Goal: Task Accomplishment & Management: Manage account settings

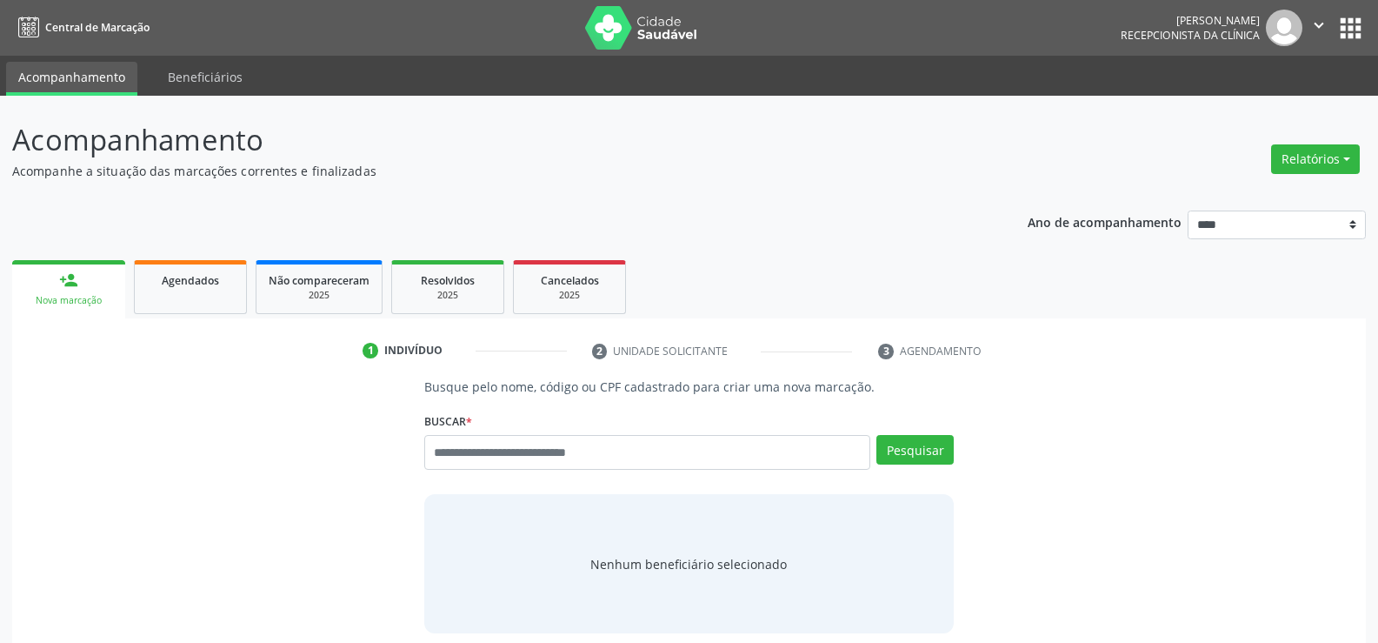
click at [446, 445] on input "text" at bounding box center [647, 452] width 446 height 35
type input "**********"
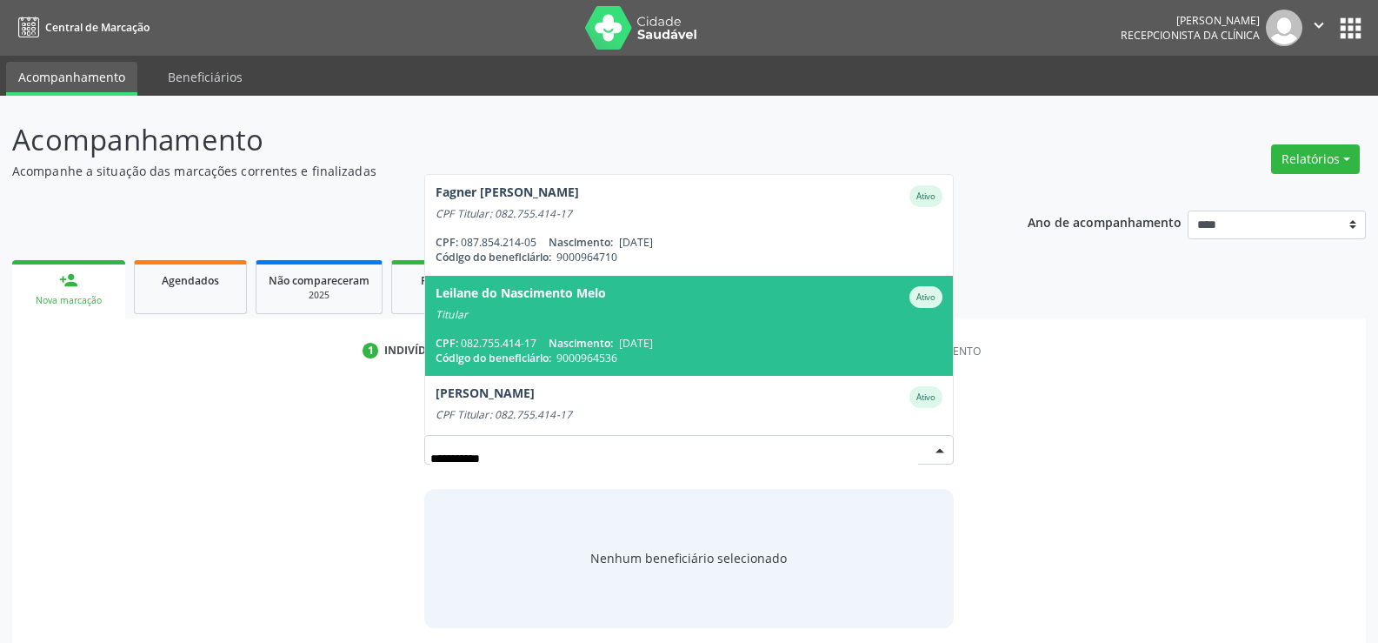
click at [533, 337] on div "CPF: 082.755.414-17 Nascimento: 05/11/1989" at bounding box center [689, 343] width 507 height 15
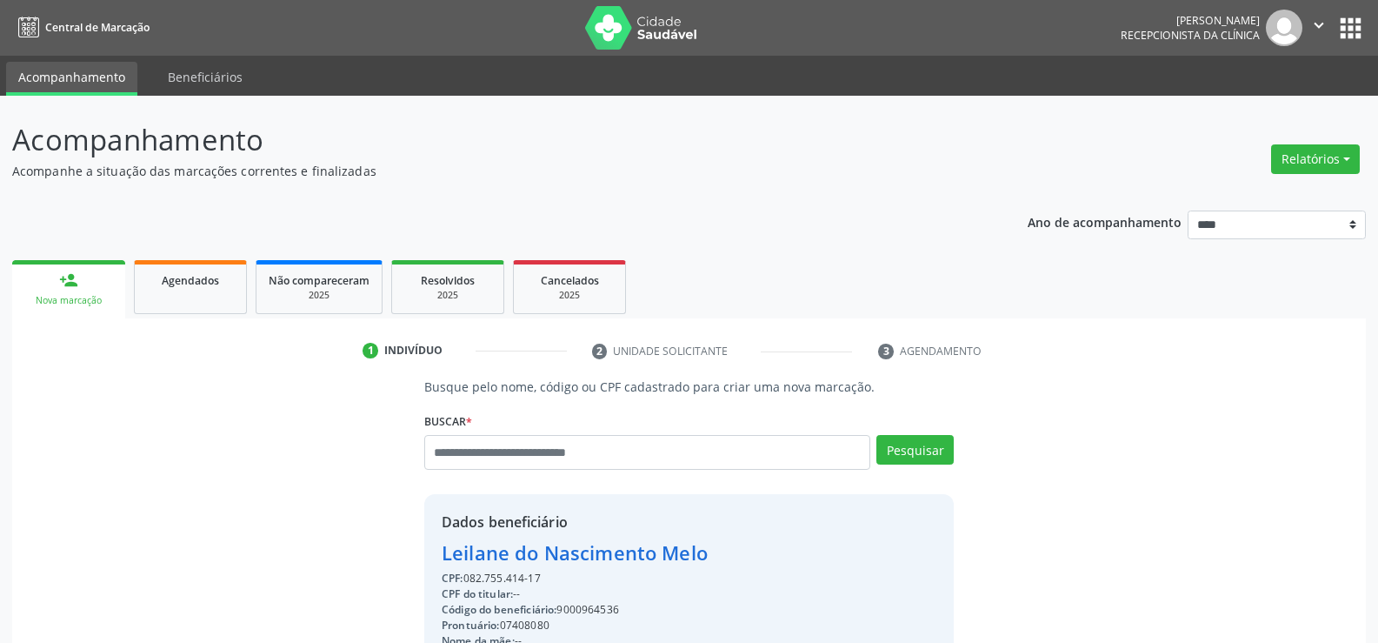
drag, startPoint x: 550, startPoint y: 570, endPoint x: 390, endPoint y: 548, distance: 161.5
click at [390, 548] on div "Busque pelo nome, código ou CPF cadastrado para criar uma nova marcação. Buscar…" at bounding box center [689, 602] width 1330 height 451
copy div "Leilane do Nascimento Melo CPF: 082.755.414-17"
click at [482, 453] on input "text" at bounding box center [647, 452] width 446 height 35
type input "**********"
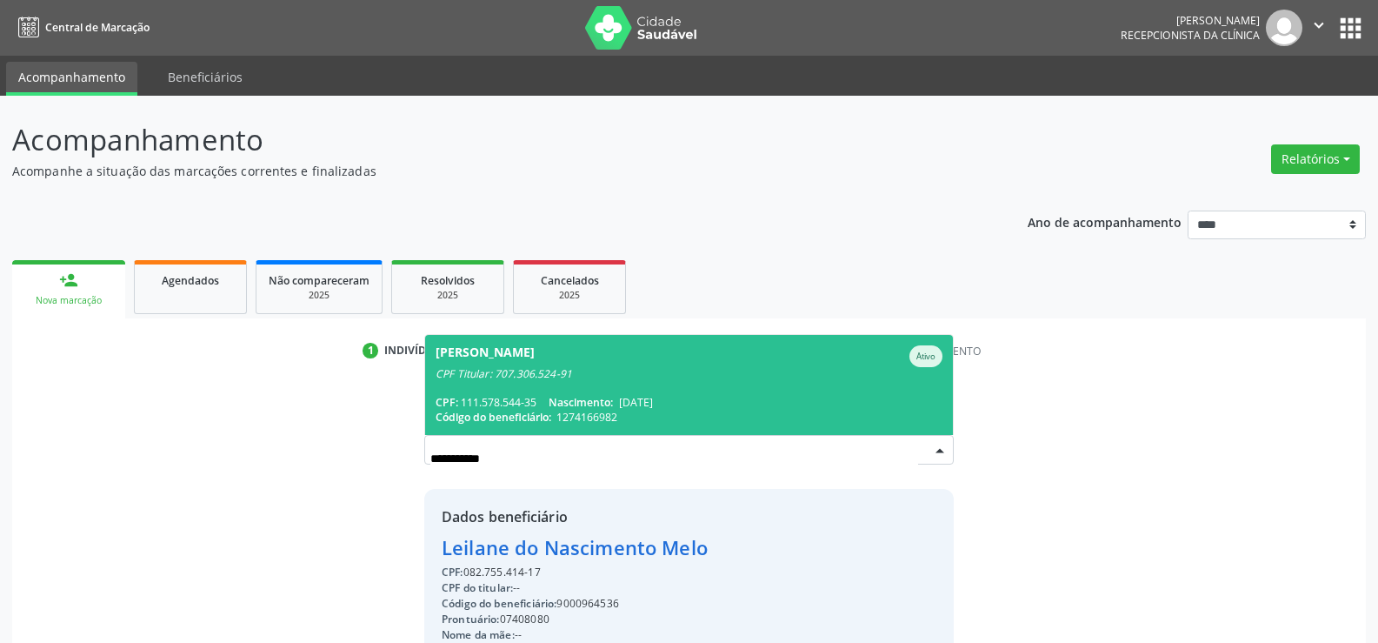
click at [511, 367] on div "CPF Titular: 707.306.524-91" at bounding box center [689, 374] width 507 height 14
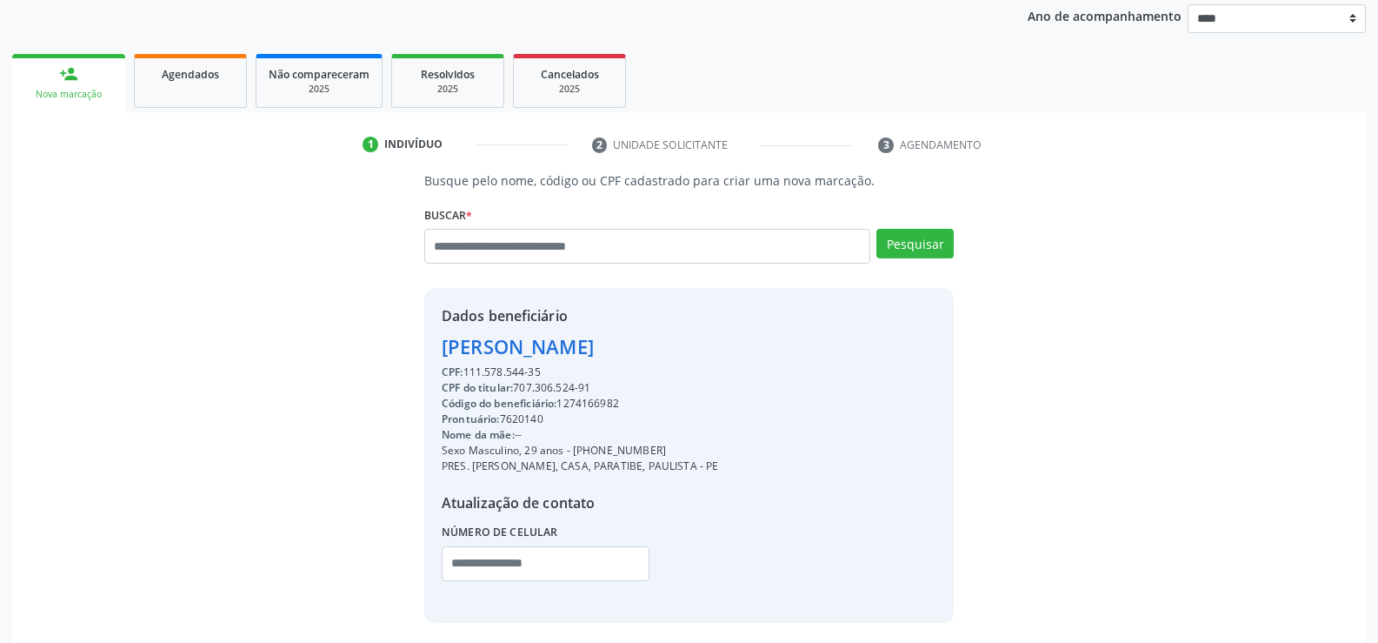
scroll to position [276, 0]
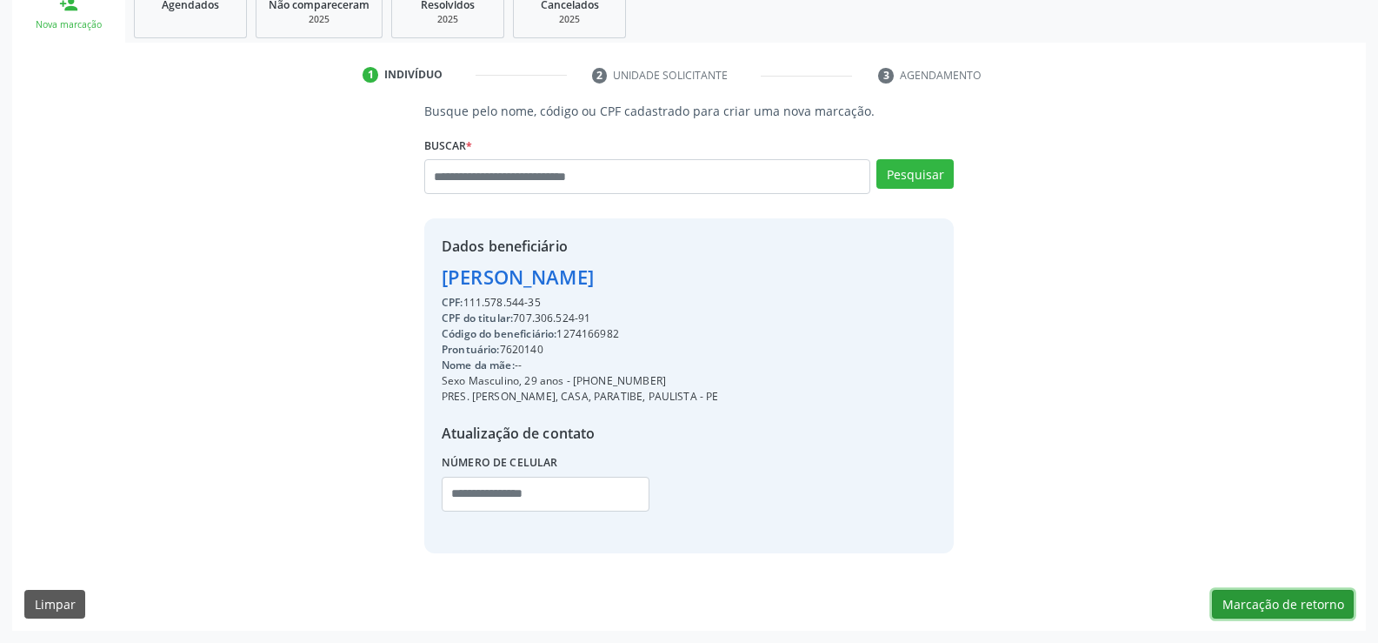
click at [1291, 603] on button "Marcação de retorno" at bounding box center [1283, 605] width 142 height 30
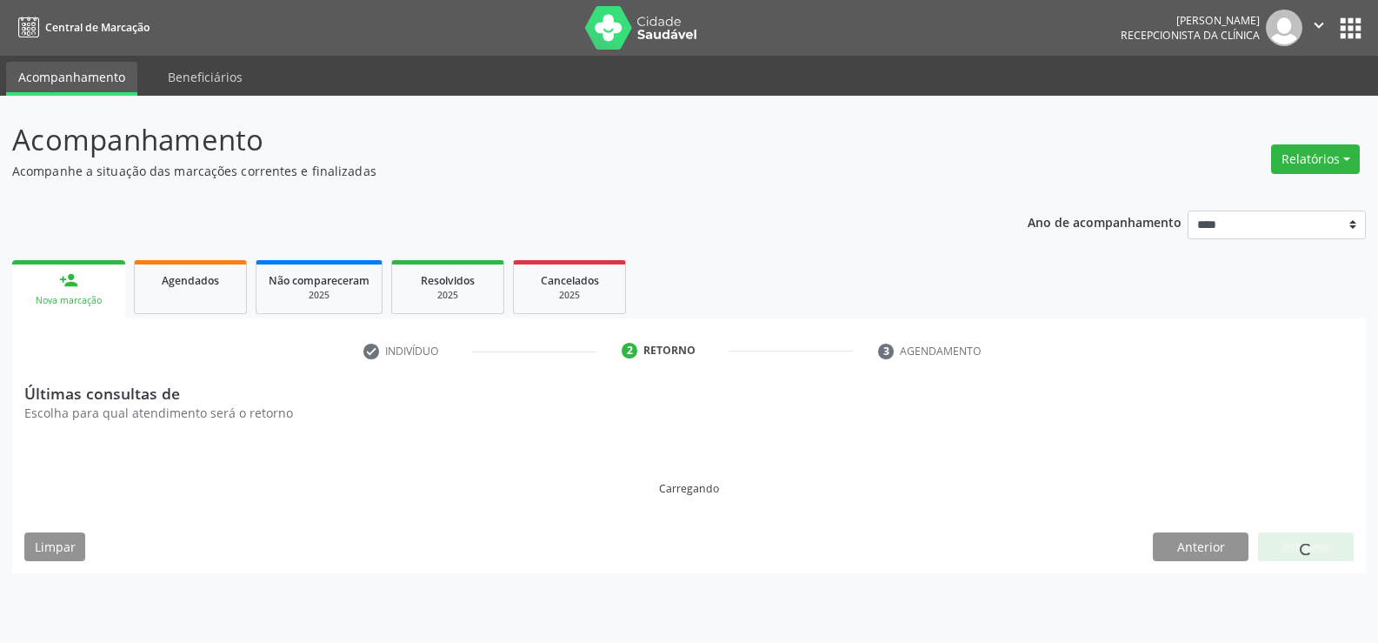
scroll to position [0, 0]
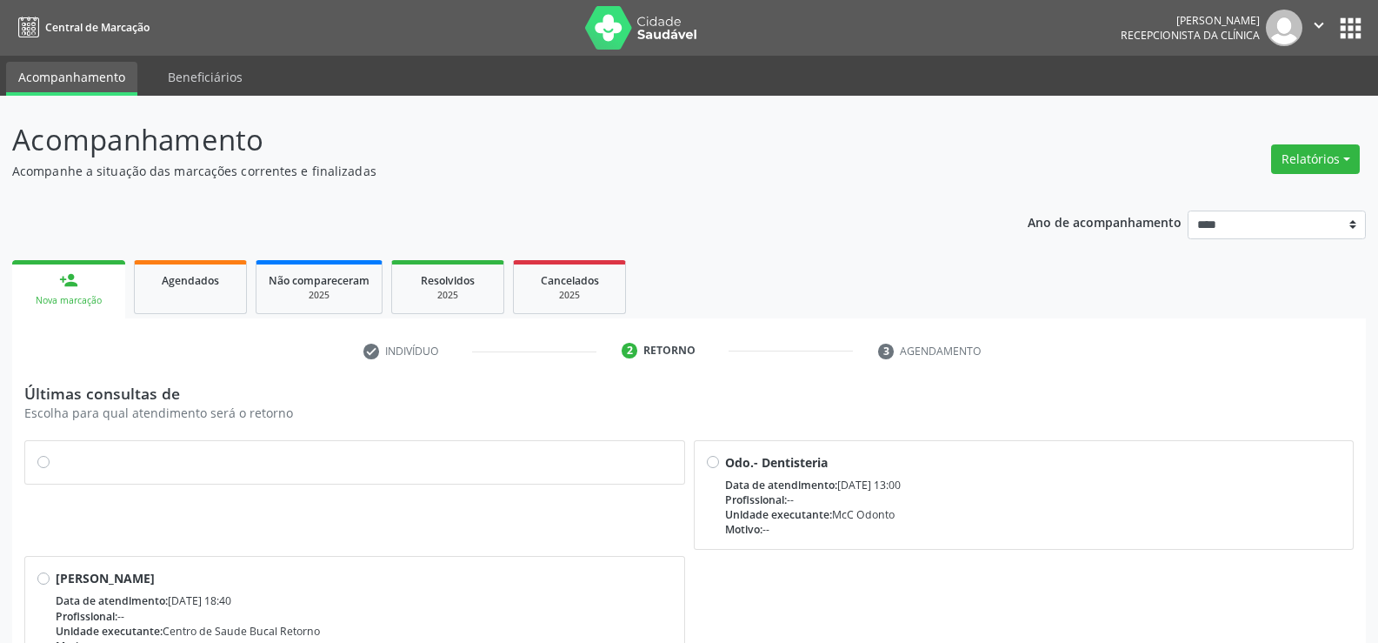
click at [56, 453] on label at bounding box center [364, 453] width 617 height 0
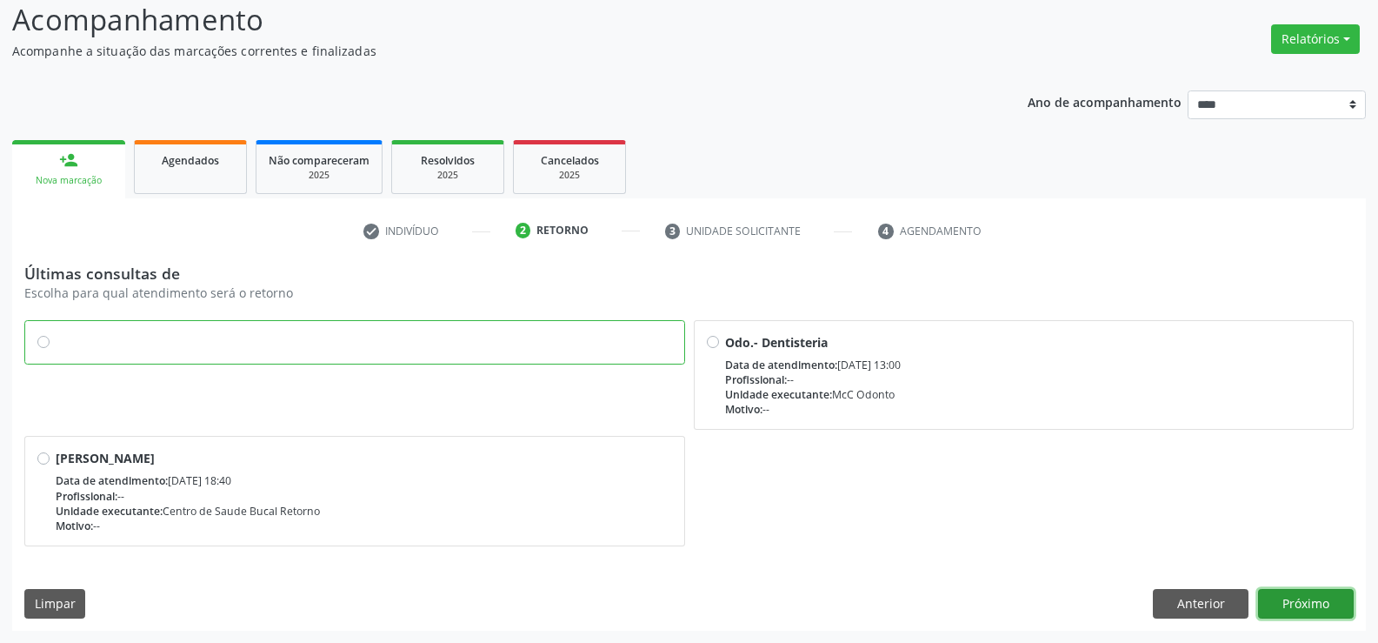
click at [1312, 611] on button "Próximo" at bounding box center [1306, 604] width 96 height 30
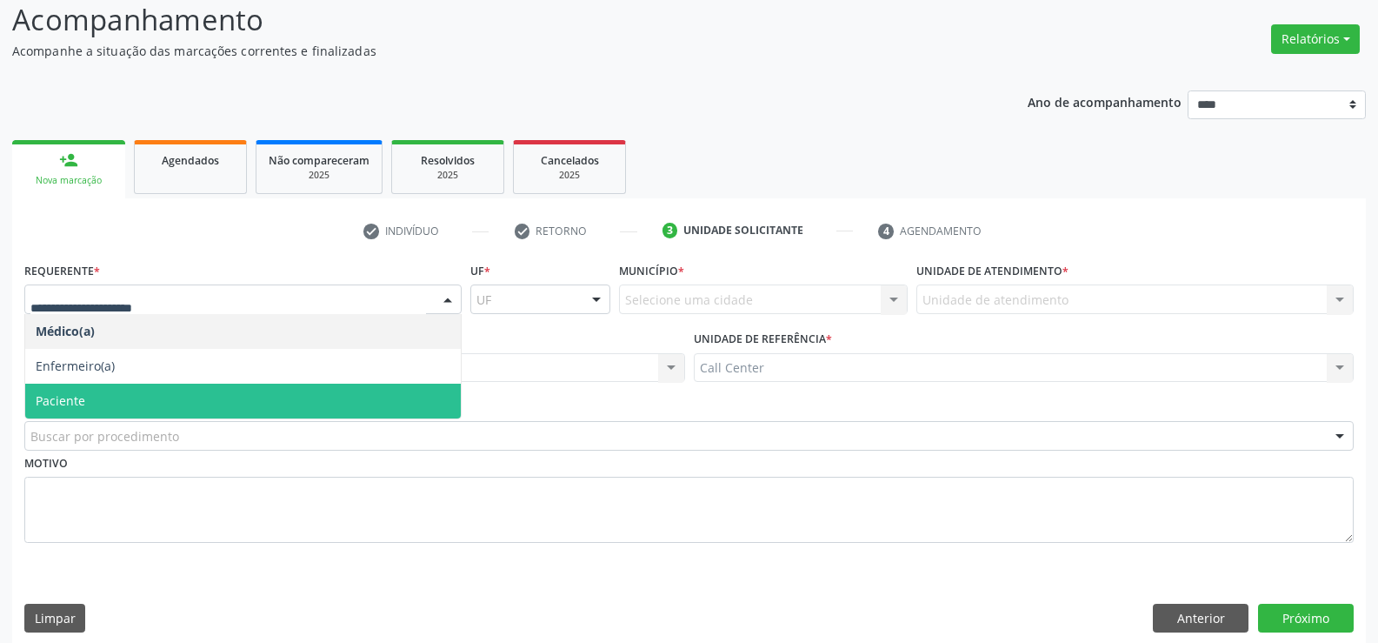
click at [37, 390] on span "Paciente" at bounding box center [243, 401] width 436 height 35
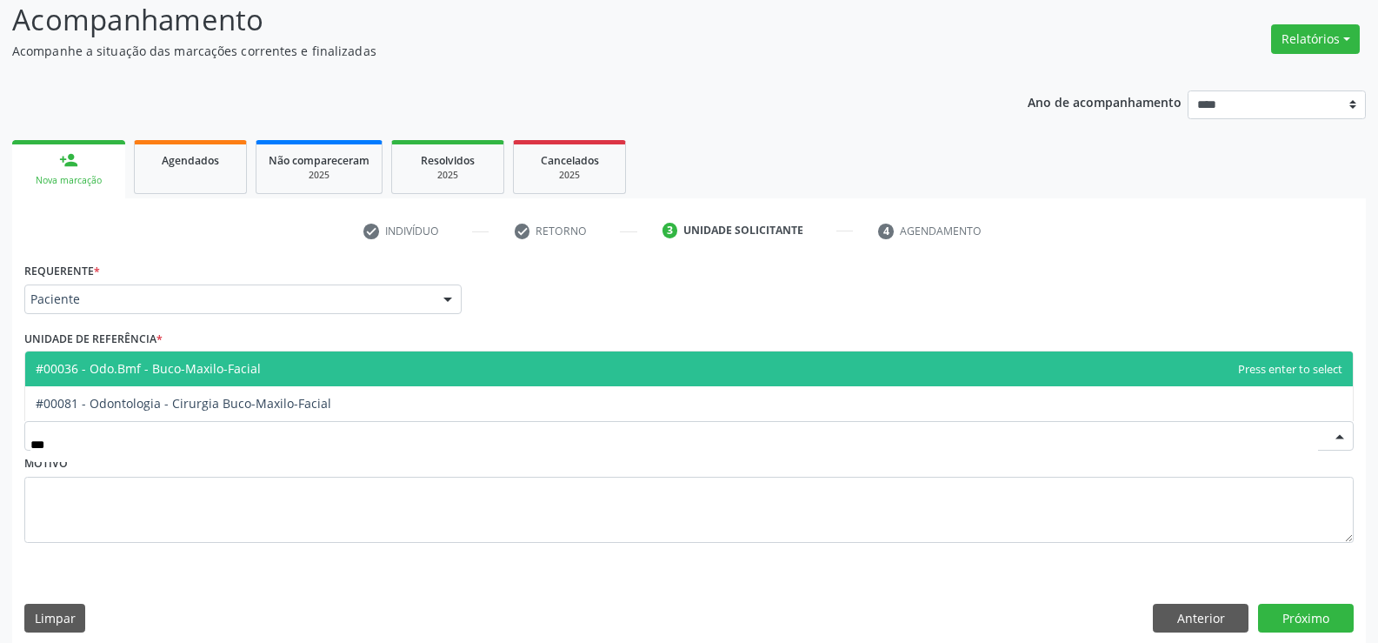
type input "****"
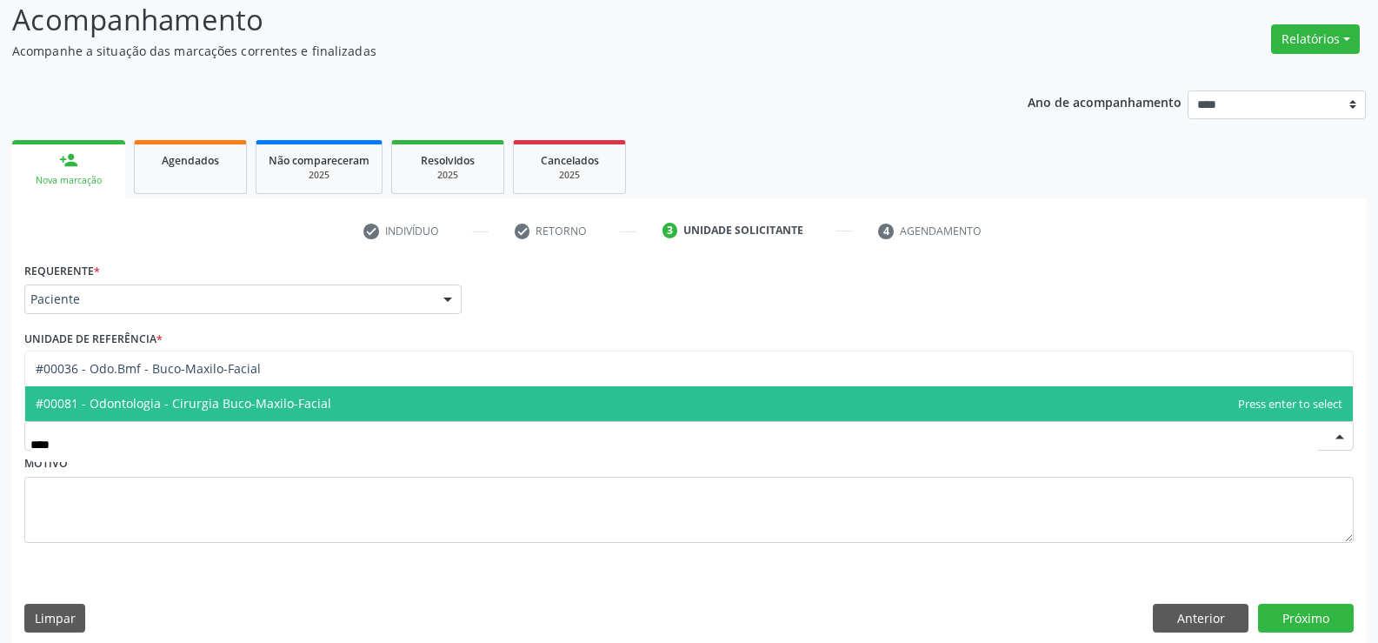
click at [119, 402] on span "#00081 - Odontologia - Cirurgia Buco-Maxilo-Facial" at bounding box center [184, 403] width 296 height 17
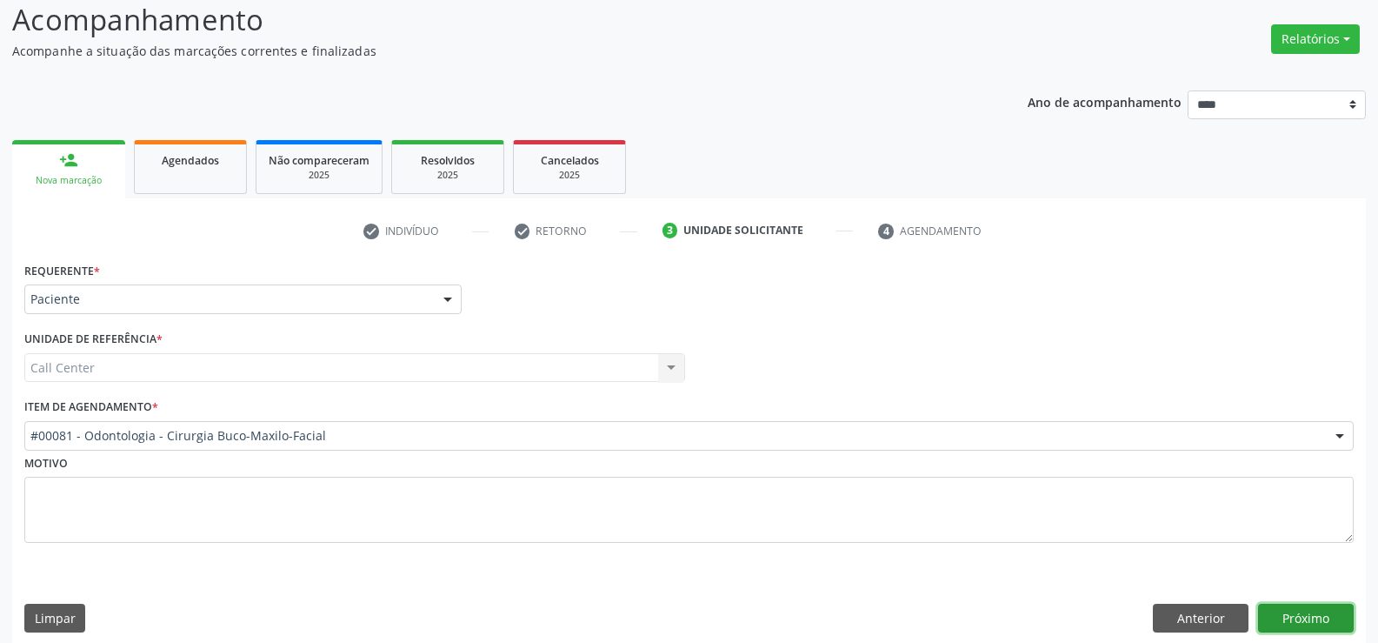
click at [1293, 624] on button "Próximo" at bounding box center [1306, 619] width 96 height 30
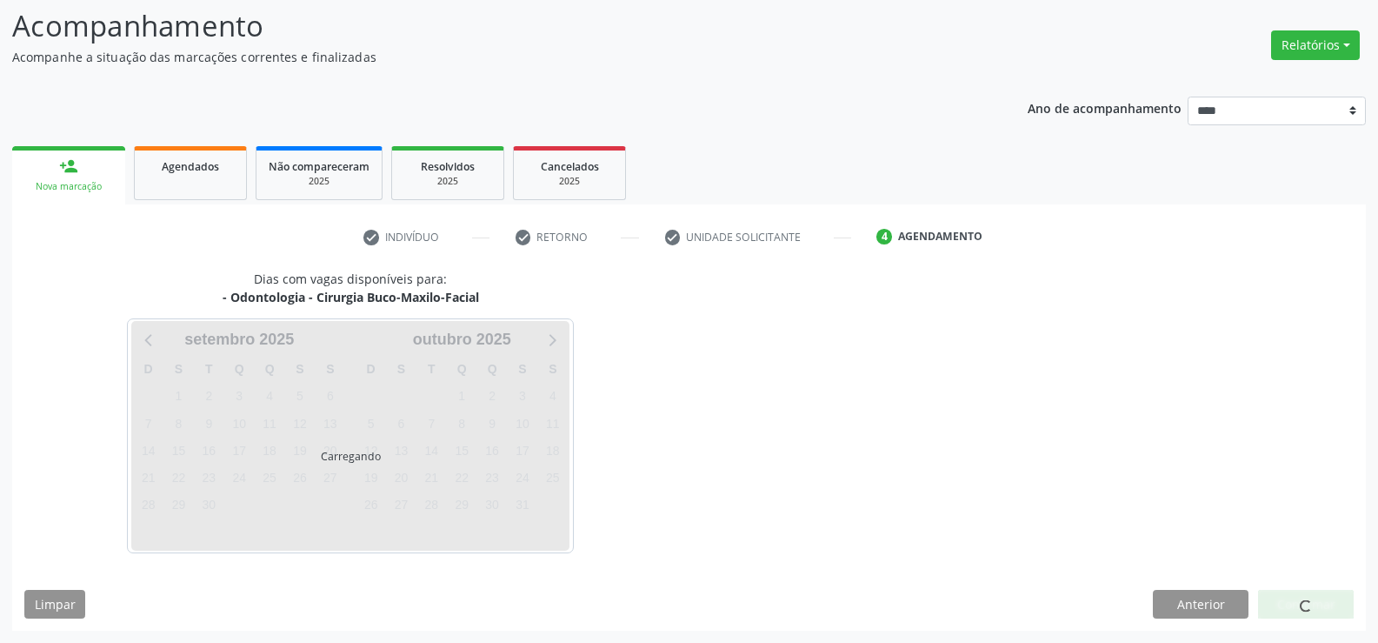
scroll to position [114, 0]
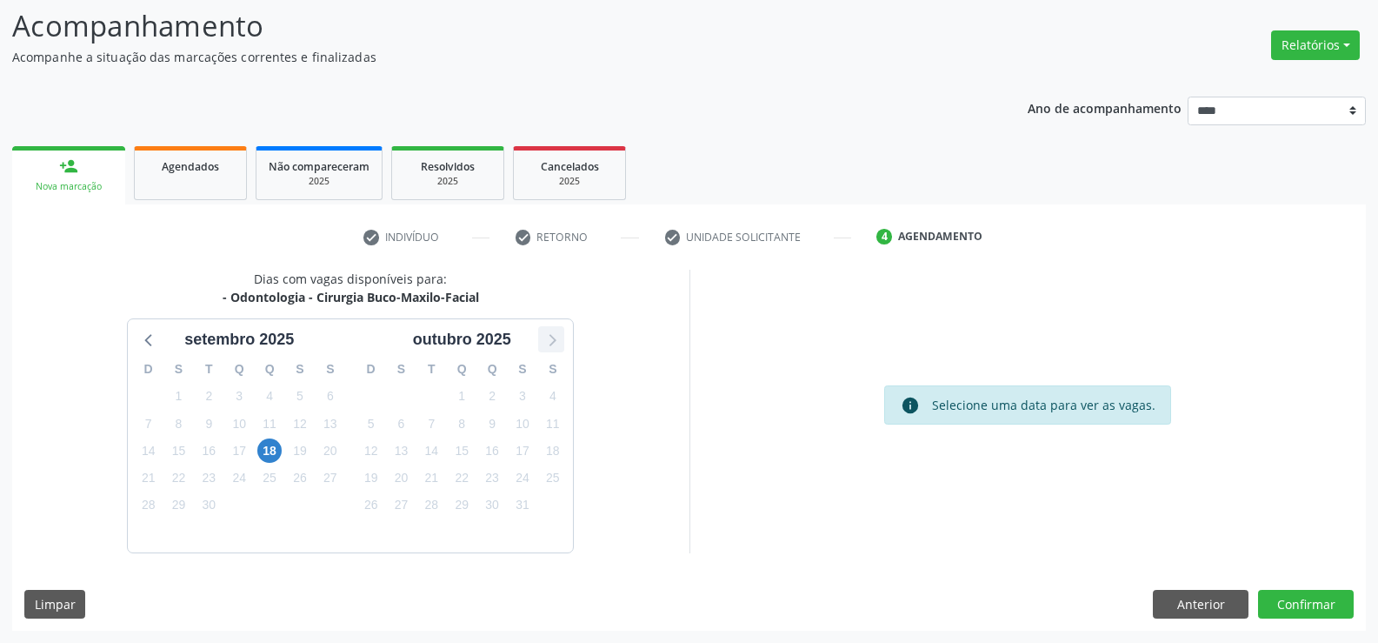
click at [554, 345] on icon at bounding box center [551, 339] width 23 height 23
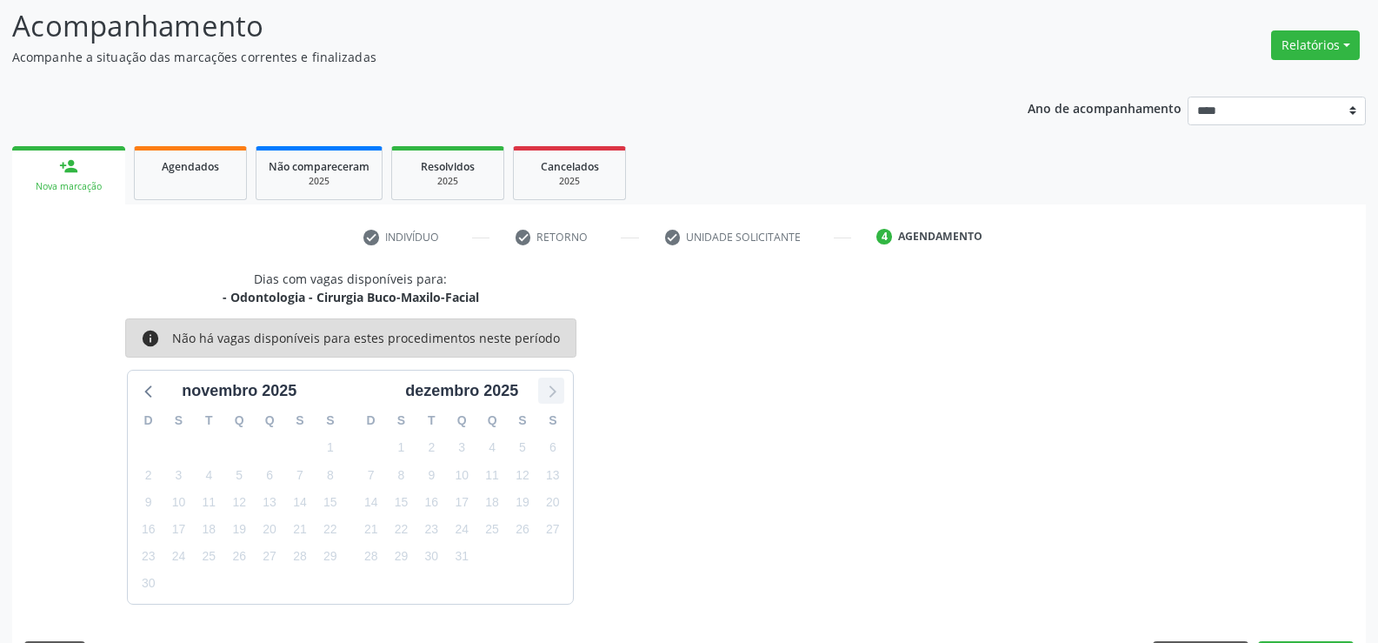
scroll to position [120, 0]
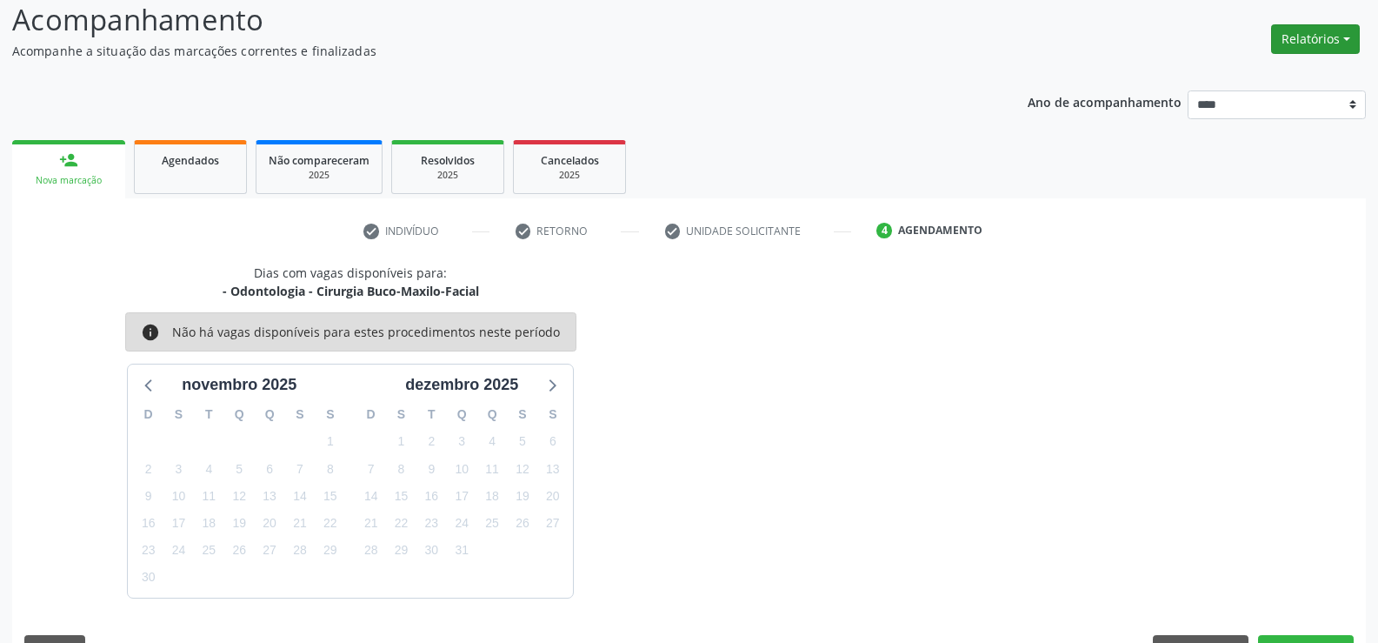
click at [1286, 49] on button "Relatórios" at bounding box center [1316, 39] width 89 height 30
click at [1240, 104] on link "Procedimentos realizados" at bounding box center [1267, 101] width 187 height 24
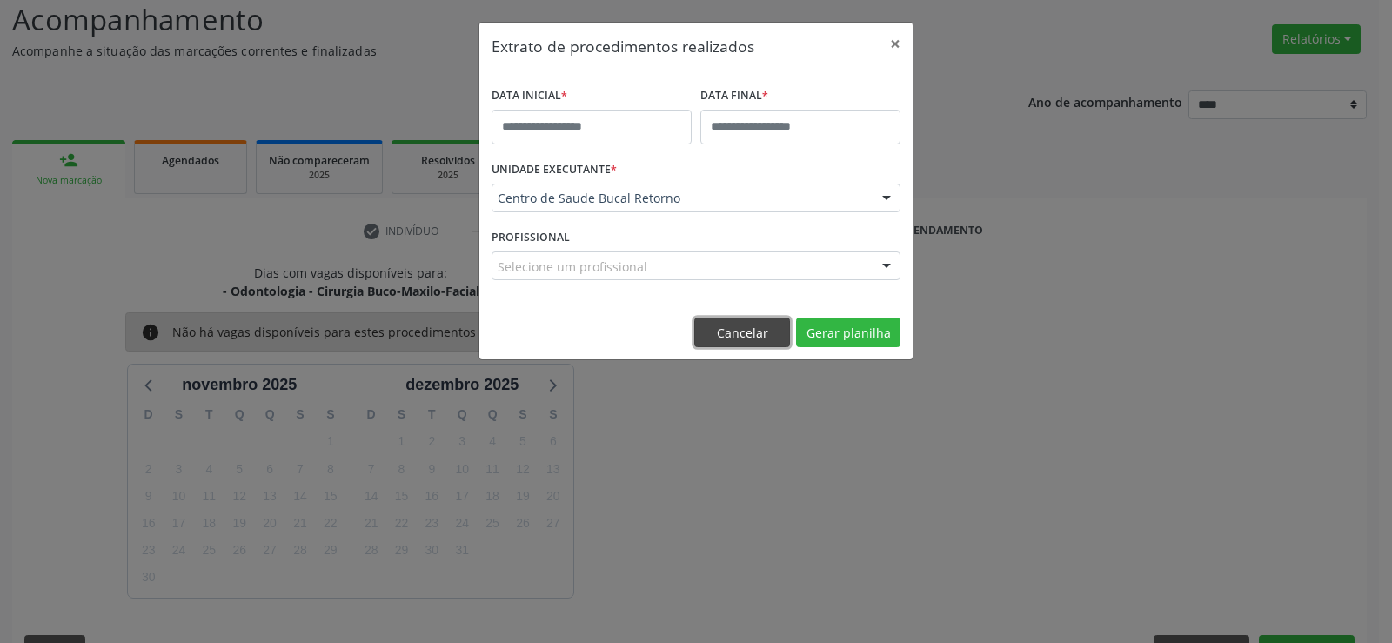
click at [758, 319] on button "Cancelar" at bounding box center [742, 332] width 96 height 30
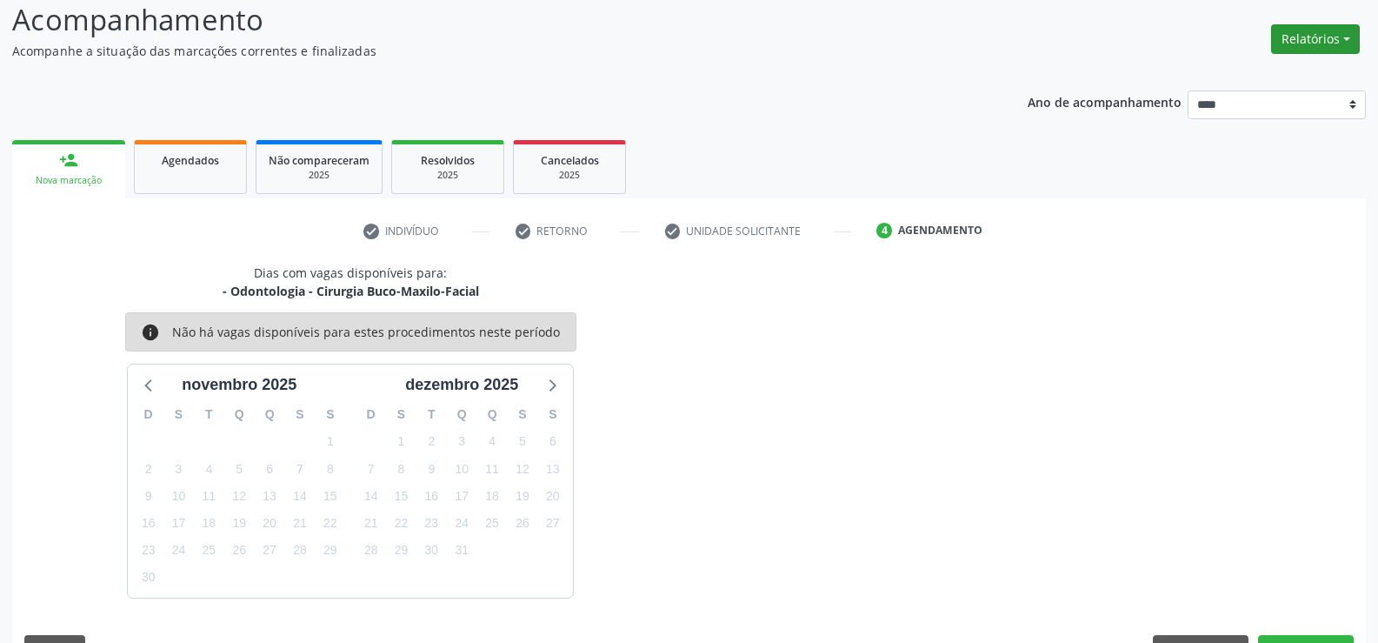
click at [1308, 46] on button "Relatórios" at bounding box center [1316, 39] width 89 height 30
click at [1277, 67] on link "Agendamentos" at bounding box center [1267, 76] width 187 height 24
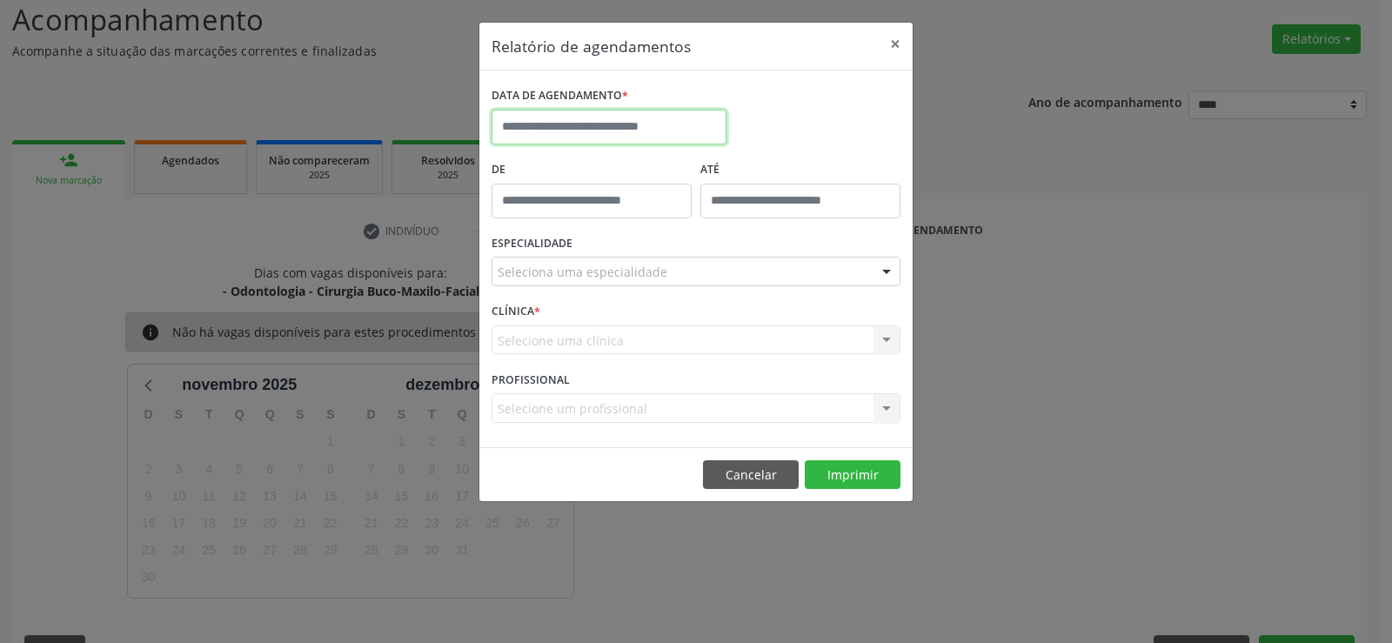
click at [573, 139] on body "Central de Marcação Andressa Karina do Nascimento Gerra Recepcionista da clínic…" at bounding box center [696, 201] width 1392 height 643
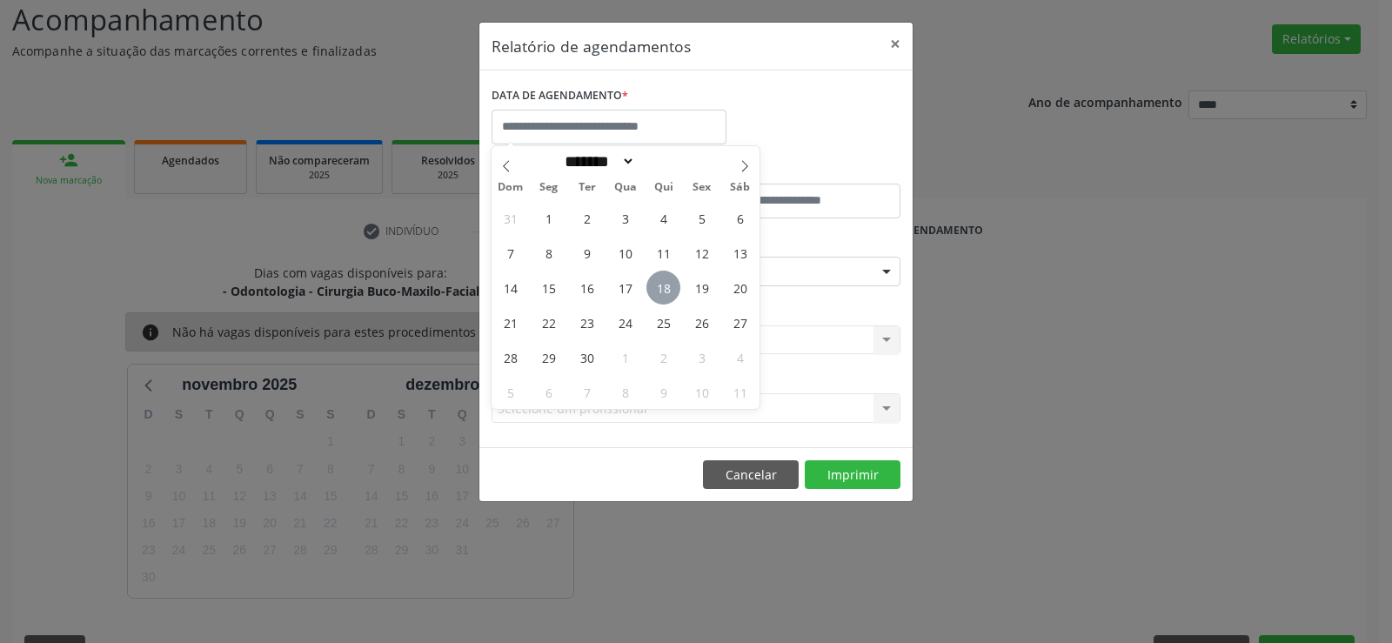
click at [664, 283] on span "18" at bounding box center [663, 287] width 34 height 34
type input "**********"
click at [664, 283] on span "18" at bounding box center [663, 287] width 34 height 34
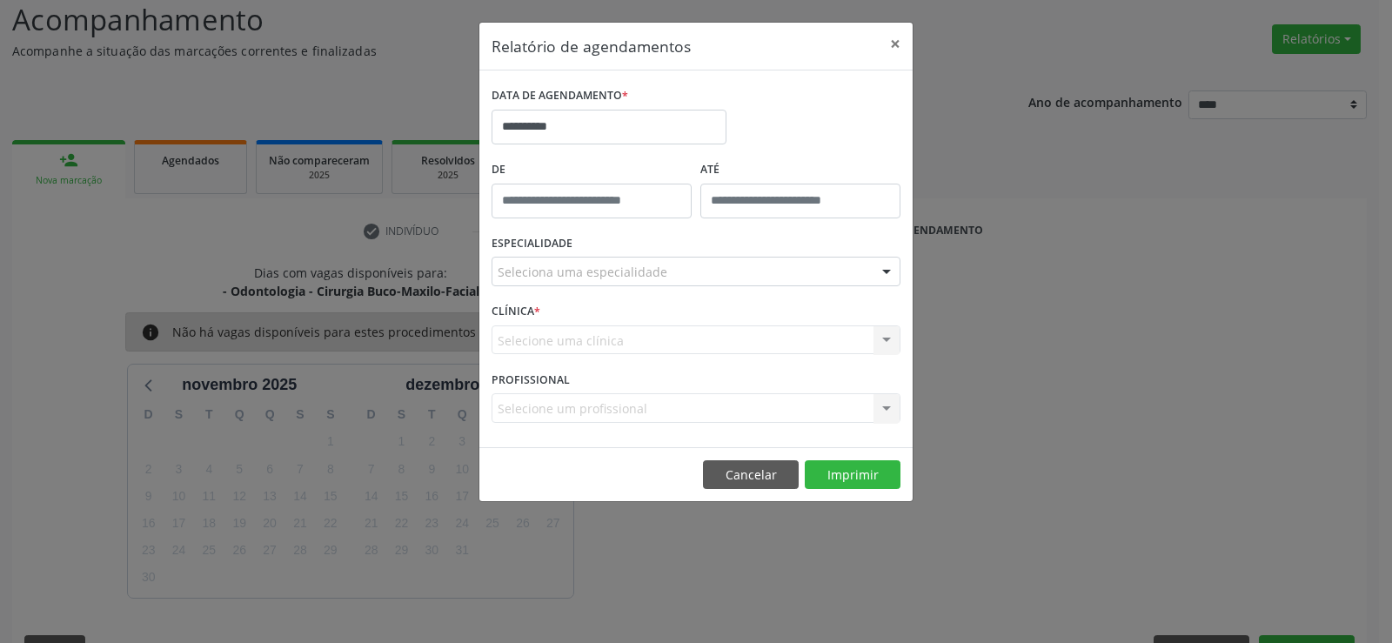
click at [664, 278] on div "Seleciona uma especialidade" at bounding box center [695, 272] width 409 height 30
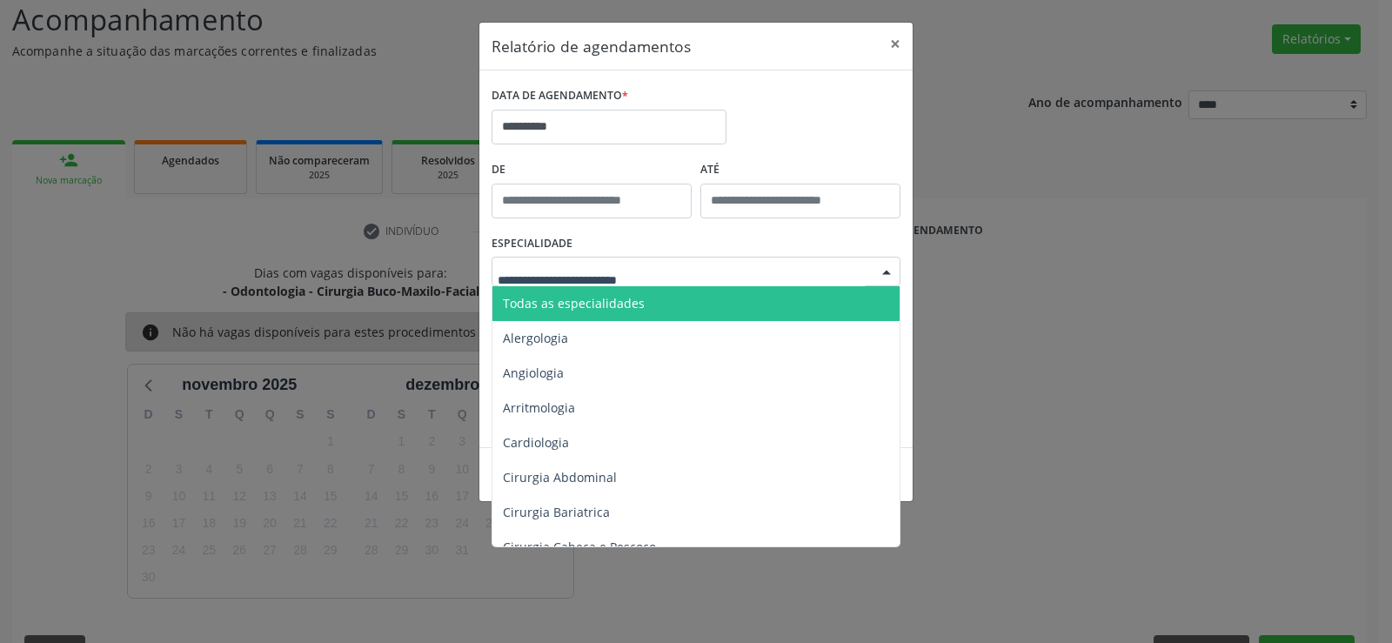
click at [657, 295] on span "Todas as especialidades" at bounding box center [697, 303] width 410 height 35
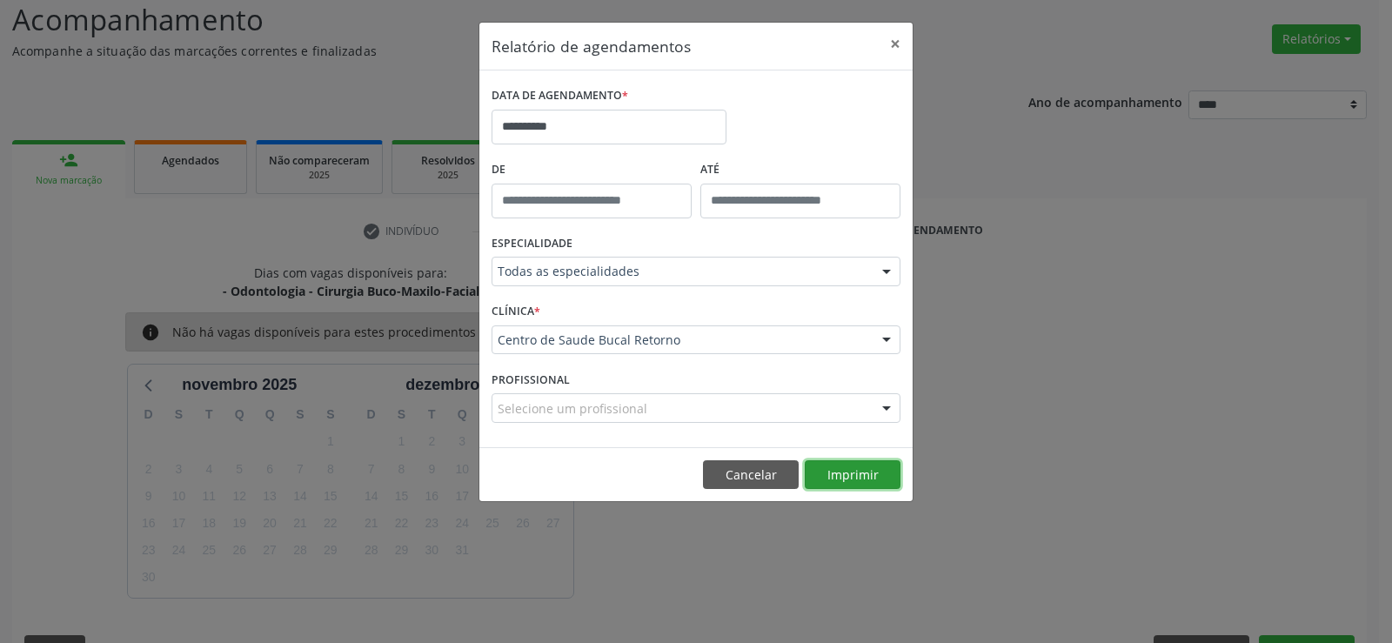
click at [861, 476] on button "Imprimir" at bounding box center [852, 475] width 96 height 30
drag, startPoint x: 756, startPoint y: 472, endPoint x: 737, endPoint y: 463, distance: 21.4
click at [756, 472] on button "Cancelar" at bounding box center [751, 475] width 96 height 30
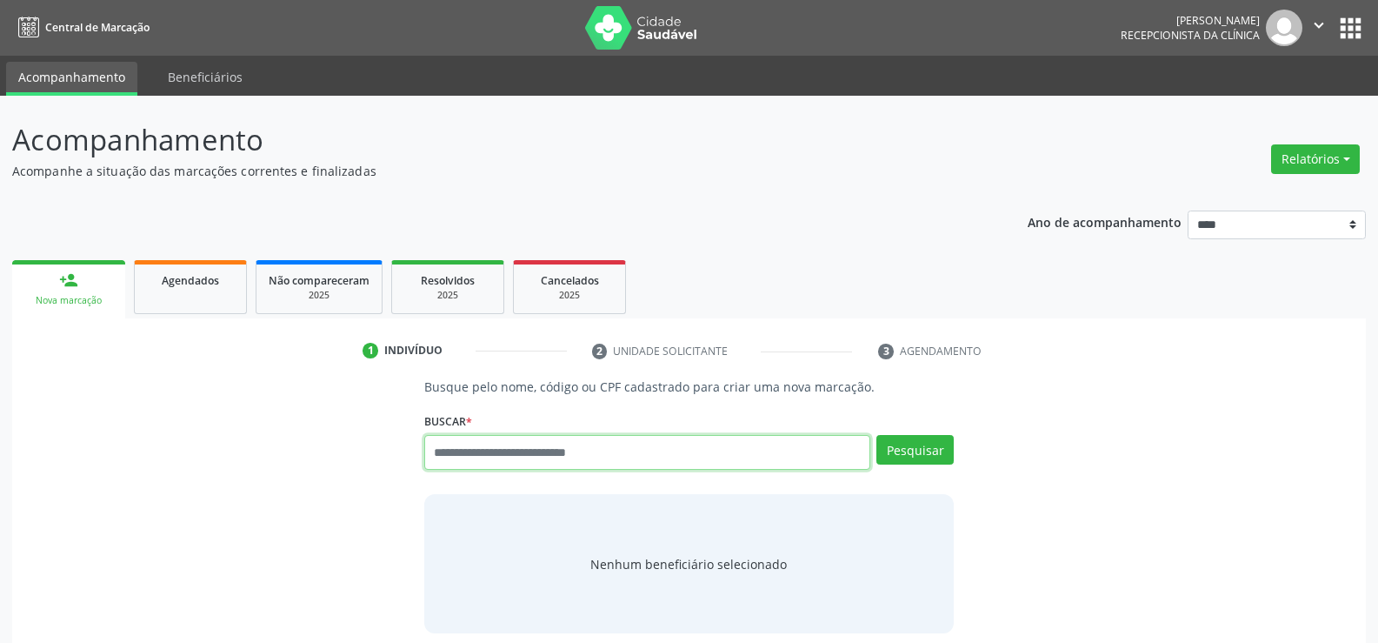
click at [498, 459] on input "text" at bounding box center [647, 452] width 446 height 35
type input "**********"
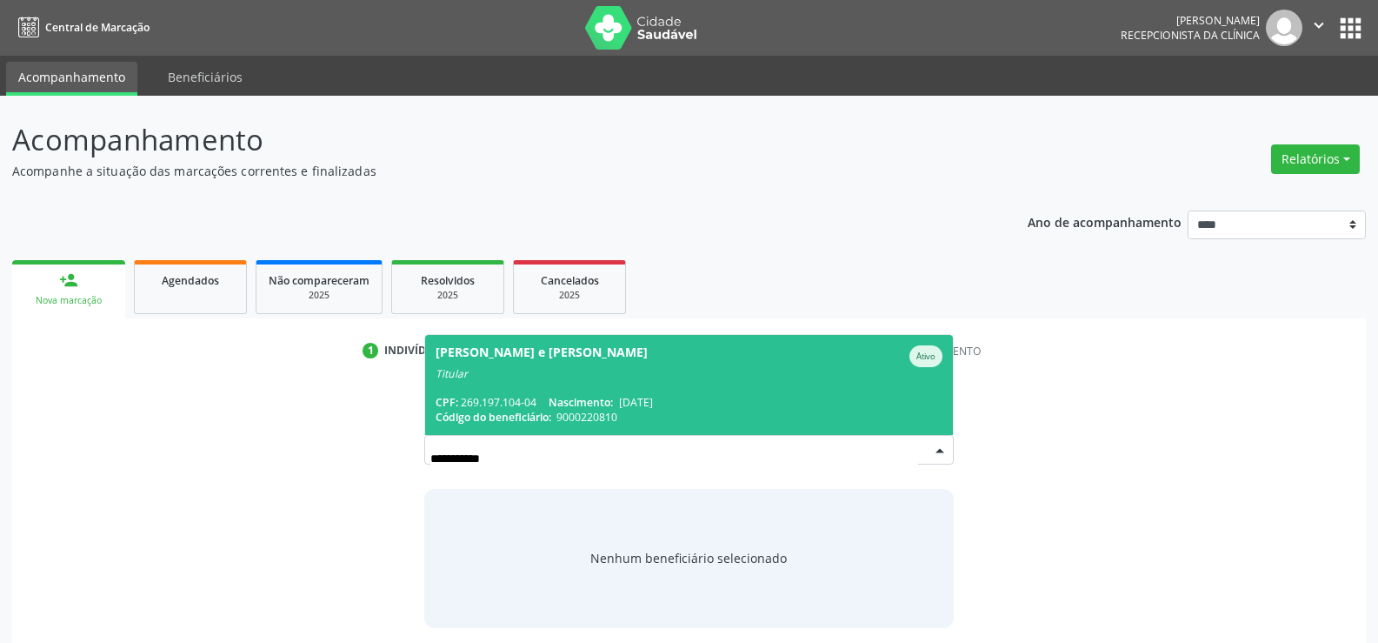
click at [511, 378] on div "Titular" at bounding box center [689, 374] width 507 height 14
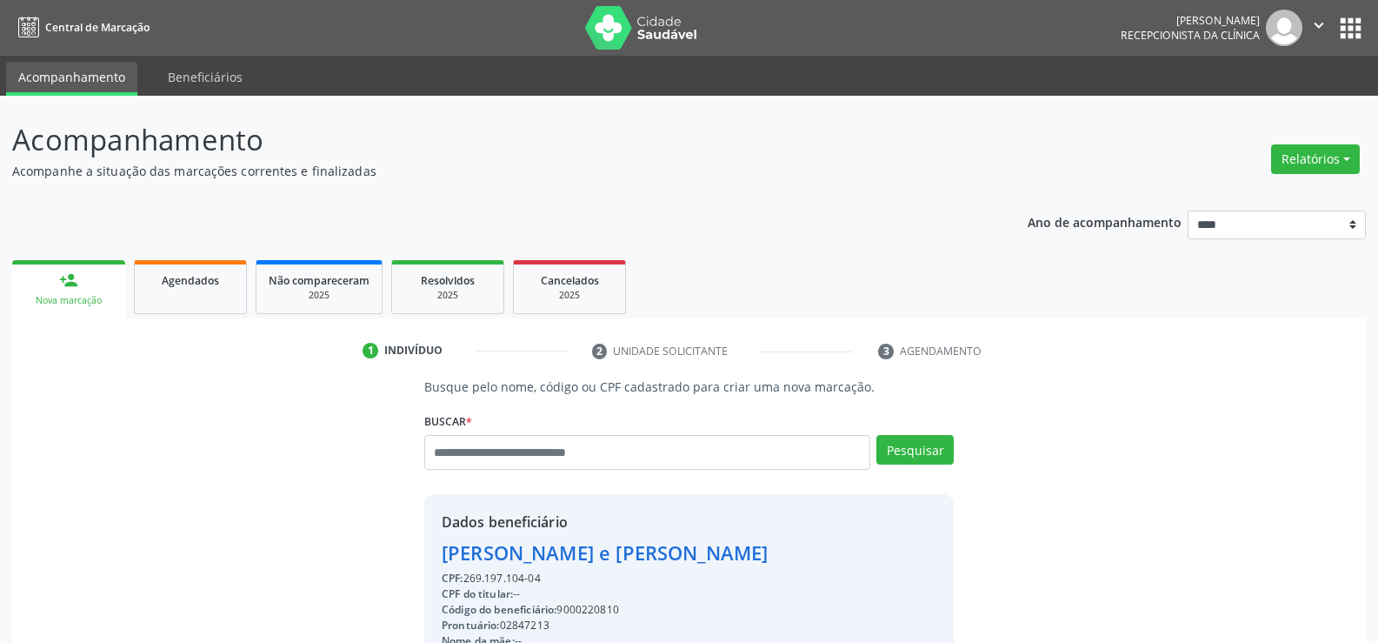
drag, startPoint x: 524, startPoint y: 573, endPoint x: 414, endPoint y: 539, distance: 115.5
click at [414, 539] on div "Busque pelo nome, código ou CPF cadastrado para criar uma nova marcação. Buscar…" at bounding box center [689, 602] width 554 height 451
copy div "Gilma Eliane Goncalves e Silva Barbosa CPF: 269.197.104-04"
click at [441, 457] on input "text" at bounding box center [647, 452] width 446 height 35
type input "**********"
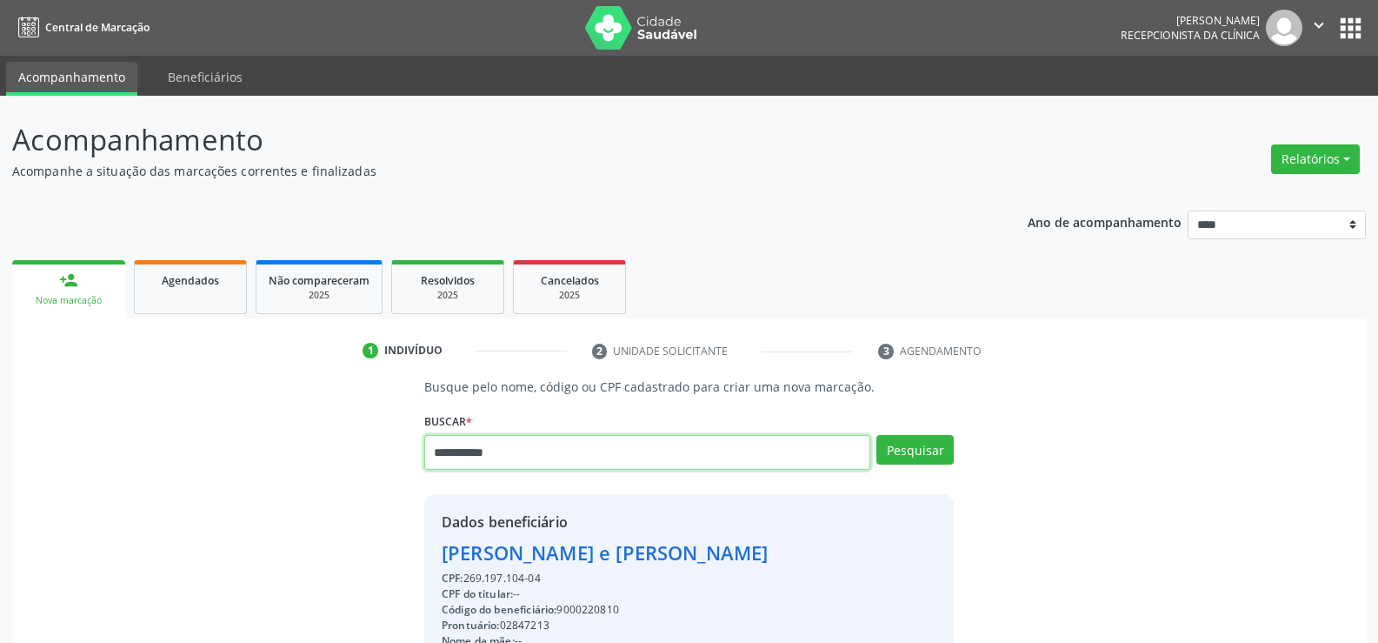
type input "**********"
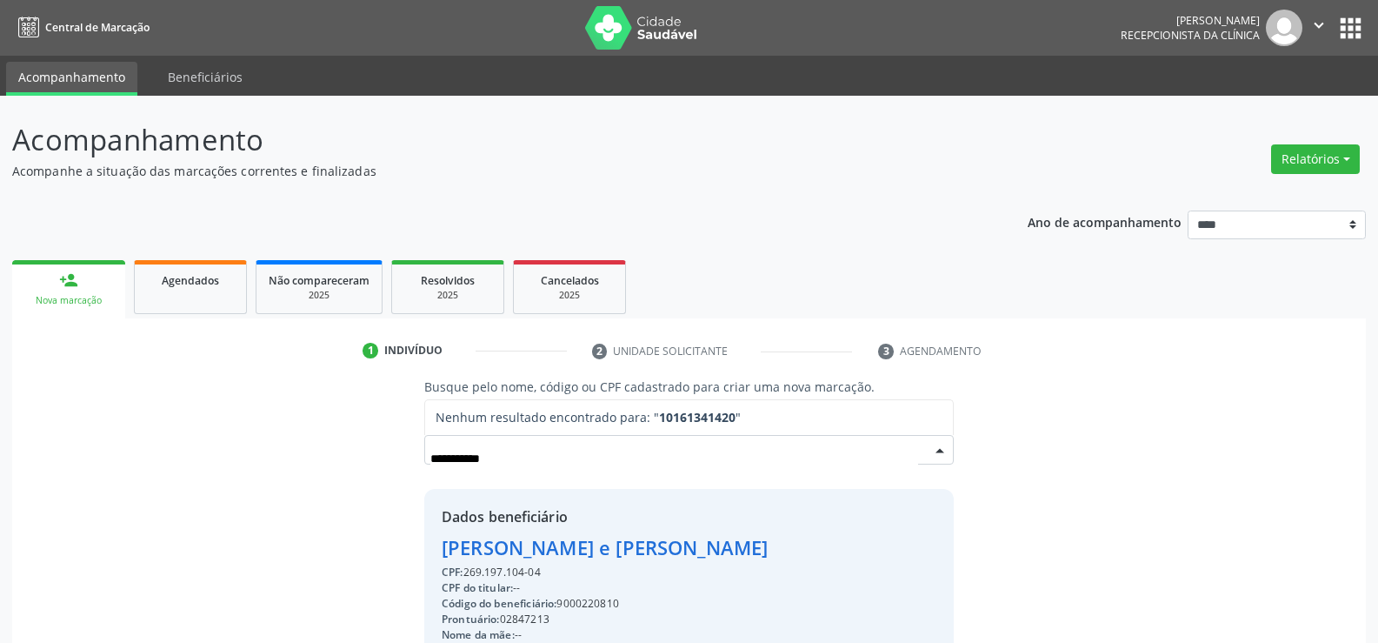
drag, startPoint x: 511, startPoint y: 462, endPoint x: 389, endPoint y: 456, distance: 121.9
click at [389, 456] on div "**********" at bounding box center [689, 599] width 1330 height 445
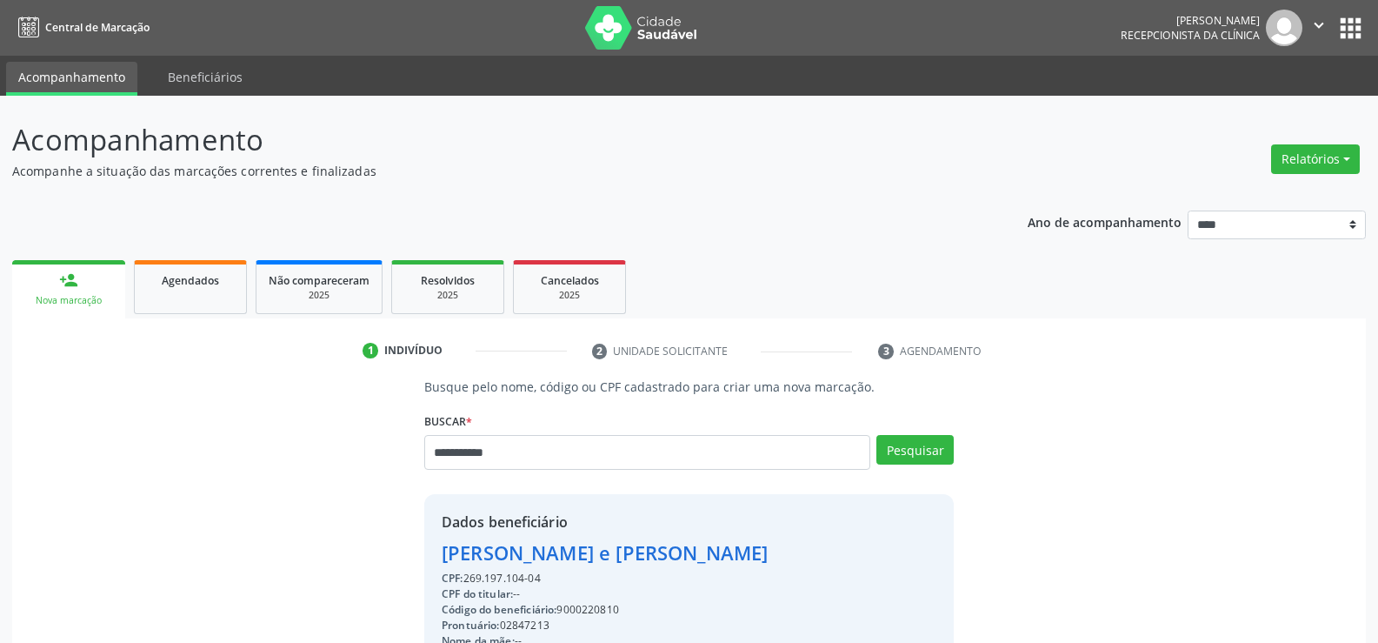
type input "**********"
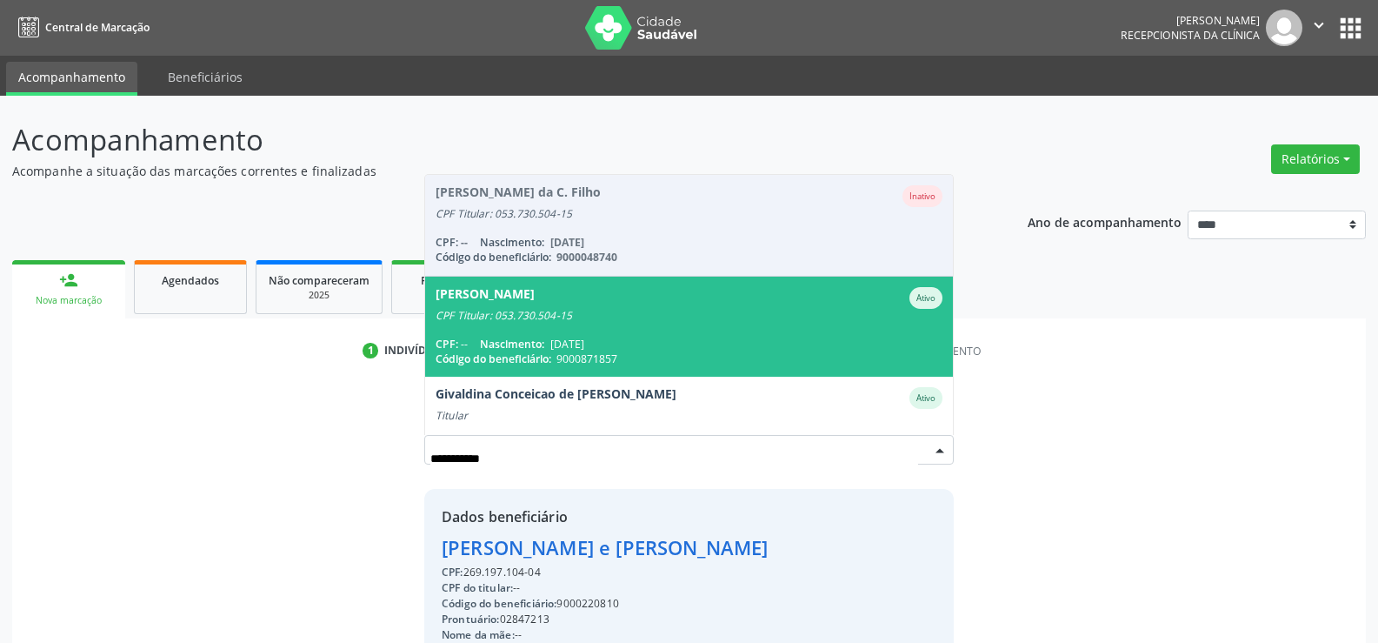
drag, startPoint x: 499, startPoint y: 305, endPoint x: 504, endPoint y: 322, distance: 17.3
click at [499, 305] on div "Antonio Roberto Barros da Costa" at bounding box center [485, 298] width 99 height 22
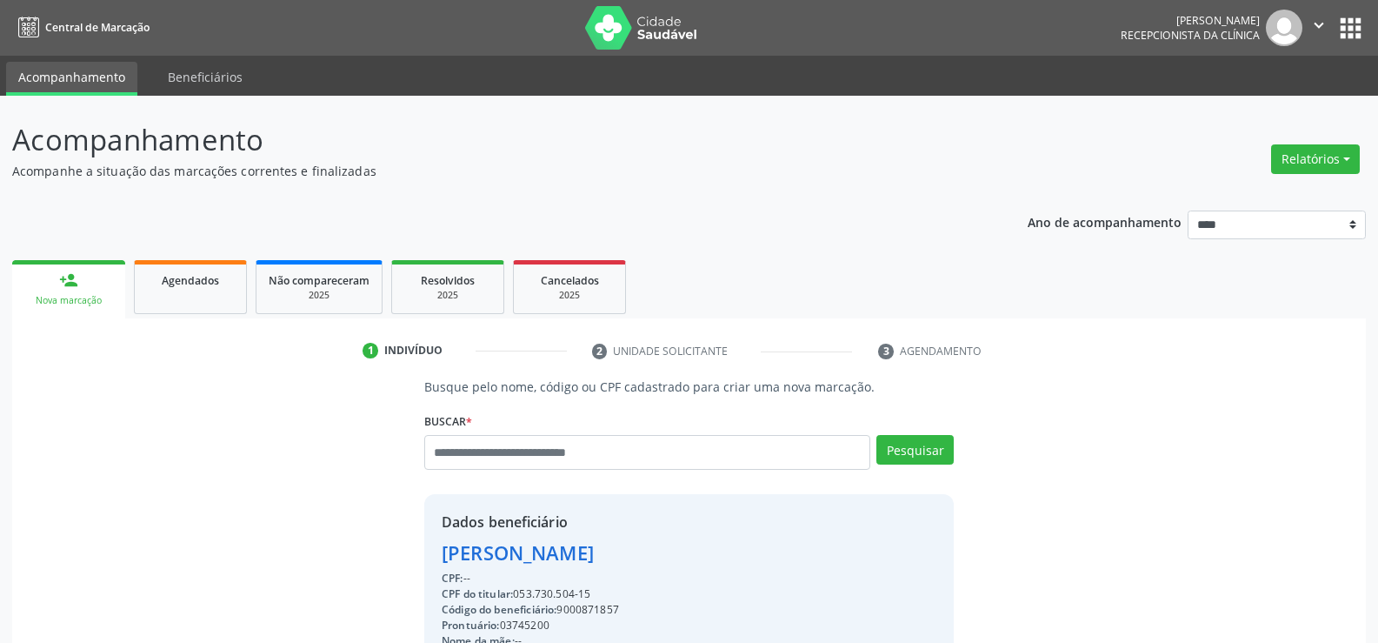
drag, startPoint x: 601, startPoint y: 586, endPoint x: 426, endPoint y: 556, distance: 177.4
copy div "Antonio Roberto Barros da Costa CPF: -- CPF do titular: 053.730.504-15"
click at [1314, 152] on button "Relatórios" at bounding box center [1316, 159] width 89 height 30
click at [1290, 195] on link "Agendamentos" at bounding box center [1267, 196] width 187 height 24
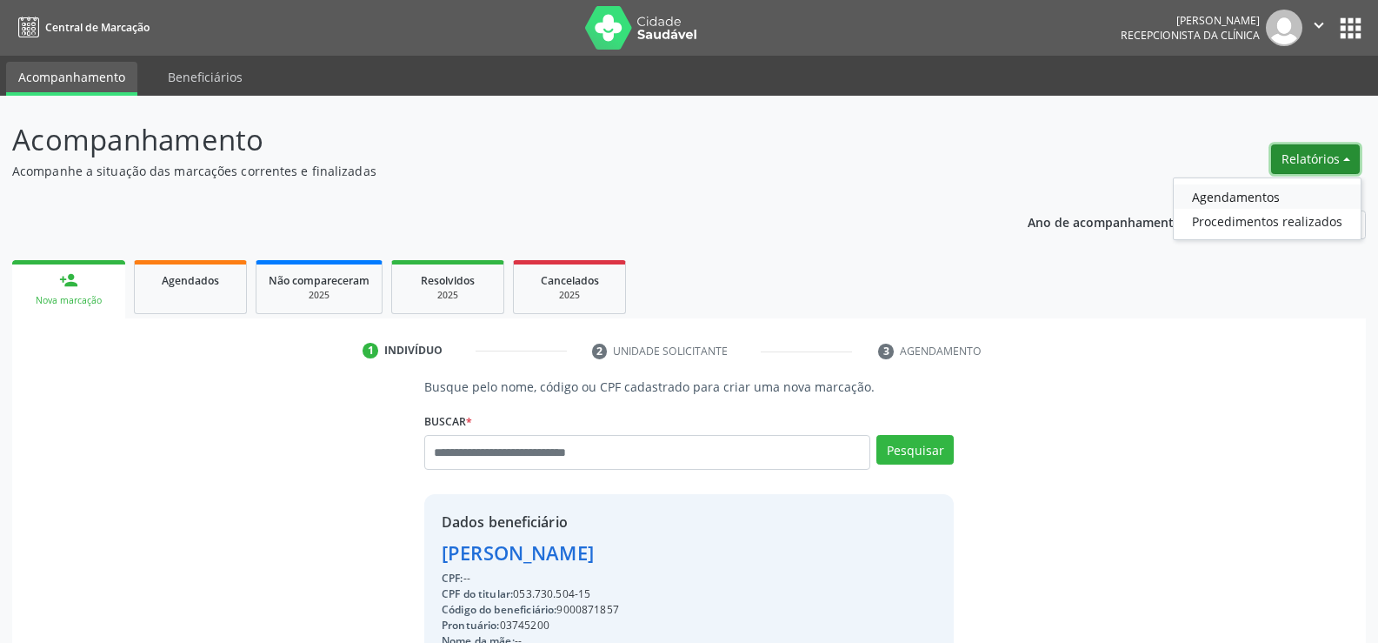
select select "*"
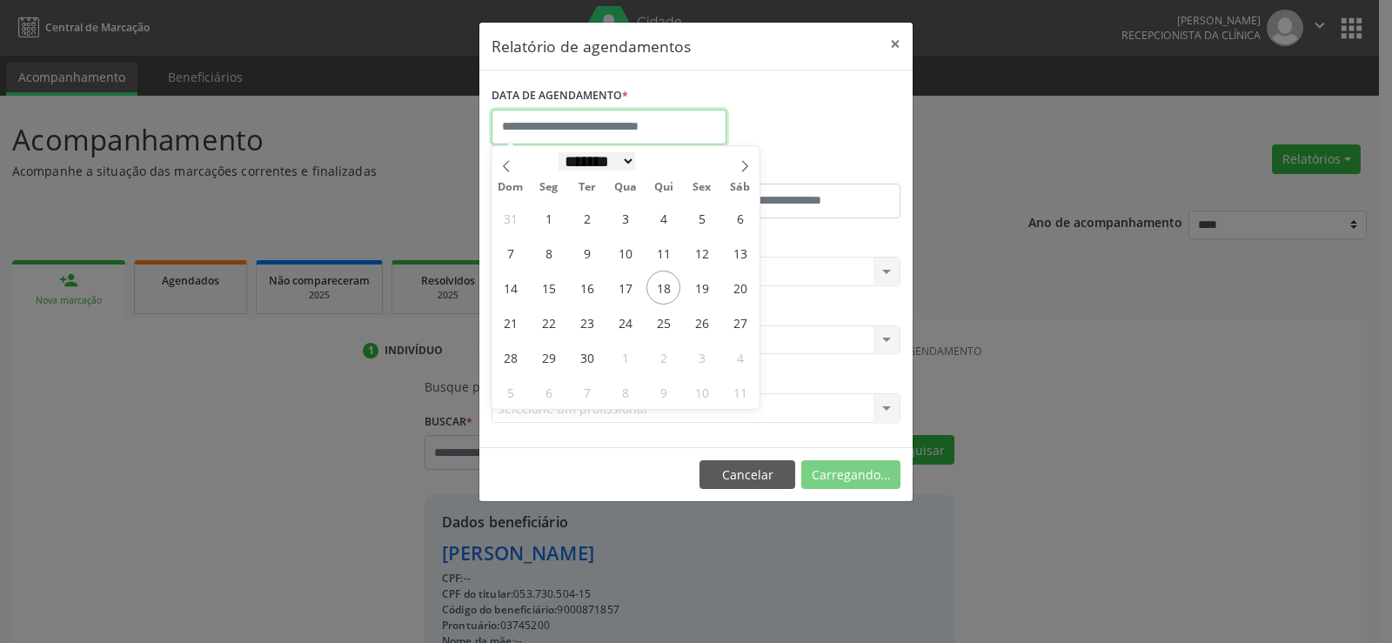
click at [573, 137] on input "text" at bounding box center [608, 127] width 235 height 35
click at [661, 287] on span "18" at bounding box center [663, 287] width 34 height 34
type input "**********"
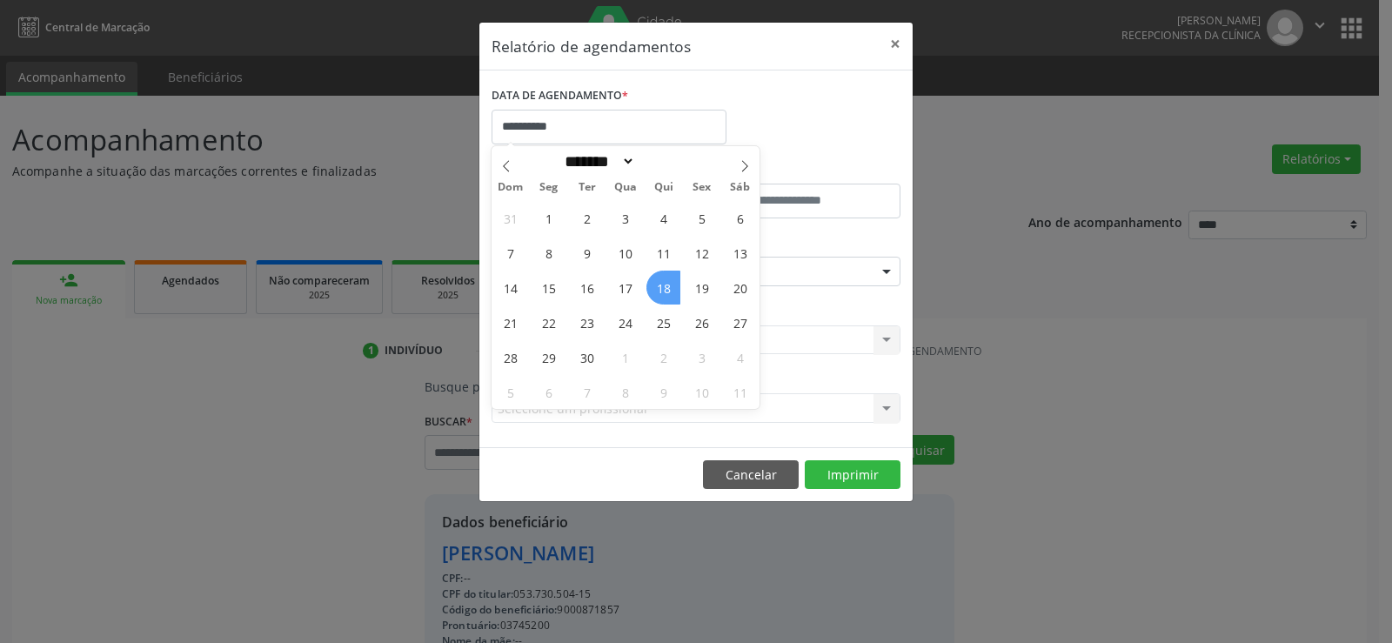
click at [661, 287] on span "18" at bounding box center [663, 287] width 34 height 34
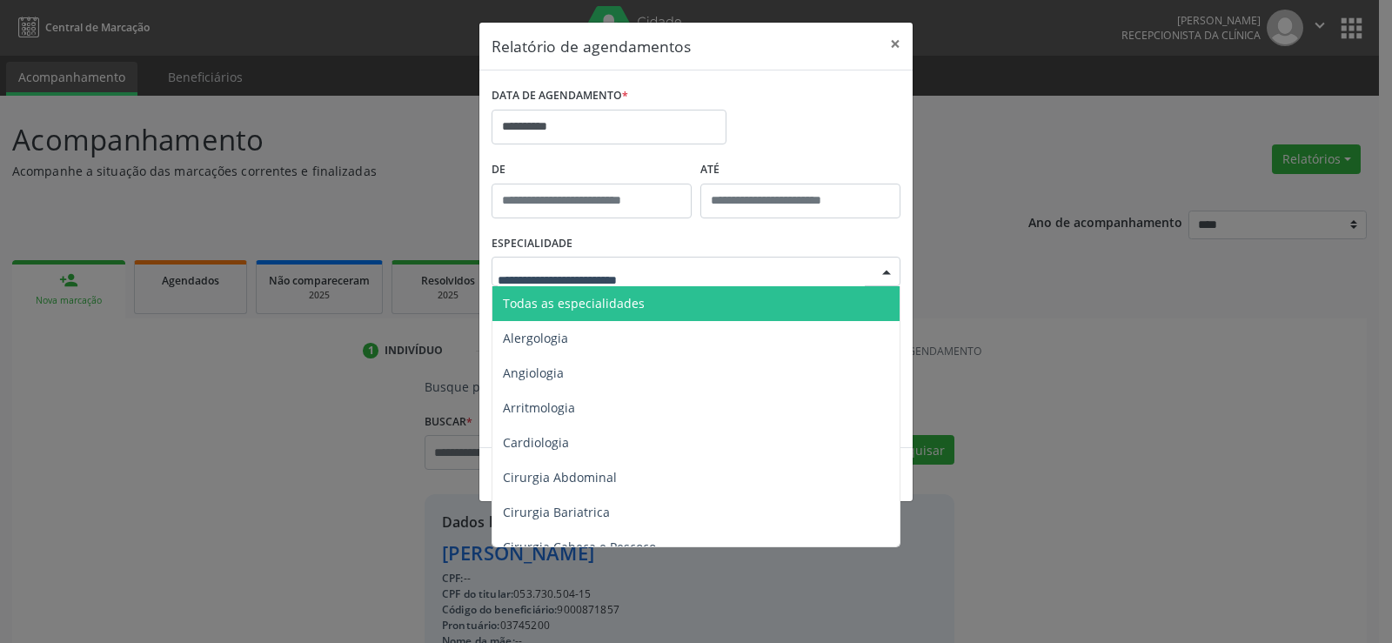
click at [661, 277] on div at bounding box center [695, 272] width 409 height 30
click at [653, 300] on span "Todas as especialidades" at bounding box center [697, 303] width 410 height 35
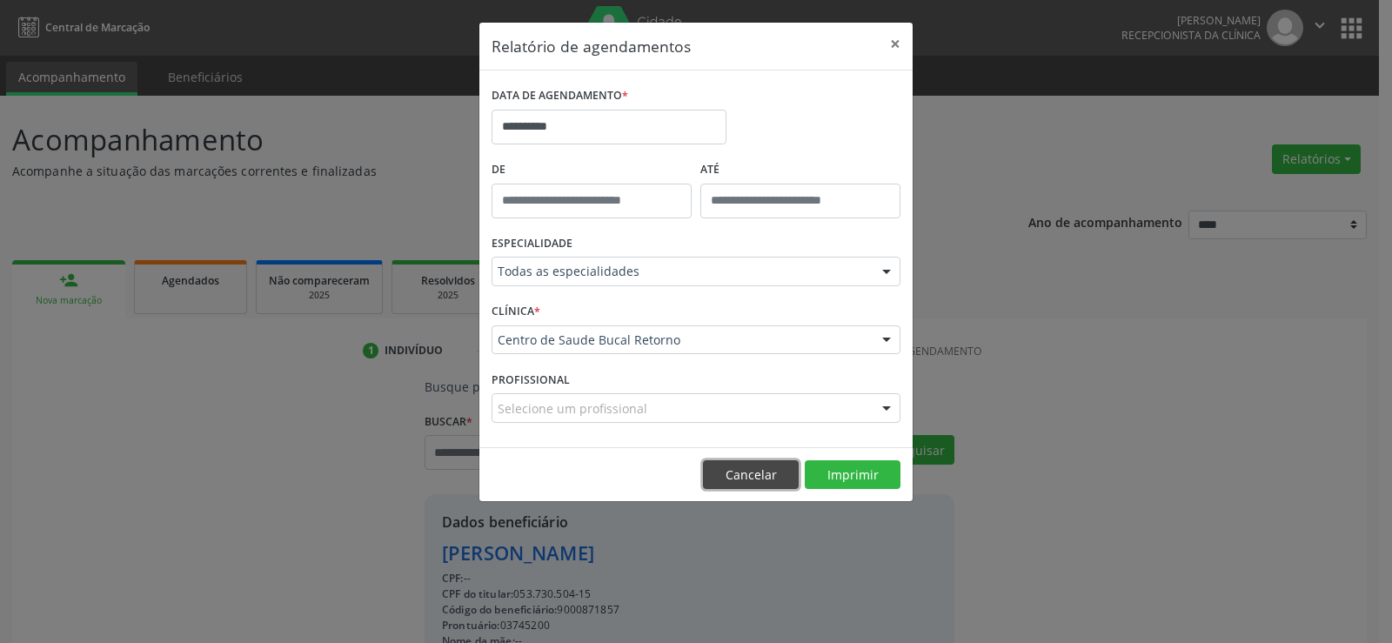
click at [792, 476] on button "Cancelar" at bounding box center [751, 475] width 96 height 30
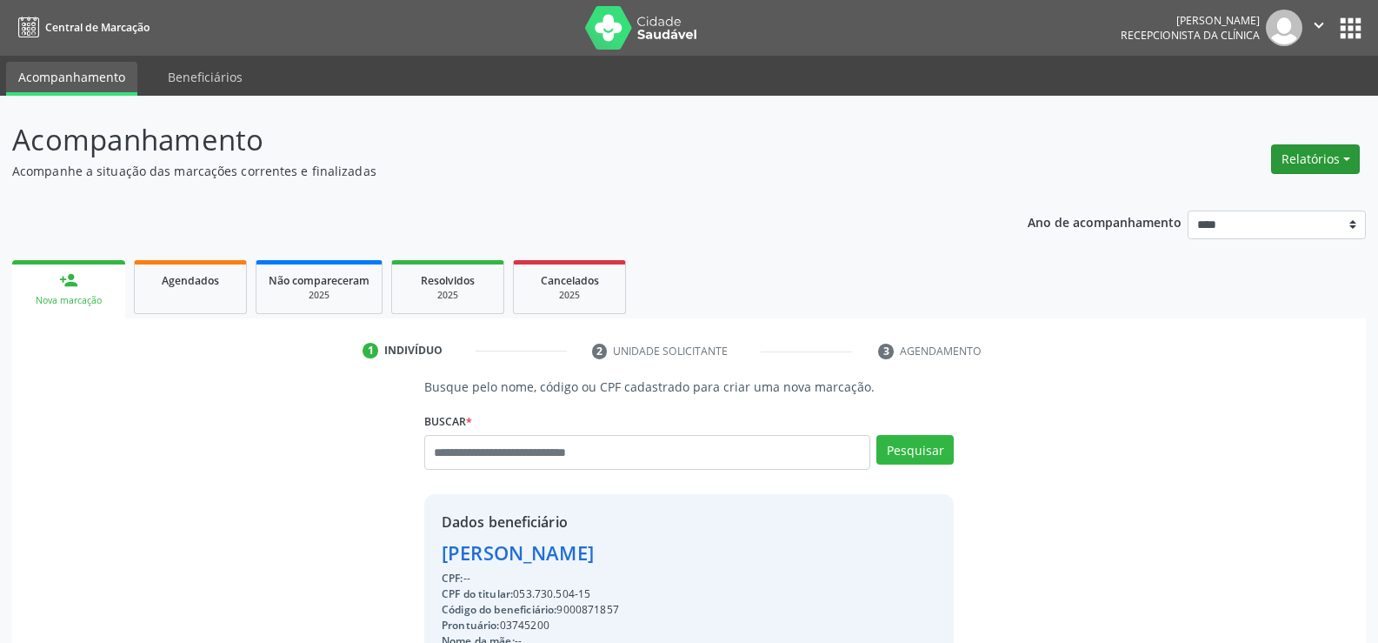
click at [1301, 170] on button "Relatórios" at bounding box center [1316, 159] width 89 height 30
click at [1252, 200] on link "Agendamentos" at bounding box center [1267, 196] width 187 height 24
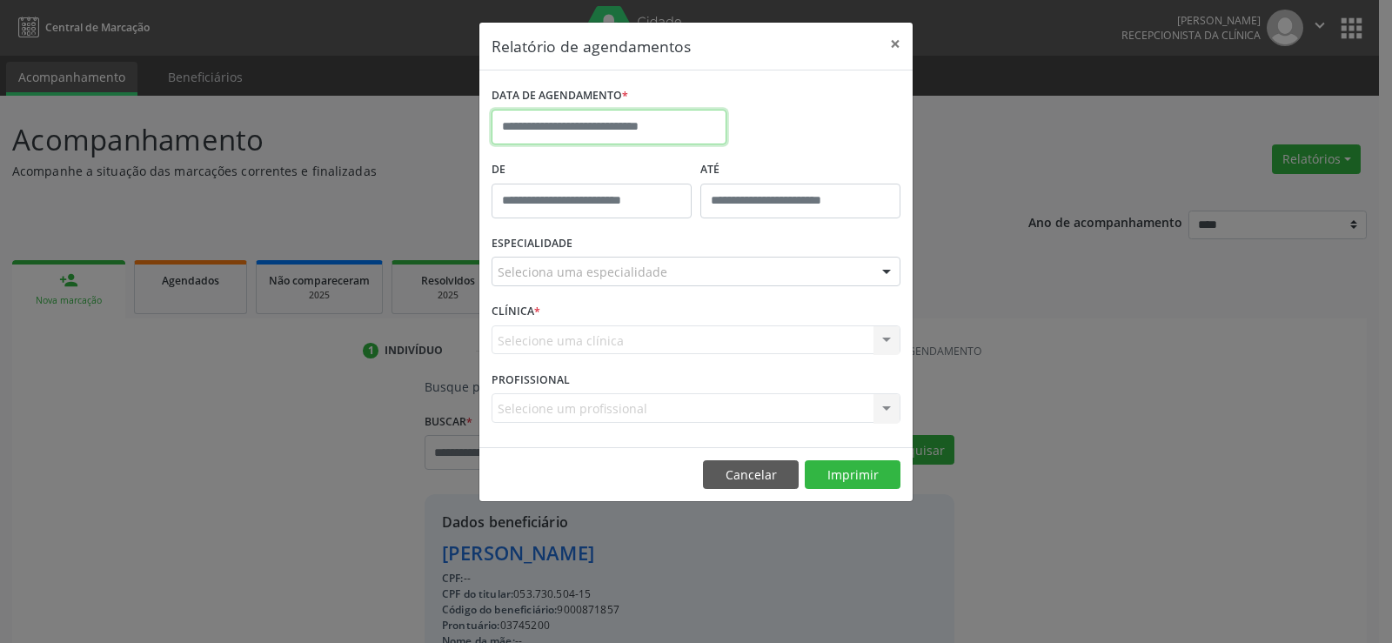
click at [550, 118] on input "text" at bounding box center [608, 127] width 235 height 35
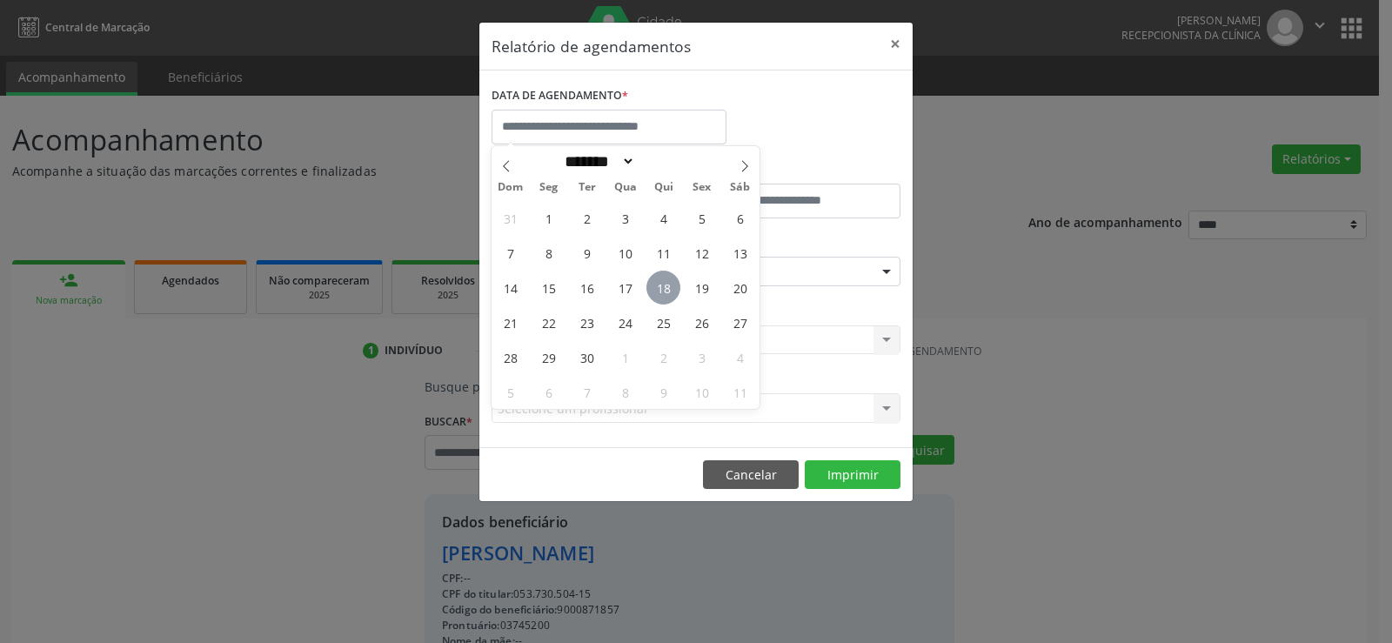
click at [654, 283] on span "18" at bounding box center [663, 287] width 34 height 34
type input "**********"
click at [654, 283] on span "18" at bounding box center [663, 287] width 34 height 34
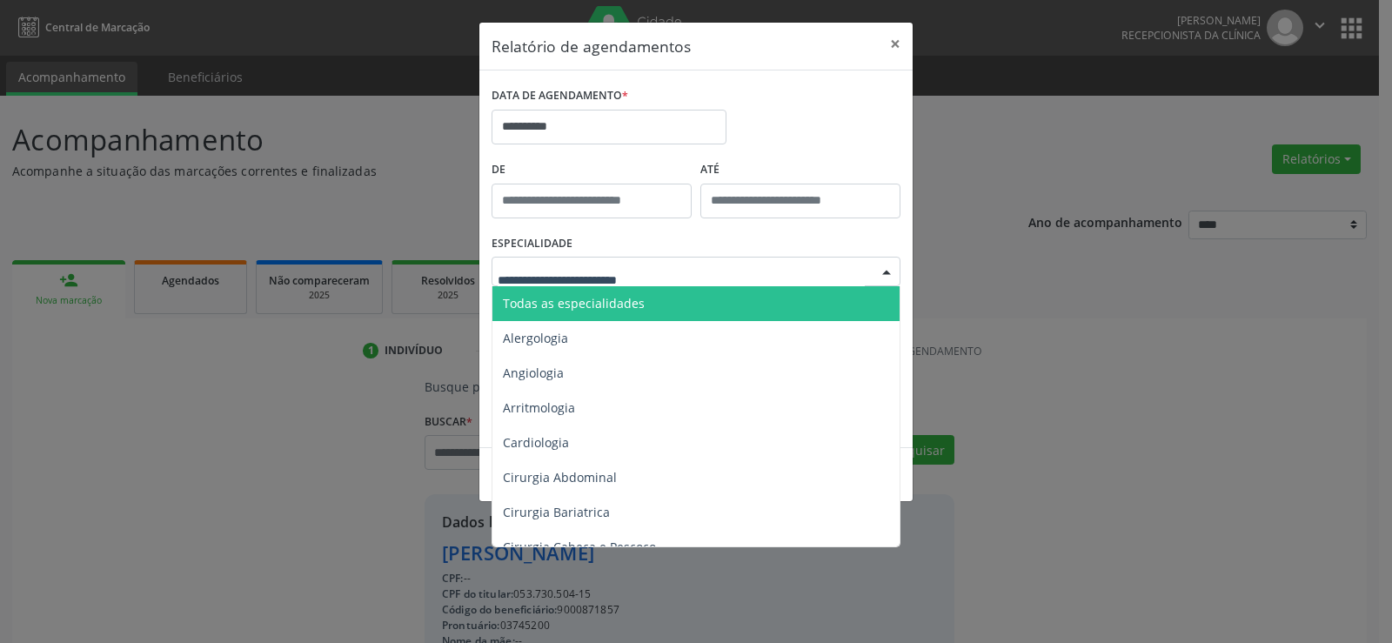
click at [663, 303] on span "Todas as especialidades" at bounding box center [697, 303] width 410 height 35
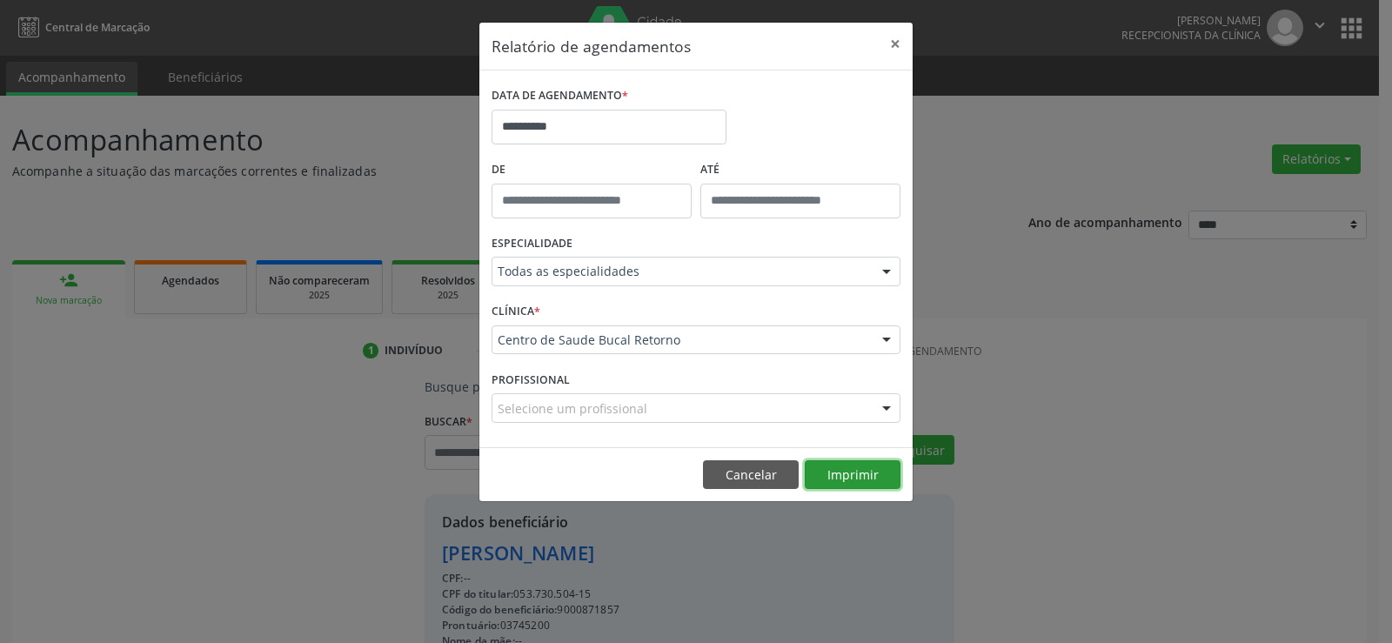
click at [838, 478] on button "Imprimir" at bounding box center [852, 475] width 96 height 30
click at [712, 470] on button "Cancelar" at bounding box center [751, 475] width 96 height 30
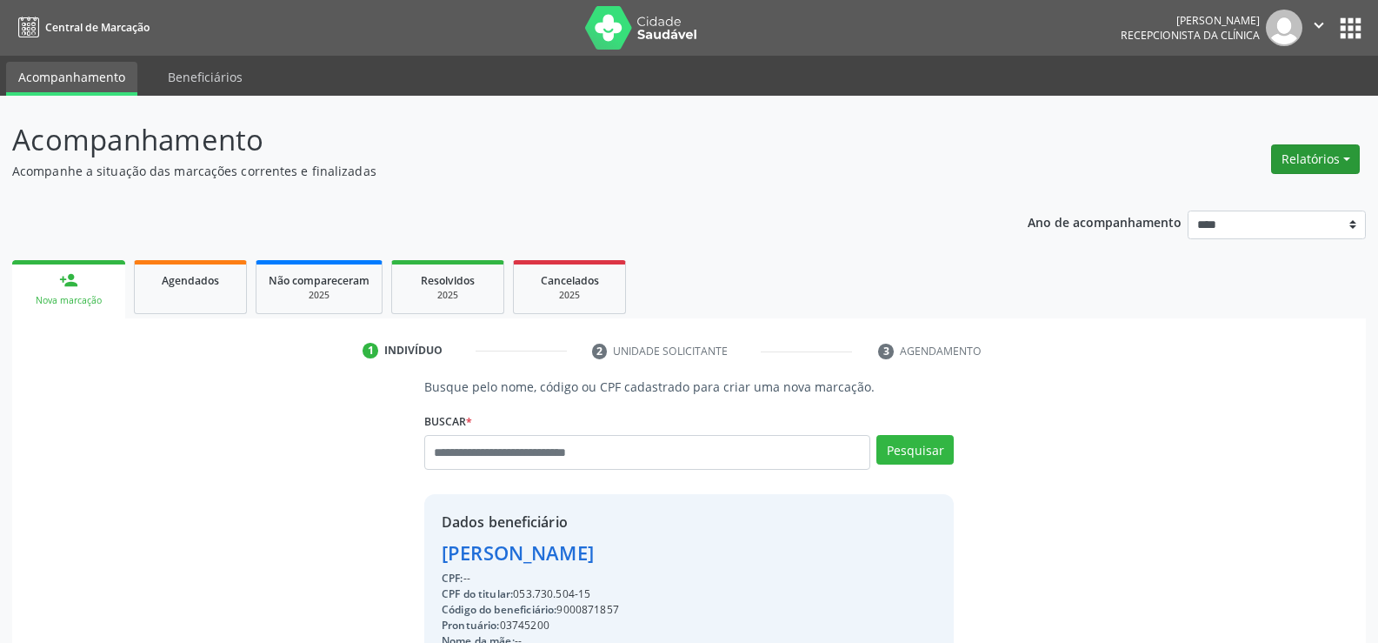
click at [1328, 154] on button "Relatórios" at bounding box center [1316, 159] width 89 height 30
click at [1249, 195] on link "Agendamentos" at bounding box center [1267, 196] width 187 height 24
select select "*"
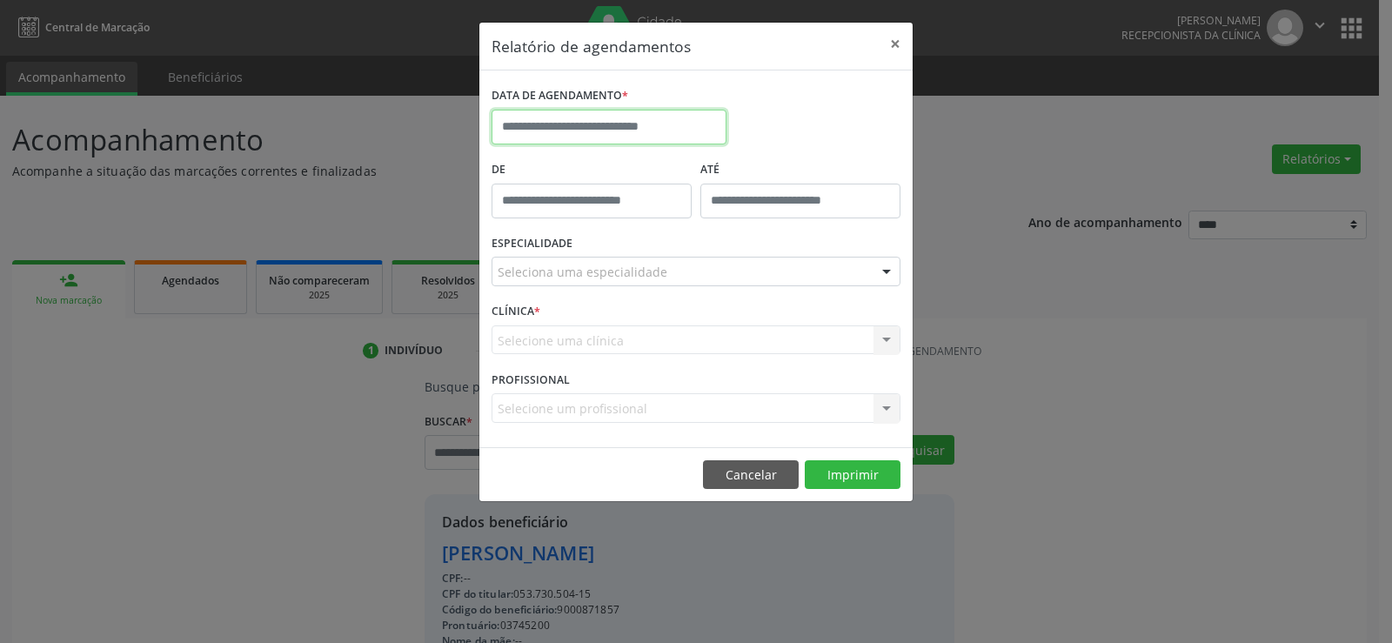
click at [651, 137] on body "Central de Marcação Andressa Karina do Nascimento Gerra Recepcionista da clínic…" at bounding box center [696, 321] width 1392 height 643
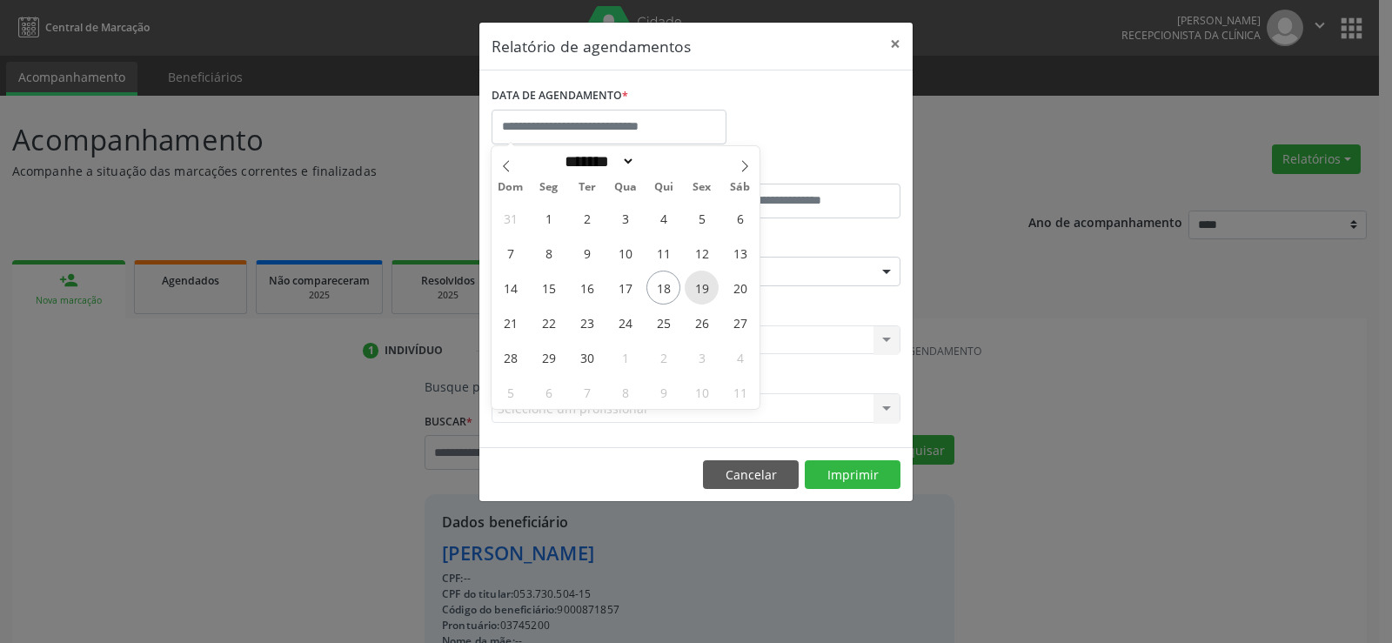
click at [700, 284] on span "19" at bounding box center [701, 287] width 34 height 34
type input "**********"
click at [700, 284] on span "19" at bounding box center [701, 287] width 34 height 34
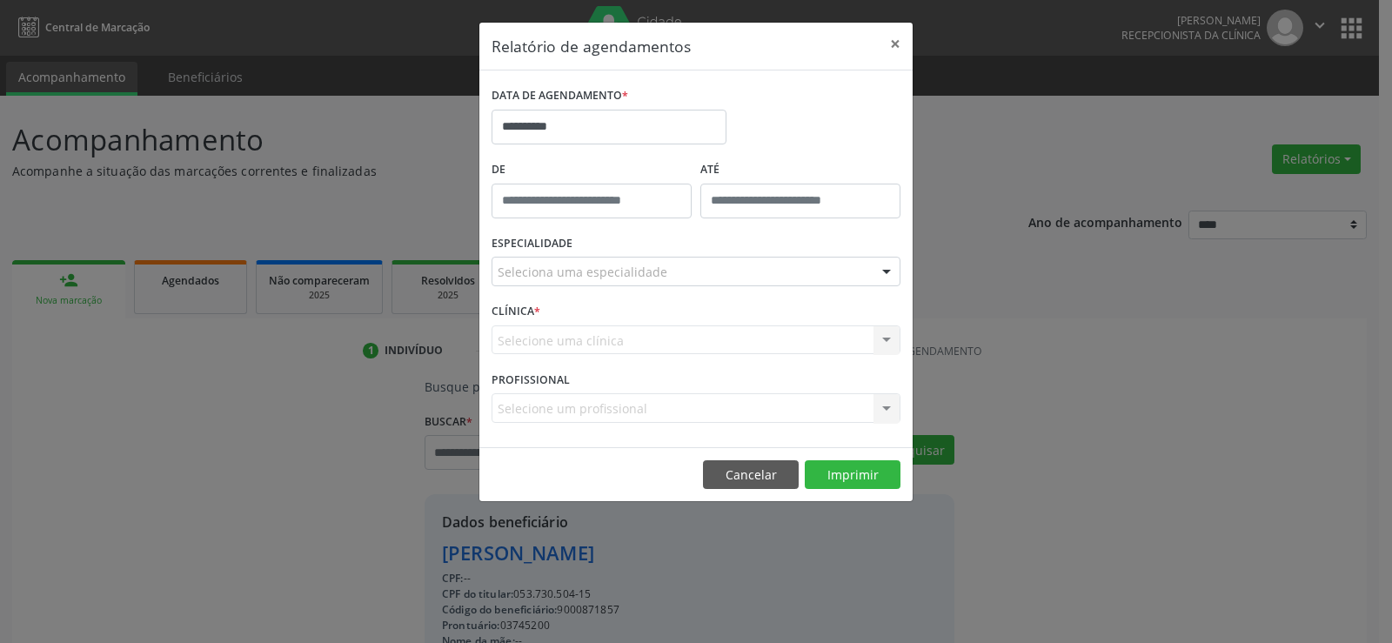
click at [690, 276] on div "Seleciona uma especialidade" at bounding box center [695, 272] width 409 height 30
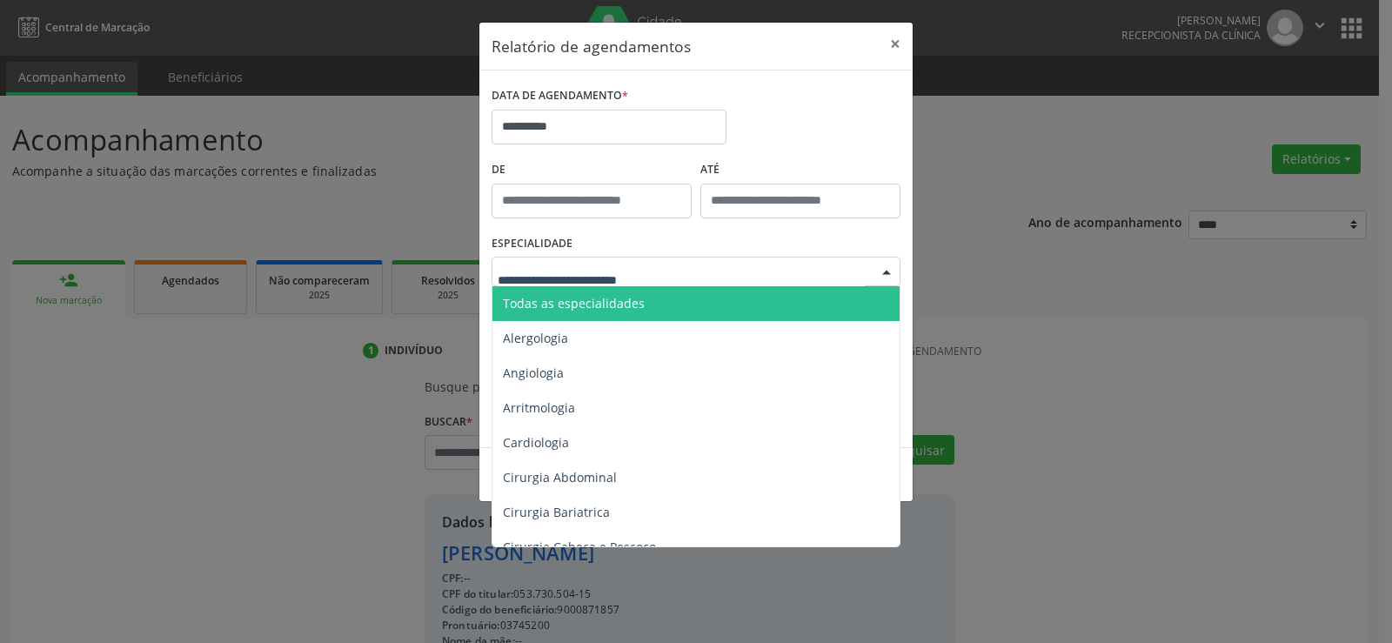
click at [690, 303] on span "Todas as especialidades" at bounding box center [697, 303] width 410 height 35
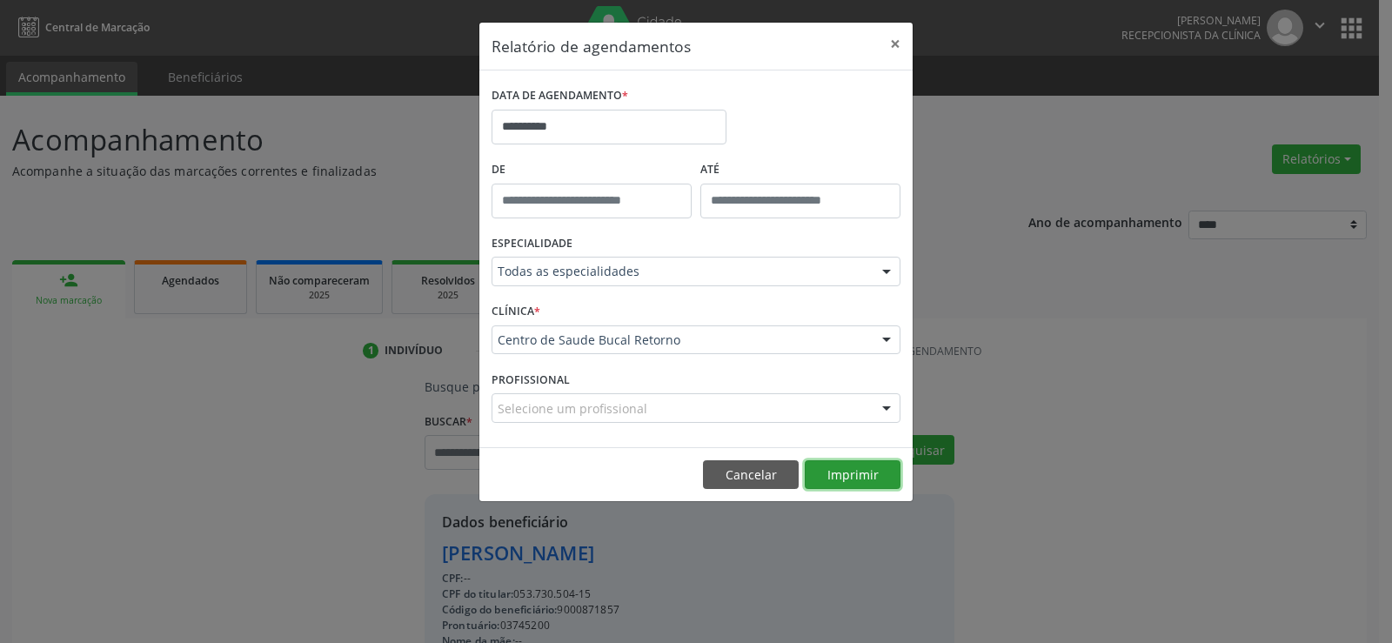
click at [836, 479] on button "Imprimir" at bounding box center [852, 475] width 96 height 30
click at [754, 473] on button "Cancelar" at bounding box center [751, 475] width 96 height 30
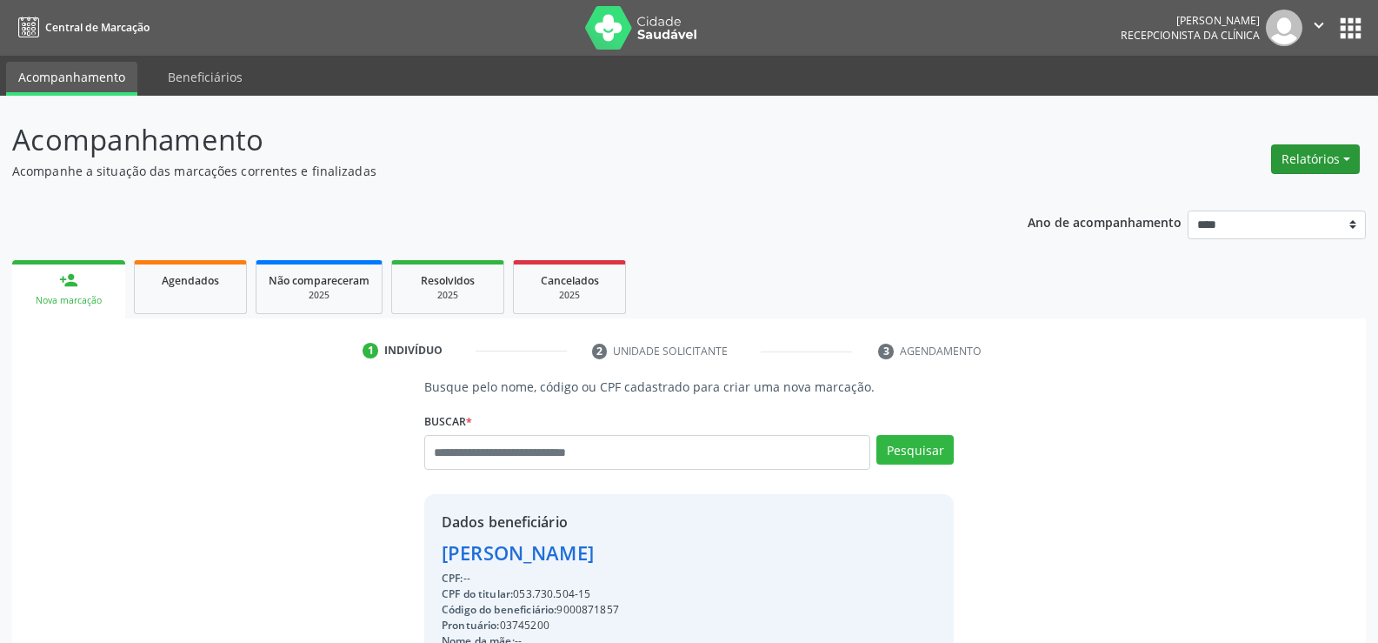
click at [1289, 163] on button "Relatórios" at bounding box center [1316, 159] width 89 height 30
click at [1250, 191] on link "Agendamentos" at bounding box center [1267, 196] width 187 height 24
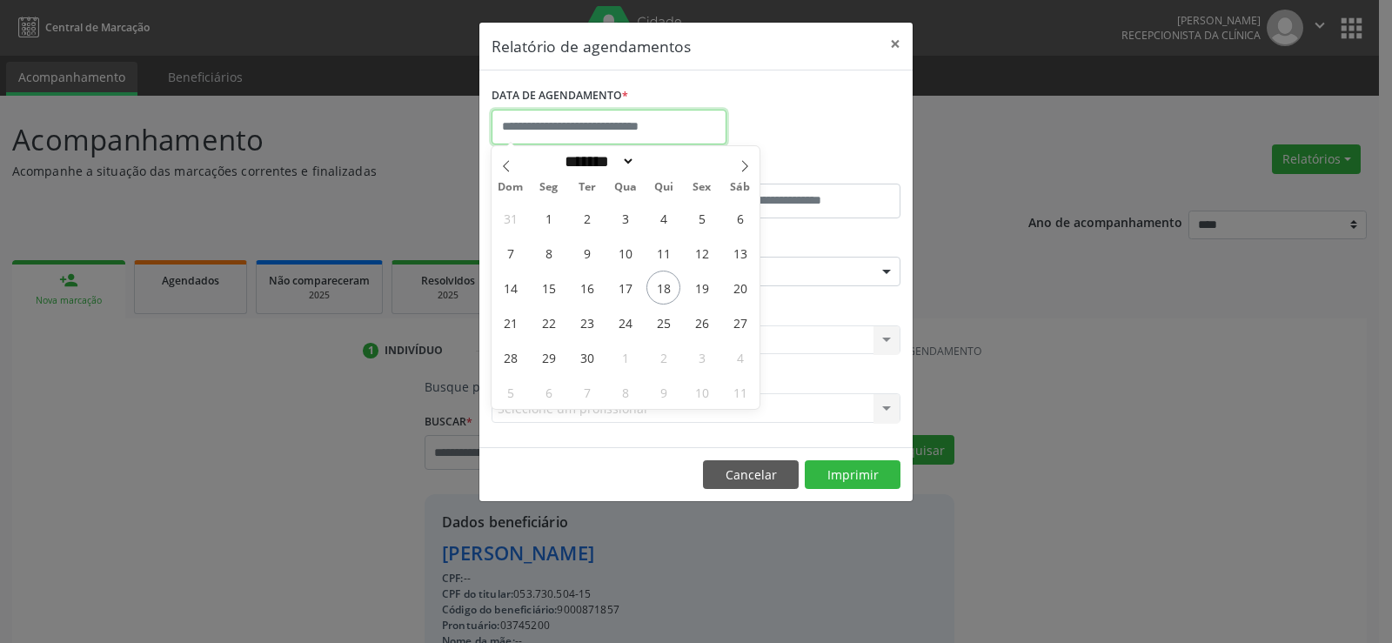
click at [586, 123] on input "text" at bounding box center [608, 127] width 235 height 35
click at [711, 290] on span "19" at bounding box center [701, 287] width 34 height 34
type input "**********"
click at [711, 290] on span "19" at bounding box center [701, 287] width 34 height 34
click at [711, 290] on div "ESPECIALIDADE Seleciona uma especialidade Todas as especialidades Alergologia A…" at bounding box center [695, 264] width 417 height 68
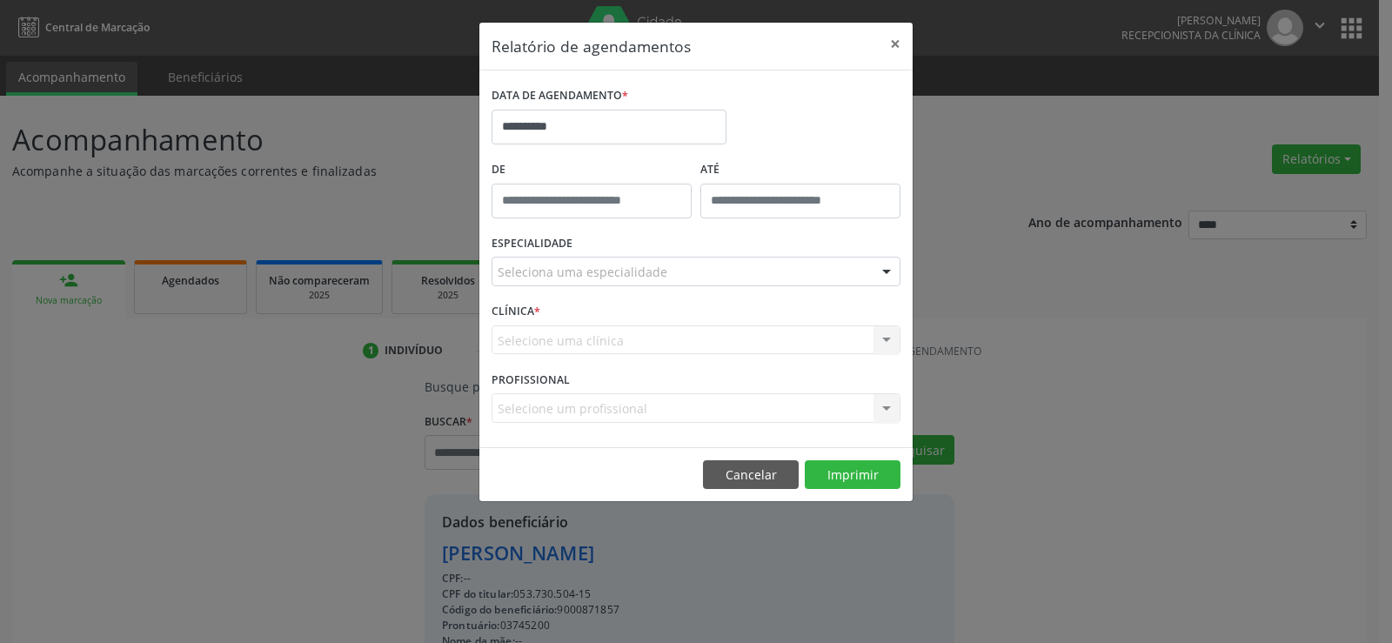
click at [706, 276] on div "Seleciona uma especialidade" at bounding box center [695, 272] width 409 height 30
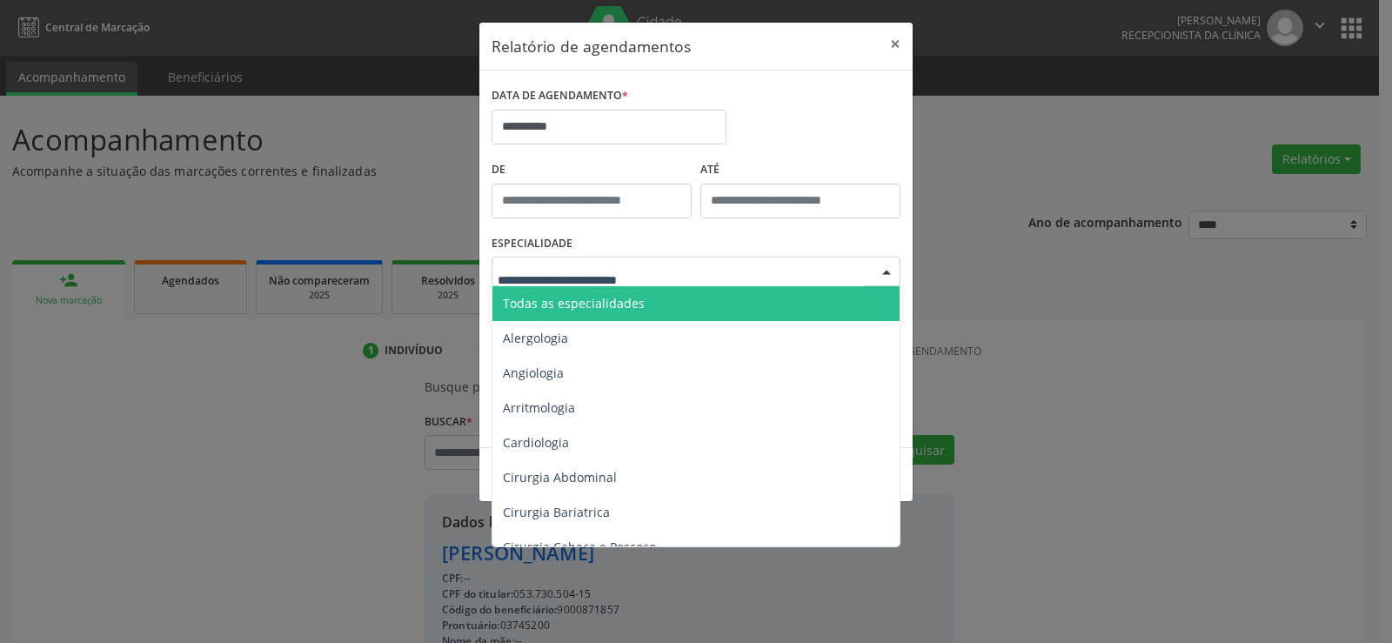
click at [686, 294] on span "Todas as especialidades" at bounding box center [697, 303] width 410 height 35
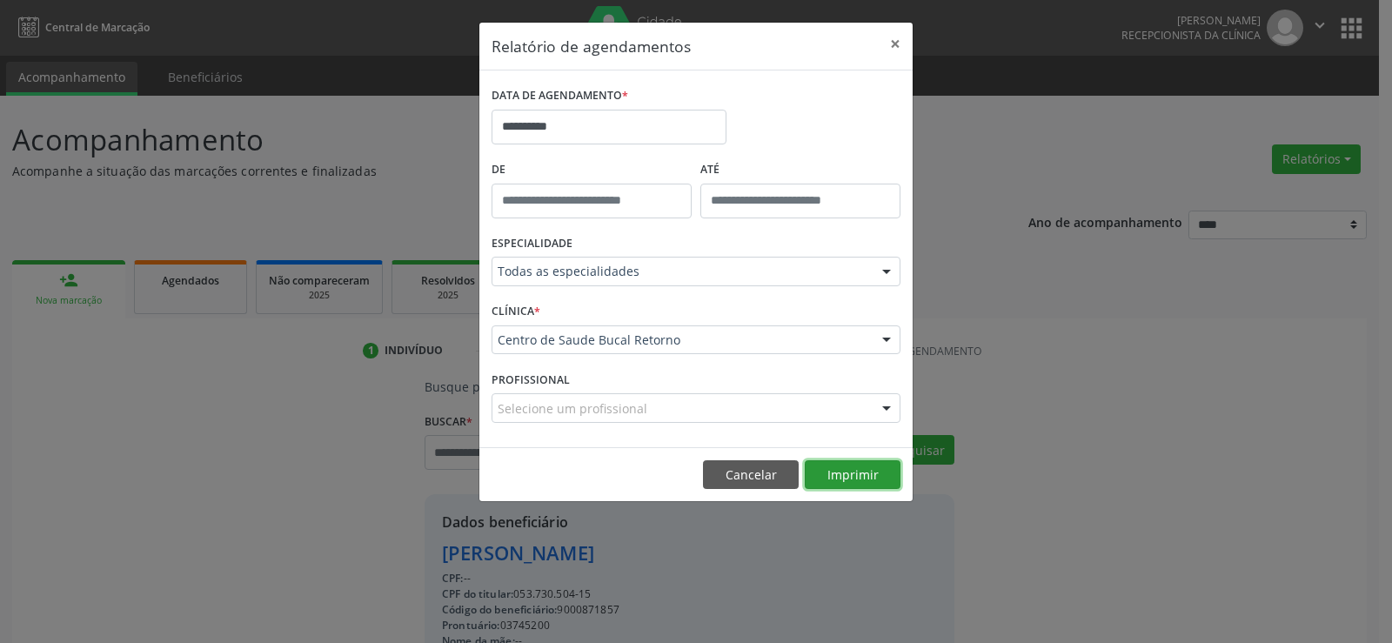
click at [858, 466] on button "Imprimir" at bounding box center [852, 475] width 96 height 30
click at [759, 481] on button "Cancelar" at bounding box center [751, 475] width 96 height 30
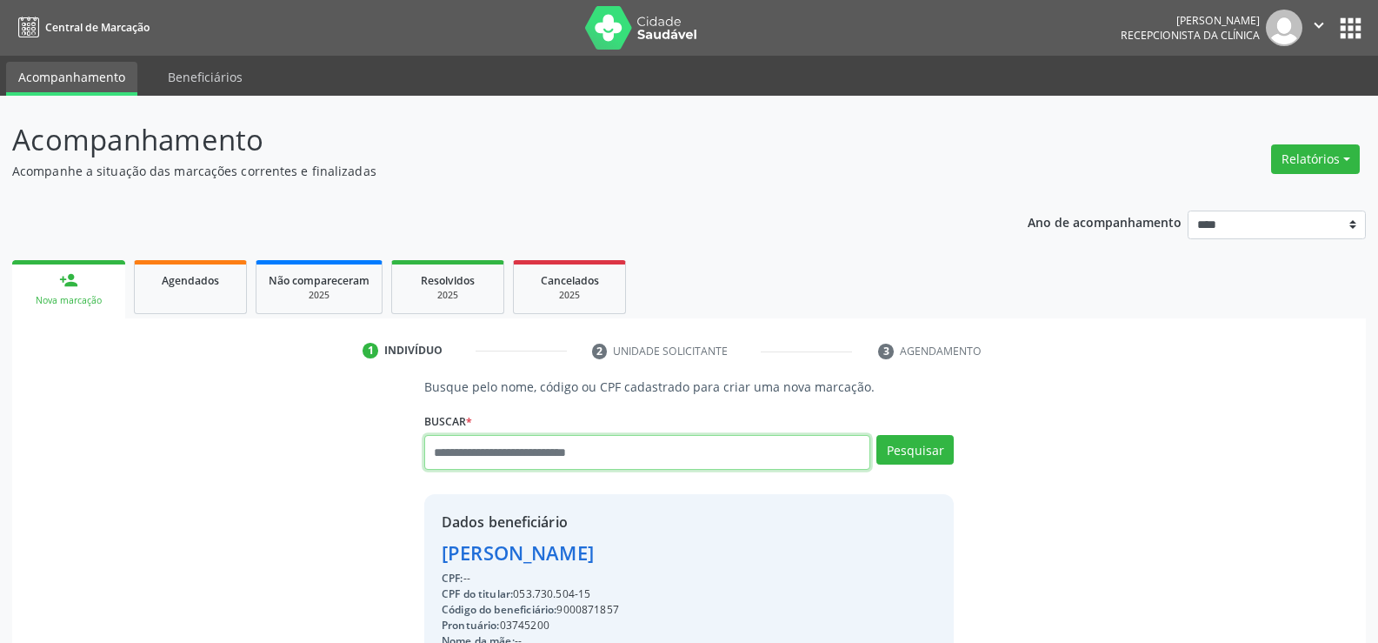
click at [440, 454] on input "text" at bounding box center [647, 452] width 446 height 35
type input "**********"
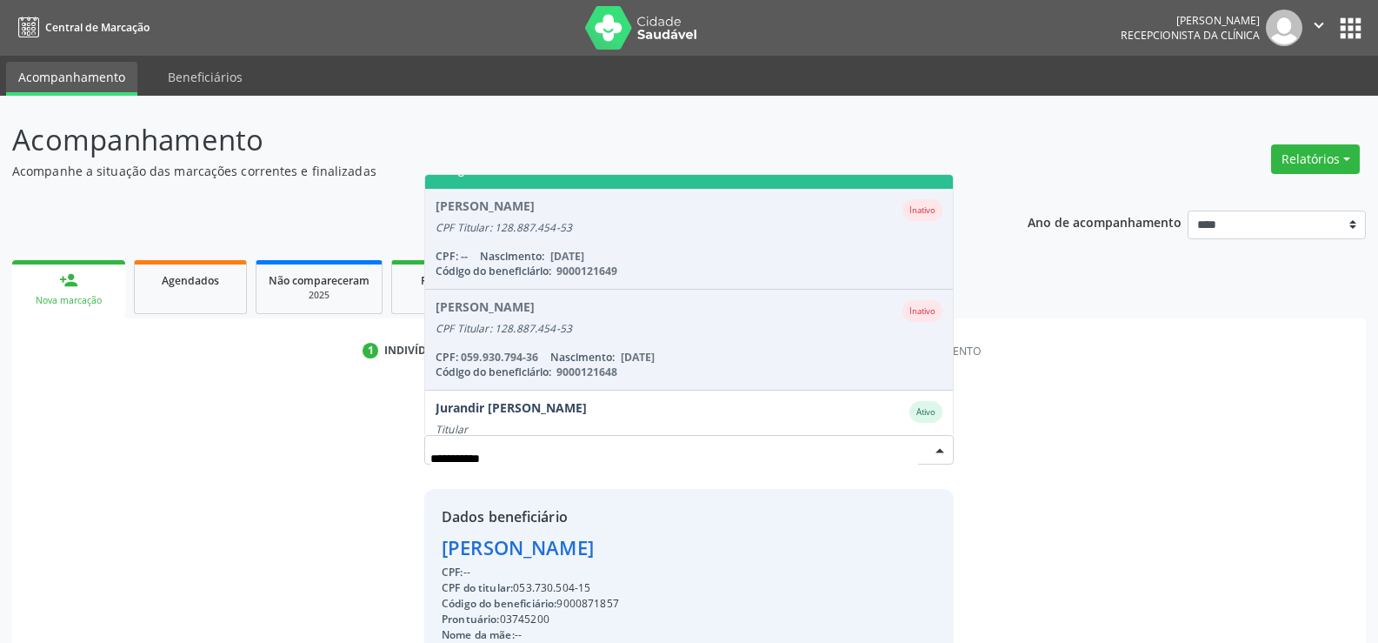
scroll to position [143, 0]
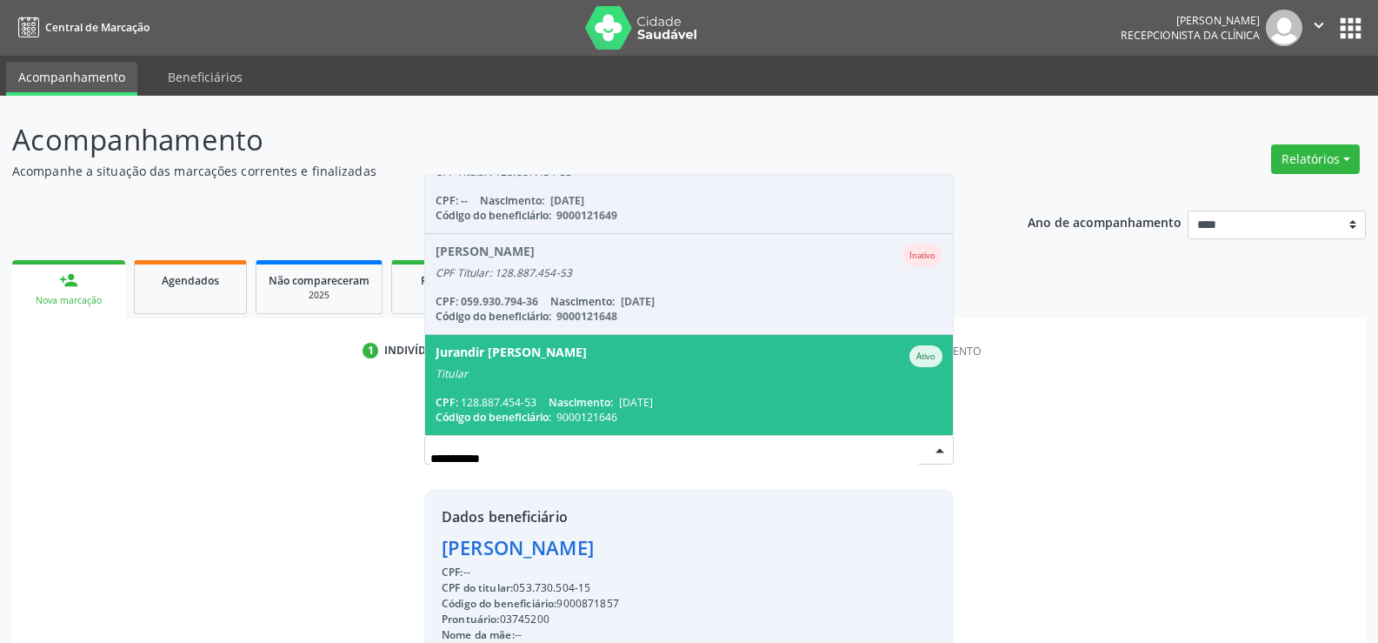
click at [531, 369] on div "Titular" at bounding box center [689, 374] width 507 height 14
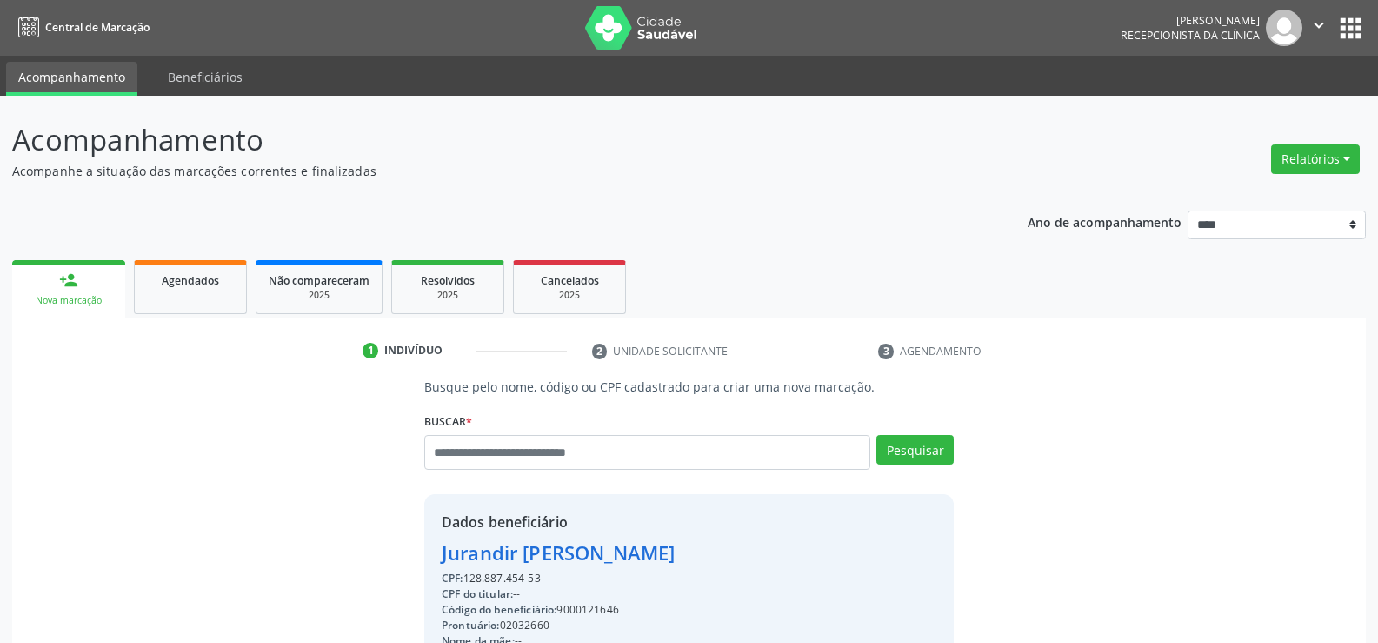
drag, startPoint x: 551, startPoint y: 580, endPoint x: 431, endPoint y: 563, distance: 120.4
copy div "Jurandir Nunes Alves CPF: 128.887.454-53"
click at [466, 454] on input "text" at bounding box center [647, 452] width 446 height 35
type input "**********"
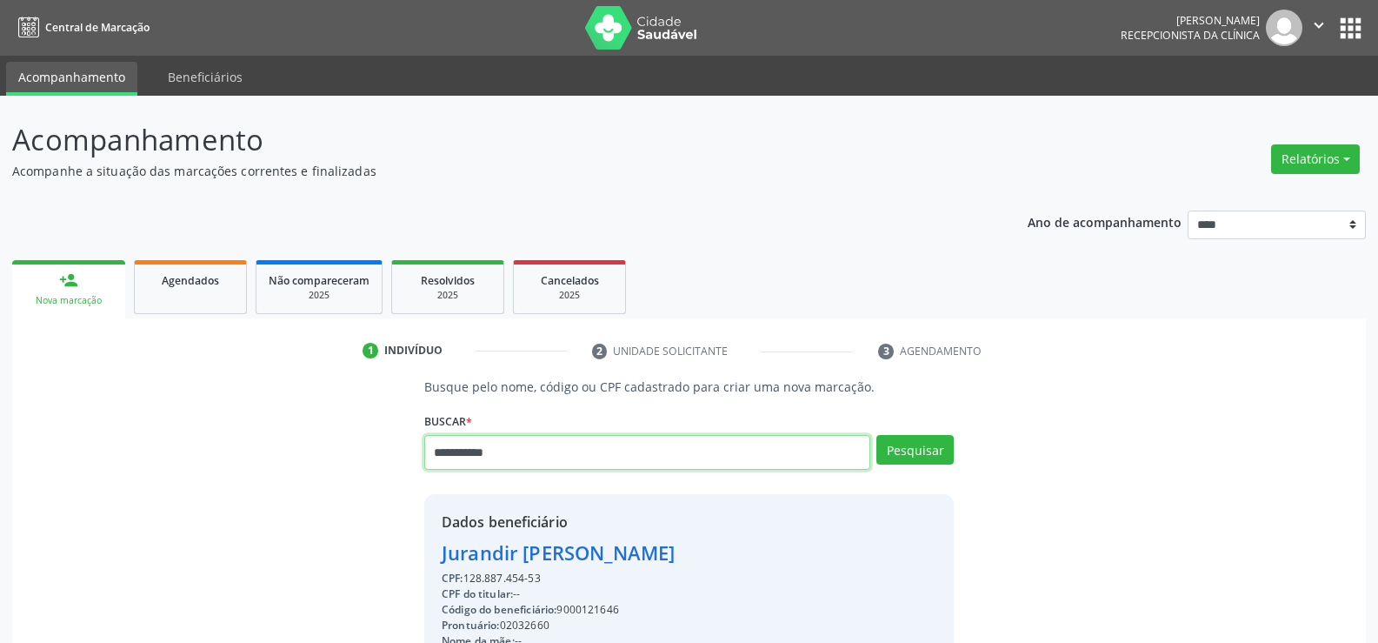
type input "**********"
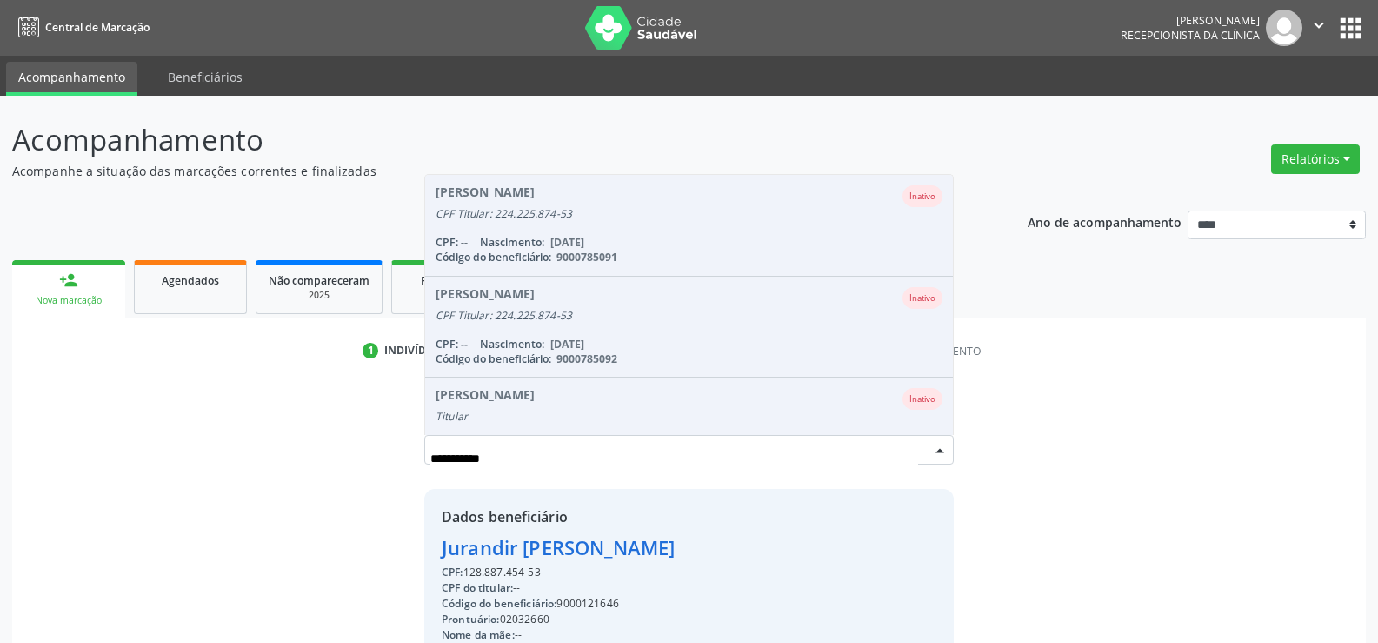
scroll to position [43, 0]
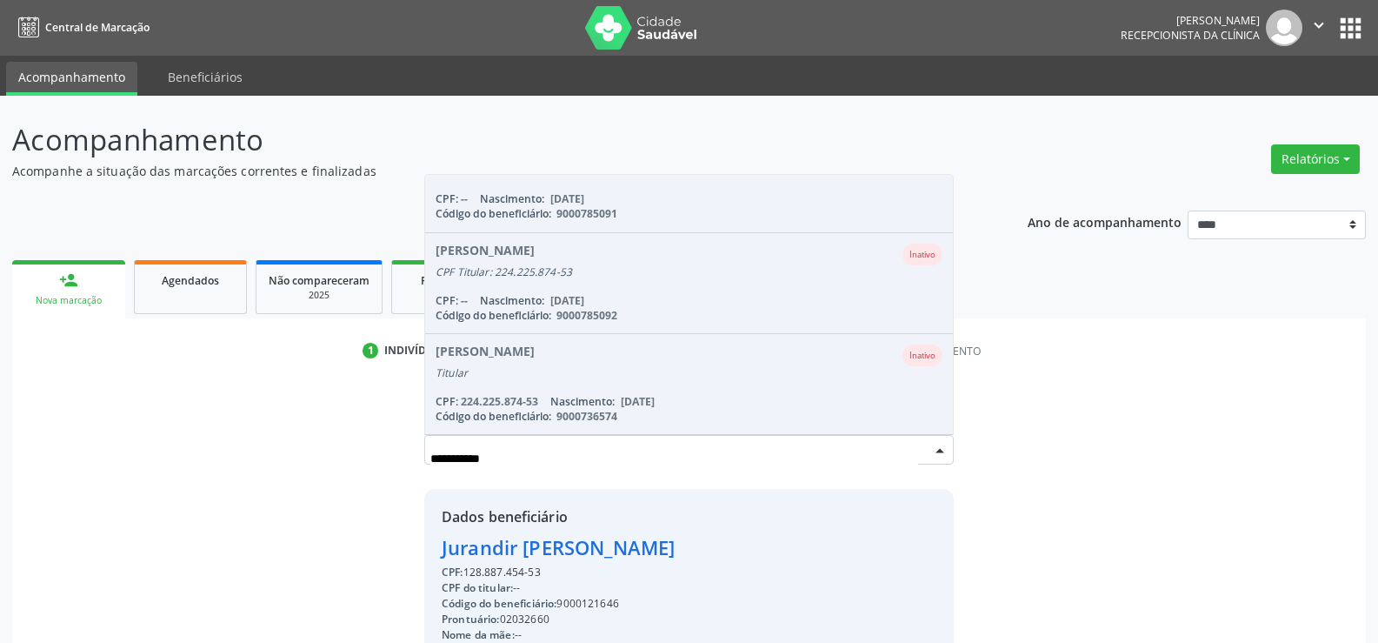
drag, startPoint x: 517, startPoint y: 463, endPoint x: 358, endPoint y: 465, distance: 158.3
click at [358, 465] on div "**********" at bounding box center [689, 599] width 1330 height 445
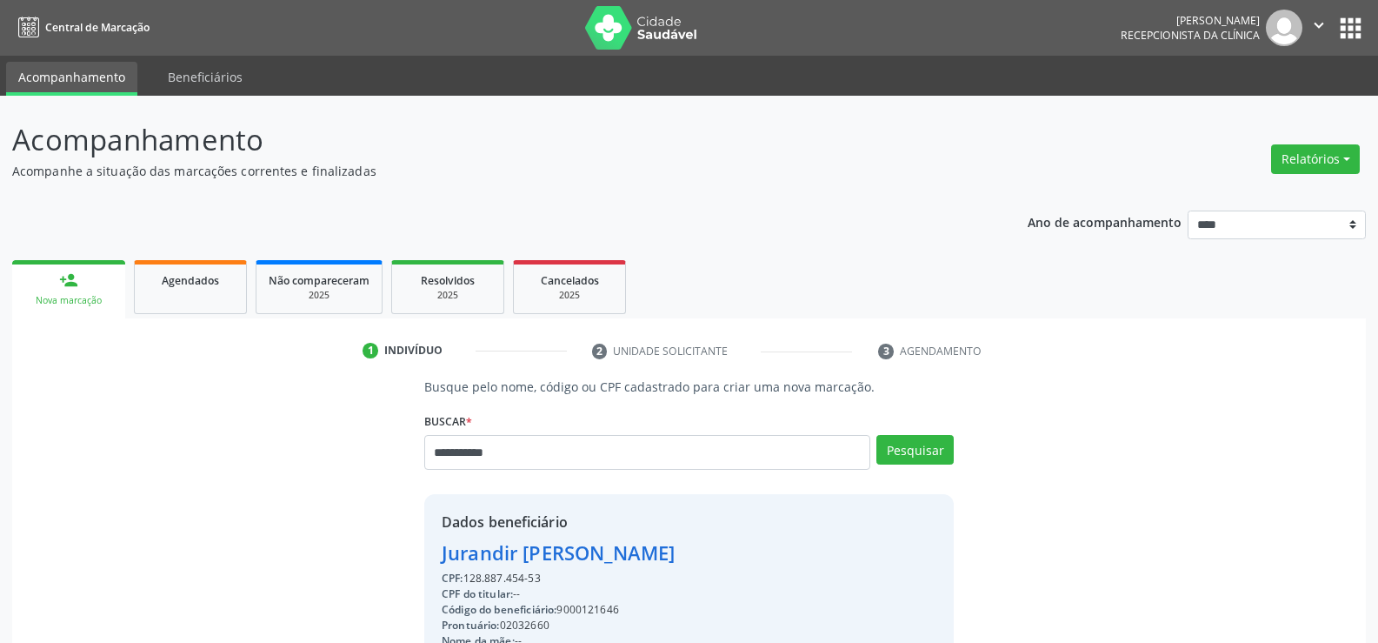
type input "**********"
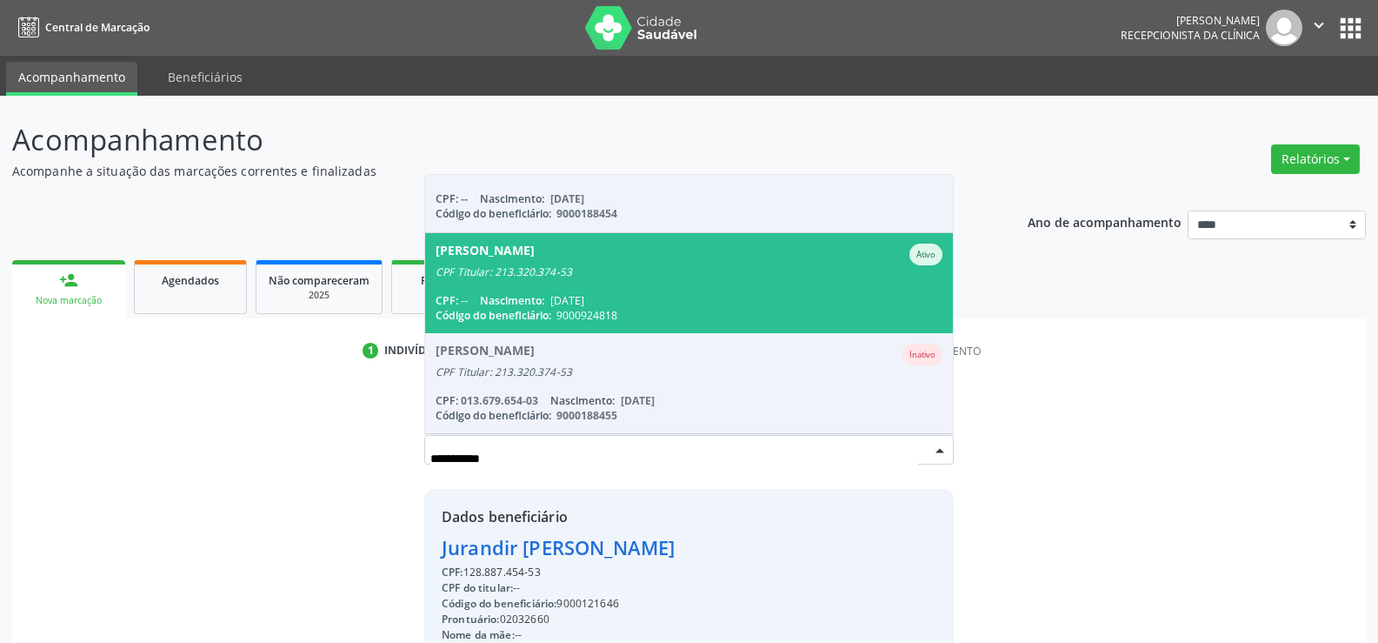
click at [537, 306] on span "Nascimento:" at bounding box center [512, 300] width 64 height 15
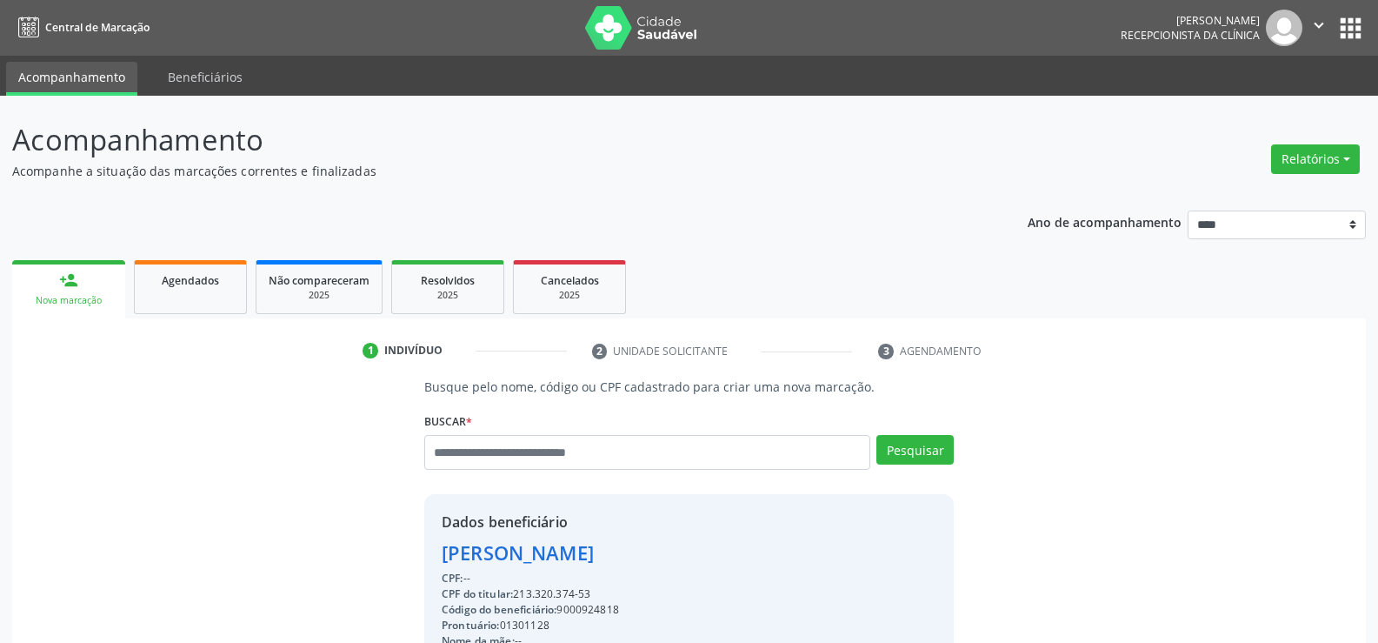
drag, startPoint x: 598, startPoint y: 594, endPoint x: 415, endPoint y: 543, distance: 190.5
click at [415, 543] on div "Busque pelo nome, código ou CPF cadastrado para criar uma nova marcação. Buscar…" at bounding box center [689, 610] width 554 height 466
copy div "Mario dos Santos Bezerra CPF: -- CPF do titular: 213.320.374-53"
click at [448, 461] on input "text" at bounding box center [647, 452] width 446 height 35
type input "**********"
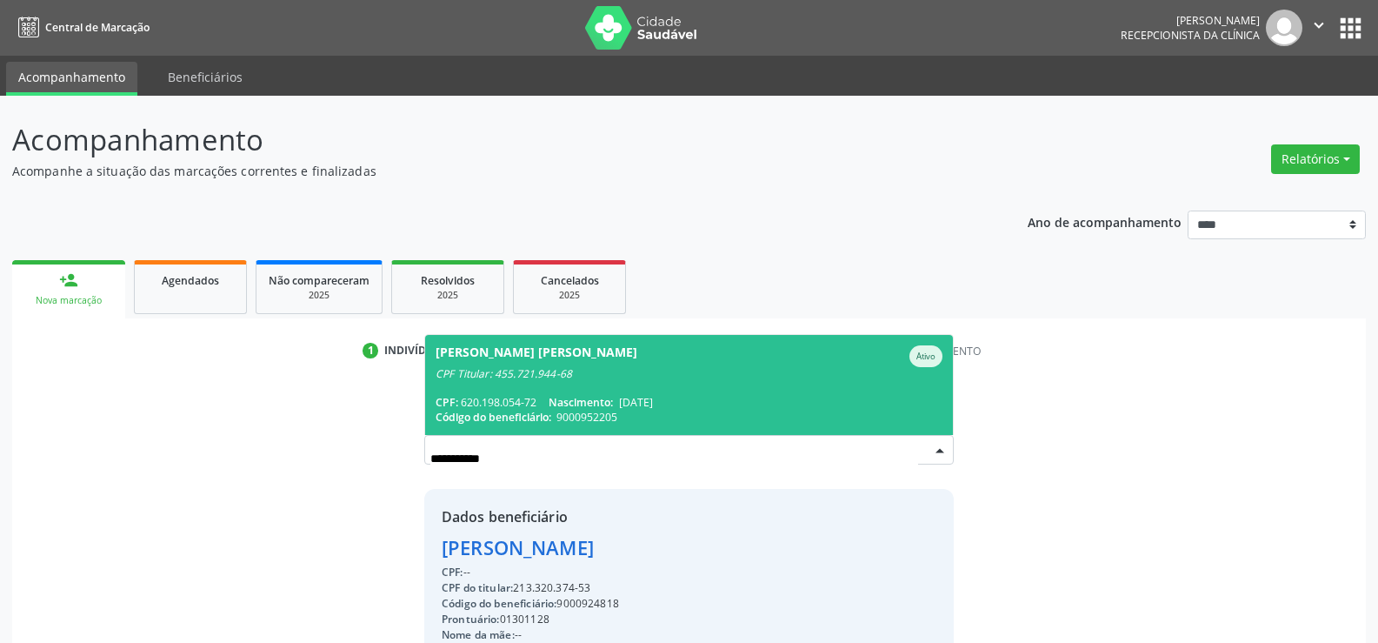
scroll to position [0, 0]
click at [473, 389] on span "Marcia de Oliveira Jatoba Moreira Ativo CPF Titular: 455.721.944-68 CPF: 620.19…" at bounding box center [689, 385] width 528 height 100
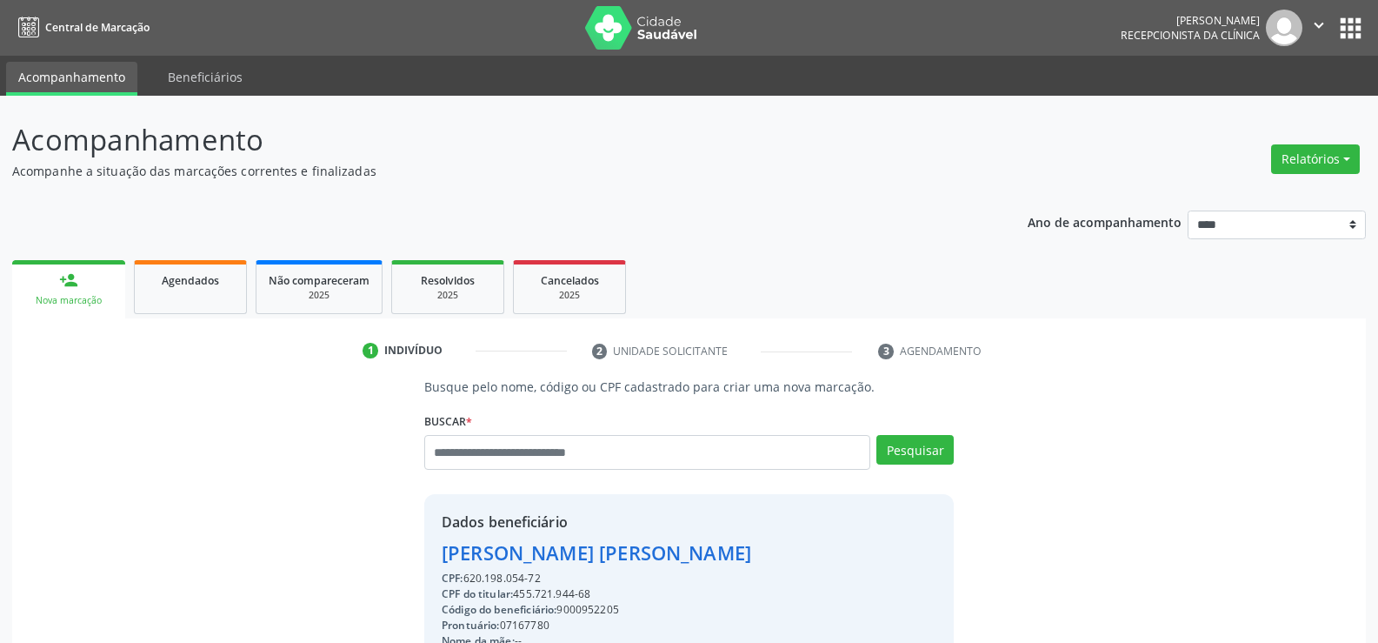
click at [544, 584] on div "CPF: 620.198.054-72" at bounding box center [625, 579] width 367 height 16
drag, startPoint x: 544, startPoint y: 577, endPoint x: 424, endPoint y: 542, distance: 125.2
copy div "Marcia de Oliveira Jatoba Moreira CPF: 620.198.054-72"
click at [448, 452] on input "text" at bounding box center [647, 452] width 446 height 35
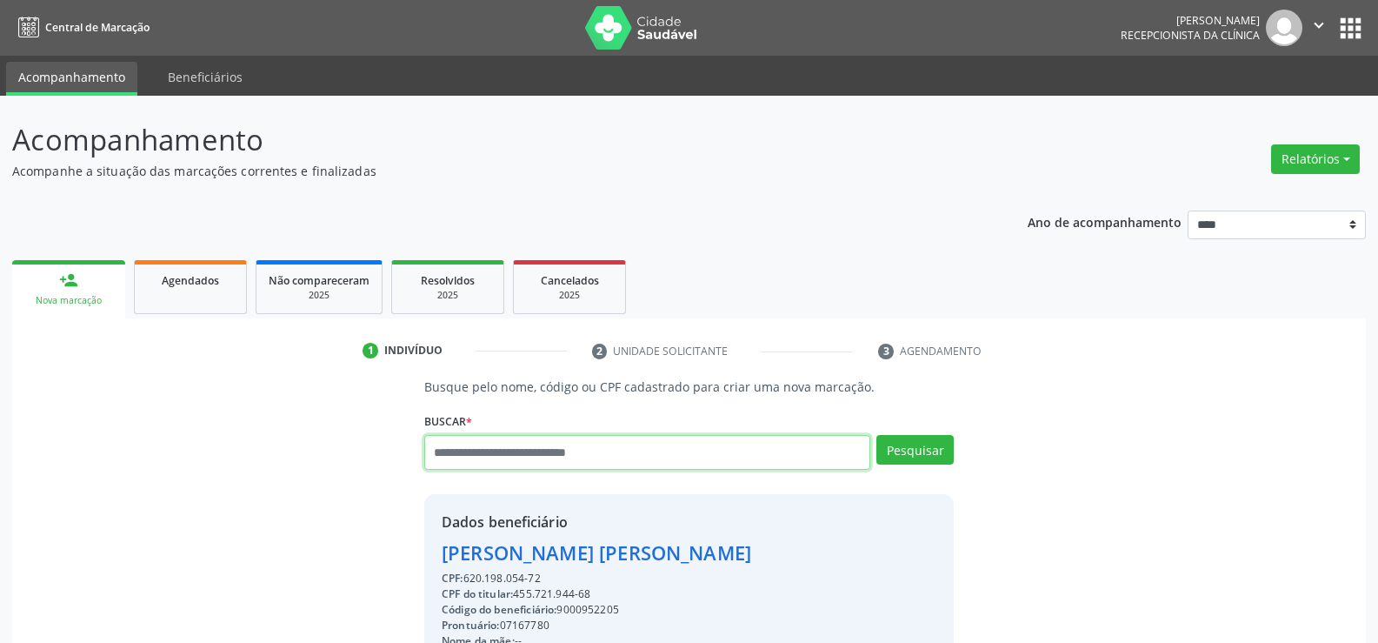
click at [499, 458] on input "text" at bounding box center [647, 452] width 446 height 35
type input "**********"
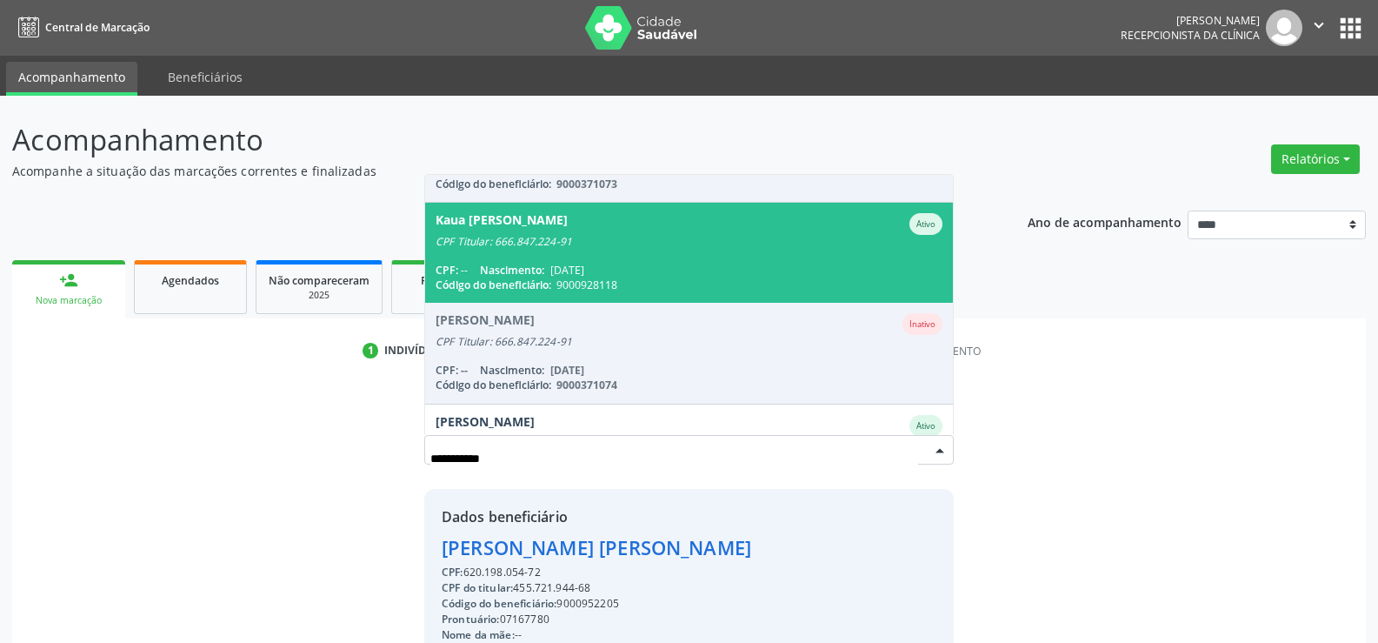
scroll to position [244, 0]
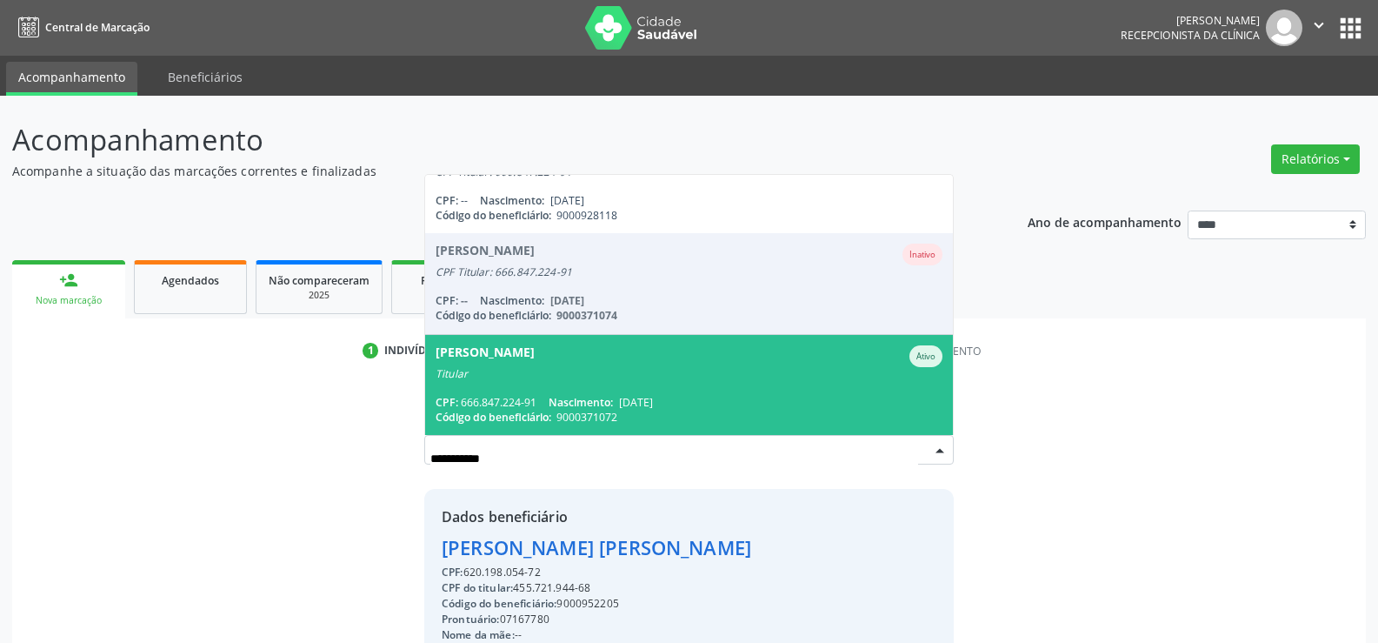
click at [539, 378] on div "Titular" at bounding box center [689, 374] width 507 height 14
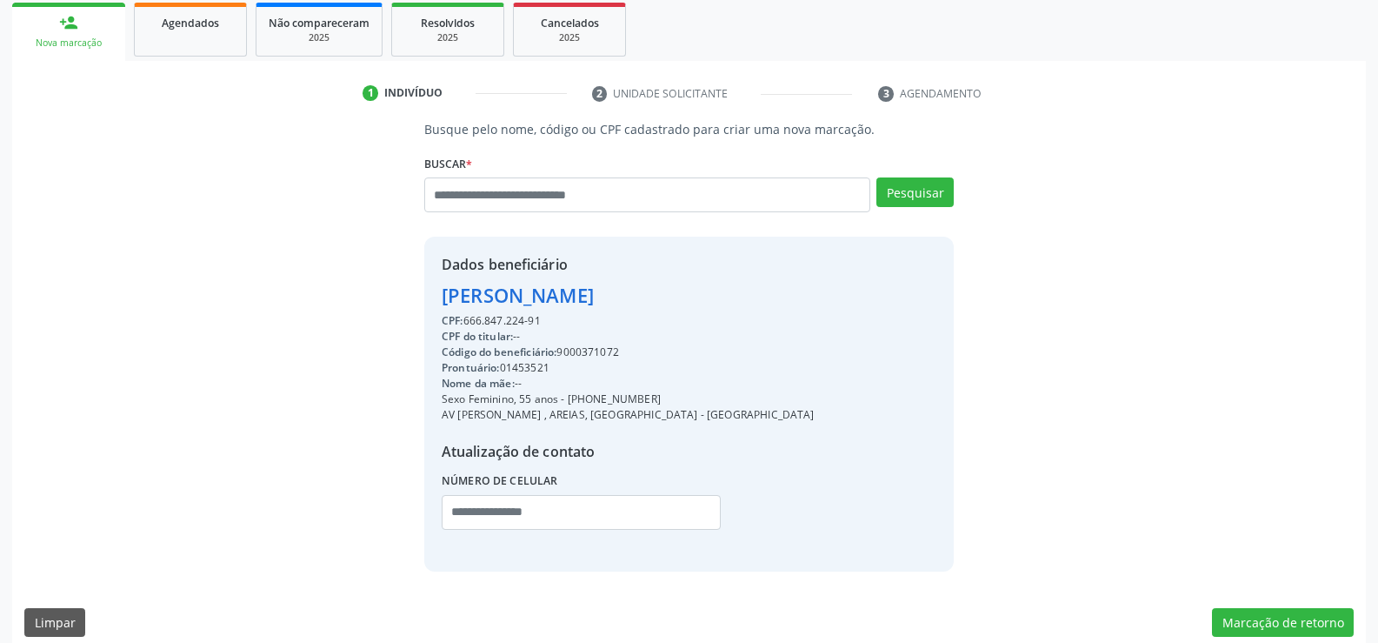
scroll to position [261, 0]
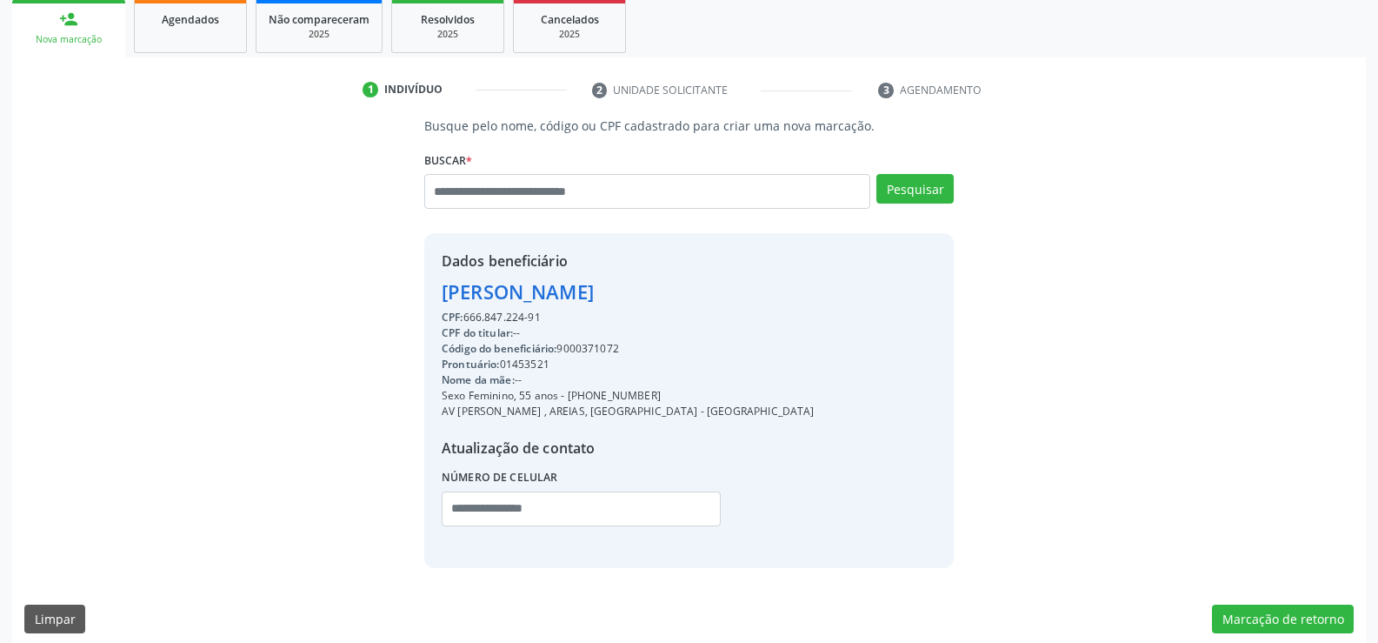
drag, startPoint x: 543, startPoint y: 316, endPoint x: 411, endPoint y: 284, distance: 135.0
click at [412, 284] on div "Busque pelo nome, código ou CPF cadastrado para criar uma nova marcação. Buscar…" at bounding box center [689, 342] width 554 height 451
copy div "Maria Anunciada da Silva CPF: 666.847.224-91"
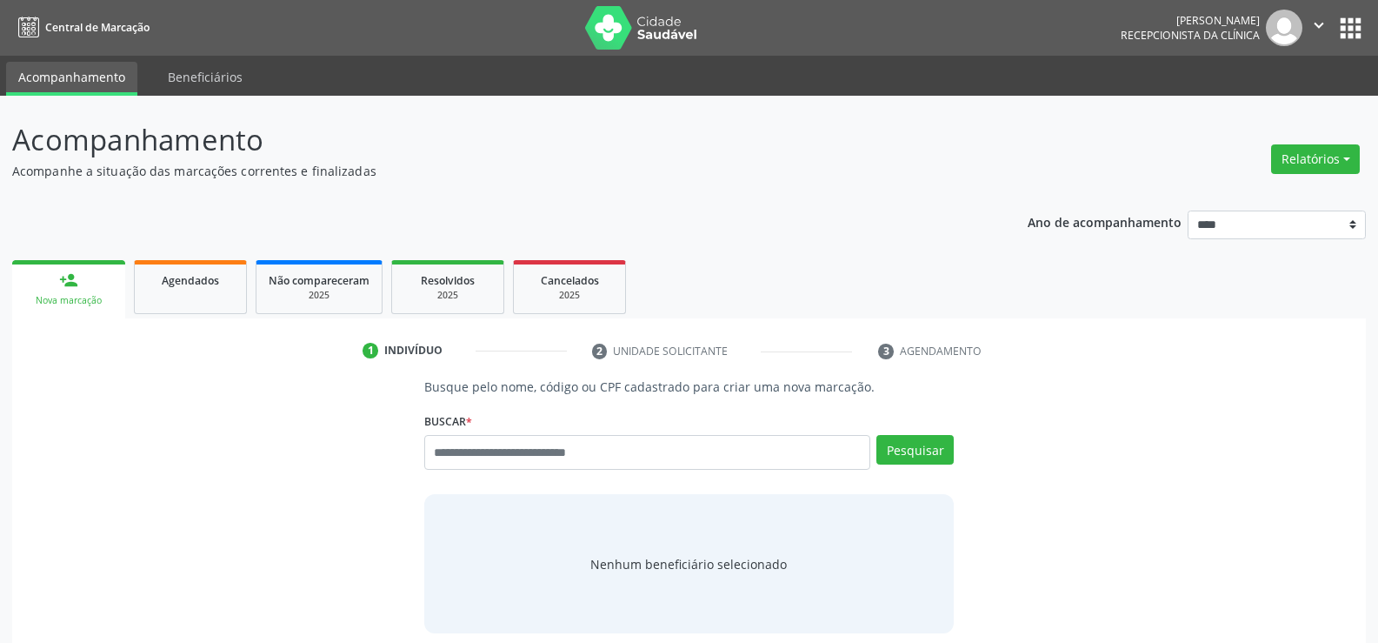
click at [1346, 177] on div "Relatórios Agendamentos Procedimentos realizados" at bounding box center [1315, 159] width 101 height 42
click at [1343, 164] on button "Relatórios" at bounding box center [1316, 159] width 89 height 30
click at [1268, 189] on link "Agendamentos" at bounding box center [1267, 196] width 187 height 24
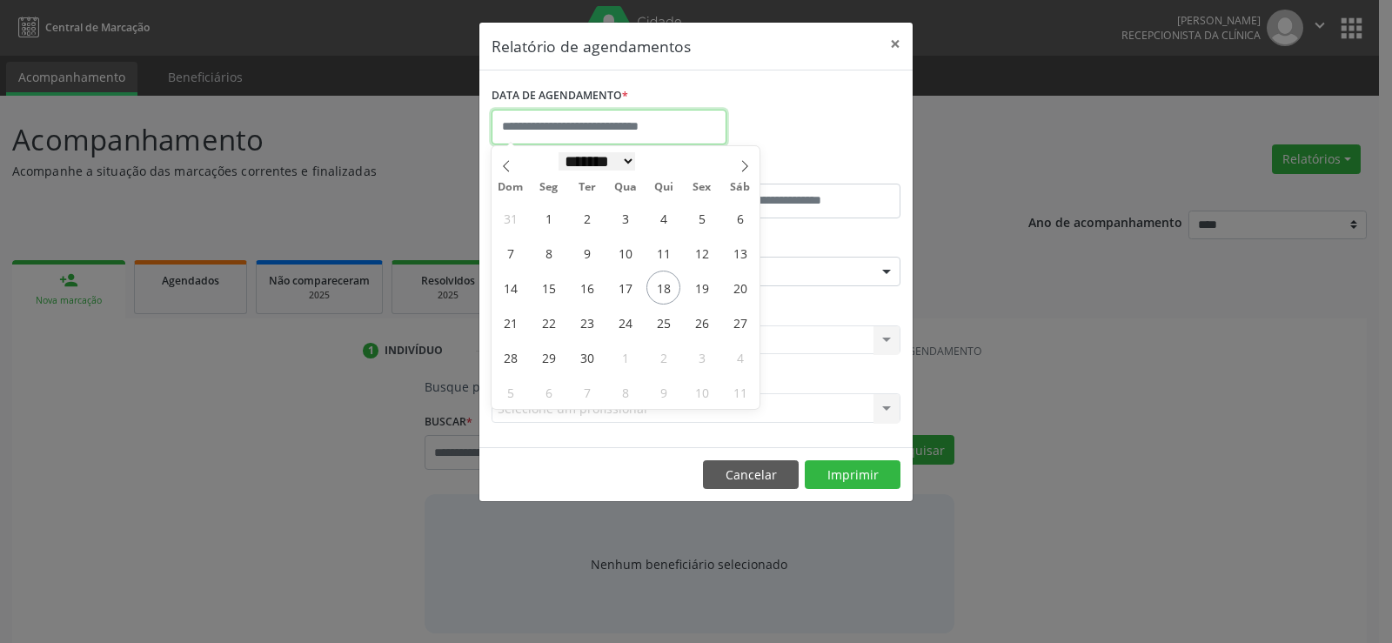
click at [565, 135] on input "text" at bounding box center [608, 127] width 235 height 35
click at [703, 285] on span "19" at bounding box center [701, 287] width 34 height 34
type input "**********"
click at [703, 285] on span "19" at bounding box center [701, 287] width 34 height 34
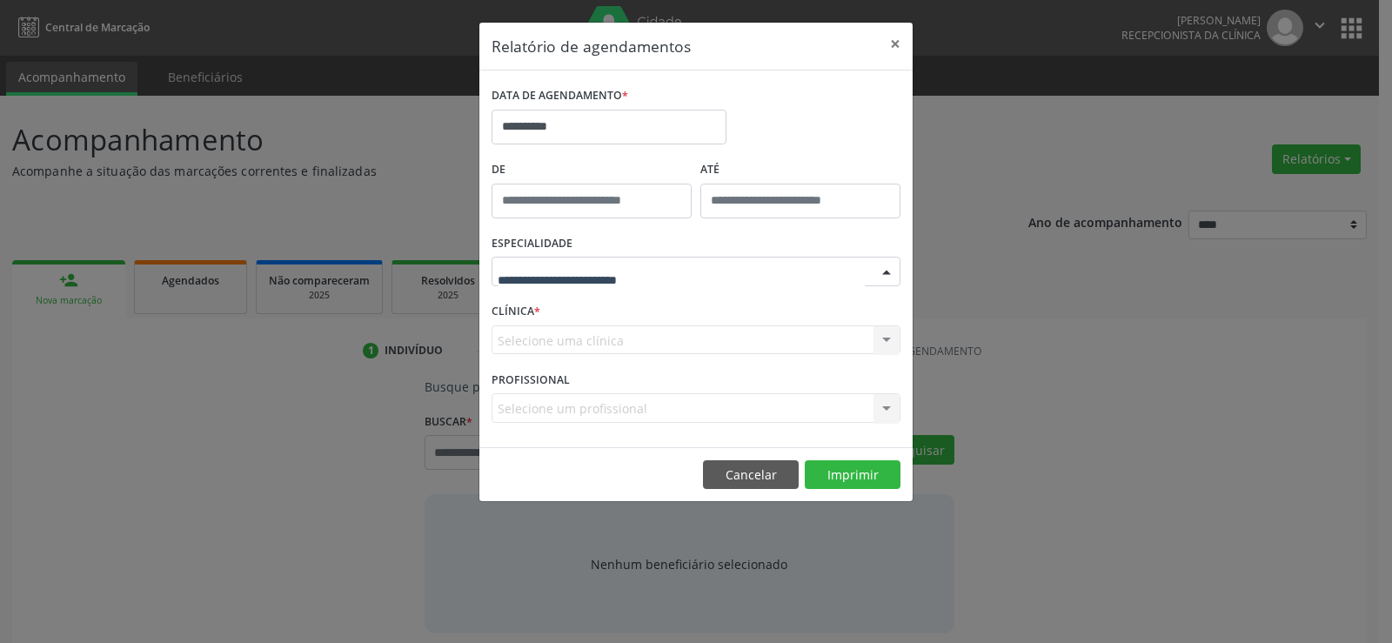
click at [702, 274] on div at bounding box center [695, 272] width 409 height 30
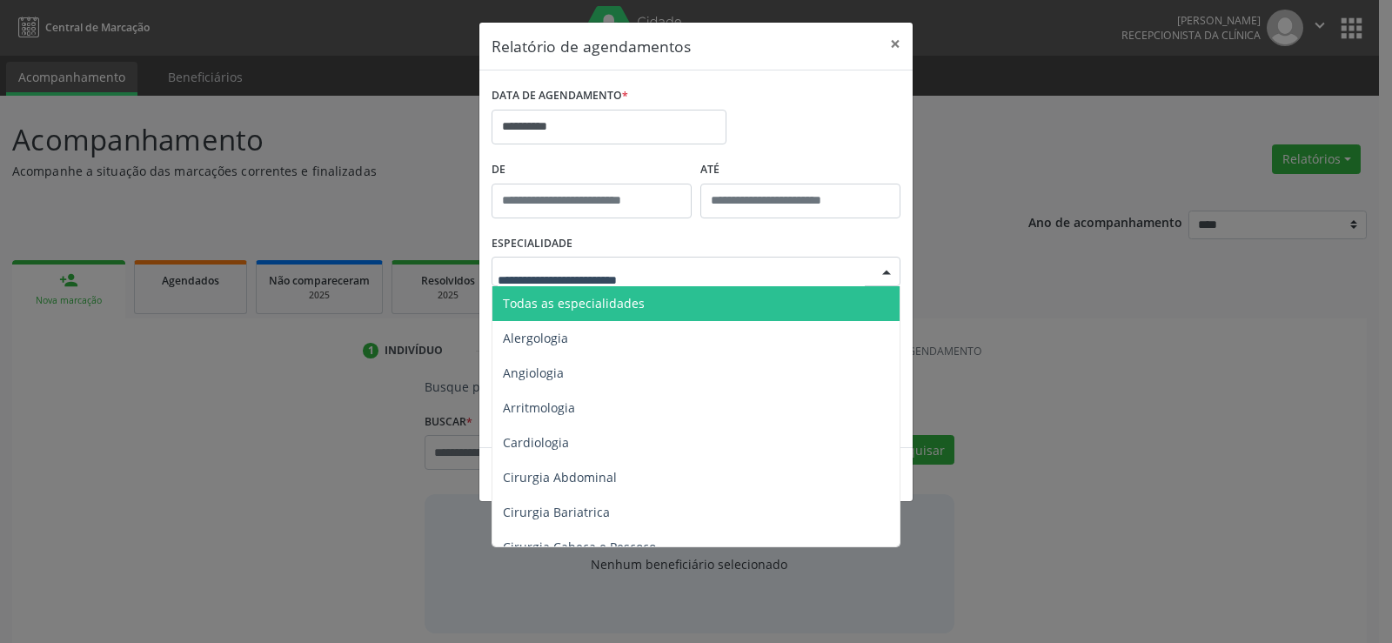
click at [688, 293] on span "Todas as especialidades" at bounding box center [697, 303] width 410 height 35
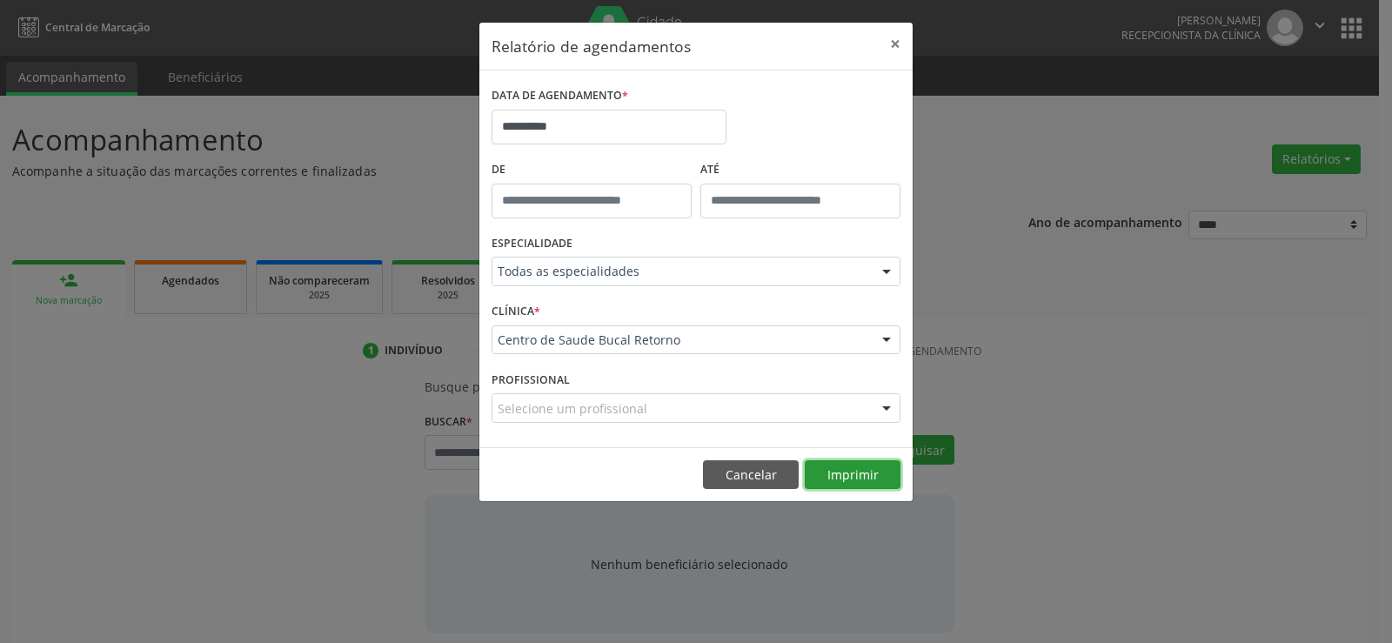
click at [871, 473] on button "Imprimir" at bounding box center [852, 475] width 96 height 30
click at [730, 467] on button "Cancelar" at bounding box center [751, 475] width 96 height 30
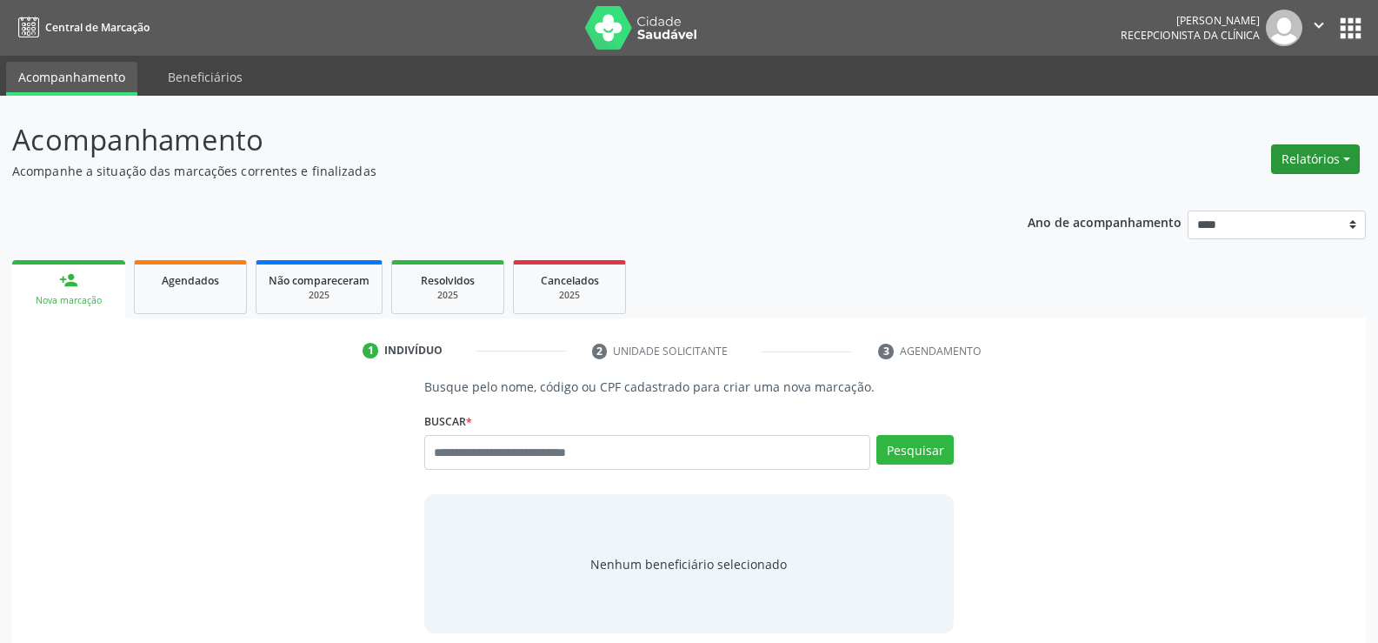
click at [1343, 157] on button "Relatórios" at bounding box center [1316, 159] width 89 height 30
click at [1227, 198] on link "Agendamentos" at bounding box center [1267, 196] width 187 height 24
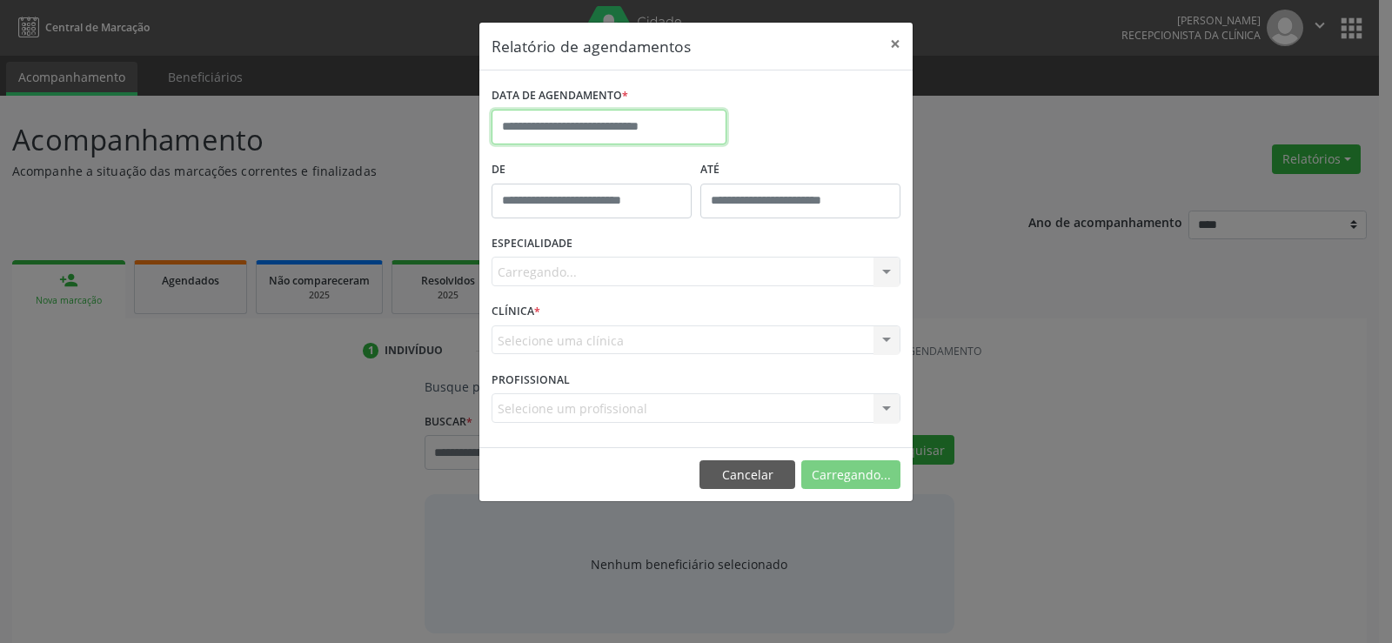
click at [595, 141] on body "Central de Marcação Andressa Karina do Nascimento Gerra Recepcionista da clínic…" at bounding box center [696, 321] width 1392 height 643
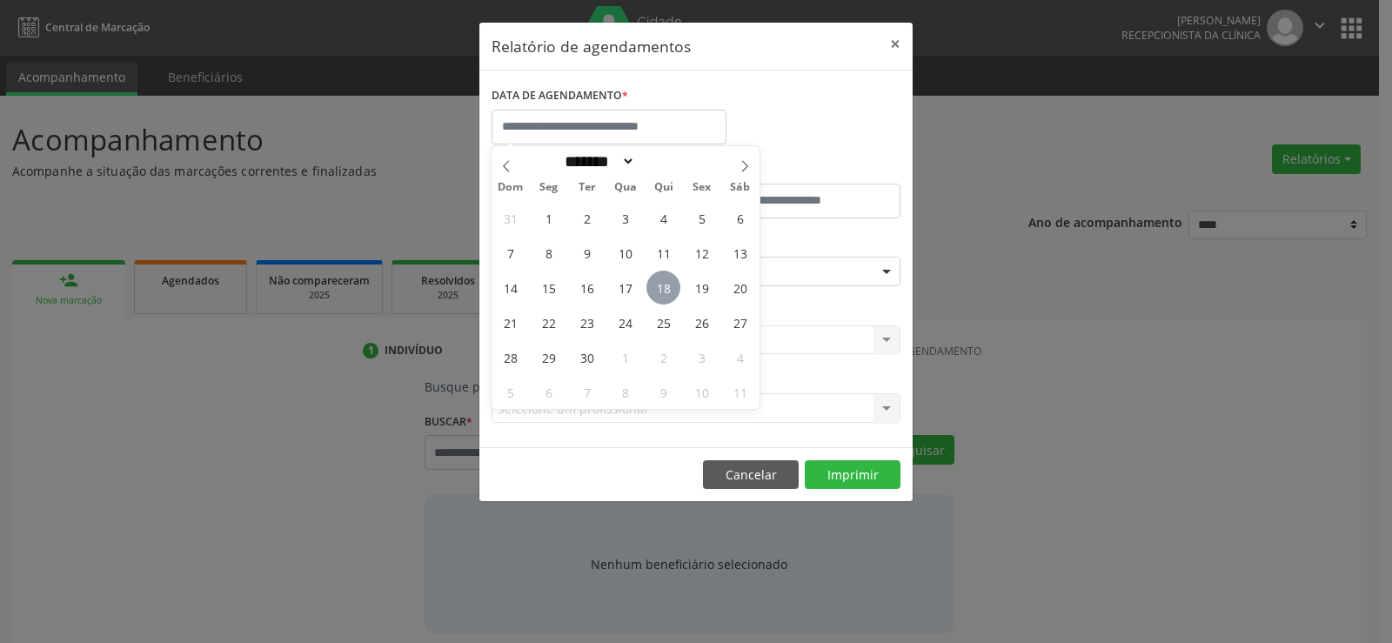
click at [661, 282] on span "18" at bounding box center [663, 287] width 34 height 34
type input "**********"
click at [661, 282] on span "18" at bounding box center [663, 287] width 34 height 34
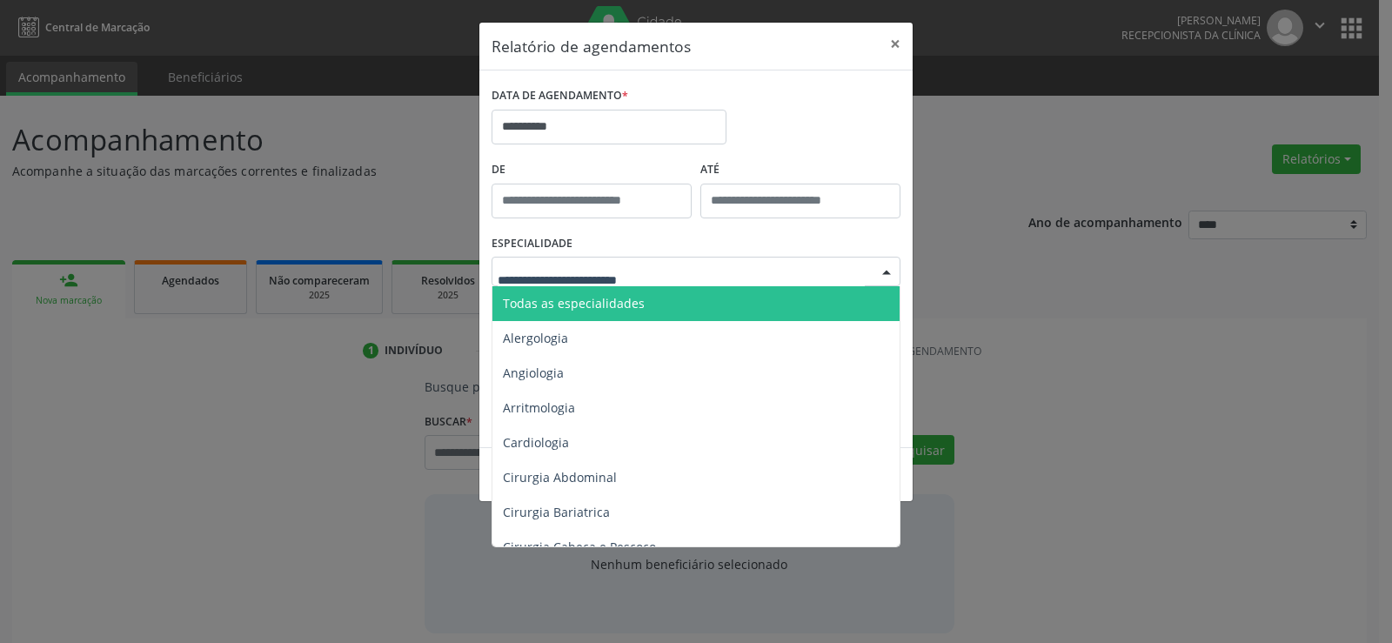
click at [663, 281] on div at bounding box center [695, 272] width 409 height 30
click at [662, 309] on span "Todas as especialidades" at bounding box center [697, 303] width 410 height 35
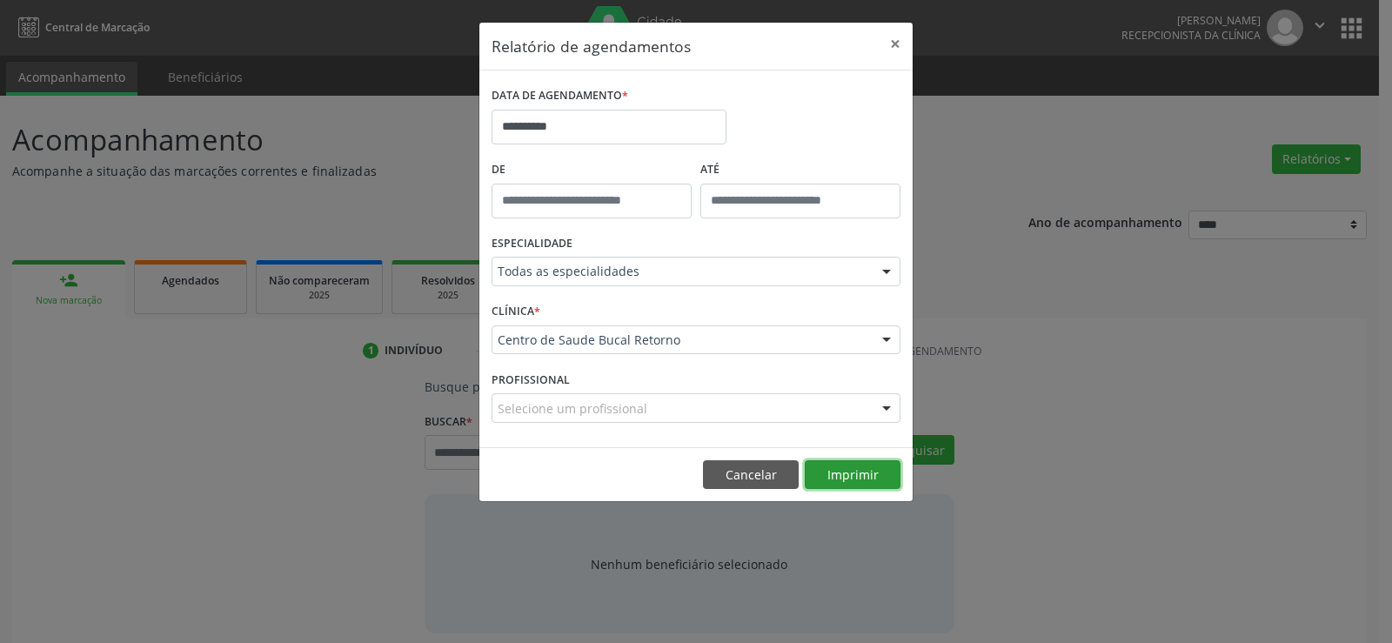
click at [851, 478] on button "Imprimir" at bounding box center [852, 475] width 96 height 30
drag, startPoint x: 733, startPoint y: 484, endPoint x: 724, endPoint y: 475, distance: 12.3
click at [733, 484] on button "Cancelar" at bounding box center [751, 475] width 96 height 30
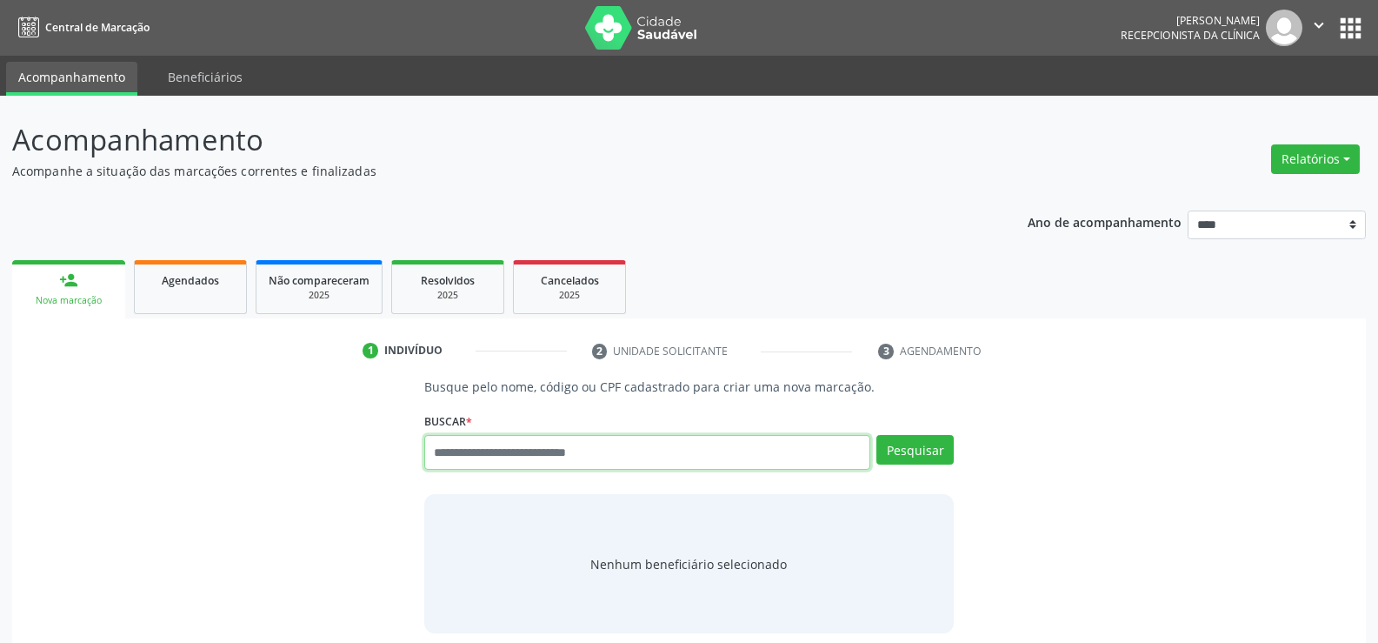
click at [584, 458] on input "text" at bounding box center [647, 452] width 446 height 35
type input "**********"
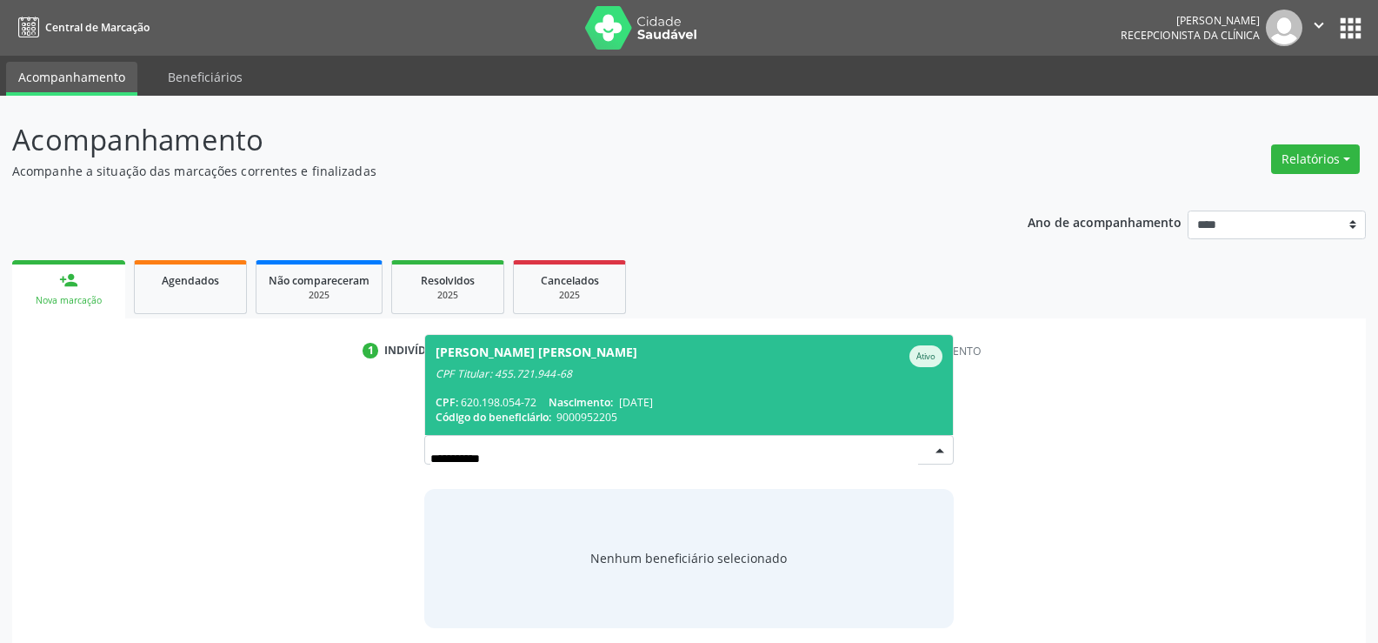
click at [588, 384] on span "Marcia de Oliveira Jatoba Moreira Ativo CPF Titular: 455.721.944-68 CPF: 620.19…" at bounding box center [689, 385] width 528 height 100
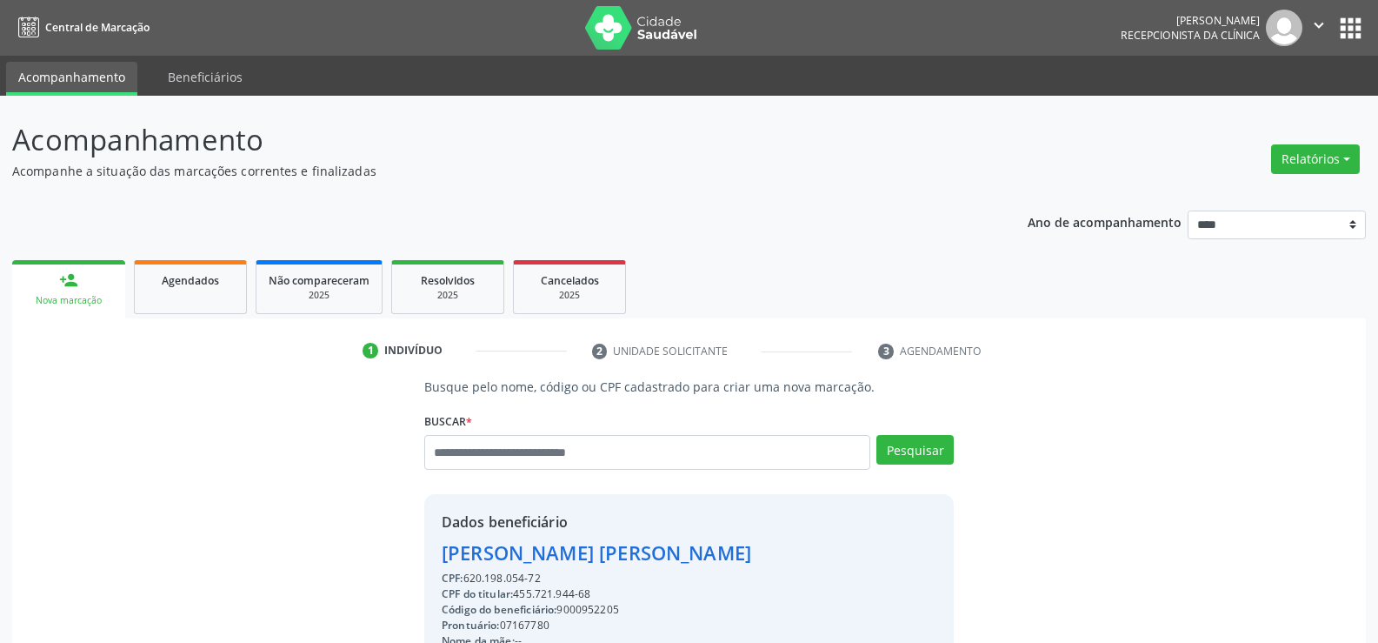
drag, startPoint x: 522, startPoint y: 597, endPoint x: 764, endPoint y: 603, distance: 241.8
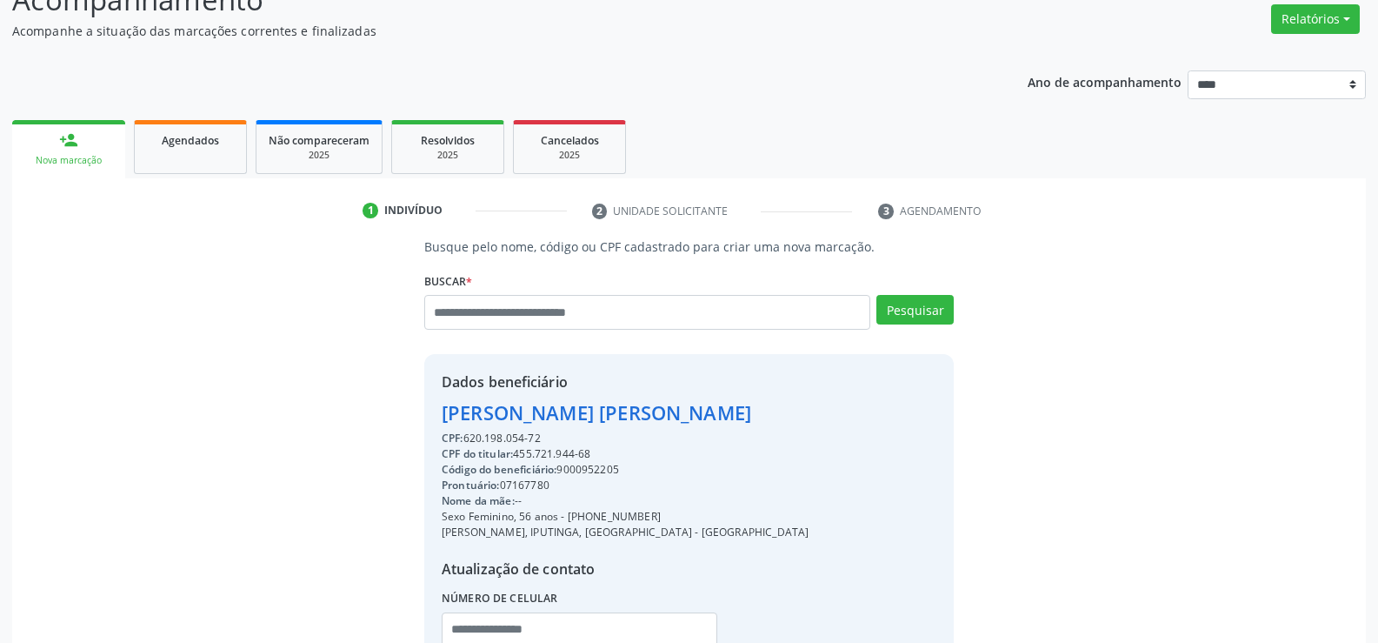
scroll to position [174, 0]
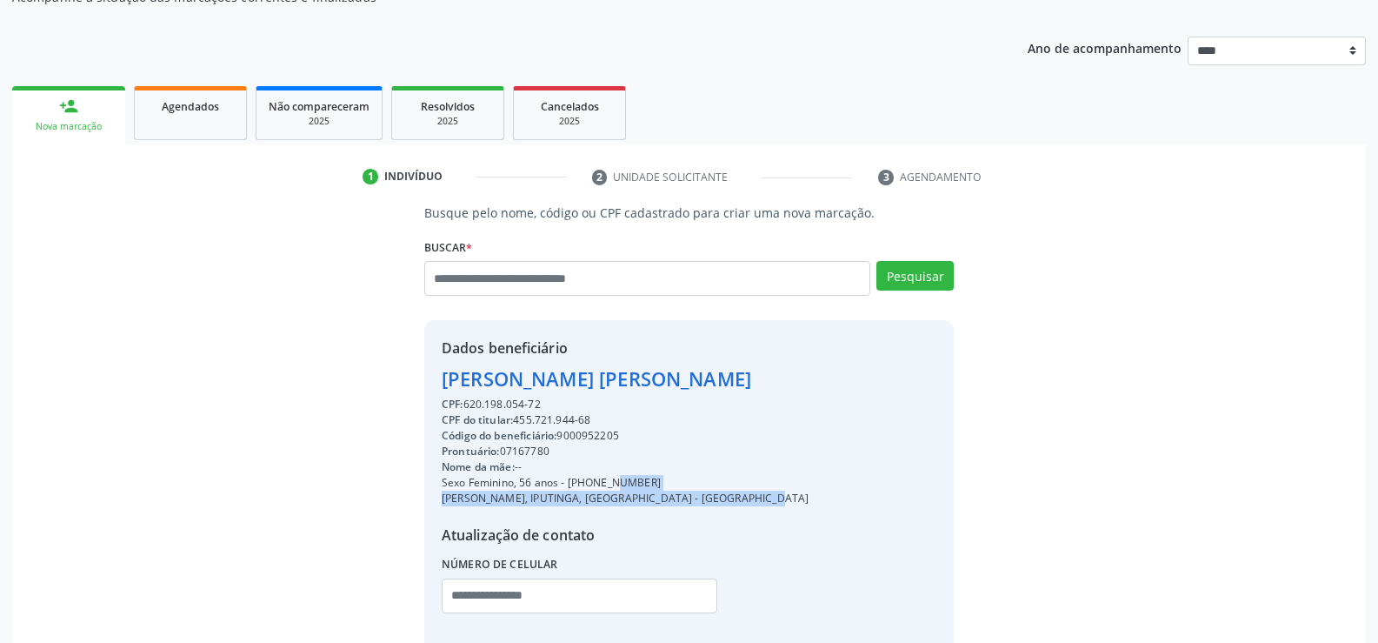
drag, startPoint x: 570, startPoint y: 485, endPoint x: 893, endPoint y: 492, distance: 323.6
click at [893, 492] on div "Dados beneficiário Marcia de Oliveira Jatoba Moreira CPF: 620.198.054-72 CPF do…" at bounding box center [689, 487] width 530 height 334
click at [159, 107] on div "Agendados" at bounding box center [190, 106] width 87 height 18
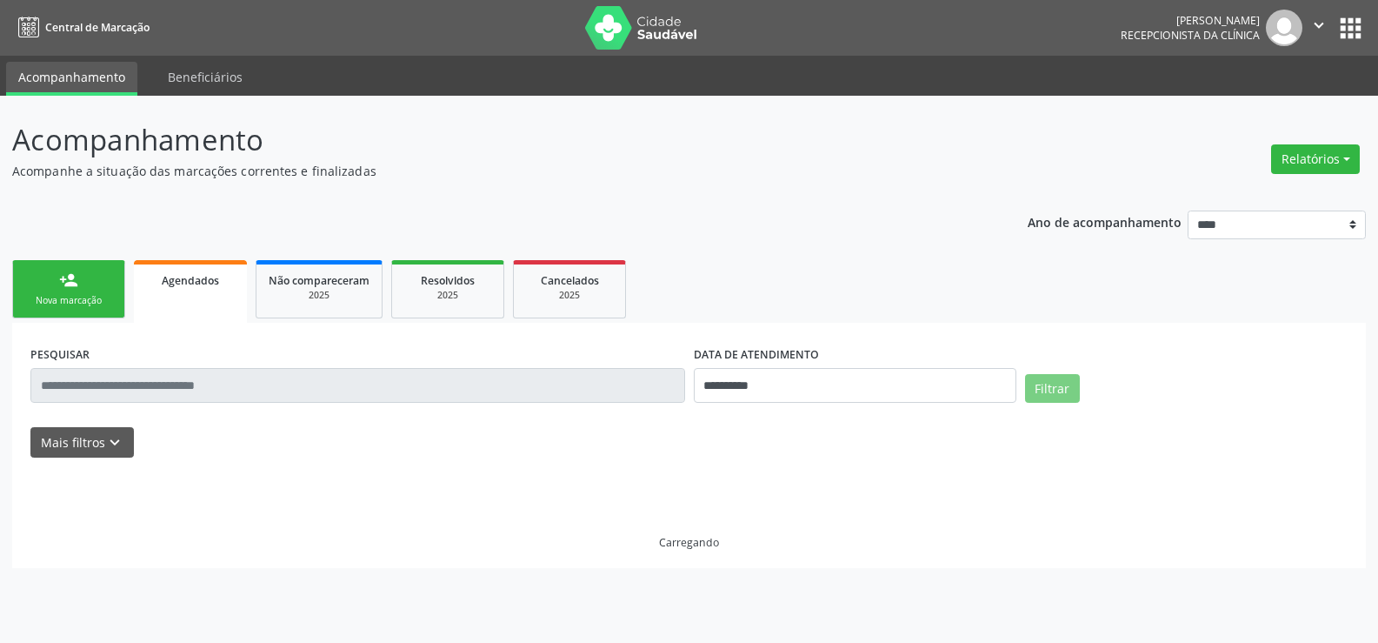
scroll to position [0, 0]
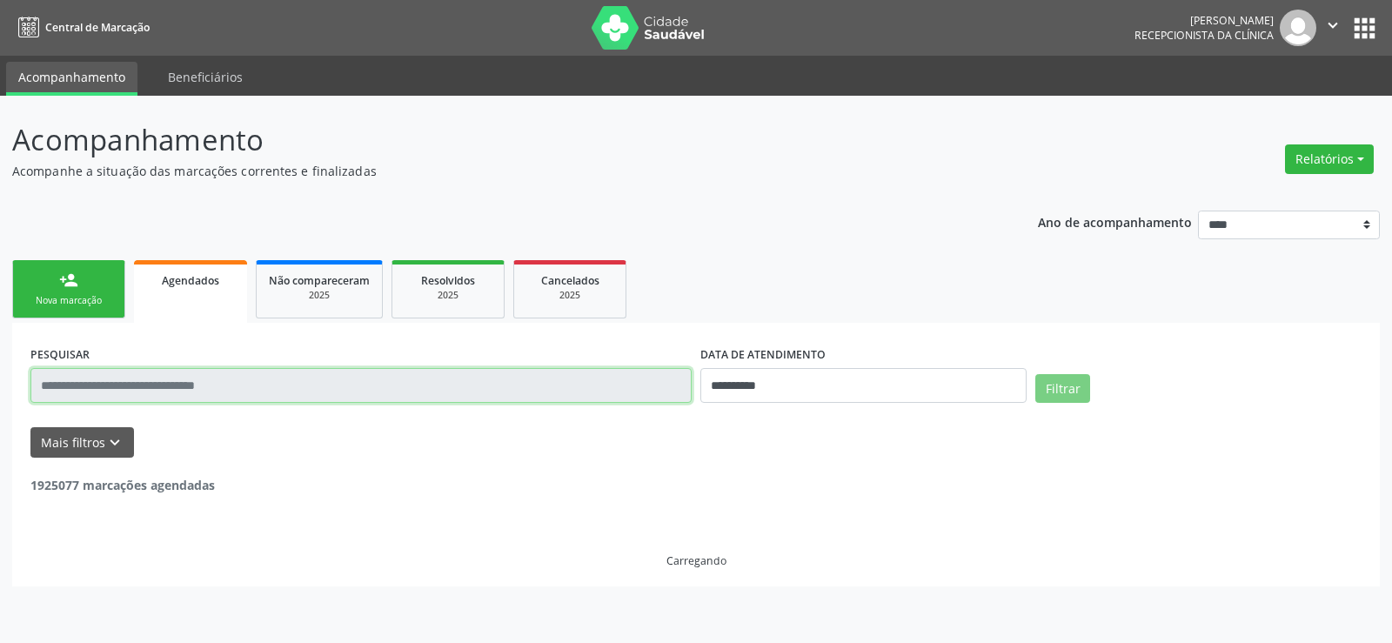
click at [122, 389] on input "text" at bounding box center [360, 385] width 661 height 35
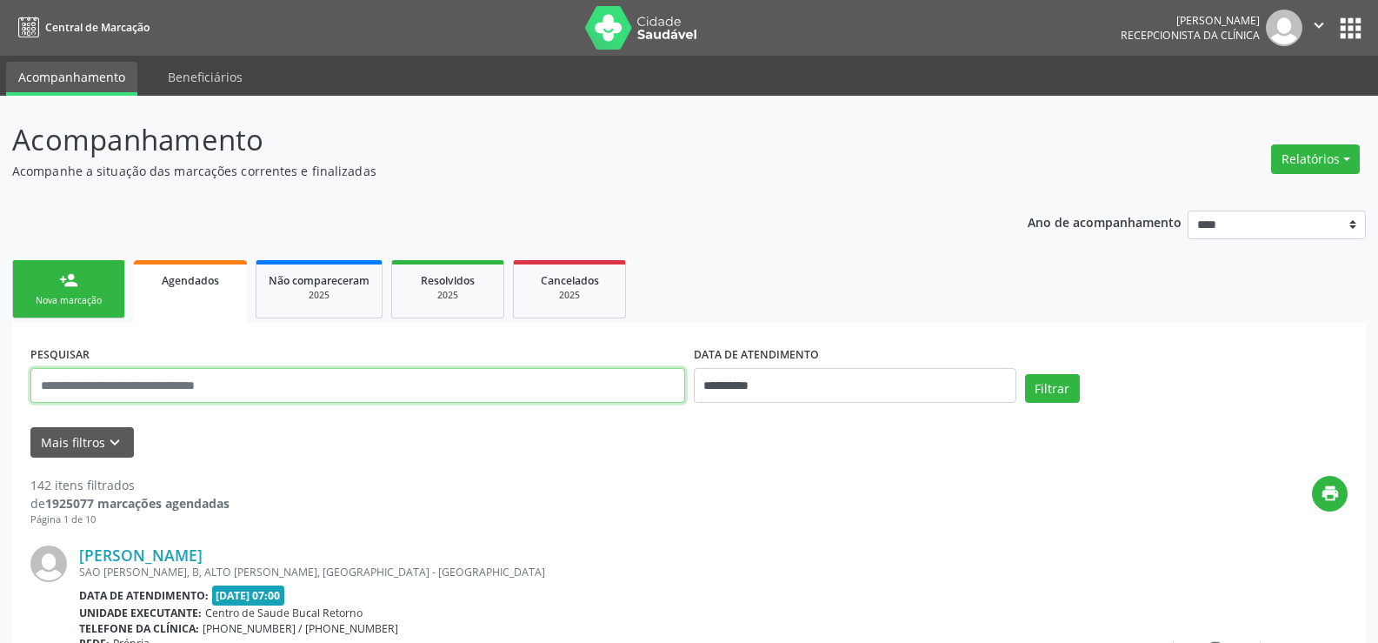
click at [126, 386] on input "text" at bounding box center [357, 385] width 655 height 35
type input "**********"
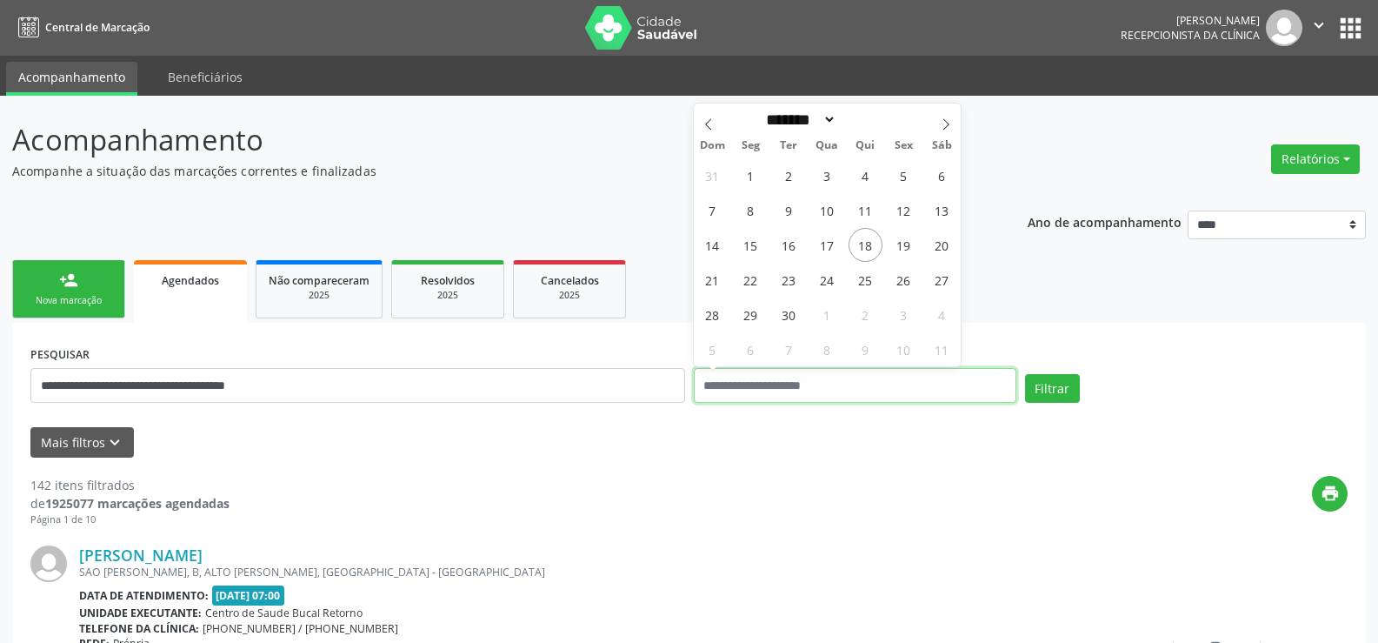
click at [1025, 374] on button "Filtrar" at bounding box center [1052, 389] width 55 height 30
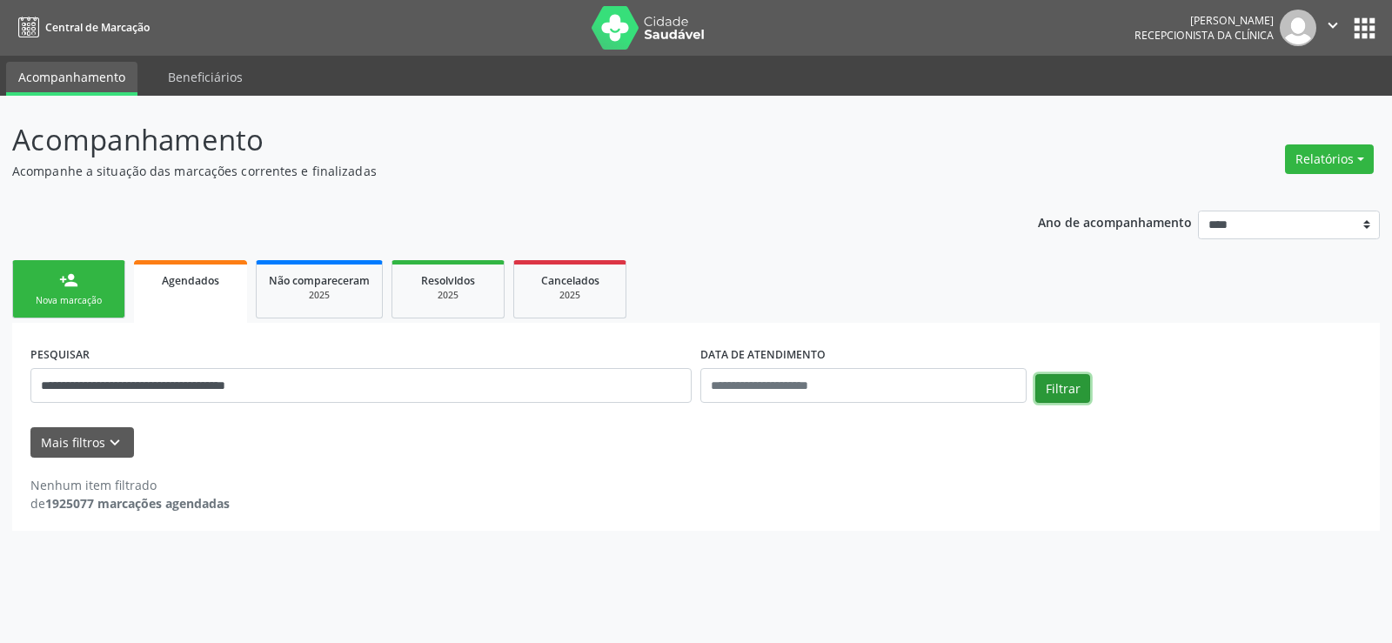
click at [1044, 391] on button "Filtrar" at bounding box center [1062, 389] width 55 height 30
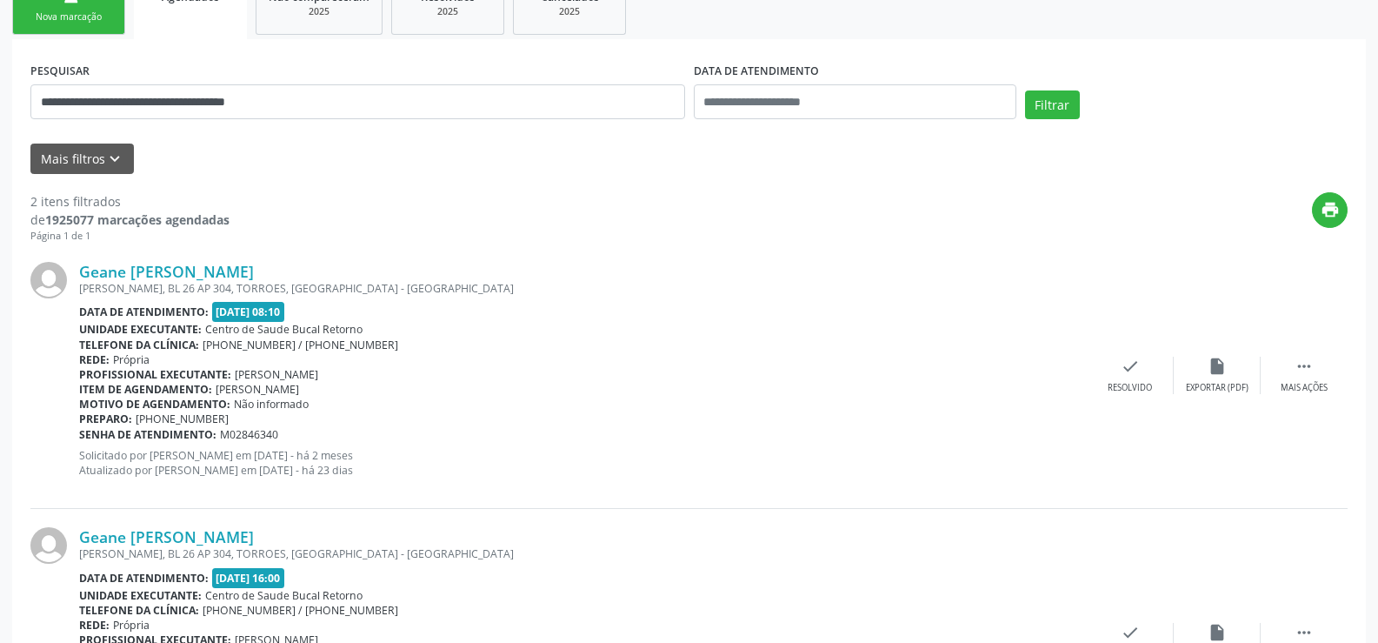
scroll to position [270, 0]
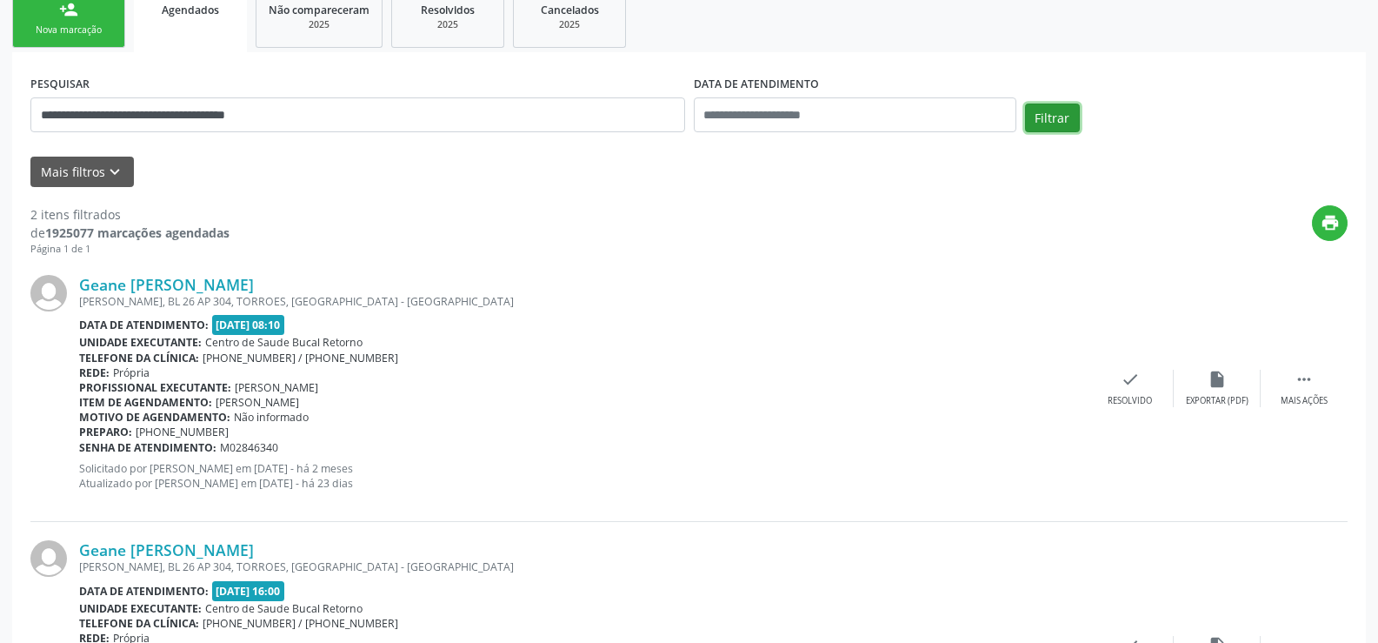
click at [1063, 103] on button "Filtrar" at bounding box center [1052, 118] width 55 height 30
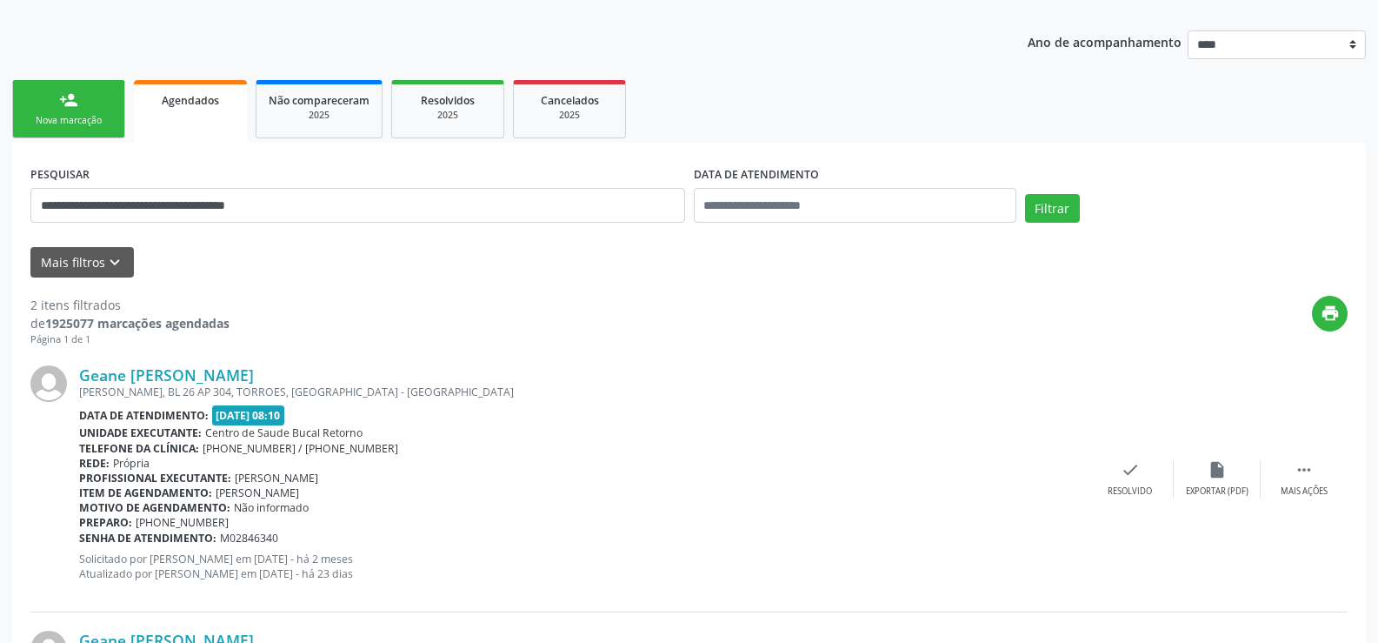
scroll to position [444, 0]
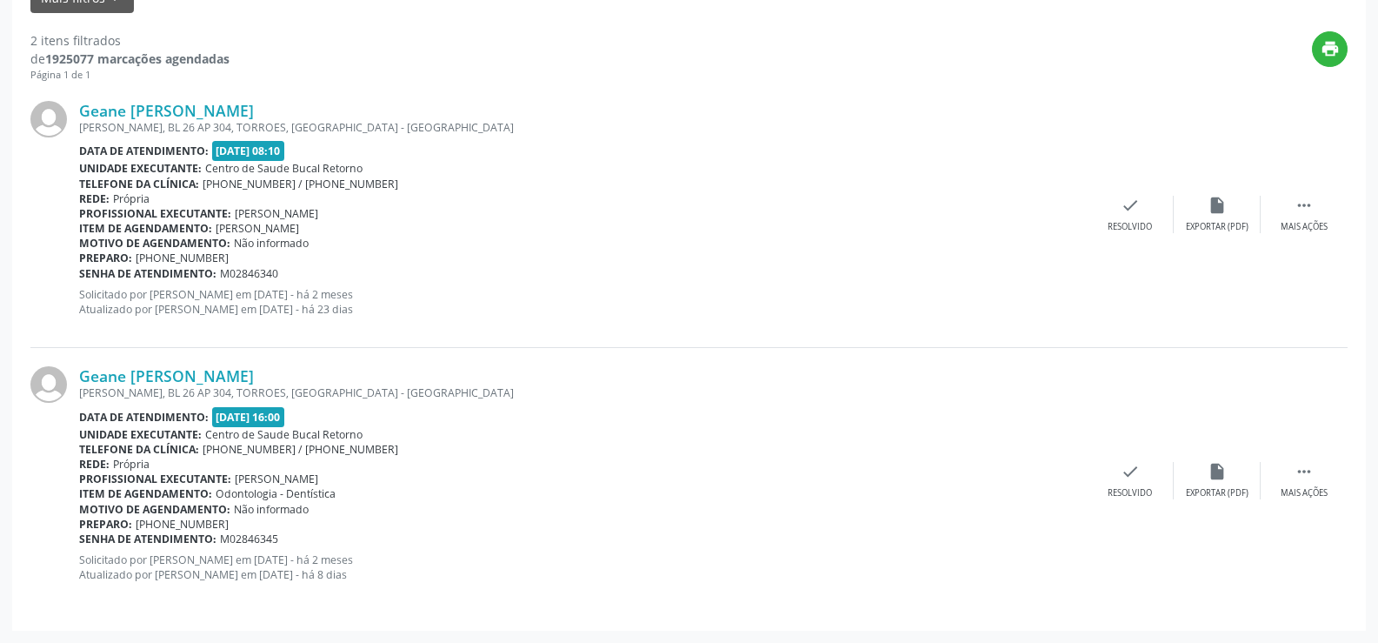
click at [247, 123] on div "ANTONIO VALDEVINO DA COSTA, BL 26 AP 304, TORROES, RECIFE - PE" at bounding box center [583, 127] width 1008 height 15
click at [245, 109] on link "Geane Maria de Oliveira Goncalves Ferreira" at bounding box center [166, 110] width 175 height 19
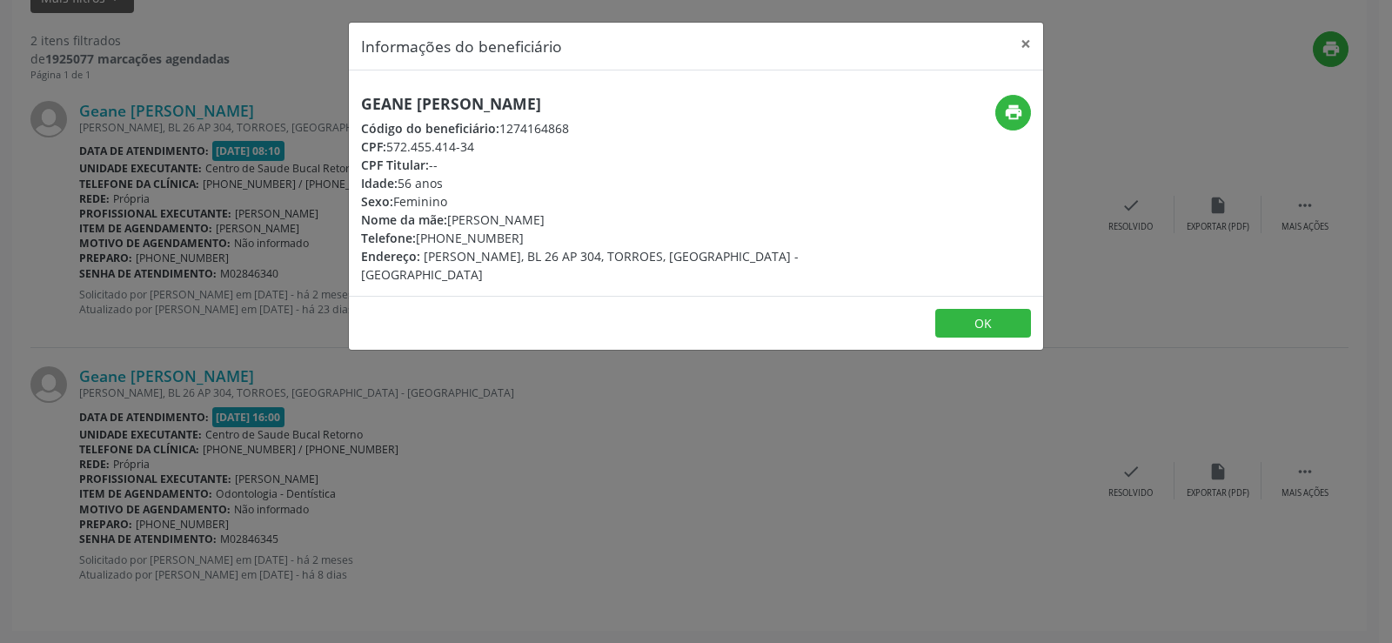
drag, startPoint x: 361, startPoint y: 96, endPoint x: 703, endPoint y: 148, distance: 345.8
click at [703, 148] on div "Geane Maria de Oliveira Goncalves Ferreira Código do beneficiário: 1274164868 C…" at bounding box center [580, 189] width 438 height 189
copy div "Geane Maria de Oliveira Goncalves Ferreira Código do beneficiário: 1274164868 C…"
click at [1030, 40] on button "×" at bounding box center [1025, 44] width 35 height 43
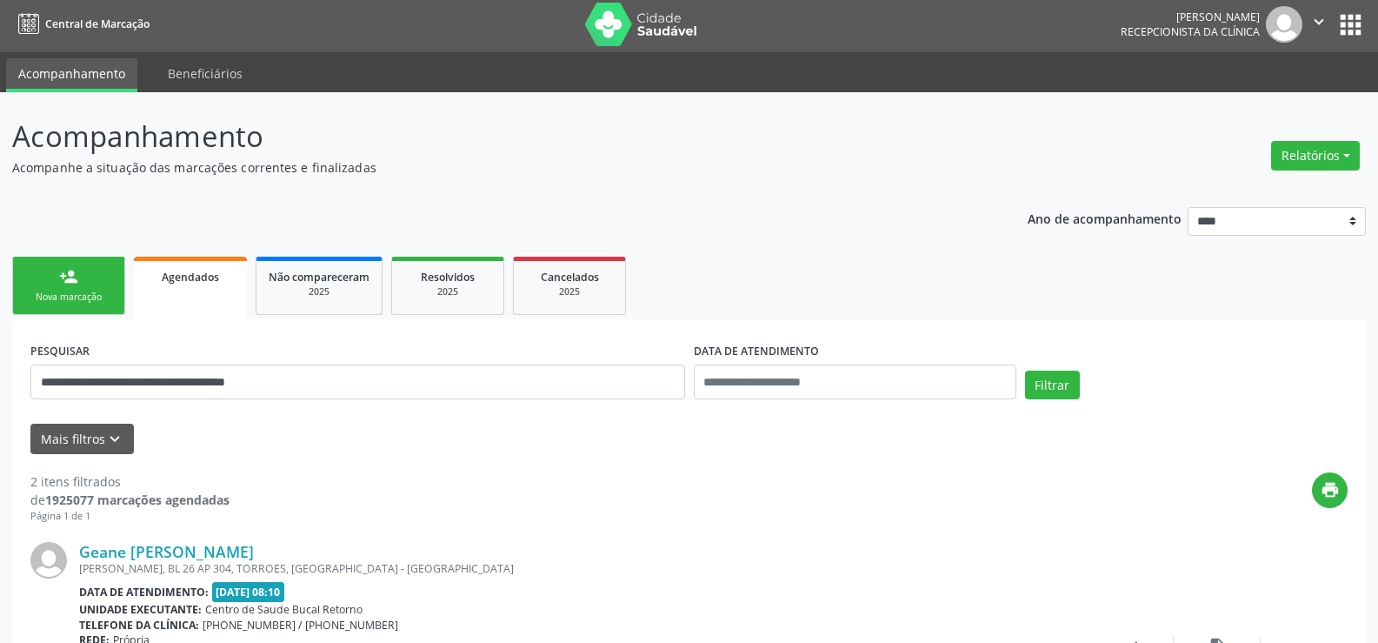
scroll to position [0, 0]
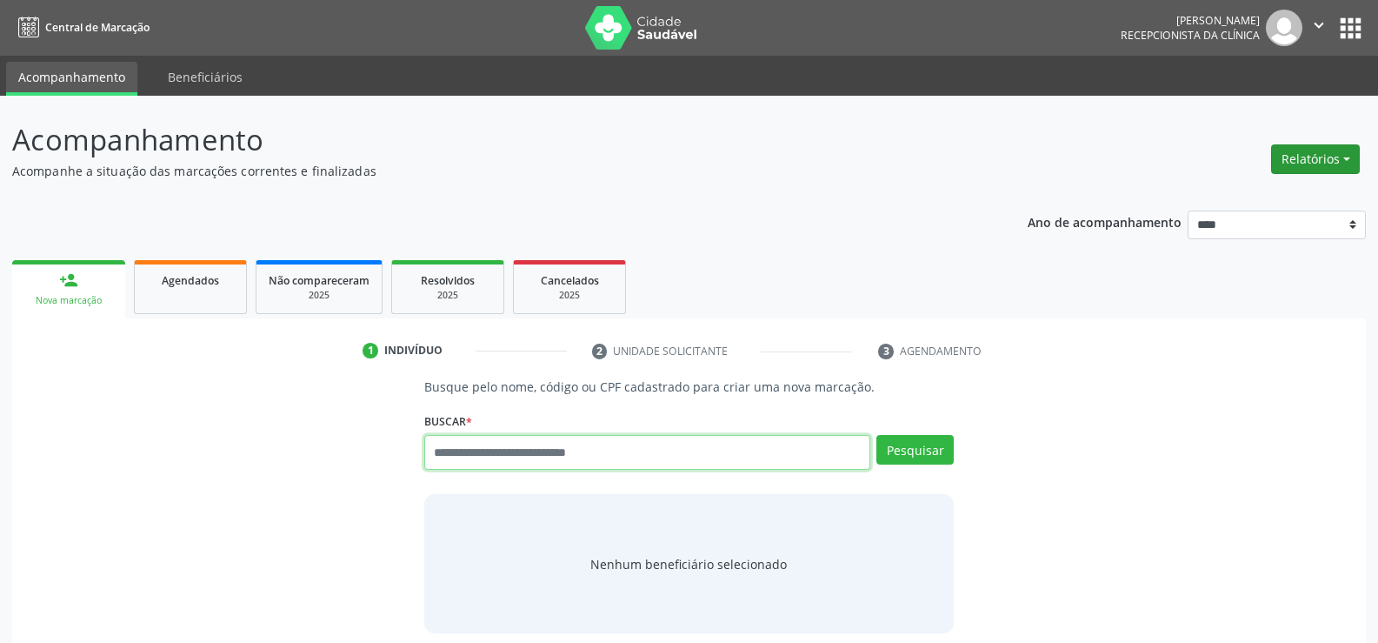
click at [1317, 165] on button "Relatórios" at bounding box center [1316, 159] width 89 height 30
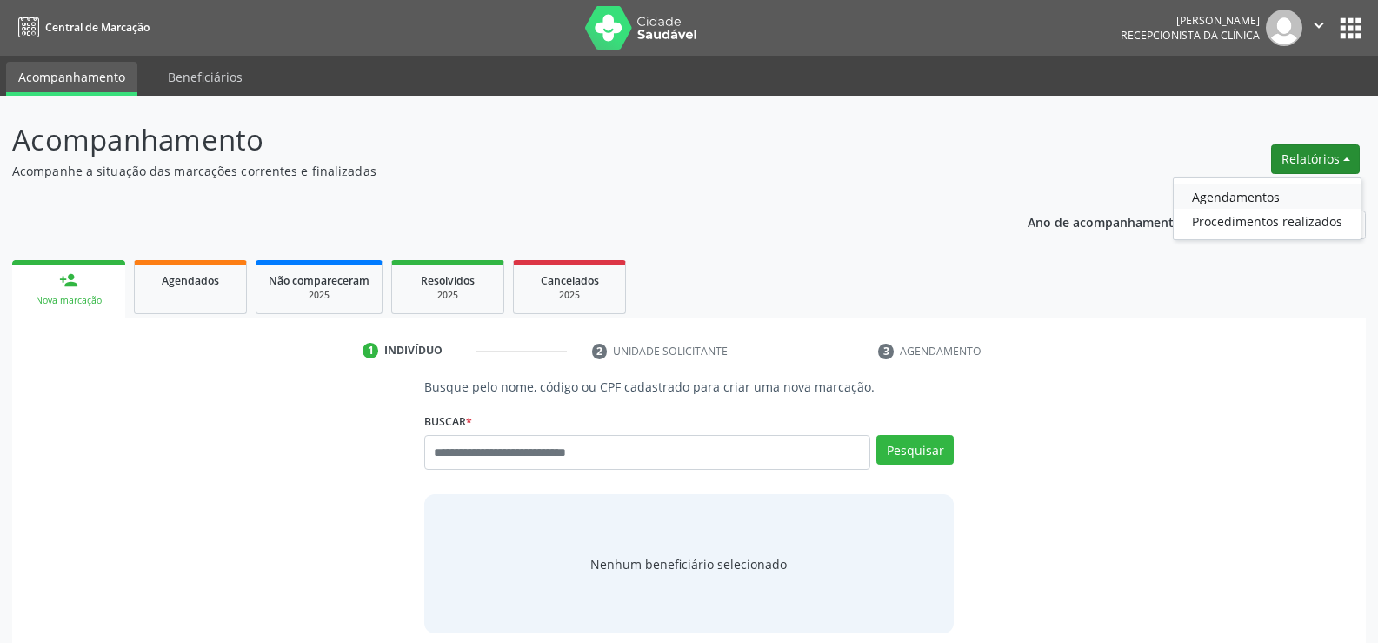
click at [1254, 192] on link "Agendamentos" at bounding box center [1267, 196] width 187 height 24
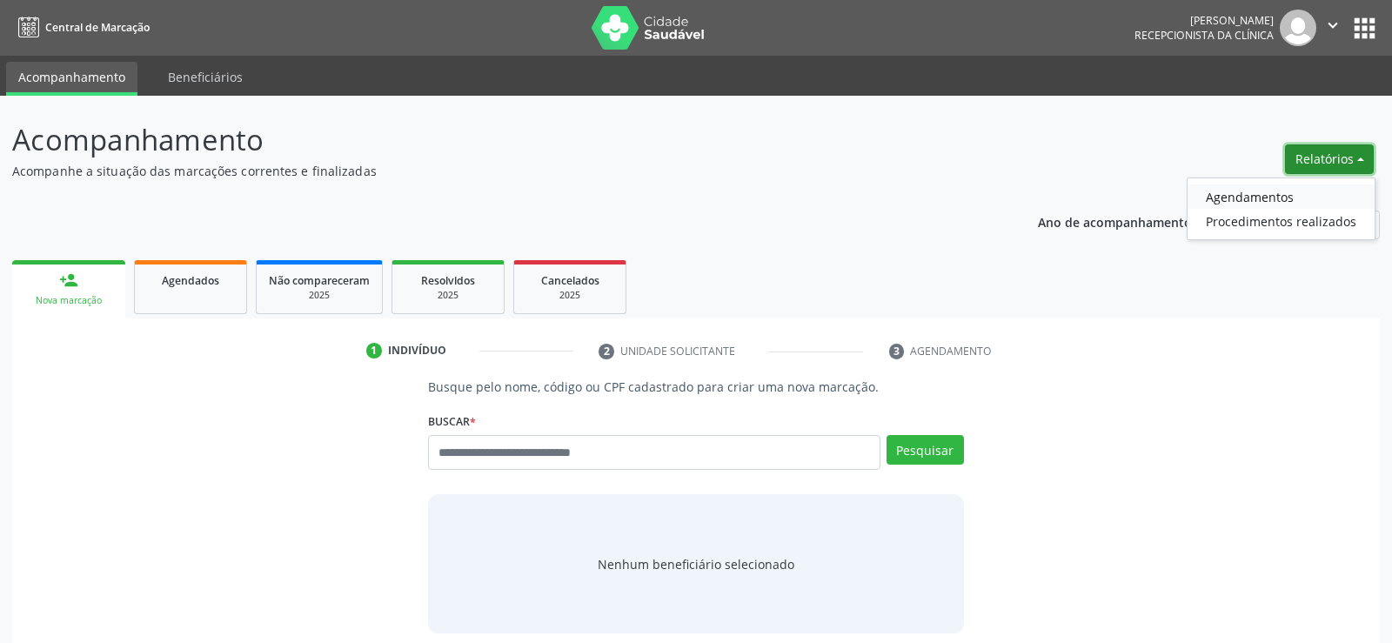
select select "*"
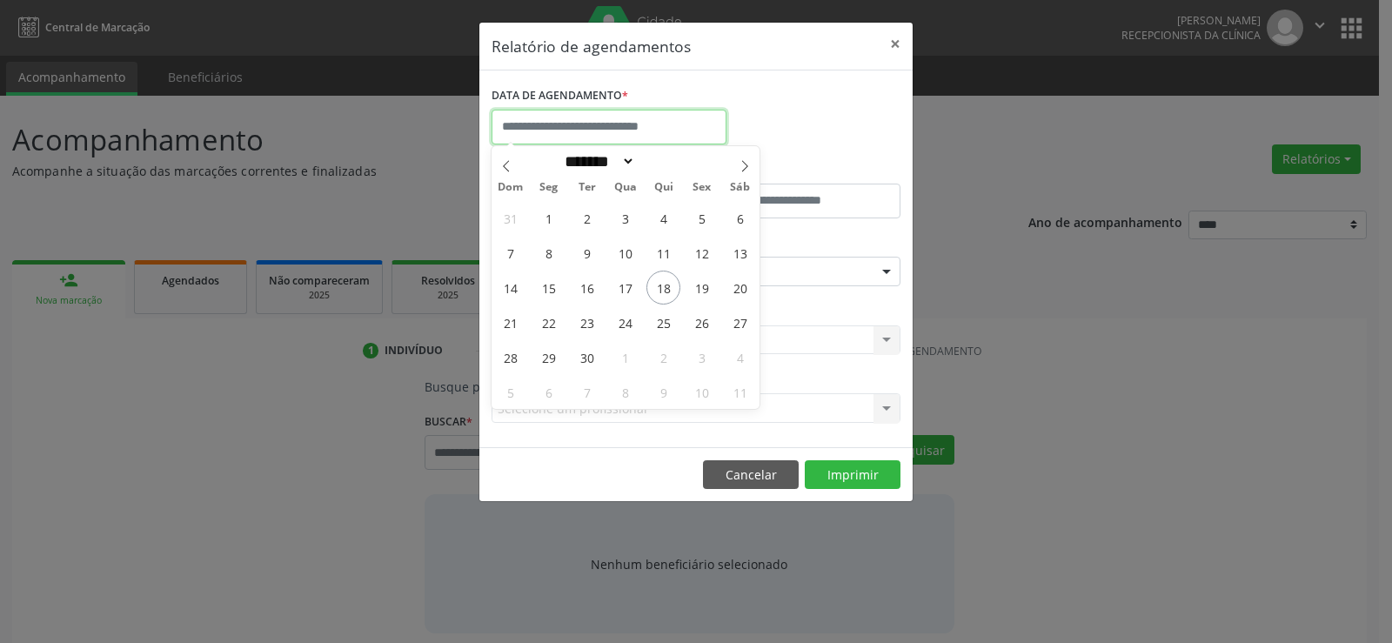
click at [618, 130] on input "text" at bounding box center [608, 127] width 235 height 35
click at [676, 281] on span "18" at bounding box center [663, 287] width 34 height 34
type input "**********"
click at [676, 281] on span "18" at bounding box center [663, 287] width 34 height 34
click at [617, 128] on input "**********" at bounding box center [608, 127] width 235 height 35
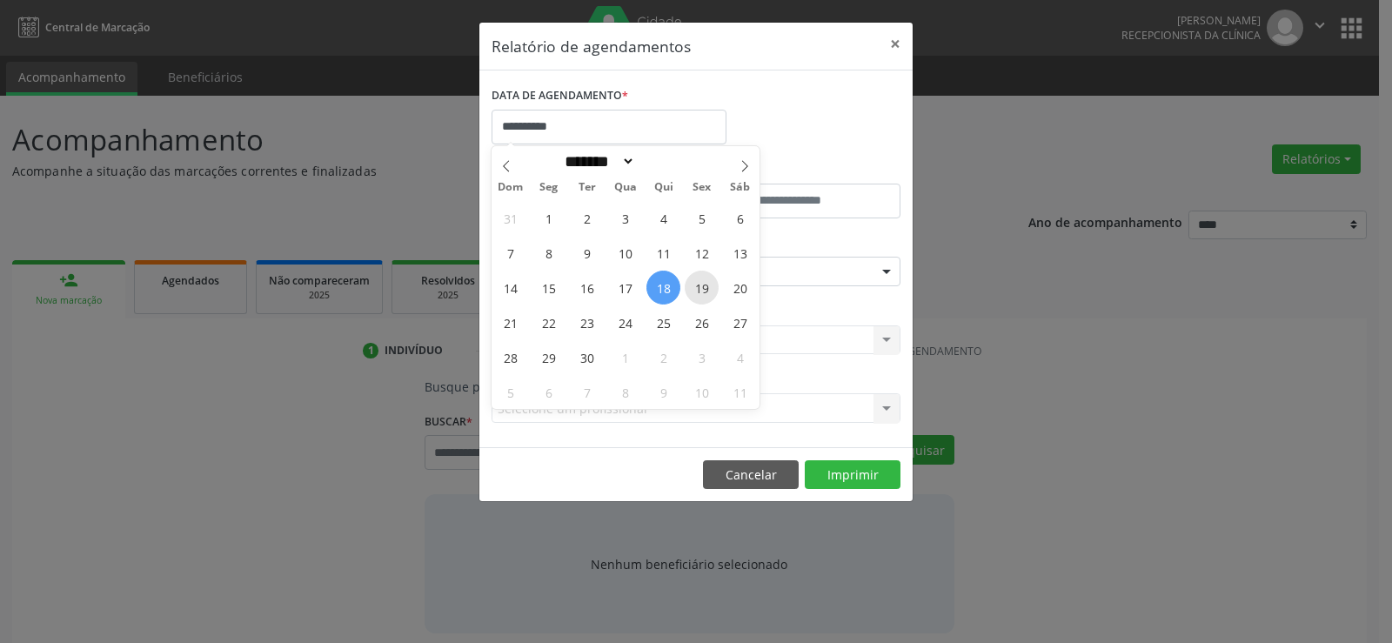
click at [704, 285] on span "19" at bounding box center [701, 287] width 34 height 34
type input "**********"
click at [704, 285] on span "19" at bounding box center [701, 287] width 34 height 34
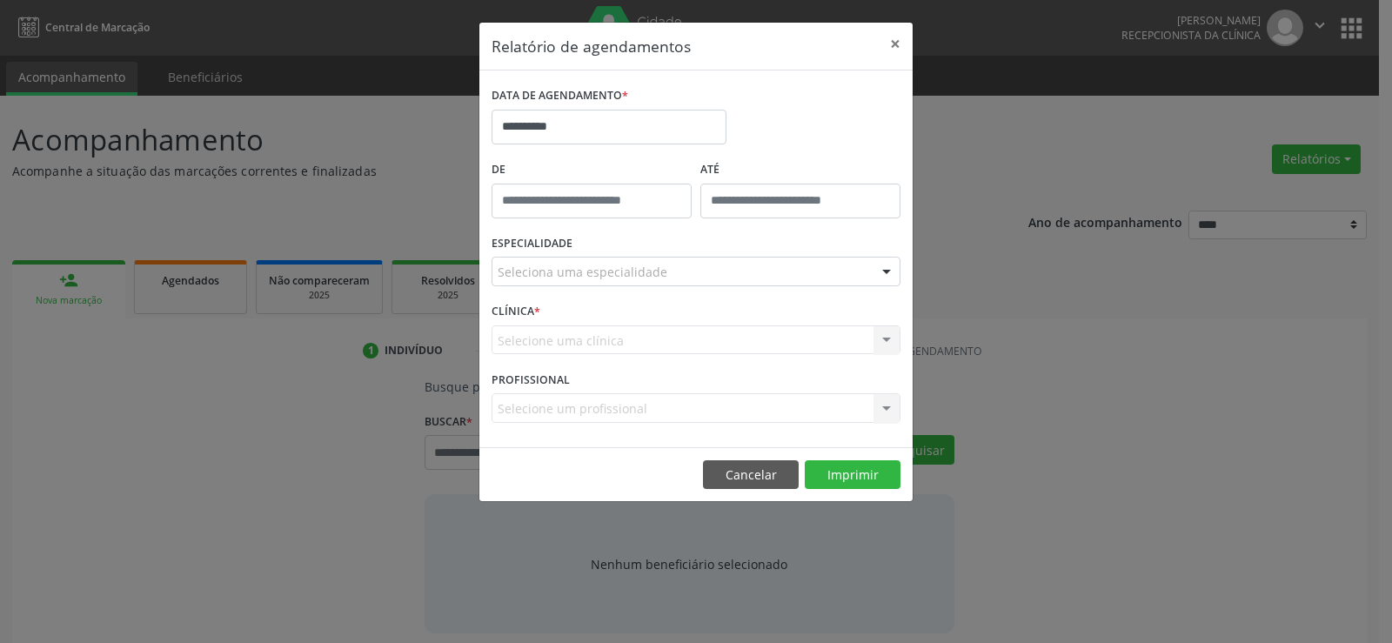
click at [704, 285] on div "Seleciona uma especialidade Todas as especialidades Alergologia Angiologia Arri…" at bounding box center [695, 272] width 409 height 30
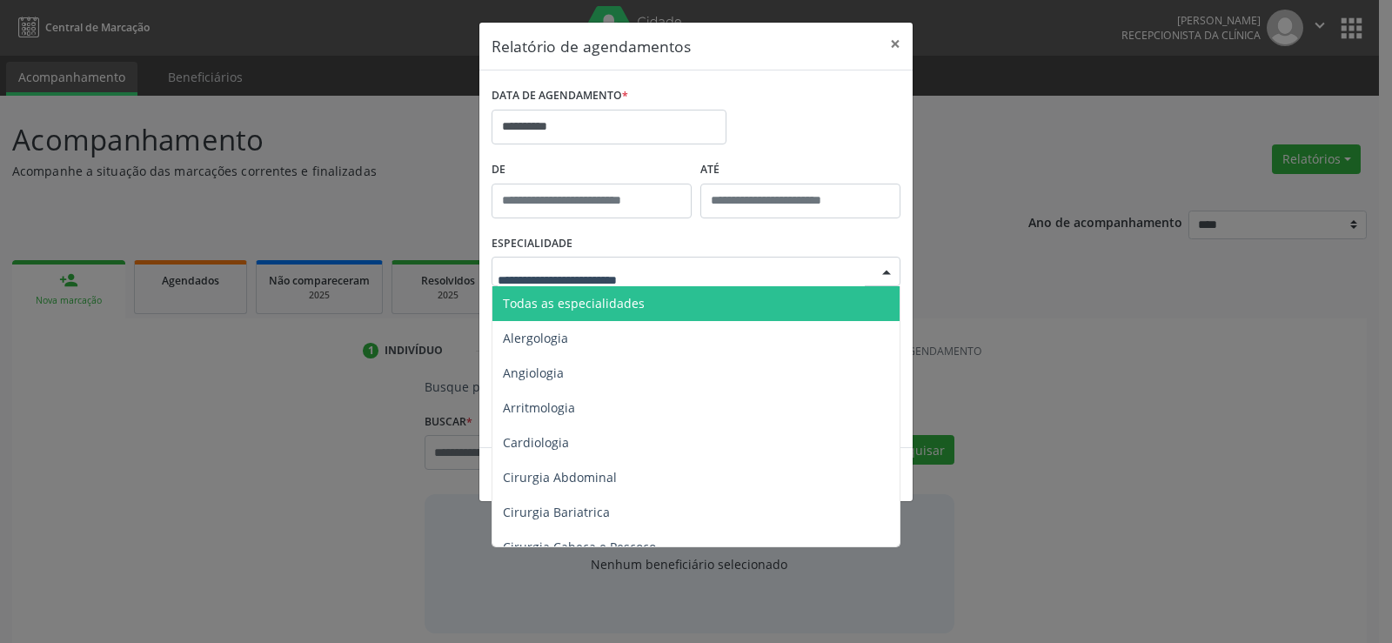
click at [700, 311] on span "Todas as especialidades" at bounding box center [697, 303] width 410 height 35
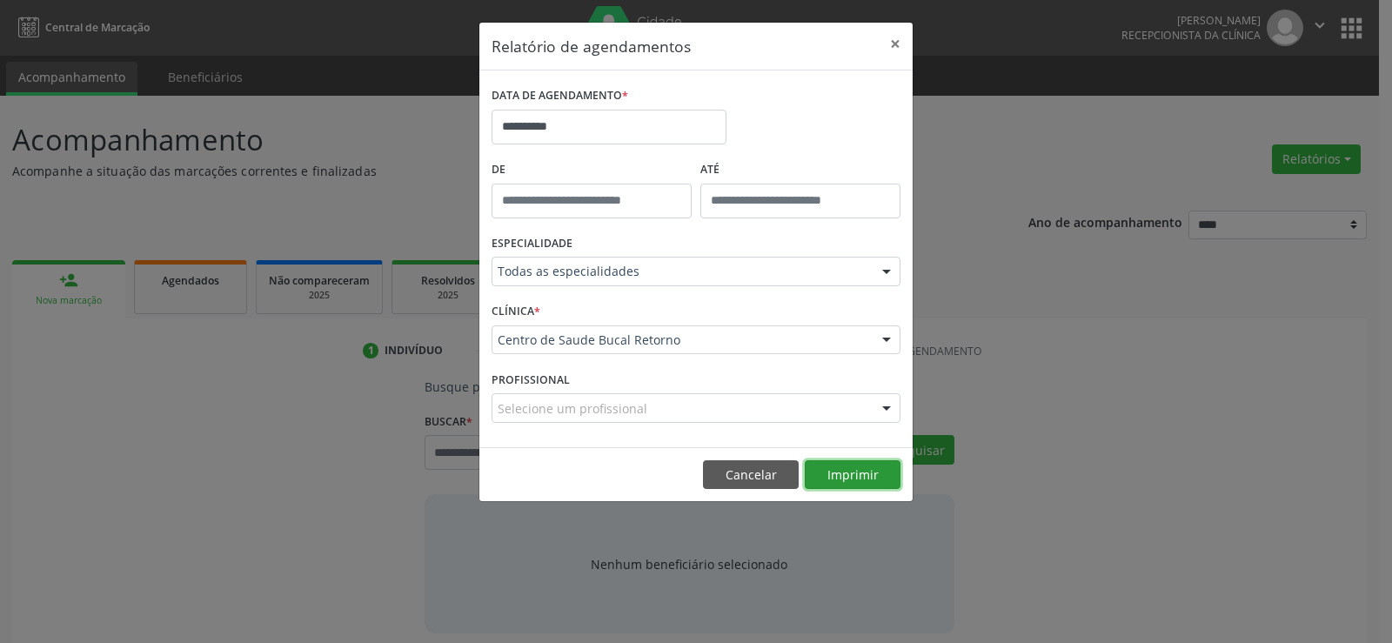
click at [855, 486] on button "Imprimir" at bounding box center [852, 475] width 96 height 30
click at [751, 485] on button "Cancelar" at bounding box center [751, 475] width 96 height 30
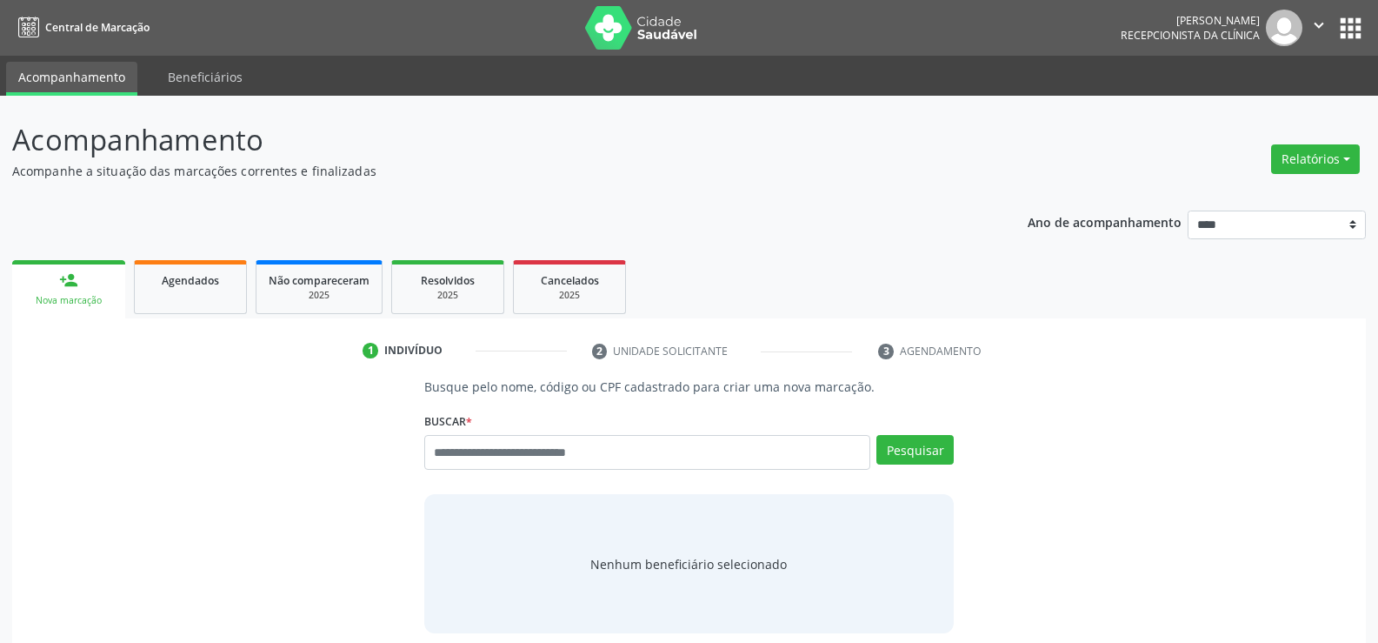
click at [527, 471] on div "Busque por nome, código ou CPF Nenhum resultado encontrado para: " " Digite nom…" at bounding box center [689, 458] width 530 height 47
click at [521, 465] on input "text" at bounding box center [647, 452] width 446 height 35
type input "**********"
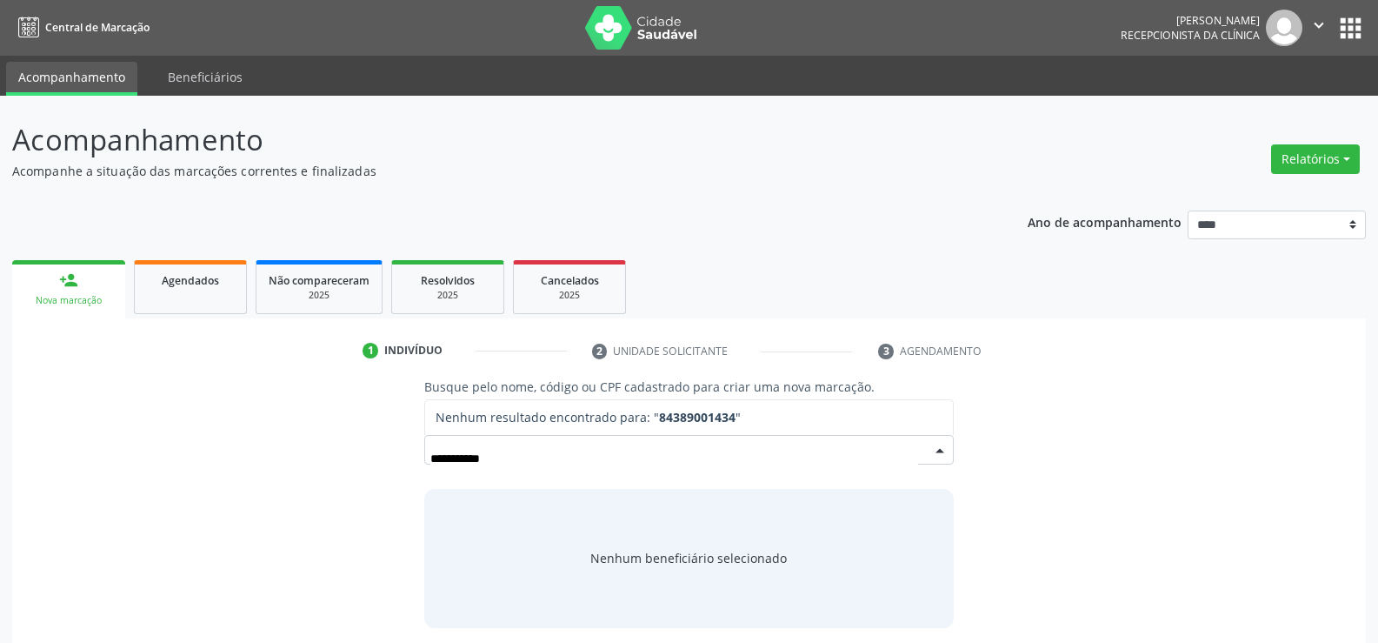
click at [433, 455] on input "**********" at bounding box center [675, 458] width 488 height 35
click at [450, 455] on input "**********" at bounding box center [675, 458] width 488 height 35
click at [470, 455] on input "**********" at bounding box center [675, 458] width 488 height 35
drag, startPoint x: 526, startPoint y: 463, endPoint x: 403, endPoint y: 452, distance: 123.9
click at [403, 452] on div "**********" at bounding box center [689, 502] width 1330 height 250
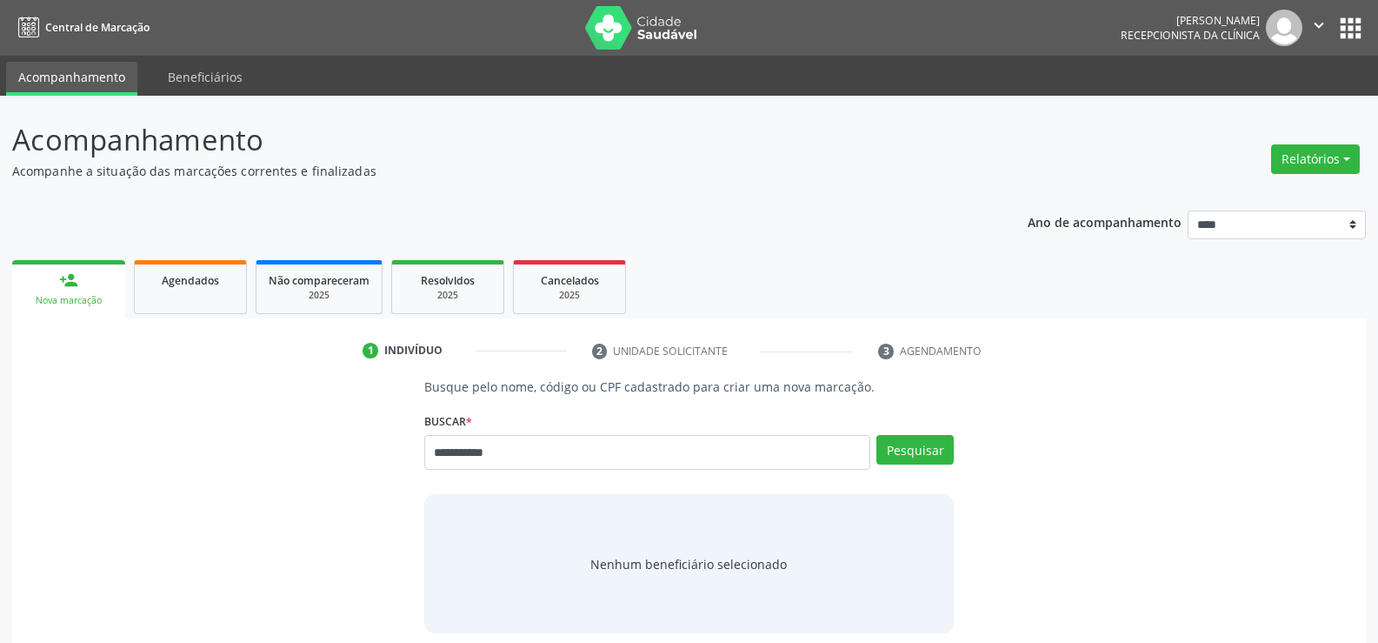
type input "**********"
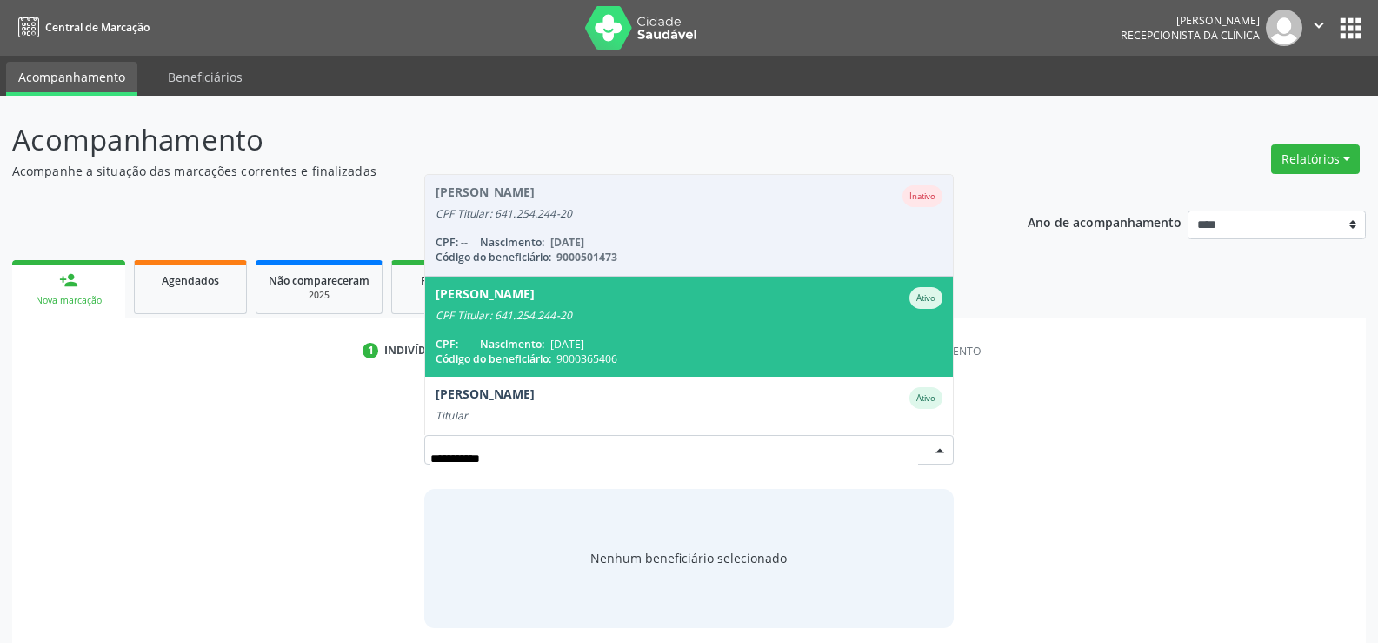
click at [576, 346] on span "[DATE]" at bounding box center [568, 344] width 34 height 15
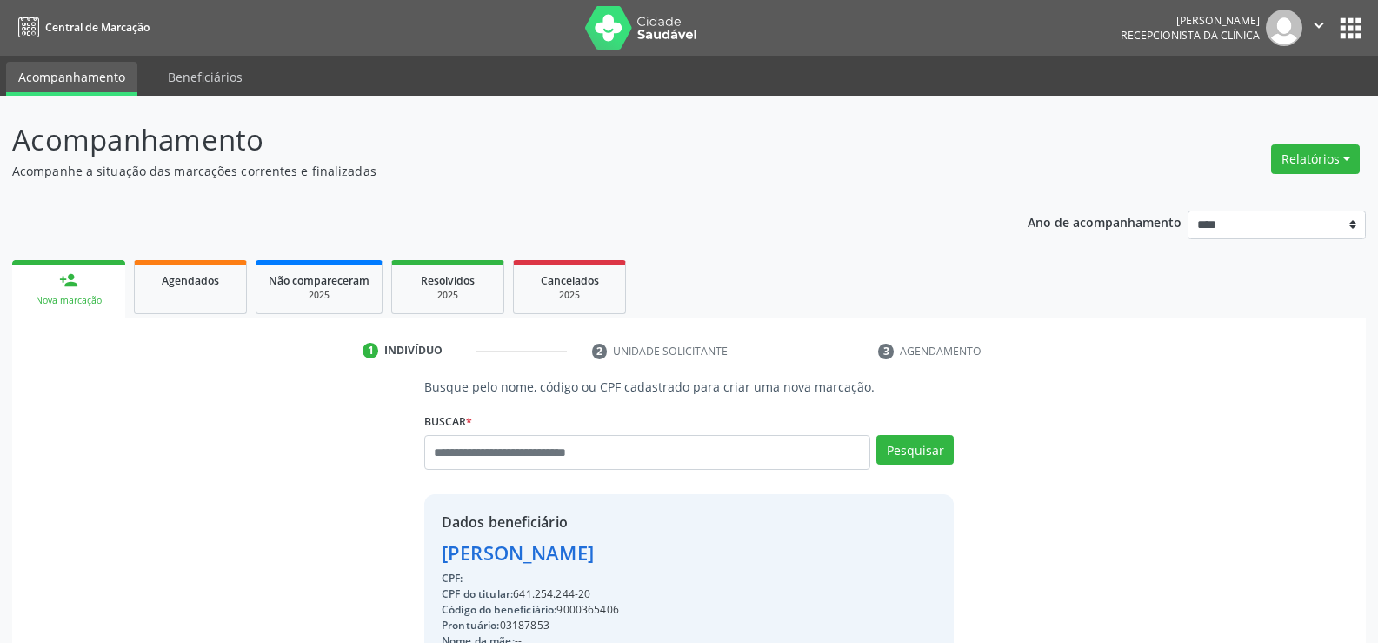
drag, startPoint x: 580, startPoint y: 597, endPoint x: 416, endPoint y: 536, distance: 175.3
click at [416, 536] on div "Busque pelo nome, código ou CPF cadastrado para criar uma nova marcação. [GEOGR…" at bounding box center [689, 602] width 554 height 451
copy div "George de Castro Chaves CPF: -- CPF do titular: 641.254.244-20"
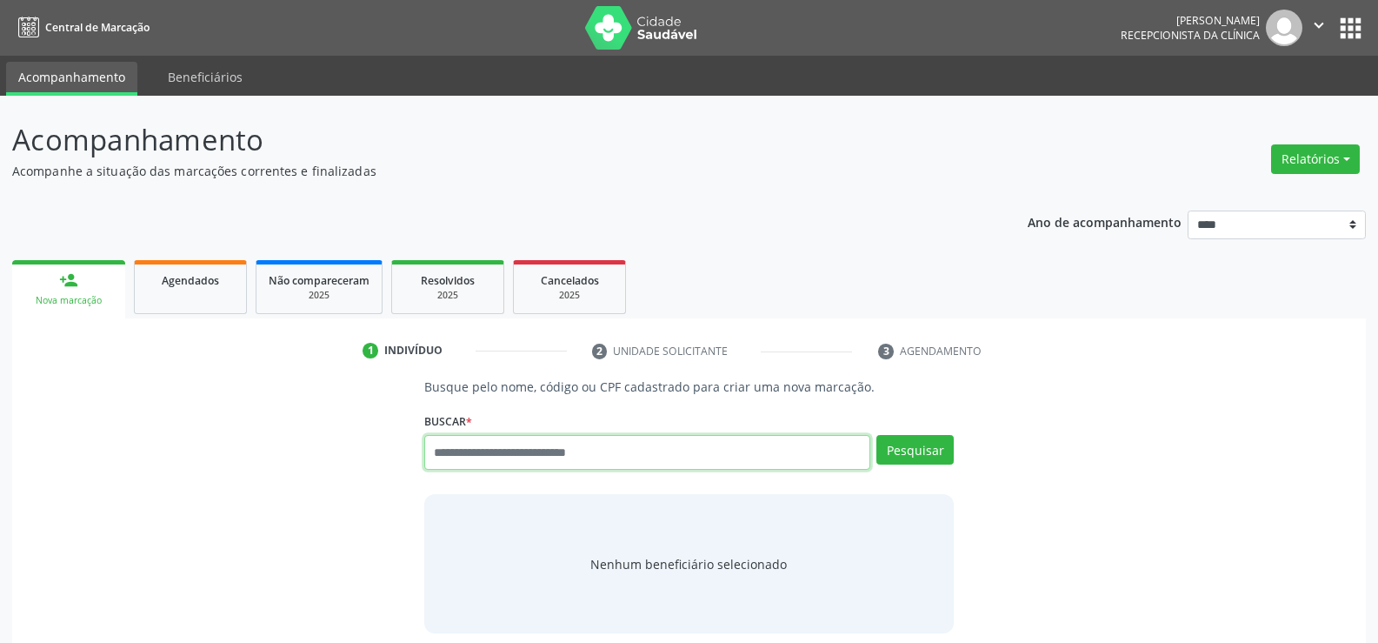
paste input "**********"
type input "**********"
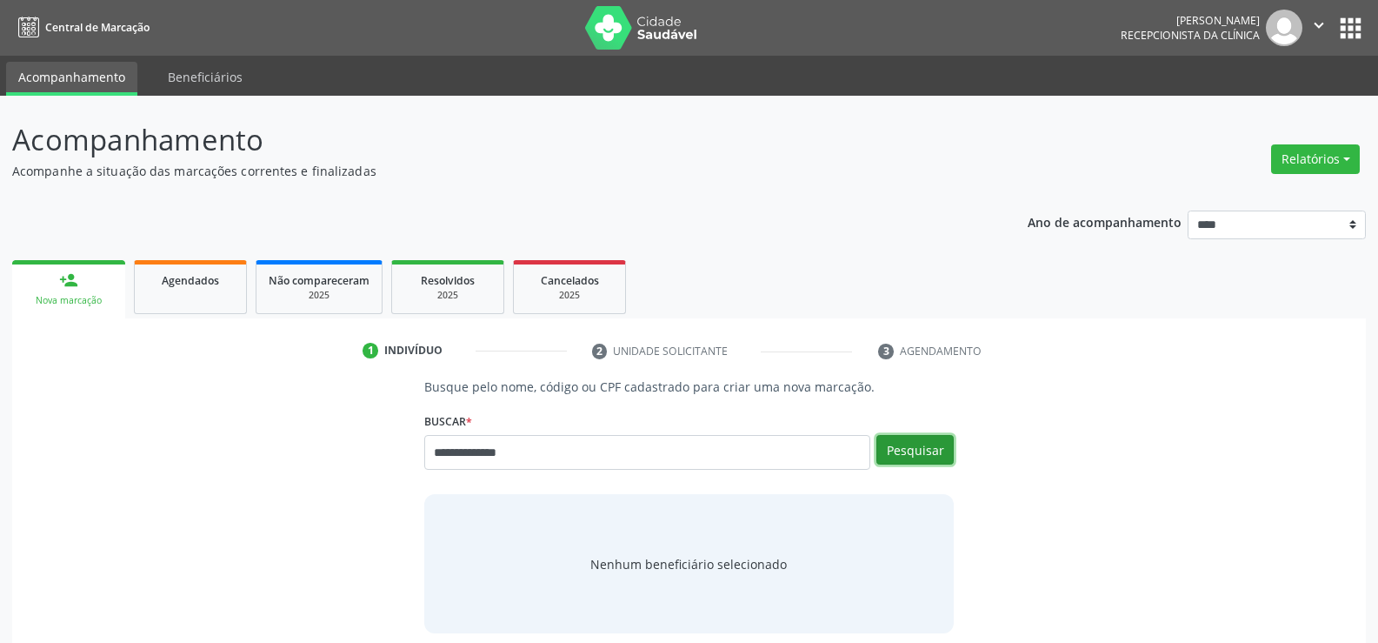
click at [925, 456] on button "Pesquisar" at bounding box center [915, 450] width 77 height 30
type input "**********"
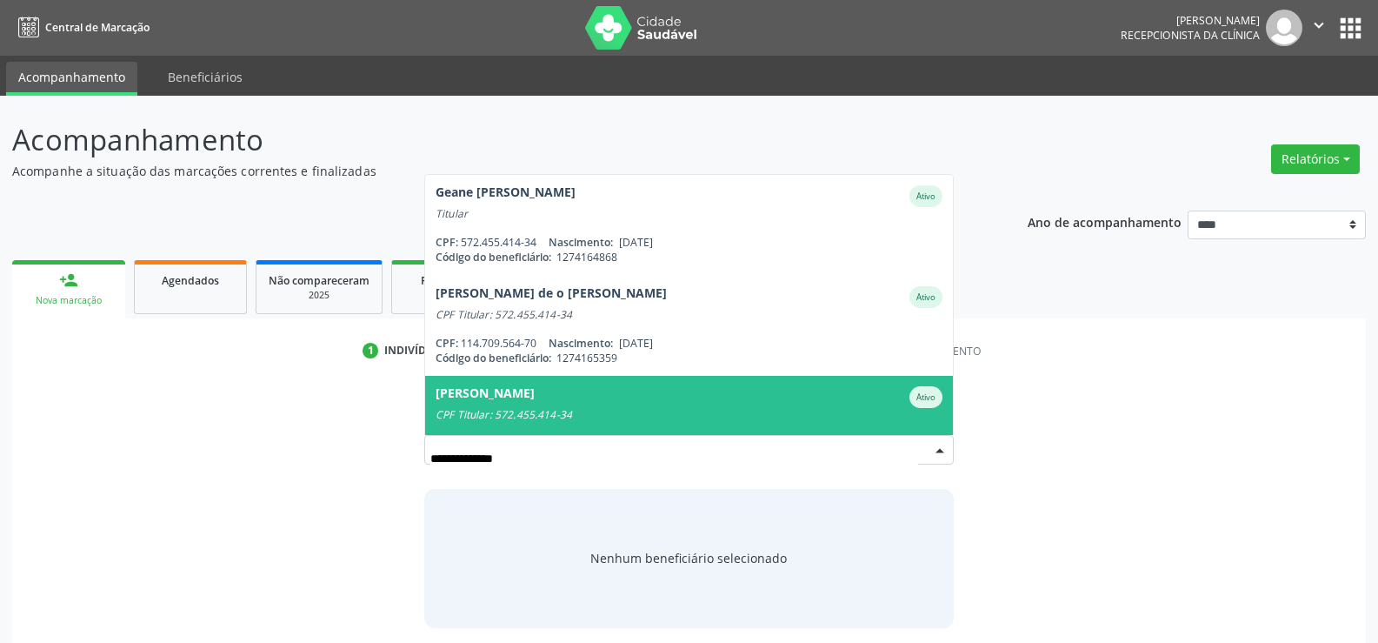
click at [662, 397] on div "[PERSON_NAME]" at bounding box center [689, 397] width 507 height 22
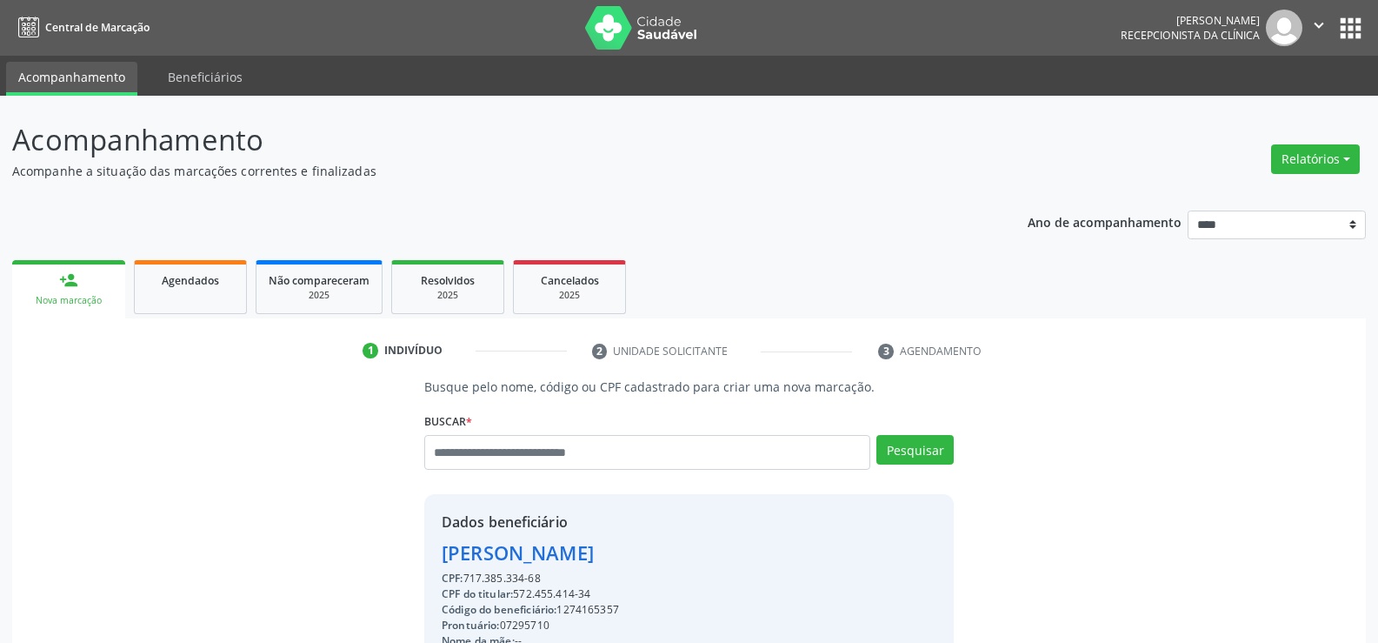
drag, startPoint x: 442, startPoint y: 556, endPoint x: 711, endPoint y: 549, distance: 269.7
click at [711, 549] on div "[PERSON_NAME]" at bounding box center [660, 552] width 436 height 29
copy div "[PERSON_NAME]"
drag, startPoint x: 517, startPoint y: 591, endPoint x: 593, endPoint y: 598, distance: 76.0
click at [593, 598] on div "CPF do titular: 572.455.414-34" at bounding box center [660, 594] width 436 height 16
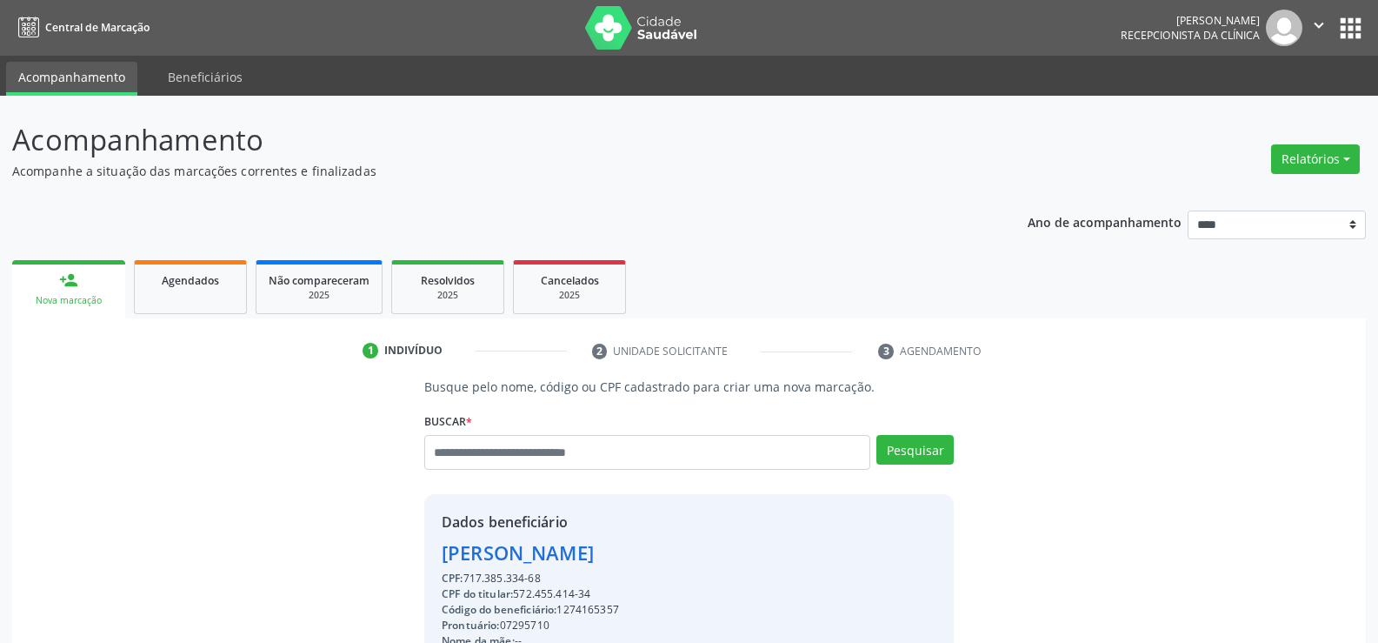
drag, startPoint x: 468, startPoint y: 573, endPoint x: 543, endPoint y: 573, distance: 74.8
click at [543, 573] on div "CPF: 717.385.334-68" at bounding box center [660, 579] width 436 height 16
copy div "717.385.334-68"
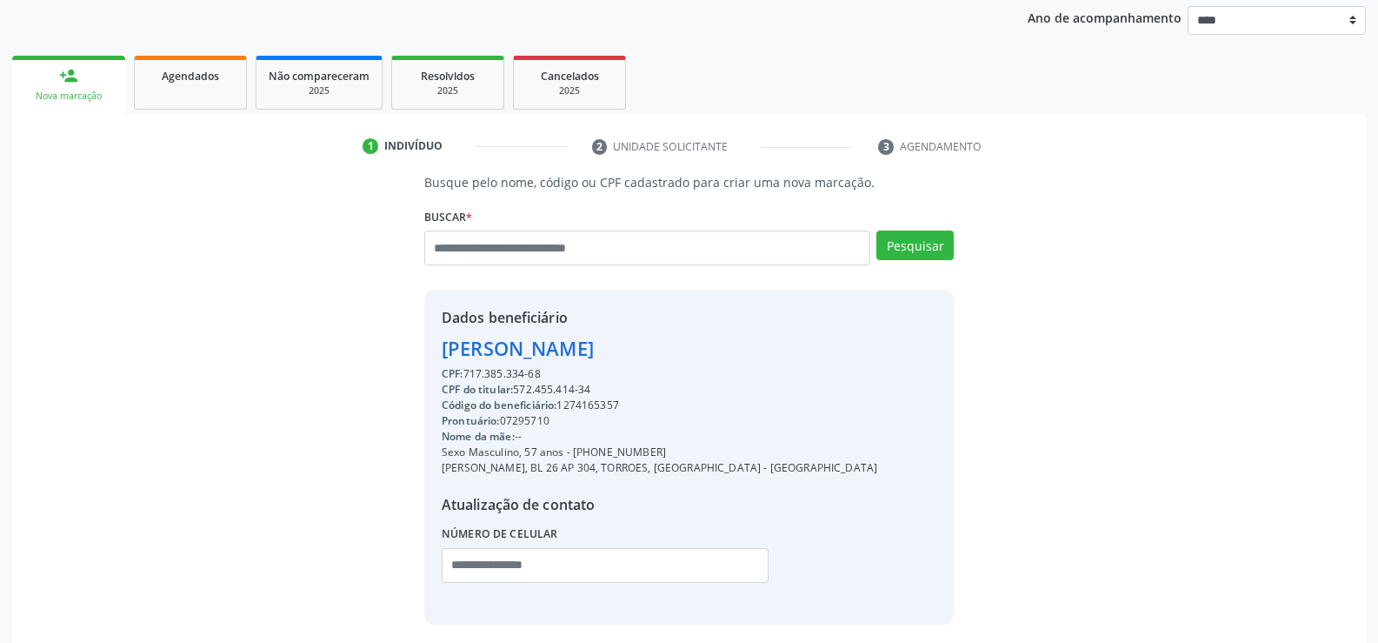
scroll to position [261, 0]
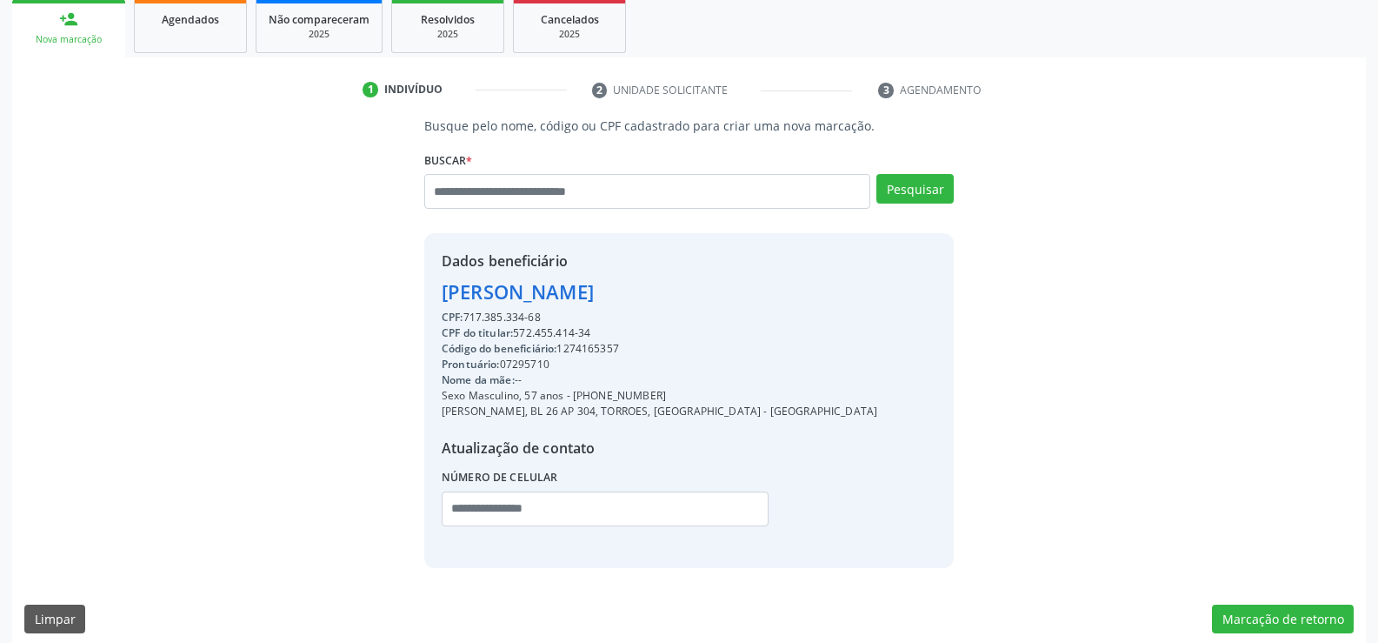
drag, startPoint x: 595, startPoint y: 394, endPoint x: 661, endPoint y: 395, distance: 66.1
click at [661, 395] on div "Sexo Masculino, 57 anos - (81) 98688-5908" at bounding box center [660, 396] width 436 height 16
drag, startPoint x: 517, startPoint y: 332, endPoint x: 583, endPoint y: 332, distance: 65.2
click at [598, 332] on div "CPF do titular: 572.455.414-34" at bounding box center [660, 333] width 436 height 16
copy div "572.455.414-34"
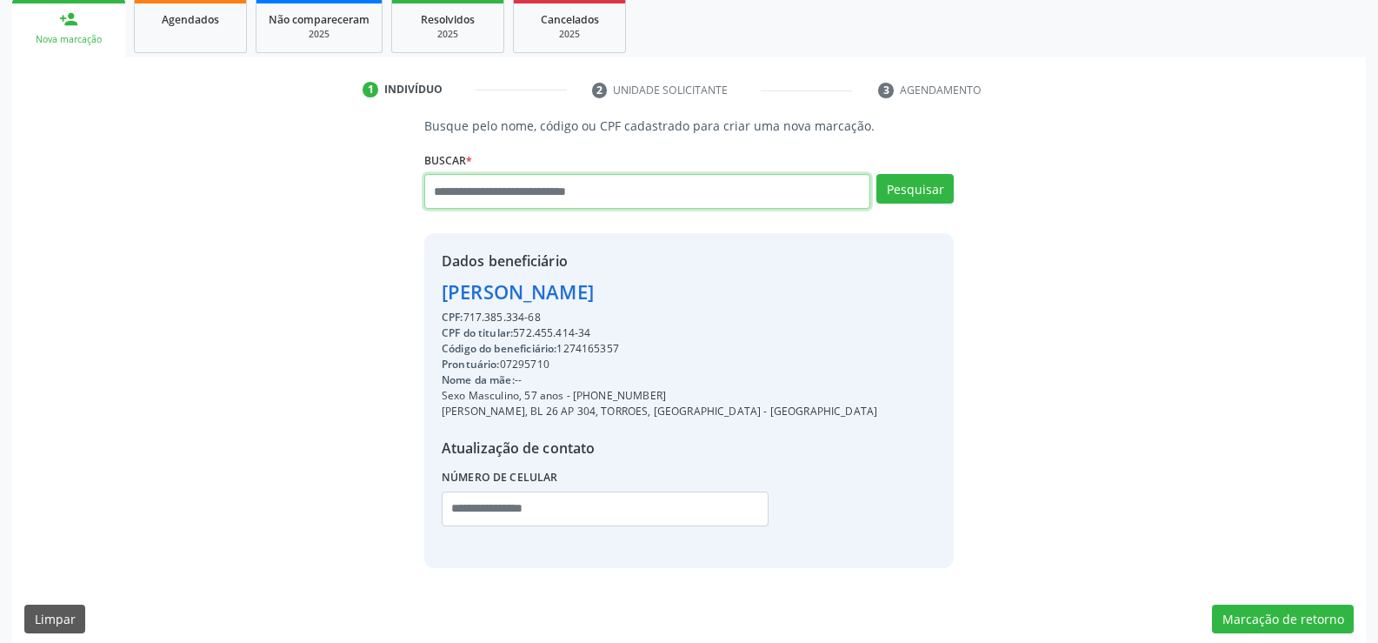
paste input "**********"
type input "**********"
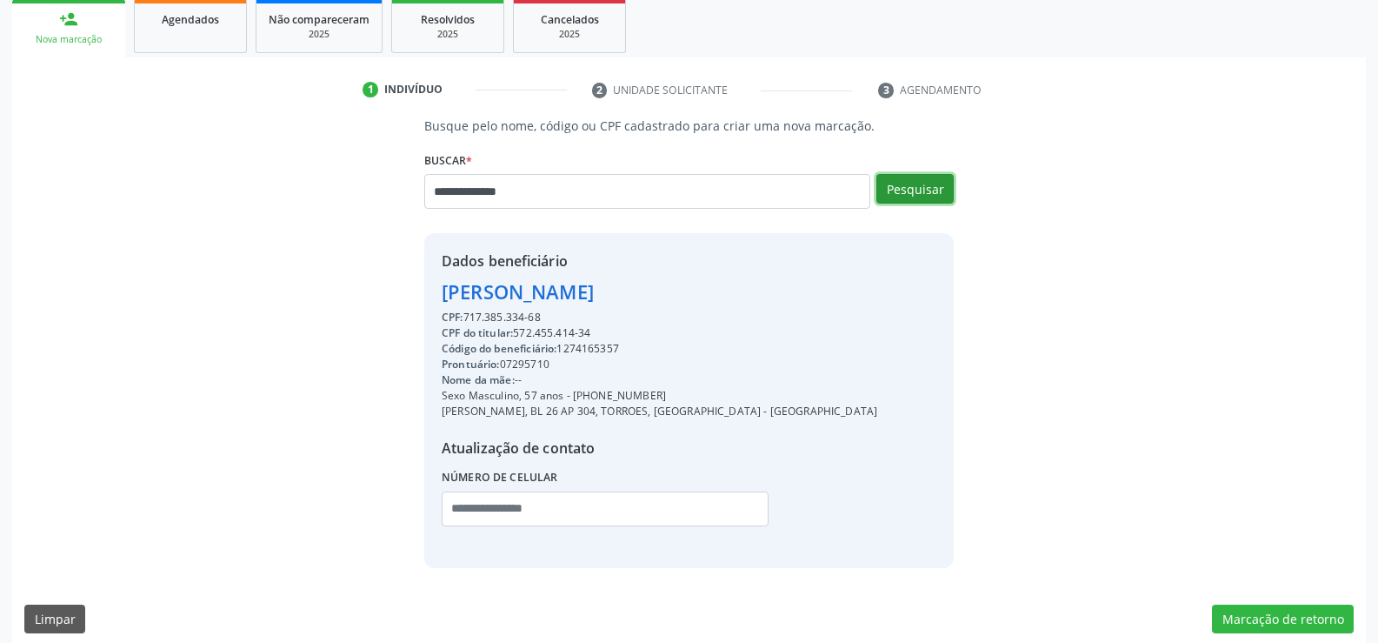
click at [939, 187] on button "Pesquisar" at bounding box center [915, 189] width 77 height 30
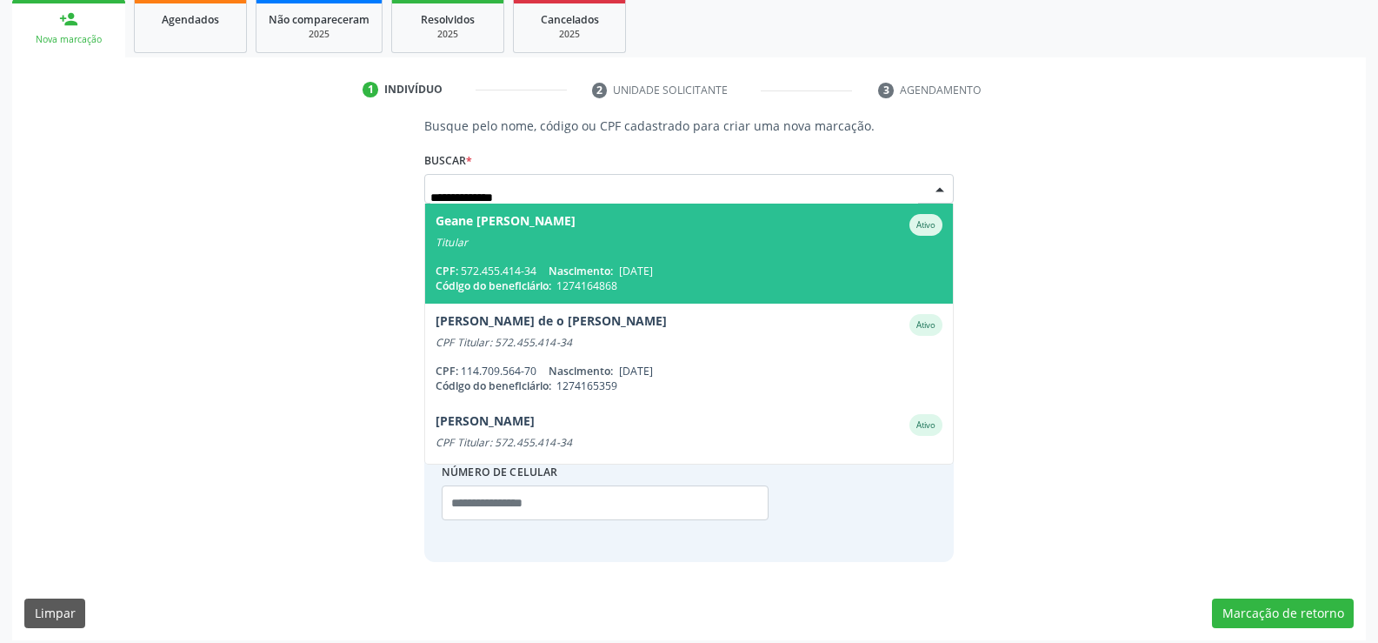
click at [574, 261] on span "Geane Maria de Oliveira Goncalves Ferreira Ativo Titular CPF: 572.455.414-34 Na…" at bounding box center [689, 254] width 528 height 100
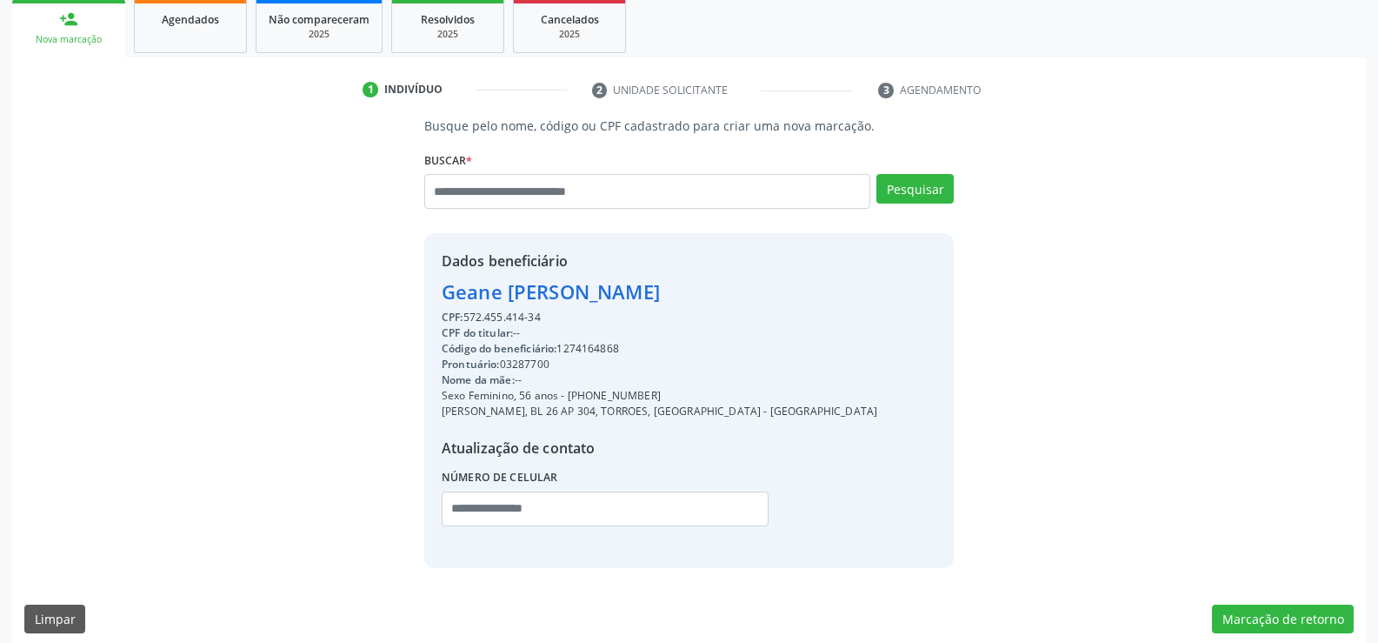
scroll to position [276, 0]
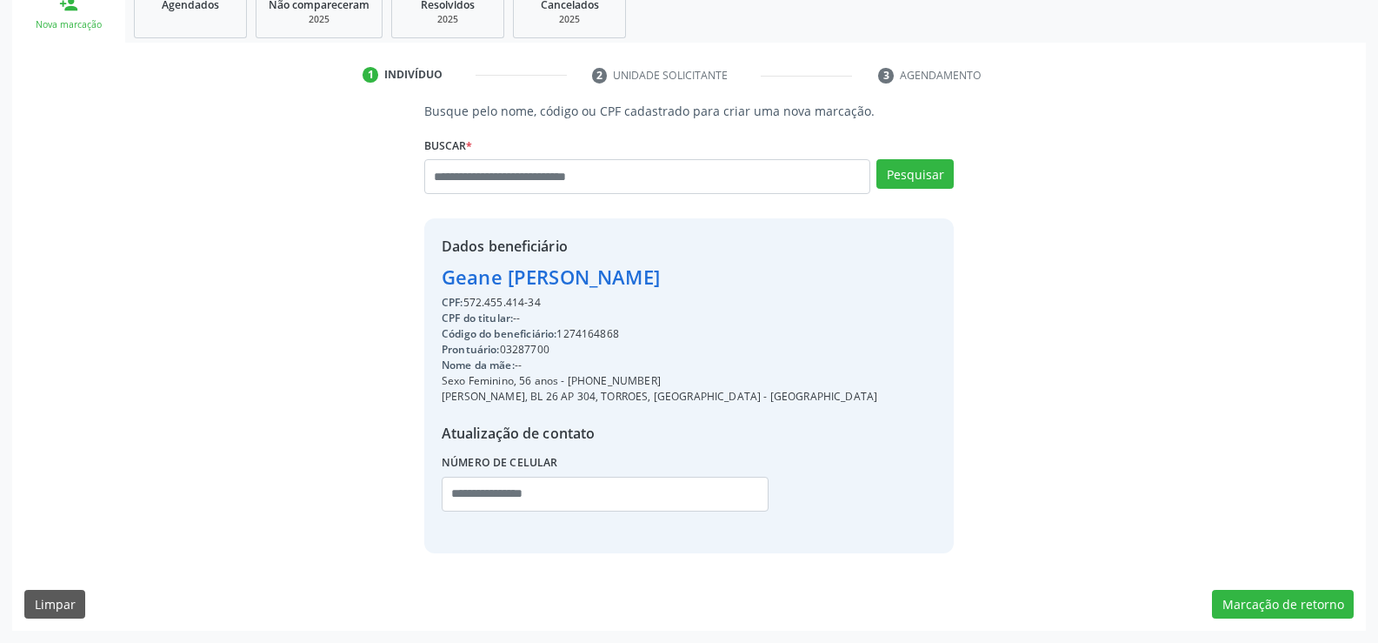
drag, startPoint x: 574, startPoint y: 381, endPoint x: 642, endPoint y: 383, distance: 67.9
click at [655, 385] on div "Sexo Feminino, 56 anos - (81) 98527-9788" at bounding box center [660, 381] width 436 height 16
copy div "81) 98527-9788"
drag, startPoint x: 442, startPoint y: 277, endPoint x: 851, endPoint y: 277, distance: 408.8
click at [851, 277] on div "Dados beneficiário Geane Maria de Oliveira Goncalves Ferreira CPF: 572.455.414-…" at bounding box center [689, 385] width 530 height 334
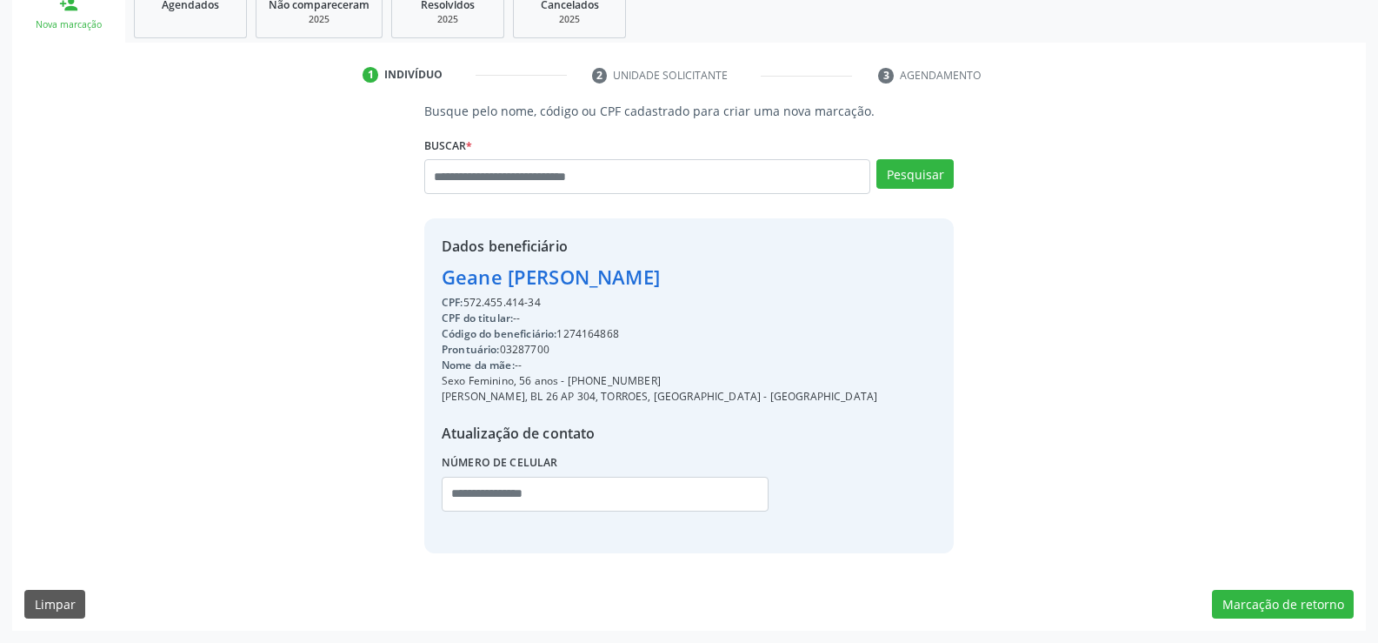
copy div "Geane Maria de Oliveira Goncalves Ferreira"
click at [602, 509] on input "text" at bounding box center [605, 494] width 327 height 35
click at [482, 172] on input "text" at bounding box center [647, 176] width 446 height 35
click at [457, 183] on input "text" at bounding box center [647, 176] width 446 height 35
type input "**********"
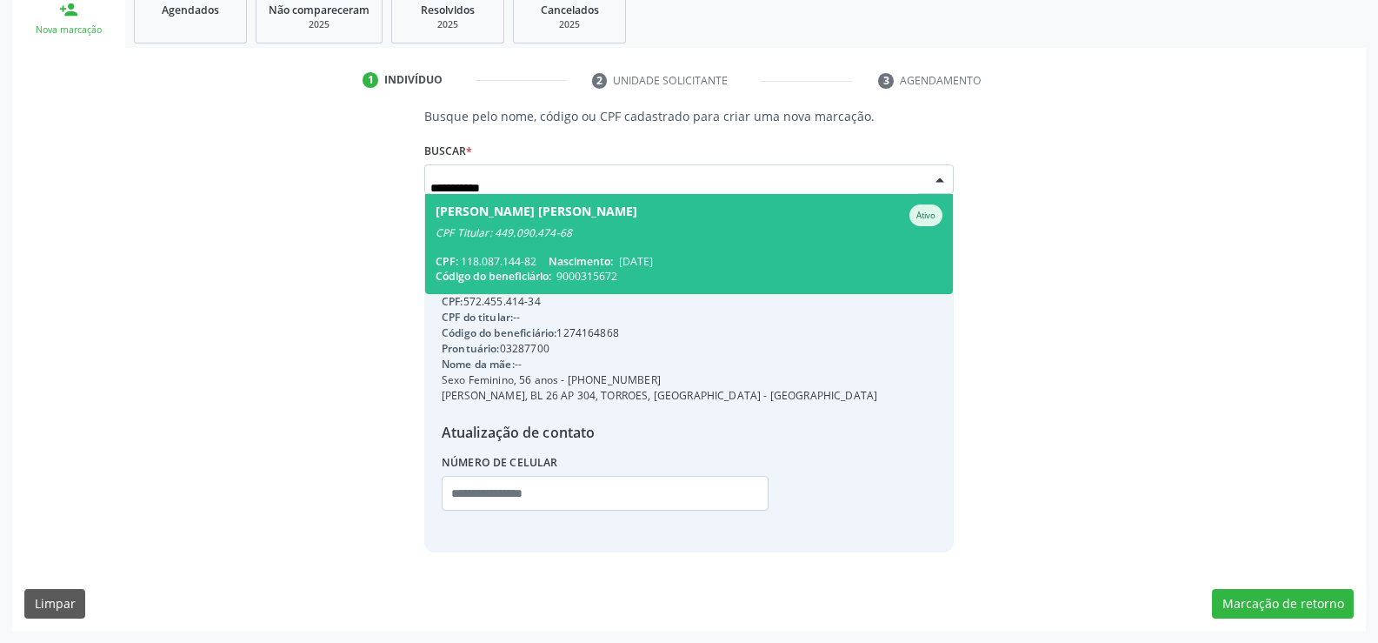
scroll to position [270, 0]
click at [477, 238] on div "CPF Titular: 449.090.474-68" at bounding box center [689, 233] width 507 height 14
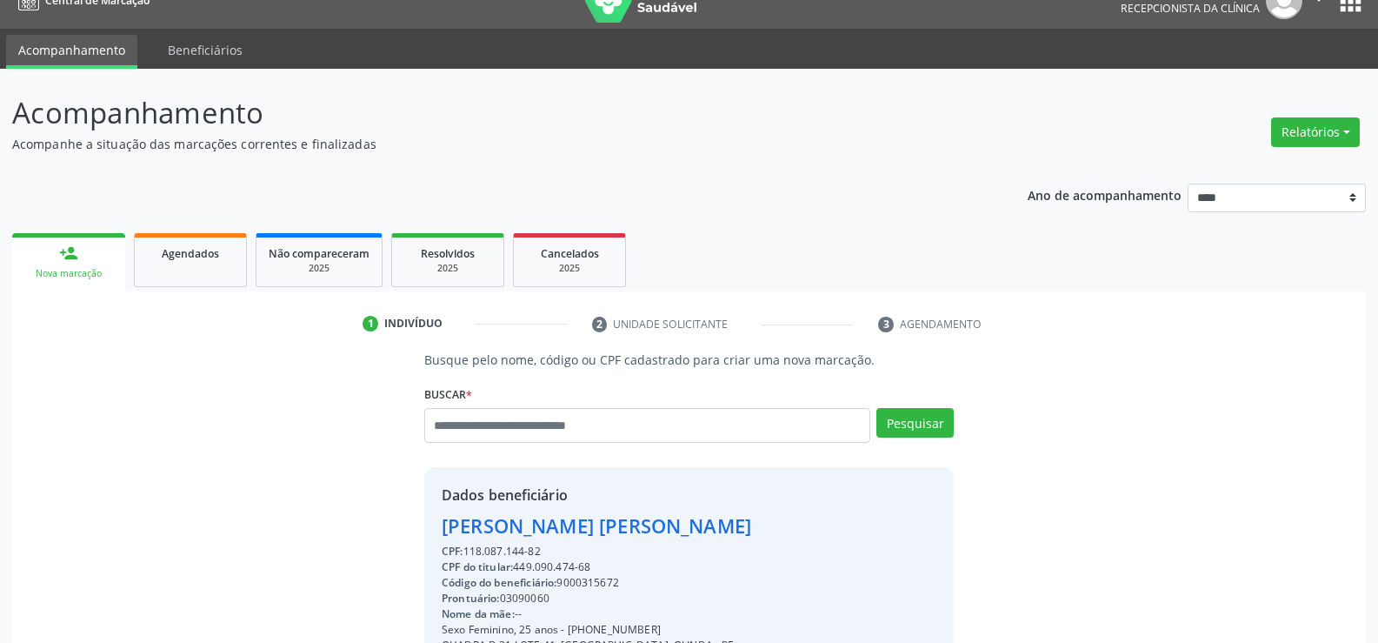
scroll to position [0, 0]
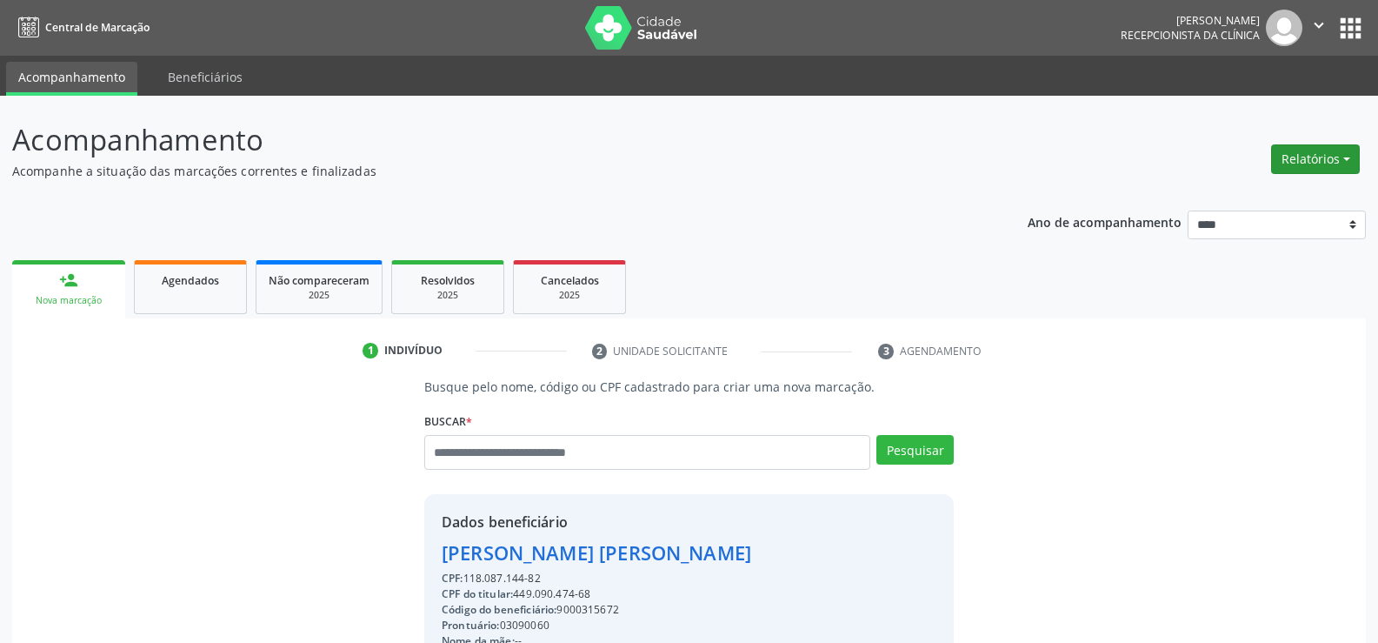
click at [1325, 168] on button "Relatórios" at bounding box center [1316, 159] width 89 height 30
click at [1285, 192] on link "Agendamentos" at bounding box center [1267, 196] width 187 height 24
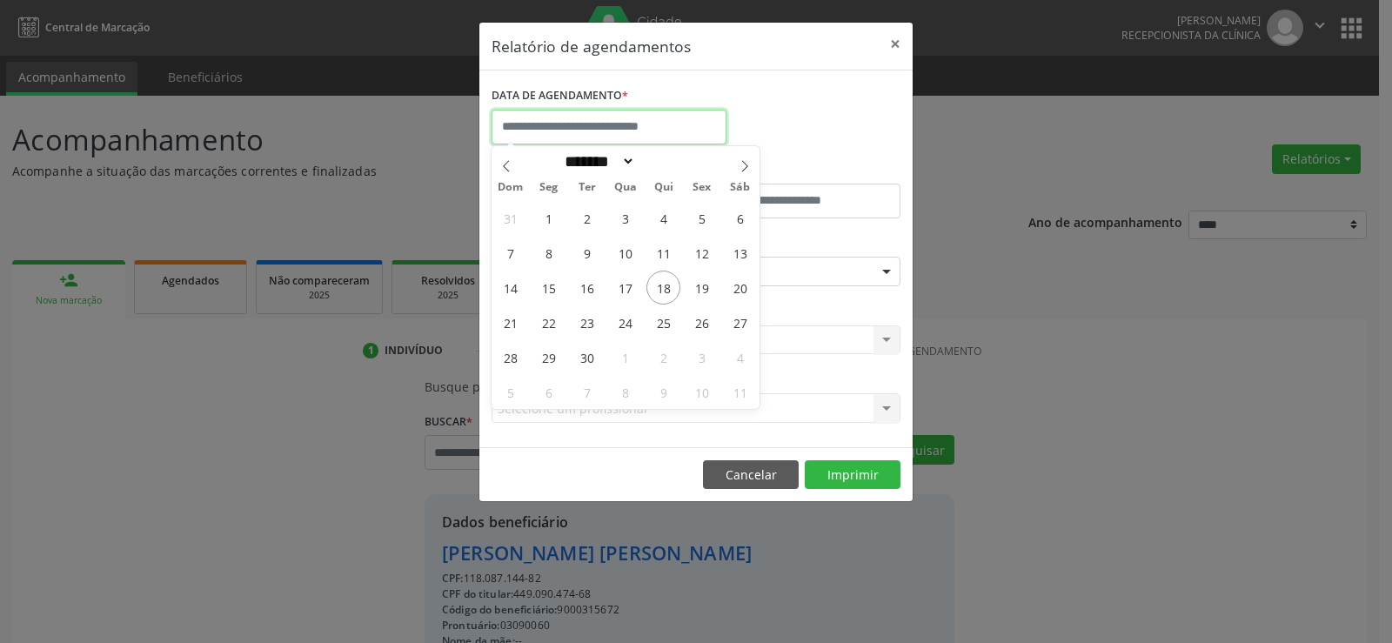
click at [663, 130] on input "text" at bounding box center [608, 127] width 235 height 35
click at [660, 287] on span "18" at bounding box center [663, 287] width 34 height 34
type input "**********"
click at [660, 287] on span "18" at bounding box center [663, 287] width 34 height 34
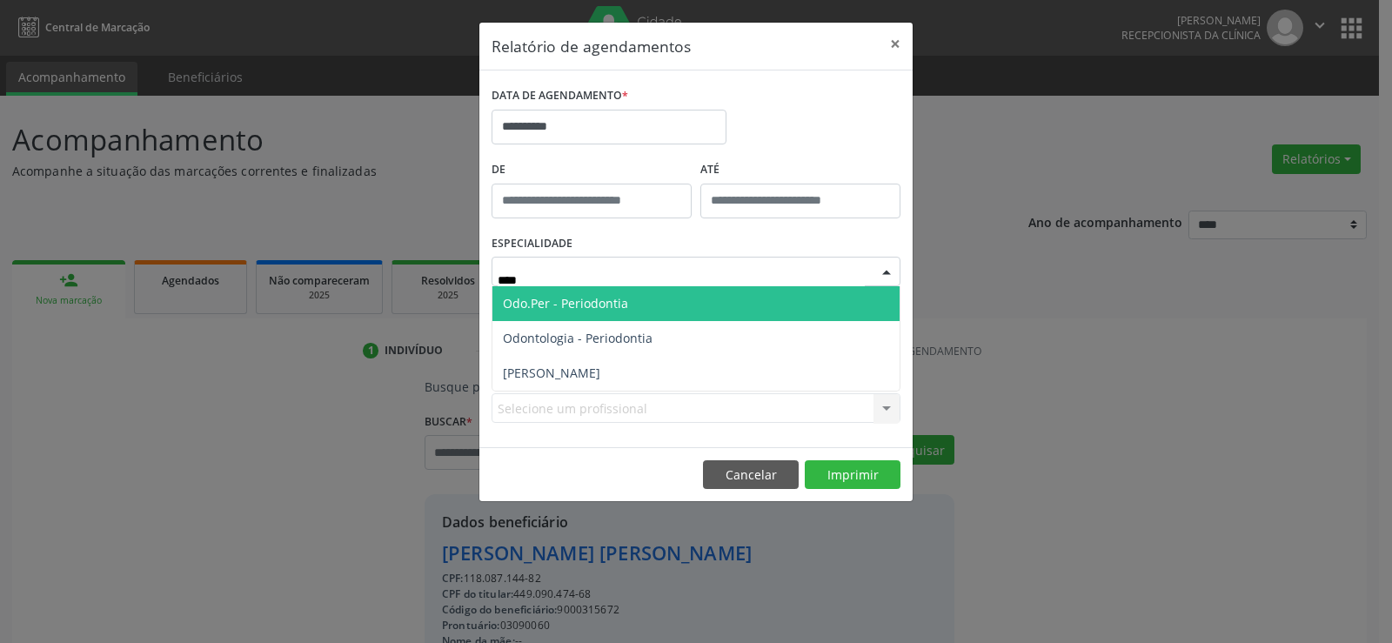
type input "*****"
click at [600, 305] on span "[PERSON_NAME]" at bounding box center [551, 303] width 97 height 17
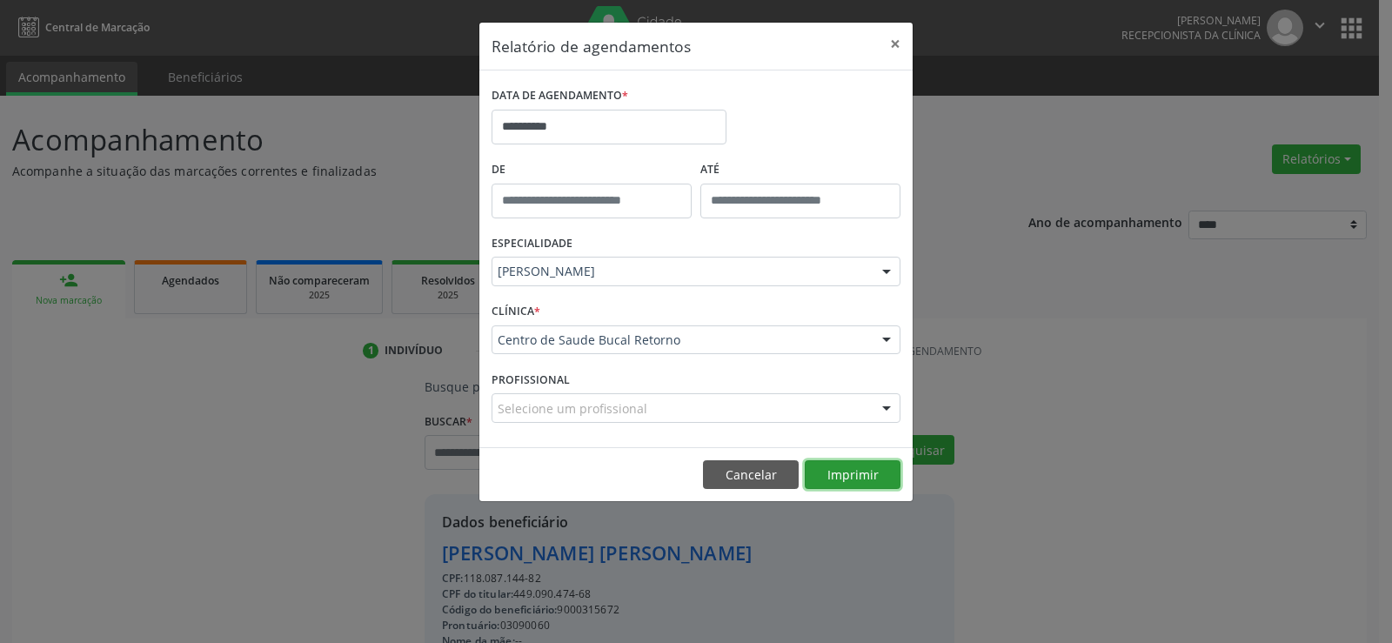
click at [876, 489] on button "Imprimir" at bounding box center [852, 475] width 96 height 30
click at [742, 484] on button "Cancelar" at bounding box center [751, 475] width 96 height 30
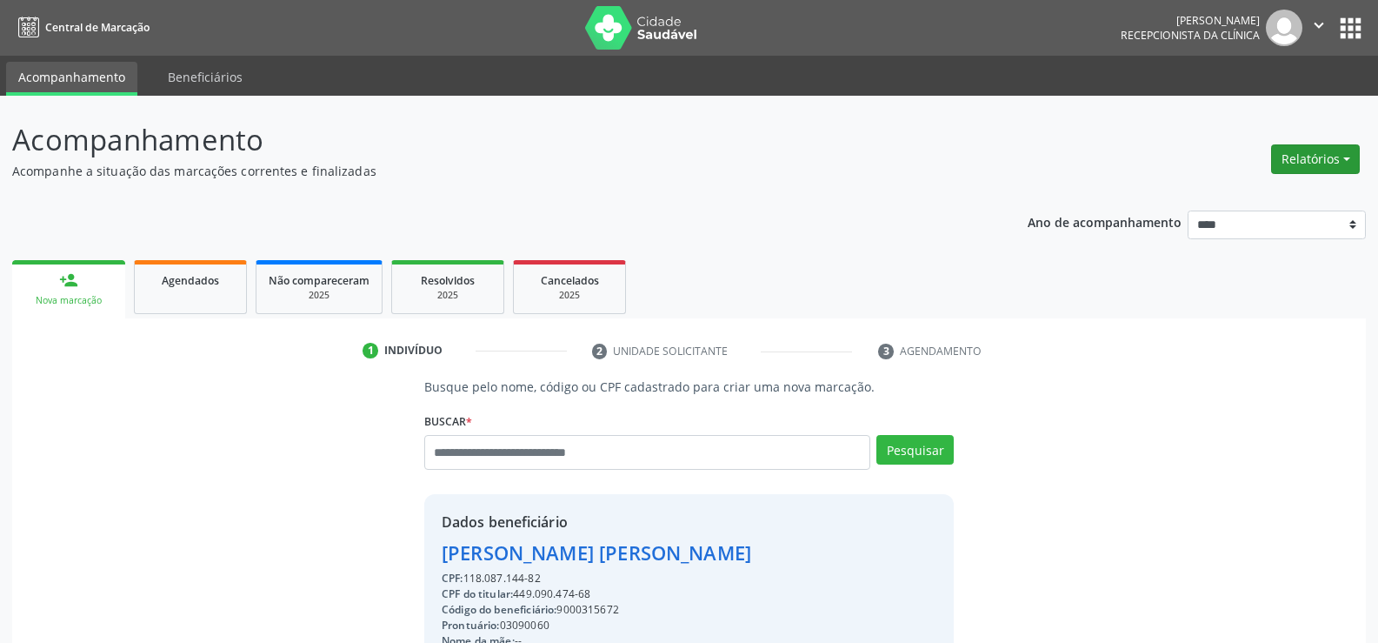
click at [1317, 151] on button "Relatórios" at bounding box center [1316, 159] width 89 height 30
click at [1252, 192] on link "Agendamentos" at bounding box center [1267, 196] width 187 height 24
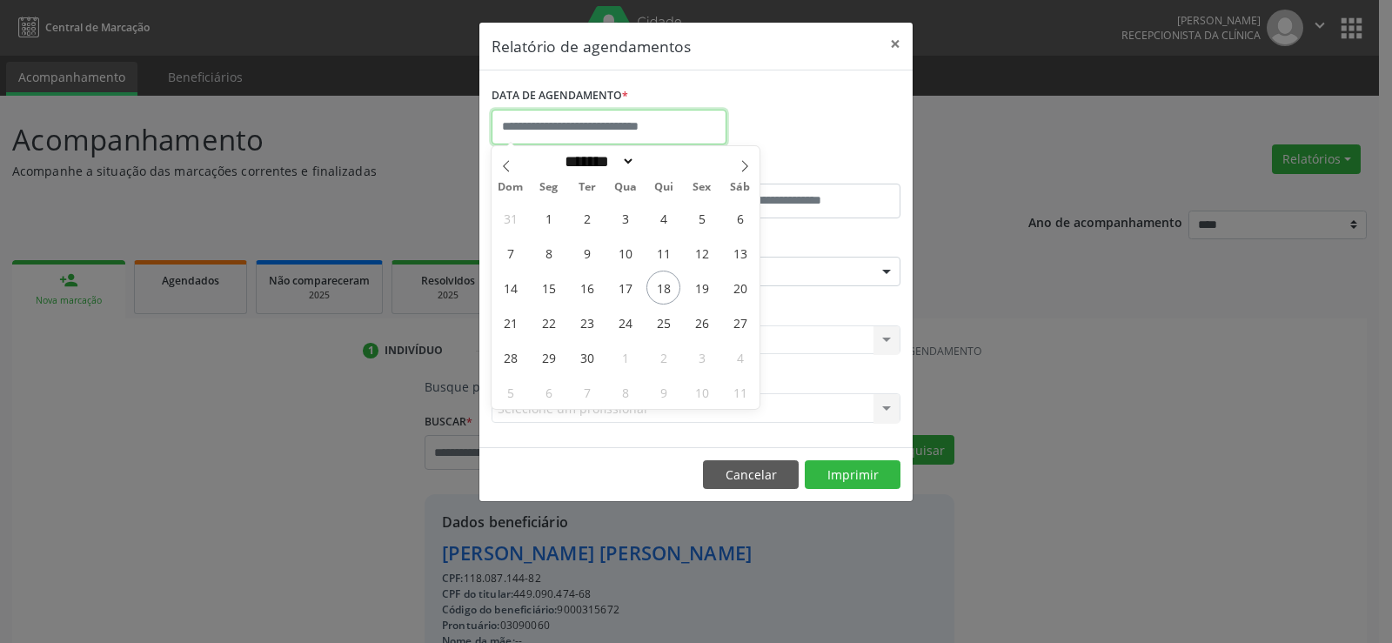
click at [549, 118] on input "text" at bounding box center [608, 127] width 235 height 35
click at [659, 293] on span "18" at bounding box center [663, 287] width 34 height 34
type input "**********"
click at [659, 293] on span "18" at bounding box center [663, 287] width 34 height 34
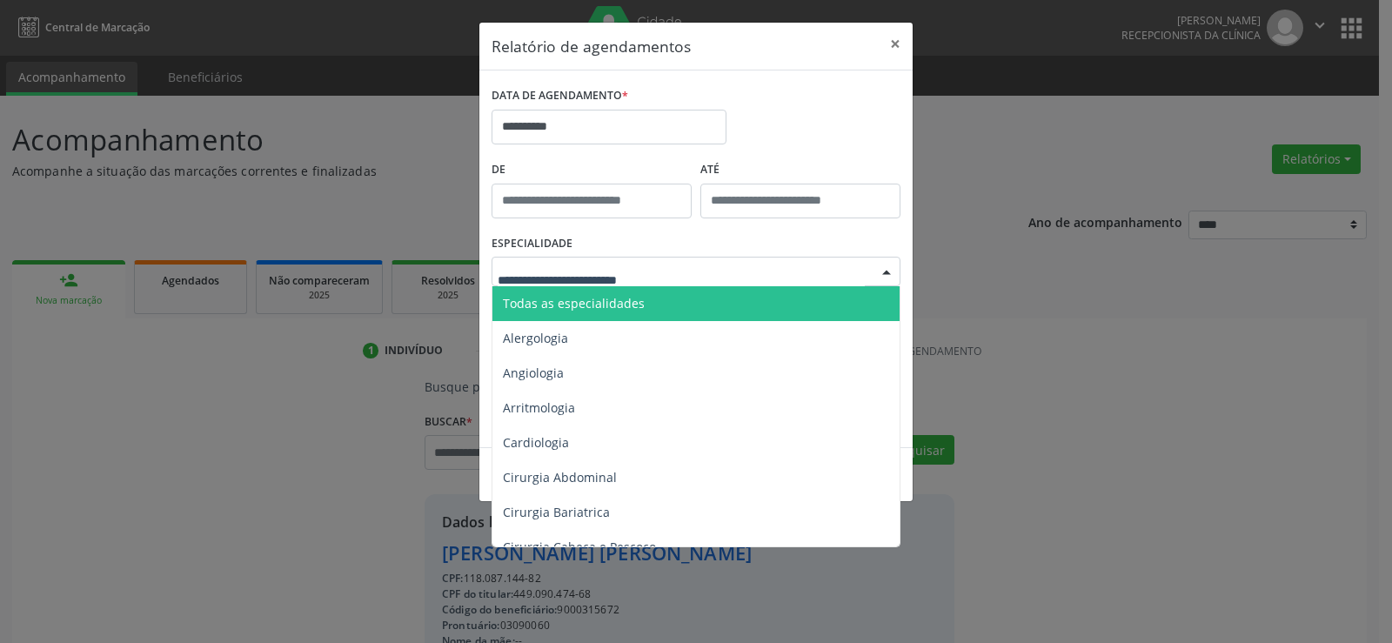
click at [655, 299] on span "Todas as especialidades" at bounding box center [697, 303] width 410 height 35
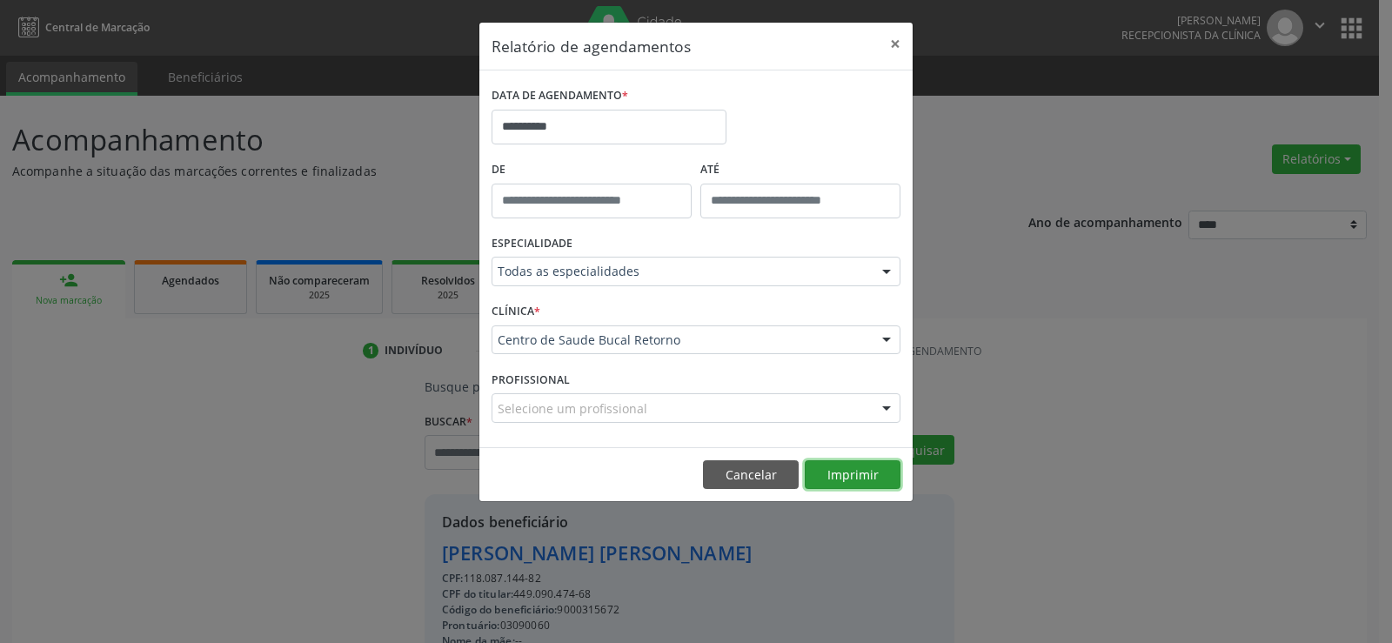
click at [840, 469] on button "Imprimir" at bounding box center [852, 475] width 96 height 30
drag, startPoint x: 744, startPoint y: 480, endPoint x: 731, endPoint y: 440, distance: 41.8
click at [744, 480] on button "Cancelar" at bounding box center [751, 475] width 96 height 30
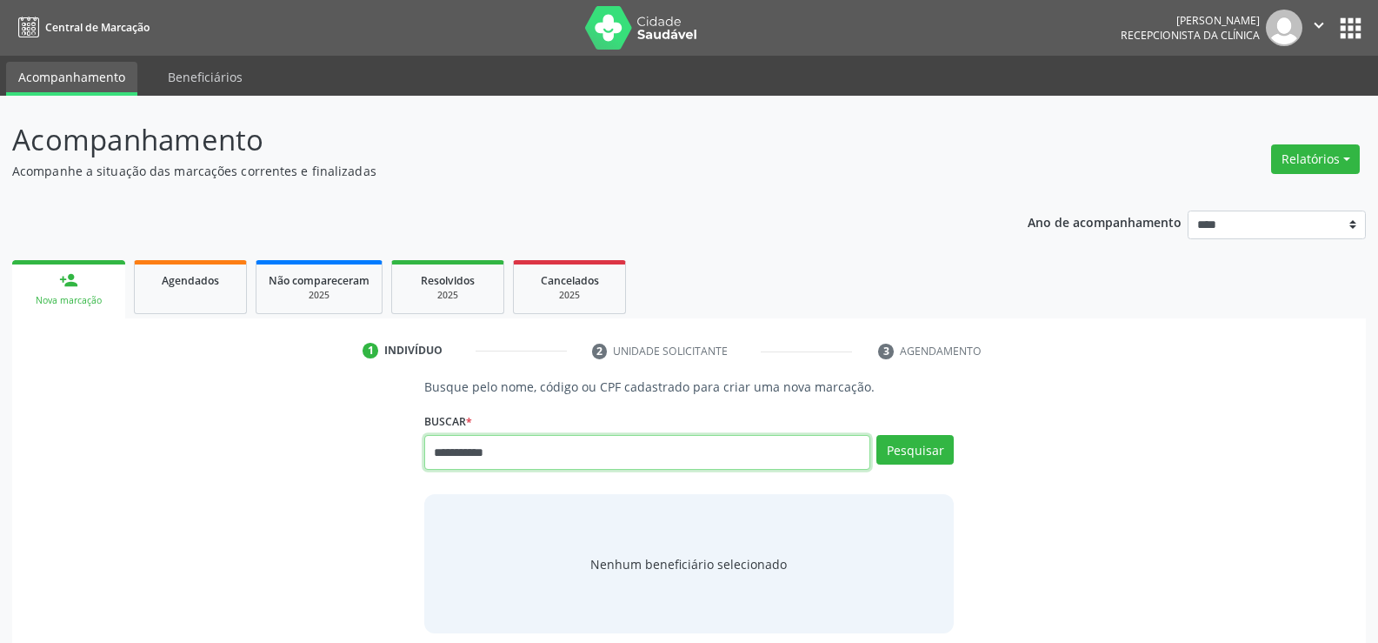
type input "**********"
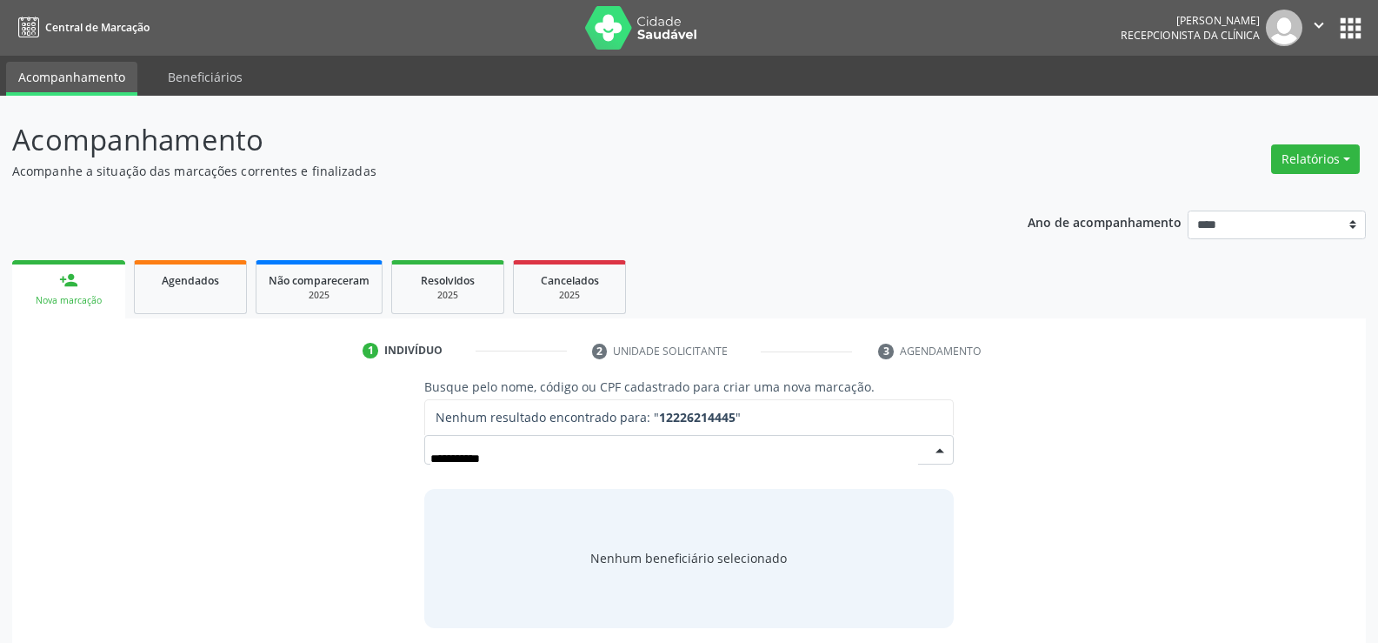
drag, startPoint x: 528, startPoint y: 455, endPoint x: 392, endPoint y: 469, distance: 136.4
click at [392, 469] on div "**********" at bounding box center [689, 502] width 1330 height 250
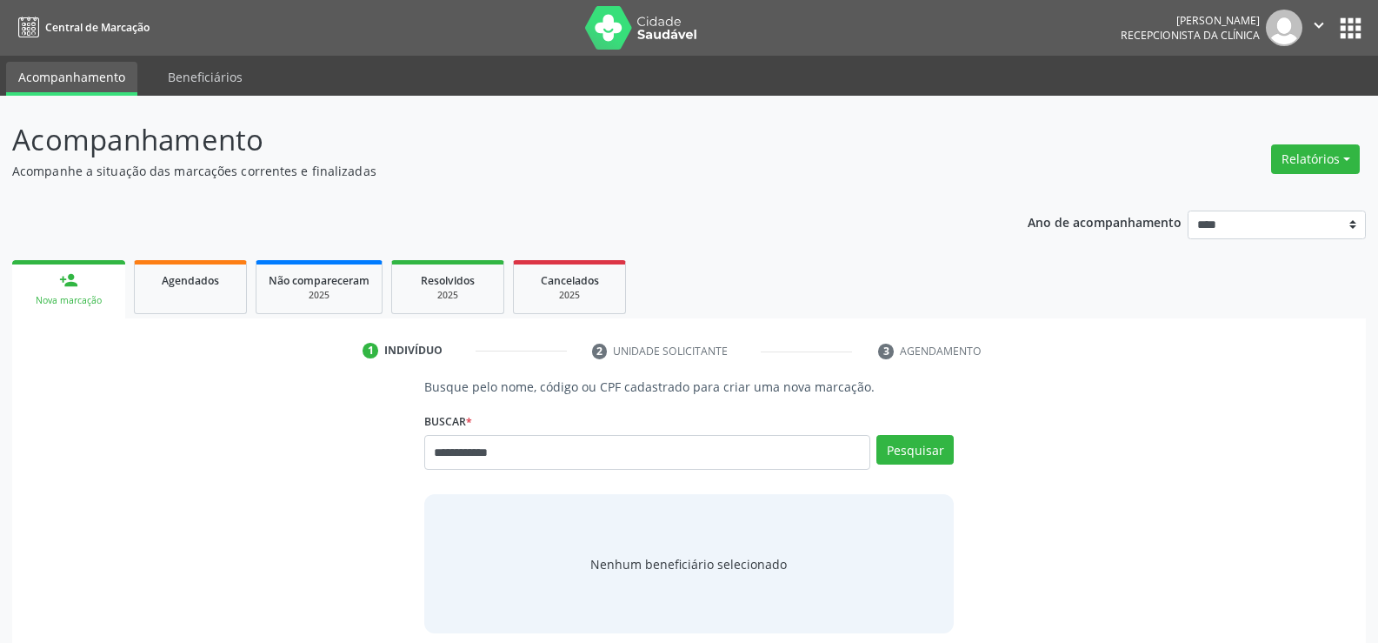
type input "**********"
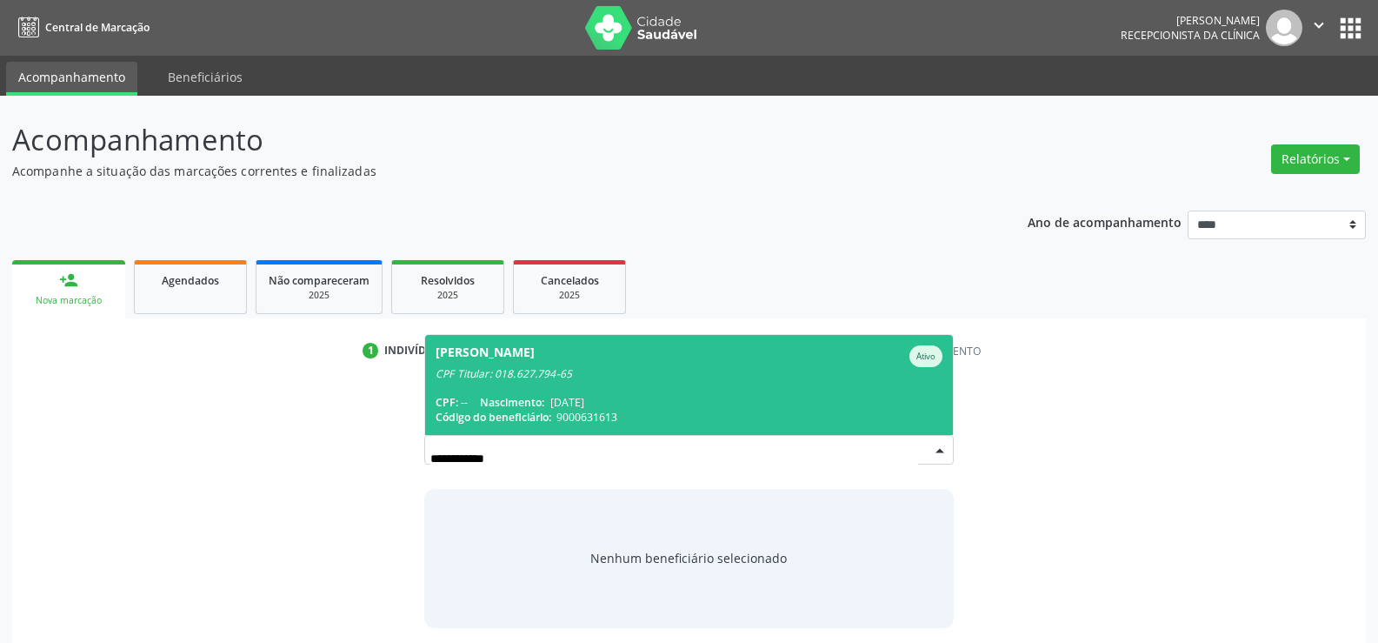
click at [538, 337] on span "[PERSON_NAME] CPF Titular: 018.627.794-65 CPF: -- Nascimento: [DATE] Código do …" at bounding box center [689, 385] width 528 height 100
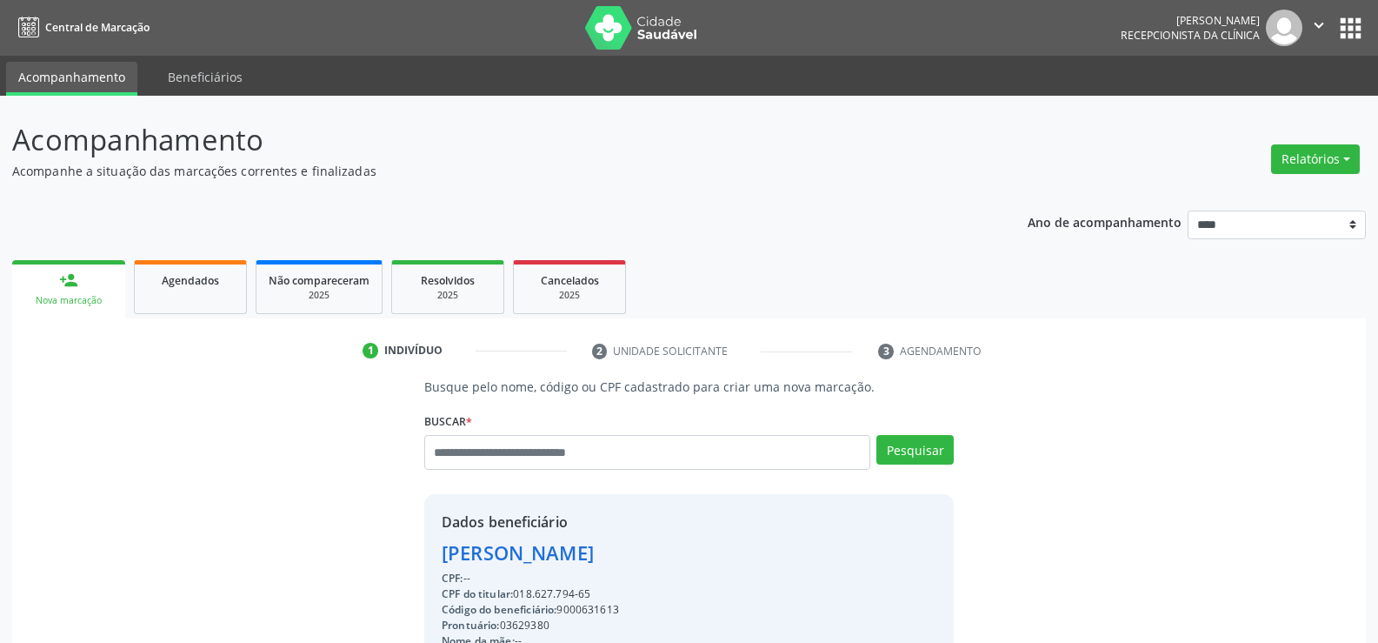
drag, startPoint x: 583, startPoint y: 595, endPoint x: 384, endPoint y: 537, distance: 206.4
click at [384, 537] on div "Busque pelo nome, código ou CPF cadastrado para criar uma nova marcação. [GEOGR…" at bounding box center [689, 602] width 1330 height 451
copy div "[PERSON_NAME] CPF: -- CPF do titular: 018.627.794-65"
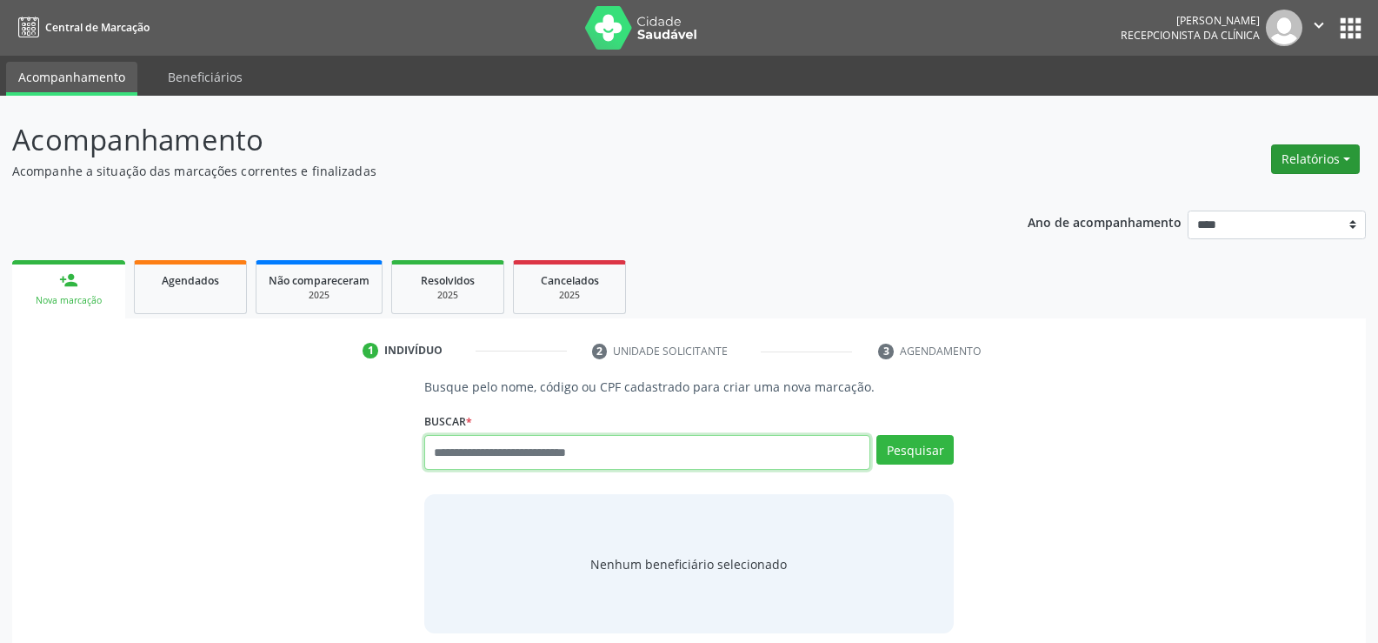
click at [1305, 160] on button "Relatórios" at bounding box center [1316, 159] width 89 height 30
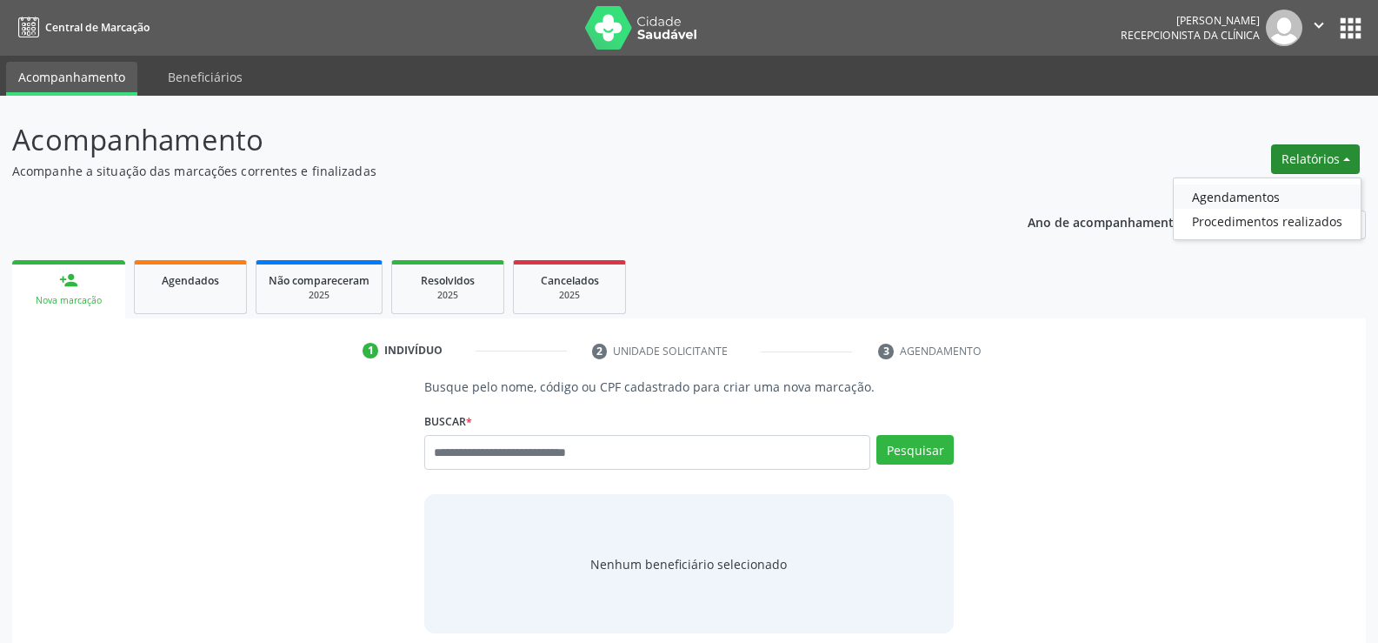
click at [1220, 189] on link "Agendamentos" at bounding box center [1267, 196] width 187 height 24
select select "*"
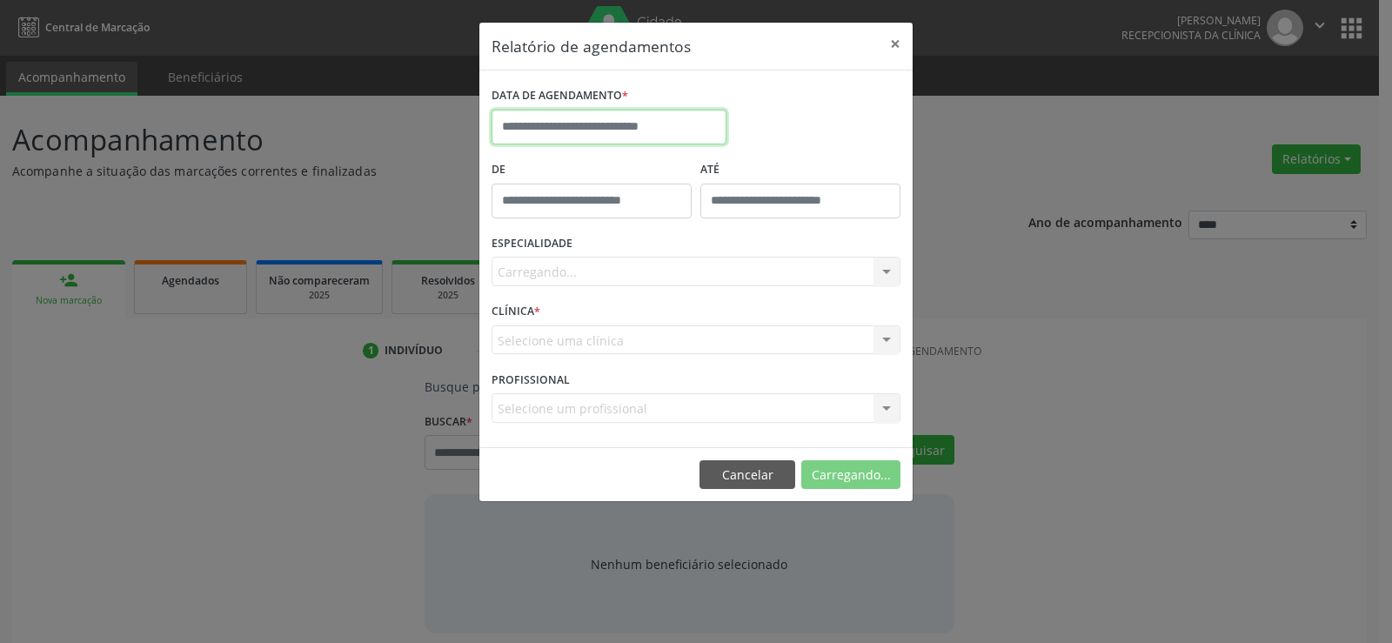
click at [564, 137] on input "text" at bounding box center [608, 127] width 235 height 35
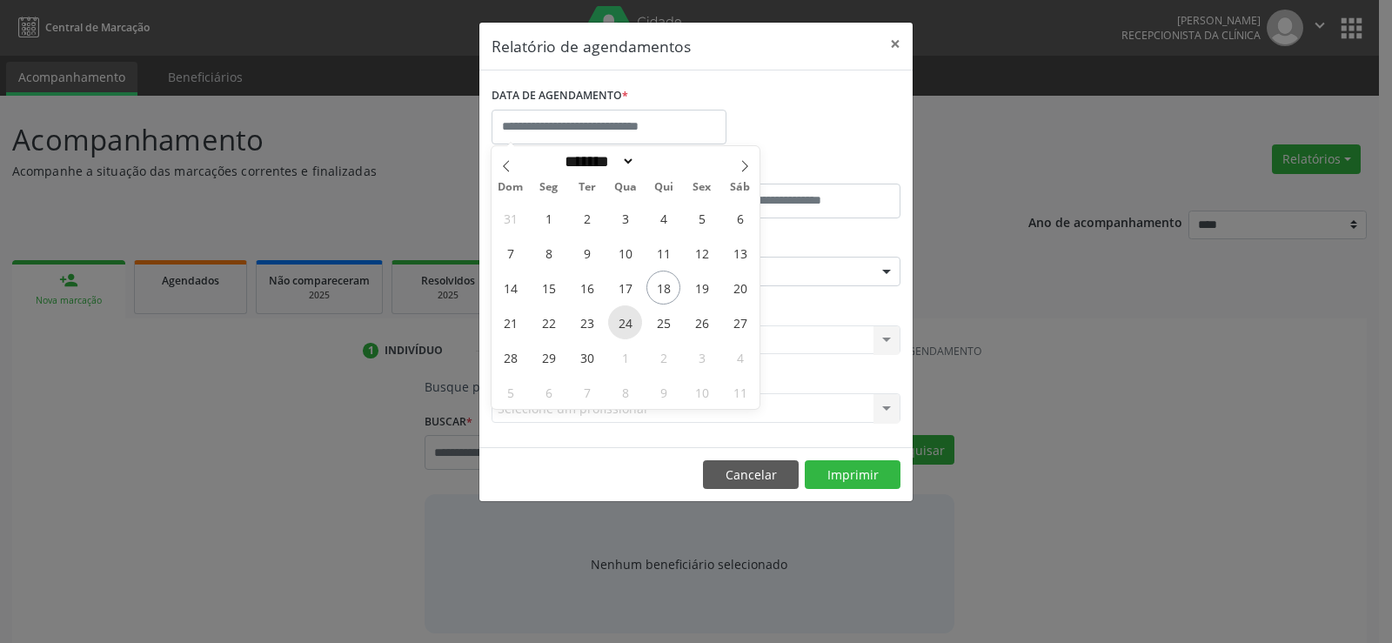
click at [624, 317] on span "24" at bounding box center [625, 322] width 34 height 34
type input "**********"
click at [624, 317] on span "24" at bounding box center [625, 322] width 34 height 34
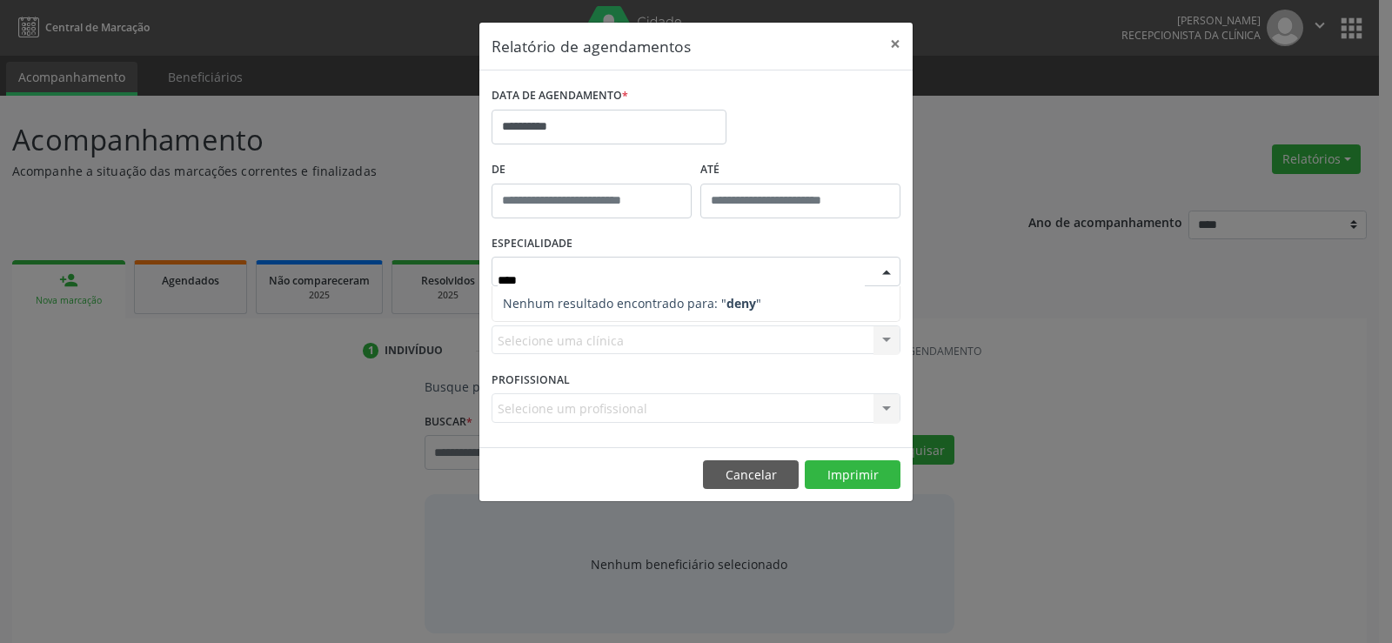
type input "***"
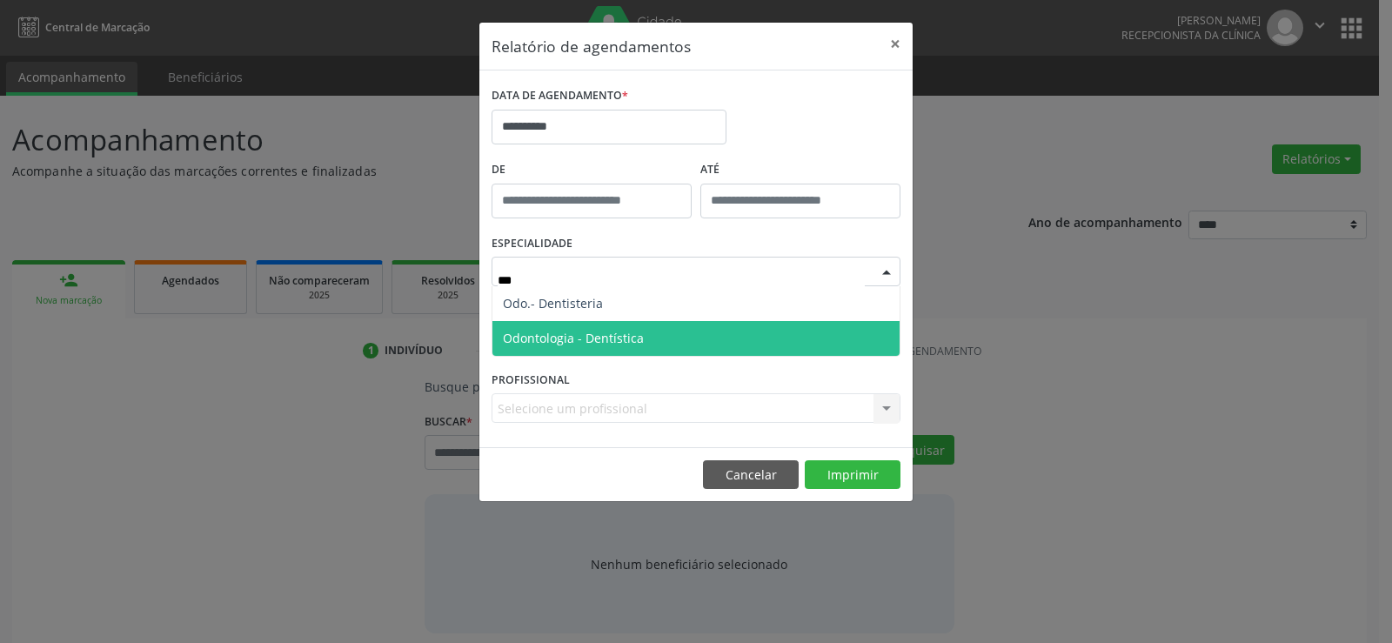
click at [601, 325] on span "Odontologia - Dentística" at bounding box center [695, 338] width 407 height 35
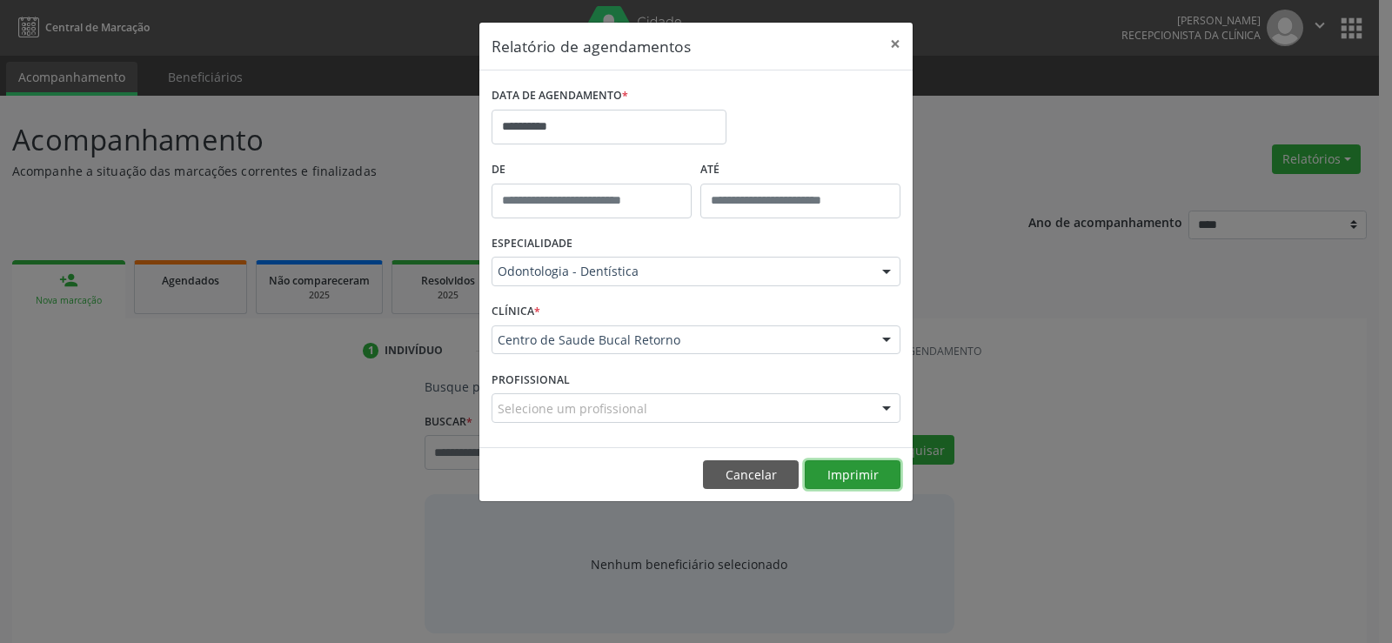
click at [848, 479] on button "Imprimir" at bounding box center [852, 475] width 96 height 30
click at [732, 461] on button "Cancelar" at bounding box center [751, 475] width 96 height 30
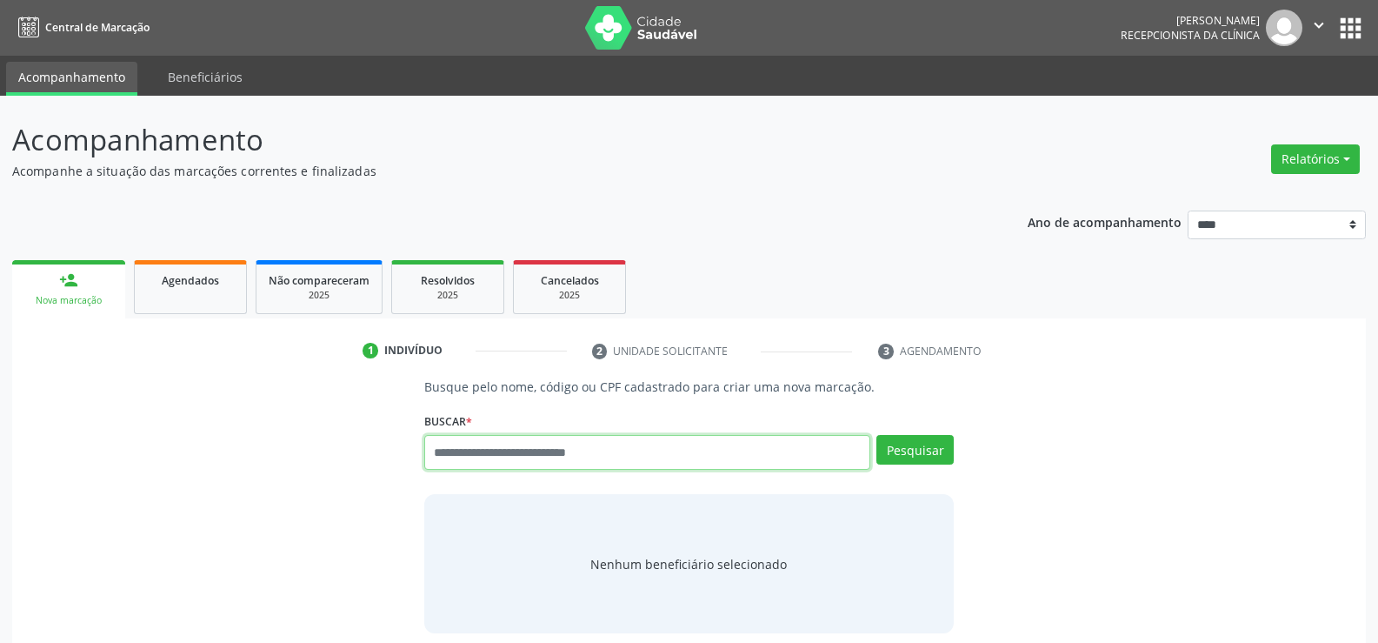
click at [507, 461] on input "text" at bounding box center [647, 452] width 446 height 35
type input "**********"
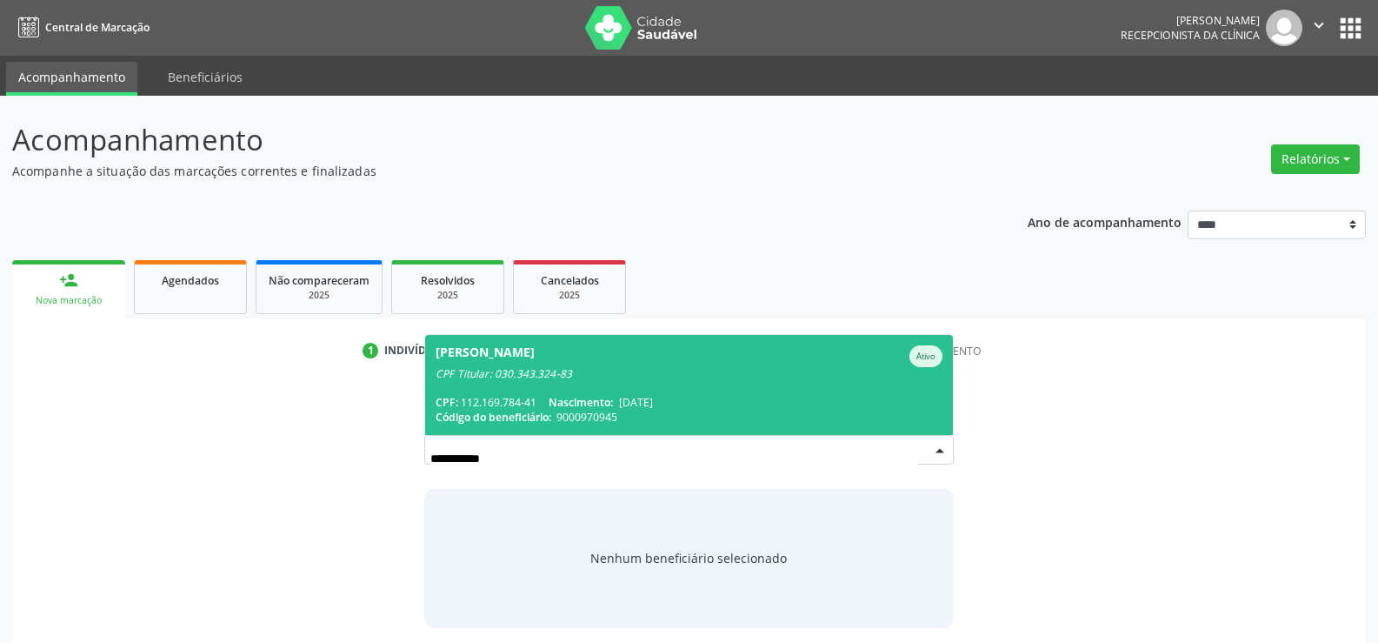
click at [500, 367] on div "CPF Titular: 030.343.324-83" at bounding box center [689, 374] width 507 height 14
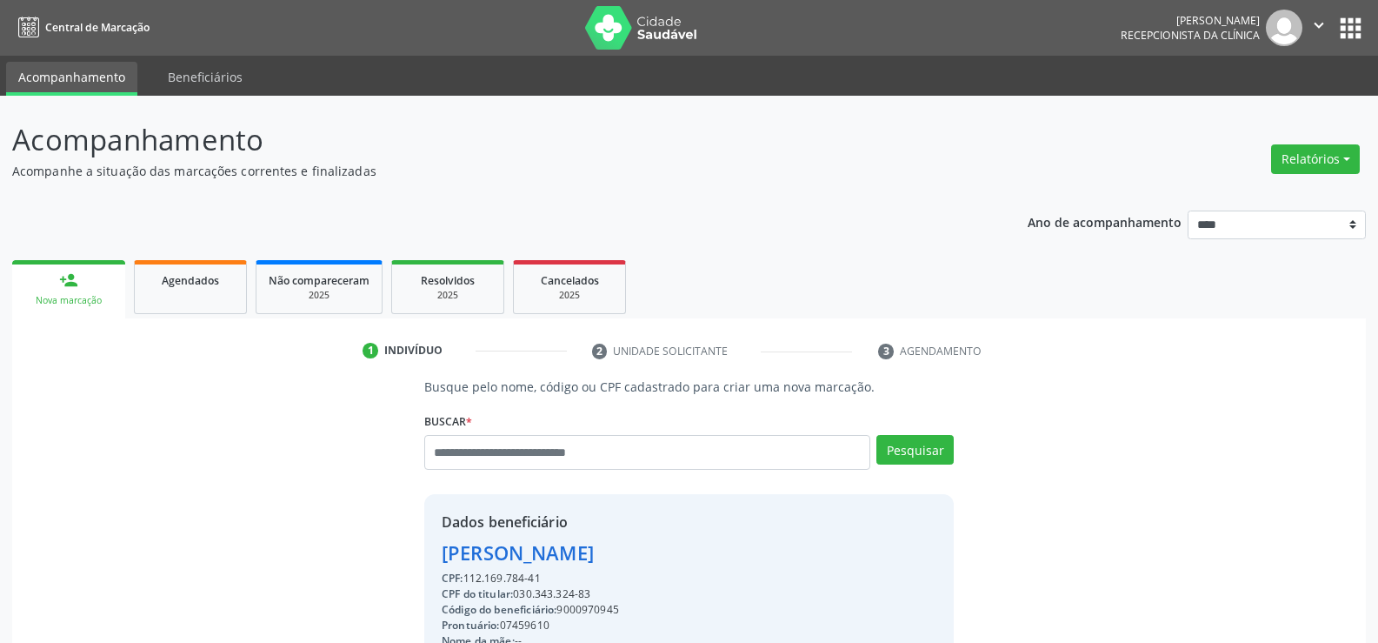
drag, startPoint x: 539, startPoint y: 575, endPoint x: 397, endPoint y: 524, distance: 151.3
click at [397, 524] on div "Busque pelo nome, código ou CPF cadastrado para criar uma nova marcação. Buscar…" at bounding box center [689, 602] width 1330 height 451
click at [505, 558] on div "Amanda Pereira da Silva" at bounding box center [624, 552] width 365 height 29
drag, startPoint x: 544, startPoint y: 575, endPoint x: 432, endPoint y: 554, distance: 114.1
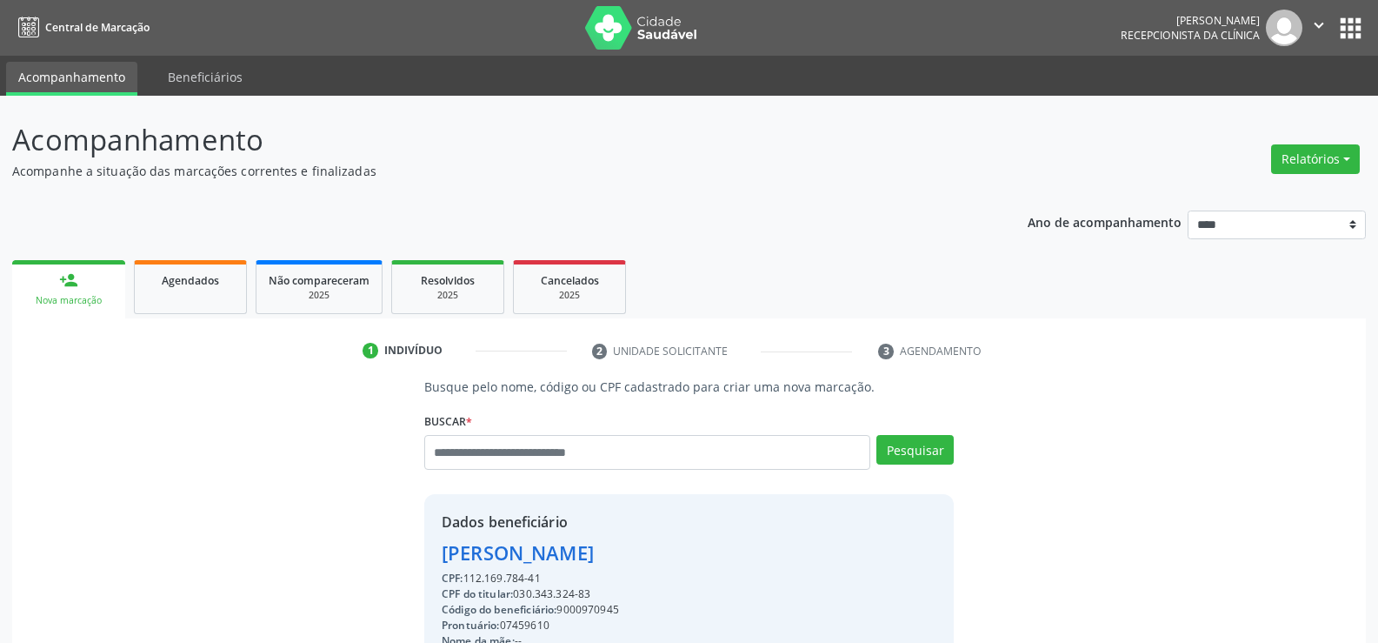
copy div "Amanda Pereira da Silva CPF: 112.169.784-41"
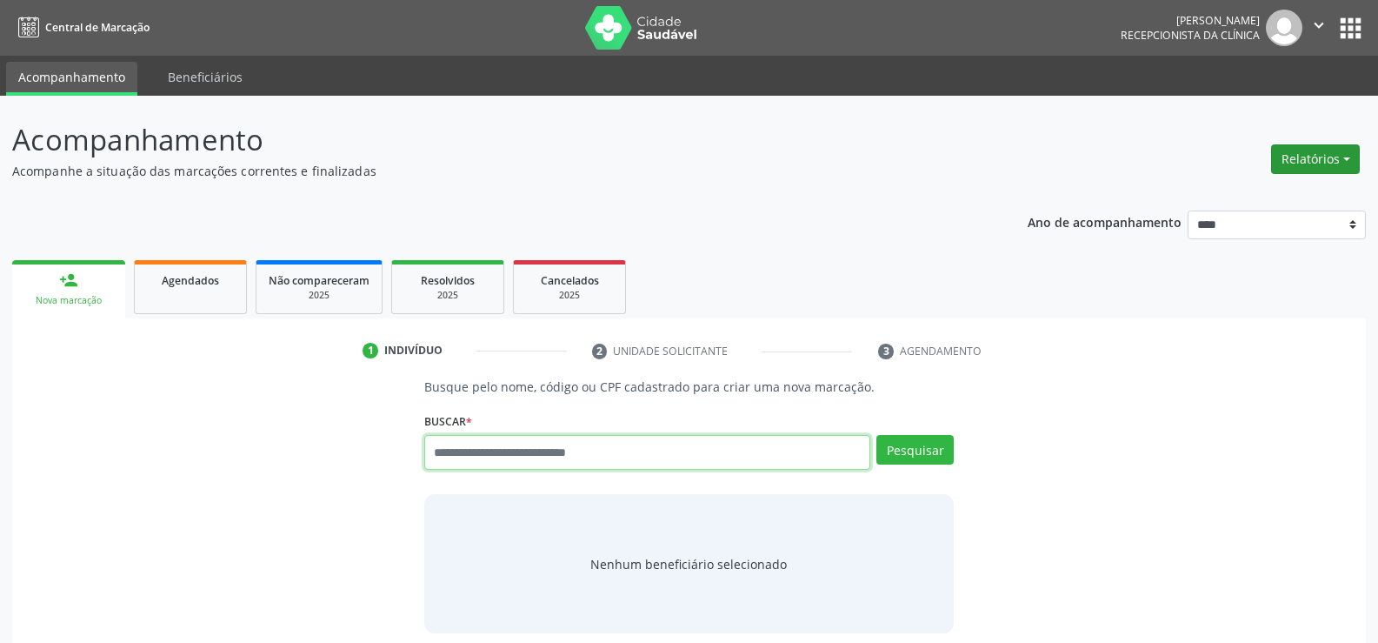
click at [1307, 173] on button "Relatórios" at bounding box center [1316, 159] width 89 height 30
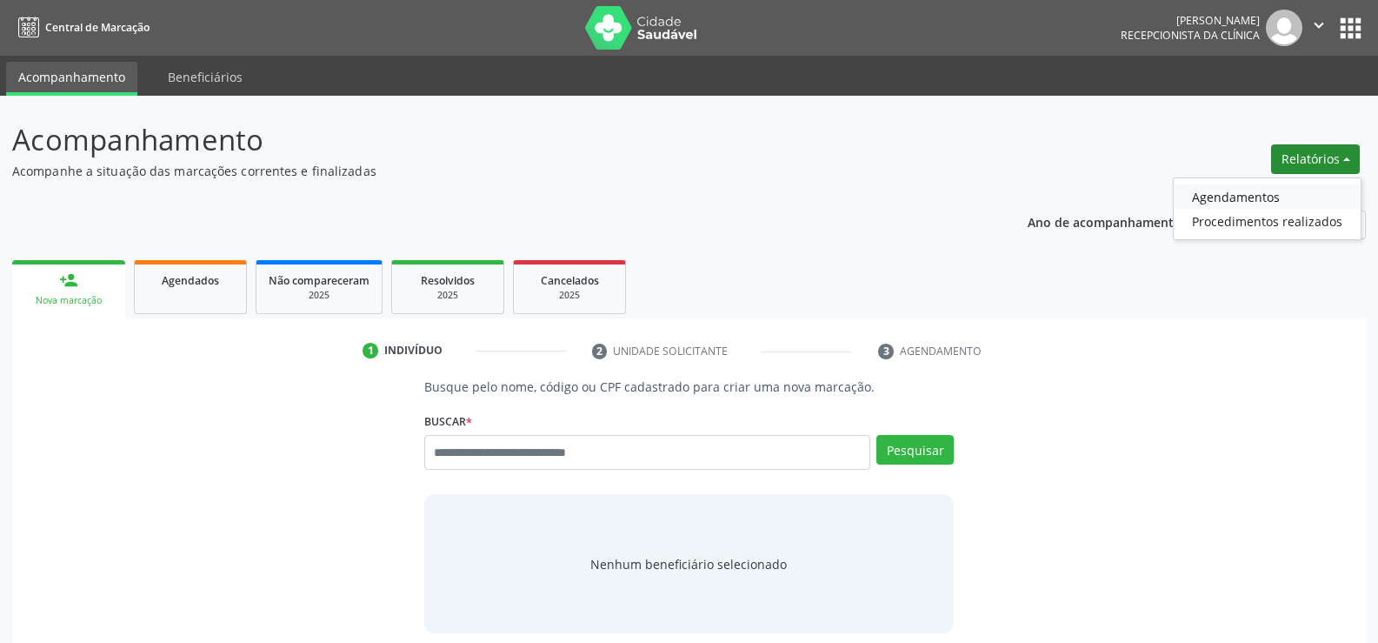
click at [1274, 192] on link "Agendamentos" at bounding box center [1267, 196] width 187 height 24
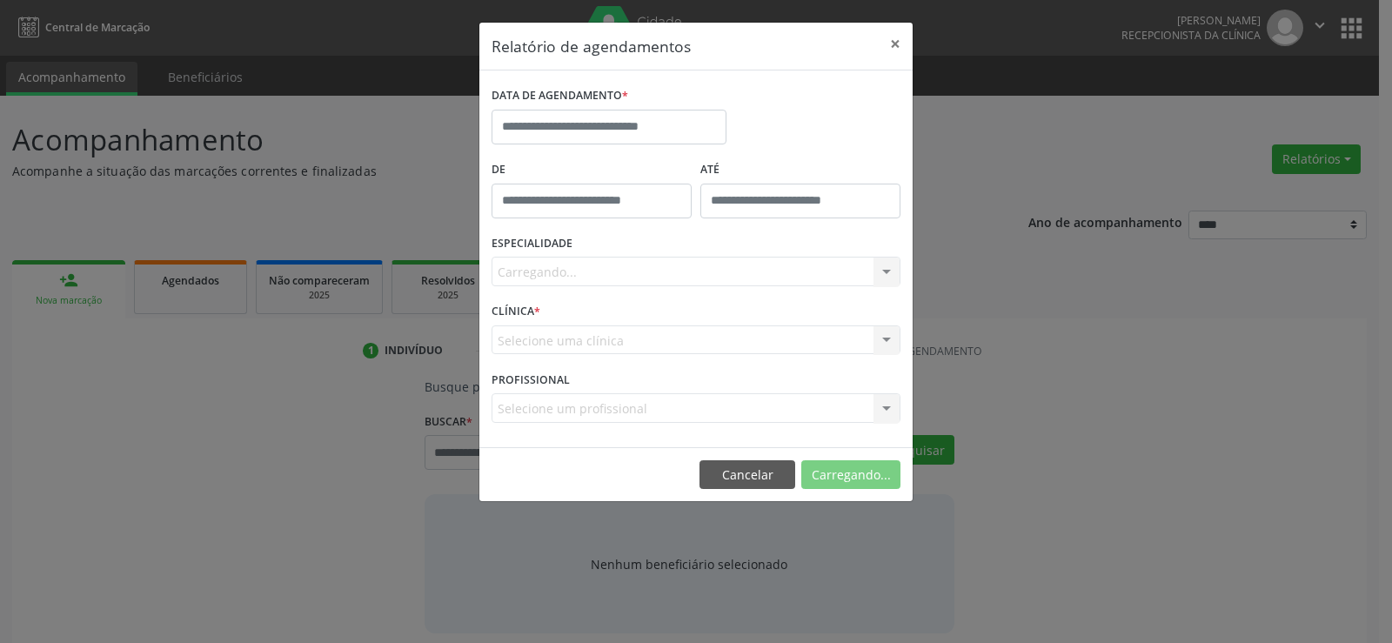
click at [567, 109] on label "DATA DE AGENDAMENTO *" at bounding box center [559, 96] width 137 height 27
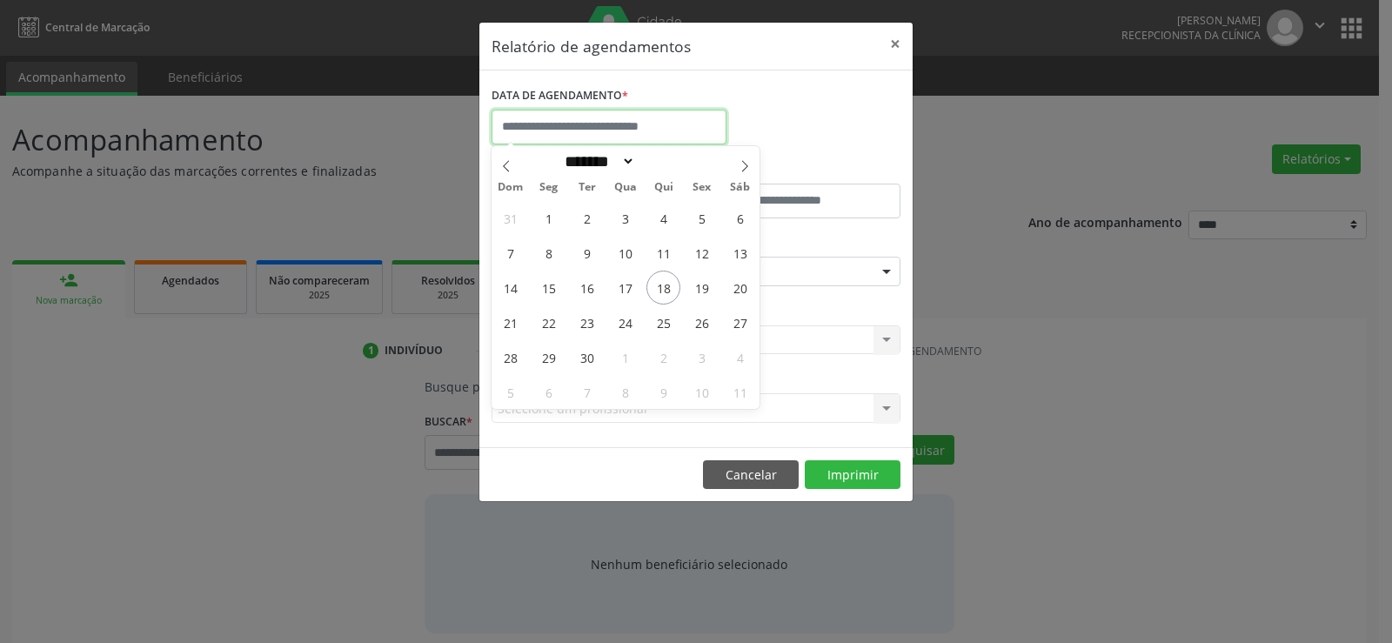
click at [561, 127] on input "text" at bounding box center [608, 127] width 235 height 35
click at [709, 291] on span "19" at bounding box center [701, 287] width 34 height 34
type input "**********"
click at [709, 291] on span "19" at bounding box center [701, 287] width 34 height 34
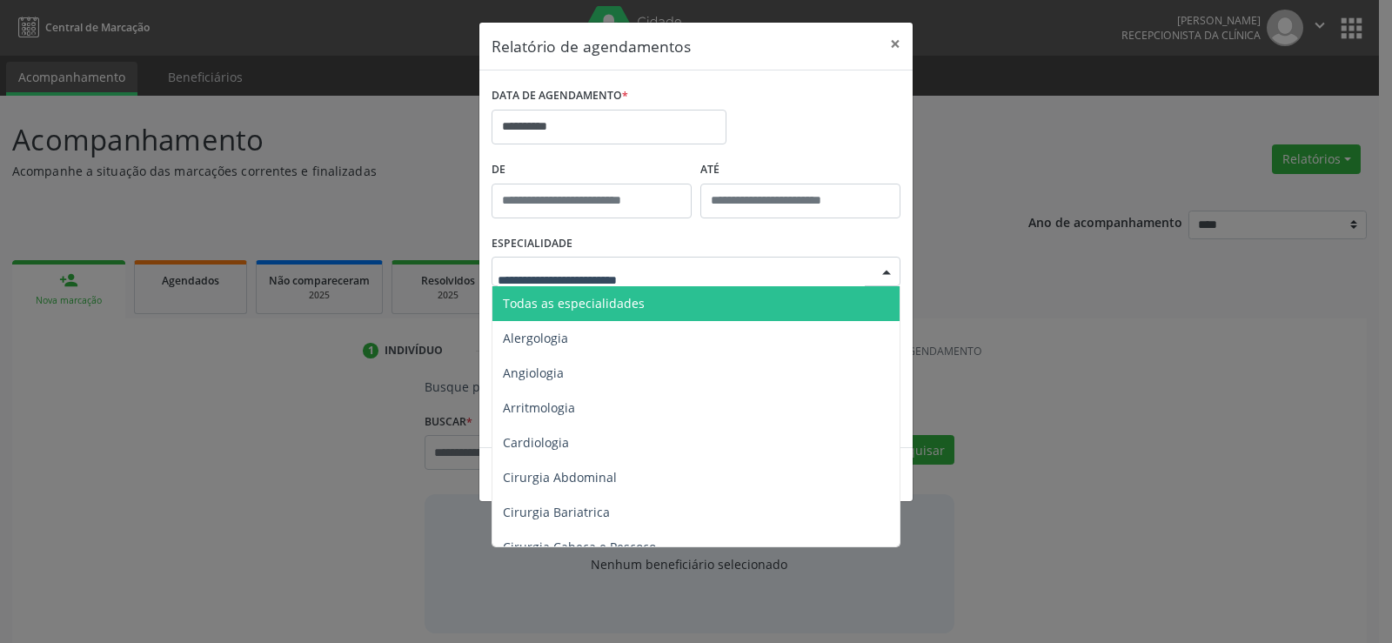
click at [710, 282] on div at bounding box center [695, 272] width 409 height 30
click at [702, 304] on span "Todas as especialidades" at bounding box center [697, 303] width 410 height 35
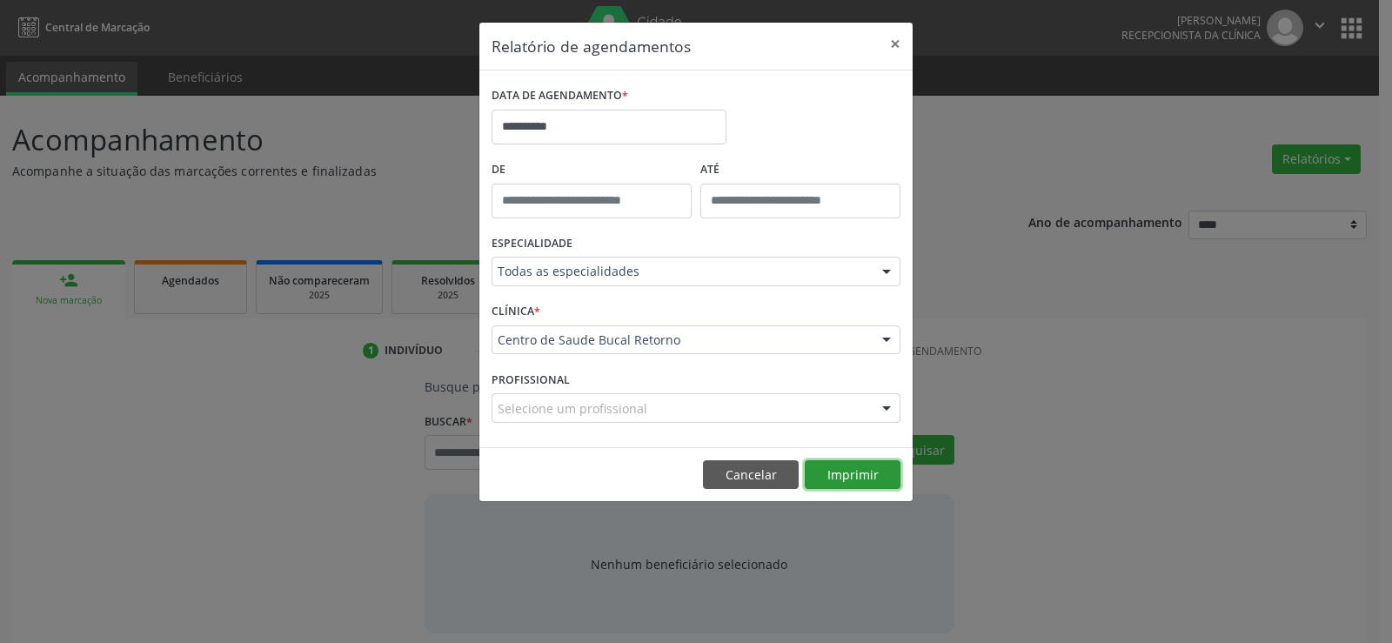
click at [864, 486] on button "Imprimir" at bounding box center [852, 475] width 96 height 30
click at [752, 476] on button "Cancelar" at bounding box center [751, 475] width 96 height 30
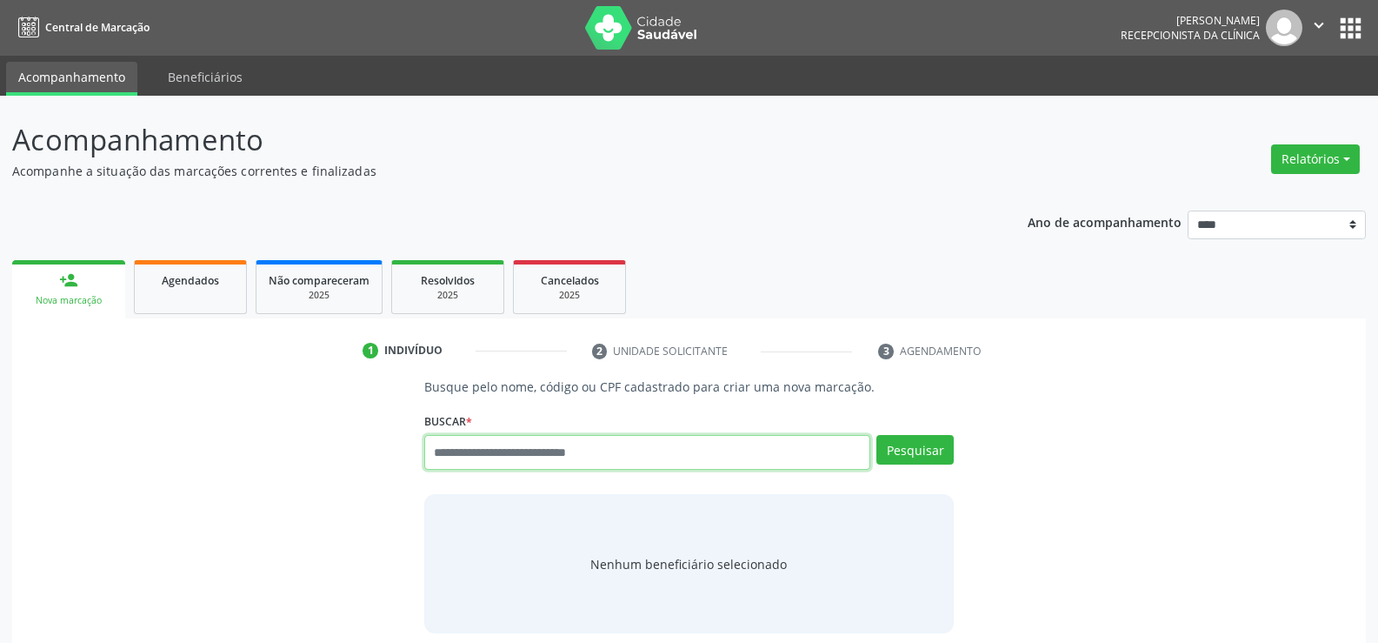
click at [511, 464] on input "text" at bounding box center [647, 452] width 446 height 35
type input "**********"
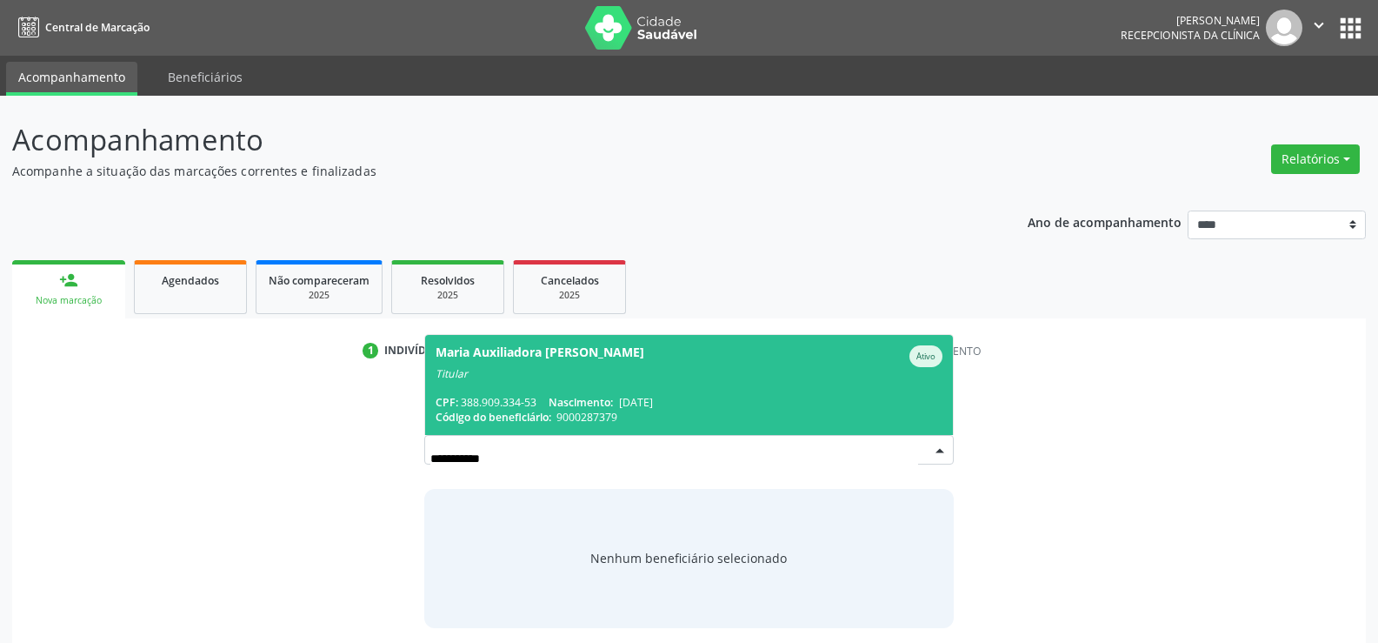
click at [449, 357] on div "Maria Auxiliadora Cavalcanti de Oliveira" at bounding box center [540, 356] width 209 height 22
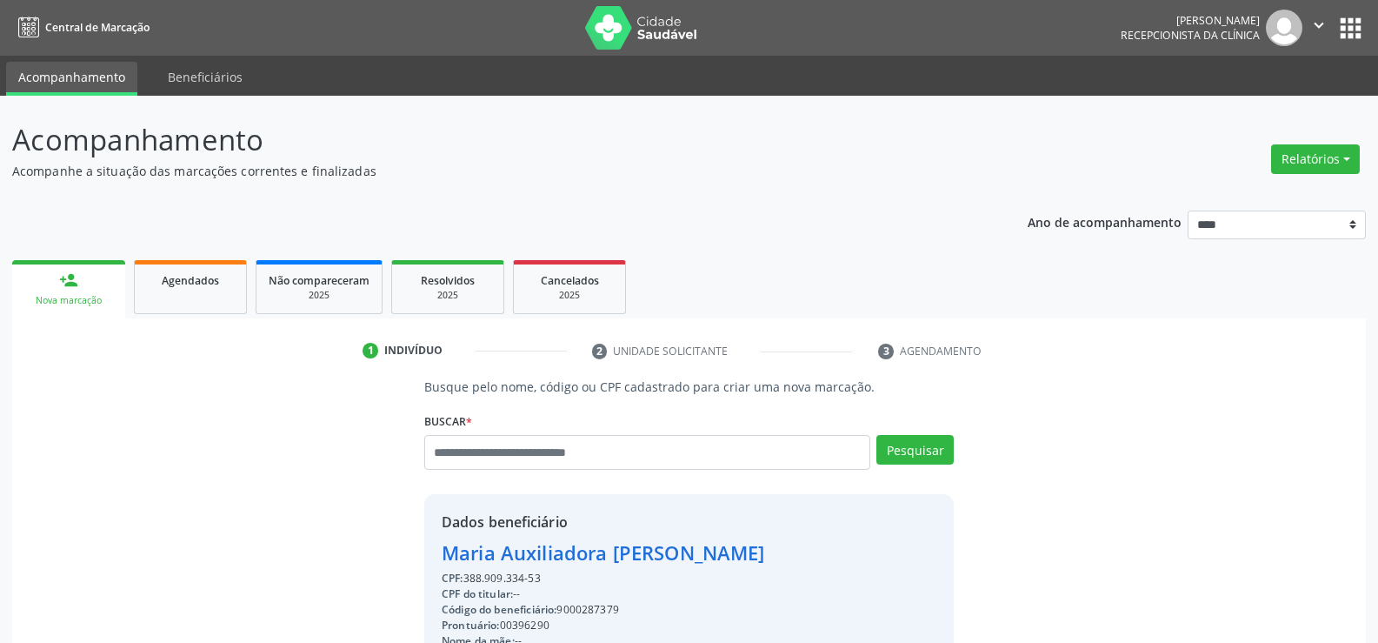
drag, startPoint x: 542, startPoint y: 583, endPoint x: 431, endPoint y: 560, distance: 112.7
copy div "Maria Auxiliadora Cavalcanti de Oliveira CPF: 388.909.334-53"
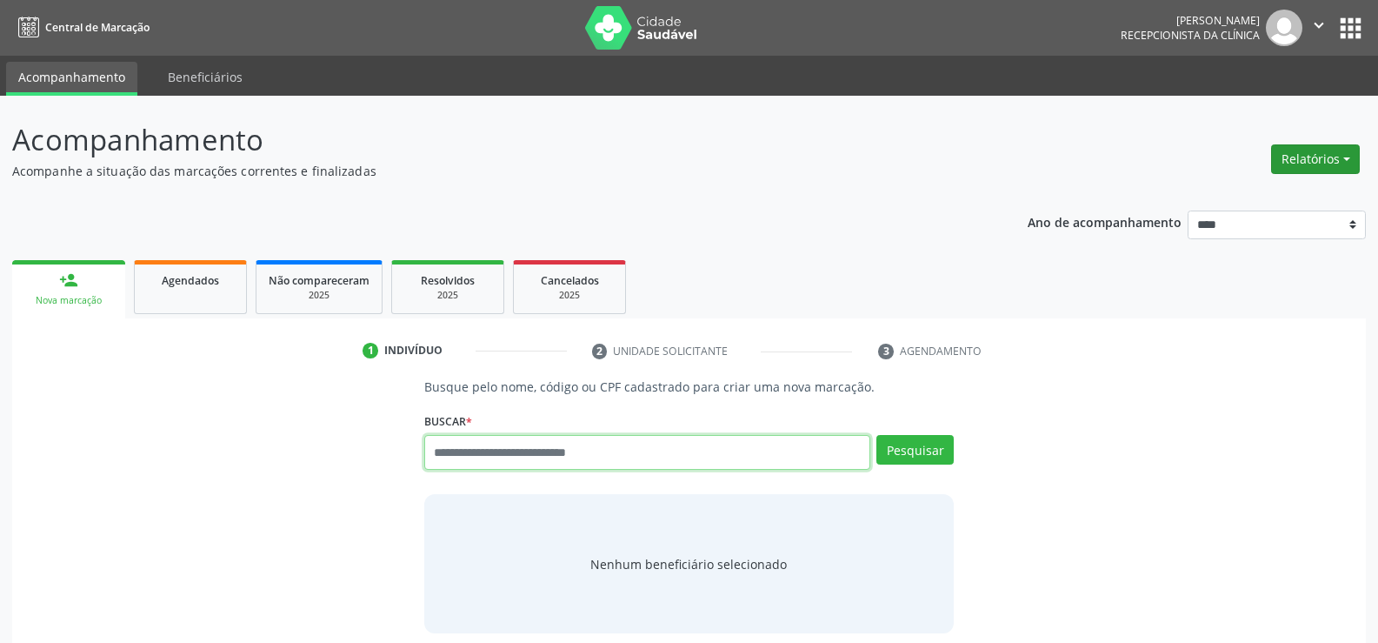
click at [1303, 170] on button "Relatórios" at bounding box center [1316, 159] width 89 height 30
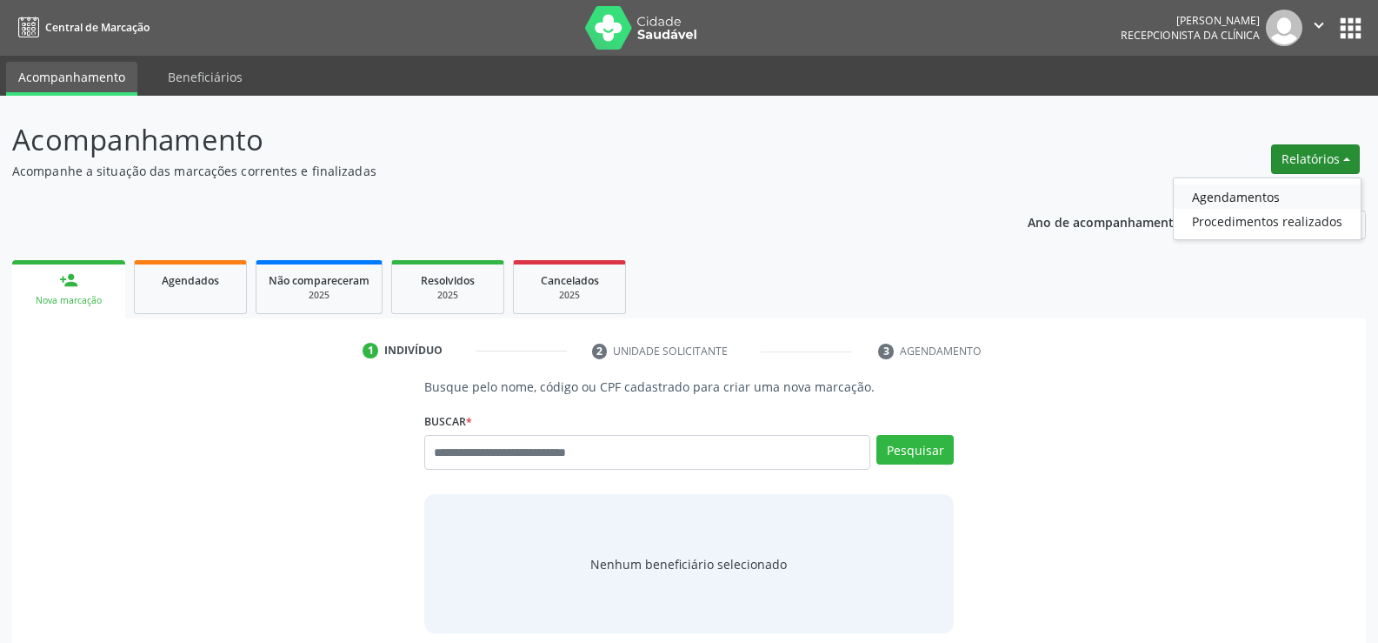
click at [1242, 190] on link "Agendamentos" at bounding box center [1267, 196] width 187 height 24
select select "*"
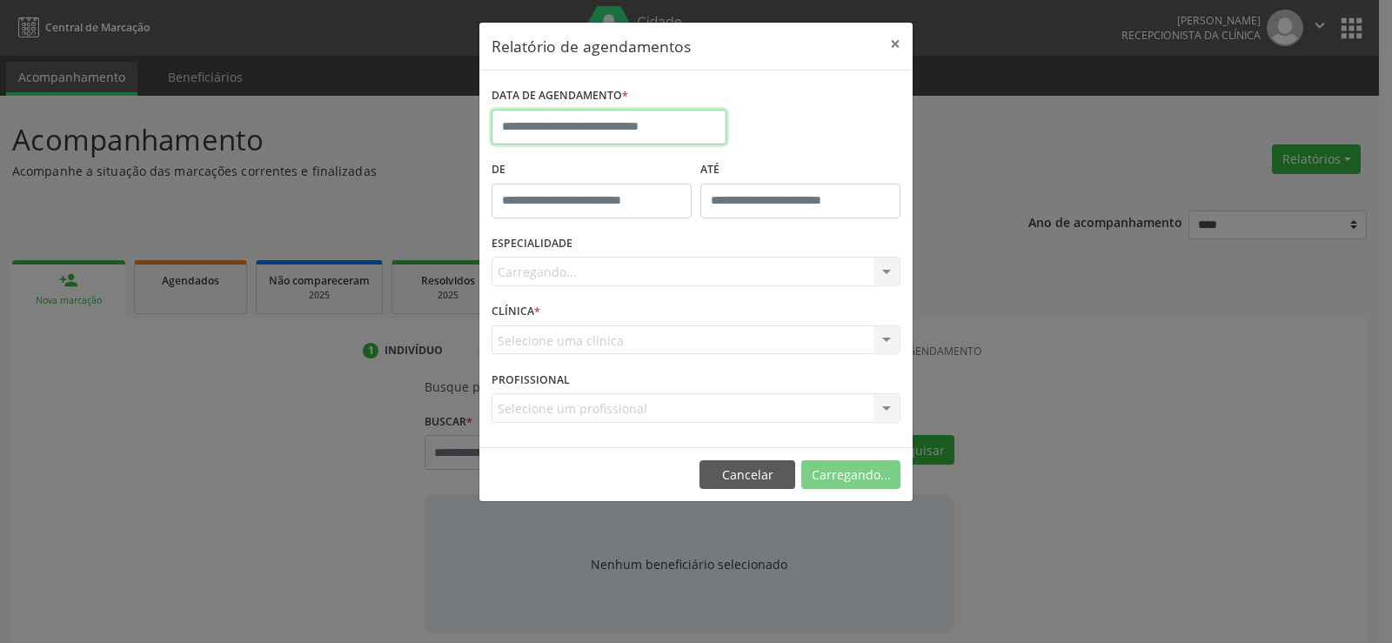
click at [586, 133] on input "text" at bounding box center [608, 127] width 235 height 35
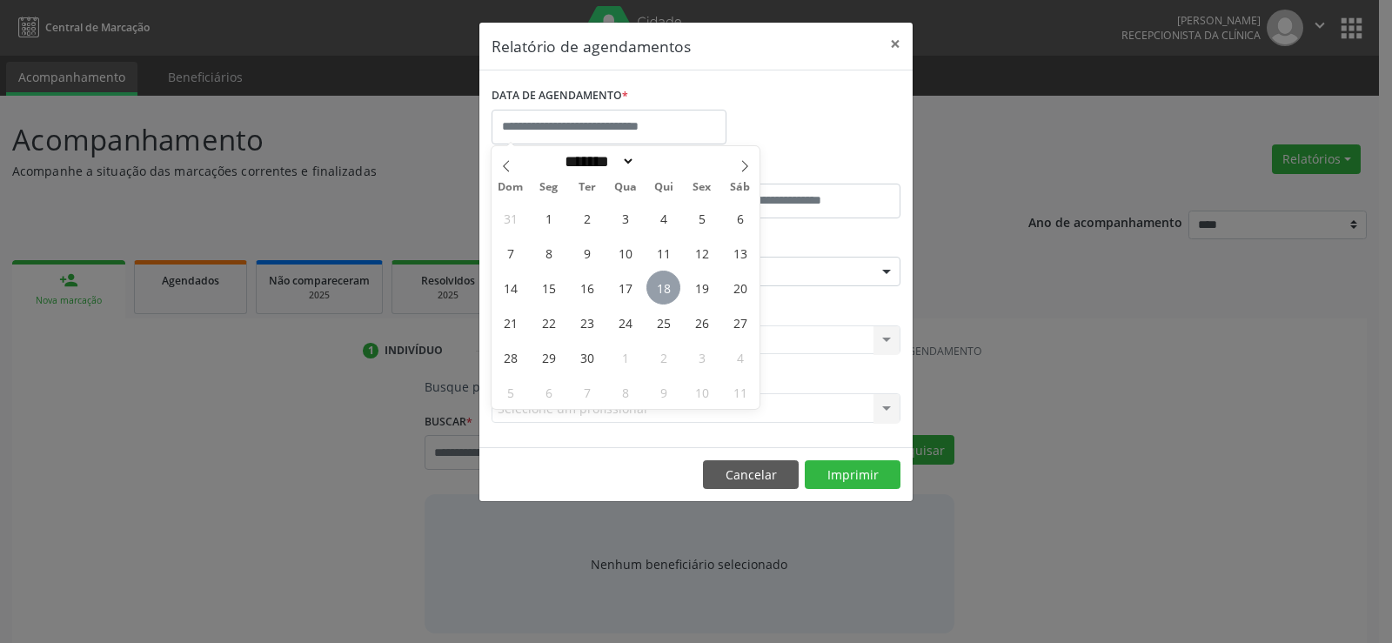
click at [659, 290] on span "18" at bounding box center [663, 287] width 34 height 34
type input "**********"
click at [659, 290] on span "18" at bounding box center [663, 287] width 34 height 34
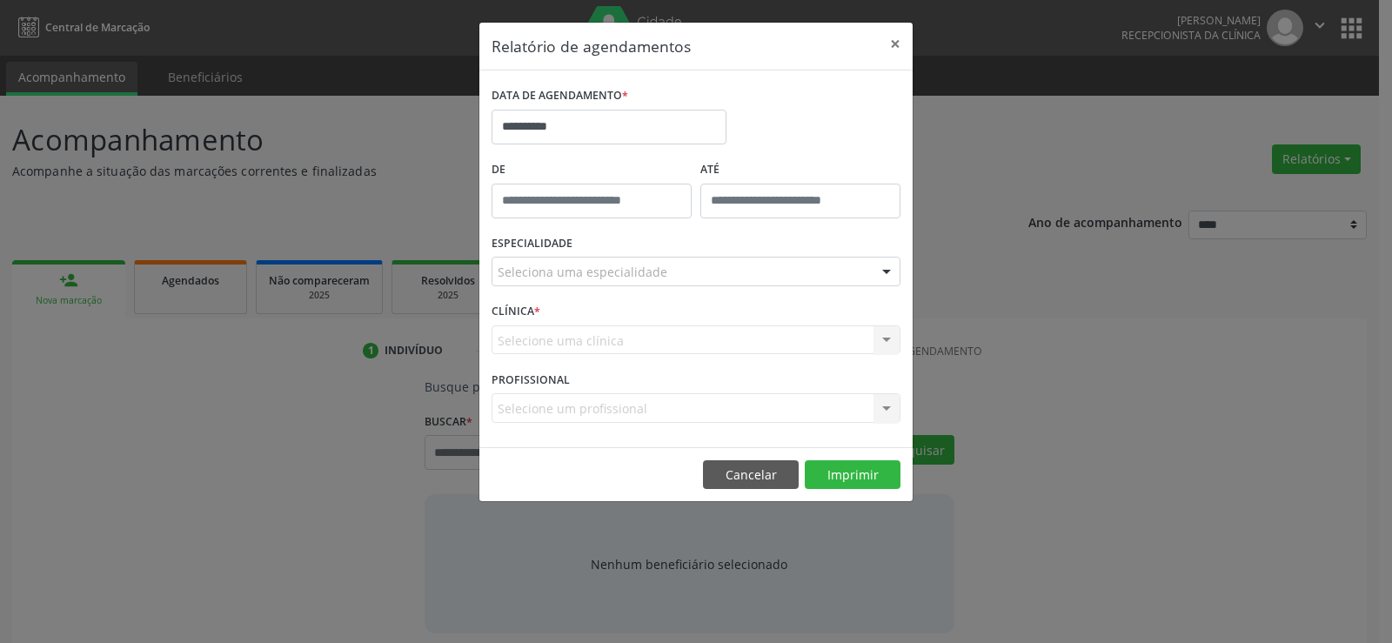
click at [662, 284] on div "Seleciona uma especialidade" at bounding box center [695, 272] width 409 height 30
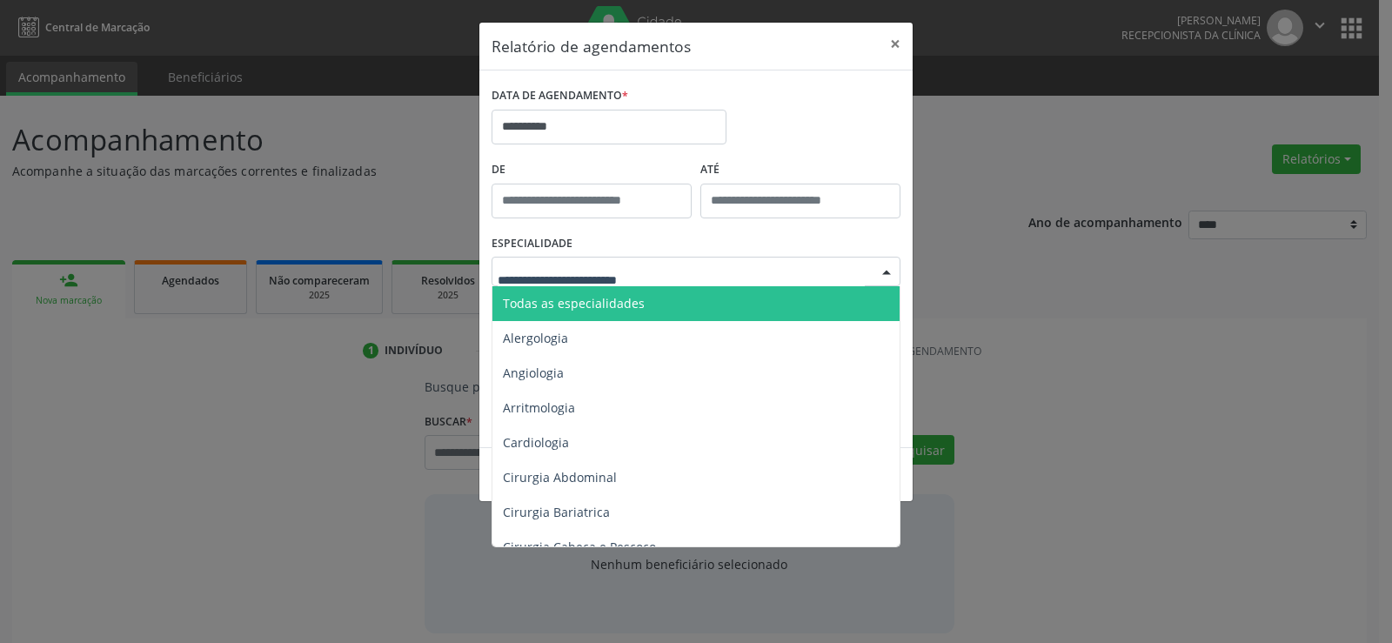
click at [659, 300] on span "Todas as especialidades" at bounding box center [697, 303] width 410 height 35
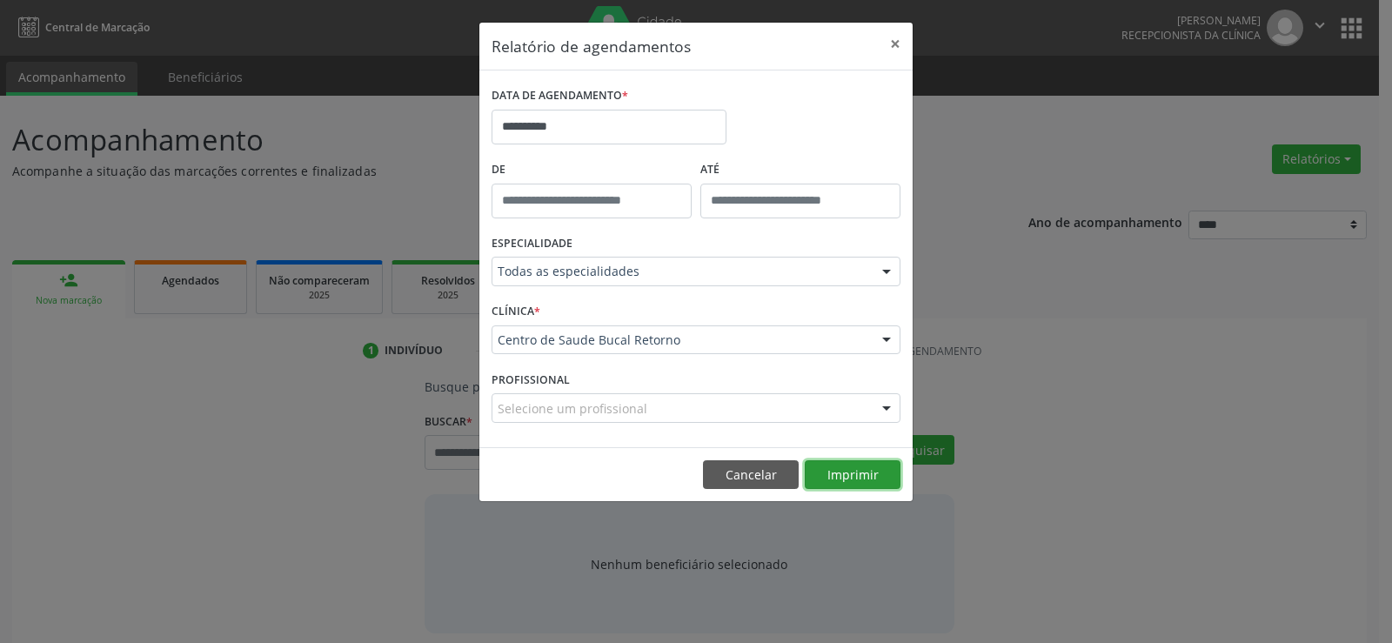
click at [836, 472] on button "Imprimir" at bounding box center [852, 475] width 96 height 30
click at [892, 44] on button "×" at bounding box center [895, 44] width 35 height 43
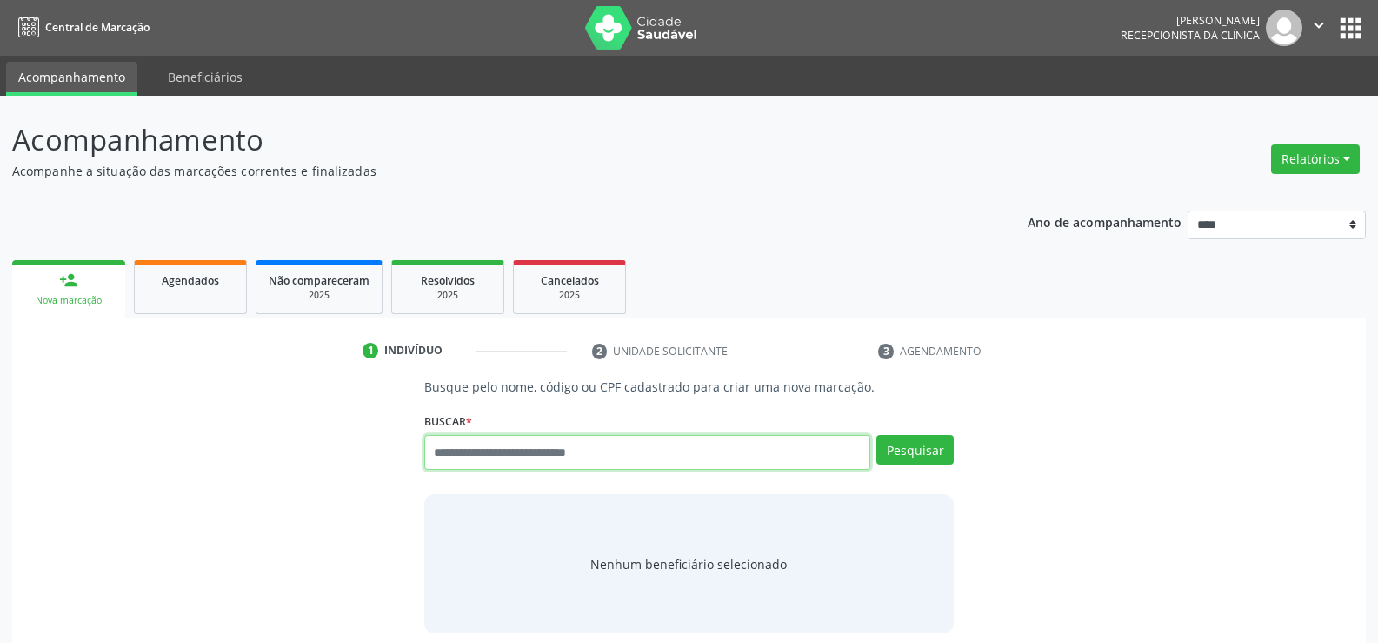
click at [548, 455] on input "text" at bounding box center [647, 452] width 446 height 35
paste input "**********"
type input "**********"
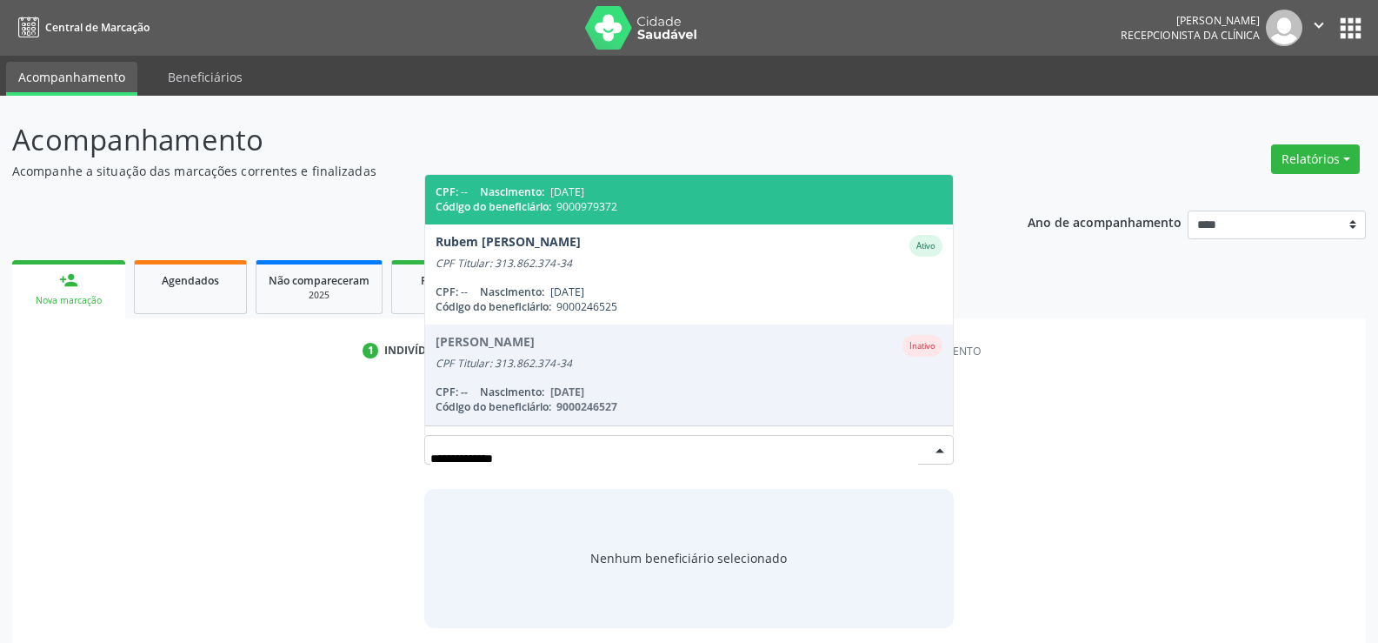
scroll to position [174, 0]
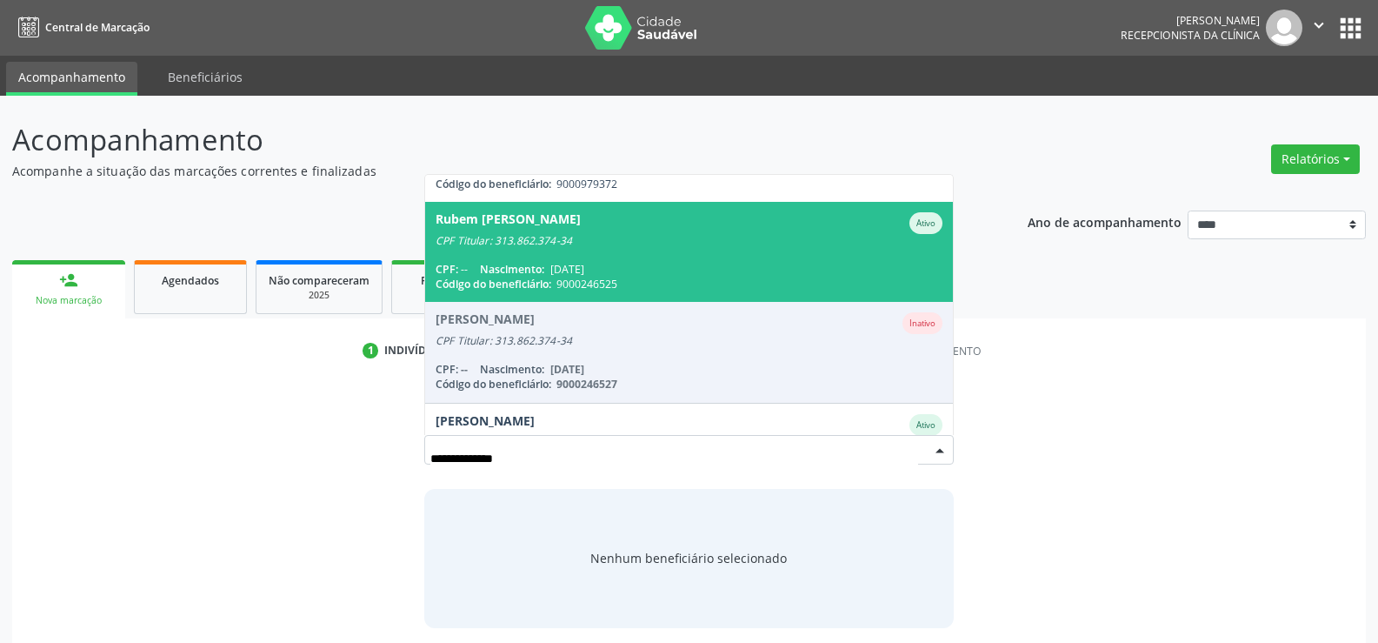
click at [557, 251] on span "Rubem Guilherme da Soledade Filho Ativo CPF Titular: 313.862.374-34 CPF: -- Nas…" at bounding box center [689, 252] width 528 height 100
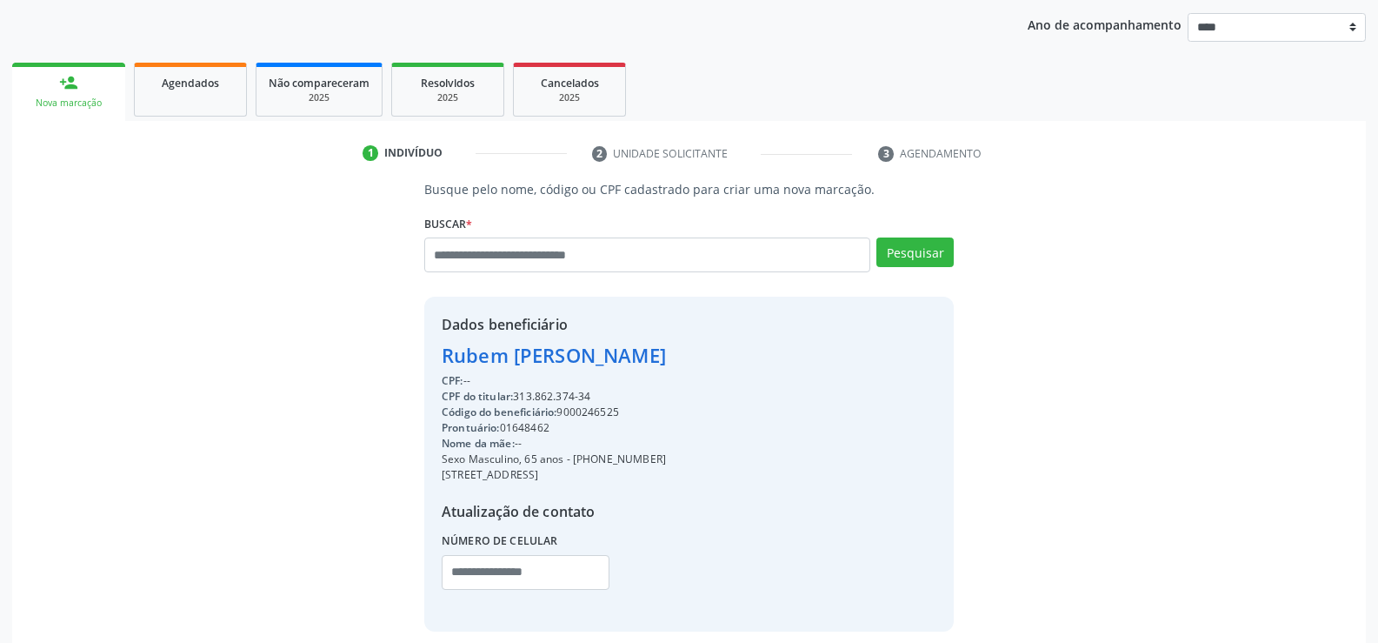
scroll to position [276, 0]
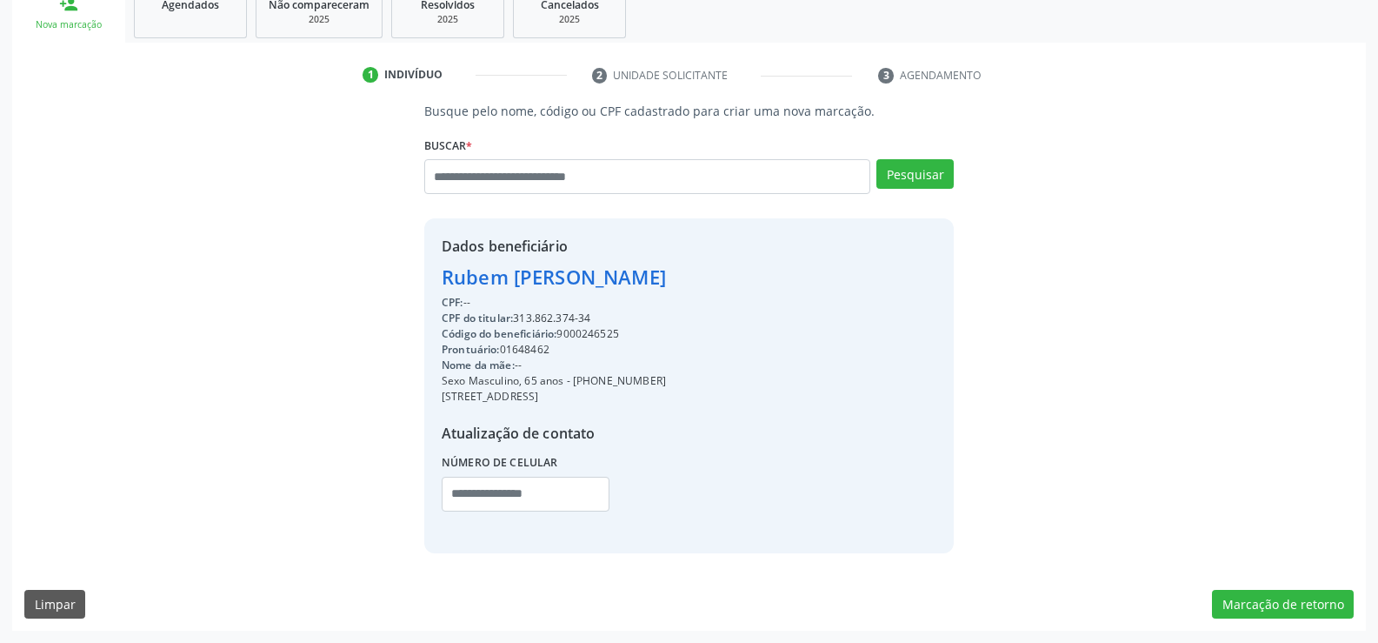
drag, startPoint x: 443, startPoint y: 285, endPoint x: 791, endPoint y: 277, distance: 348.8
click at [791, 277] on div "Dados beneficiário Rubem Guilherme da Soledade Filho CPF: -- CPF do titular: 31…" at bounding box center [689, 385] width 530 height 334
copy div "Rubem Guilherme da Soledade Filho"
drag, startPoint x: 595, startPoint y: 380, endPoint x: 701, endPoint y: 378, distance: 106.1
click at [666, 378] on div "Sexo Masculino, 65 anos - (81) 99151-0934" at bounding box center [554, 381] width 224 height 16
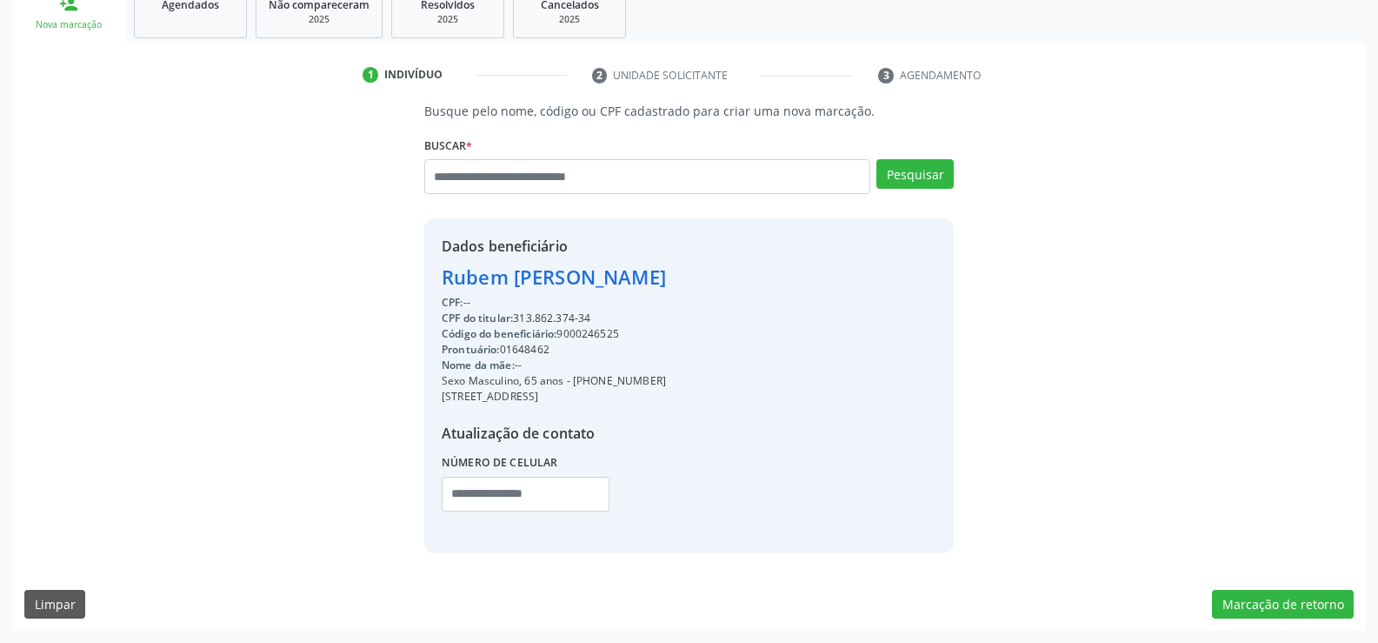
copy div "99151-0934"
click at [564, 170] on input "text" at bounding box center [647, 176] width 446 height 35
type input "**********"
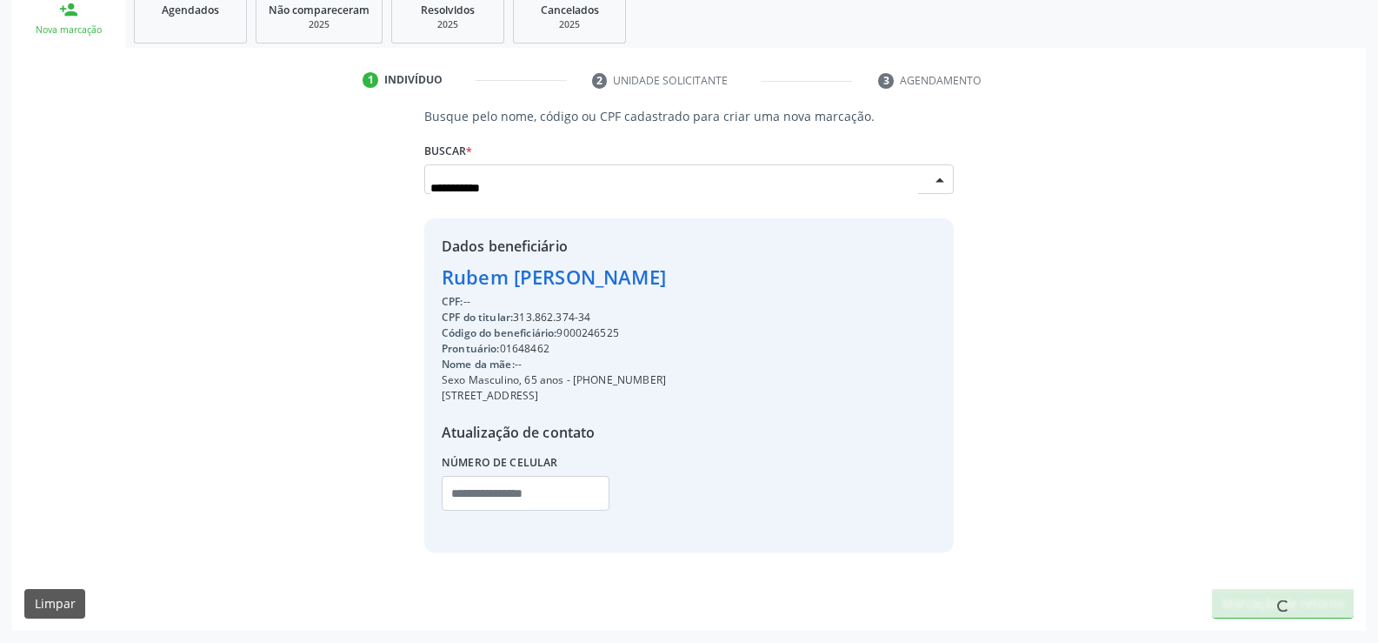
scroll to position [0, 0]
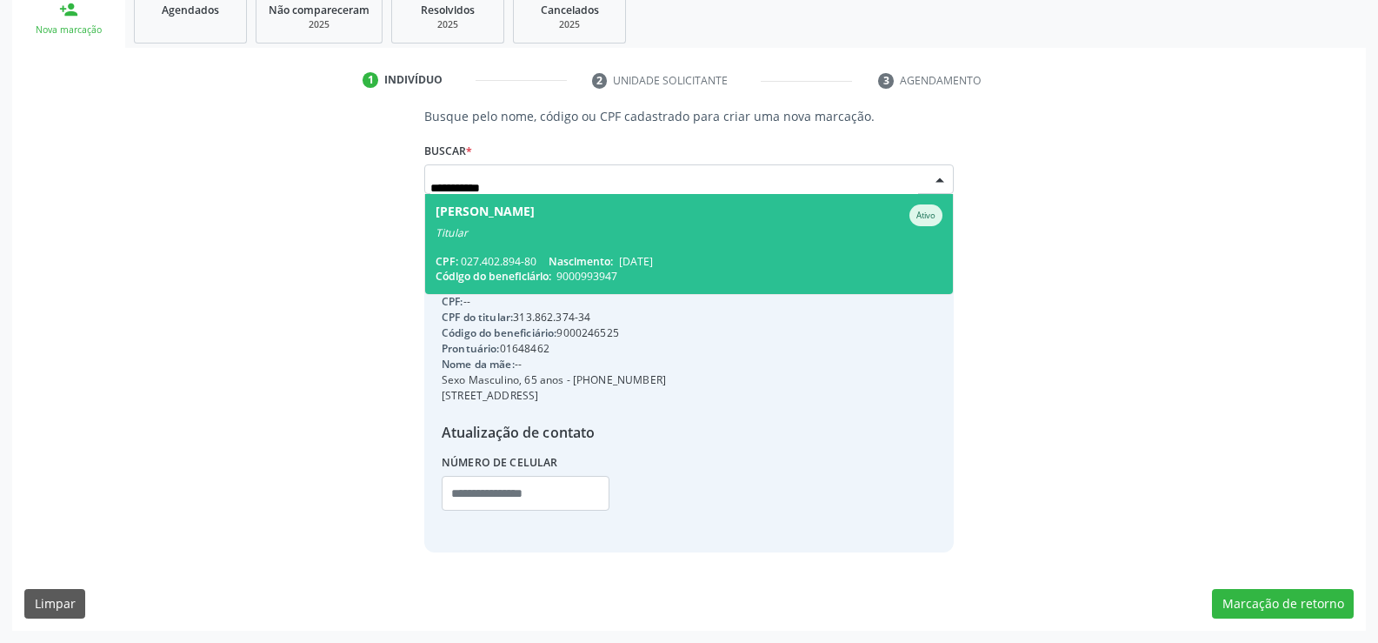
click at [574, 248] on span "Regina Celi da Silva Ativo Titular CPF: 027.402.894-80 Nascimento: 19/05/1948 C…" at bounding box center [689, 244] width 528 height 100
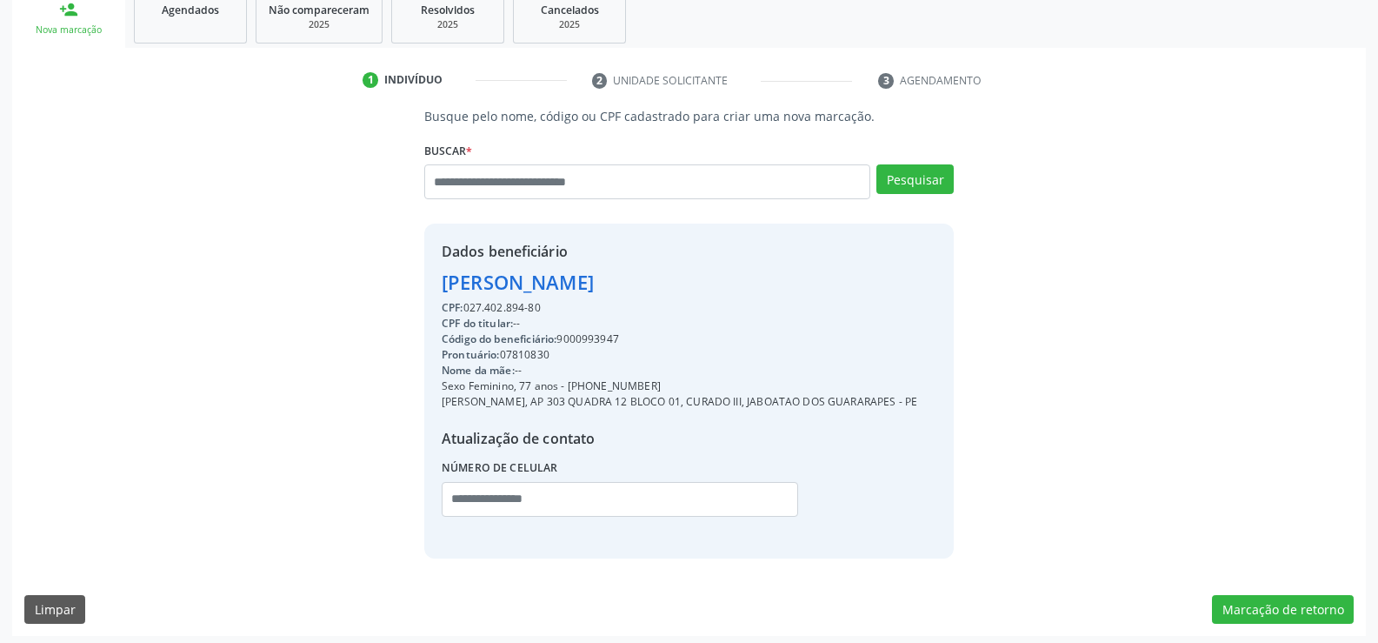
drag, startPoint x: 443, startPoint y: 286, endPoint x: 601, endPoint y: 306, distance: 159.5
click at [601, 306] on div "Dados beneficiário Regina Celi da Silva CPF: 027.402.894-80 CPF do titular: -- …" at bounding box center [680, 390] width 476 height 299
copy div "Regina Celi da Silva CPF: 027.402.894-80"
click at [619, 190] on input "text" at bounding box center [647, 181] width 446 height 35
type input "**********"
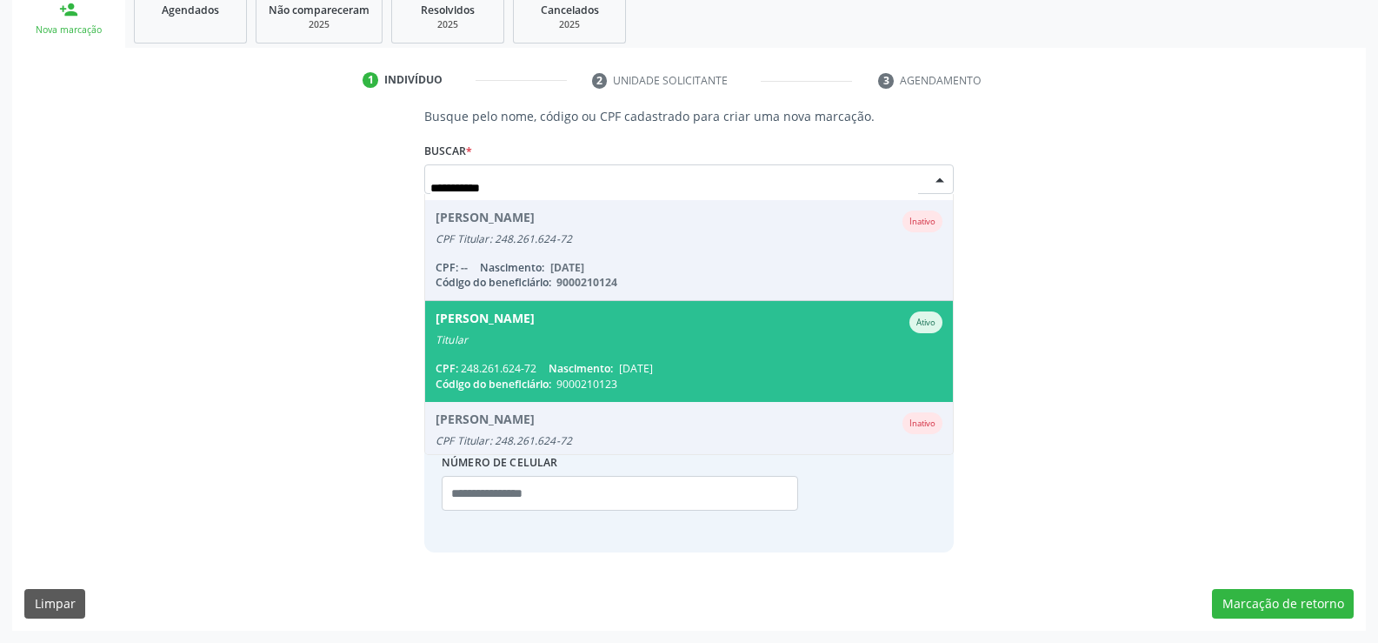
scroll to position [87, 0]
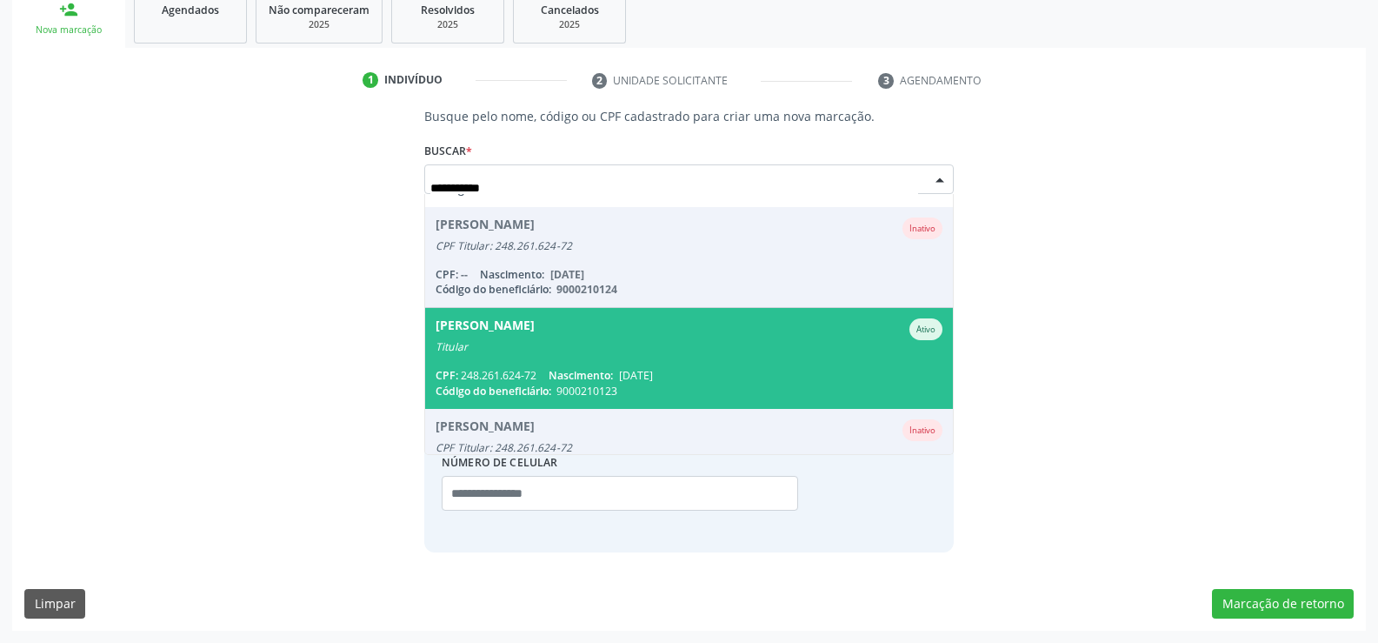
click at [591, 347] on div "Titular" at bounding box center [689, 347] width 507 height 14
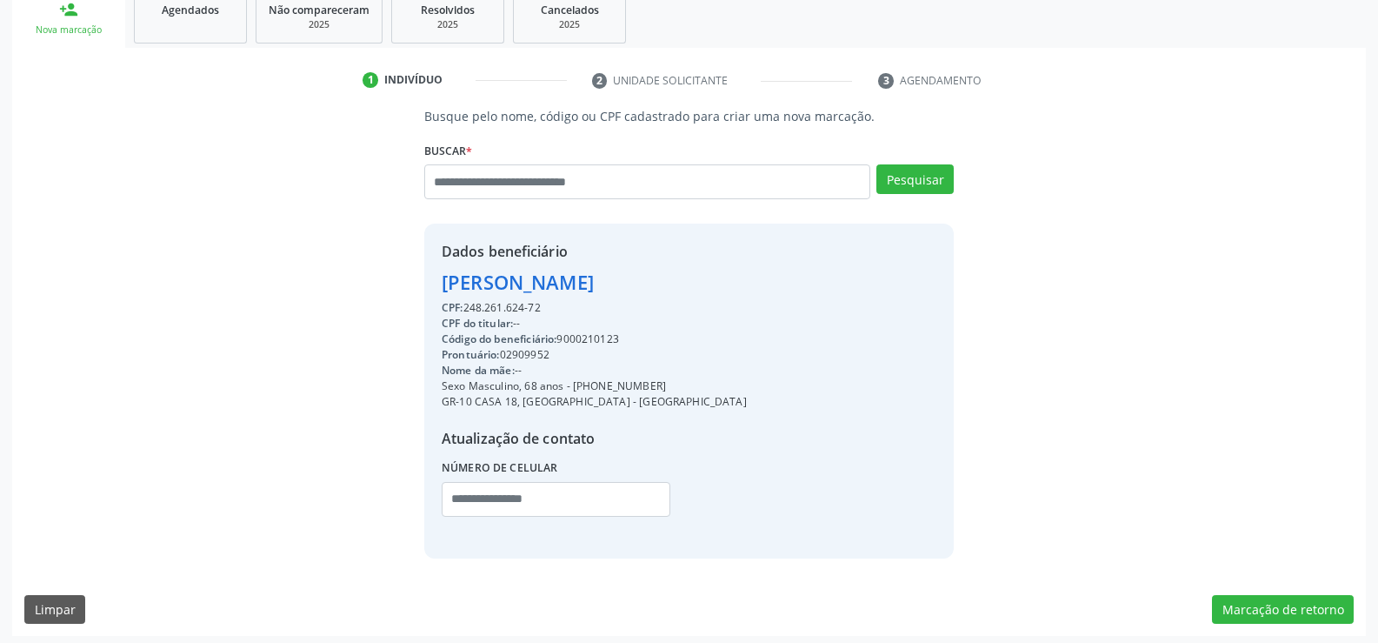
drag, startPoint x: 438, startPoint y: 277, endPoint x: 774, endPoint y: 270, distance: 335.8
click at [774, 270] on div "Dados beneficiário Jayme Batista da Silveira CPF: 248.261.624-72 CPF do titular…" at bounding box center [689, 391] width 530 height 334
copy div "Jayme Batista da Silveira"
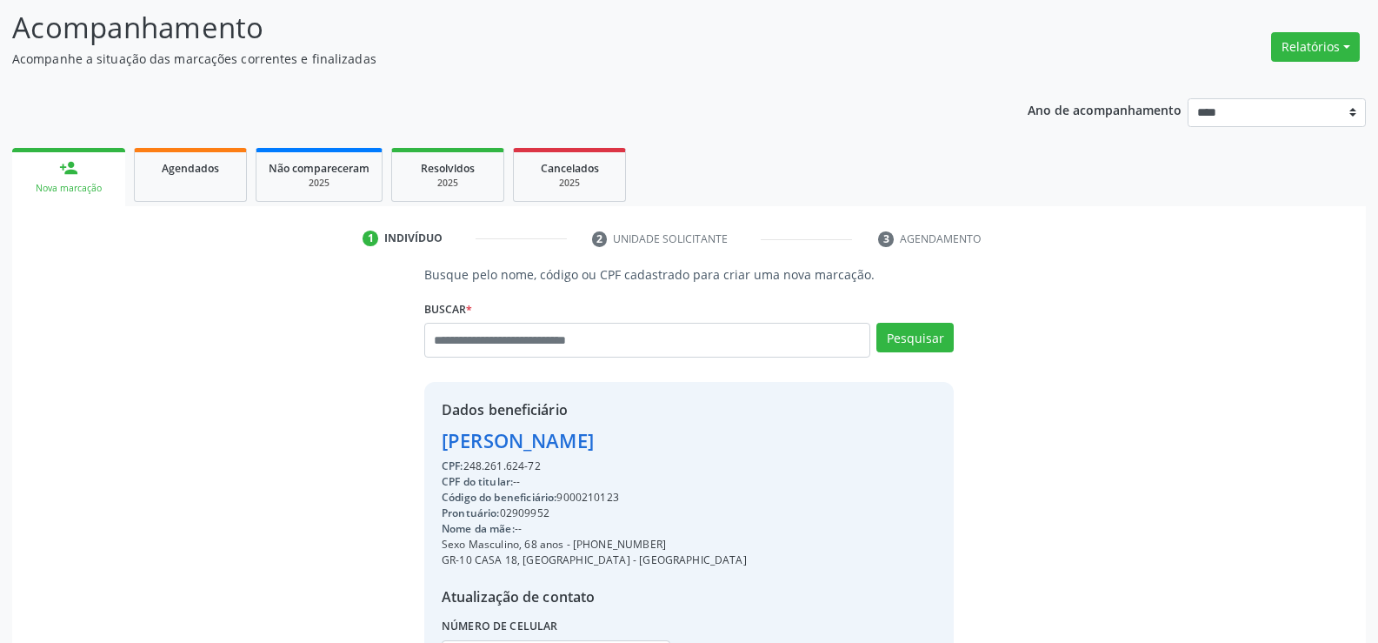
scroll to position [97, 0]
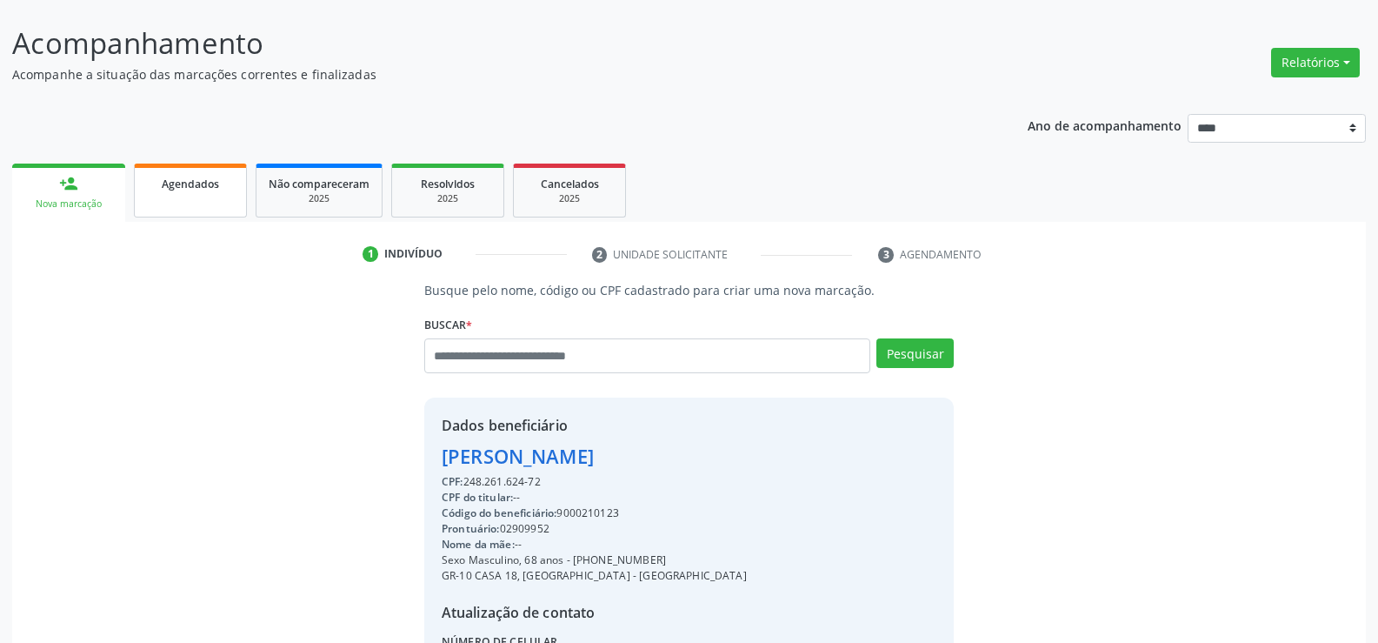
click at [215, 205] on link "Agendados" at bounding box center [190, 191] width 113 height 54
select select "*"
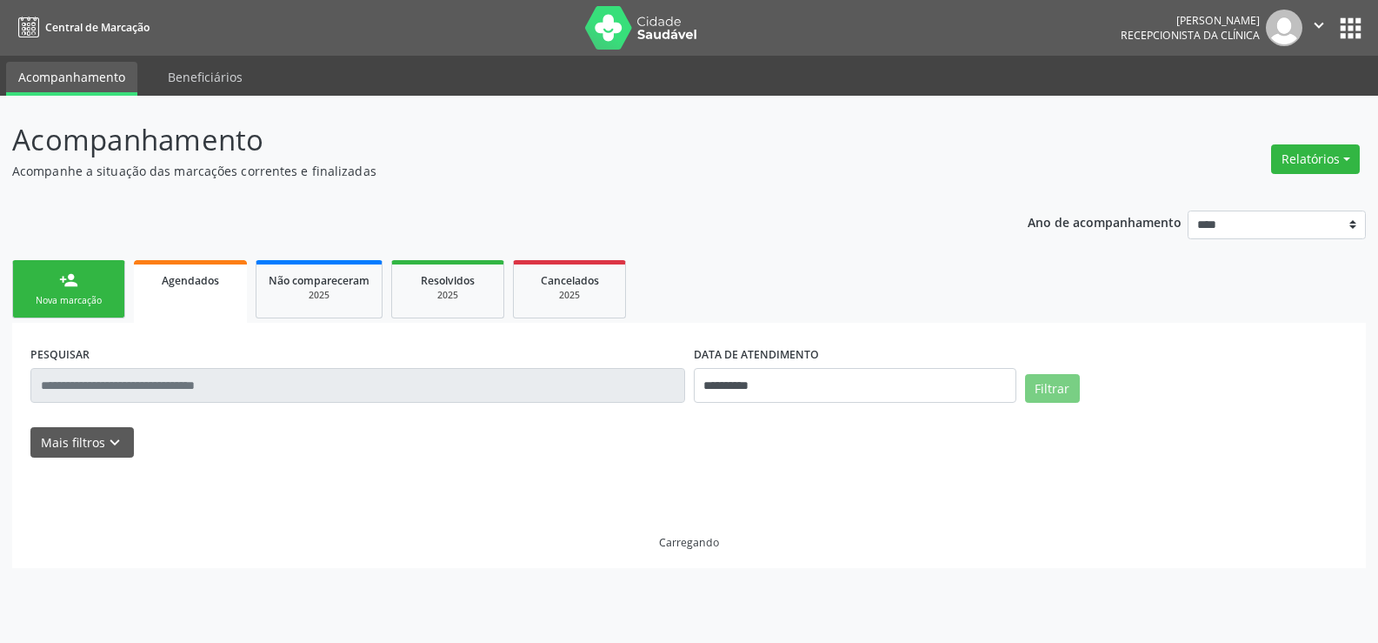
scroll to position [0, 0]
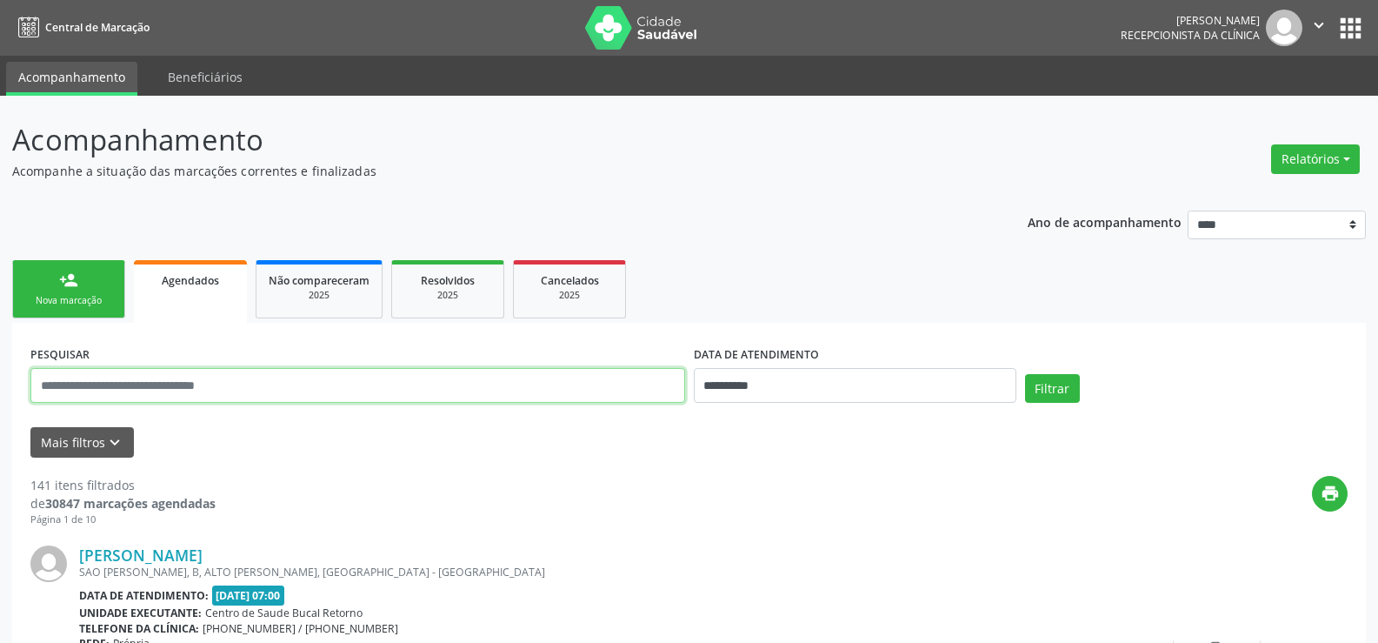
click at [144, 387] on input "text" at bounding box center [357, 385] width 655 height 35
paste input "**********"
type input "**********"
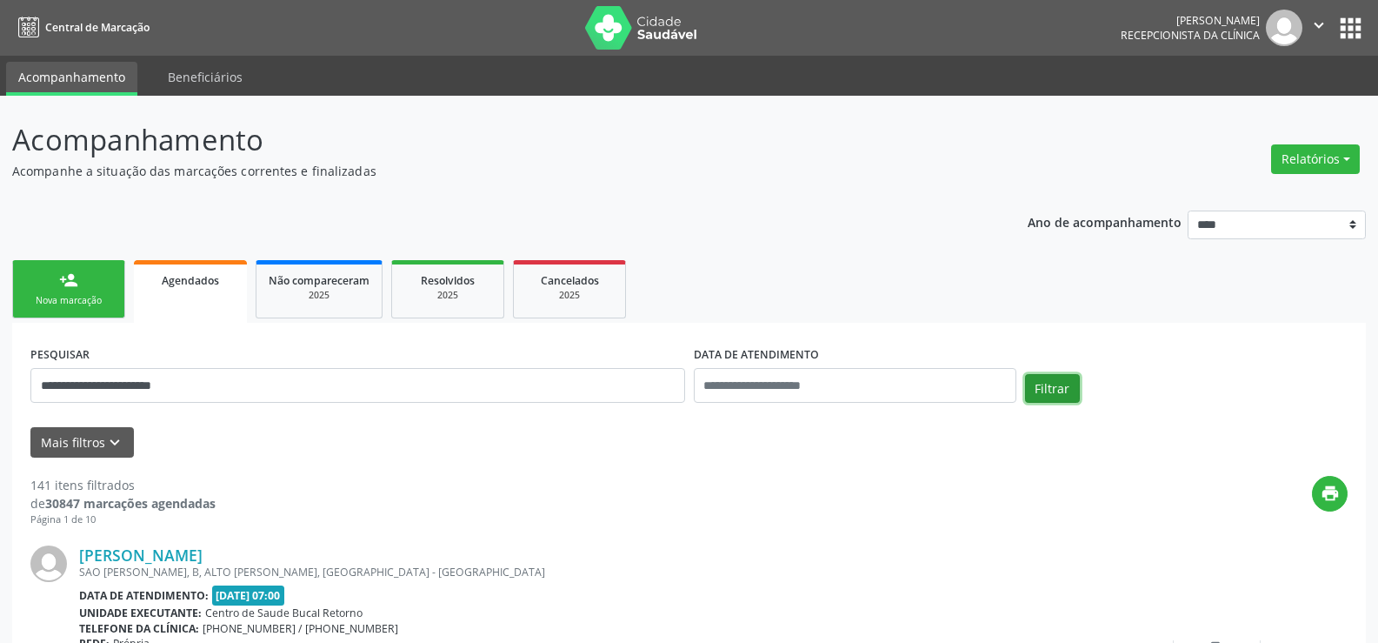
click at [1057, 391] on button "Filtrar" at bounding box center [1052, 389] width 55 height 30
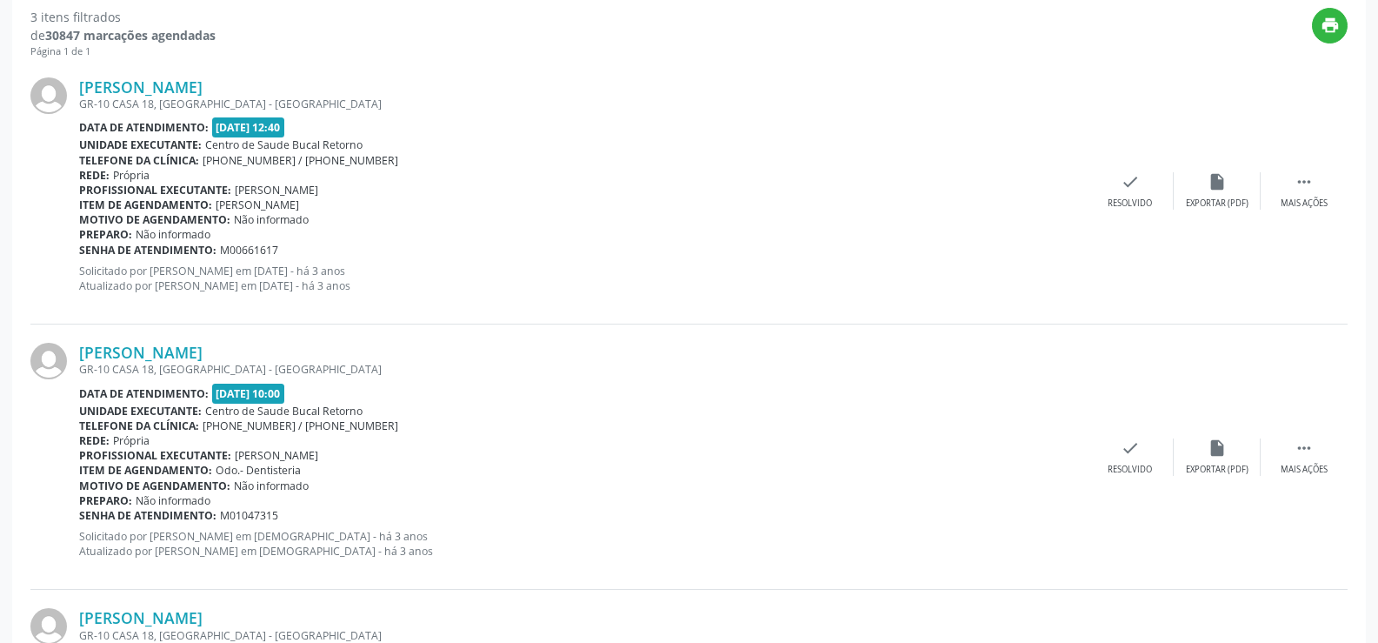
scroll to position [696, 0]
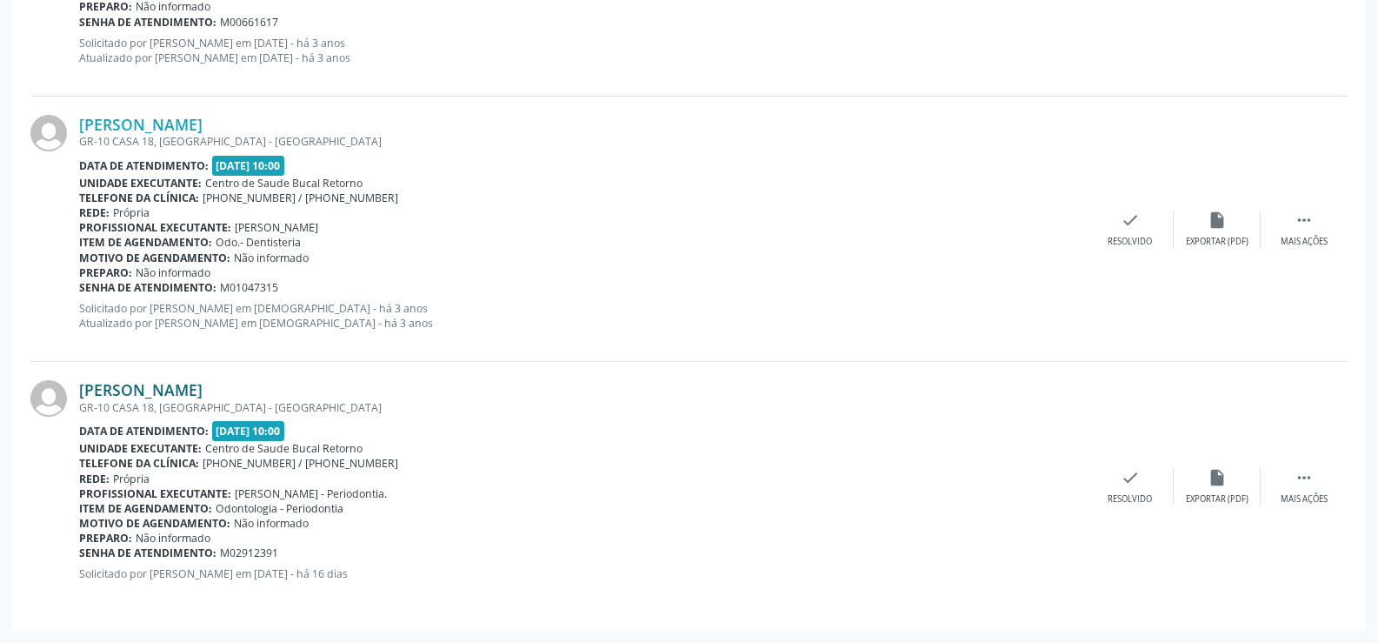
click at [150, 389] on link "Jayme Batista da Silveira" at bounding box center [140, 389] width 123 height 19
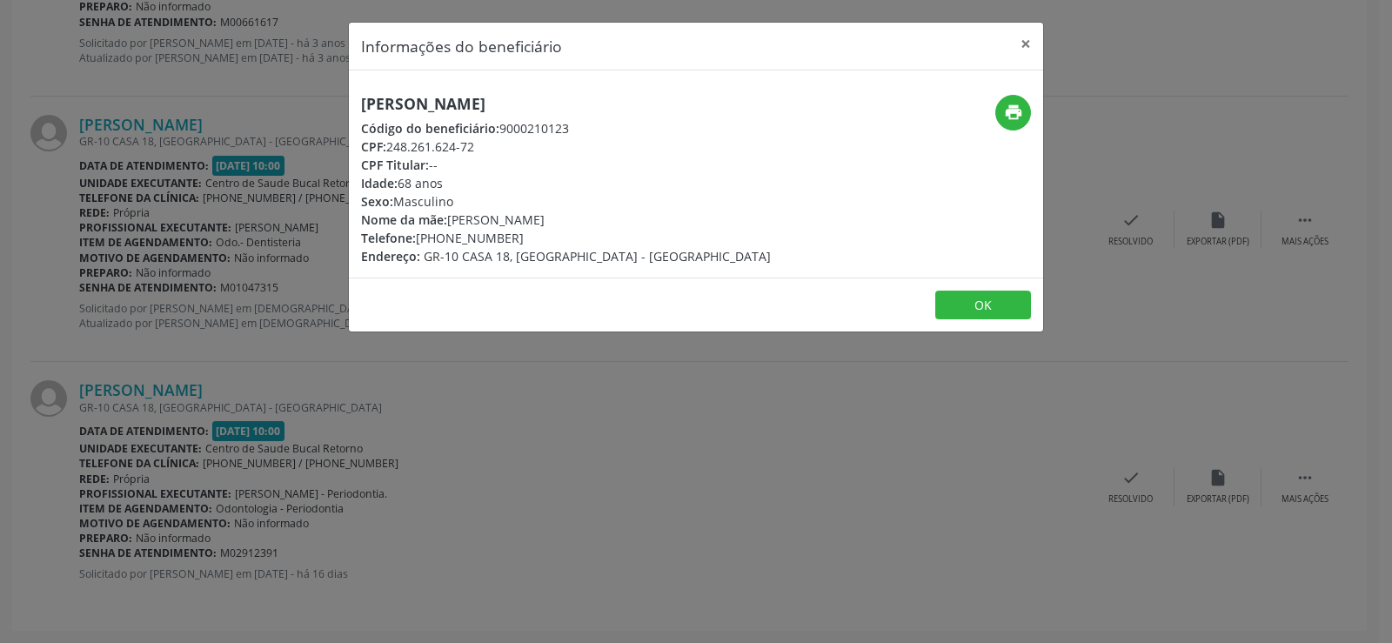
drag, startPoint x: 390, startPoint y: 144, endPoint x: 533, endPoint y: 137, distance: 142.8
click at [533, 137] on div "CPF: 248.261.624-72" at bounding box center [566, 146] width 410 height 18
copy div "248.261.624-72"
click at [1026, 42] on button "×" at bounding box center [1025, 44] width 35 height 43
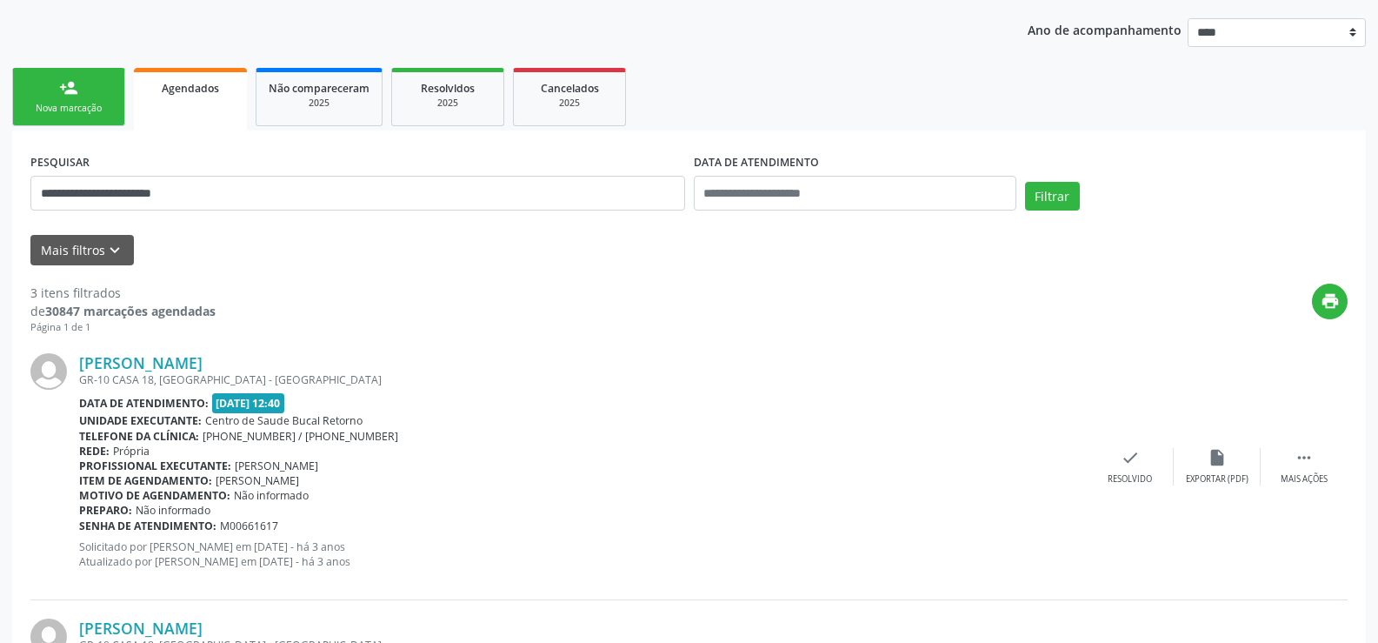
scroll to position [0, 0]
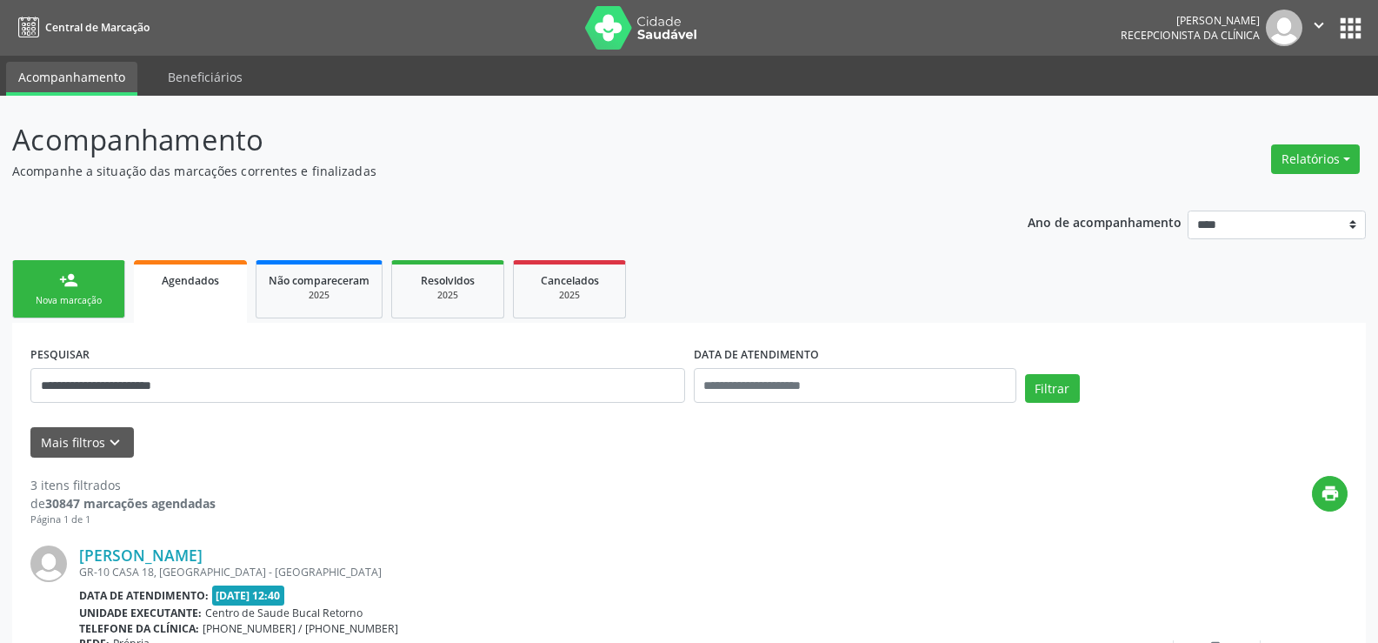
click at [99, 287] on link "person_add Nova marcação" at bounding box center [68, 289] width 113 height 58
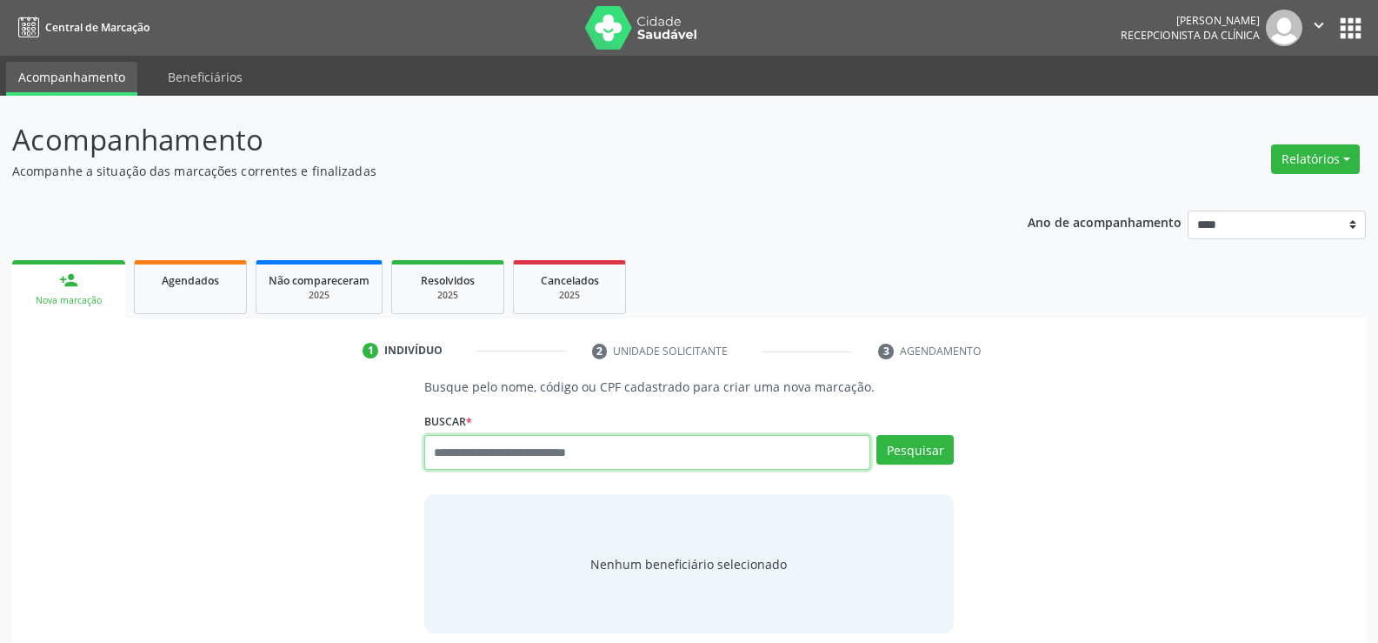
click at [512, 457] on input "text" at bounding box center [647, 452] width 446 height 35
paste input "**********"
type input "**********"
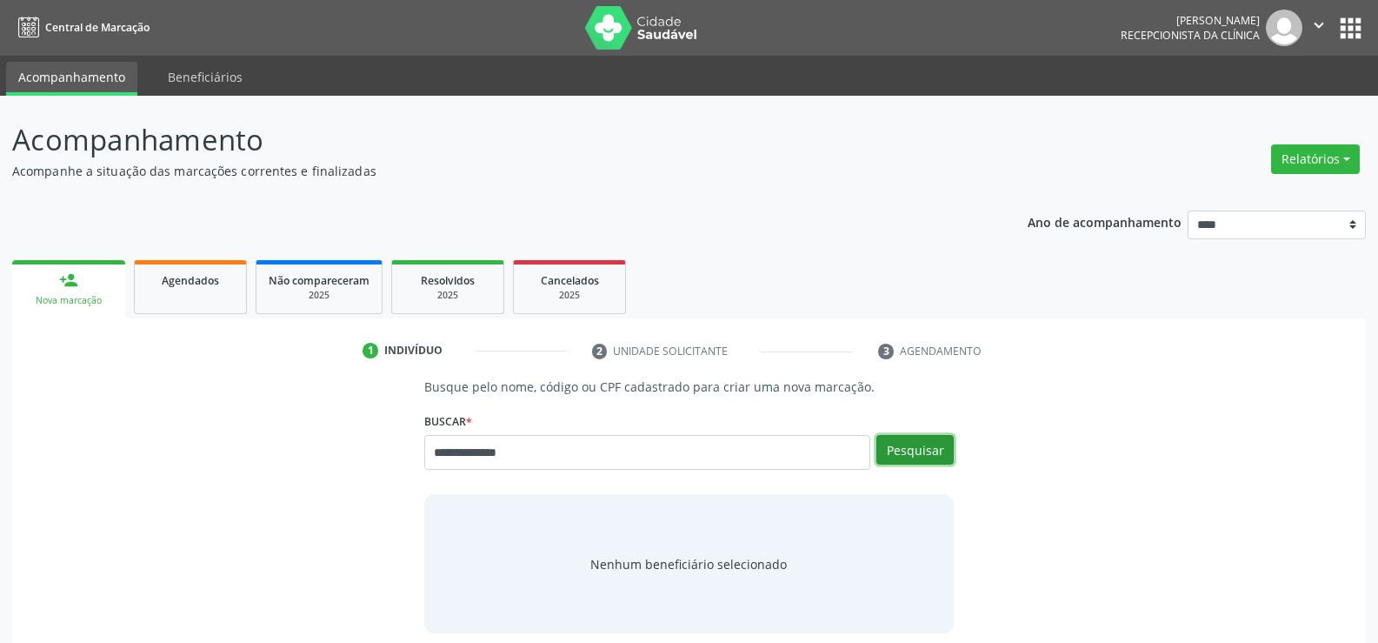
click at [877, 435] on button "Pesquisar" at bounding box center [915, 450] width 77 height 30
type input "**********"
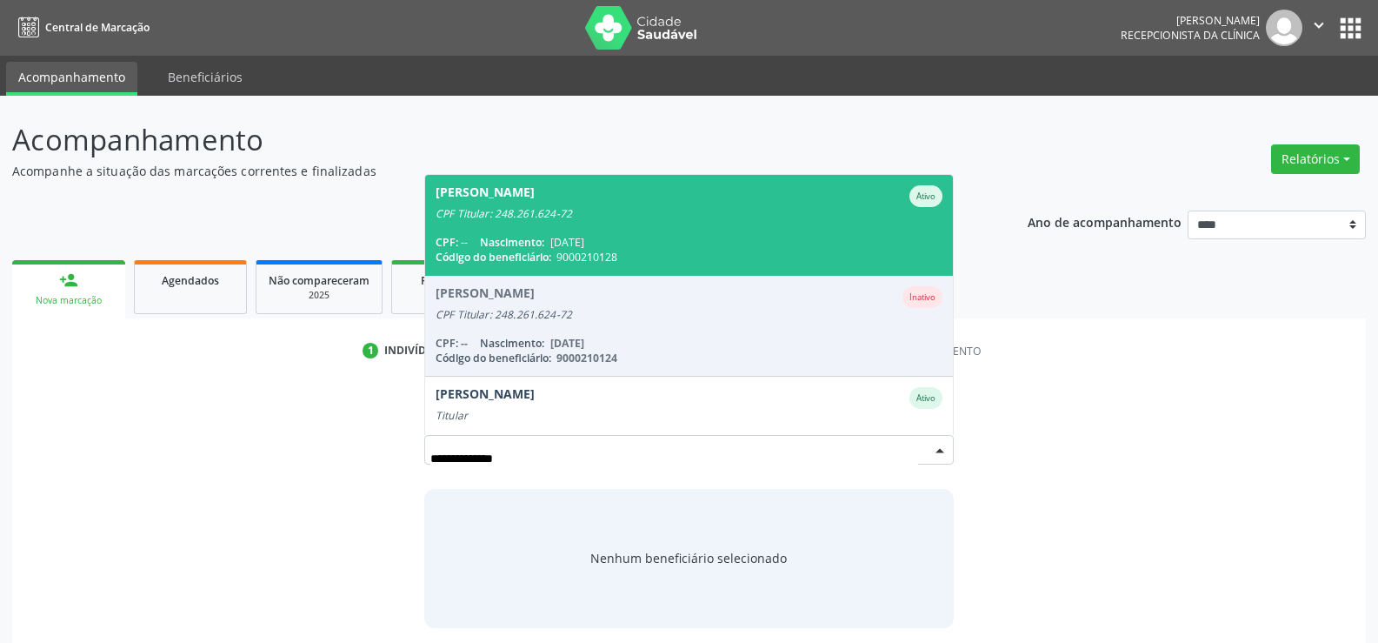
click at [601, 219] on div "CPF Titular: 248.261.624-72" at bounding box center [689, 214] width 507 height 14
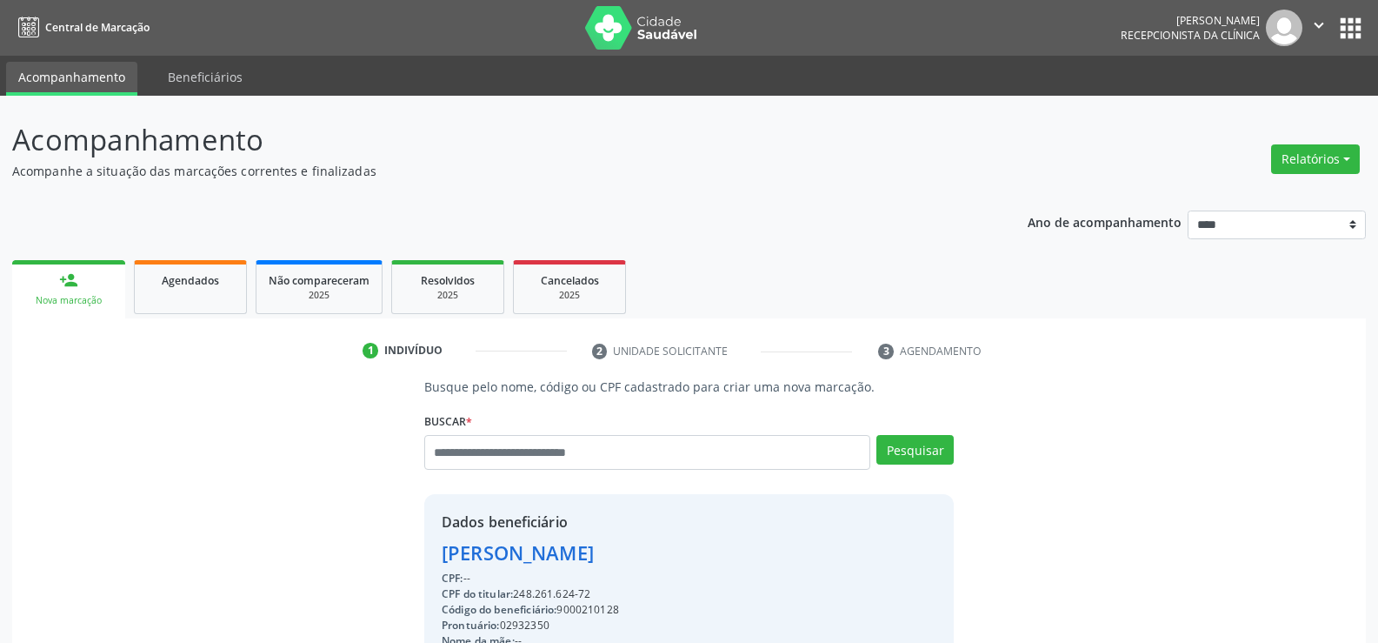
drag, startPoint x: 444, startPoint y: 550, endPoint x: 879, endPoint y: 552, distance: 434.9
copy div "Ana Claudia de Andrade da Silva"
click at [211, 283] on span "Agendados" at bounding box center [190, 280] width 57 height 15
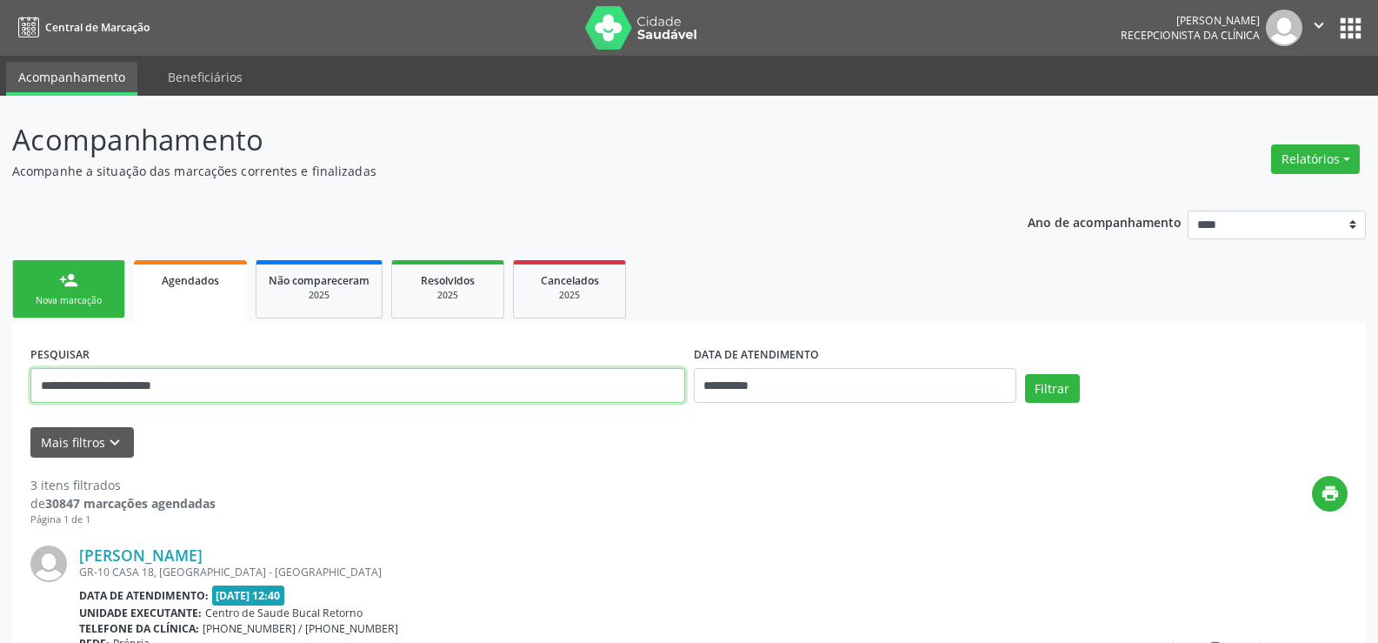
click at [107, 386] on input "**********" at bounding box center [357, 385] width 655 height 35
paste input "******"
type input "**********"
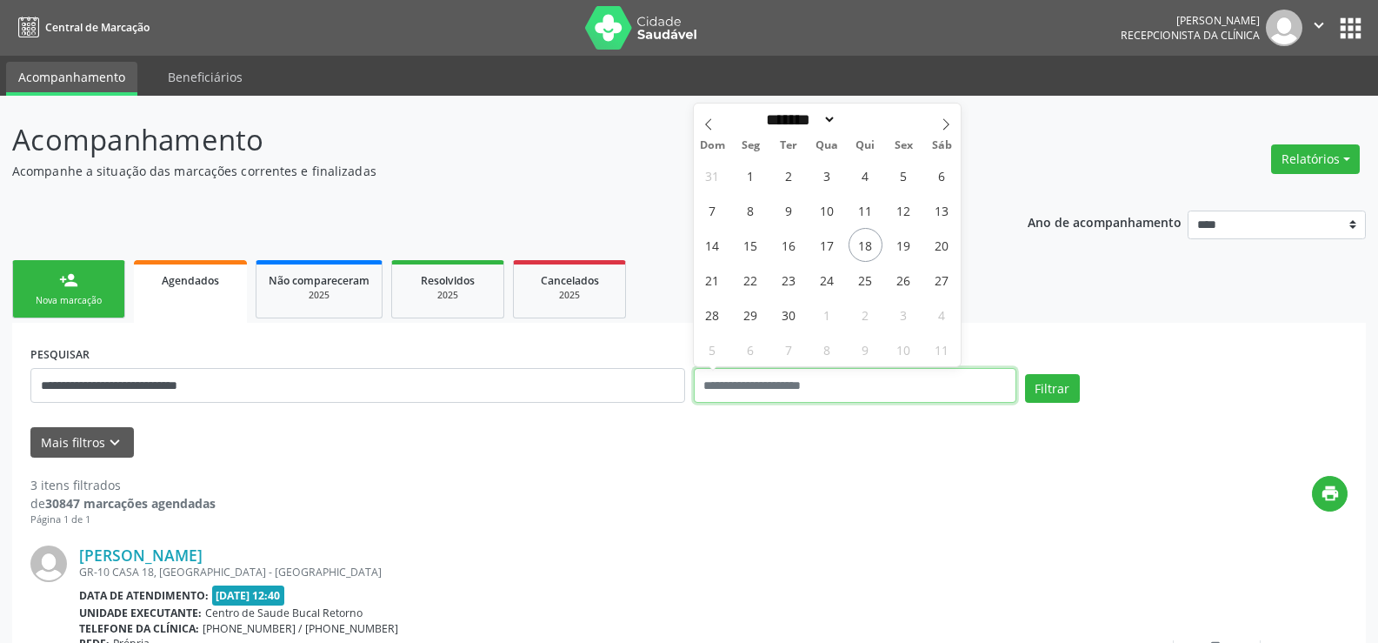
click at [1025, 374] on button "Filtrar" at bounding box center [1052, 389] width 55 height 30
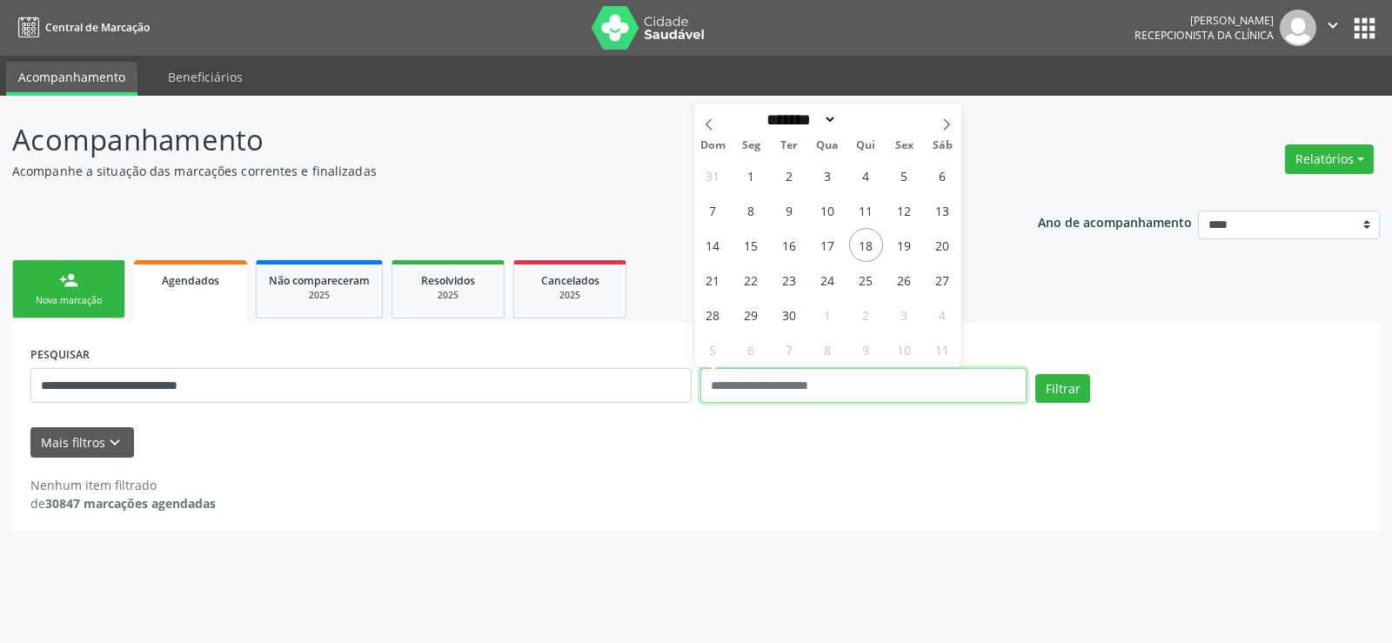
click at [1035, 374] on button "Filtrar" at bounding box center [1062, 389] width 55 height 30
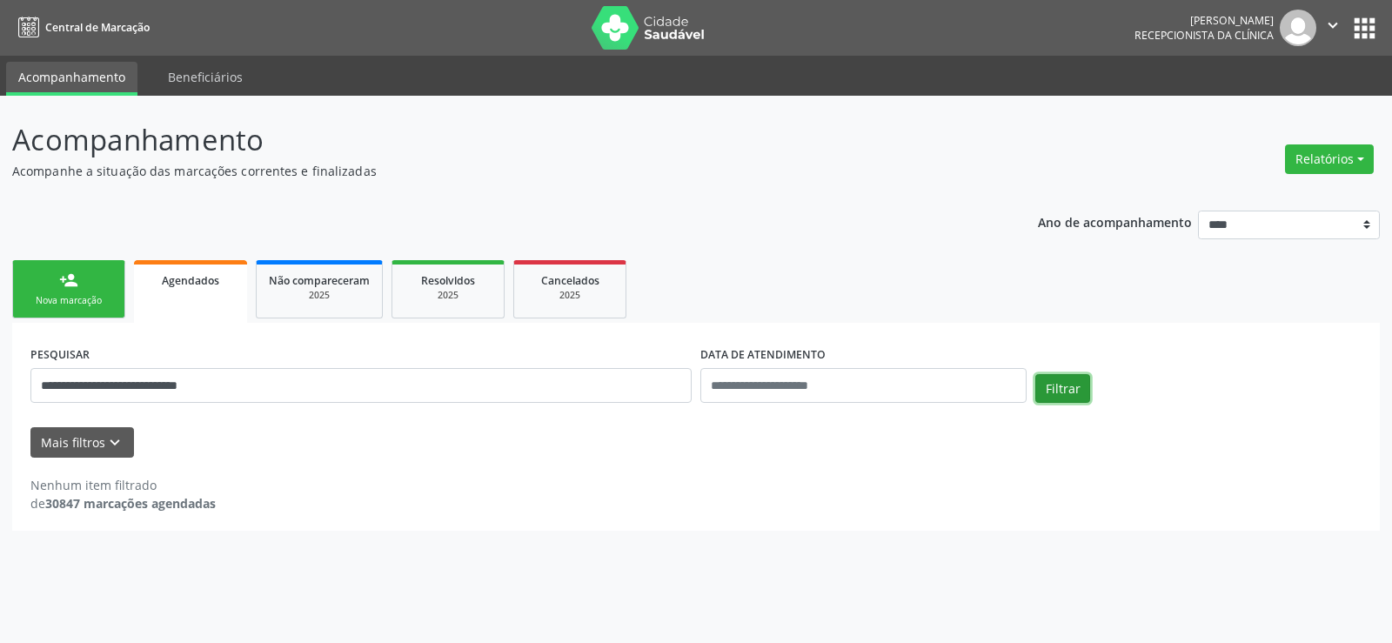
click at [1073, 390] on button "Filtrar" at bounding box center [1062, 389] width 55 height 30
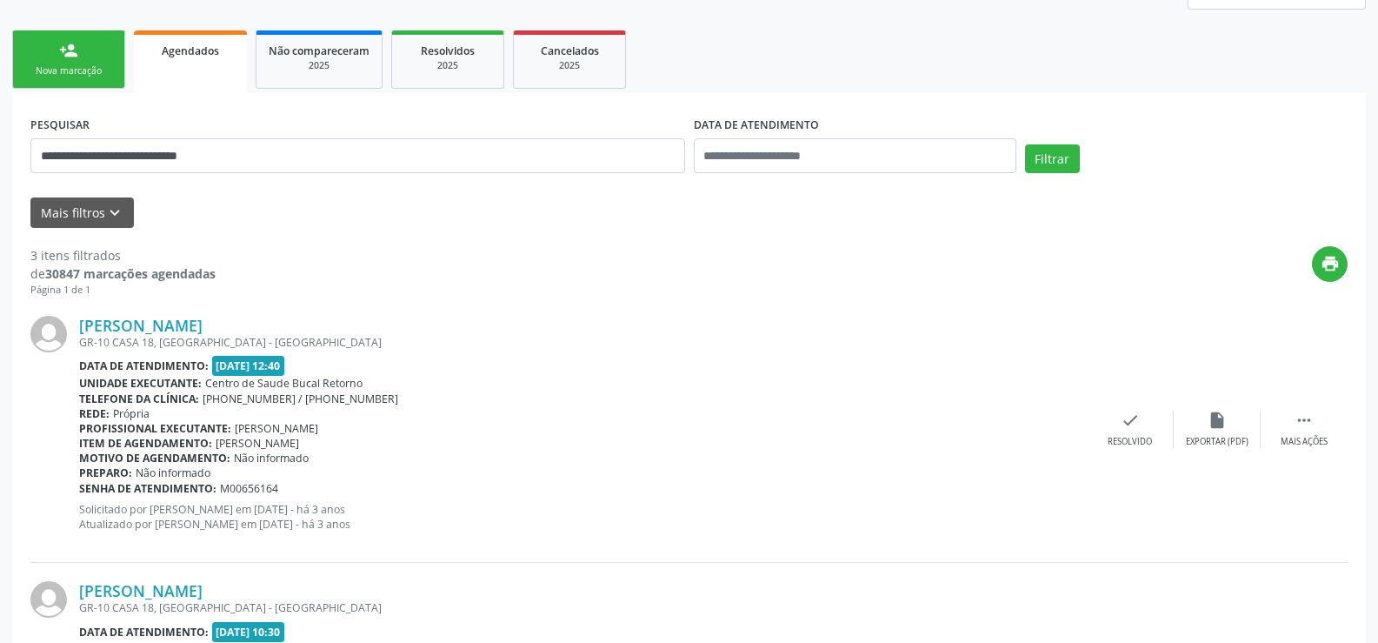
scroll to position [174, 0]
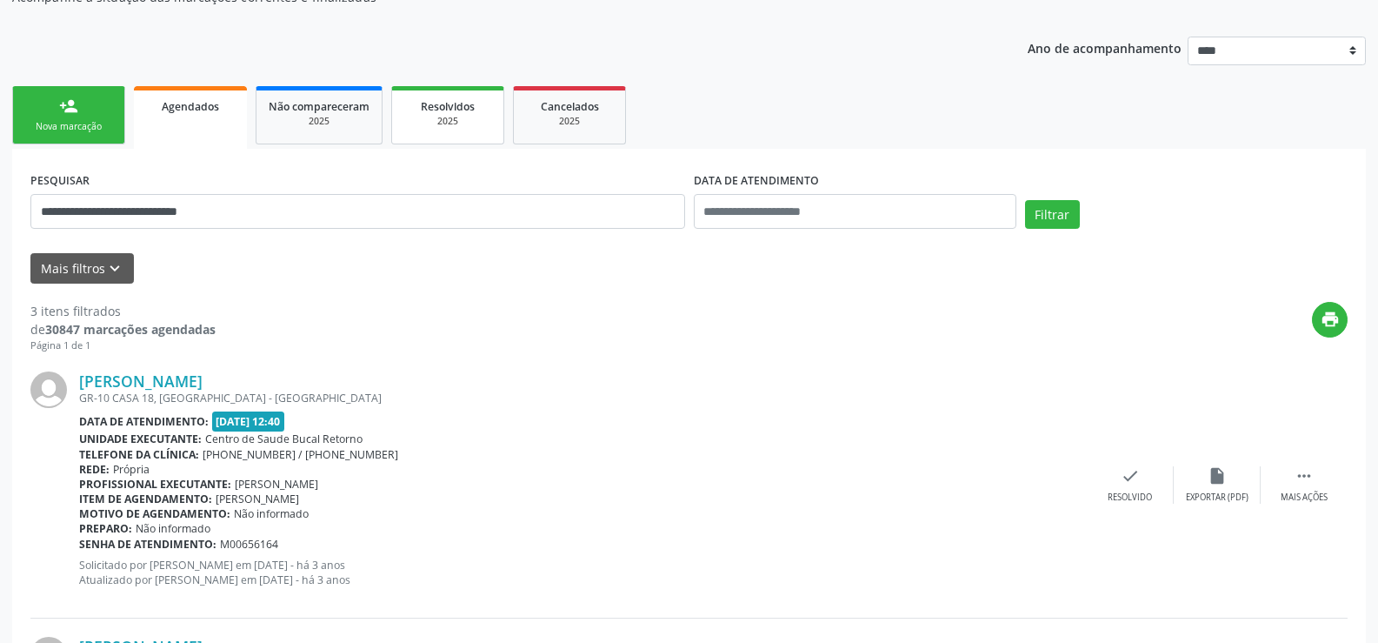
drag, startPoint x: 29, startPoint y: 105, endPoint x: 488, endPoint y: 210, distance: 471.1
click at [29, 105] on link "person_add Nova marcação" at bounding box center [68, 115] width 113 height 58
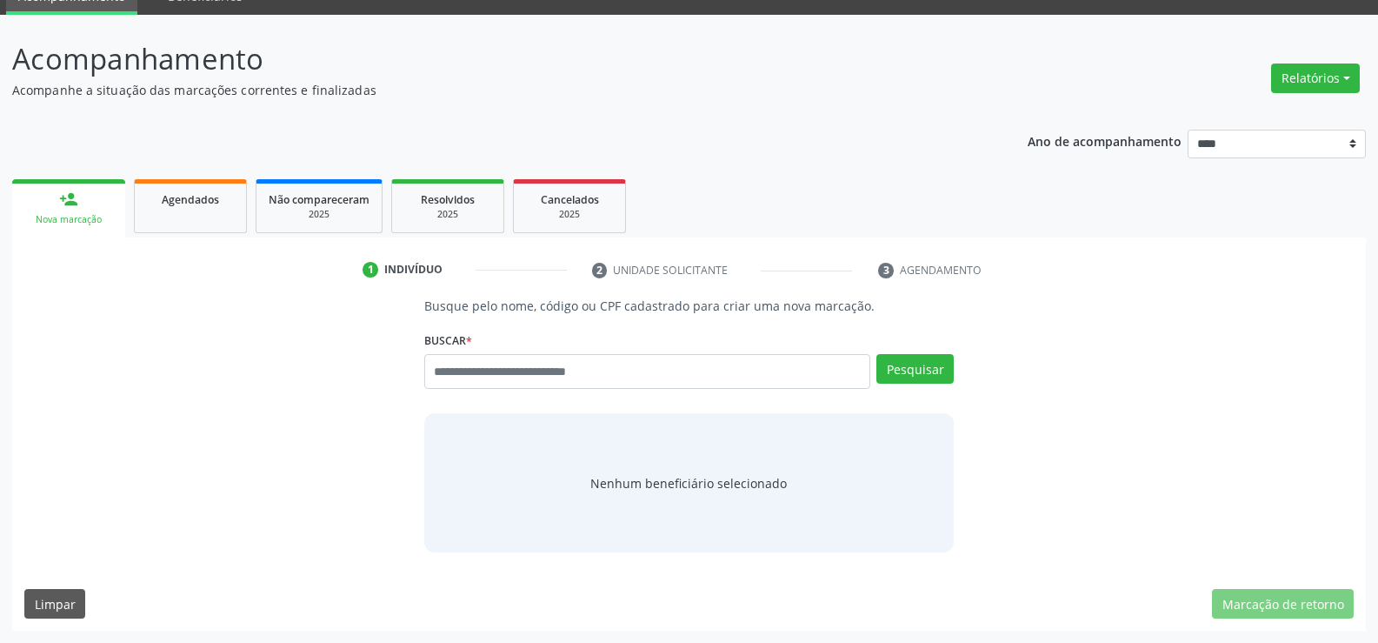
scroll to position [81, 0]
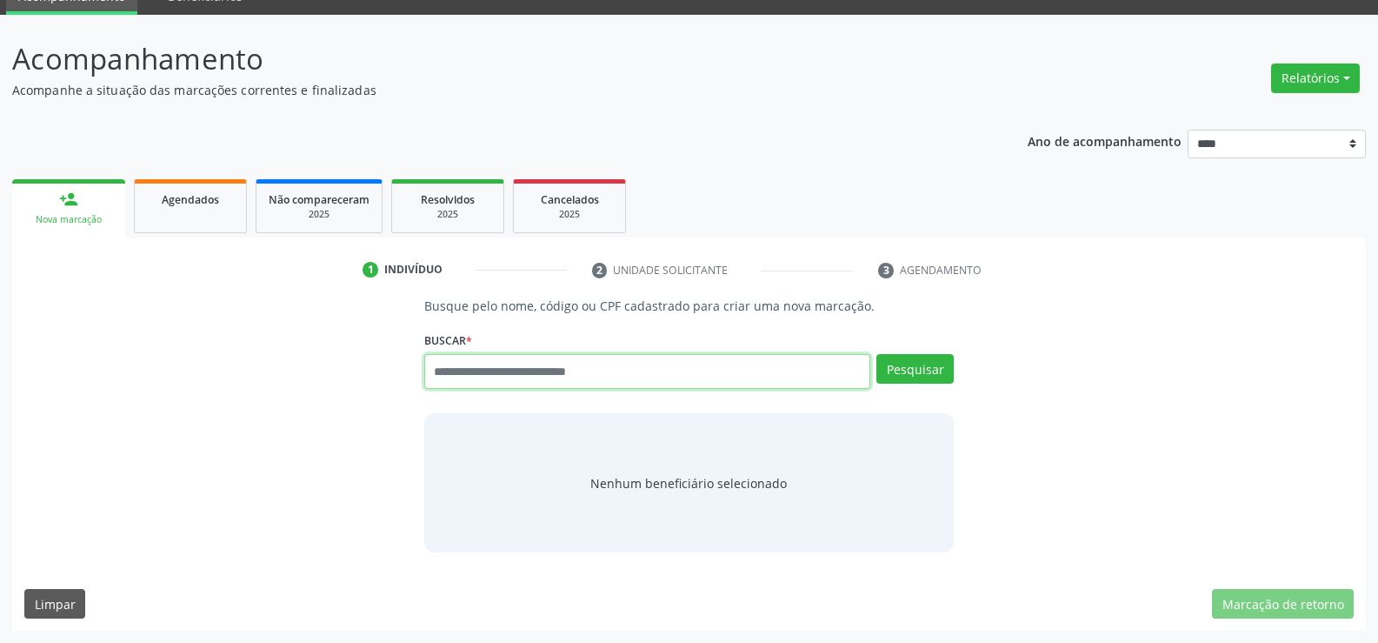
click at [645, 363] on input "text" at bounding box center [647, 371] width 446 height 35
paste input "**********"
type input "**********"
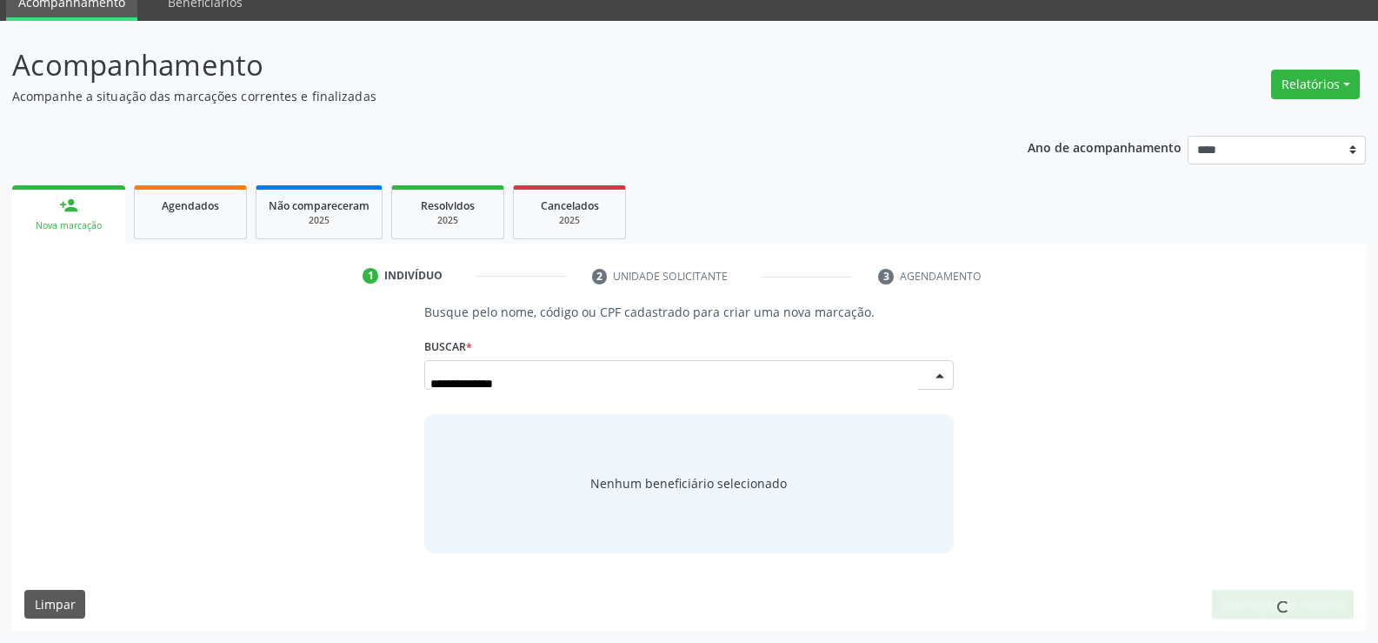
scroll to position [75, 0]
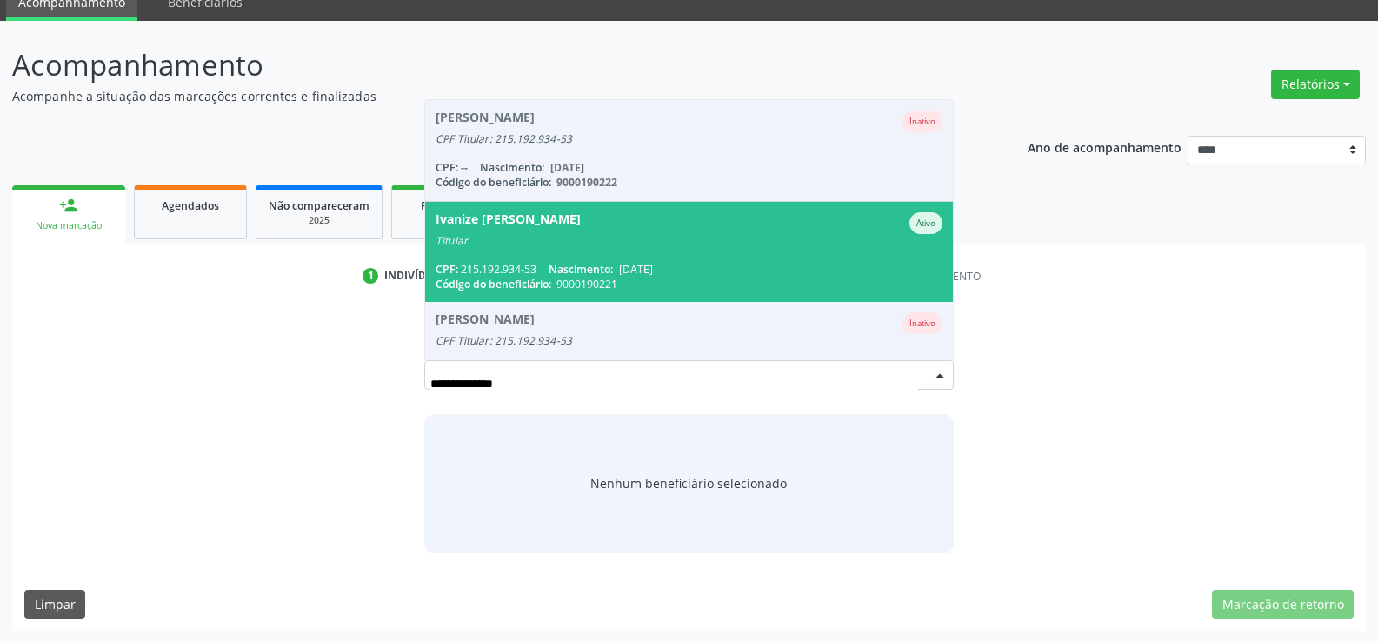
click at [653, 264] on span "15/02/1952" at bounding box center [636, 269] width 34 height 15
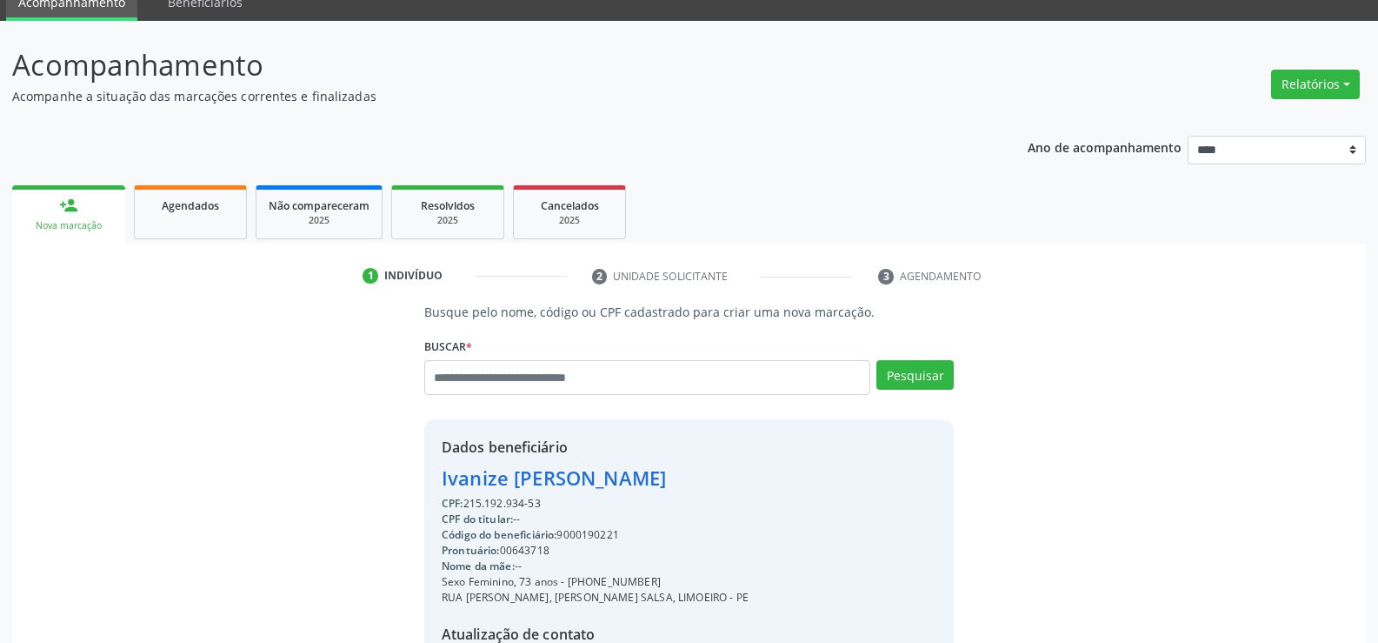
drag, startPoint x: 444, startPoint y: 483, endPoint x: 784, endPoint y: 480, distance: 340.1
click at [784, 480] on div "Dados beneficiário Ivanize Maria de Lima Barbosa CPF: 215.192.934-53 CPF do tit…" at bounding box center [689, 586] width 530 height 334
copy div "Ivanize Maria de Lima Barbosa"
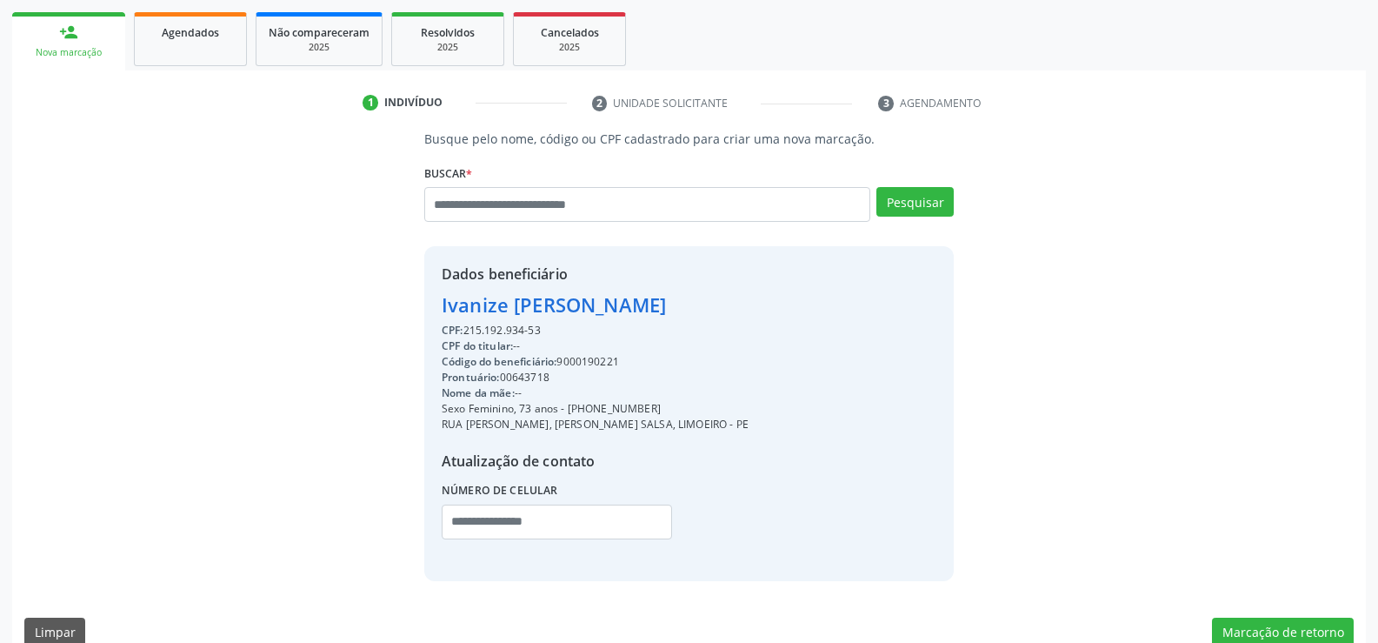
scroll to position [249, 0]
drag, startPoint x: 592, startPoint y: 404, endPoint x: 734, endPoint y: 406, distance: 141.8
click at [734, 406] on div "Dados beneficiário Ivanize Maria de Lima Barbosa CPF: 215.192.934-53 CPF do tit…" at bounding box center [689, 412] width 530 height 334
copy div "99958-2413"
click at [540, 202] on input "text" at bounding box center [647, 203] width 446 height 35
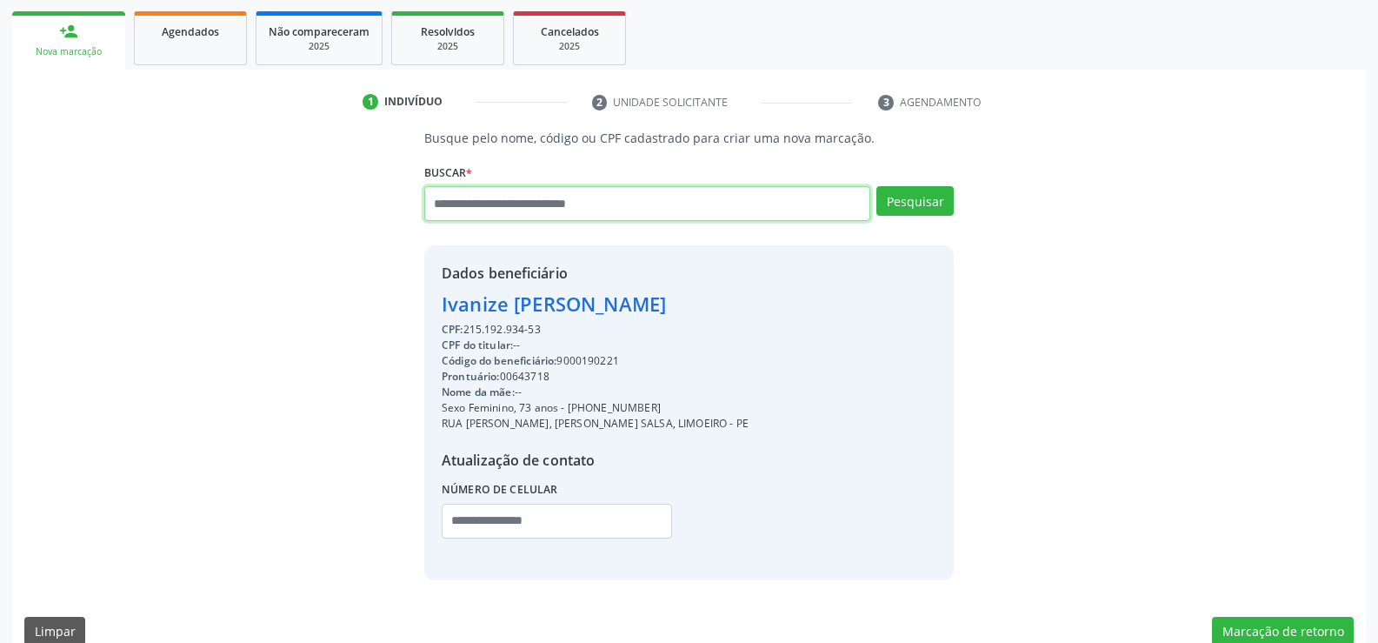
paste input "**********"
type input "**********"
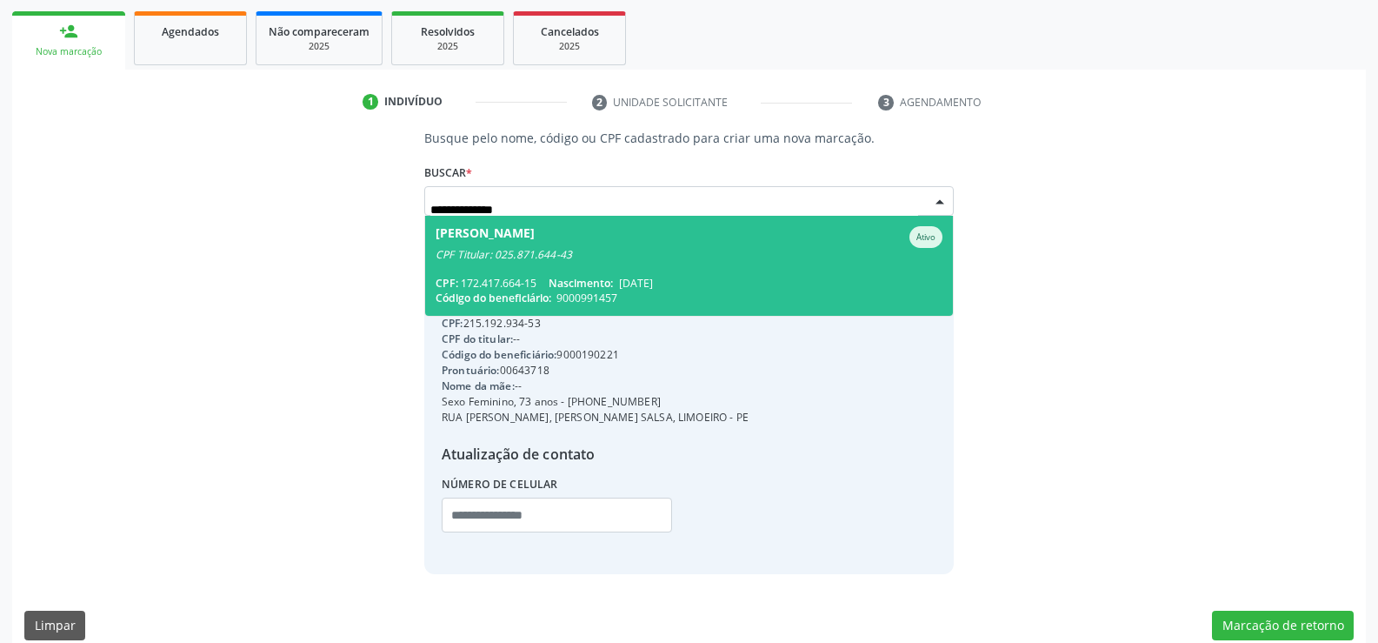
click at [568, 262] on span "Ivanildo Ferreira da Silva Ativo CPF Titular: 025.871.644-43 CPF: 172.417.664-1…" at bounding box center [689, 266] width 528 height 100
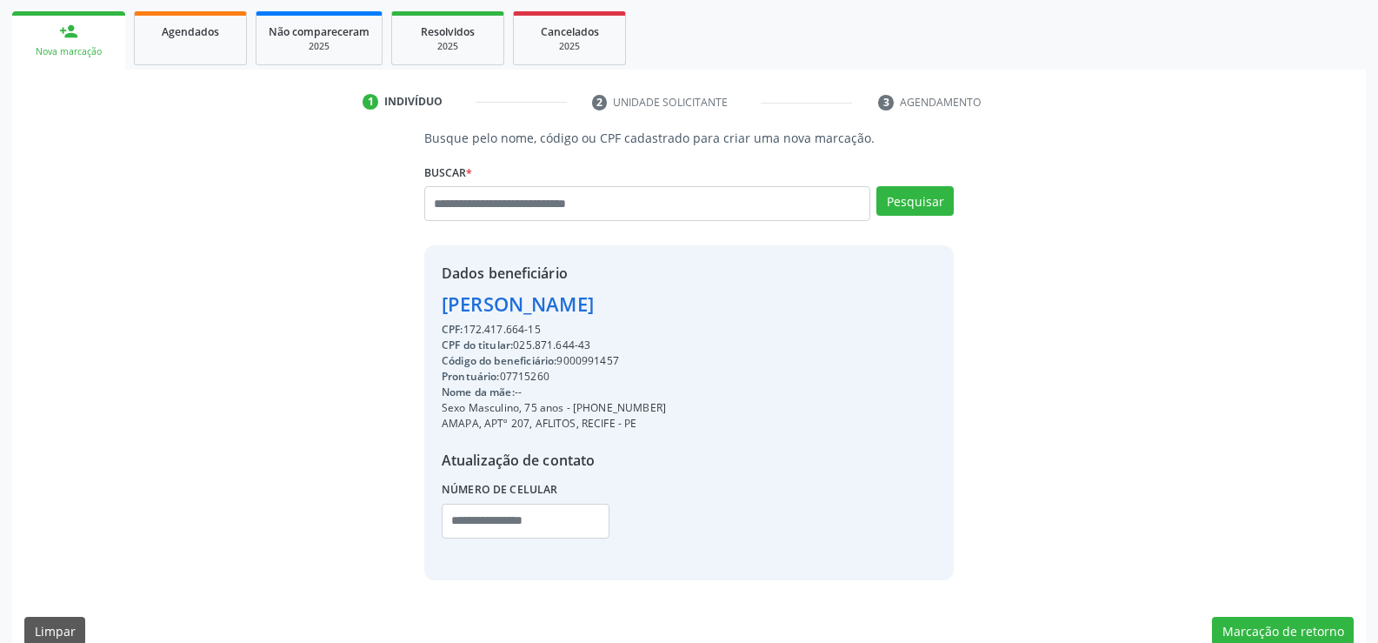
drag, startPoint x: 442, startPoint y: 308, endPoint x: 822, endPoint y: 308, distance: 380.1
click at [822, 308] on div "Dados beneficiário Ivanildo Ferreira da Silva CPF: 172.417.664-15 CPF do titula…" at bounding box center [689, 412] width 530 height 334
copy div "Ivanildo Ferreira da Silva"
drag, startPoint x: 595, startPoint y: 411, endPoint x: 689, endPoint y: 402, distance: 94.4
click at [689, 402] on div "Dados beneficiário Ivanildo Ferreira da Silva CPF: 172.417.664-15 CPF do titula…" at bounding box center [689, 412] width 530 height 334
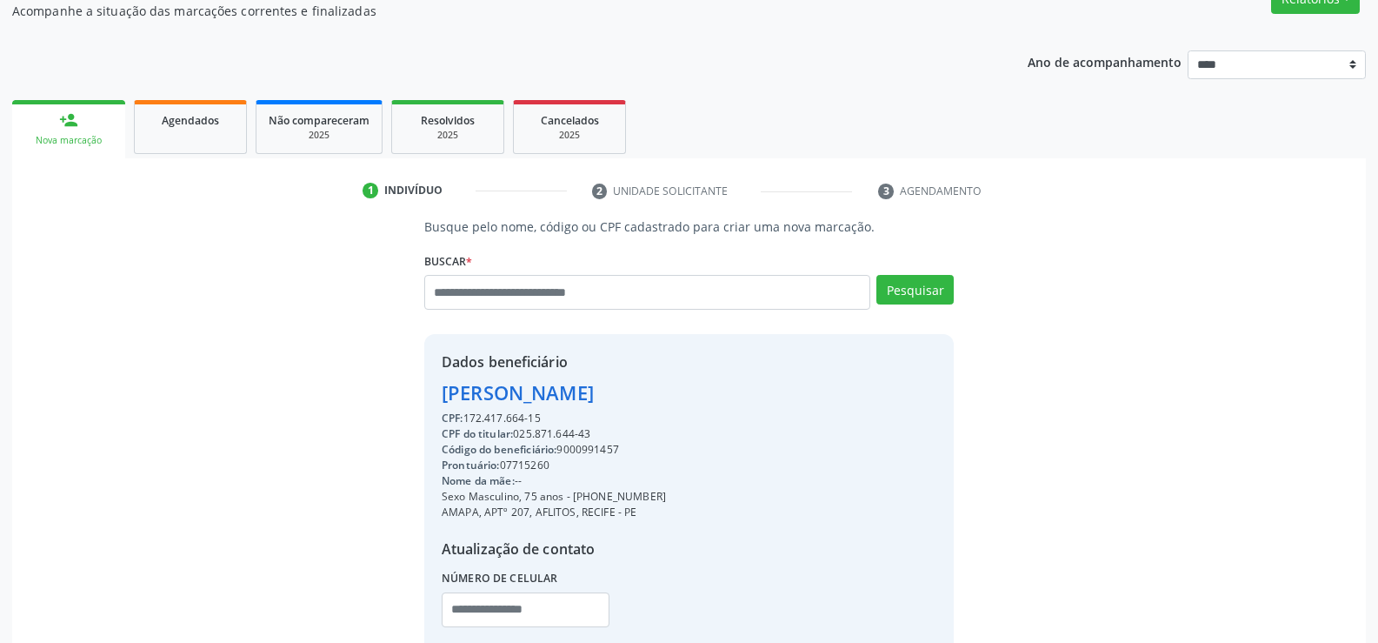
scroll to position [75, 0]
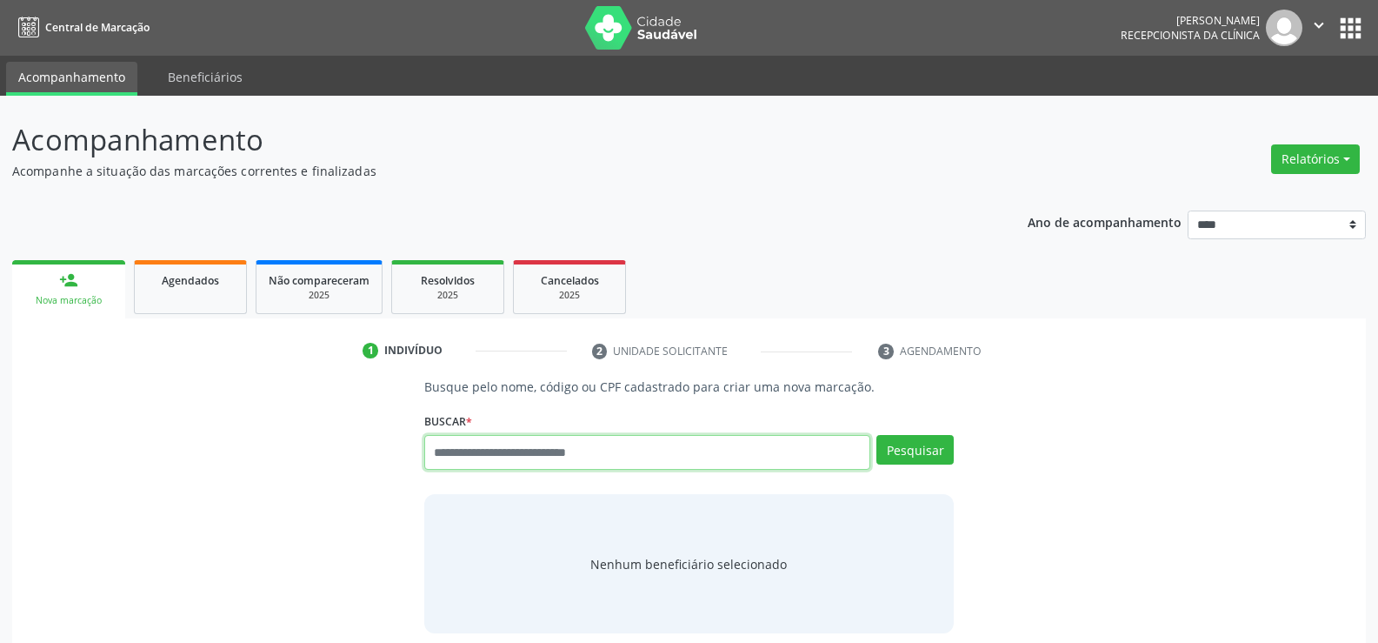
click at [491, 441] on input "text" at bounding box center [647, 452] width 446 height 35
type input "**********"
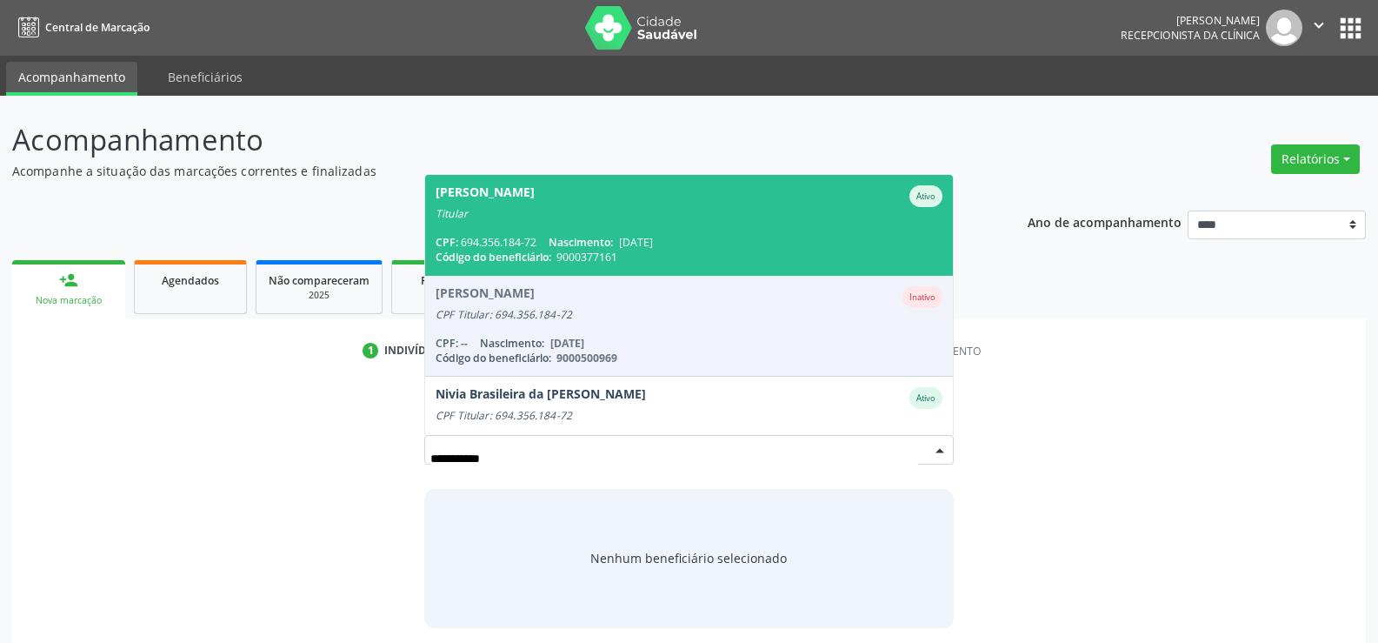
click at [491, 217] on div "Titular" at bounding box center [689, 214] width 507 height 14
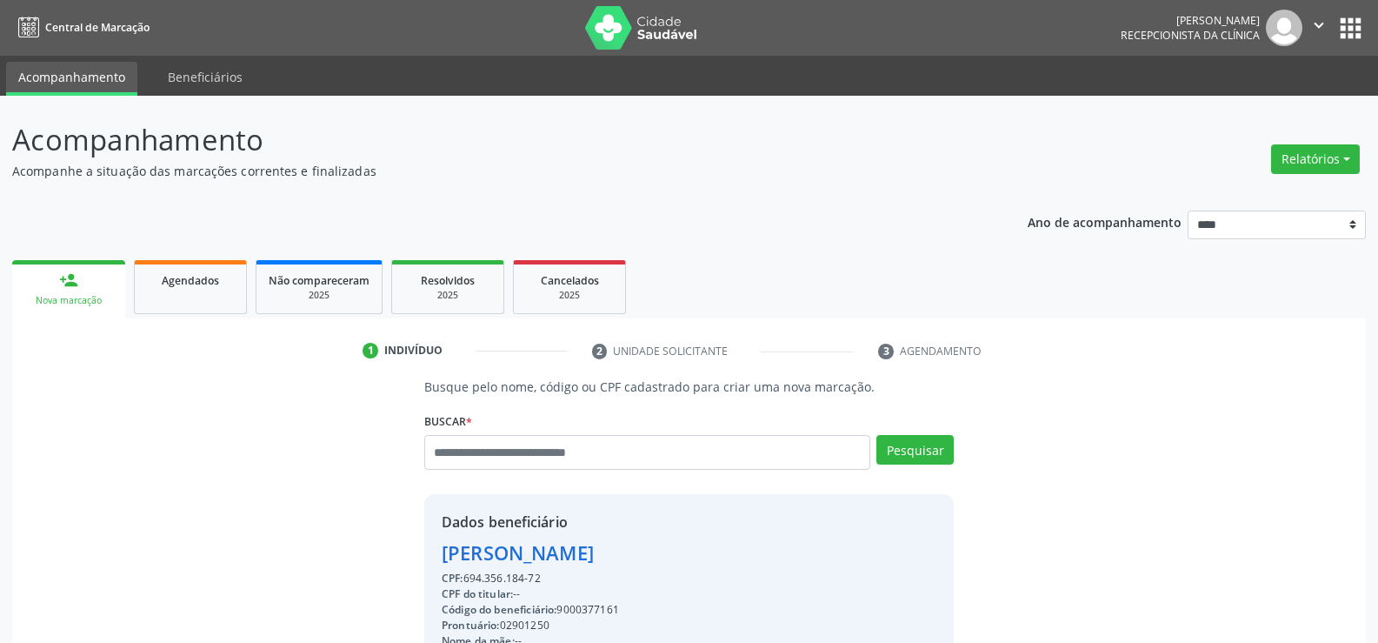
drag, startPoint x: 549, startPoint y: 577, endPoint x: 432, endPoint y: 543, distance: 121.4
copy div "[PERSON_NAME] CPF: 694.356.184-72"
click at [450, 456] on input "text" at bounding box center [647, 452] width 446 height 35
type input "**********"
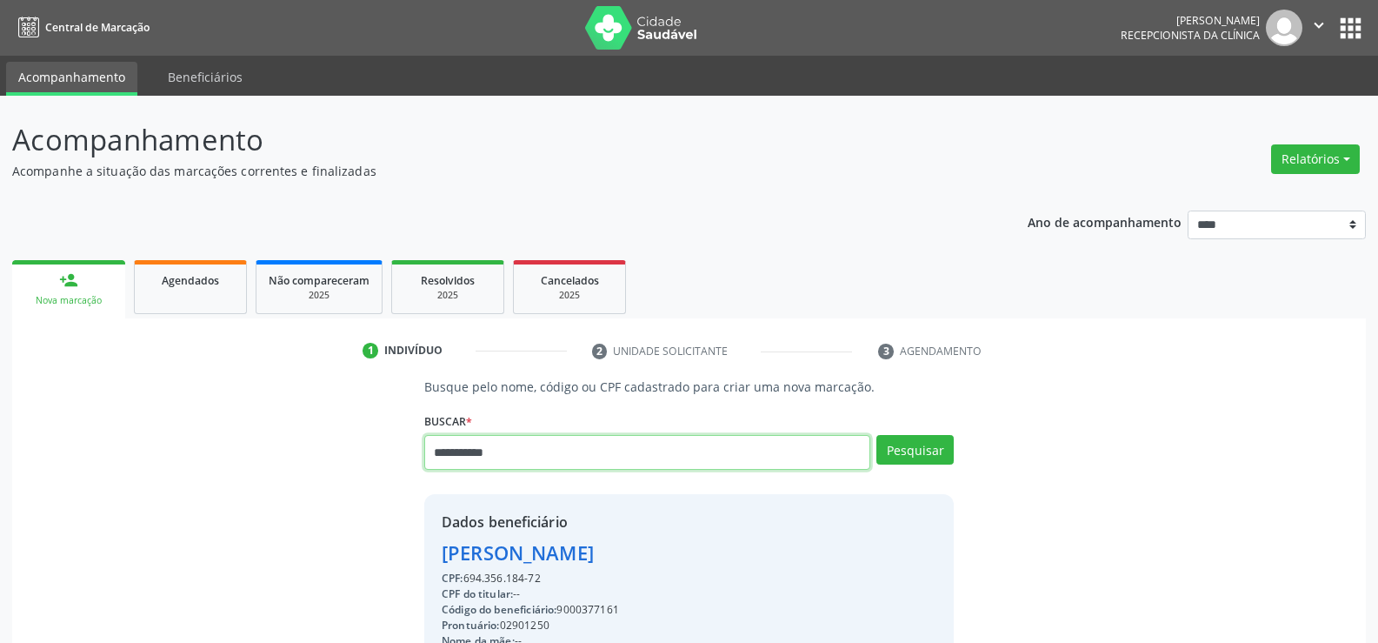
type input "**********"
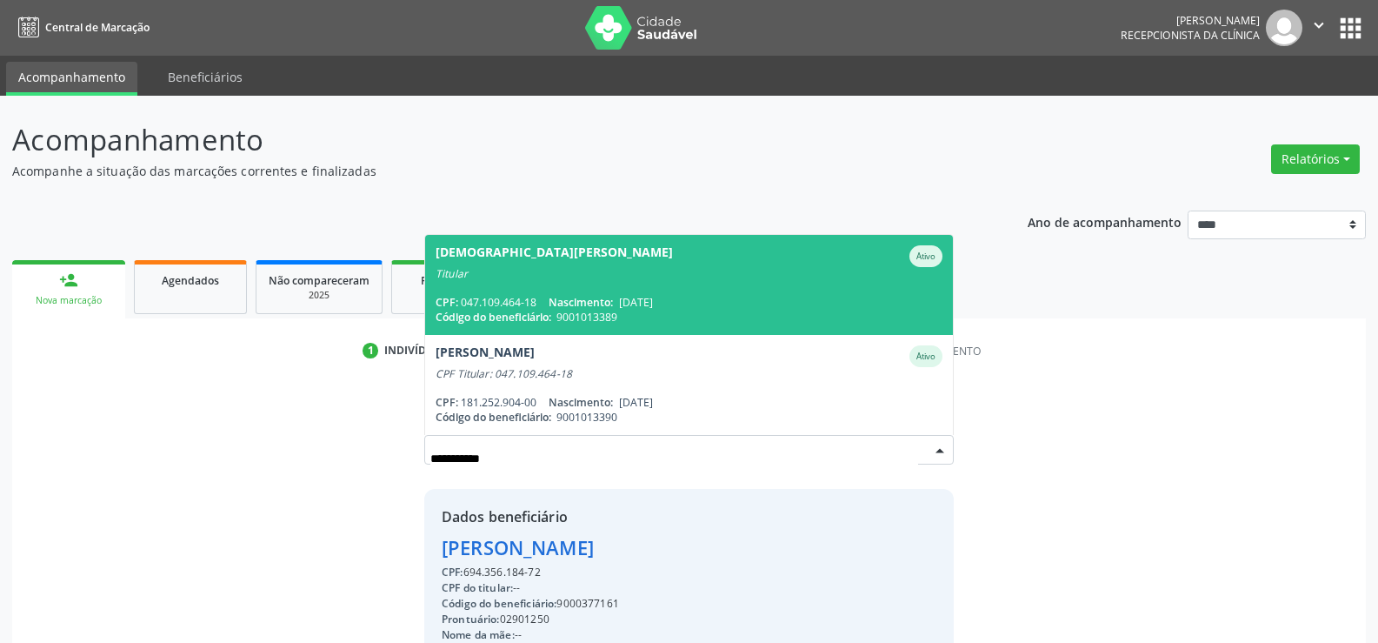
click at [511, 314] on span "Código do beneficiário:" at bounding box center [494, 317] width 116 height 15
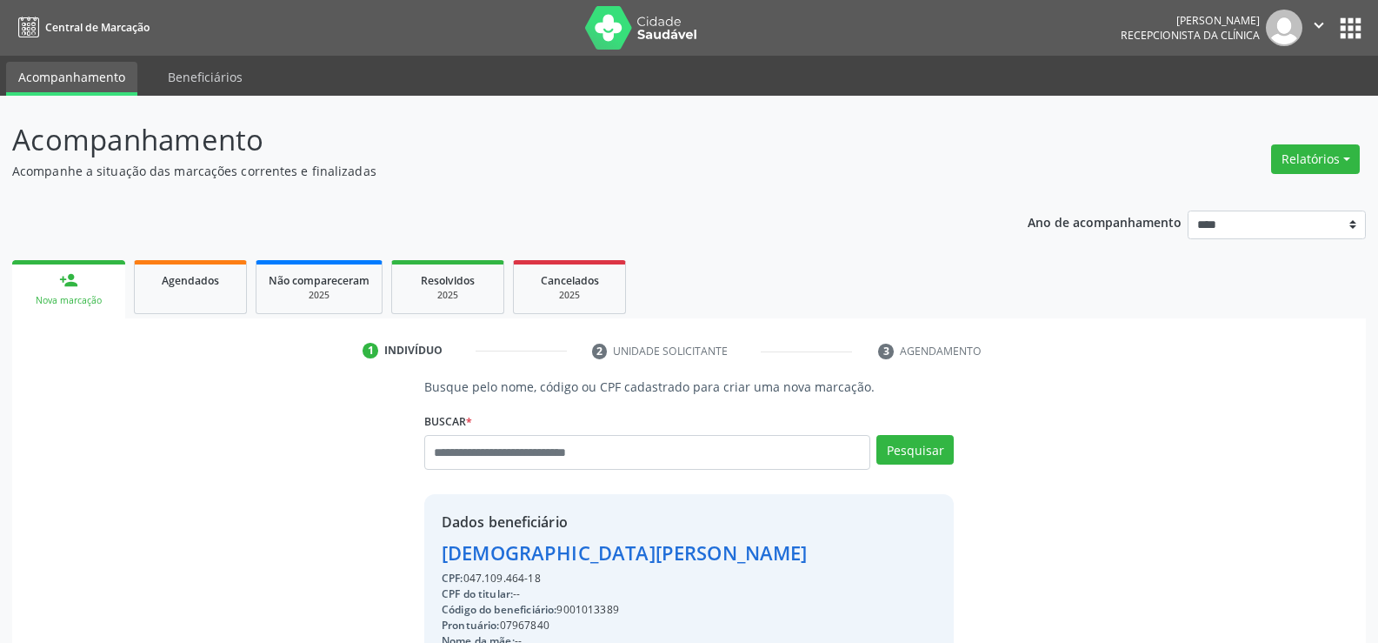
drag, startPoint x: 545, startPoint y: 579, endPoint x: 444, endPoint y: 552, distance: 104.4
copy div "[DEMOGRAPHIC_DATA][PERSON_NAME] de Mello CPF: 047.109.464-18"
click at [1285, 169] on button "Relatórios" at bounding box center [1316, 159] width 89 height 30
click at [1225, 204] on link "Agendamentos" at bounding box center [1267, 196] width 187 height 24
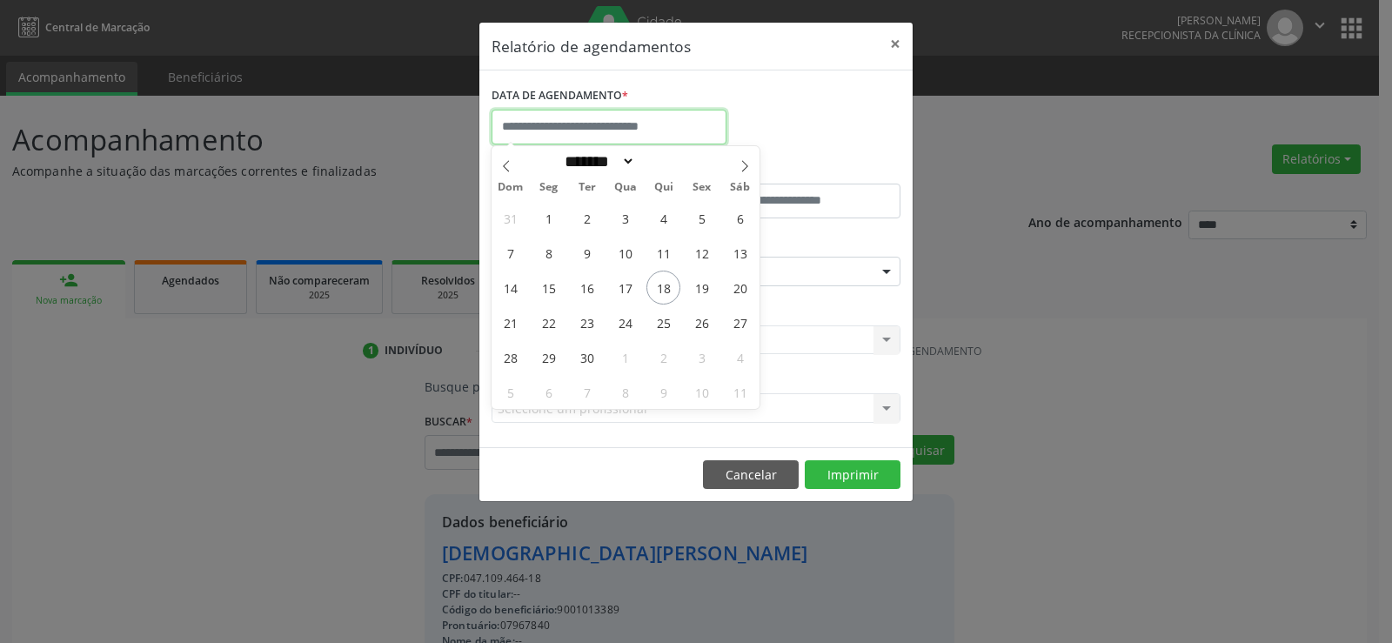
click at [663, 127] on input "text" at bounding box center [608, 127] width 235 height 35
click at [700, 252] on span "12" at bounding box center [701, 253] width 34 height 34
type input "**********"
click at [700, 252] on span "12" at bounding box center [701, 253] width 34 height 34
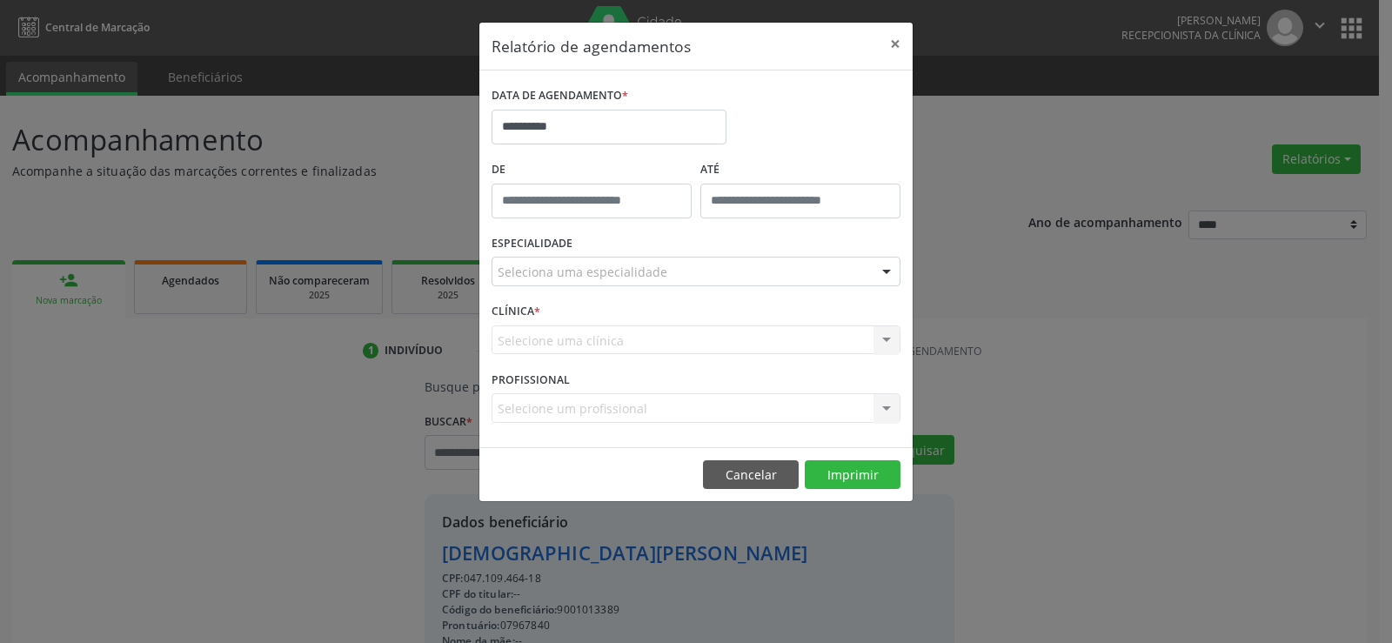
click at [700, 252] on div "ESPECIALIDADE Seleciona uma especialidade Todas as especialidades Alergologia A…" at bounding box center [695, 264] width 417 height 68
click at [671, 267] on div "Seleciona uma especialidade" at bounding box center [695, 272] width 409 height 30
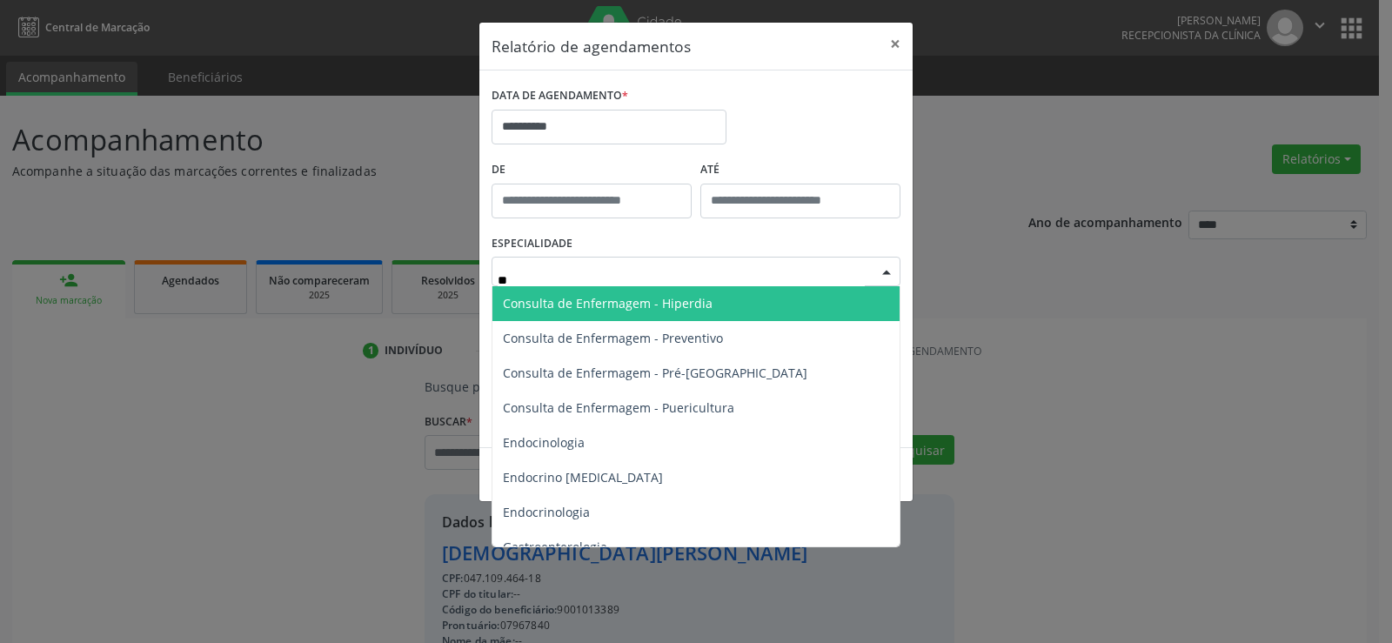
type input "***"
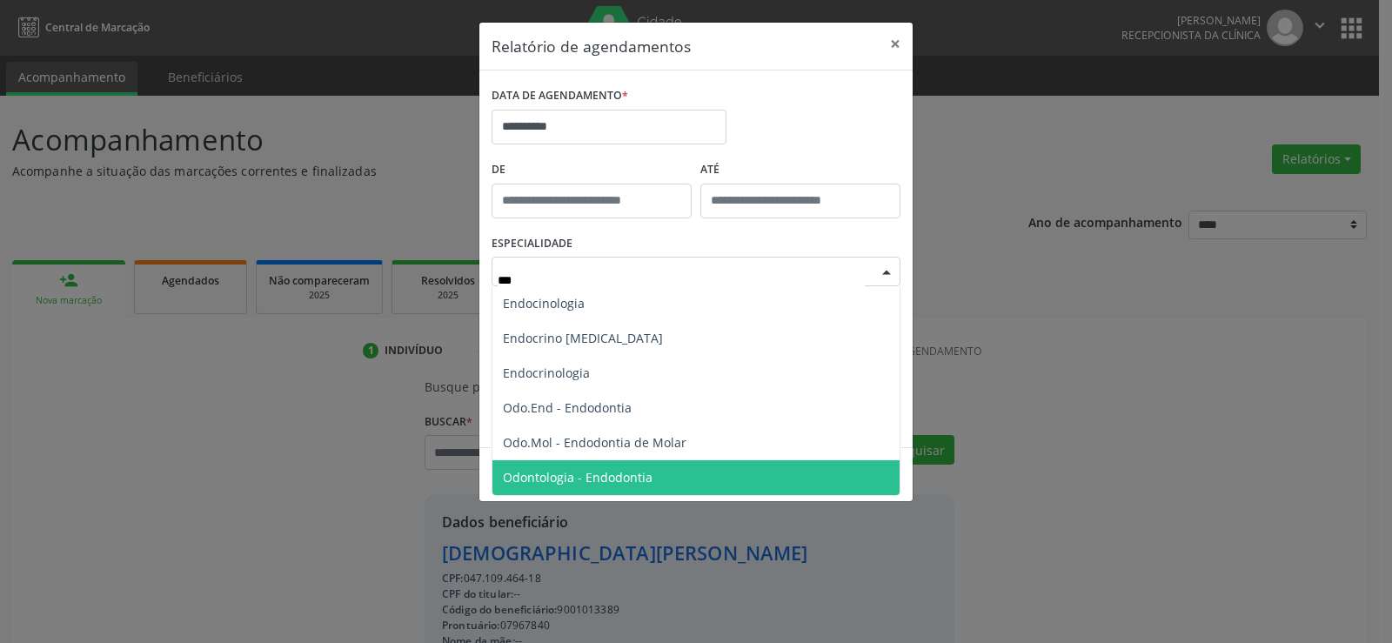
click at [611, 480] on span "Odontologia - Endodontia" at bounding box center [578, 477] width 150 height 17
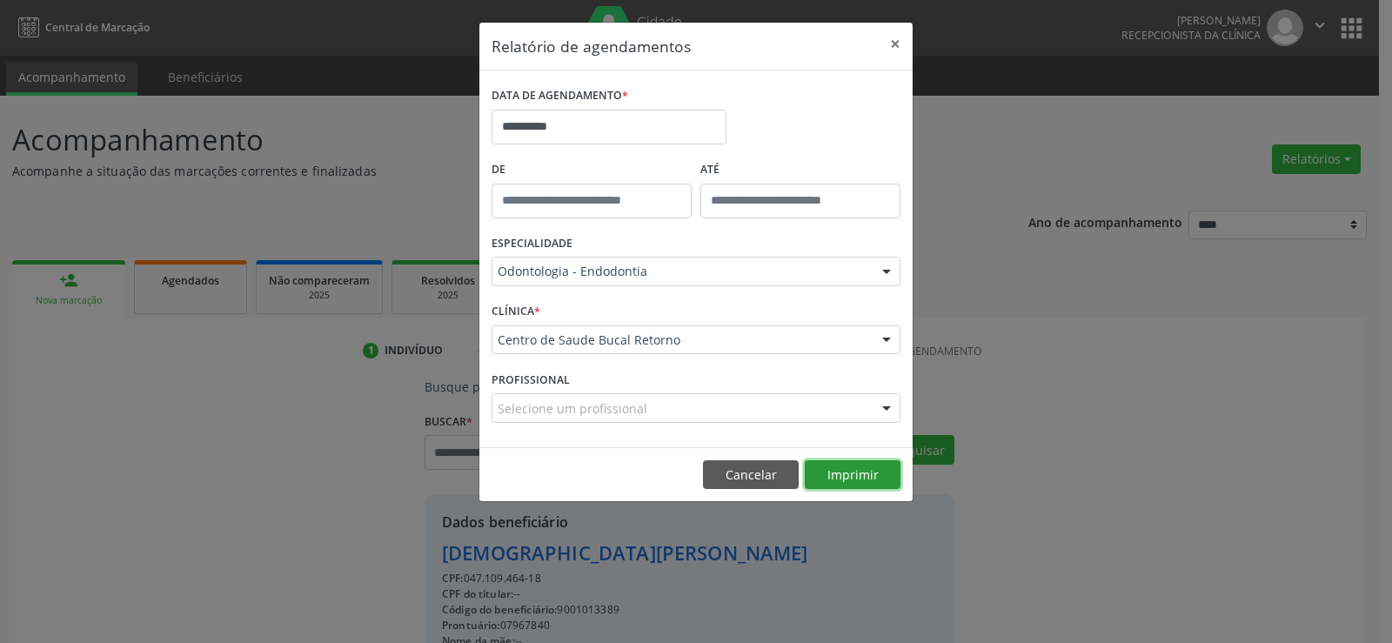
click at [850, 476] on button "Imprimir" at bounding box center [852, 475] width 96 height 30
click at [758, 477] on button "Cancelar" at bounding box center [751, 475] width 96 height 30
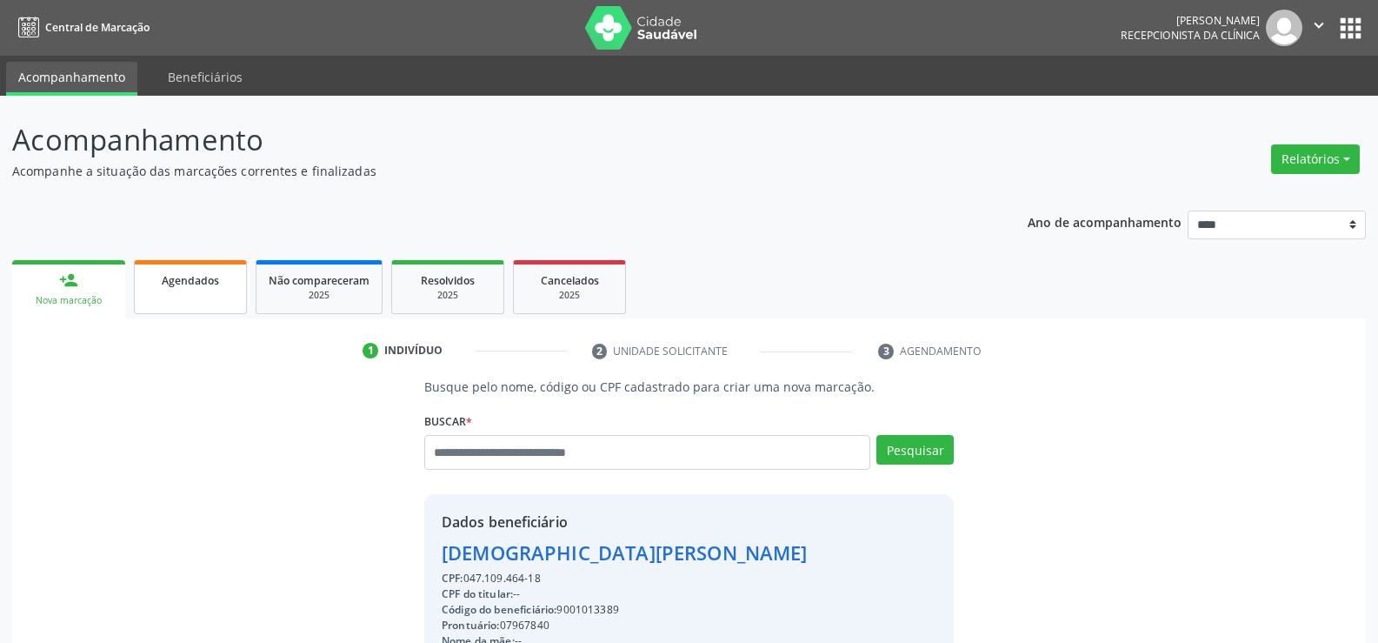
click at [201, 292] on link "Agendados" at bounding box center [190, 287] width 113 height 54
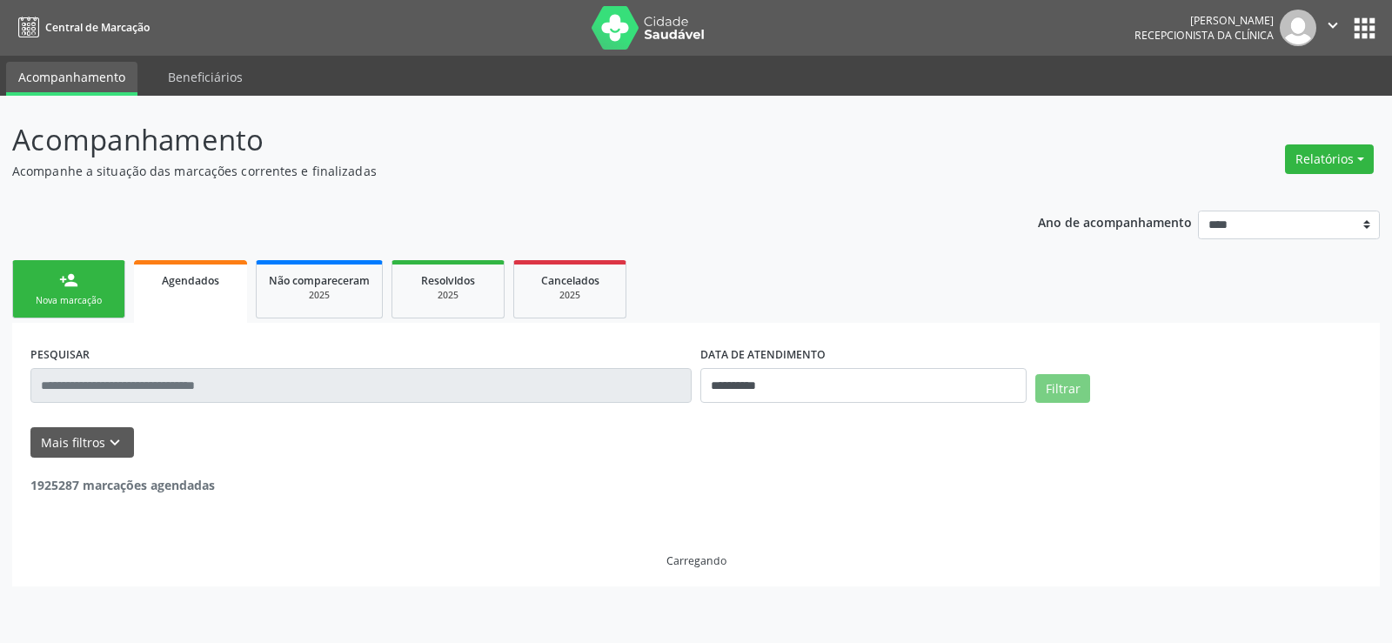
click at [39, 290] on link "person_add Nova marcação" at bounding box center [68, 289] width 113 height 58
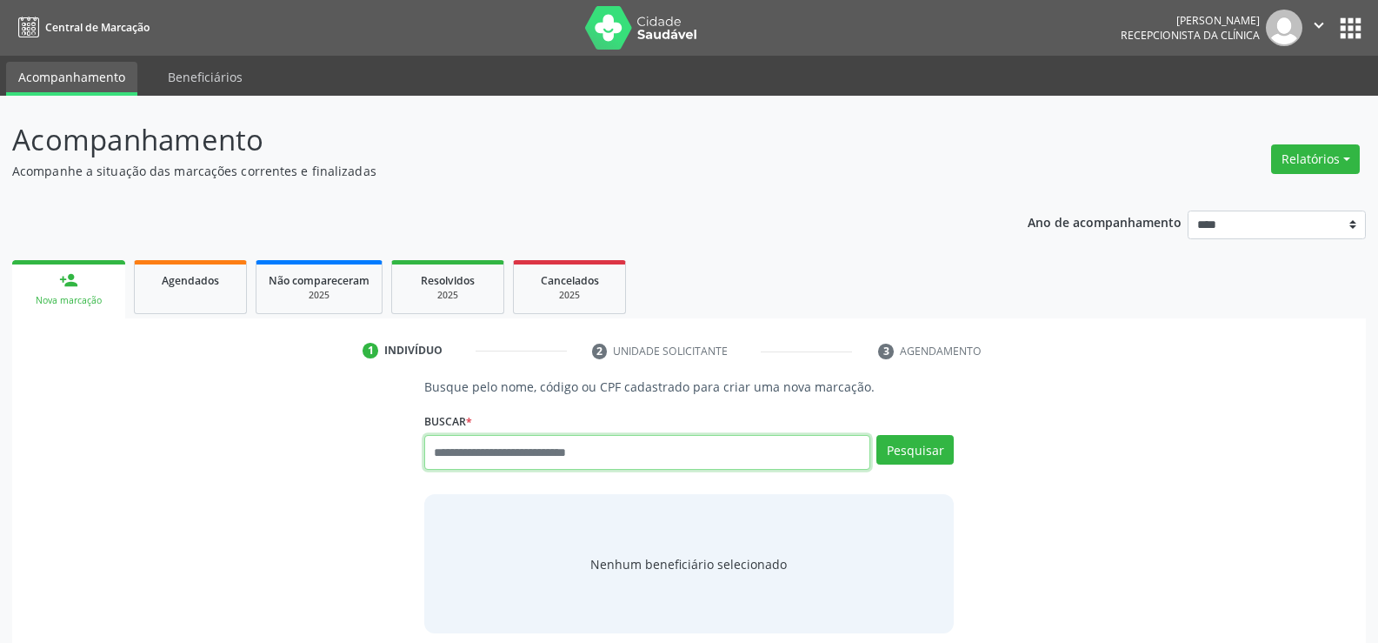
click at [479, 451] on input "text" at bounding box center [647, 452] width 446 height 35
type input "**********"
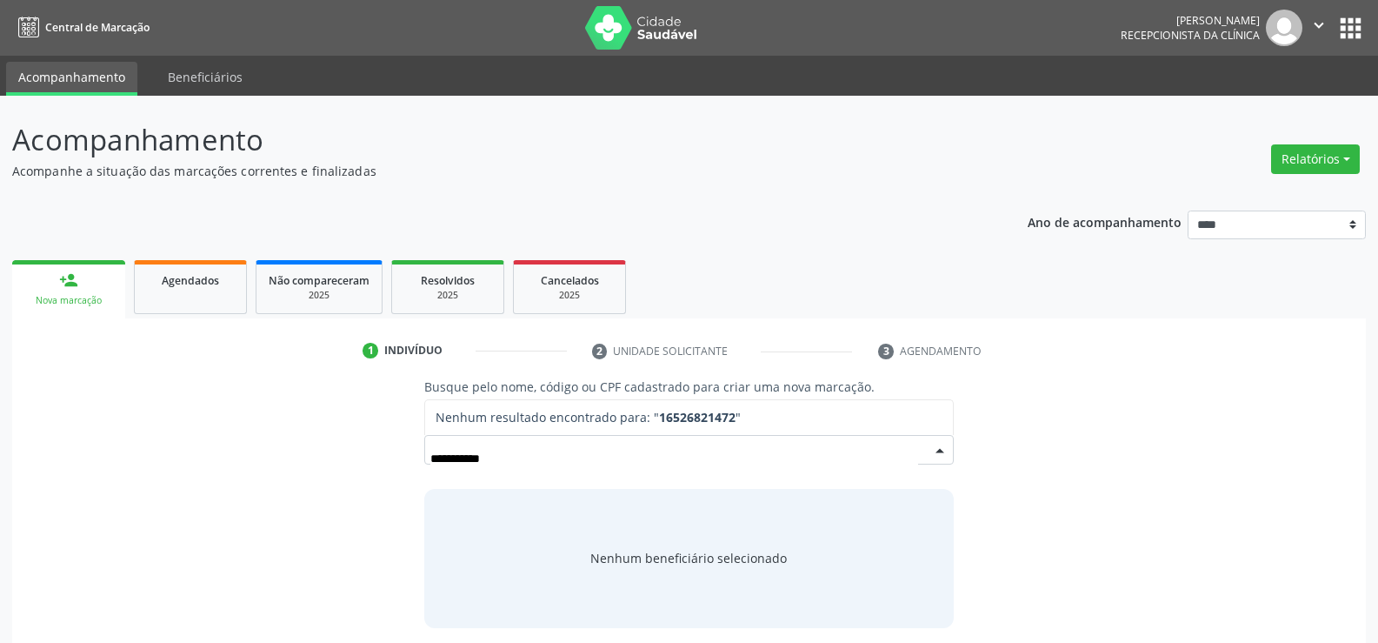
drag, startPoint x: 447, startPoint y: 468, endPoint x: 417, endPoint y: 472, distance: 29.9
click at [417, 472] on div "**********" at bounding box center [689, 502] width 554 height 250
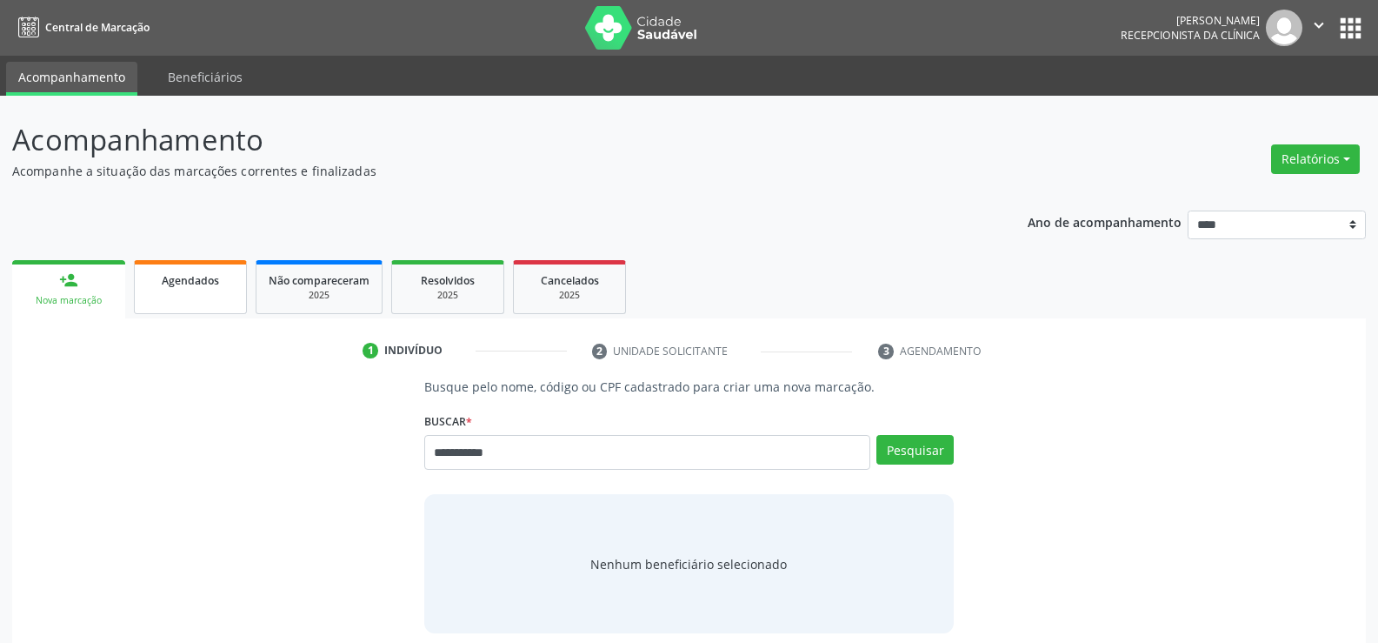
click at [184, 287] on span "Agendados" at bounding box center [190, 280] width 57 height 15
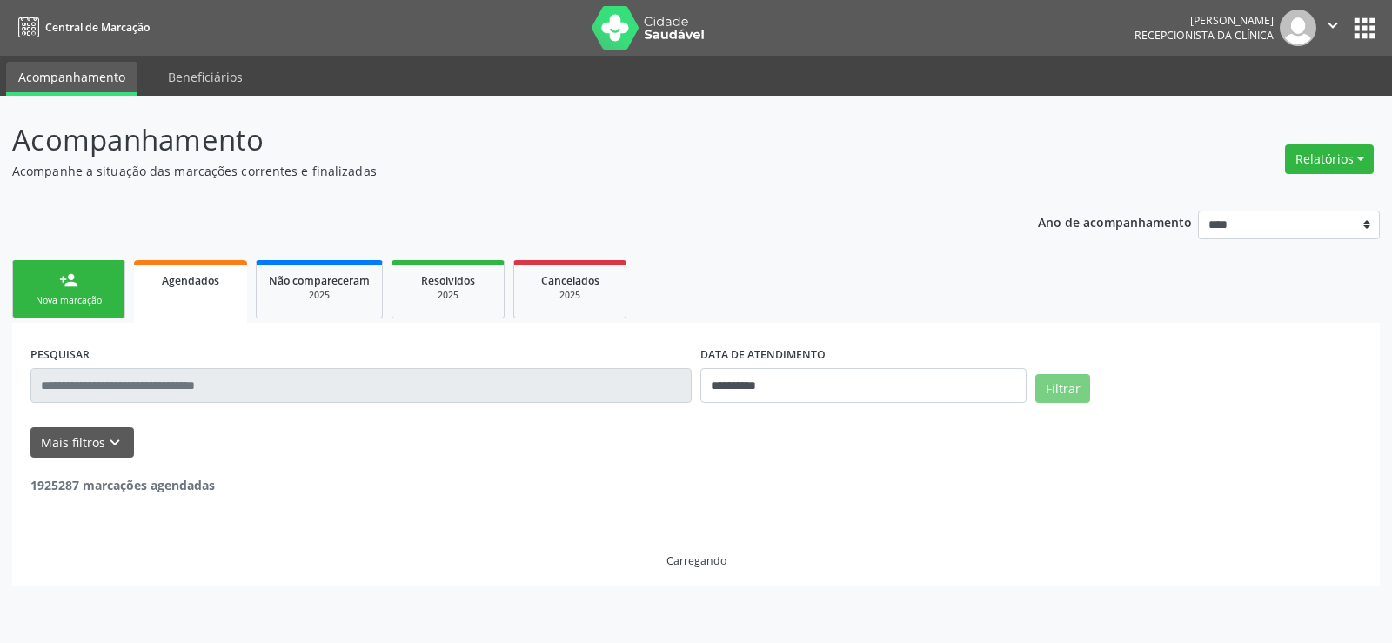
drag, startPoint x: 181, startPoint y: 404, endPoint x: 167, endPoint y: 385, distance: 23.7
click at [180, 404] on div "PESQUISAR" at bounding box center [361, 378] width 670 height 74
click at [157, 379] on input "text" at bounding box center [360, 385] width 661 height 35
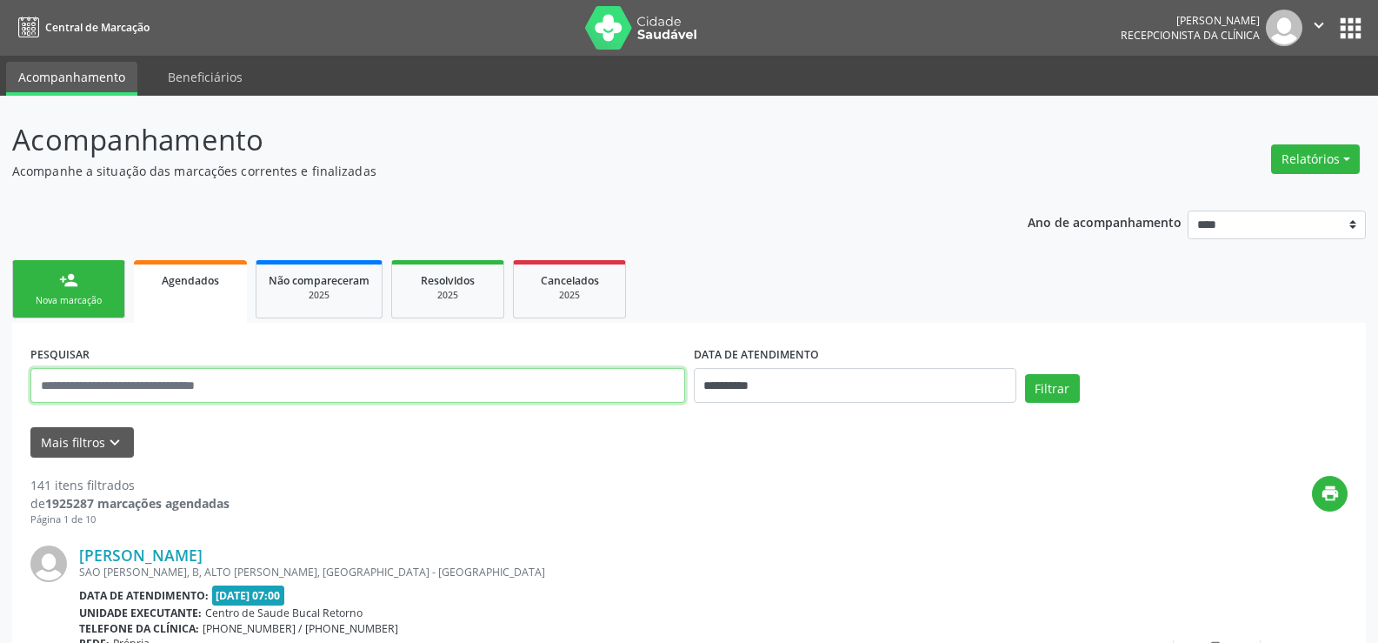
click at [154, 384] on input "text" at bounding box center [357, 385] width 655 height 35
type input "**********"
click at [1025, 374] on button "Filtrar" at bounding box center [1052, 389] width 55 height 30
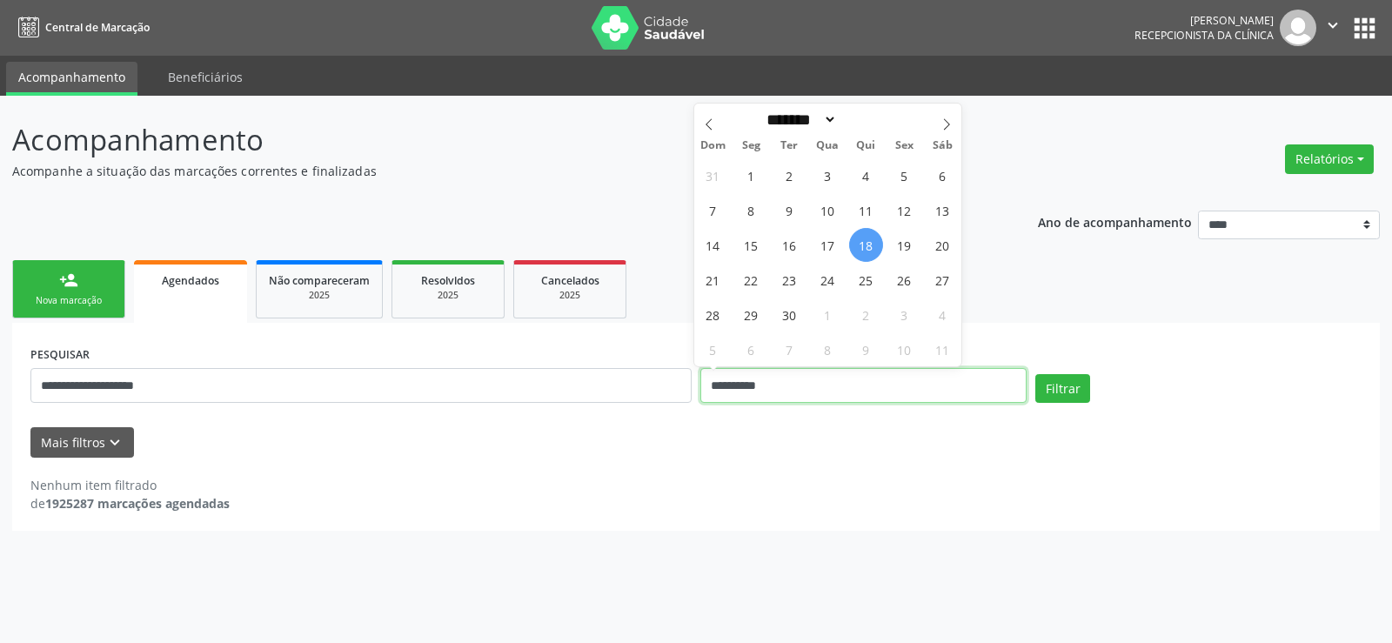
drag, startPoint x: 801, startPoint y: 389, endPoint x: 706, endPoint y: 402, distance: 95.7
click at [706, 402] on input "**********" at bounding box center [863, 385] width 326 height 35
click at [1035, 374] on button "Filtrar" at bounding box center [1062, 389] width 55 height 30
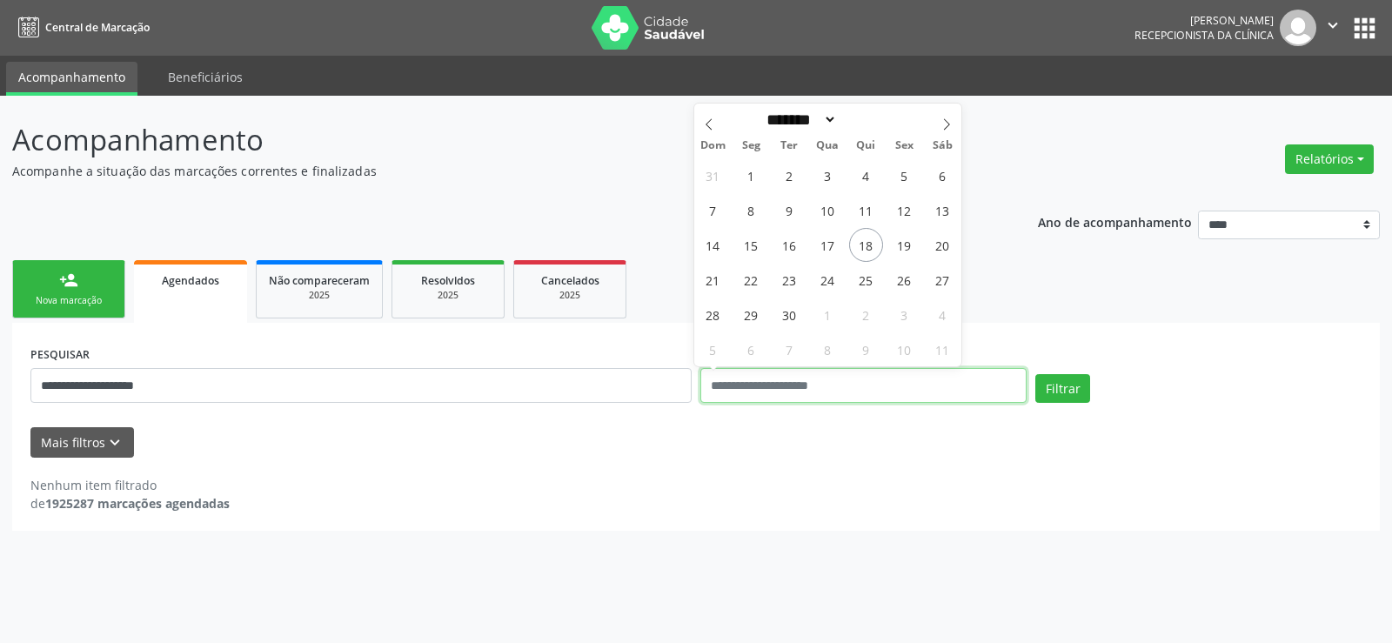
click at [1035, 374] on button "Filtrar" at bounding box center [1062, 389] width 55 height 30
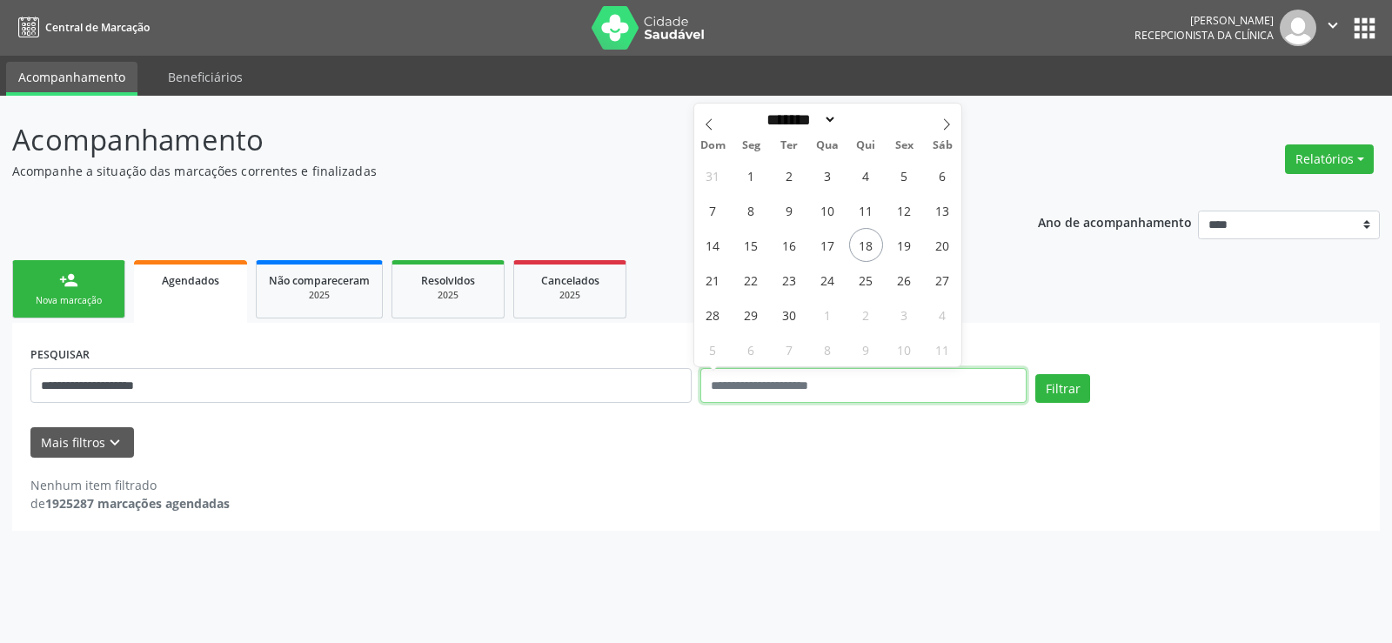
click at [1035, 374] on button "Filtrar" at bounding box center [1062, 389] width 55 height 30
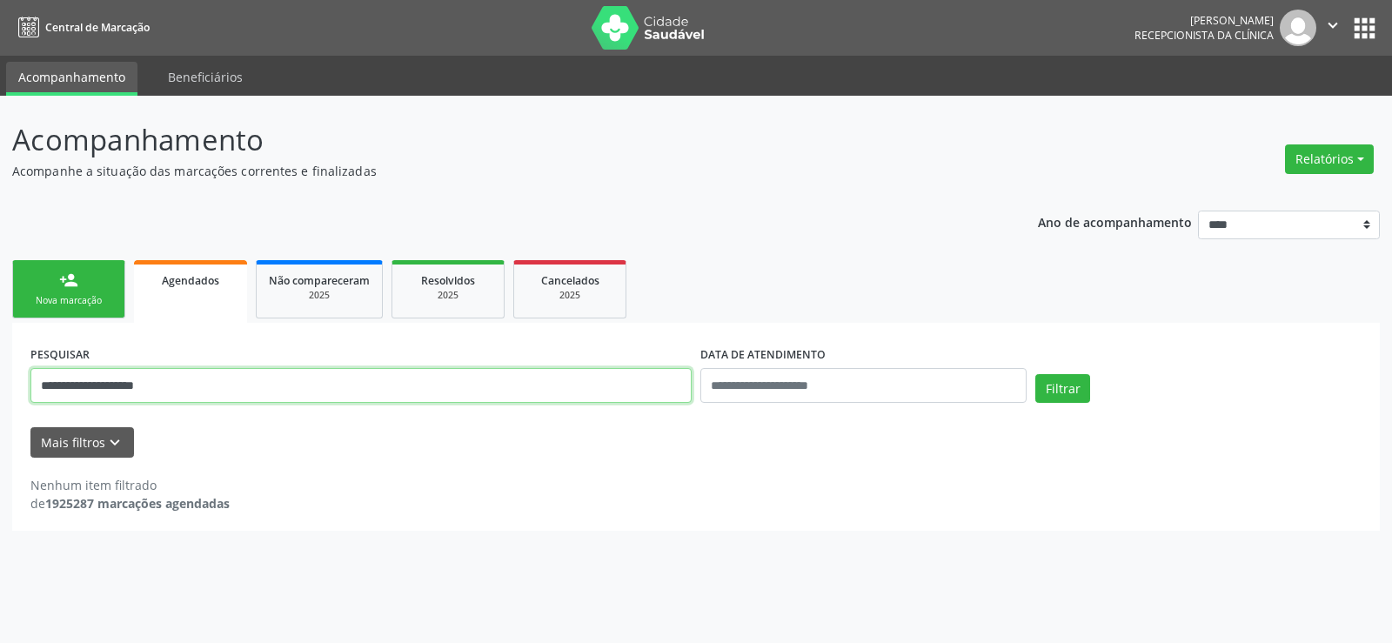
drag, startPoint x: 277, startPoint y: 387, endPoint x: 0, endPoint y: 369, distance: 278.0
click at [0, 369] on div "**********" at bounding box center [696, 369] width 1392 height 547
click at [464, 287] on span "Resolvidos" at bounding box center [448, 280] width 54 height 15
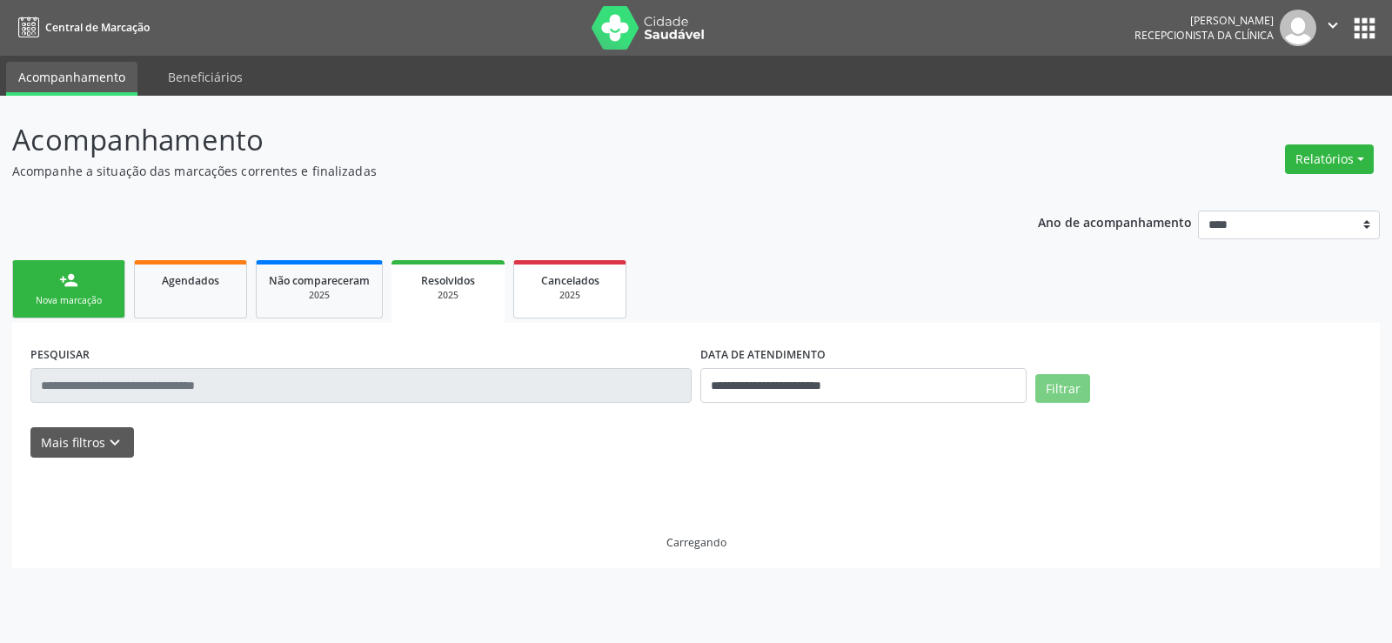
click at [585, 289] on div "2025" at bounding box center [569, 295] width 87 height 13
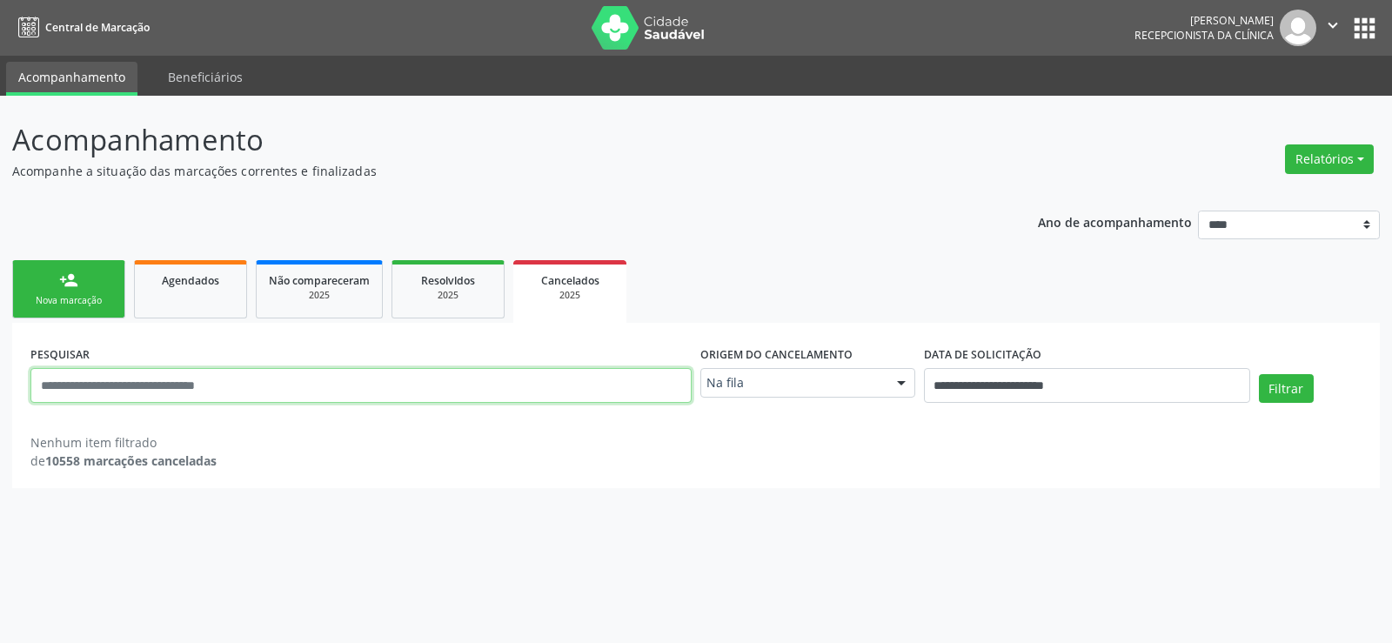
click at [454, 382] on input "text" at bounding box center [360, 385] width 661 height 35
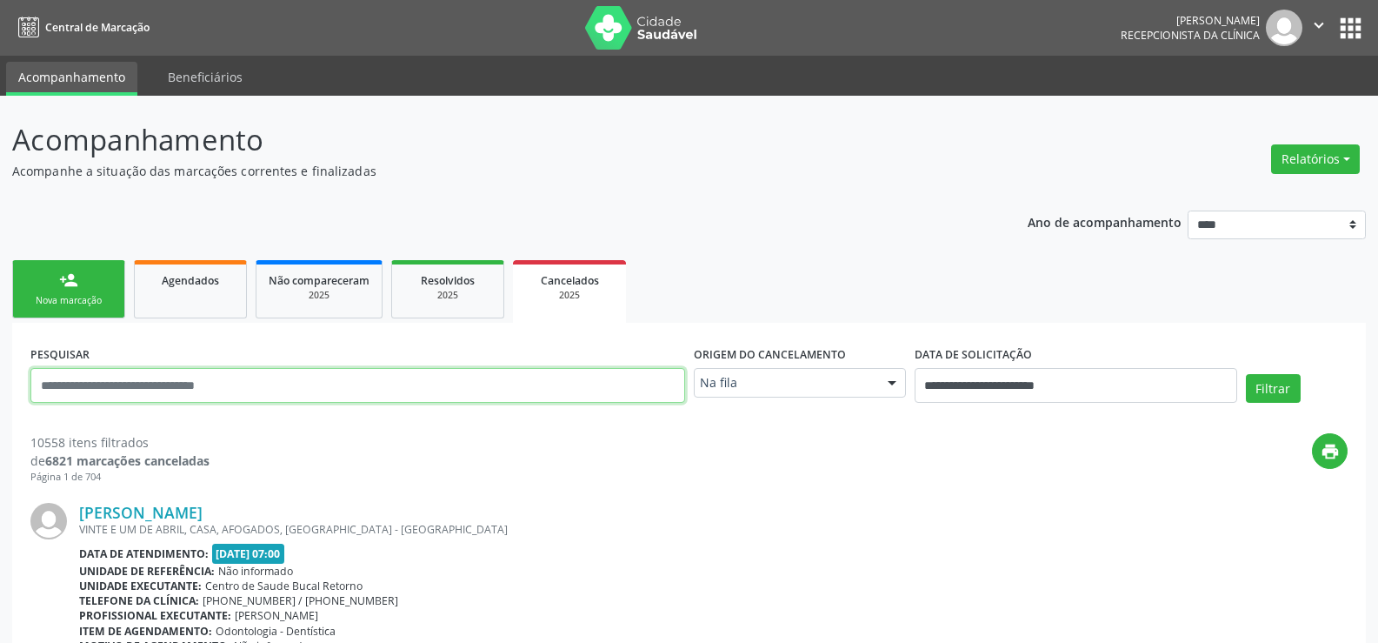
paste input "**********"
type input "**********"
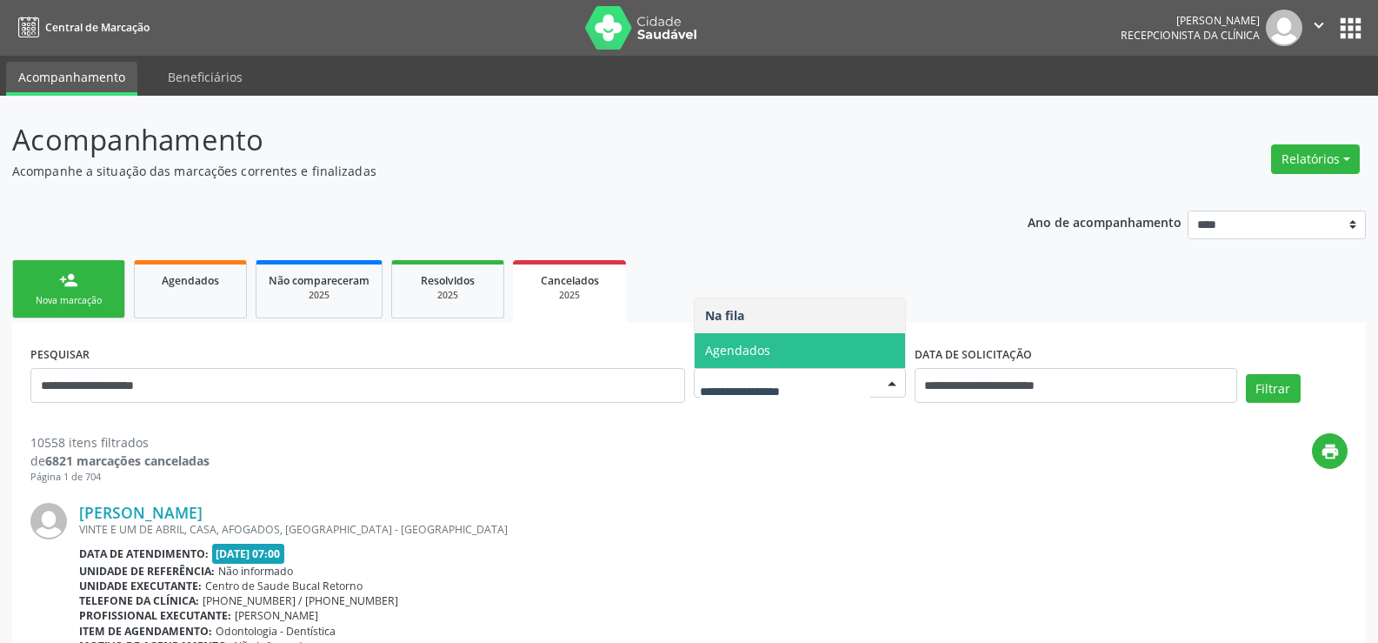
click at [726, 352] on span "Agendados" at bounding box center [737, 350] width 65 height 17
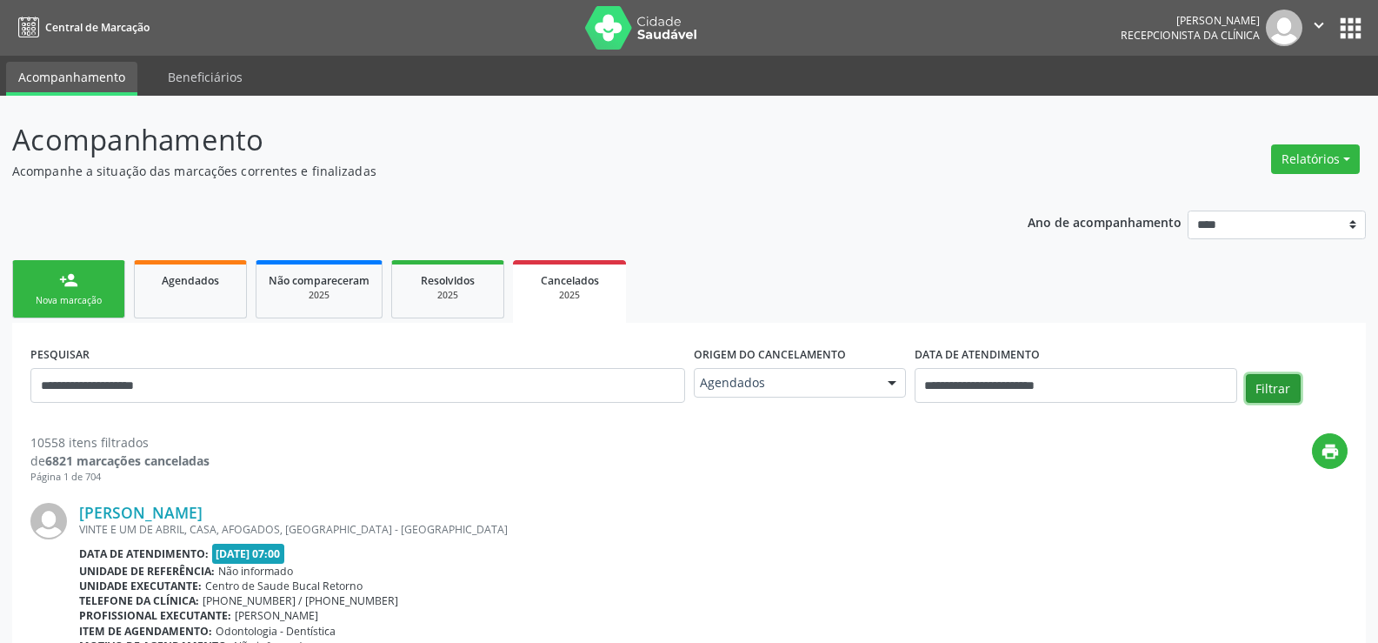
click at [1273, 394] on button "Filtrar" at bounding box center [1273, 389] width 55 height 30
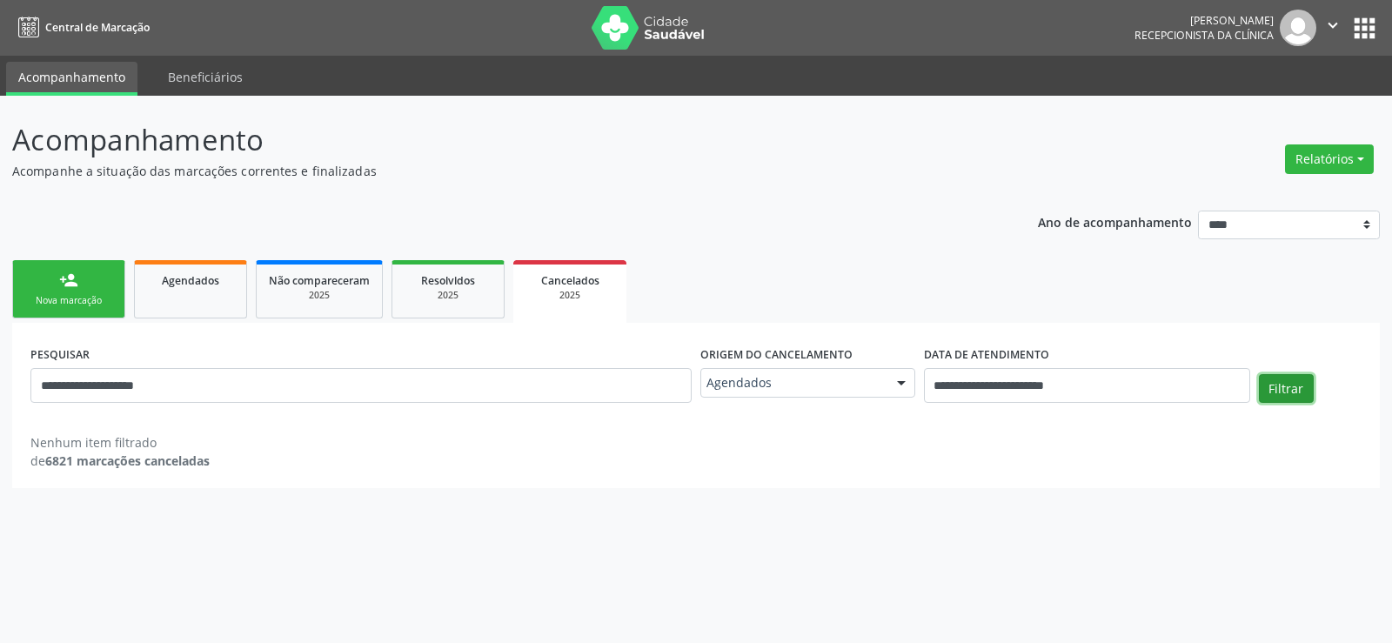
click at [1288, 381] on button "Filtrar" at bounding box center [1285, 389] width 55 height 30
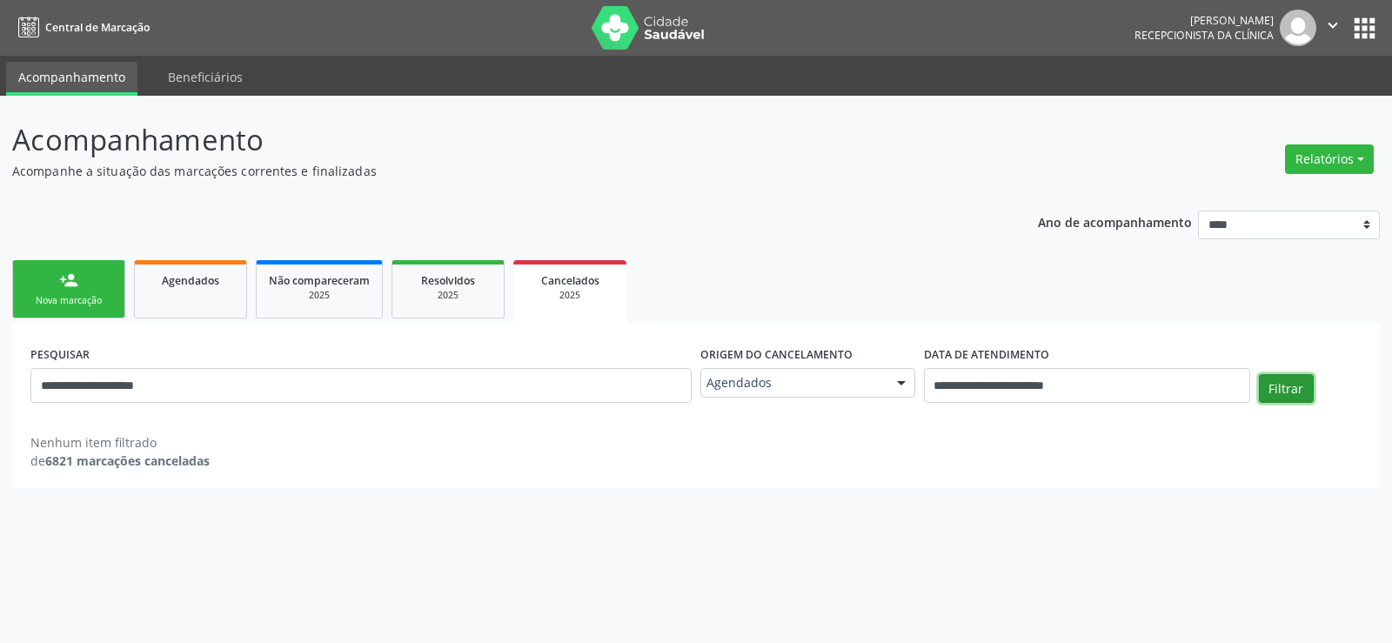
click at [1288, 381] on button "Filtrar" at bounding box center [1285, 389] width 55 height 30
click at [107, 313] on link "person_add Nova marcação" at bounding box center [68, 289] width 113 height 58
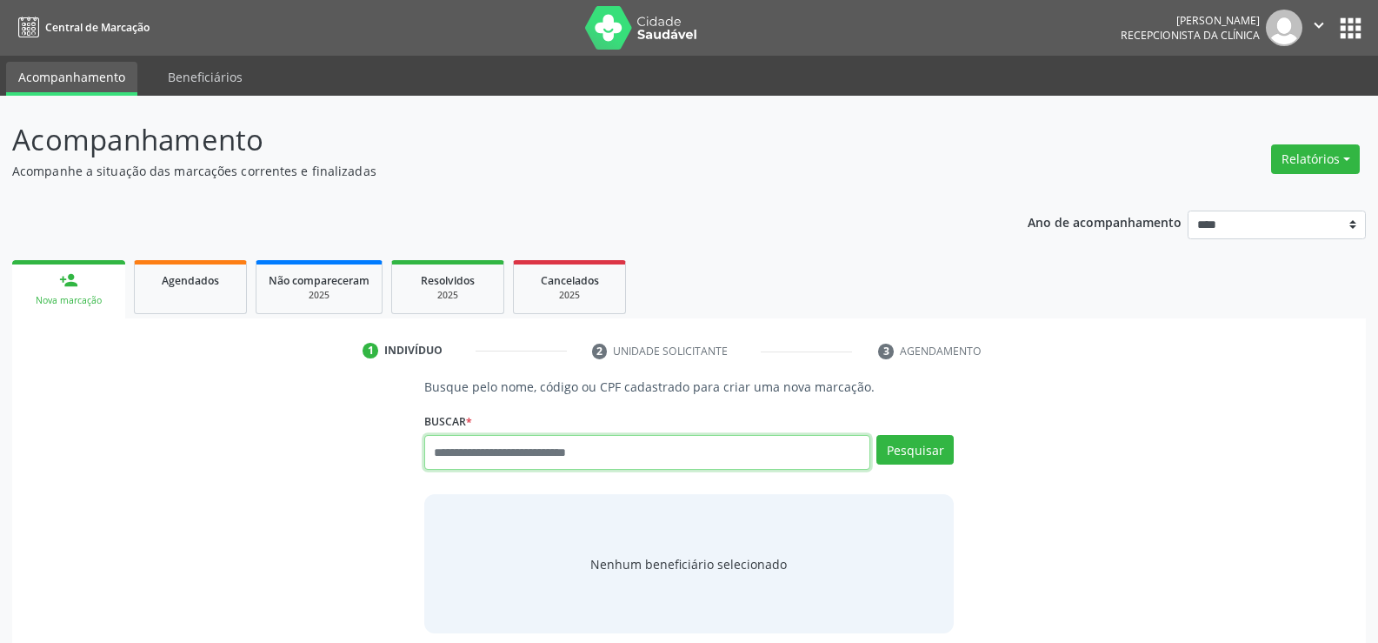
click at [575, 456] on input "text" at bounding box center [647, 452] width 446 height 35
type input "**********"
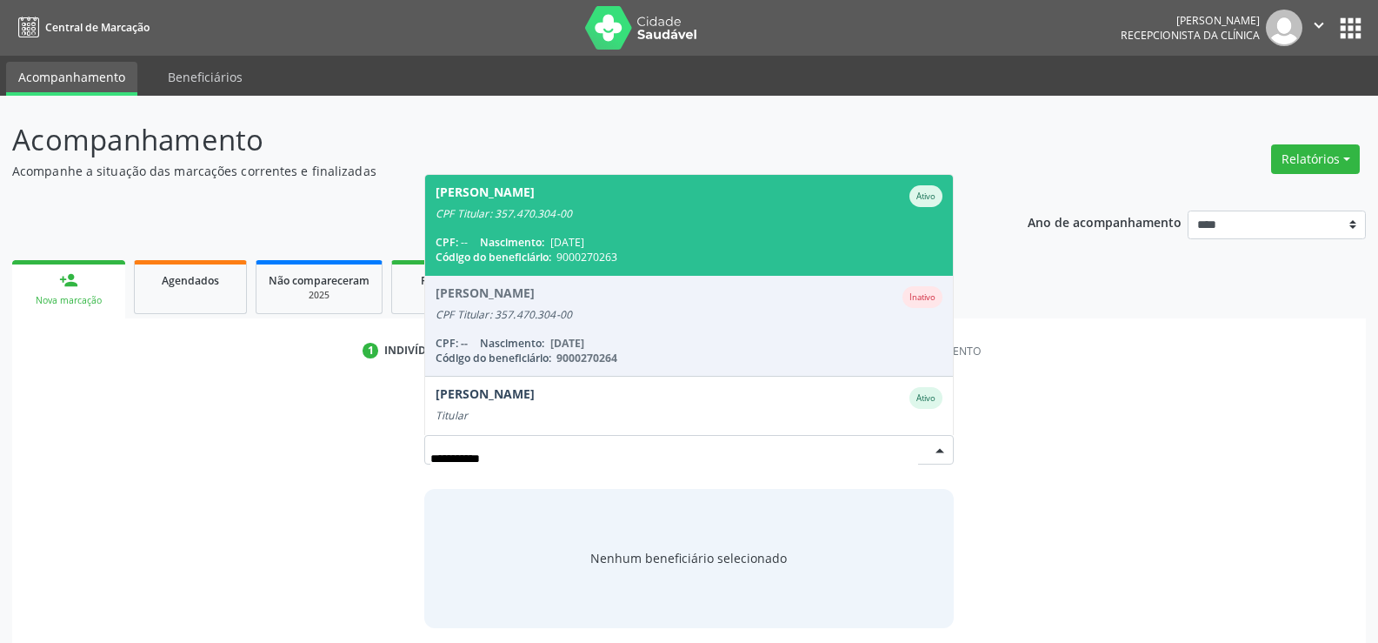
click at [517, 224] on span "[PERSON_NAME] Ativo CPF Titular: 357.470.304-00 CPF: -- Nascimento: [DATE] Códi…" at bounding box center [689, 225] width 528 height 100
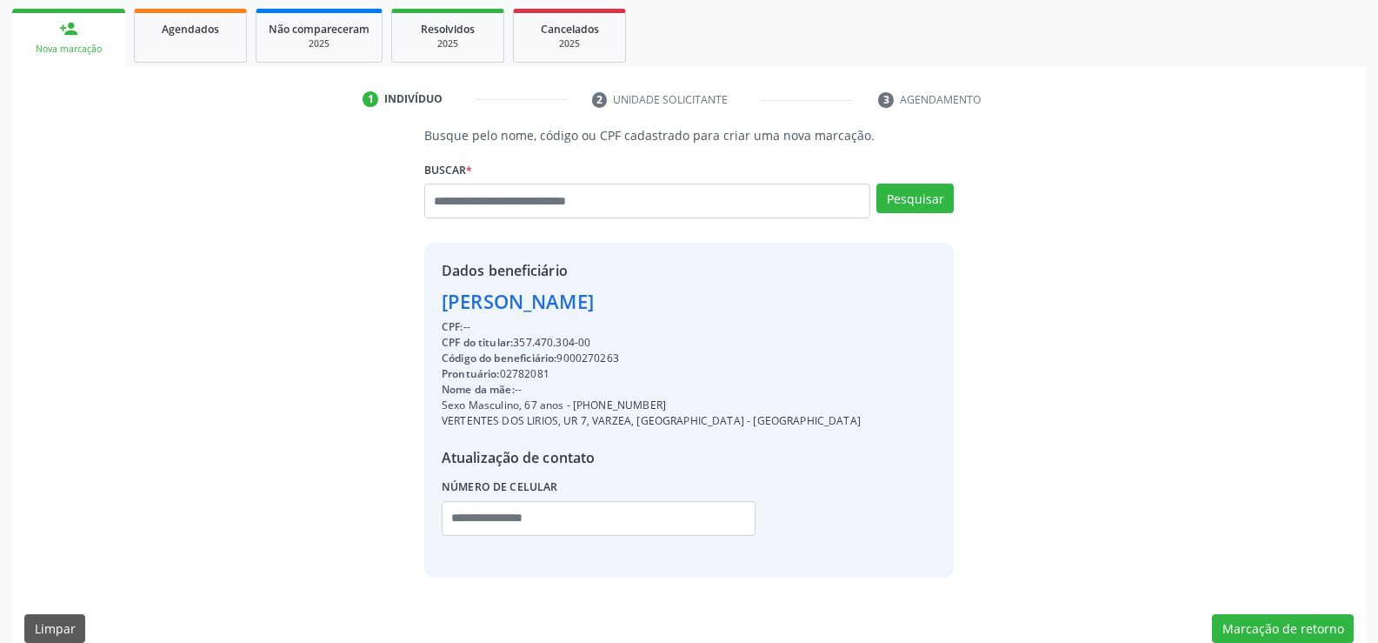
scroll to position [261, 0]
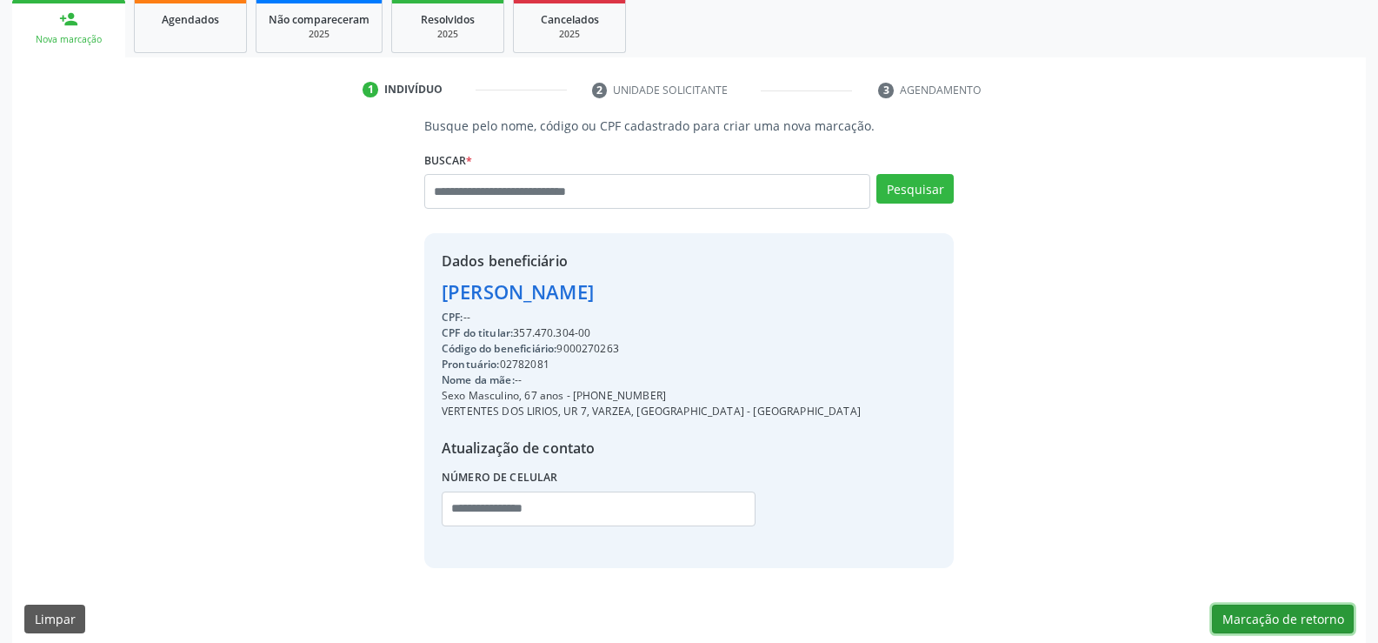
drag, startPoint x: 1274, startPoint y: 620, endPoint x: 1229, endPoint y: 614, distance: 45.6
click at [1274, 620] on button "Marcação de retorno" at bounding box center [1283, 619] width 142 height 30
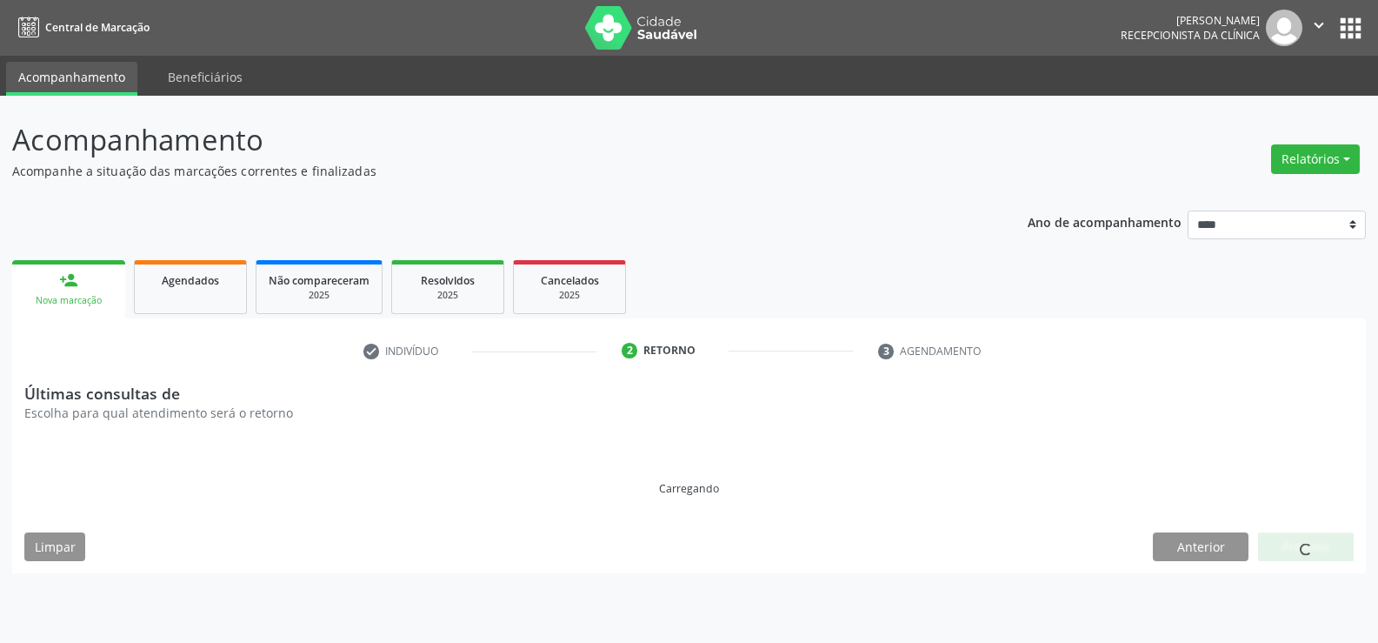
scroll to position [0, 0]
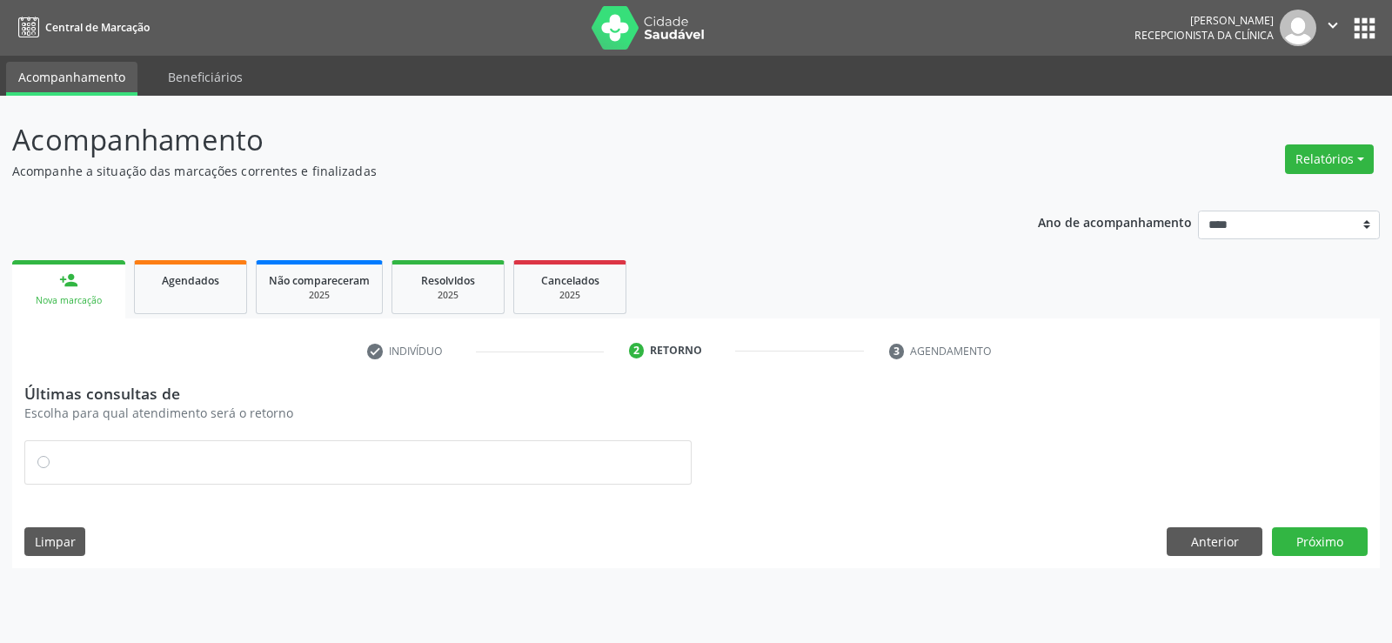
drag, startPoint x: 35, startPoint y: 463, endPoint x: 456, endPoint y: 425, distance: 422.6
click at [35, 463] on div at bounding box center [357, 462] width 665 height 43
click at [1296, 534] on button "Próximo" at bounding box center [1320, 542] width 96 height 30
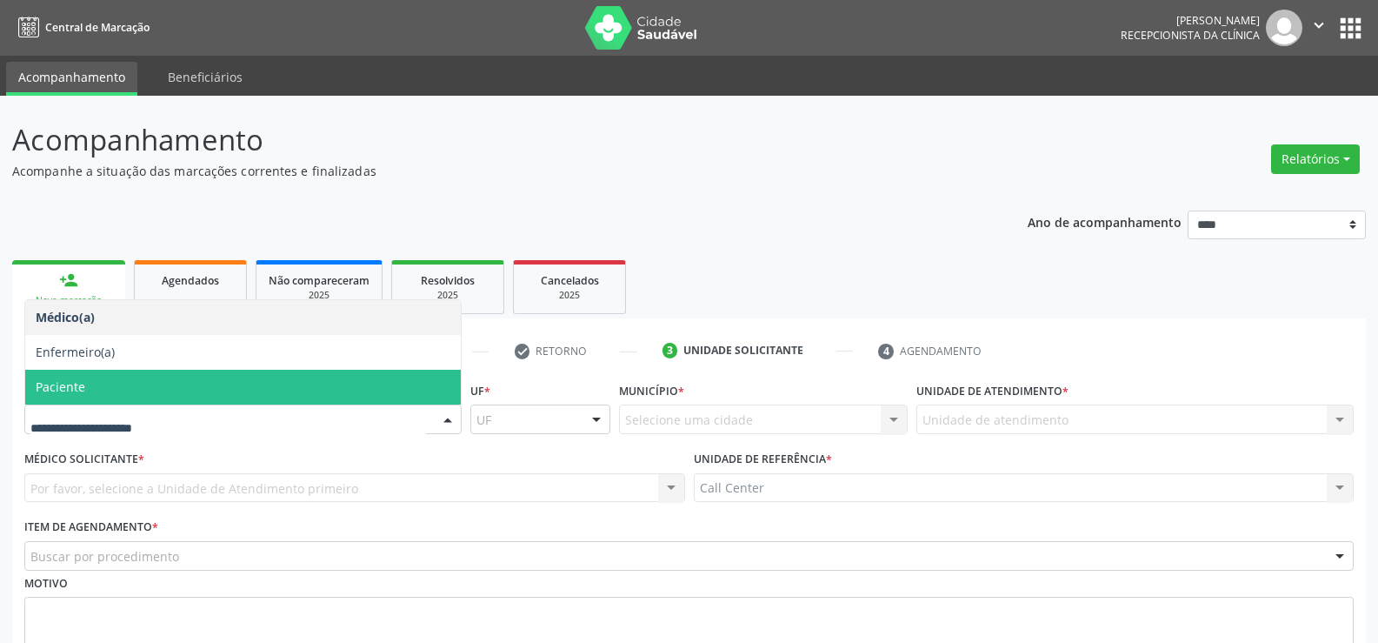
click at [54, 383] on span "Paciente" at bounding box center [61, 386] width 50 height 17
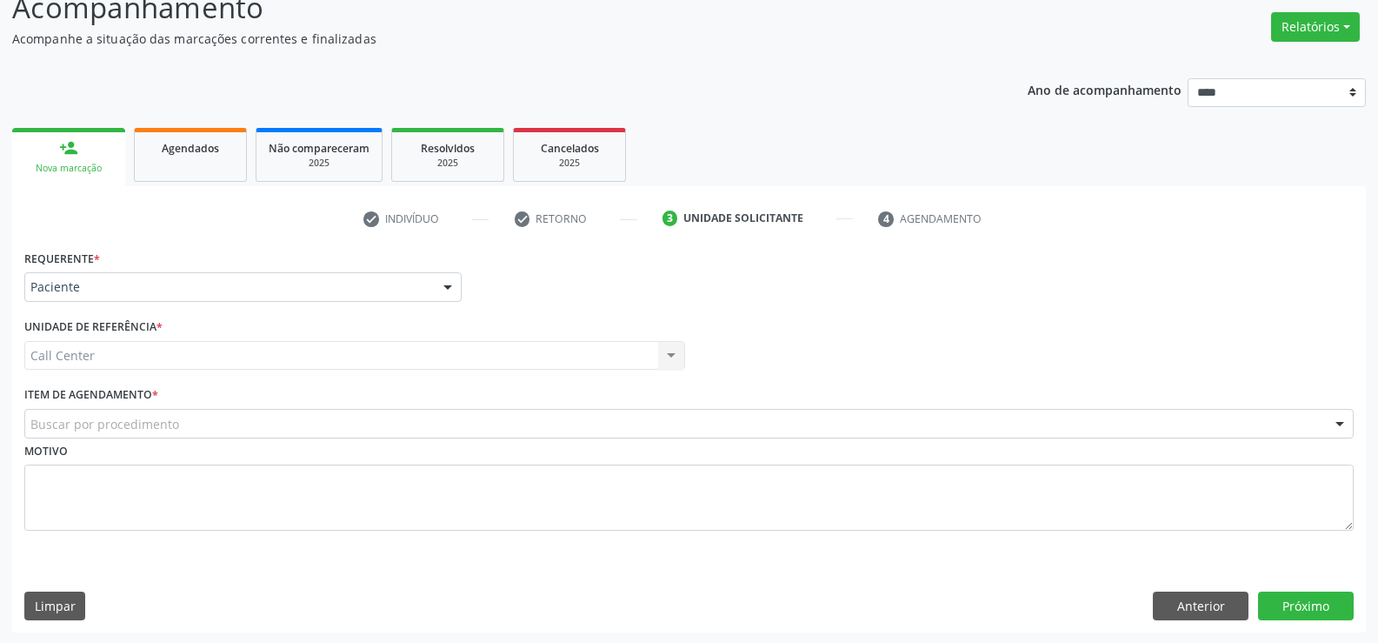
scroll to position [134, 0]
click at [261, 417] on div "Buscar por procedimento" at bounding box center [689, 422] width 1330 height 30
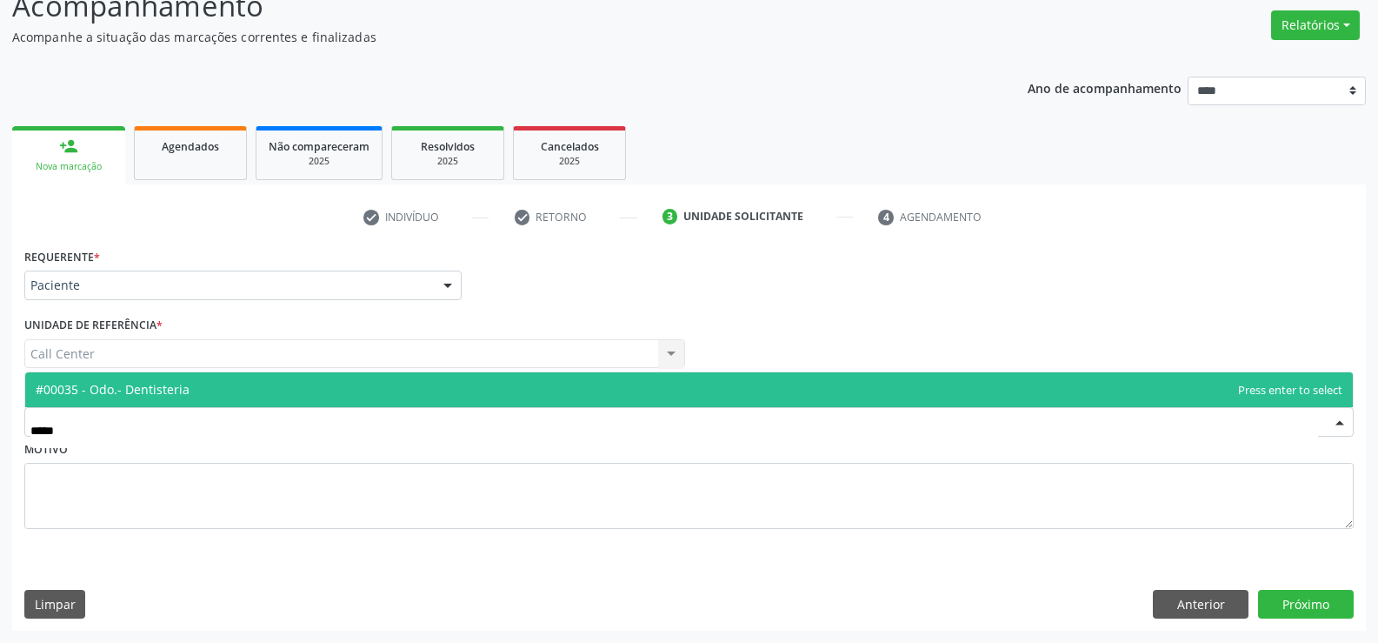
type input "****"
click at [233, 381] on span "#00082 - Odontologia - Dentística" at bounding box center [689, 389] width 1328 height 35
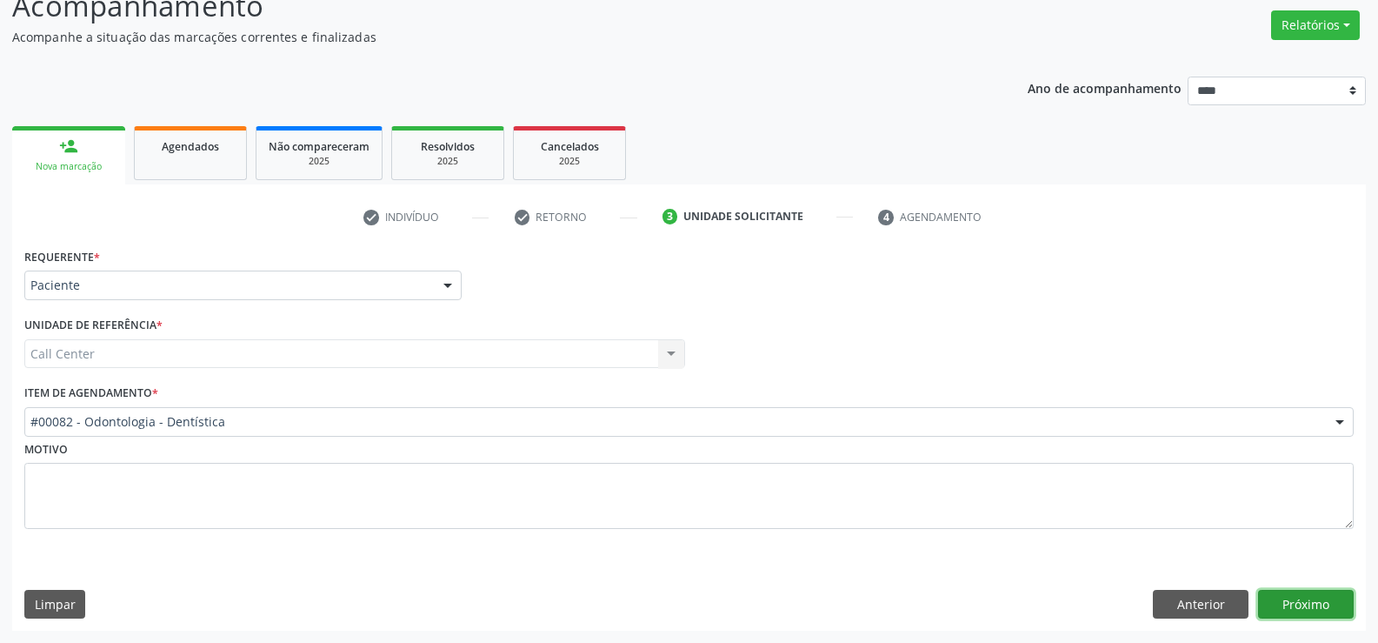
click at [1308, 601] on button "Próximo" at bounding box center [1306, 605] width 96 height 30
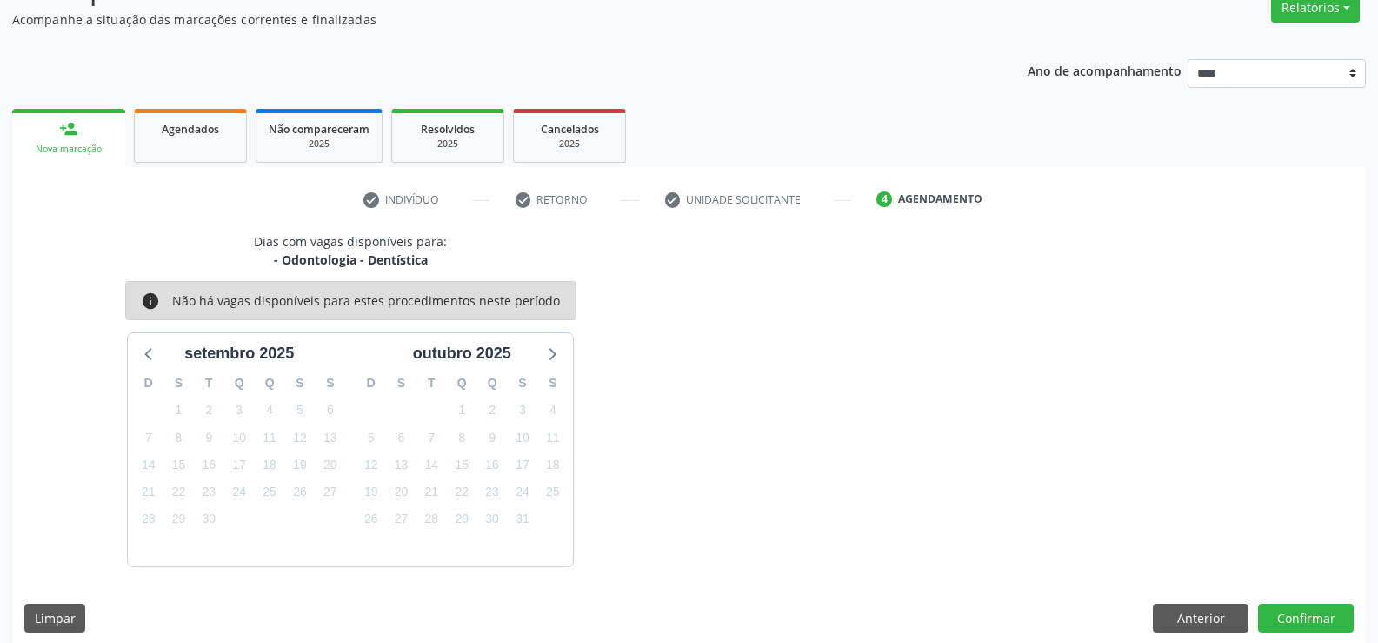
scroll to position [165, 0]
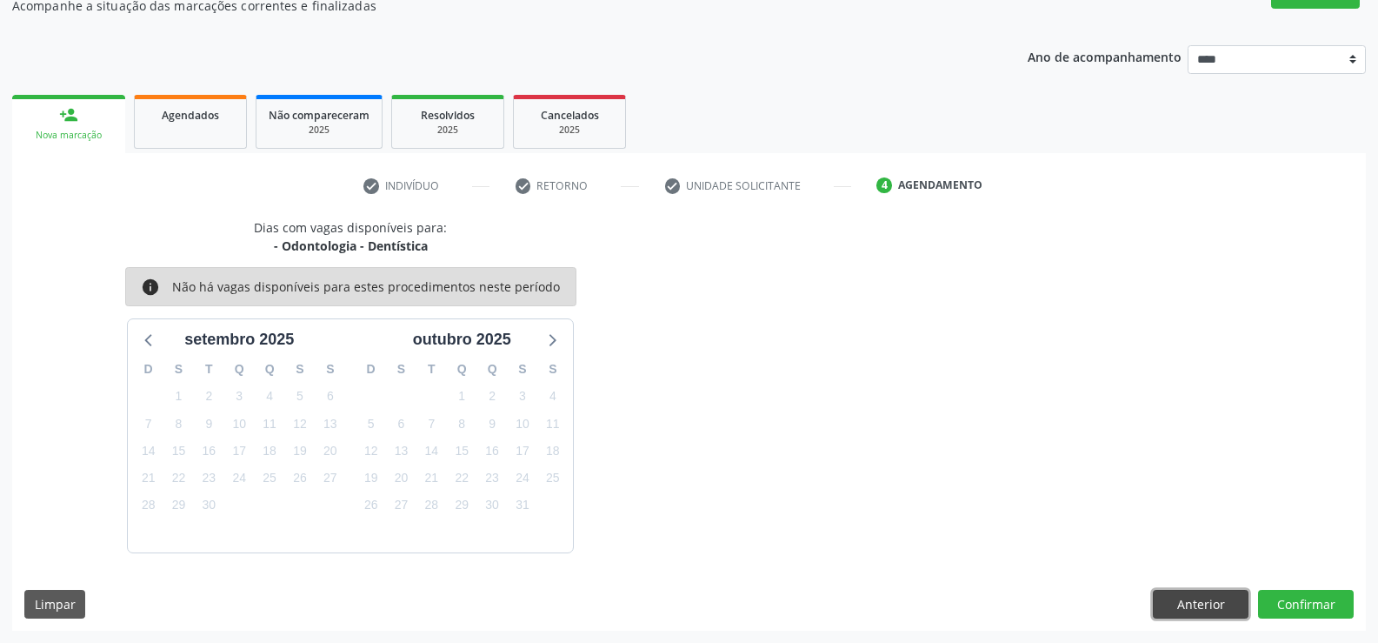
click at [1211, 596] on button "Anterior" at bounding box center [1201, 605] width 96 height 30
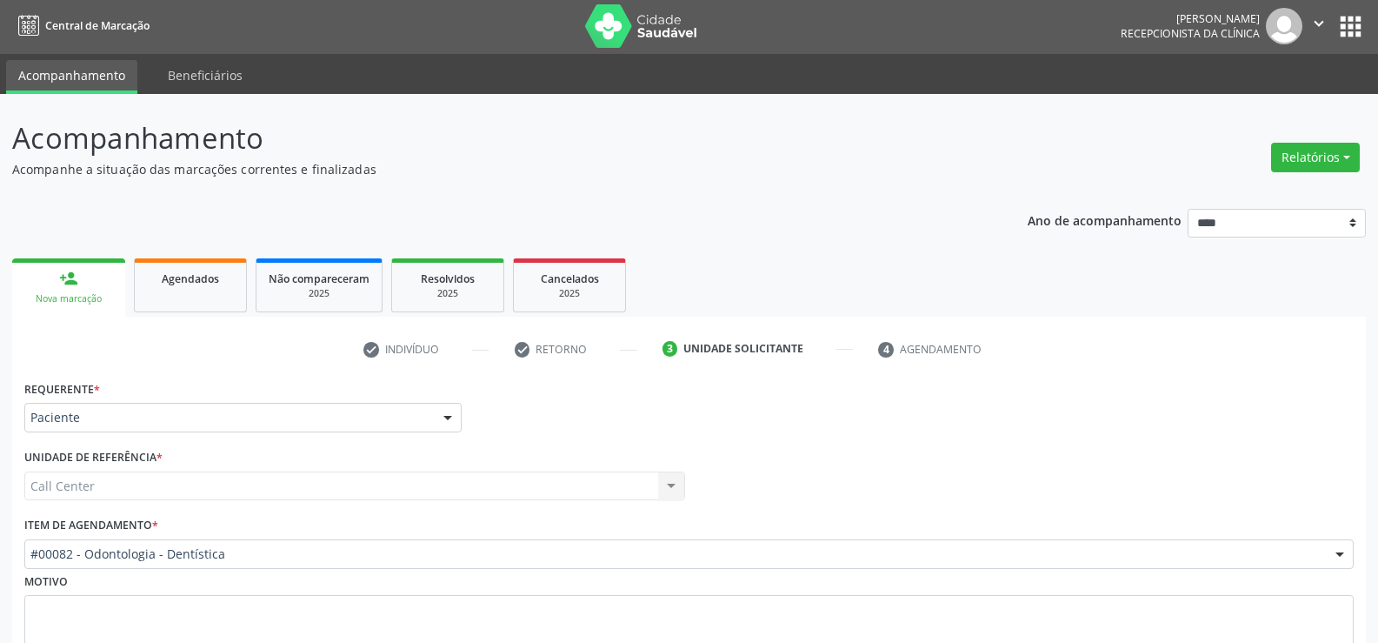
scroll to position [134, 0]
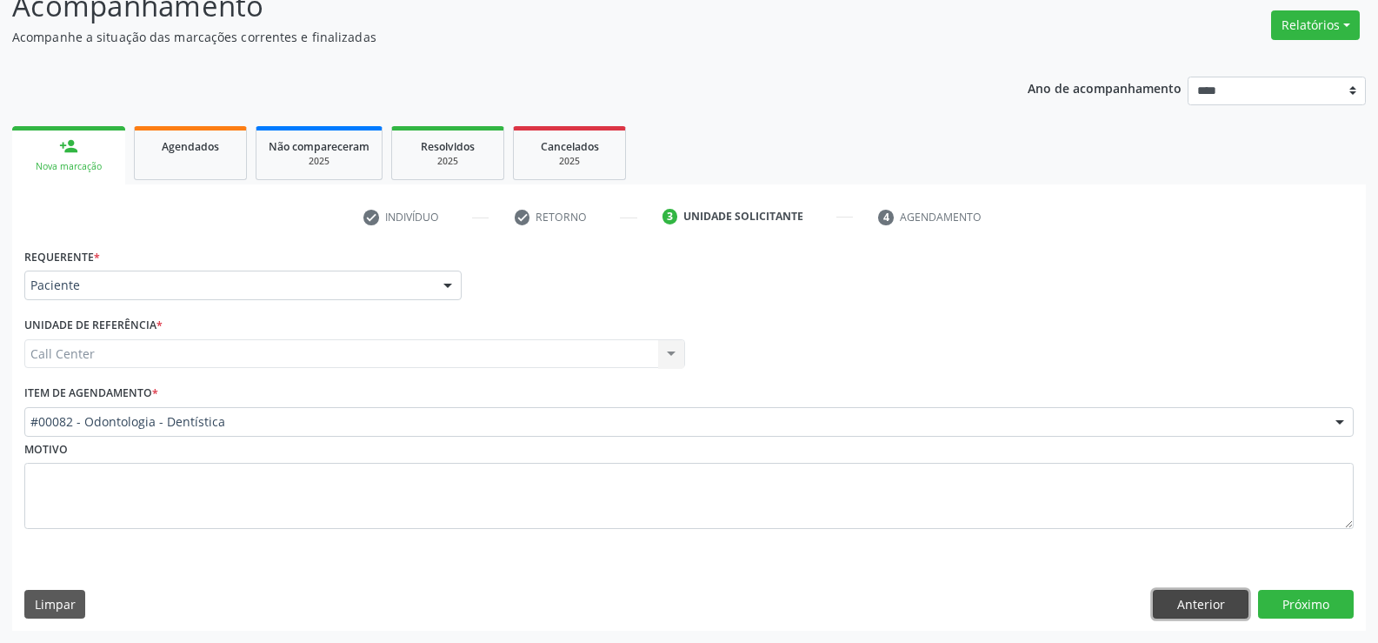
click at [1207, 596] on button "Anterior" at bounding box center [1201, 605] width 96 height 30
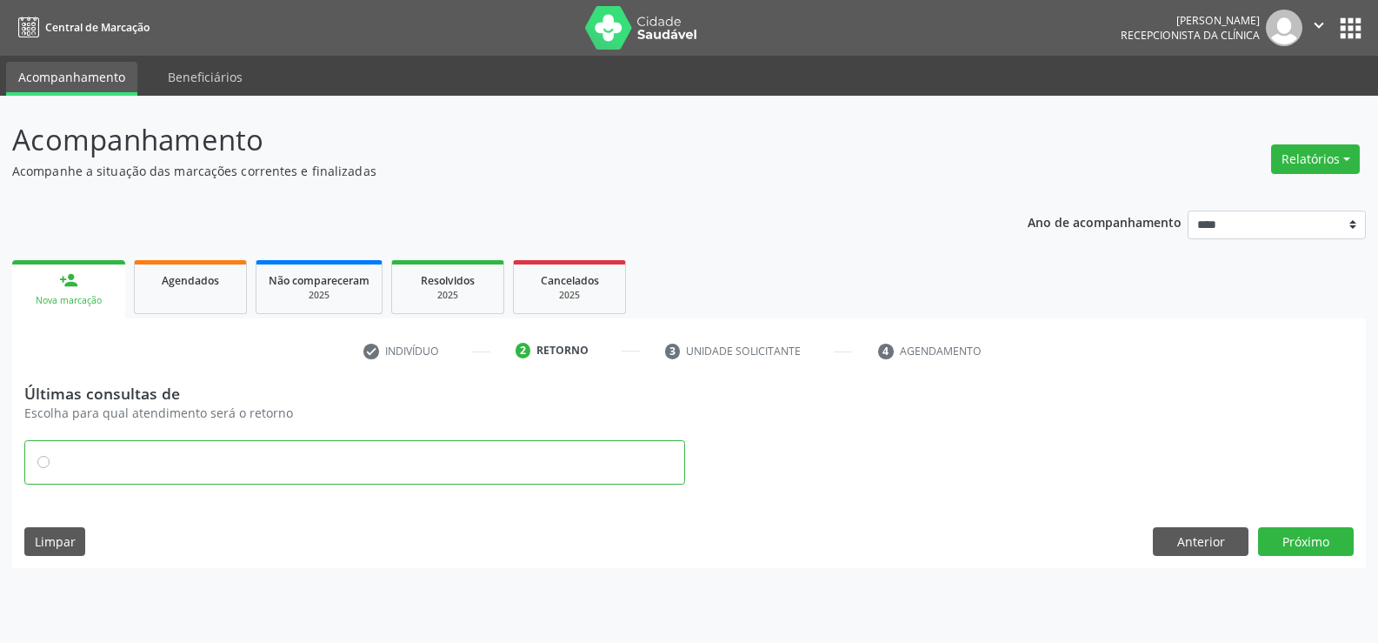
scroll to position [0, 0]
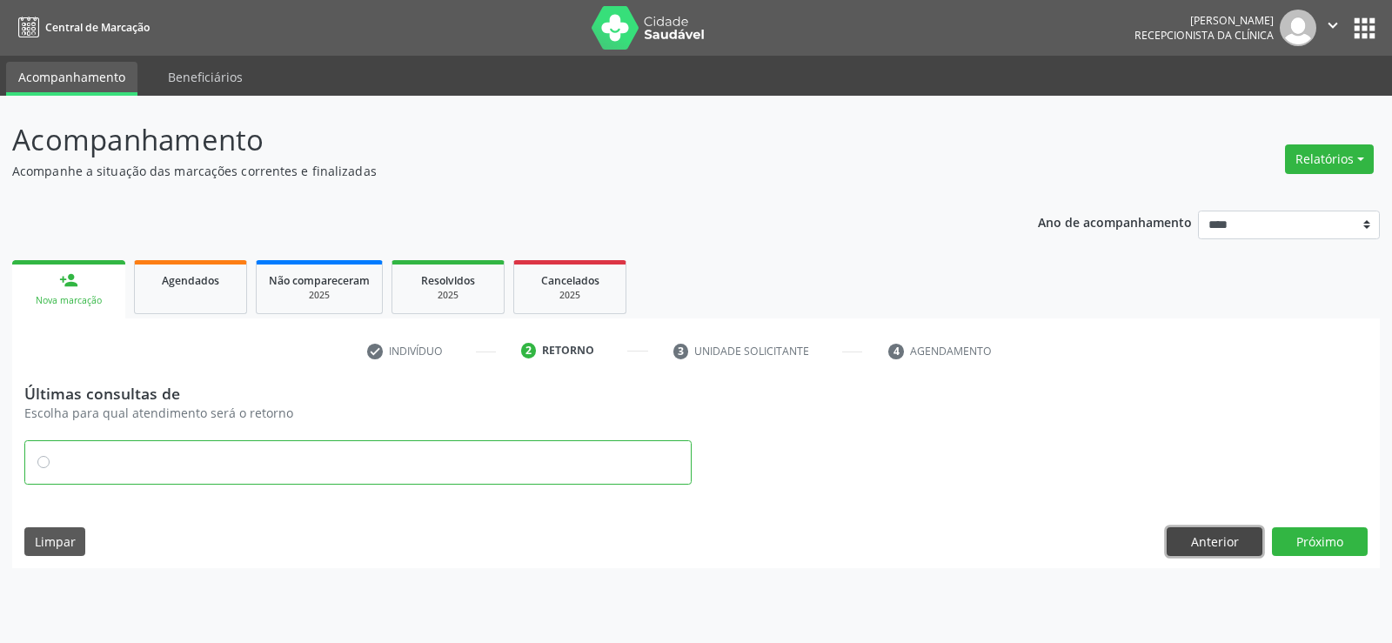
click at [1232, 548] on button "Anterior" at bounding box center [1214, 542] width 96 height 30
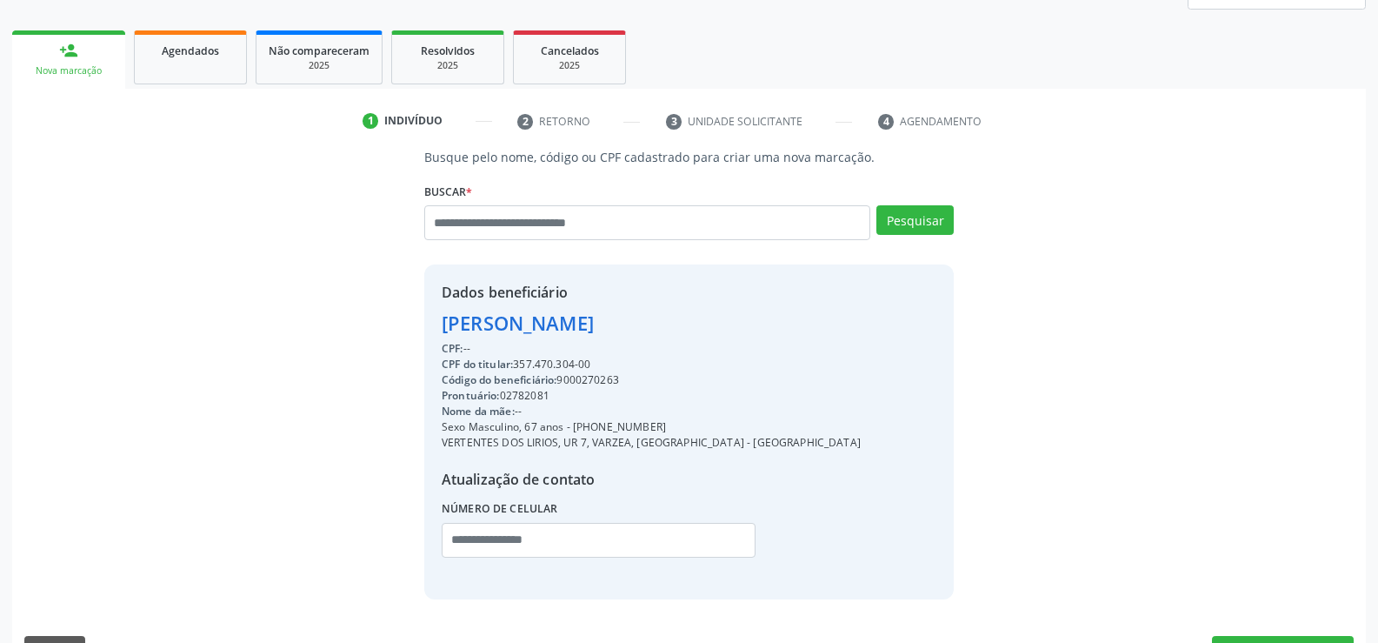
scroll to position [276, 0]
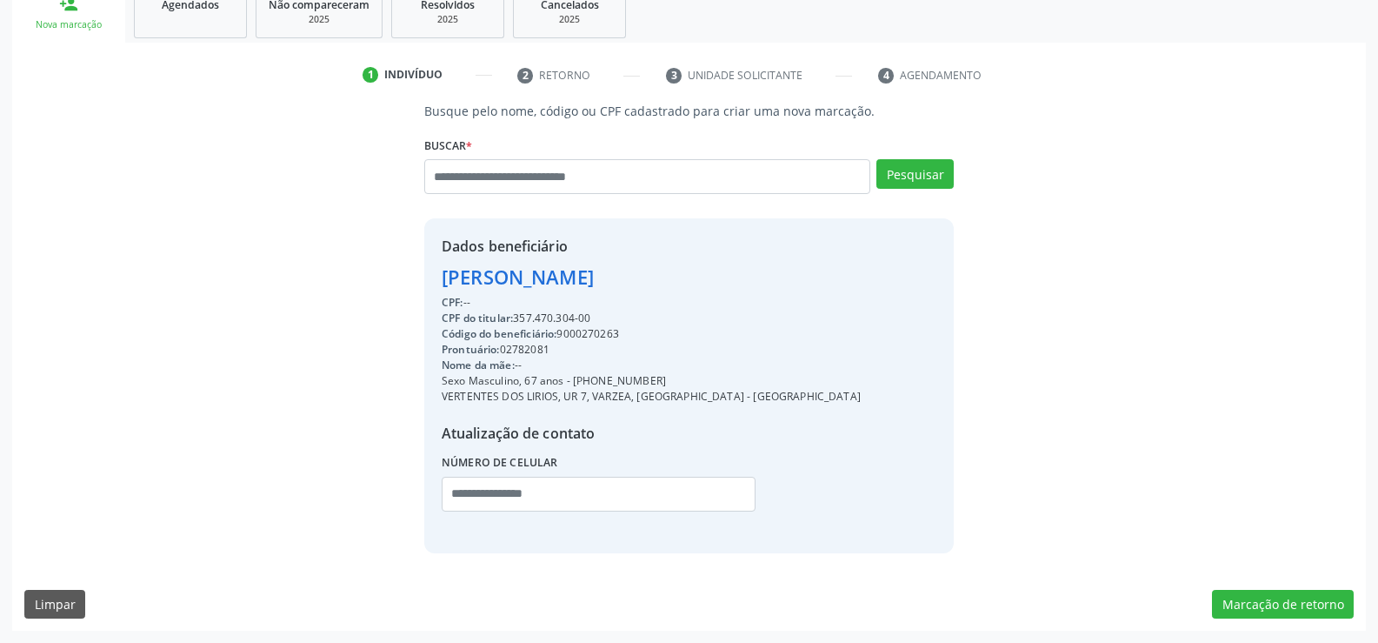
drag, startPoint x: 437, startPoint y: 273, endPoint x: 644, endPoint y: 282, distance: 207.2
click at [644, 282] on div "Dados beneficiário [PERSON_NAME] CPF: -- CPF do titular: 357.470.304-00 Código …" at bounding box center [689, 385] width 530 height 334
copy div "[PERSON_NAME]"
click at [213, 38] on ul "person_add Nova marcação Agendados Não compareceram 2025 Resolvidos 2025 Cancel…" at bounding box center [689, 11] width 1354 height 63
click at [204, 11] on span "Agendados" at bounding box center [190, 4] width 57 height 15
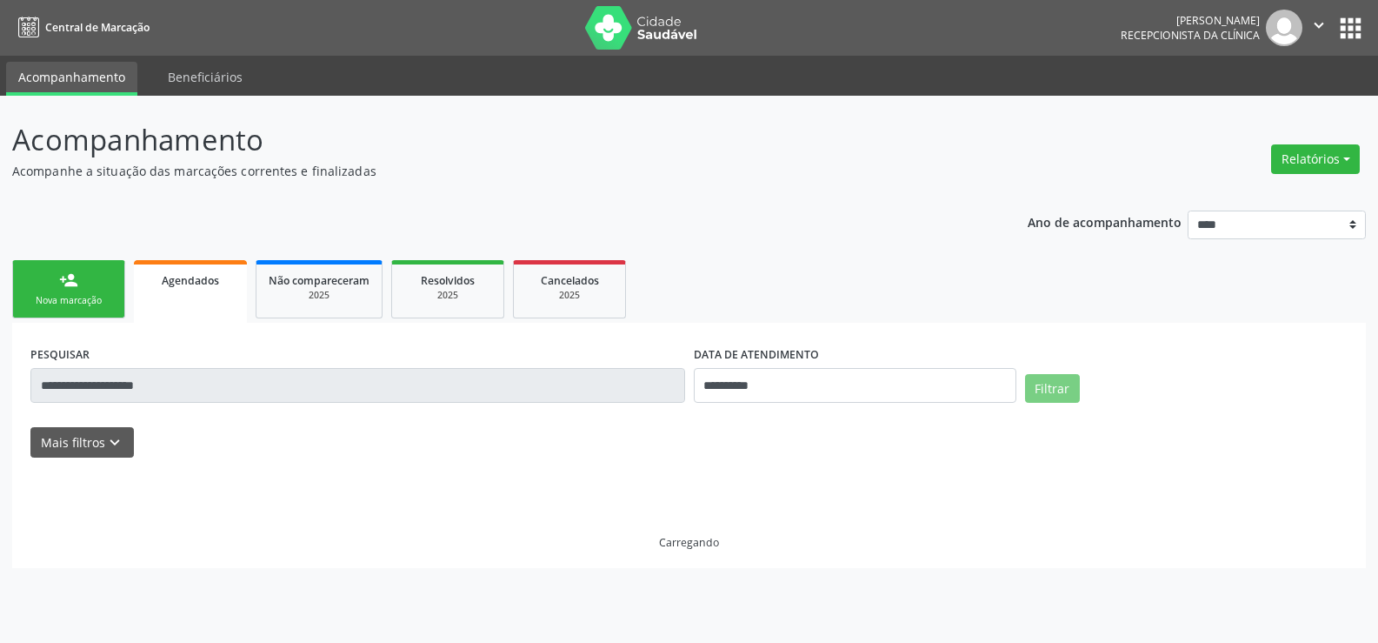
scroll to position [0, 0]
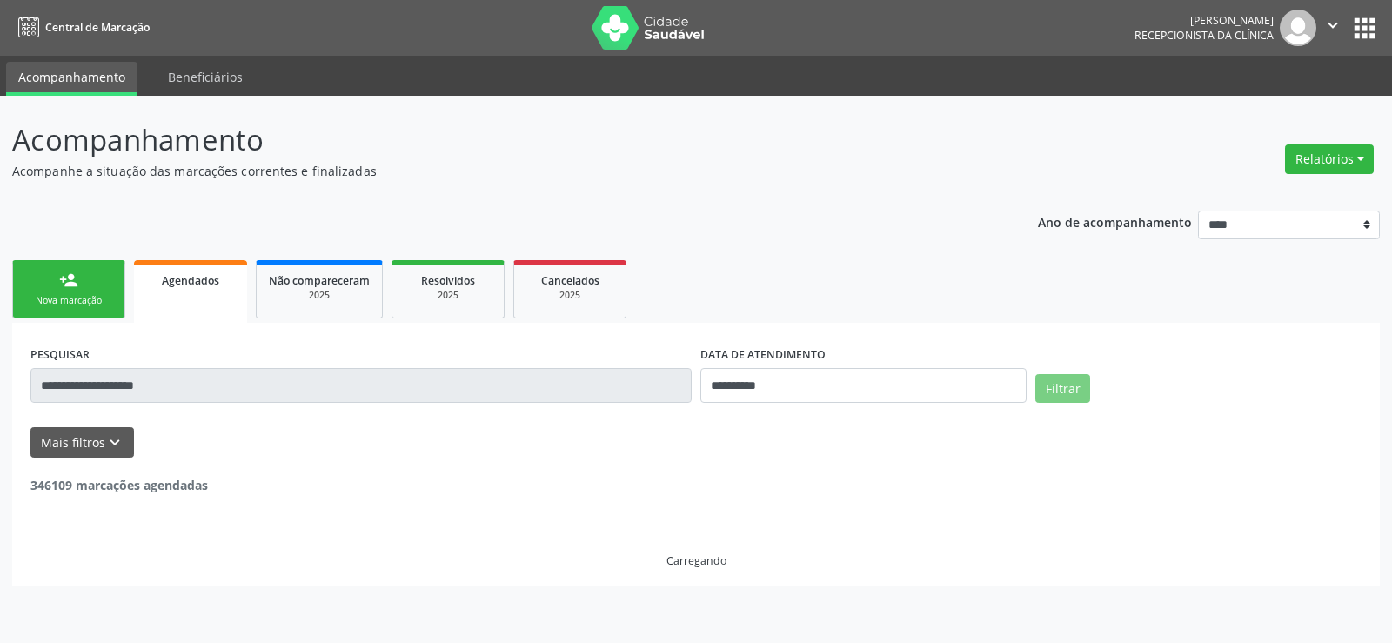
click at [236, 395] on input "**********" at bounding box center [360, 385] width 661 height 35
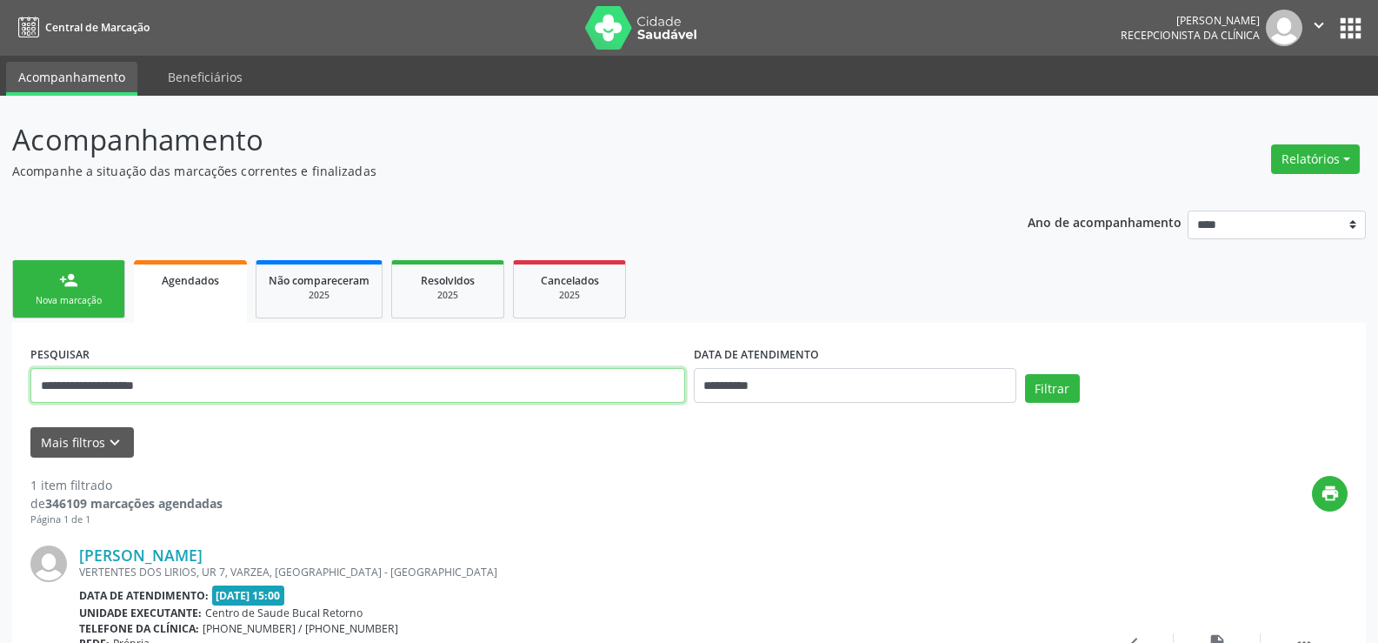
drag, startPoint x: 240, startPoint y: 387, endPoint x: 0, endPoint y: 354, distance: 242.3
click at [0, 354] on div "**********" at bounding box center [689, 451] width 1378 height 711
paste input "text"
type input "**********"
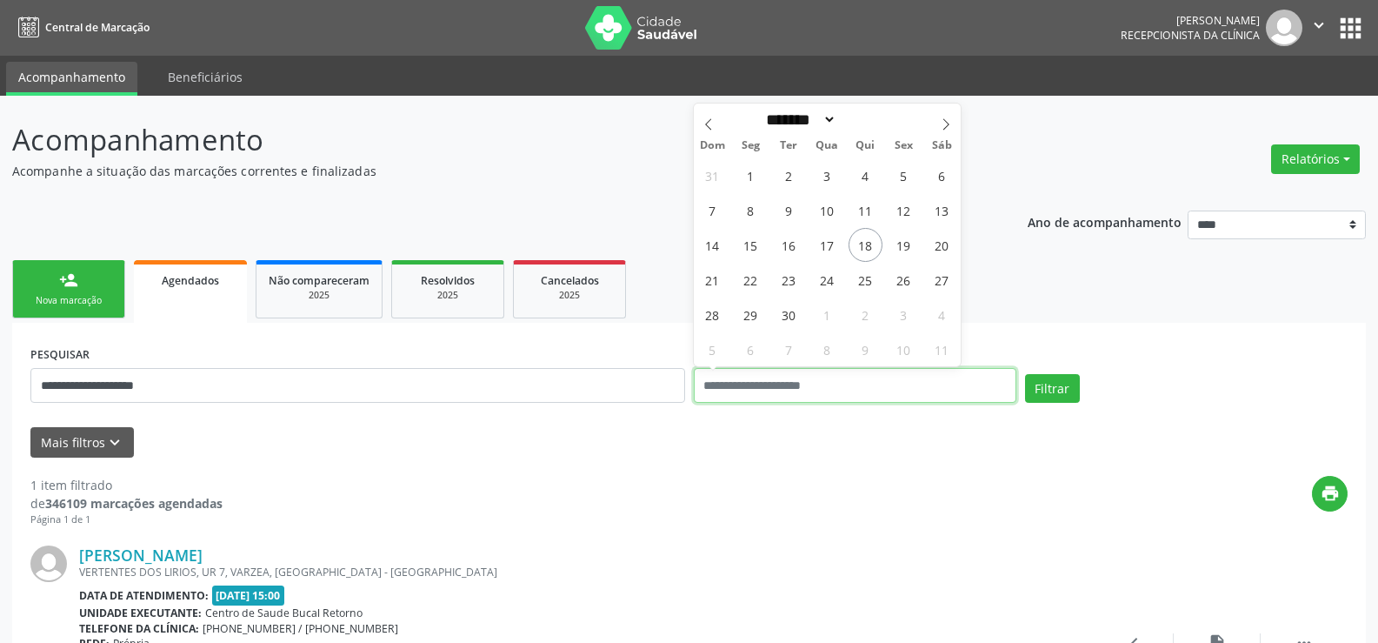
click at [1025, 374] on button "Filtrar" at bounding box center [1052, 389] width 55 height 30
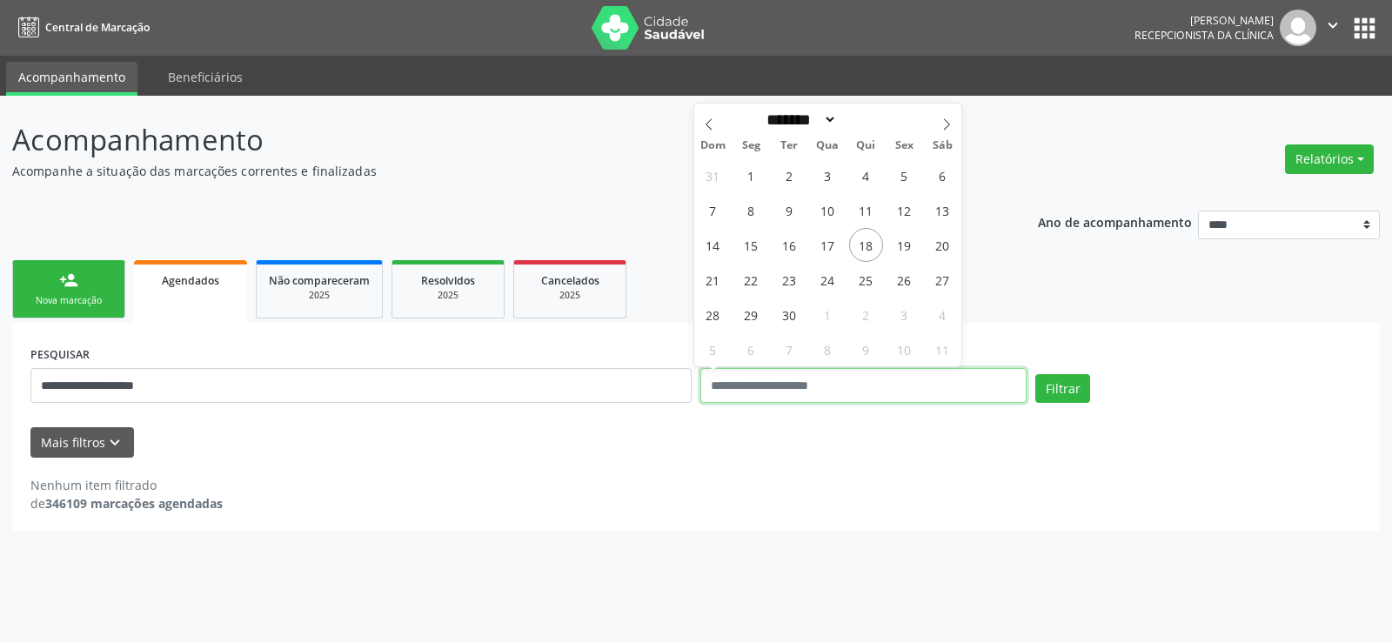
click at [1035, 374] on button "Filtrar" at bounding box center [1062, 389] width 55 height 30
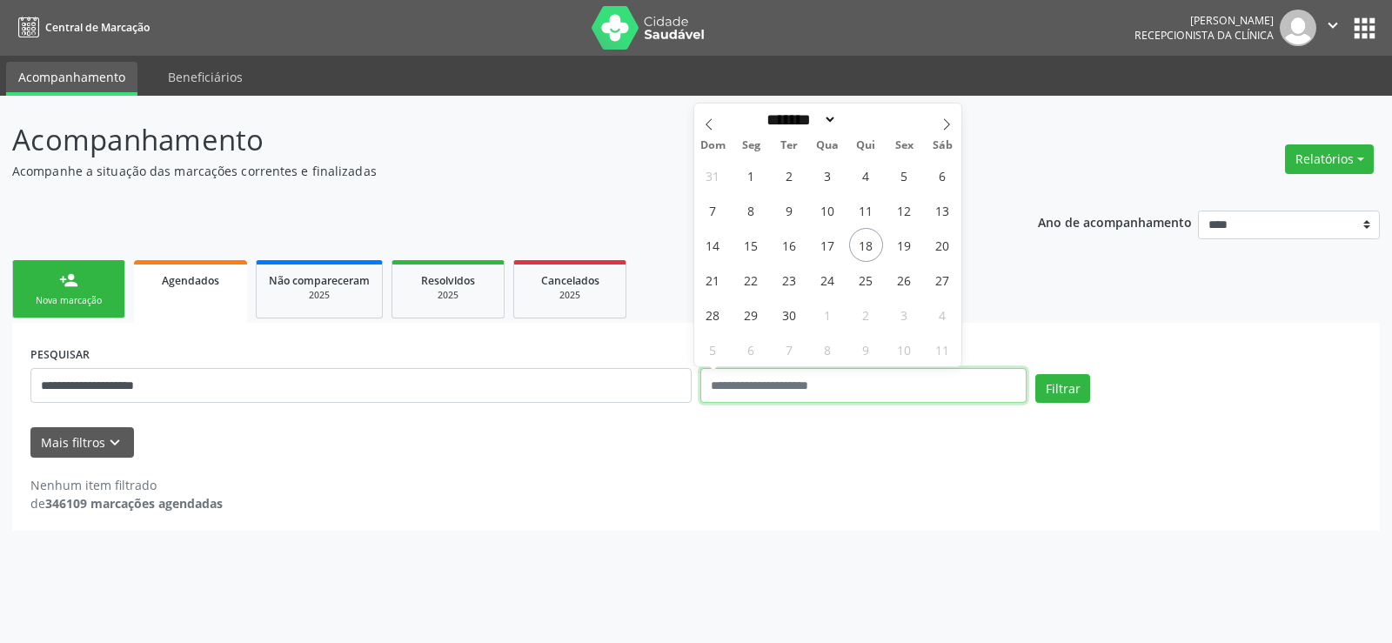
click at [1035, 374] on button "Filtrar" at bounding box center [1062, 389] width 55 height 30
click at [353, 308] on link "Não compareceram 2025" at bounding box center [319, 289] width 127 height 58
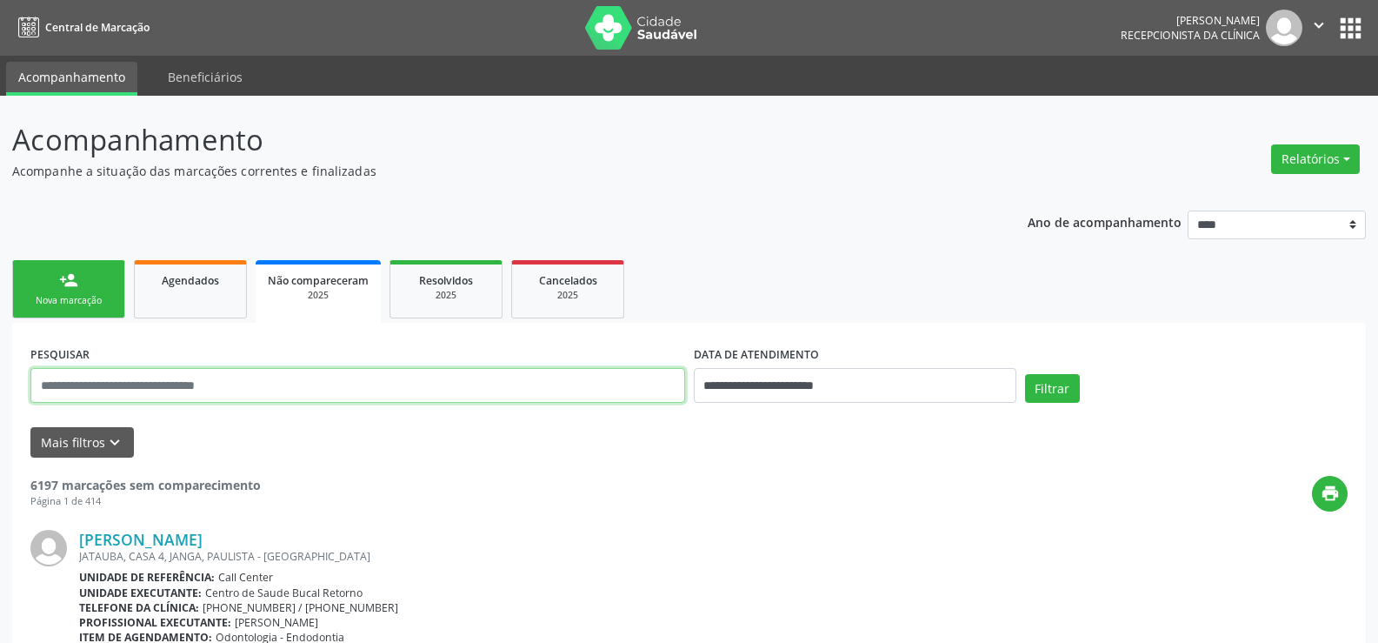
click at [234, 383] on input "text" at bounding box center [357, 385] width 655 height 35
paste input "**********"
type input "**********"
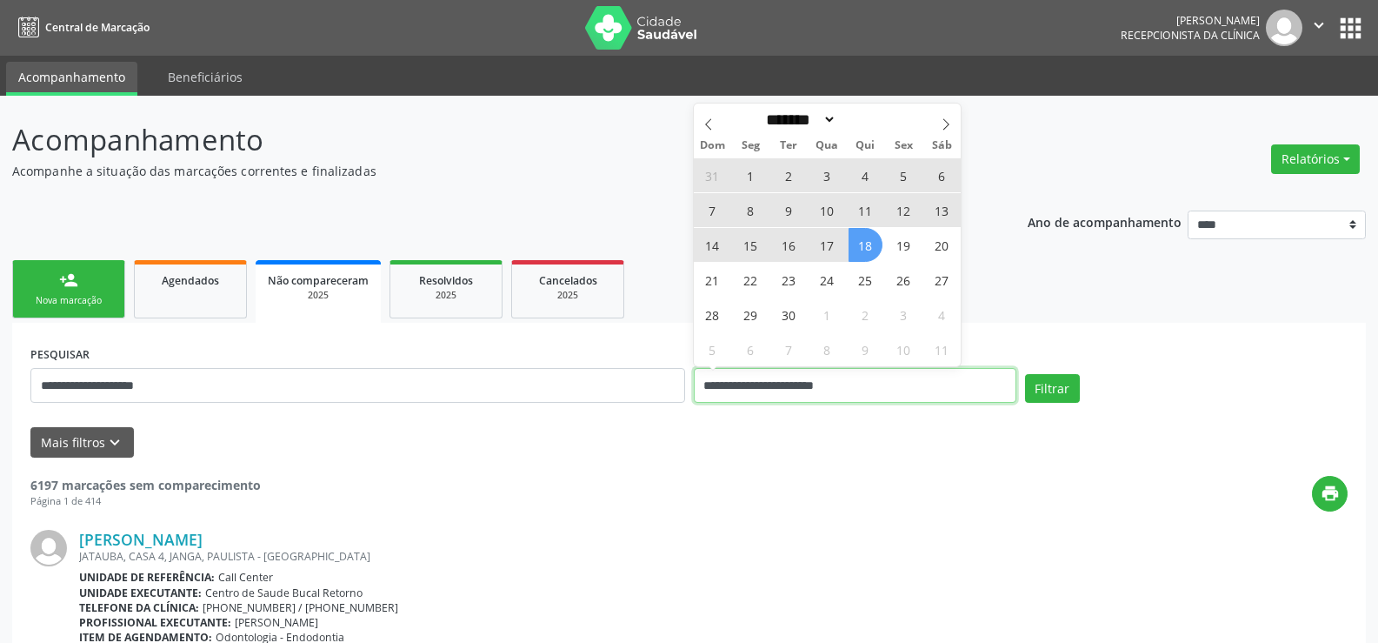
click at [1025, 374] on button "Filtrar" at bounding box center [1052, 389] width 55 height 30
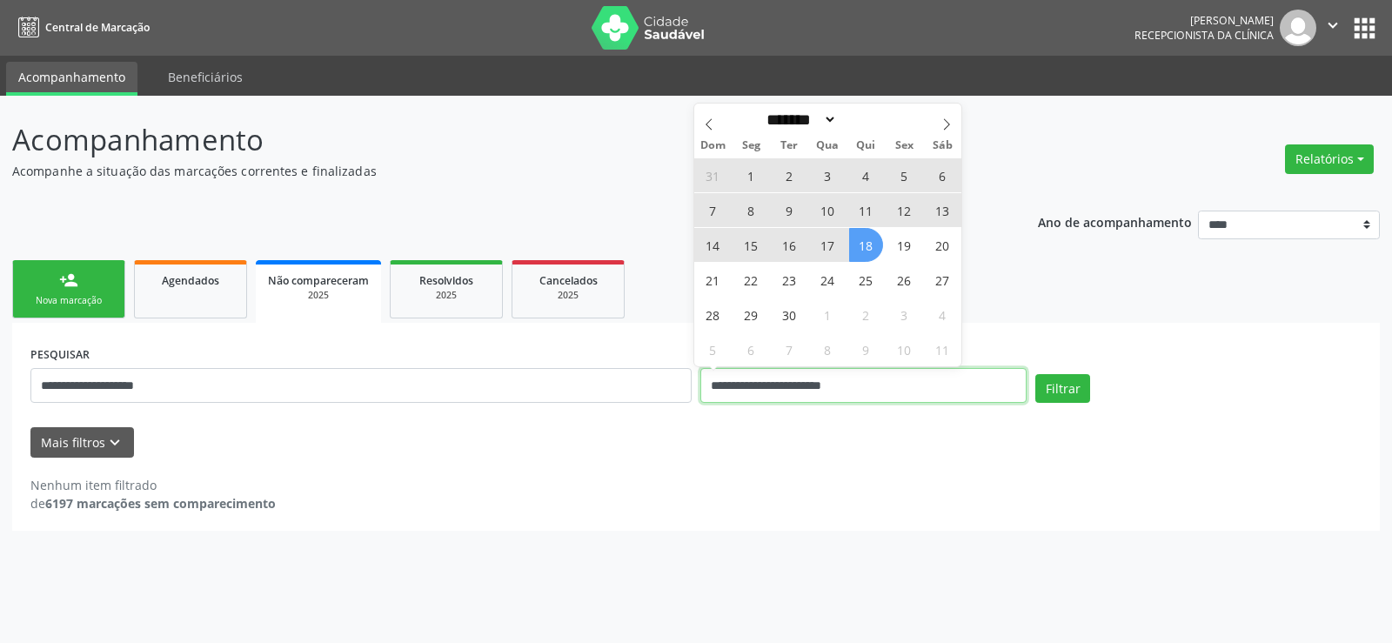
click at [1035, 374] on button "Filtrar" at bounding box center [1062, 389] width 55 height 30
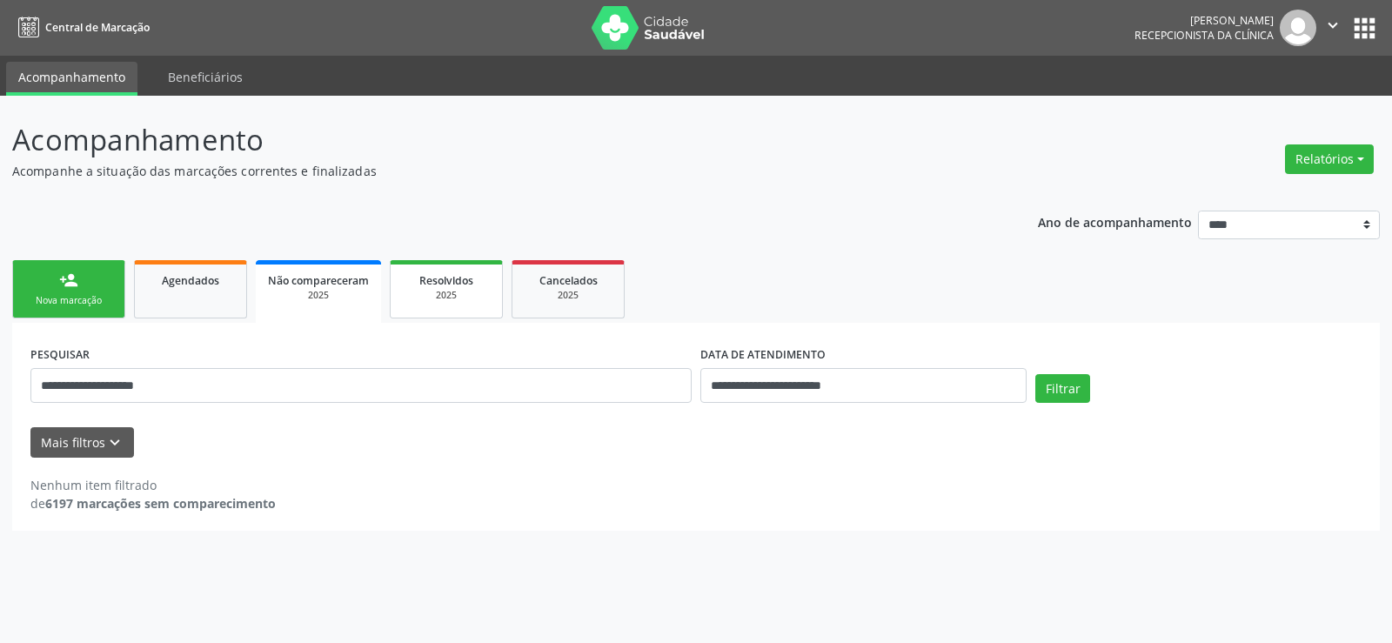
click at [428, 297] on div "2025" at bounding box center [446, 295] width 87 height 13
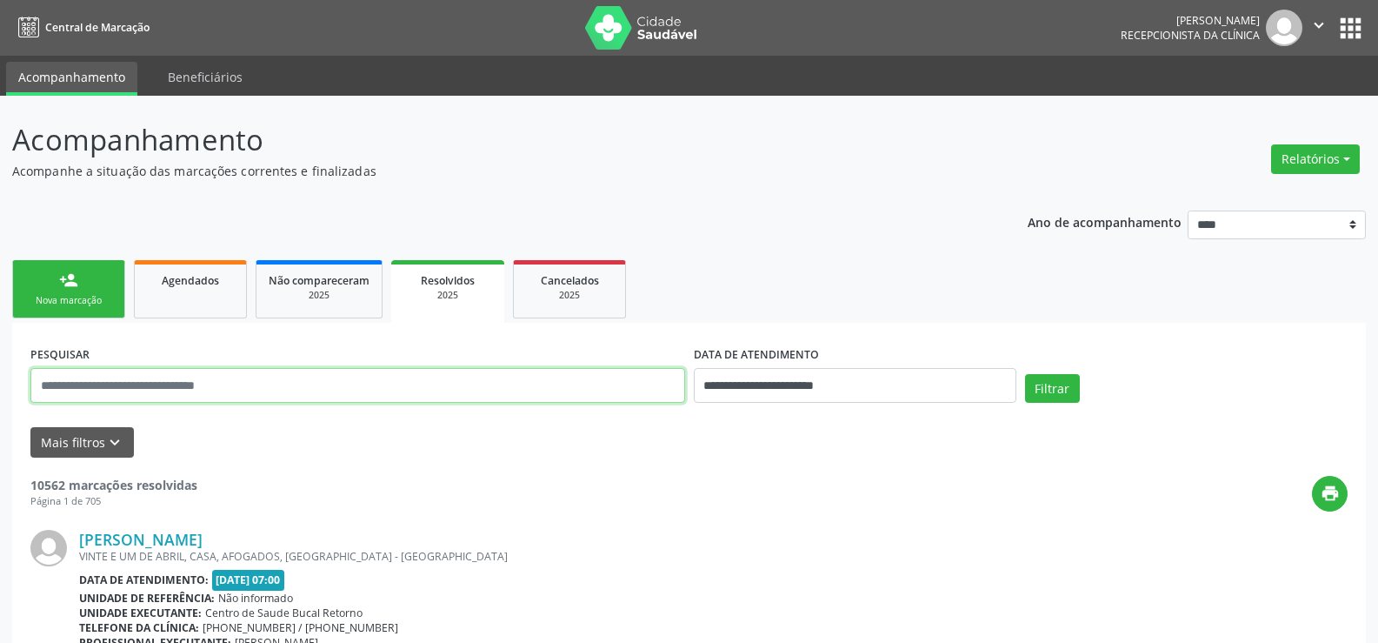
click at [305, 382] on input "text" at bounding box center [357, 385] width 655 height 35
paste input "**********"
type input "**********"
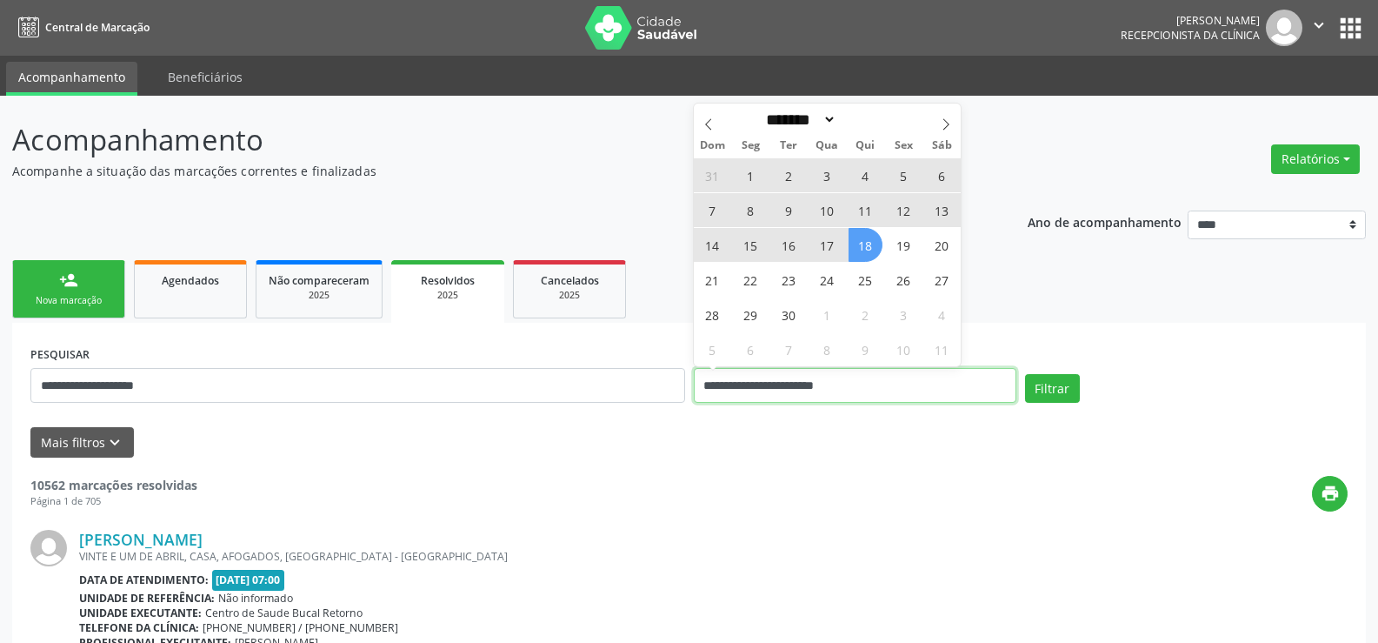
click at [1025, 374] on button "Filtrar" at bounding box center [1052, 389] width 55 height 30
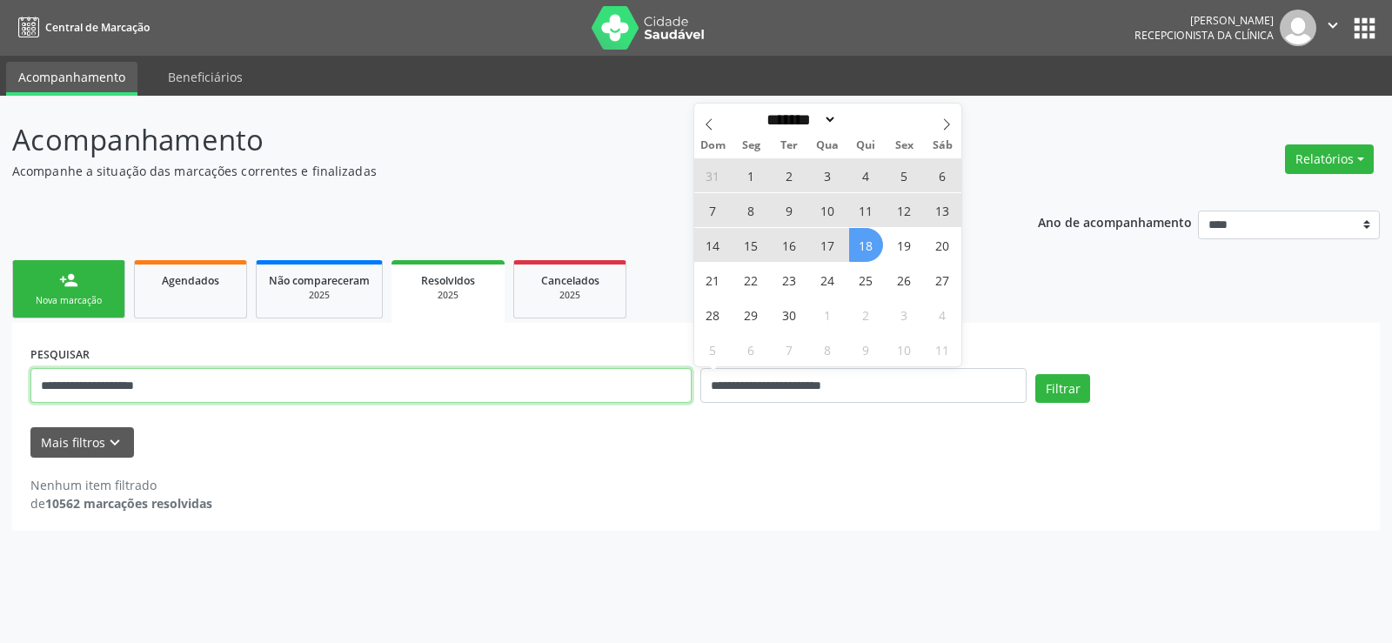
click at [305, 382] on input "**********" at bounding box center [360, 385] width 661 height 35
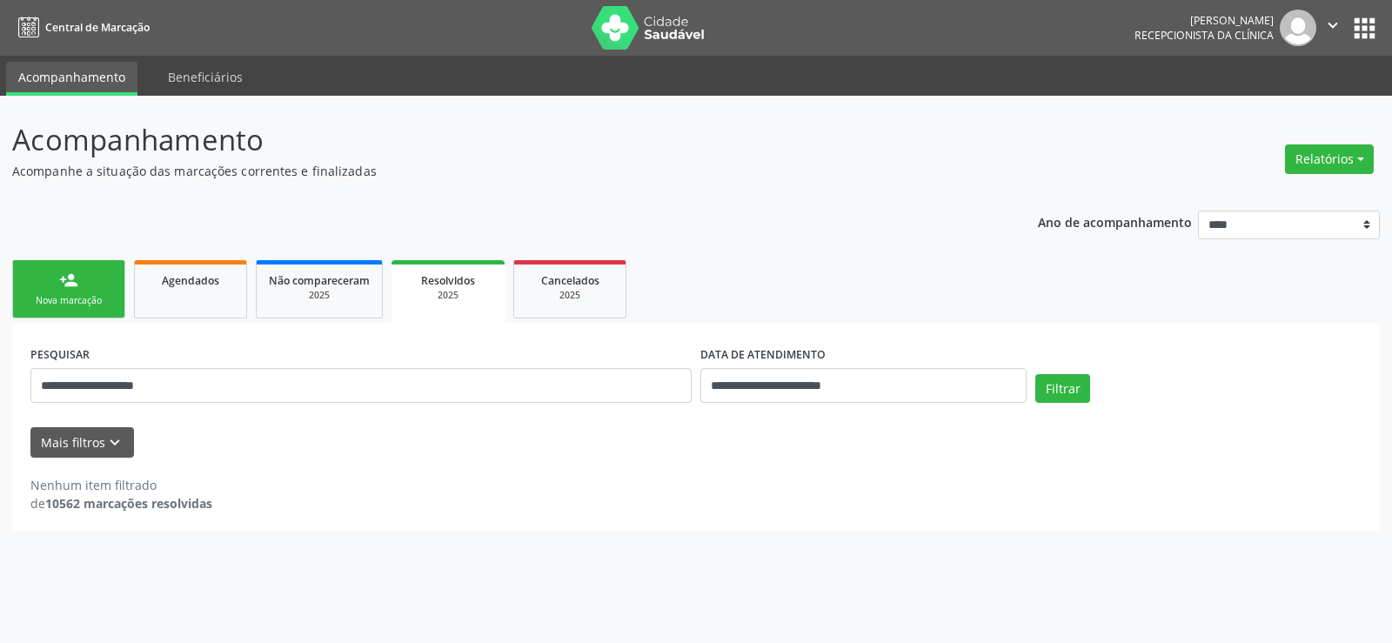
click at [1195, 349] on div "**********" at bounding box center [695, 378] width 1339 height 74
click at [1073, 374] on button "Filtrar" at bounding box center [1062, 389] width 55 height 30
click at [1073, 396] on button "Filtrar" at bounding box center [1062, 389] width 55 height 30
click at [212, 277] on span "Agendados" at bounding box center [190, 280] width 57 height 15
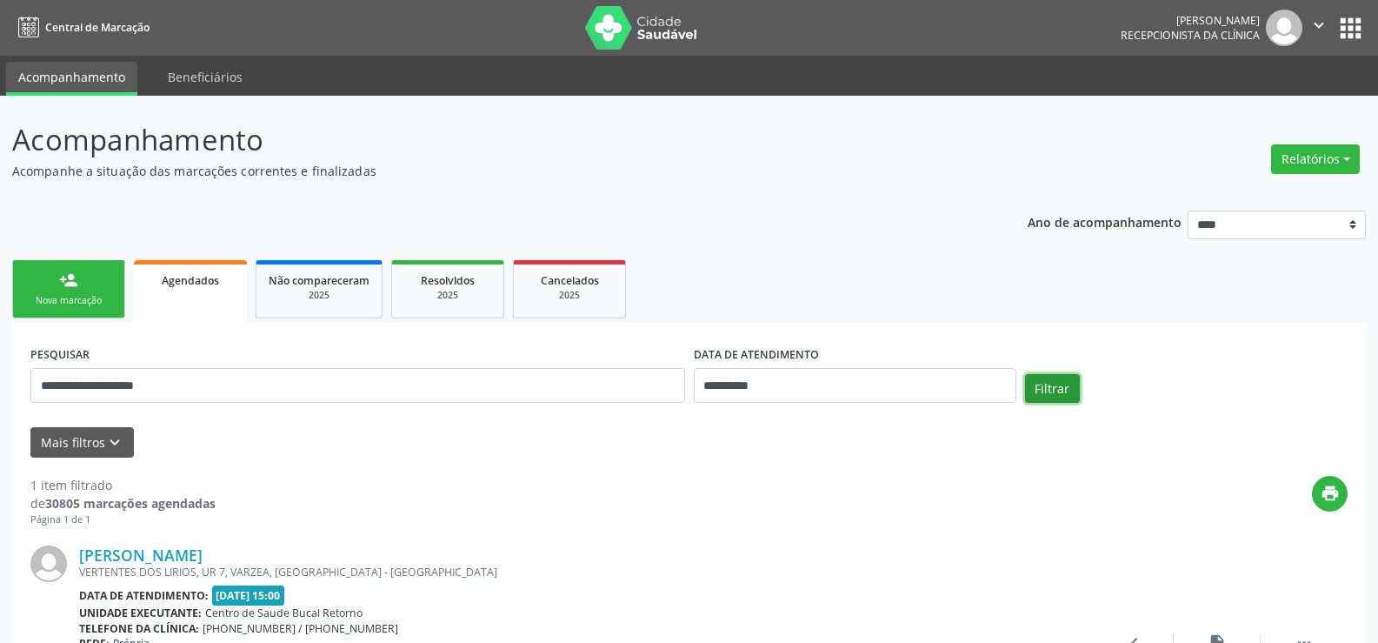
click at [1078, 385] on button "Filtrar" at bounding box center [1052, 389] width 55 height 30
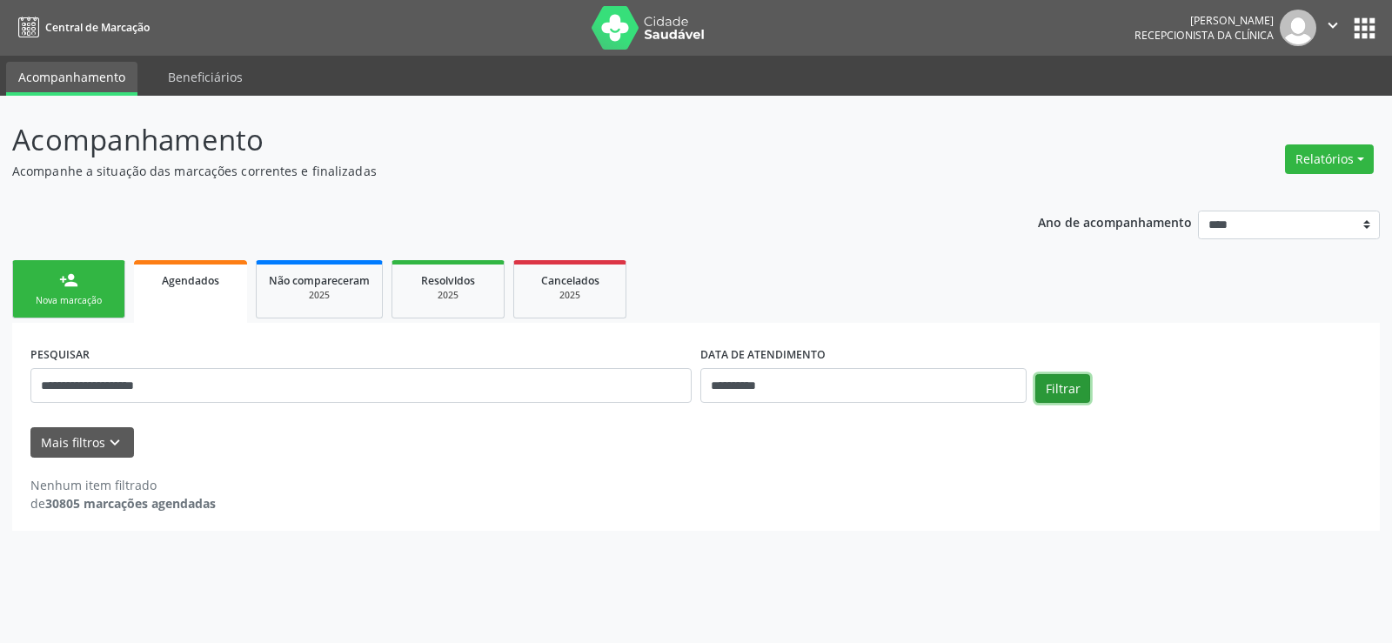
click at [1065, 392] on button "Filtrar" at bounding box center [1062, 389] width 55 height 30
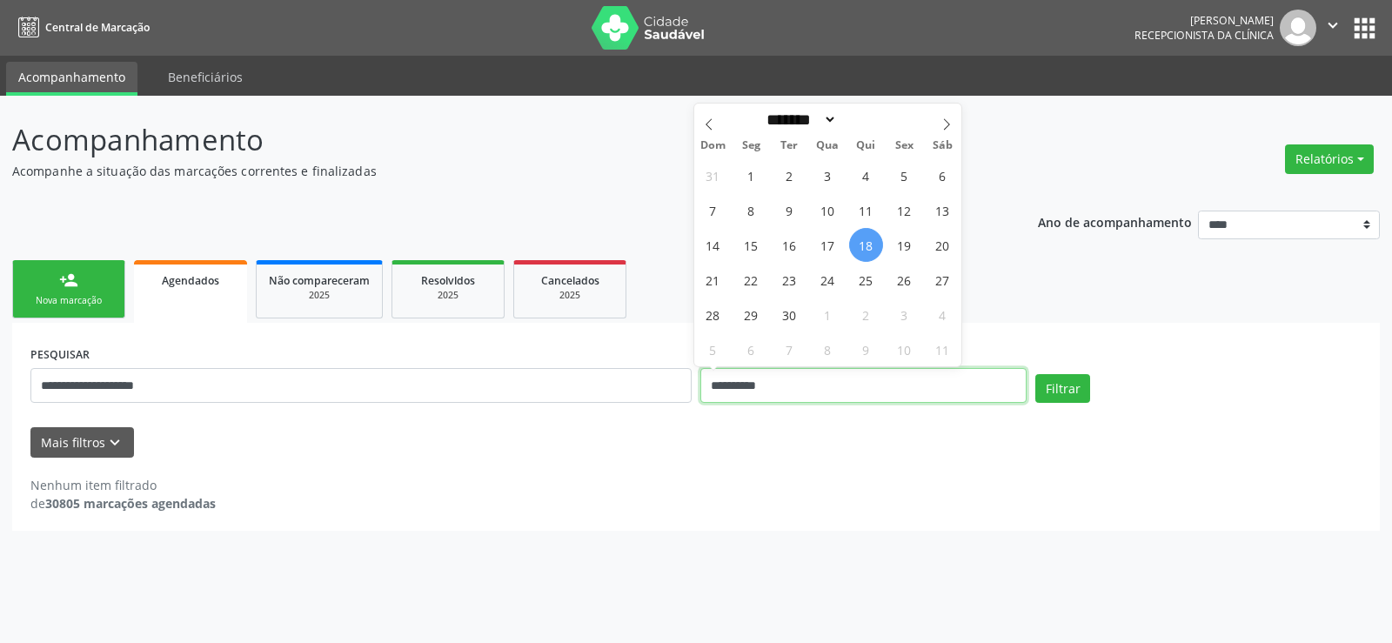
drag, startPoint x: 831, startPoint y: 384, endPoint x: 687, endPoint y: 384, distance: 143.5
click at [687, 384] on div "**********" at bounding box center [695, 378] width 1339 height 74
click at [1035, 374] on button "Filtrar" at bounding box center [1062, 389] width 55 height 30
click at [1340, 162] on button "Relatórios" at bounding box center [1329, 159] width 89 height 30
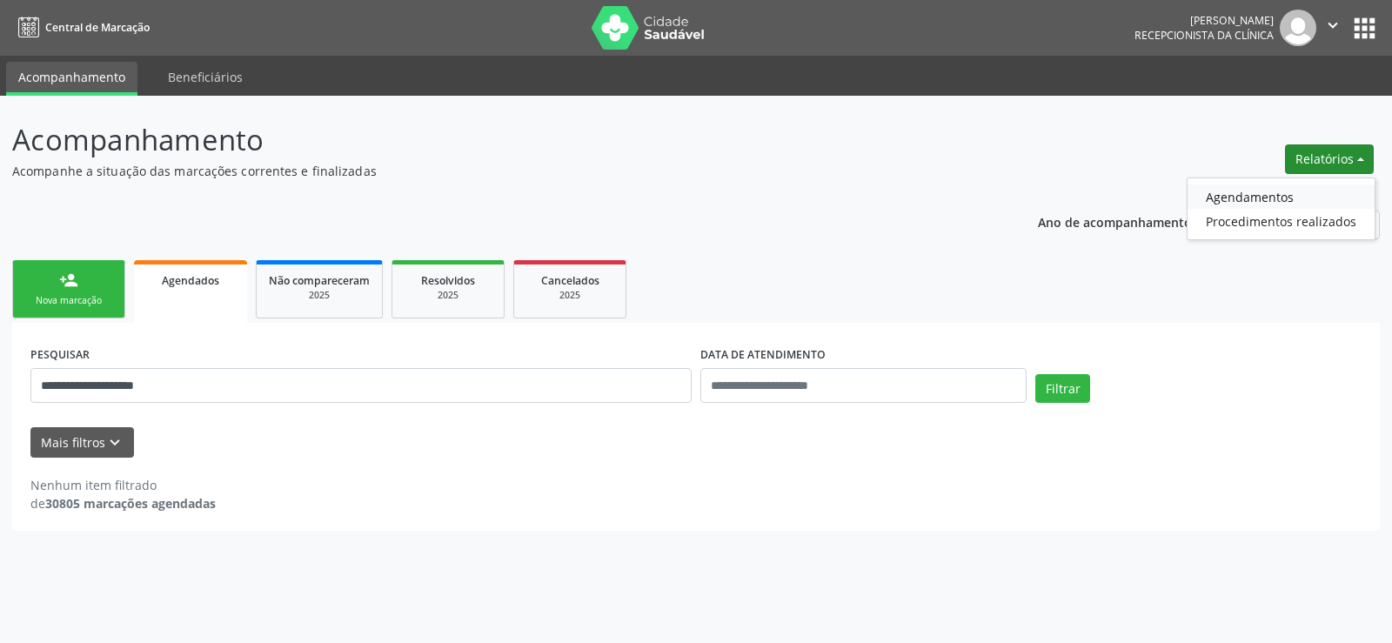
click at [1255, 192] on link "Agendamentos" at bounding box center [1280, 196] width 187 height 24
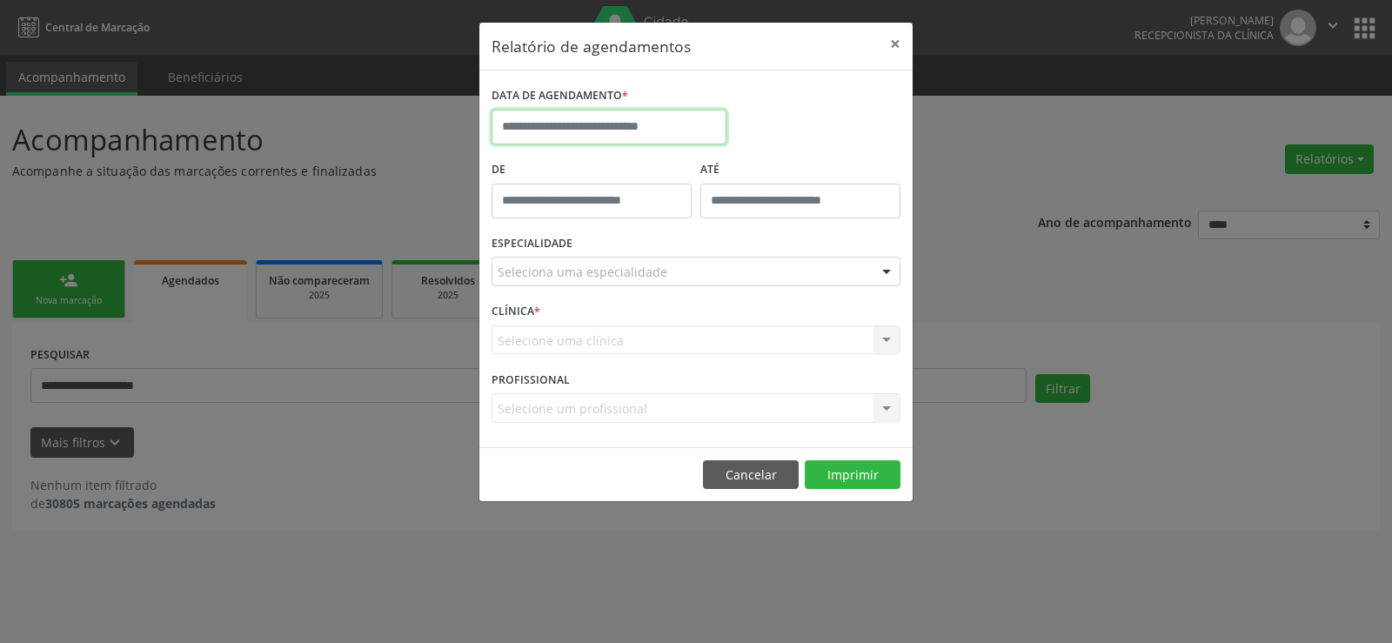
click at [599, 134] on input "text" at bounding box center [608, 127] width 235 height 35
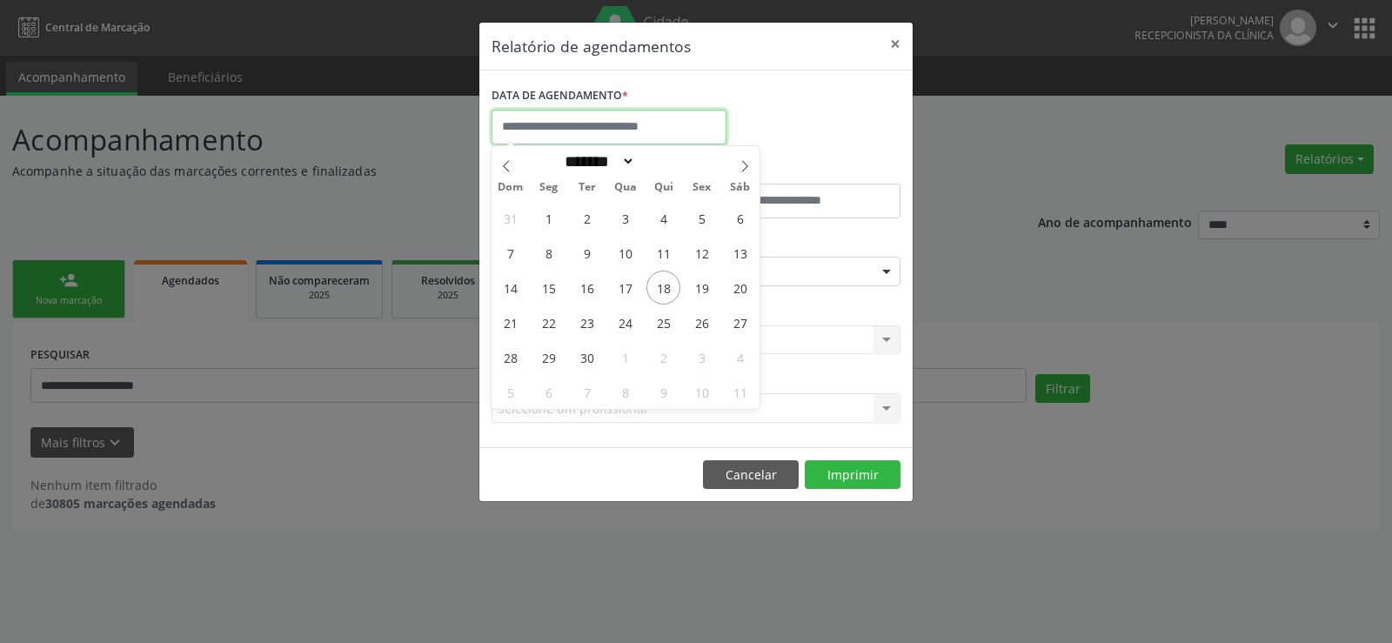
click at [571, 137] on input "text" at bounding box center [608, 127] width 235 height 35
click at [737, 163] on span at bounding box center [745, 161] width 30 height 30
select select "*"
click at [657, 287] on span "16" at bounding box center [663, 287] width 34 height 34
type input "**********"
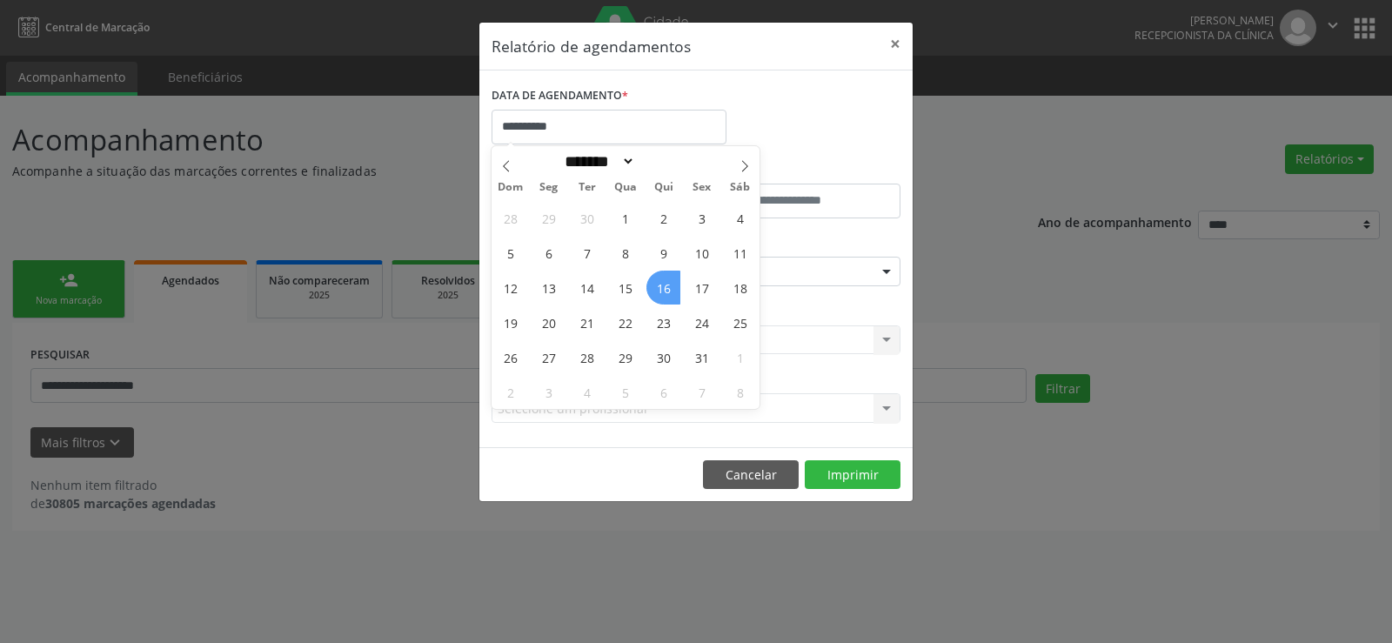
click at [657, 287] on span "16" at bounding box center [663, 287] width 34 height 34
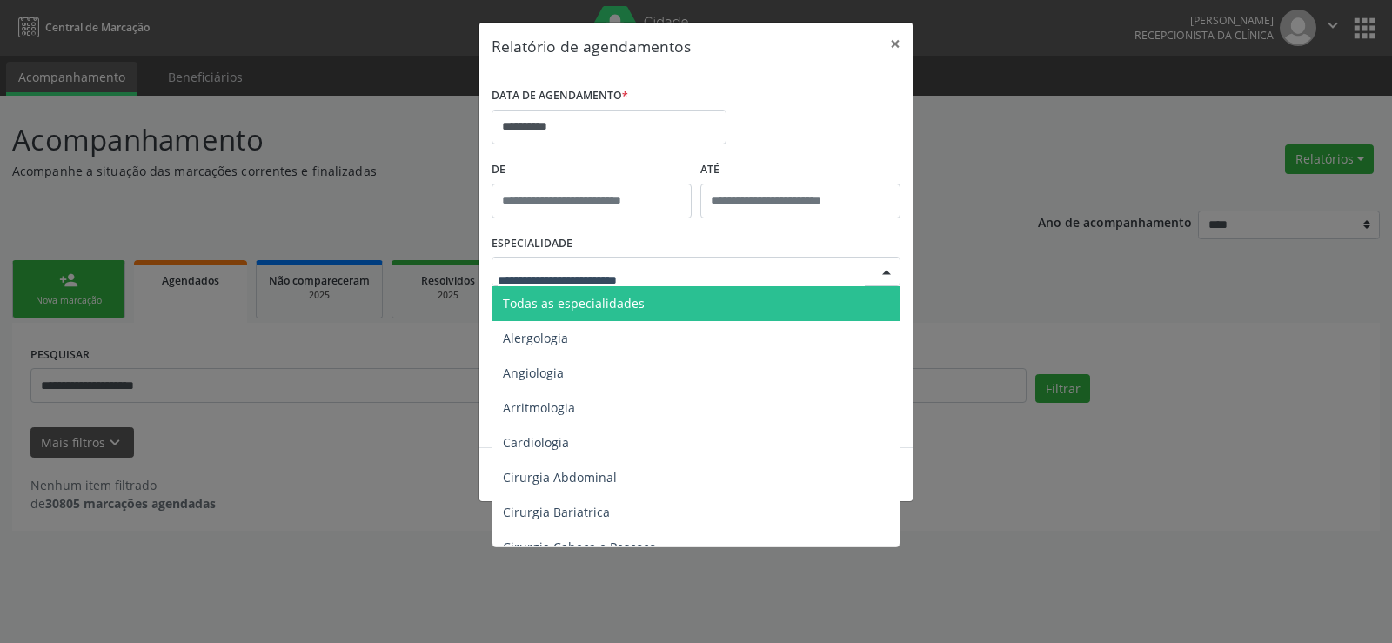
click at [644, 304] on span "Todas as especialidades" at bounding box center [697, 303] width 410 height 35
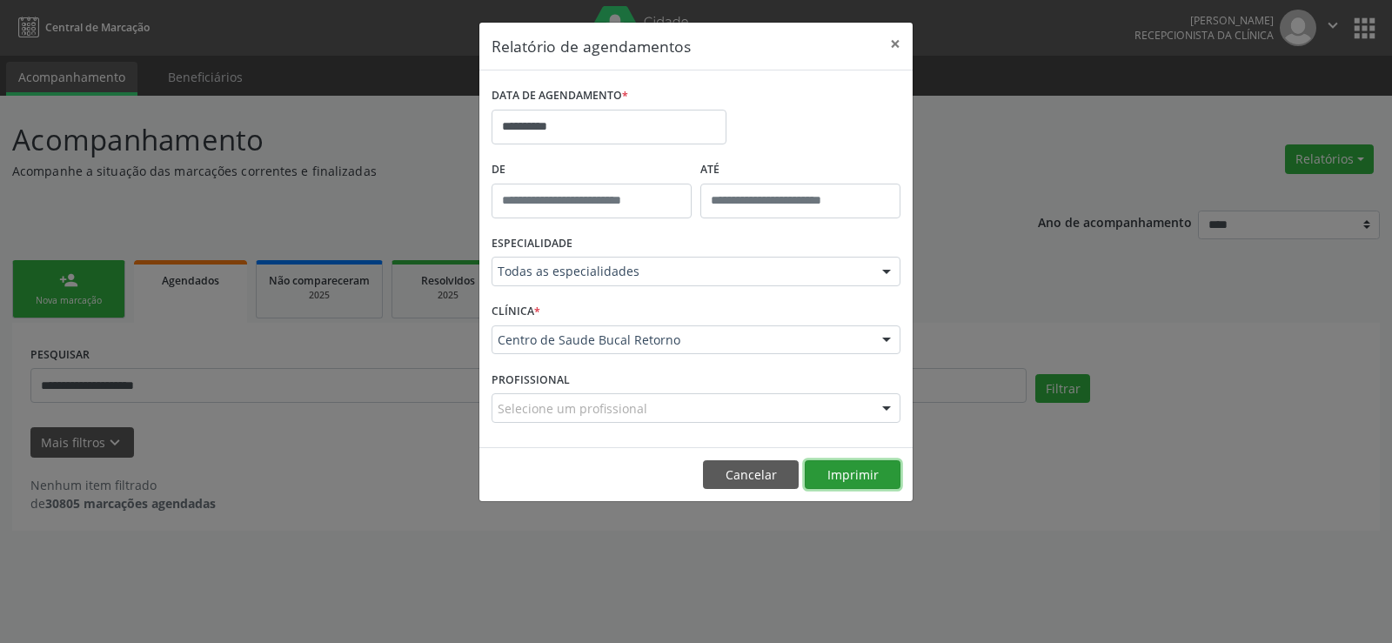
click at [874, 469] on button "Imprimir" at bounding box center [852, 475] width 96 height 30
click at [190, 387] on div "**********" at bounding box center [696, 321] width 1392 height 643
click at [769, 481] on button "Cancelar" at bounding box center [751, 475] width 96 height 30
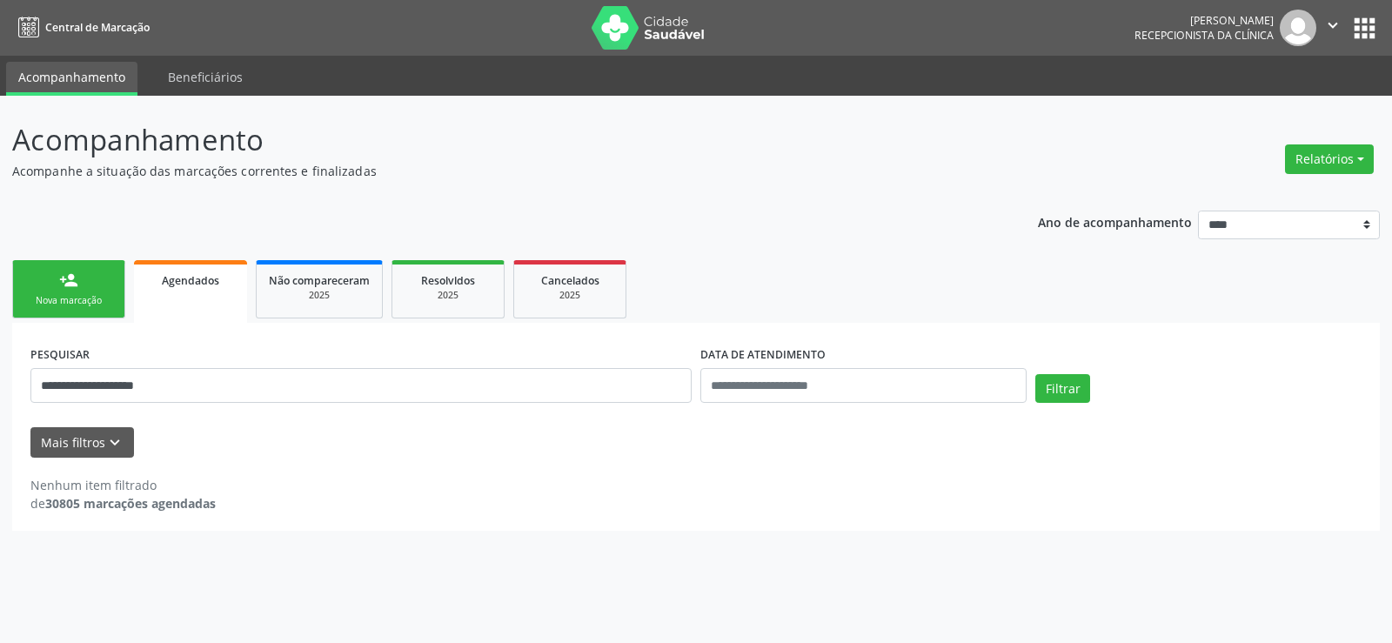
click at [194, 285] on span "Agendados" at bounding box center [190, 280] width 57 height 15
click at [200, 398] on input "**********" at bounding box center [360, 385] width 661 height 35
click at [1068, 386] on button "Filtrar" at bounding box center [1062, 389] width 55 height 30
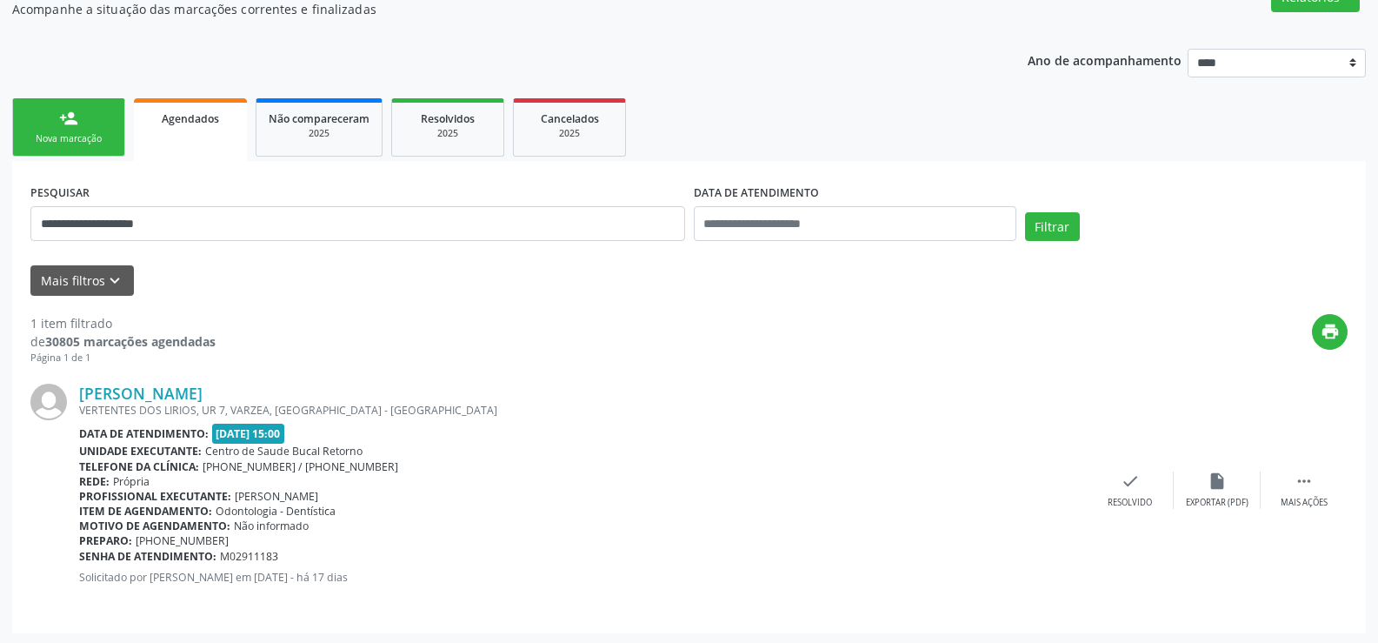
scroll to position [164, 0]
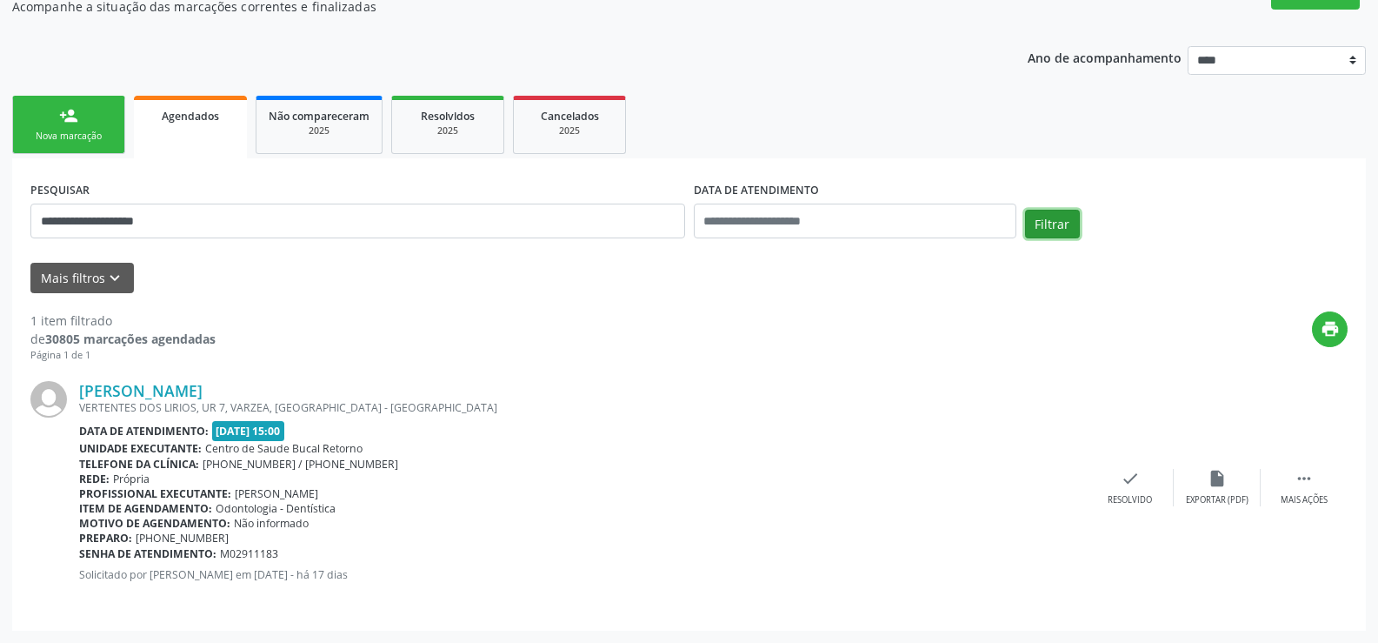
click at [1057, 230] on button "Filtrar" at bounding box center [1052, 225] width 55 height 30
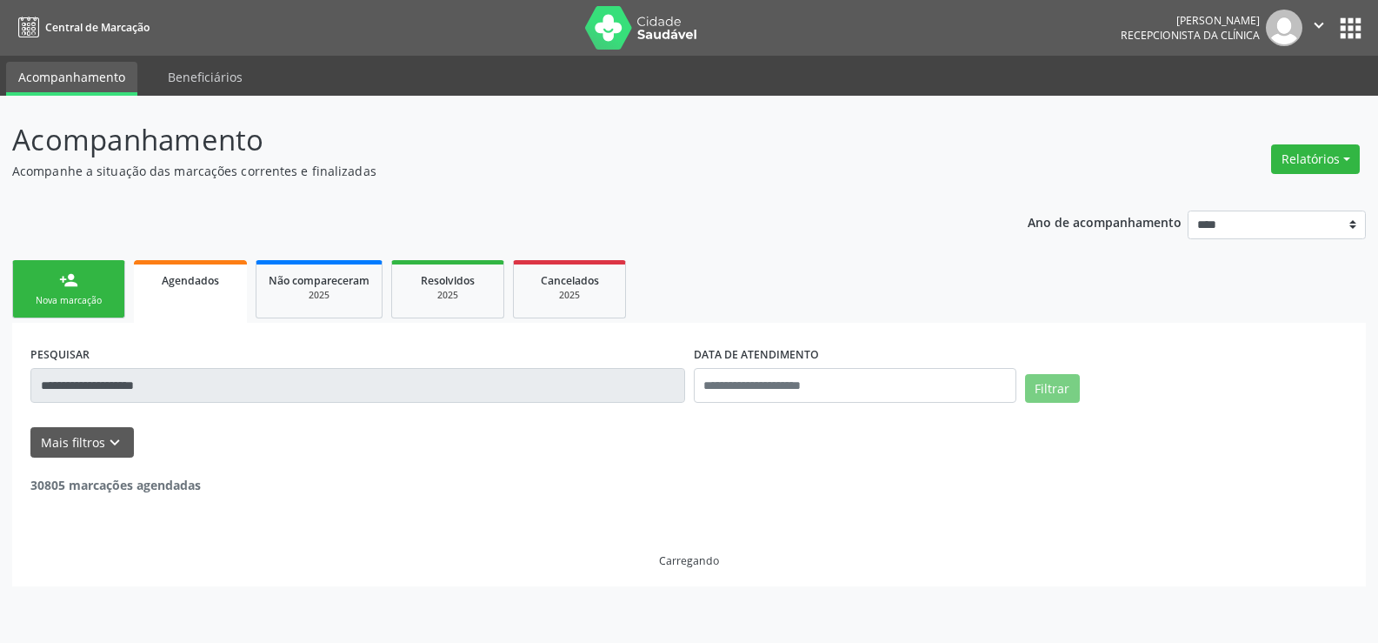
scroll to position [0, 0]
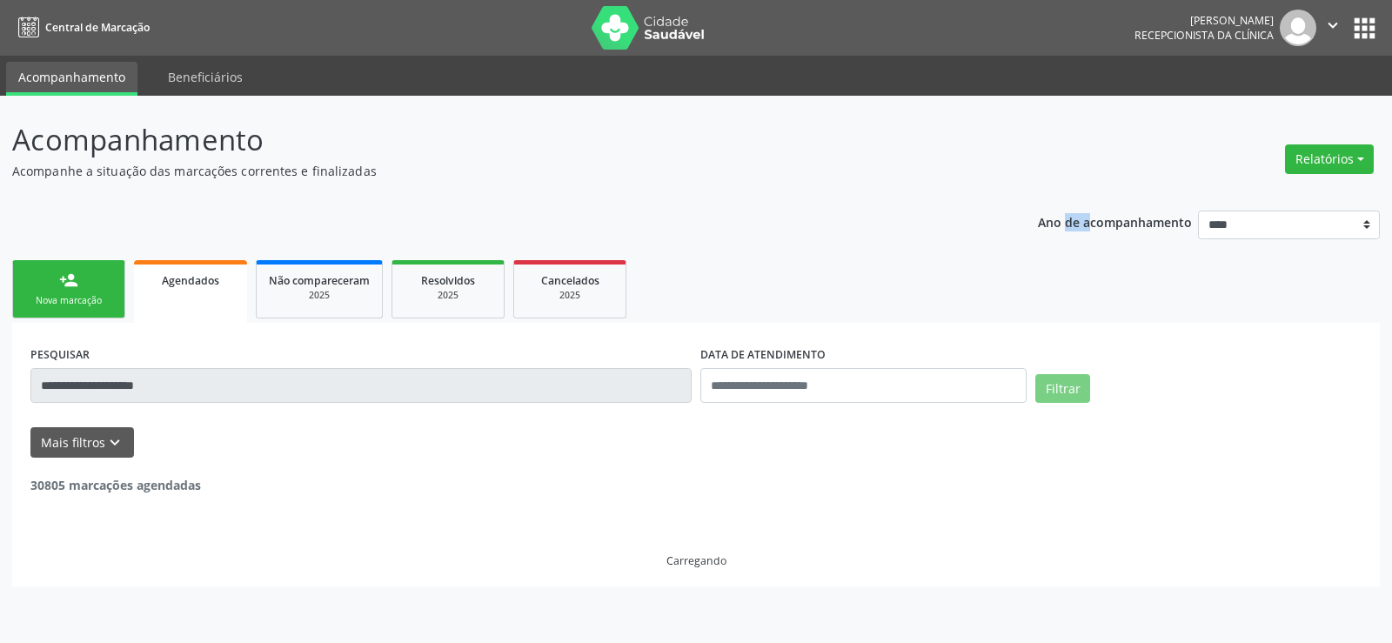
click at [1057, 230] on p "Ano de acompanhamento" at bounding box center [1115, 221] width 154 height 22
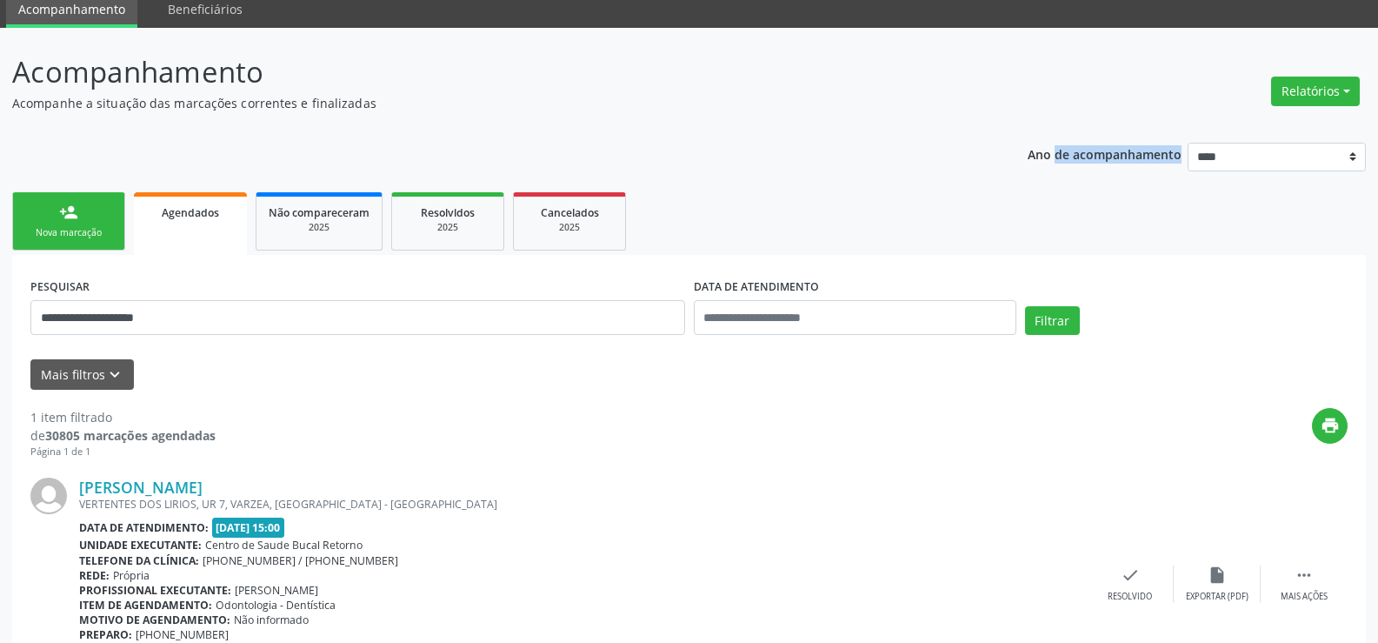
scroll to position [164, 0]
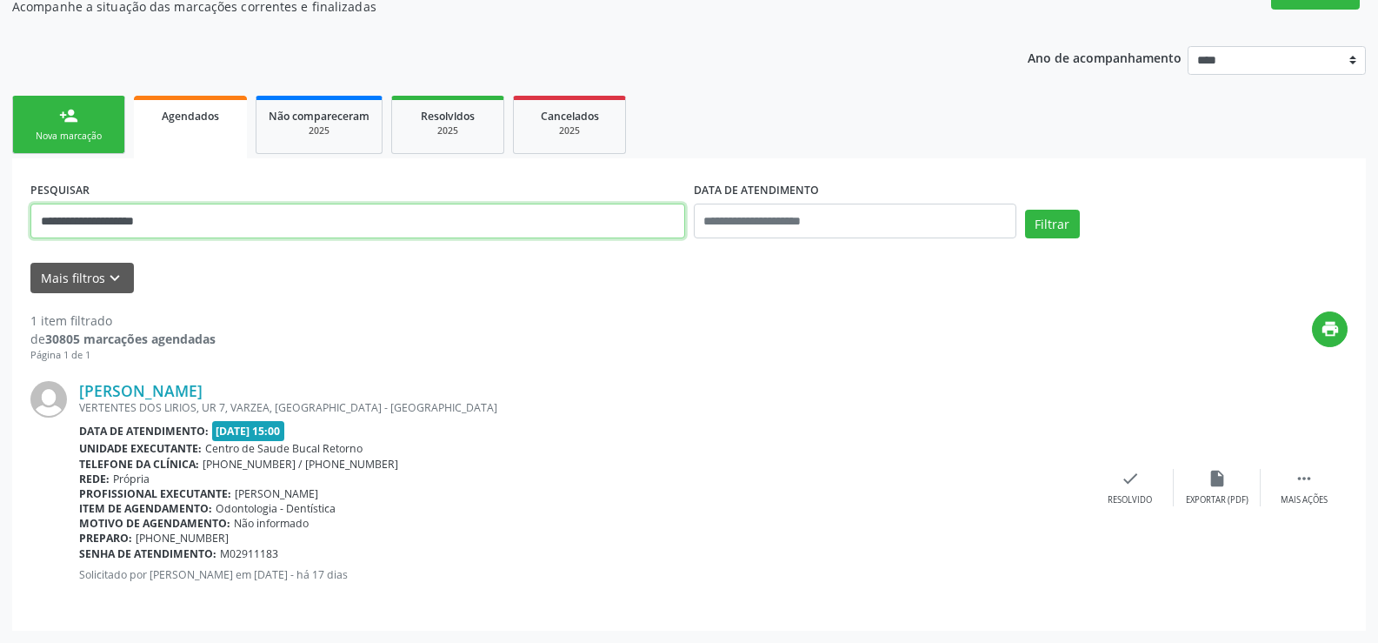
click at [190, 227] on input "**********" at bounding box center [357, 221] width 655 height 35
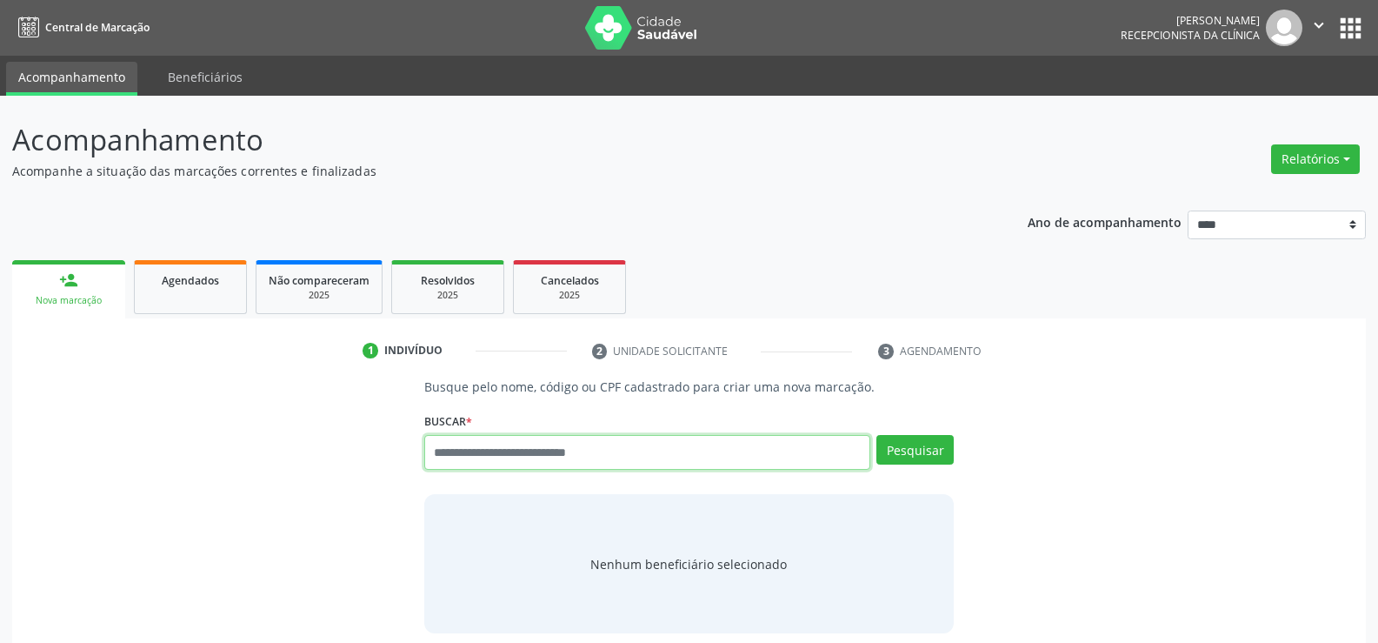
click at [458, 459] on input "text" at bounding box center [647, 452] width 446 height 35
type input "**********"
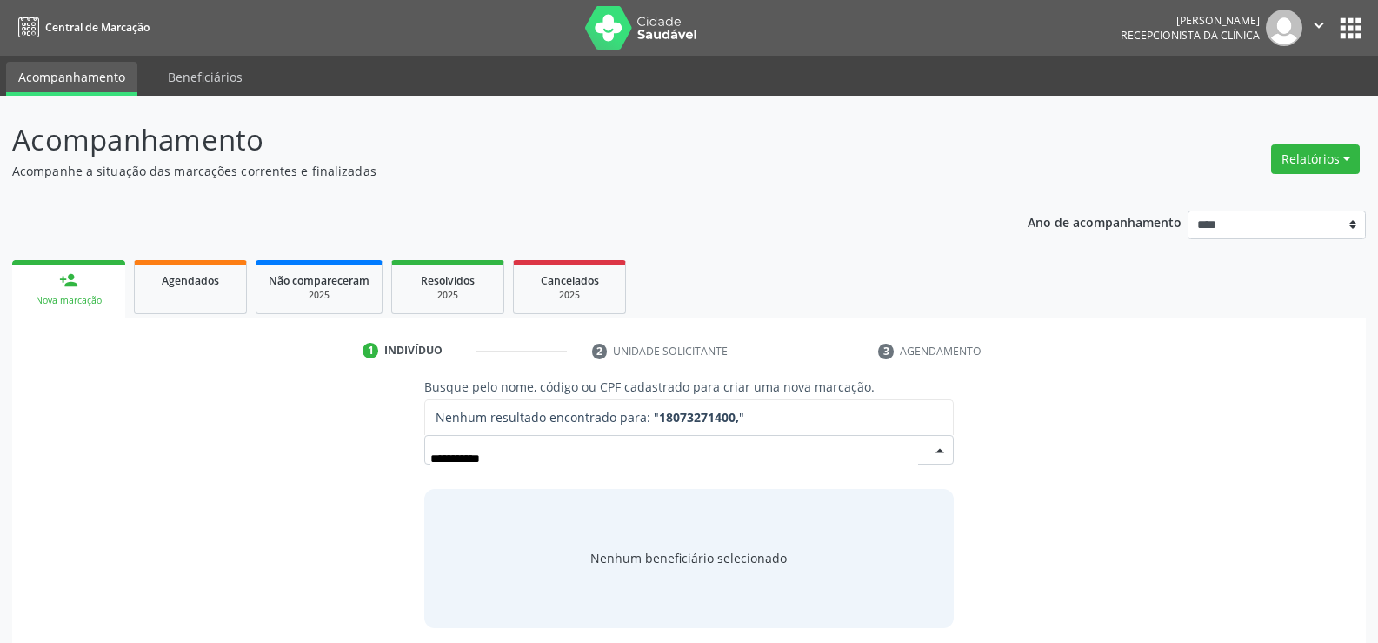
type input "**********"
drag, startPoint x: 546, startPoint y: 456, endPoint x: 402, endPoint y: 462, distance: 144.5
click at [402, 462] on div "**********" at bounding box center [689, 502] width 1330 height 250
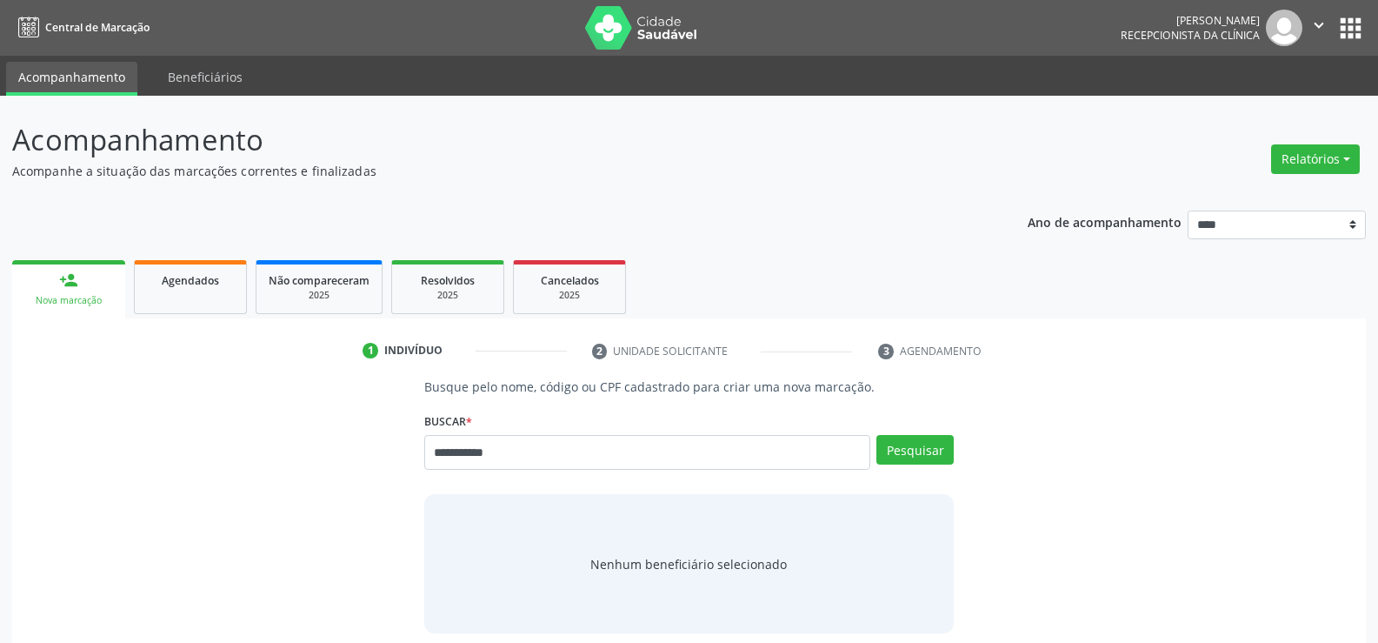
type input "**********"
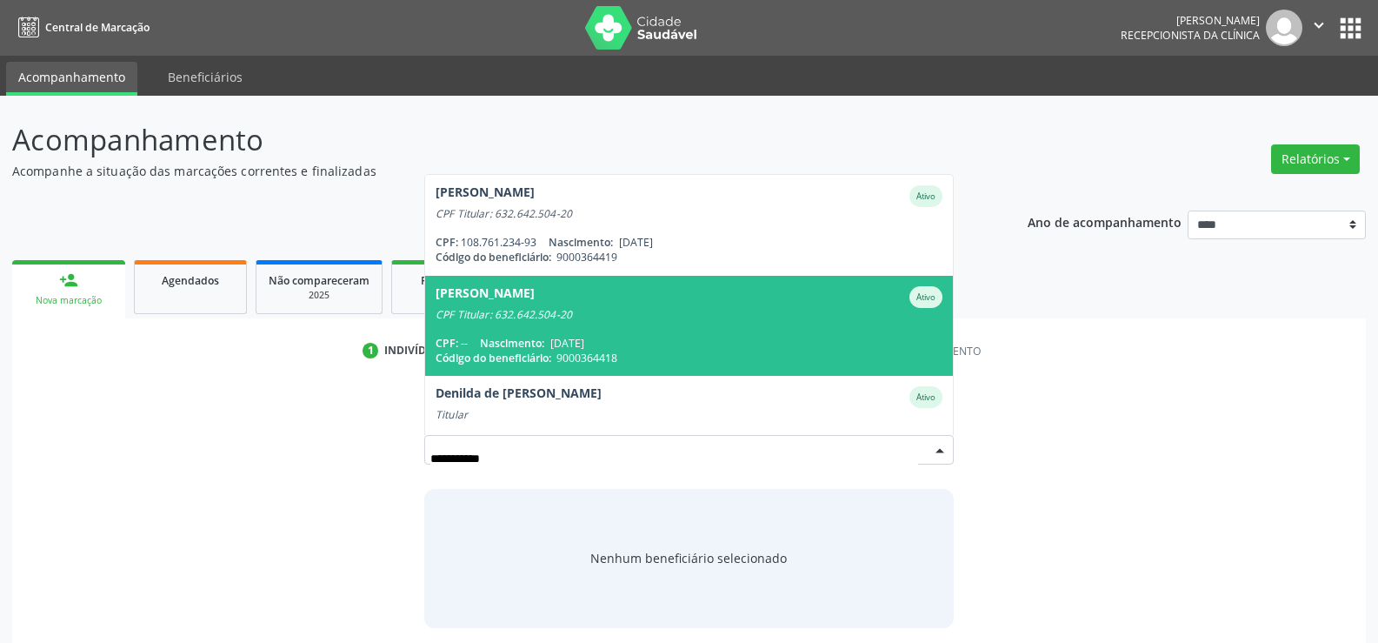
click at [509, 320] on div "CPF Titular: 632.642.504-20" at bounding box center [689, 315] width 507 height 14
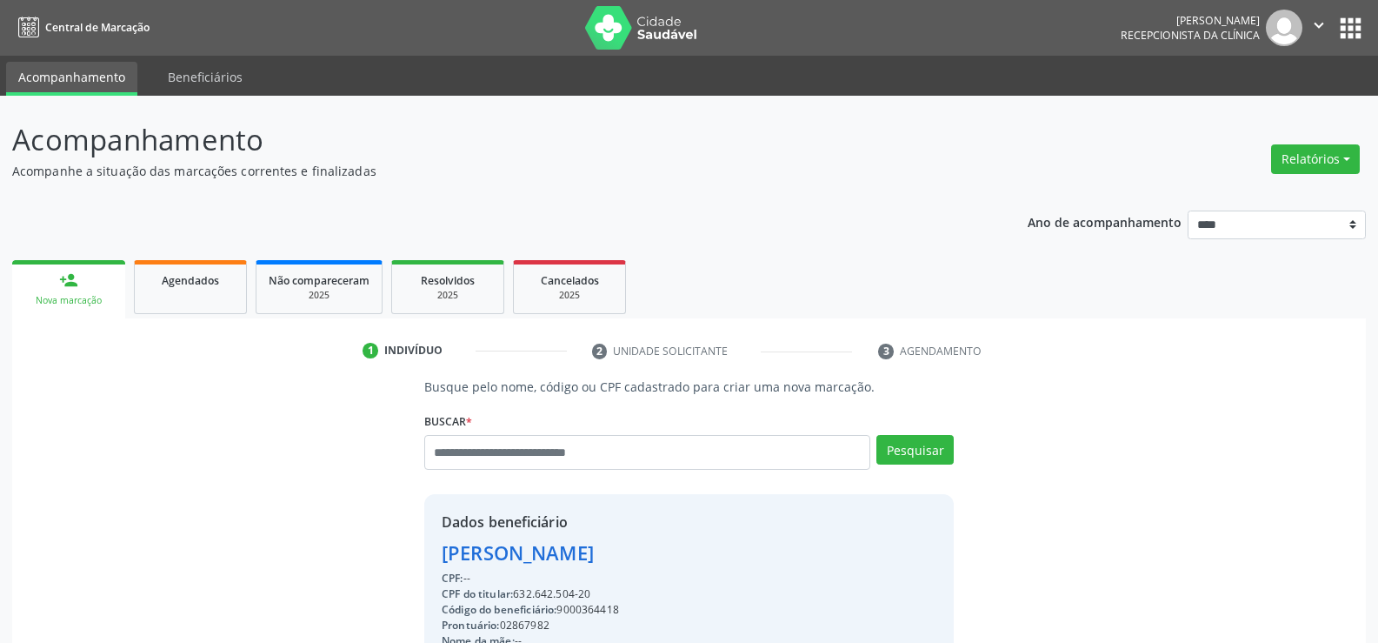
click at [608, 597] on div "CPF do titular: 632.642.504-20" at bounding box center [689, 594] width 495 height 16
drag, startPoint x: 598, startPoint y: 592, endPoint x: 442, endPoint y: 556, distance: 160.8
copy div "Antonio Fernando dos Santos CPF: -- CPF do titular: 632.642.504-20"
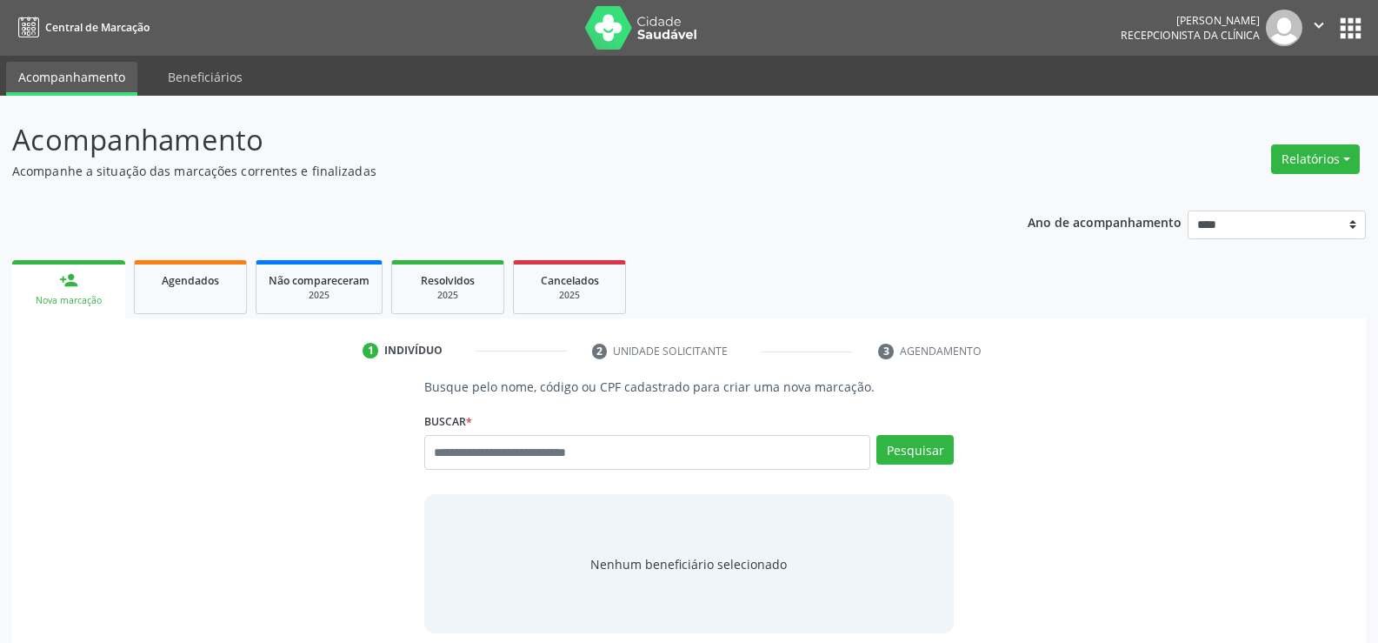
click at [150, 1] on nav "Central de Marcação [PERSON_NAME] Gerra Recepcionista da clínica  Configuraçõe…" at bounding box center [689, 28] width 1378 height 56
click at [1299, 169] on button "Relatórios" at bounding box center [1316, 159] width 89 height 30
click at [1232, 196] on link "Agendamentos" at bounding box center [1267, 196] width 187 height 24
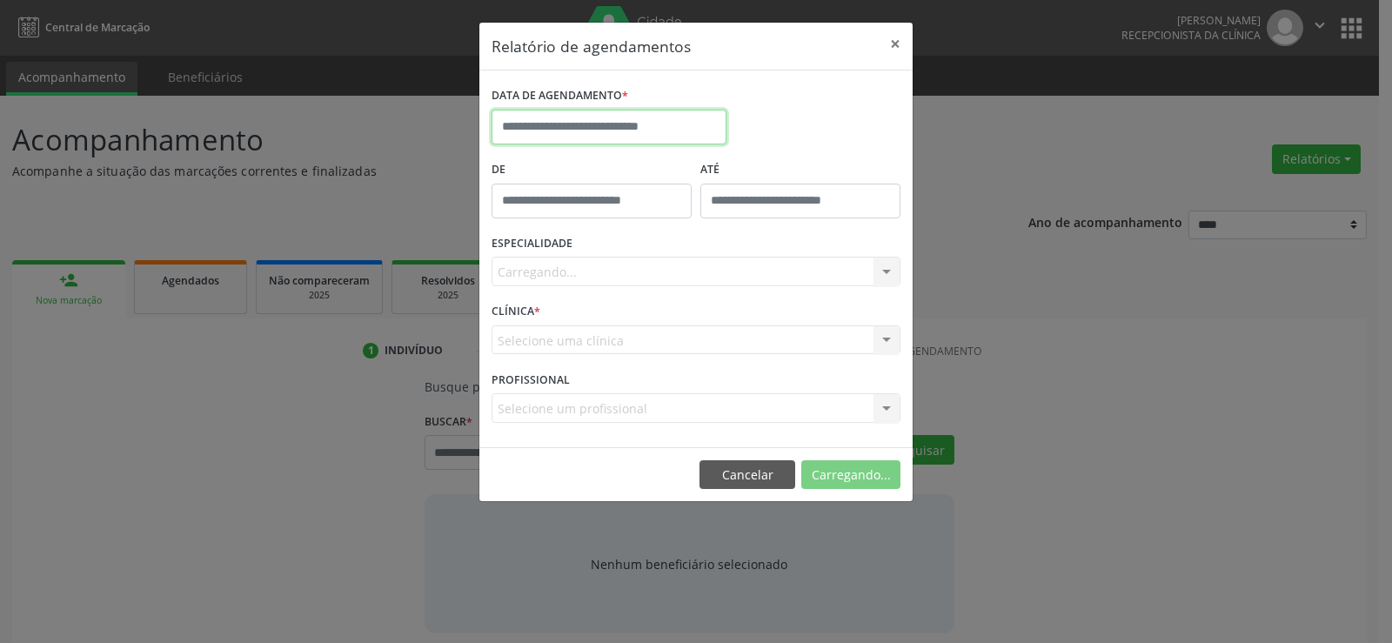
click at [563, 129] on input "text" at bounding box center [608, 127] width 235 height 35
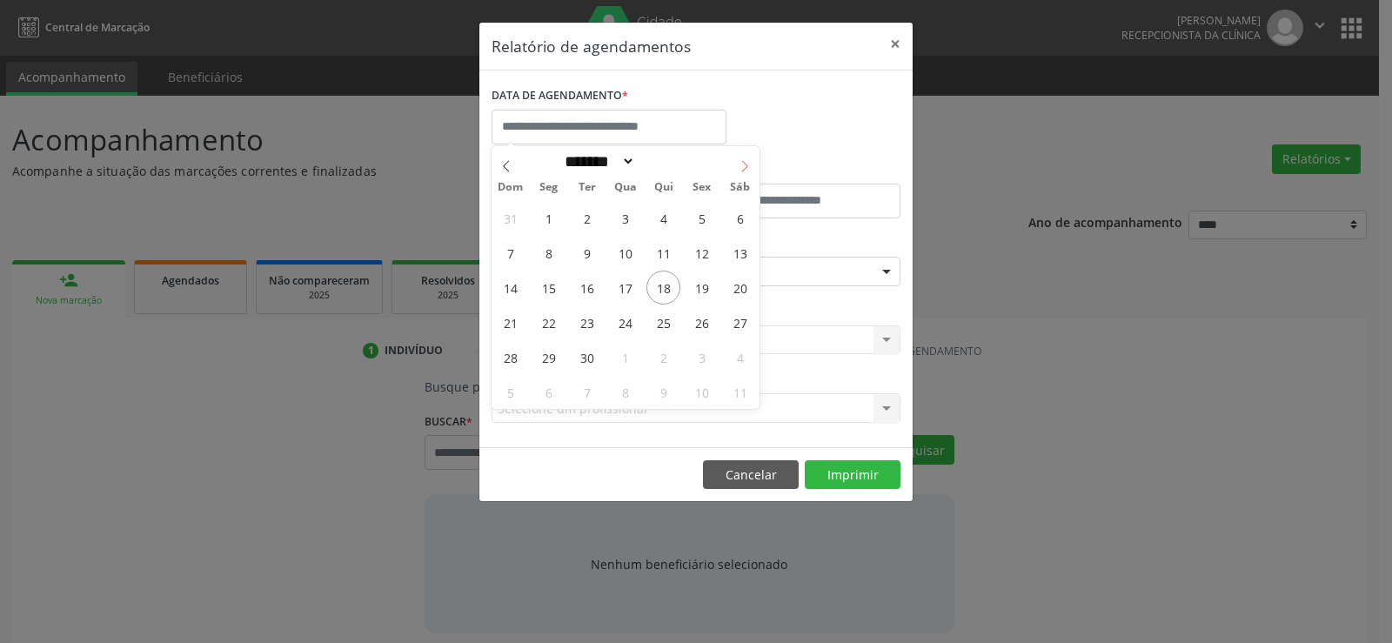
click at [739, 164] on icon at bounding box center [744, 166] width 12 height 12
select select "*"
click at [584, 322] on span "21" at bounding box center [587, 322] width 34 height 34
type input "**********"
click at [584, 322] on span "21" at bounding box center [587, 322] width 34 height 34
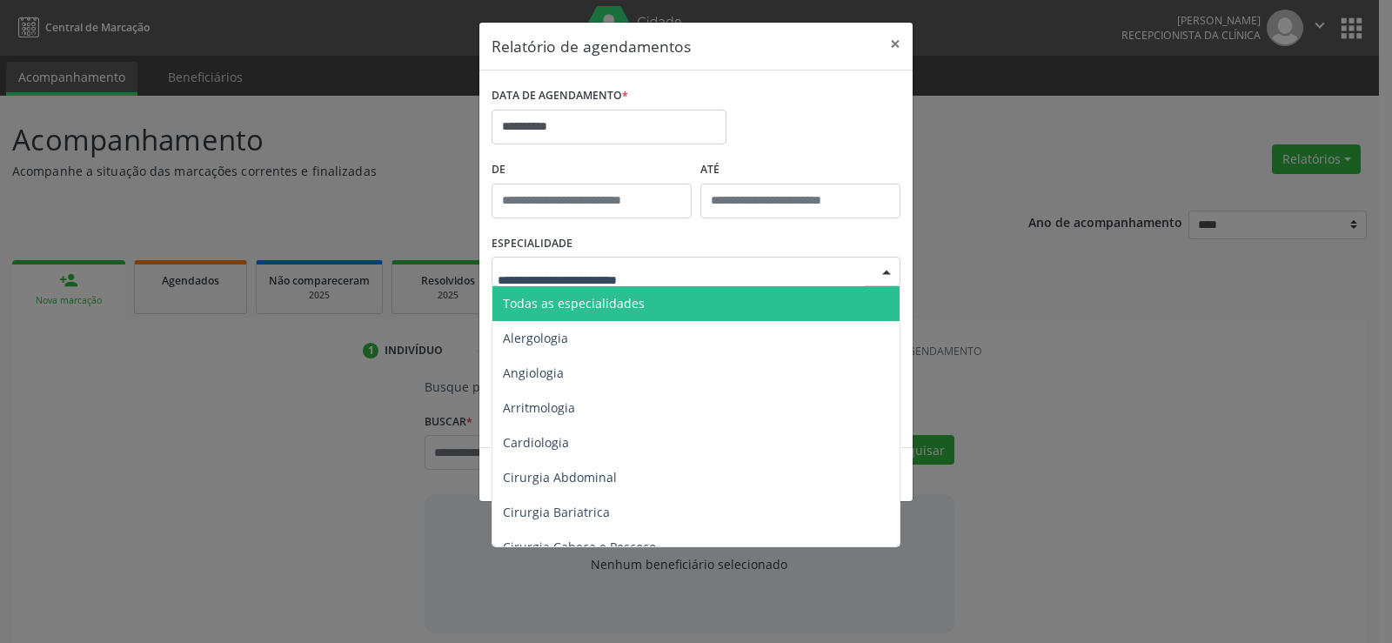
click at [597, 311] on span "Todas as especialidades" at bounding box center [697, 303] width 410 height 35
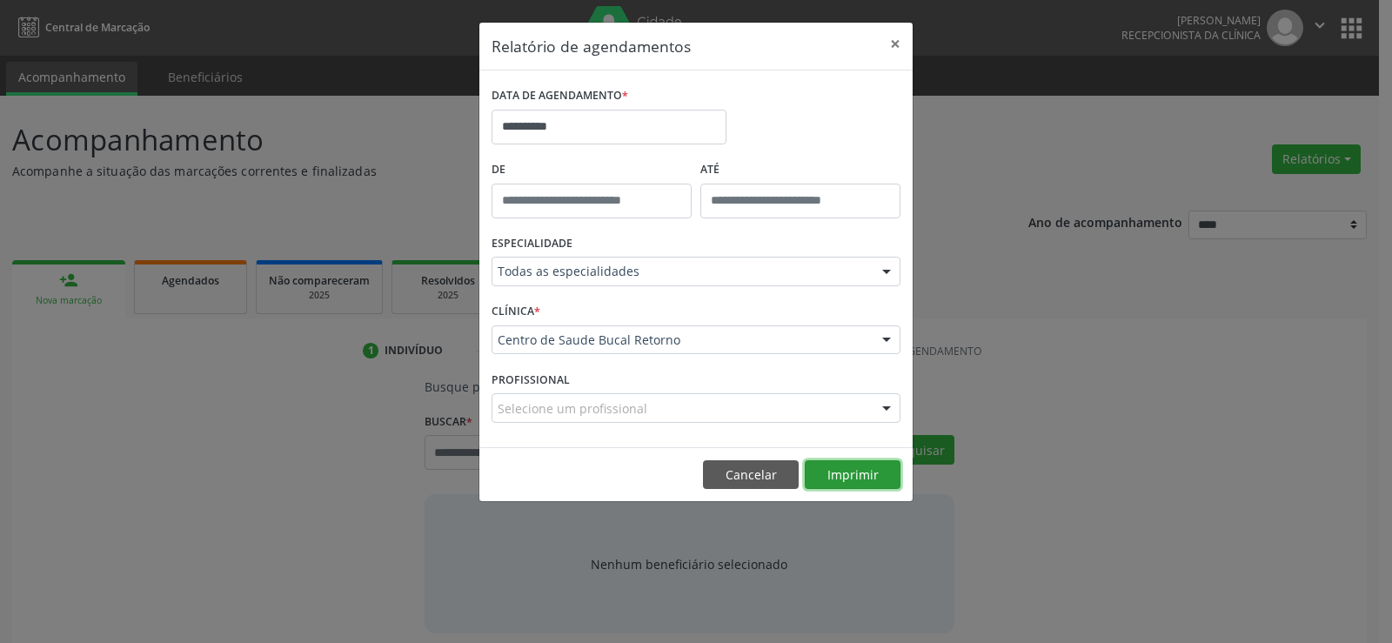
click at [884, 474] on button "Imprimir" at bounding box center [852, 475] width 96 height 30
click at [724, 465] on button "Cancelar" at bounding box center [751, 475] width 96 height 30
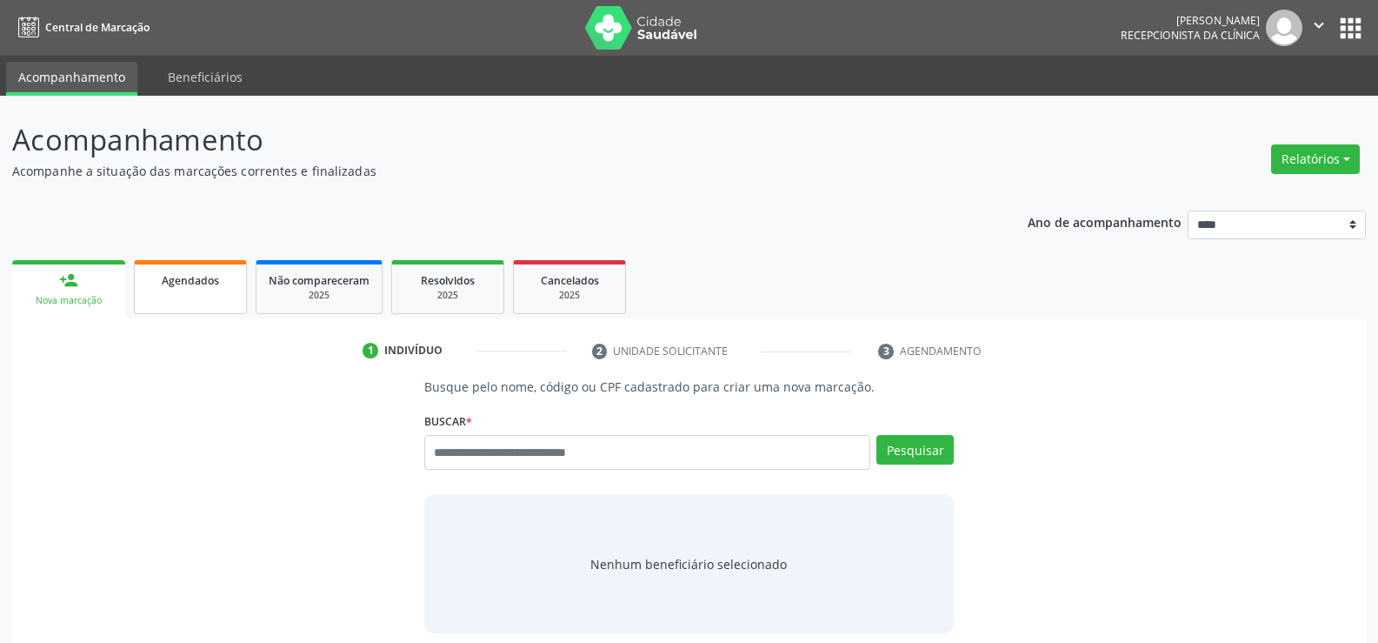
click at [197, 265] on link "Agendados" at bounding box center [190, 287] width 113 height 54
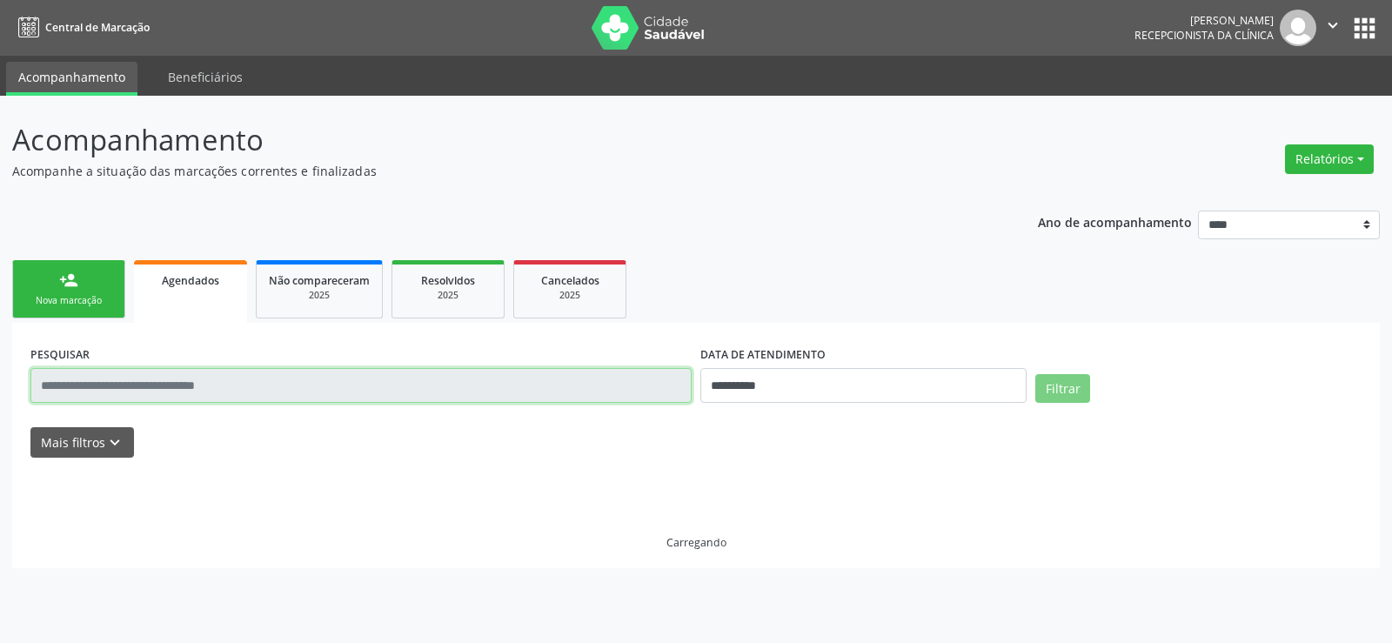
click at [211, 385] on input "text" at bounding box center [360, 385] width 661 height 35
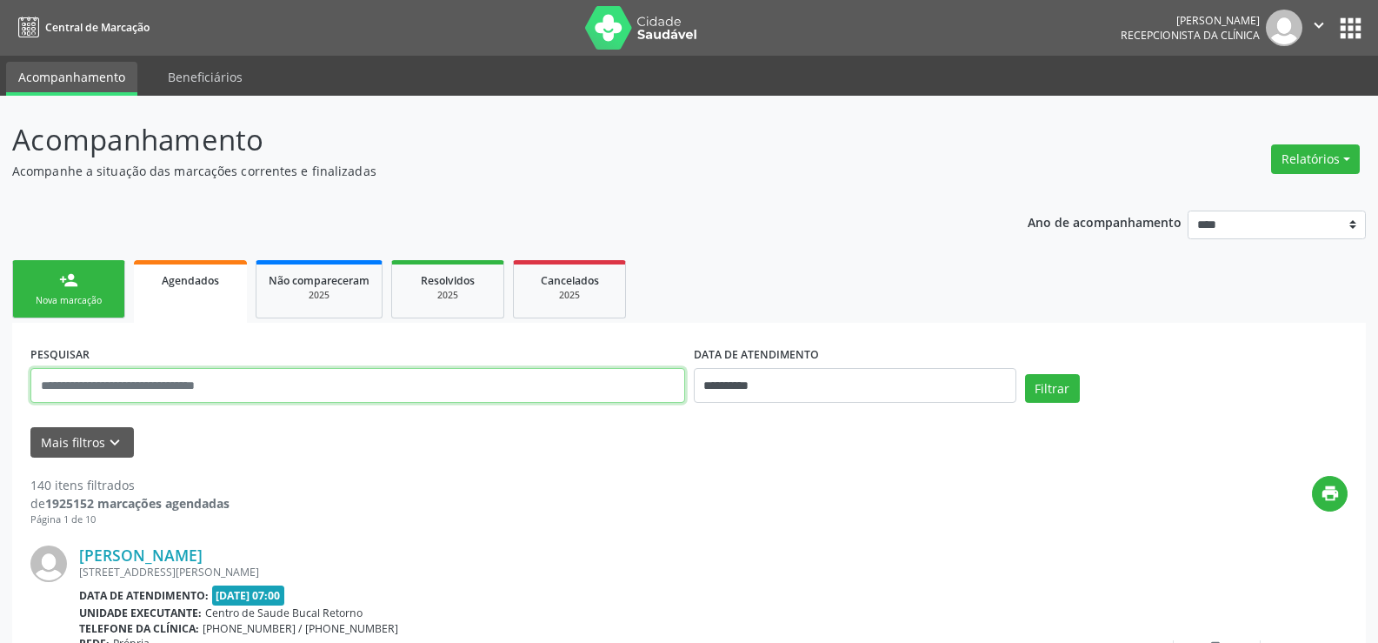
click at [211, 385] on input "text" at bounding box center [357, 385] width 655 height 35
type input "**********"
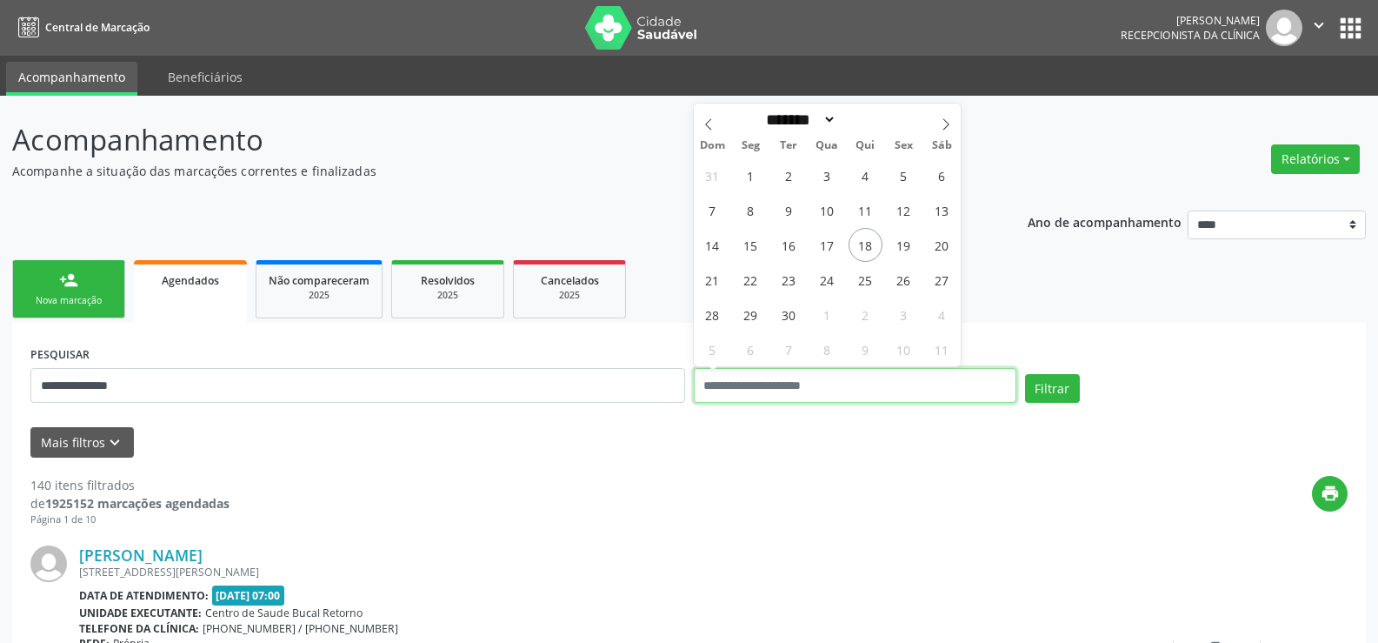
click at [1025, 374] on button "Filtrar" at bounding box center [1052, 389] width 55 height 30
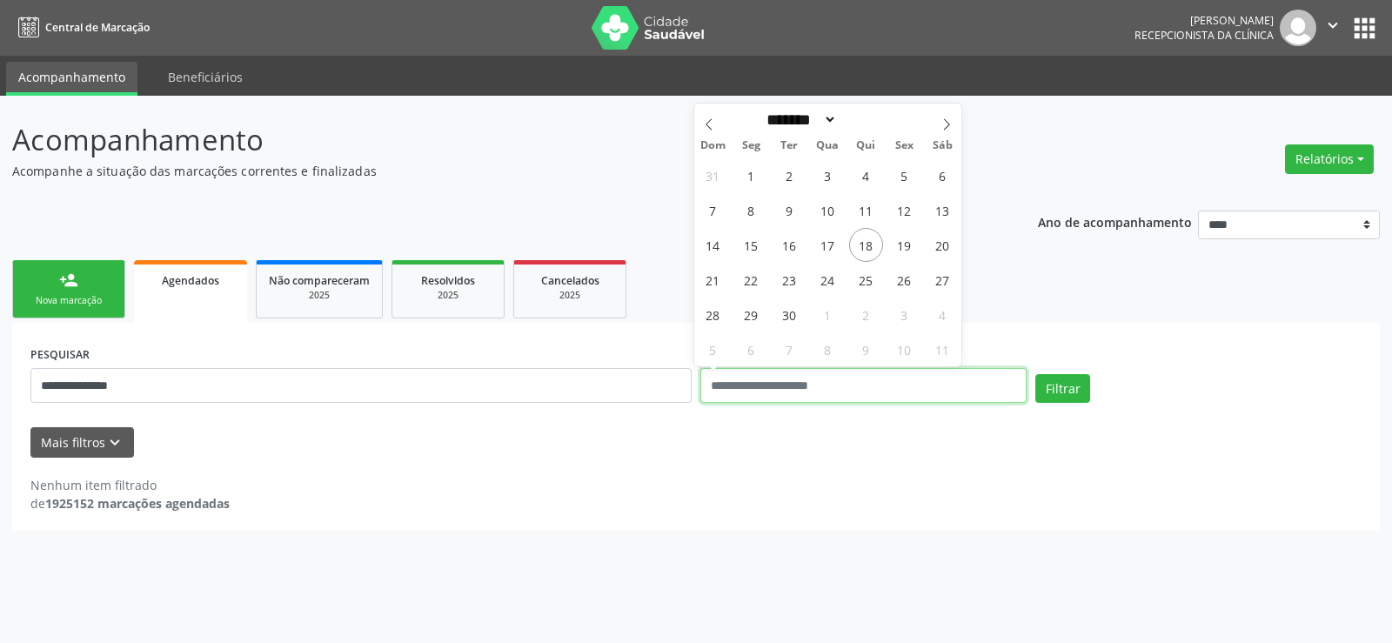
click at [1035, 374] on button "Filtrar" at bounding box center [1062, 389] width 55 height 30
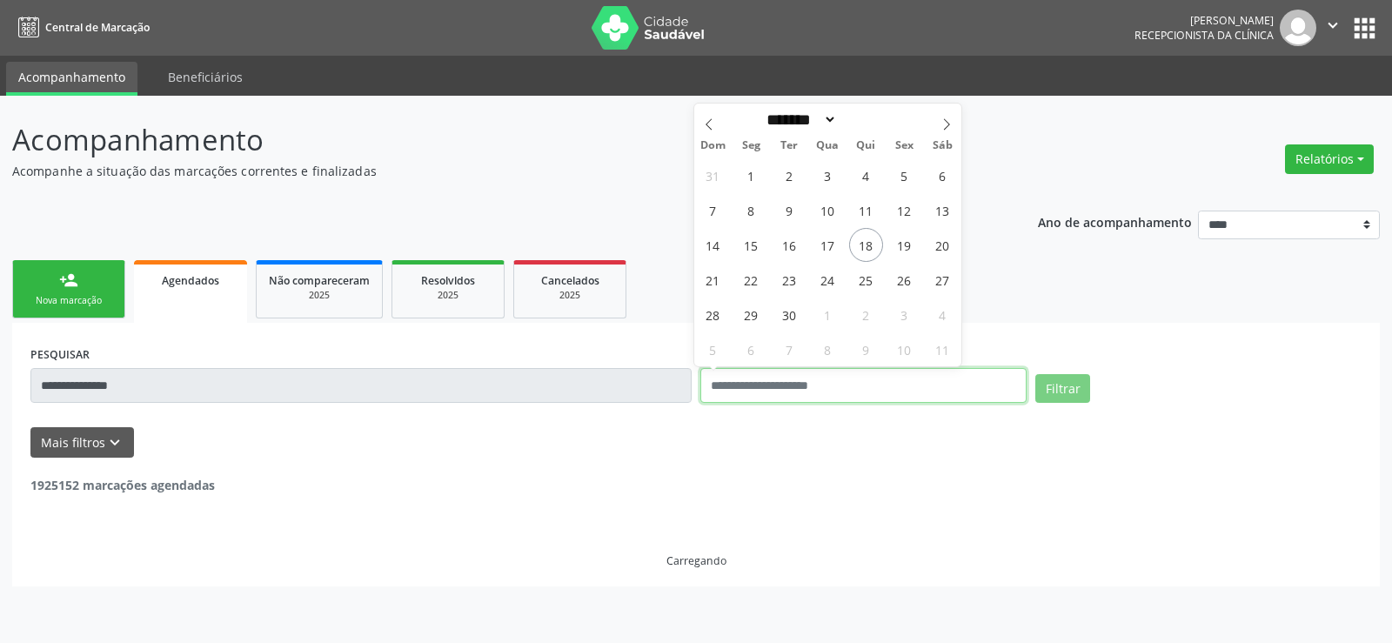
click at [1035, 374] on button "Filtrar" at bounding box center [1062, 389] width 55 height 30
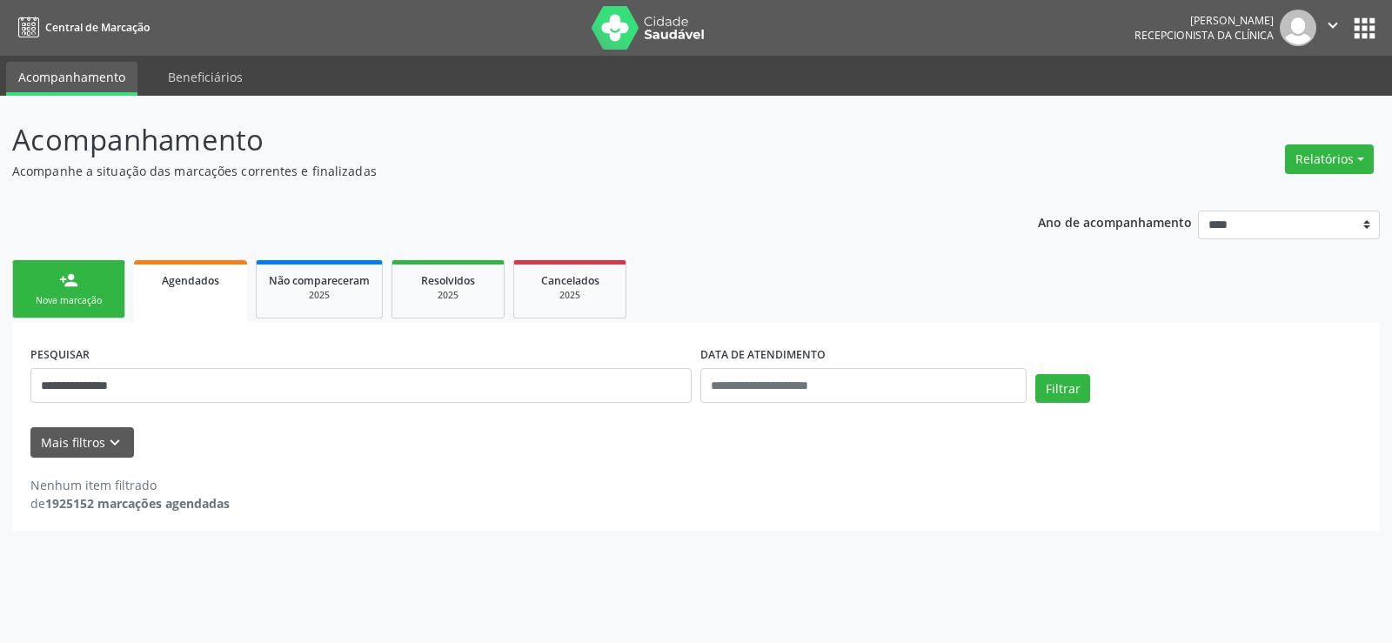
click at [1031, 388] on div "Filtrar" at bounding box center [1198, 395] width 335 height 42
click at [1033, 388] on div "Filtrar" at bounding box center [1198, 395] width 335 height 42
click at [1038, 390] on button "Filtrar" at bounding box center [1062, 389] width 55 height 30
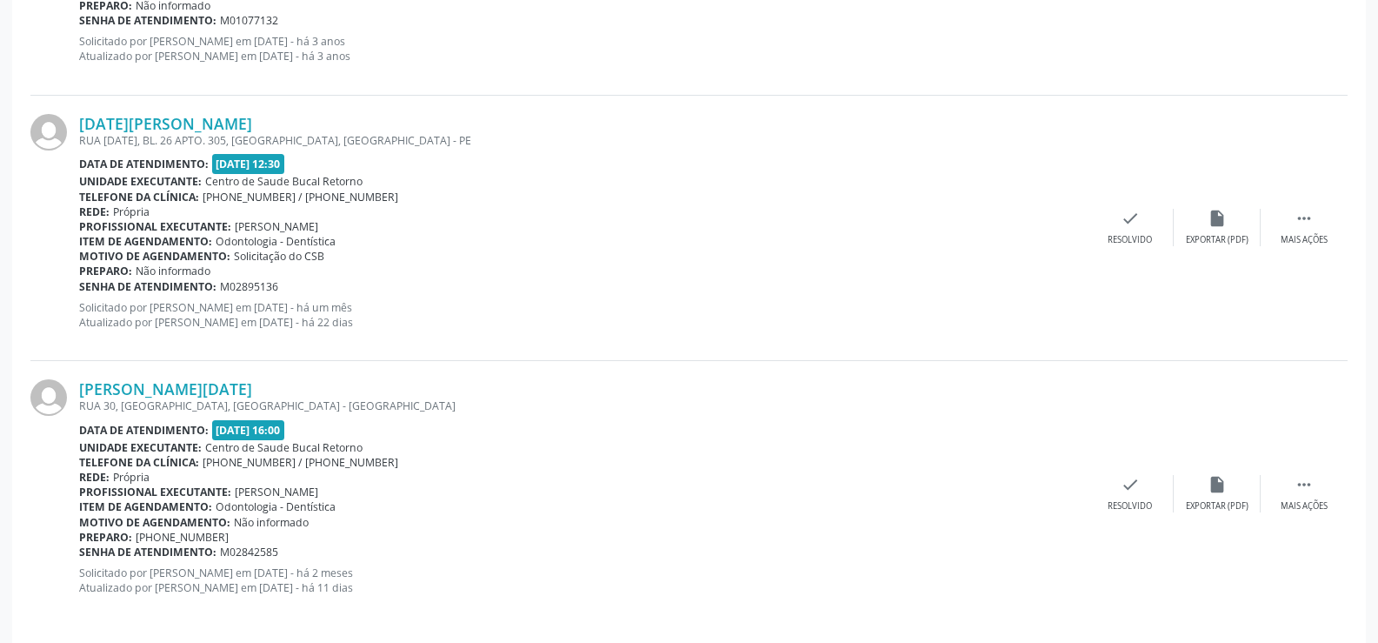
scroll to position [1772, 0]
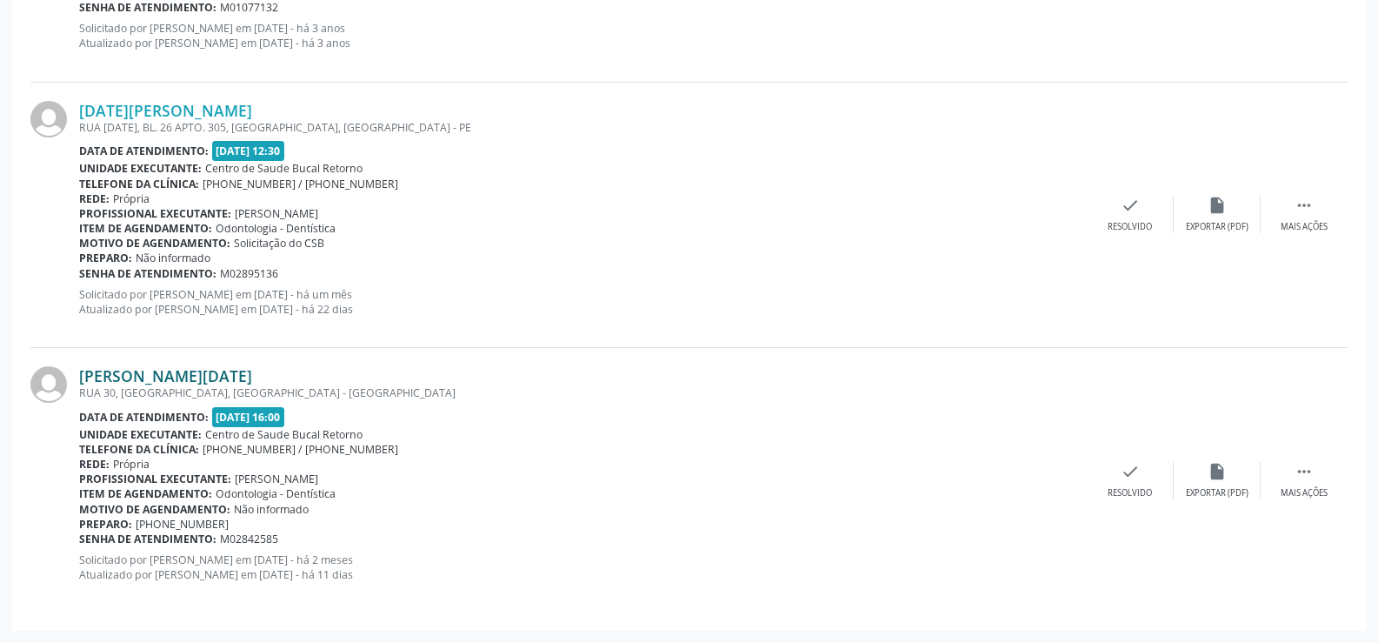
click at [157, 380] on link "Maria Lucia Fernandes" at bounding box center [165, 375] width 173 height 19
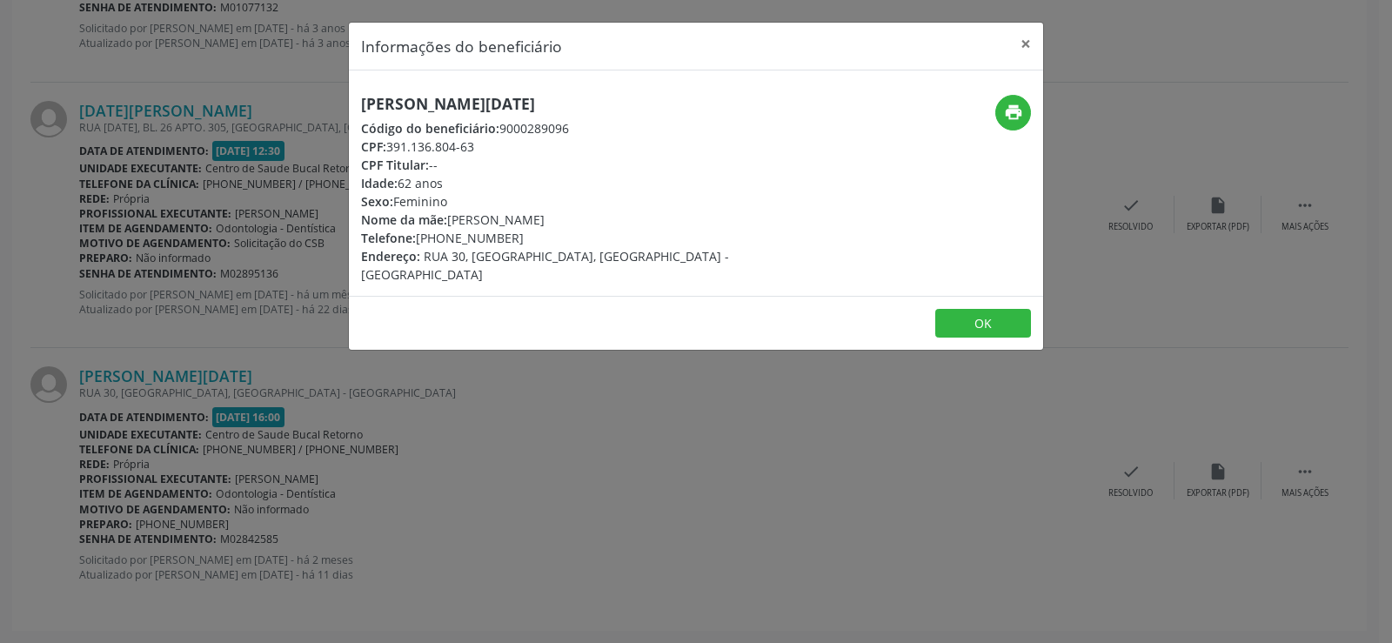
drag, startPoint x: 364, startPoint y: 102, endPoint x: 576, endPoint y: 95, distance: 211.5
click at [576, 95] on h5 "Maria Lucia Fernandes" at bounding box center [580, 104] width 438 height 18
copy h5 "Maria Lucia Fernandes"
drag, startPoint x: 1025, startPoint y: 43, endPoint x: 1016, endPoint y: 48, distance: 10.5
click at [1025, 43] on button "×" at bounding box center [1025, 44] width 35 height 43
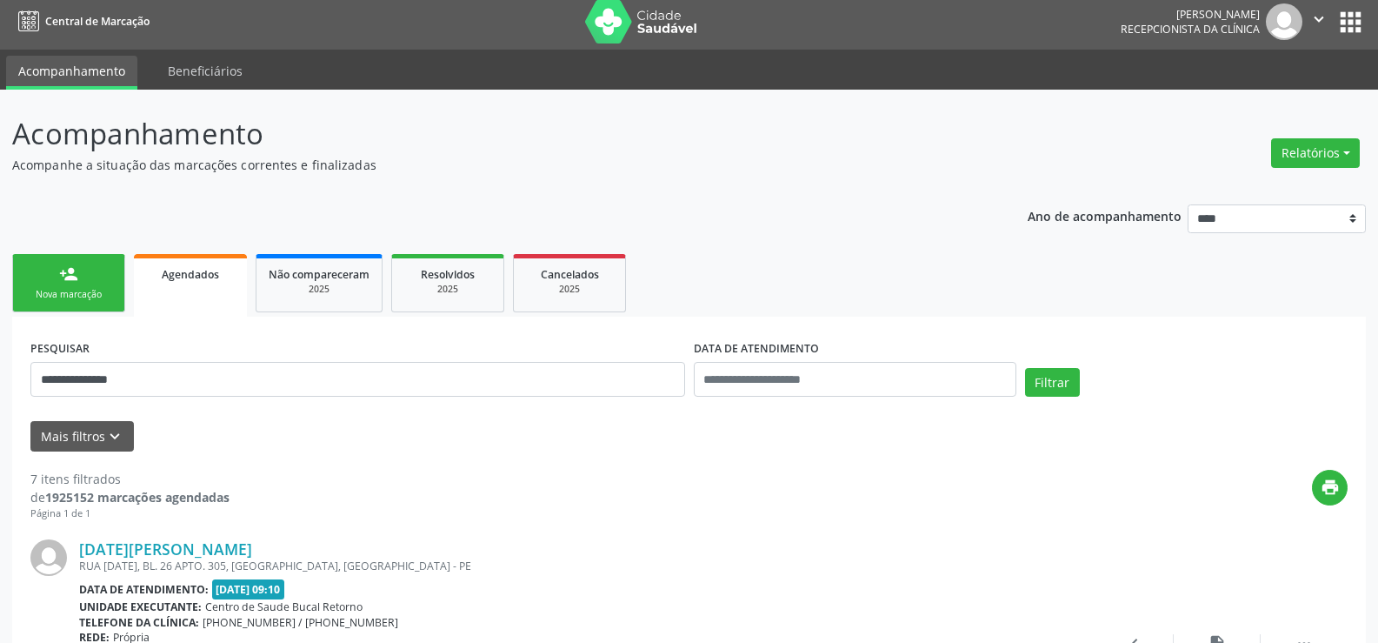
scroll to position [0, 0]
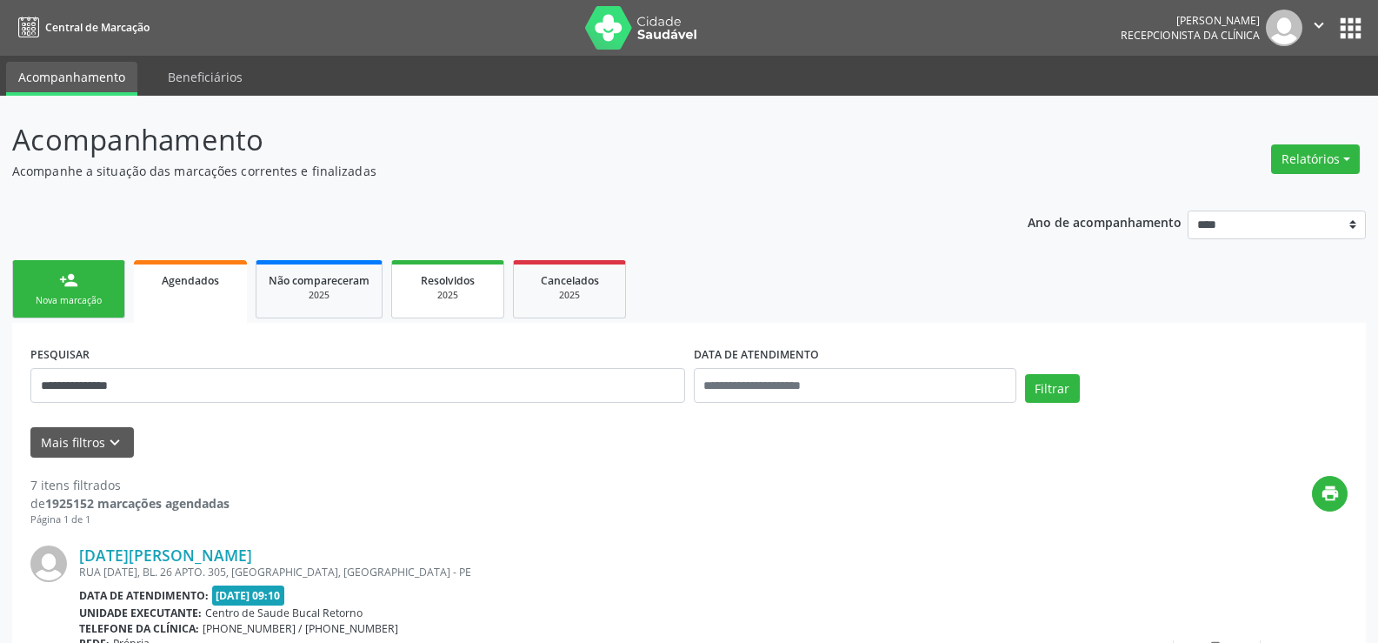
click at [445, 300] on div "2025" at bounding box center [447, 295] width 87 height 13
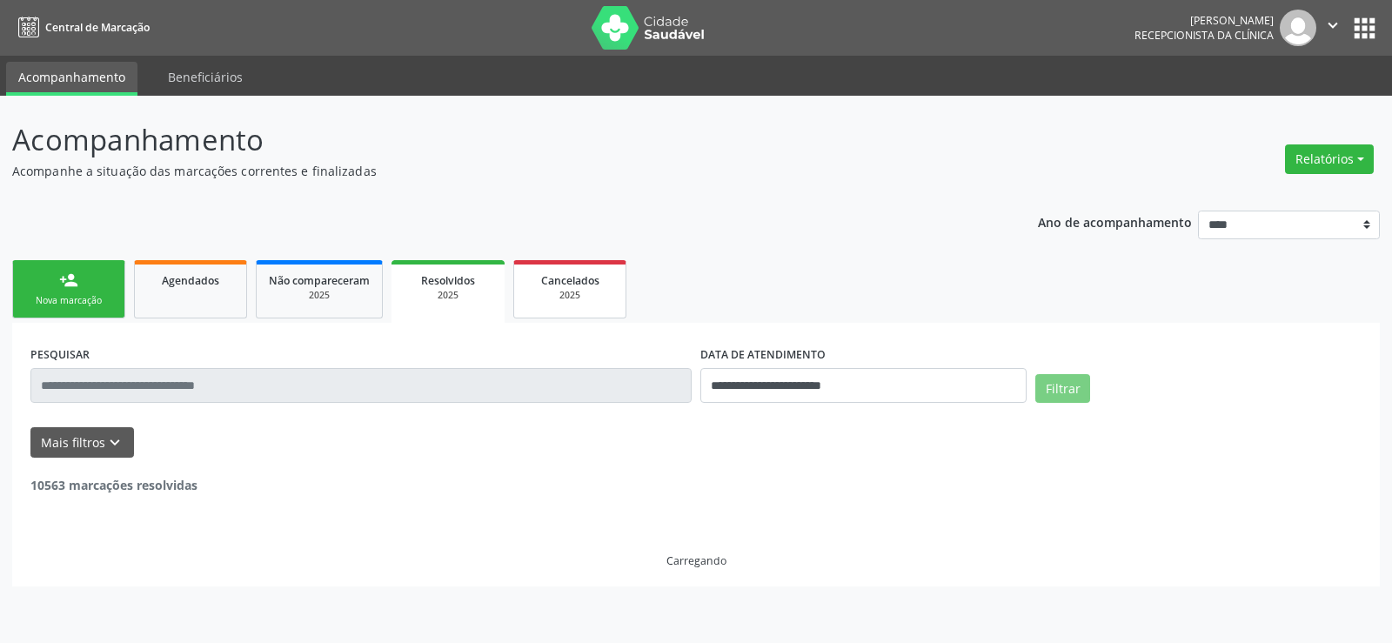
click at [571, 295] on div "2025" at bounding box center [569, 295] width 87 height 13
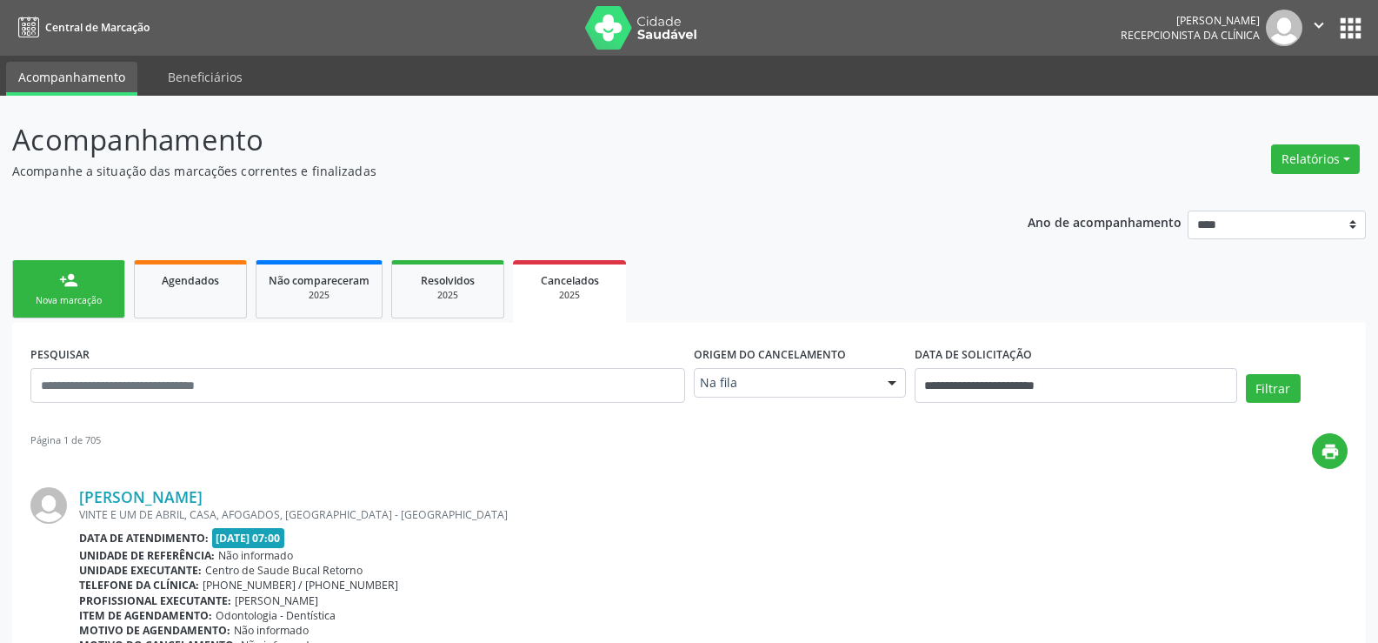
drag, startPoint x: 205, startPoint y: 346, endPoint x: 189, endPoint y: 373, distance: 31.6
click at [199, 362] on div "PESQUISAR" at bounding box center [358, 378] width 664 height 74
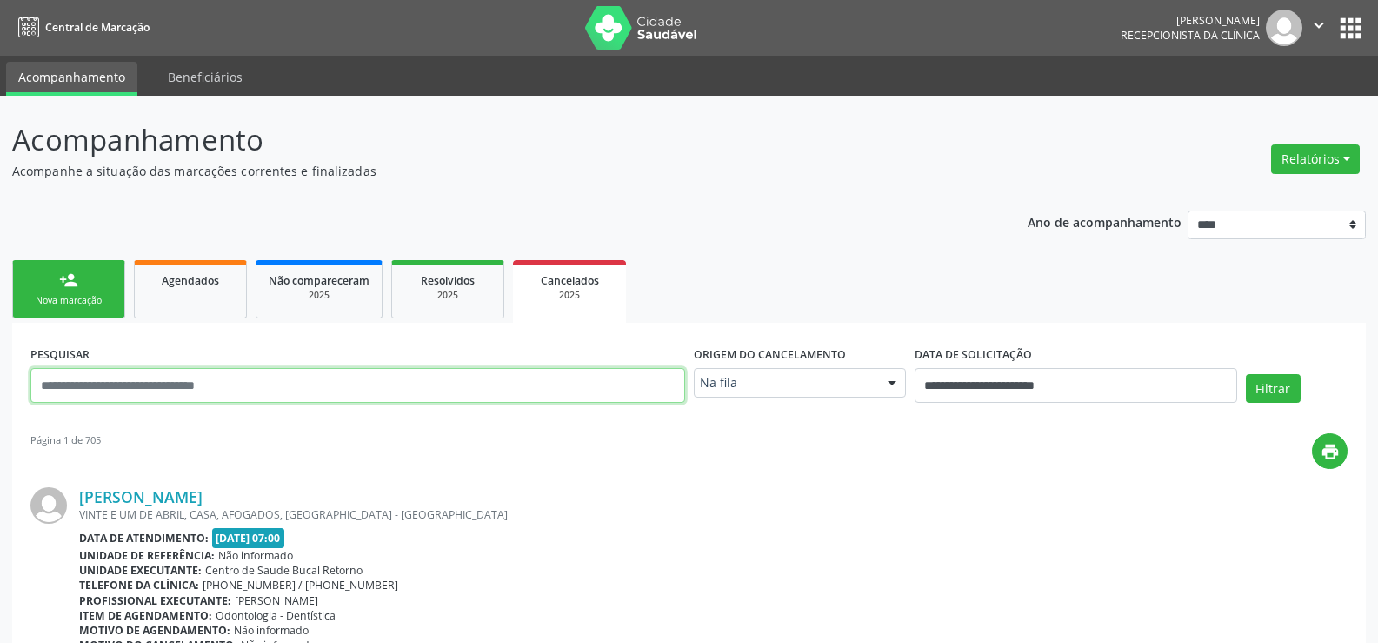
click at [184, 385] on input "text" at bounding box center [357, 385] width 655 height 35
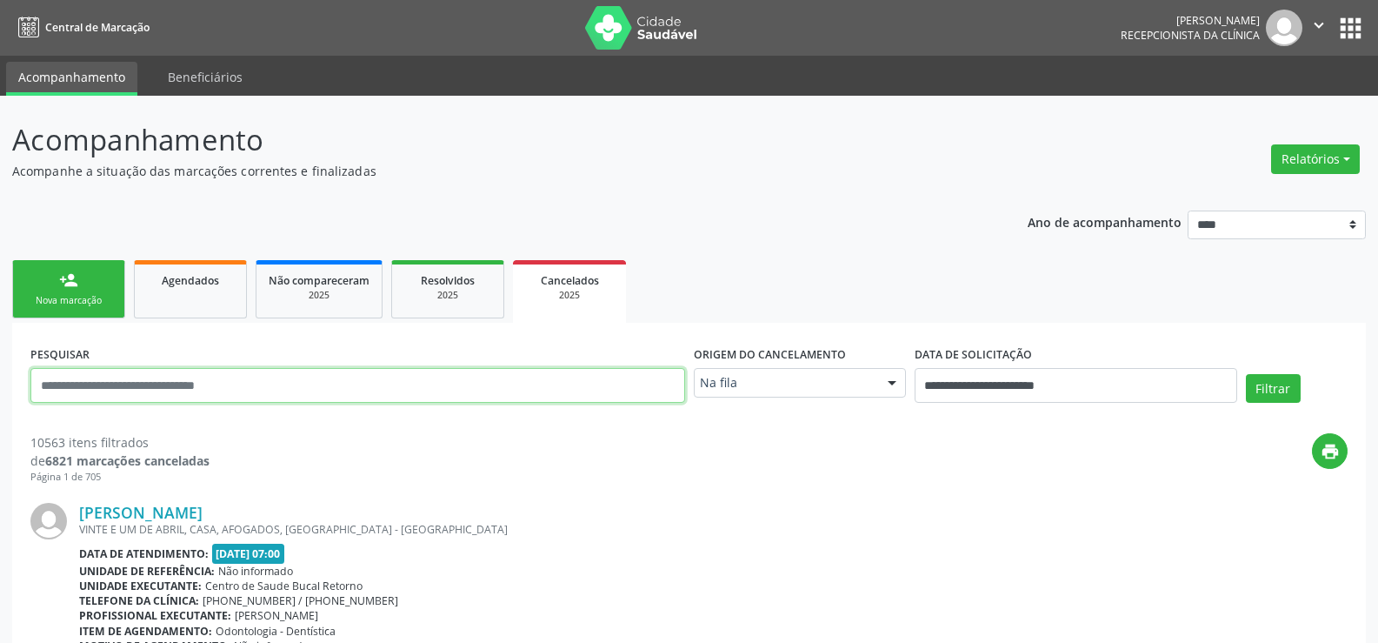
paste input "**********"
type input "**********"
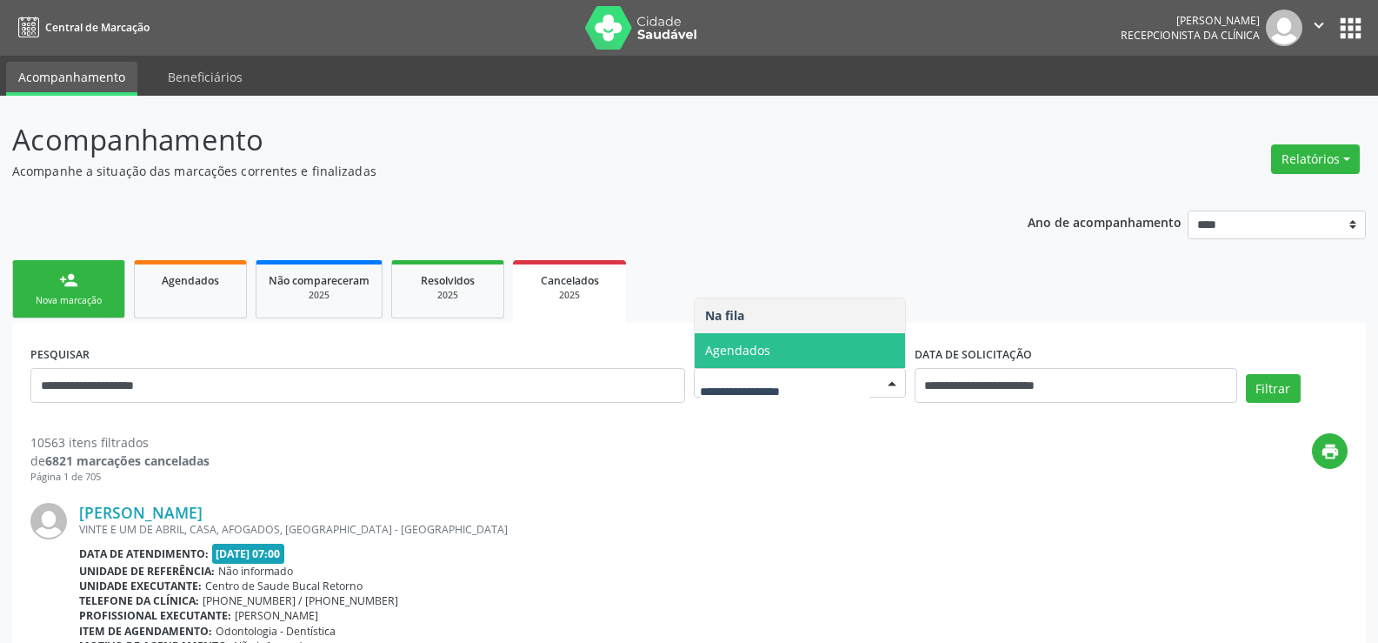
click at [732, 353] on span "Agendados" at bounding box center [737, 350] width 65 height 17
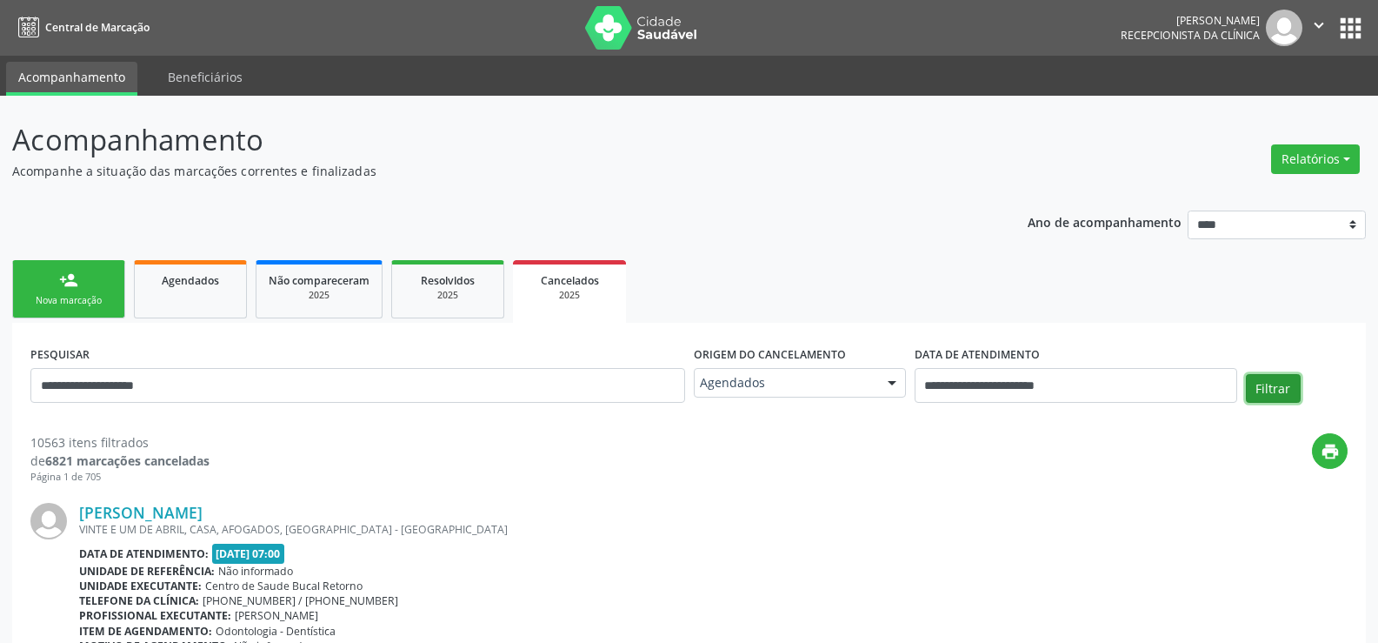
click at [1257, 388] on button "Filtrar" at bounding box center [1273, 389] width 55 height 30
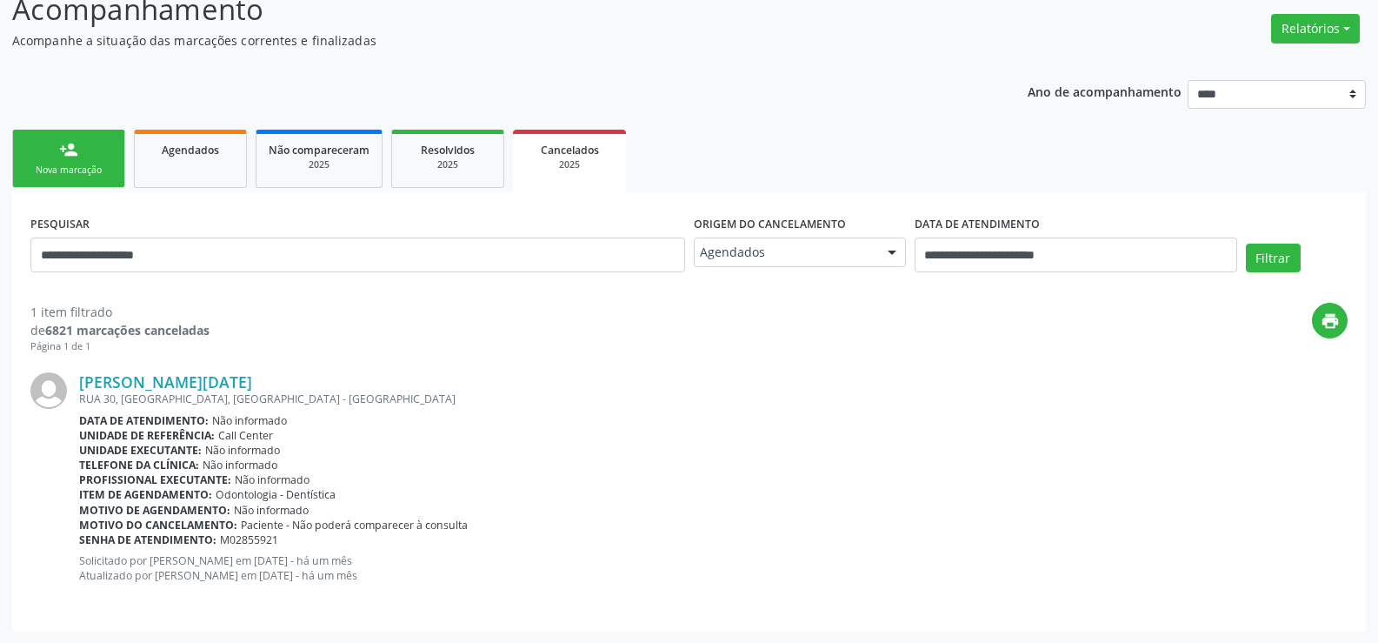
scroll to position [131, 0]
click at [210, 246] on input "**********" at bounding box center [357, 254] width 655 height 35
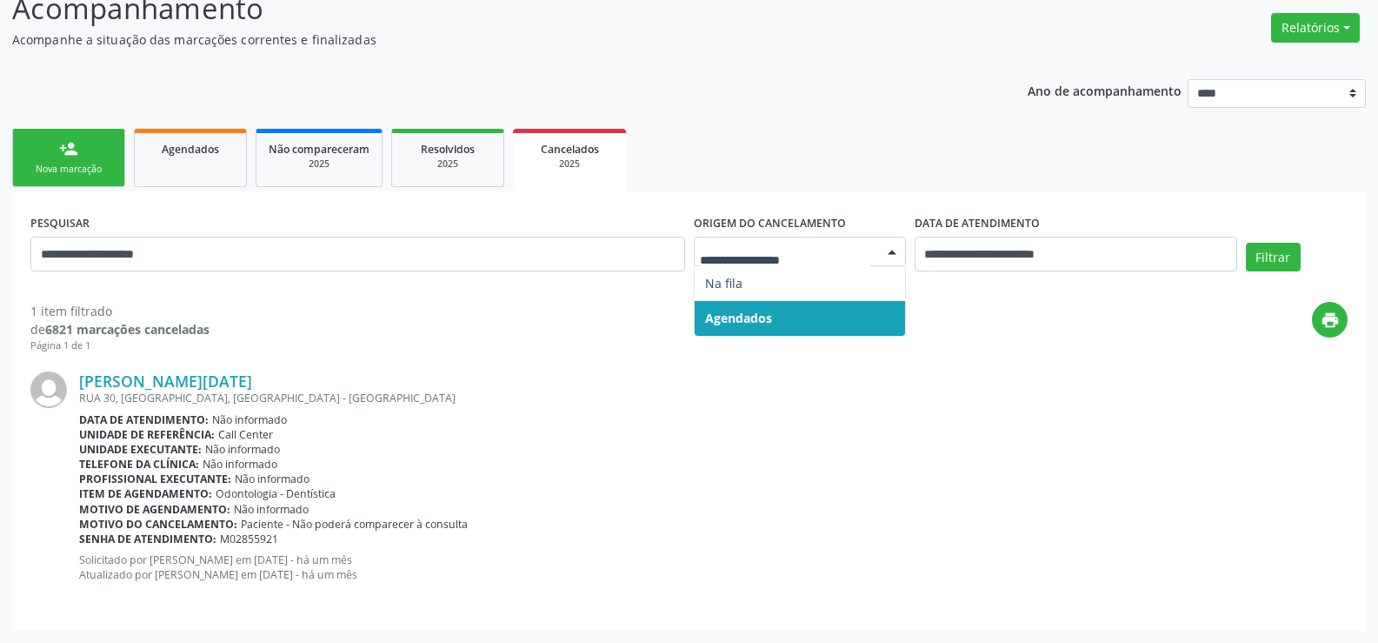
drag, startPoint x: 724, startPoint y: 318, endPoint x: 737, endPoint y: 317, distance: 12.2
click at [724, 318] on span "Agendados" at bounding box center [738, 318] width 67 height 17
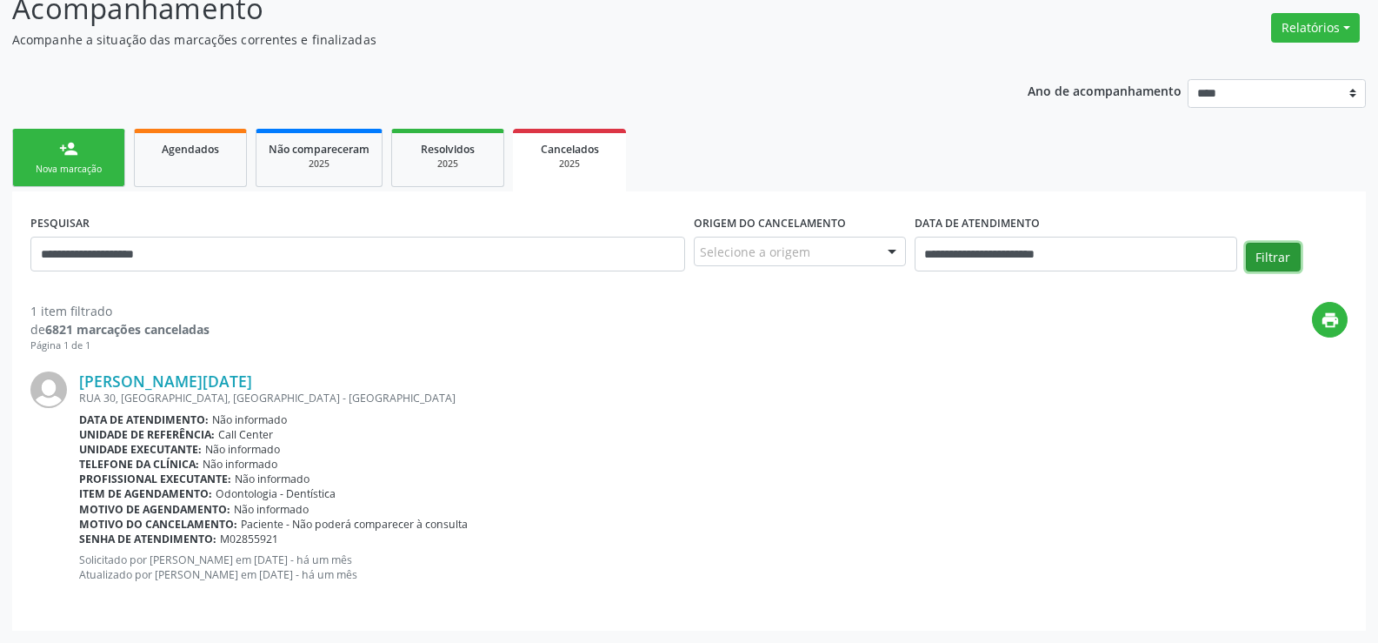
click at [1281, 258] on button "Filtrar" at bounding box center [1273, 258] width 55 height 30
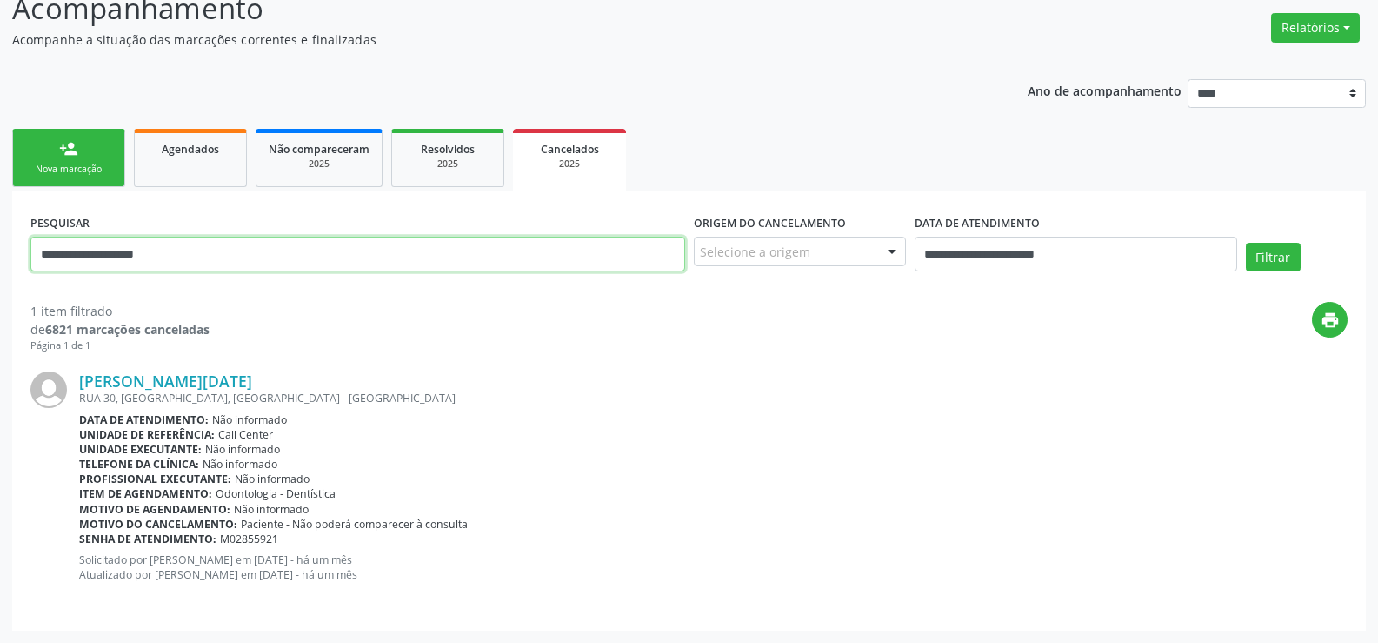
drag, startPoint x: 190, startPoint y: 252, endPoint x: 111, endPoint y: 253, distance: 78.3
click at [111, 253] on input "**********" at bounding box center [357, 254] width 655 height 35
click at [161, 147] on div "Agendados" at bounding box center [190, 148] width 87 height 18
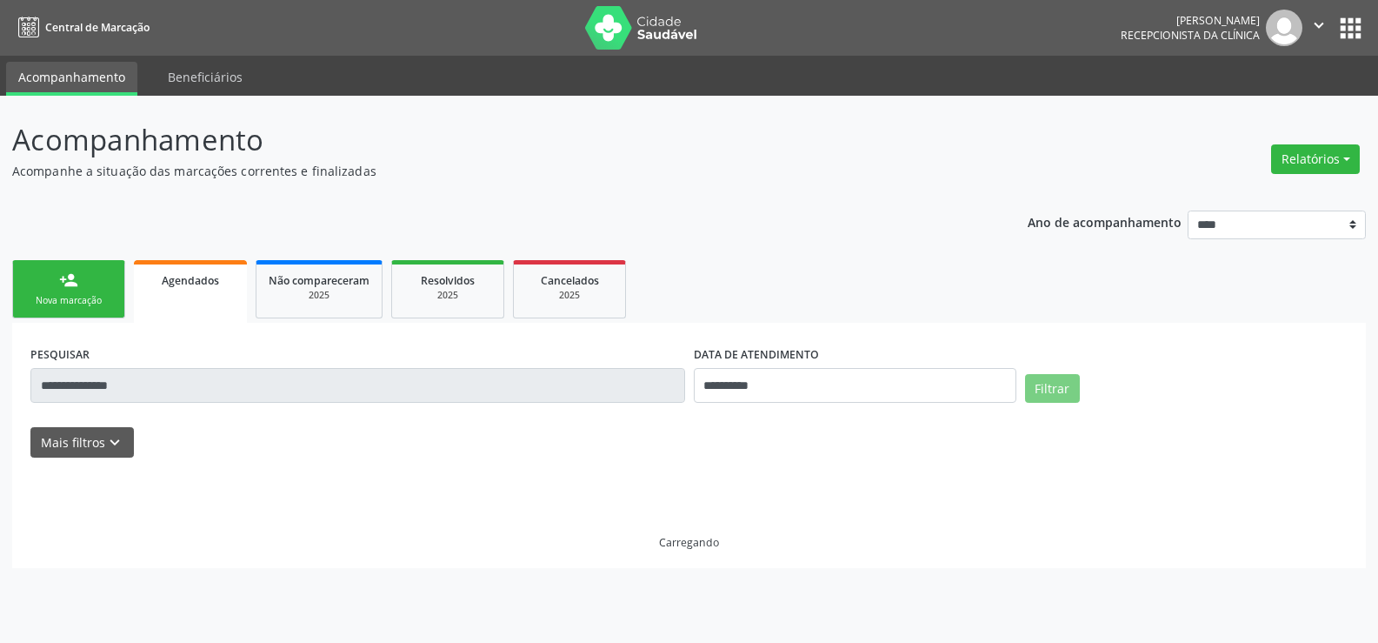
scroll to position [0, 0]
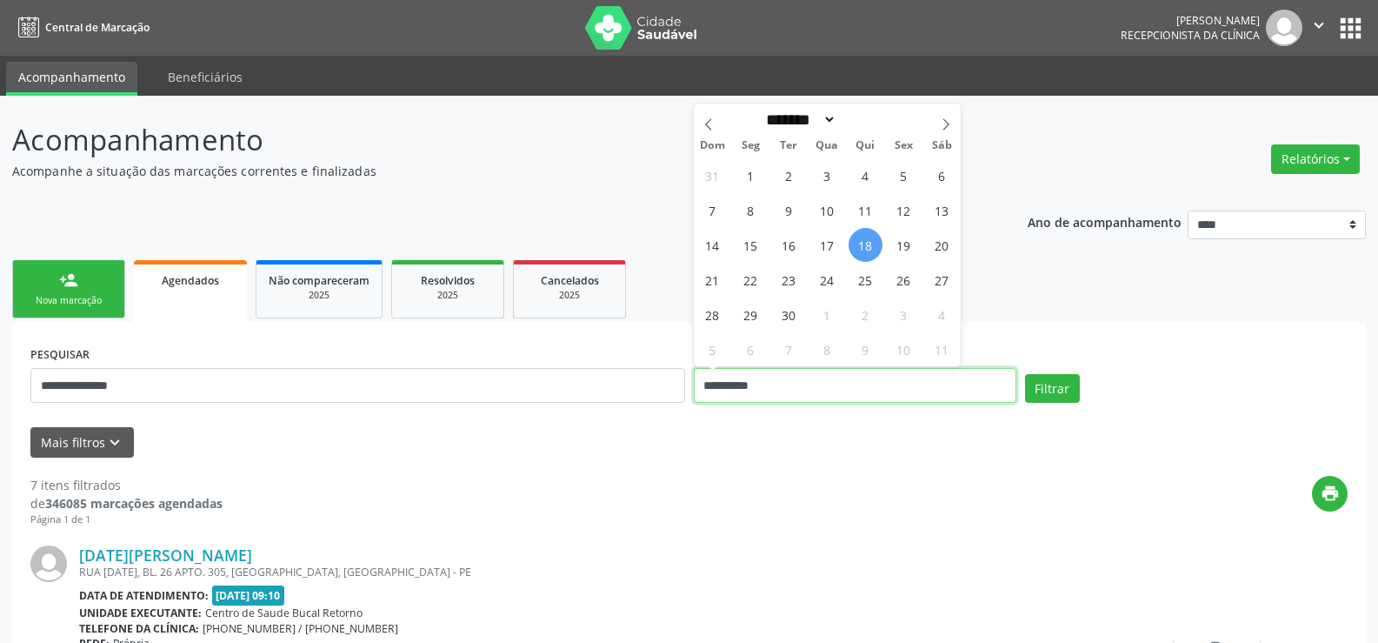
drag, startPoint x: 798, startPoint y: 373, endPoint x: 677, endPoint y: 374, distance: 120.9
click at [677, 374] on div "**********" at bounding box center [689, 378] width 1326 height 74
click at [1025, 374] on button "Filtrar" at bounding box center [1052, 389] width 55 height 30
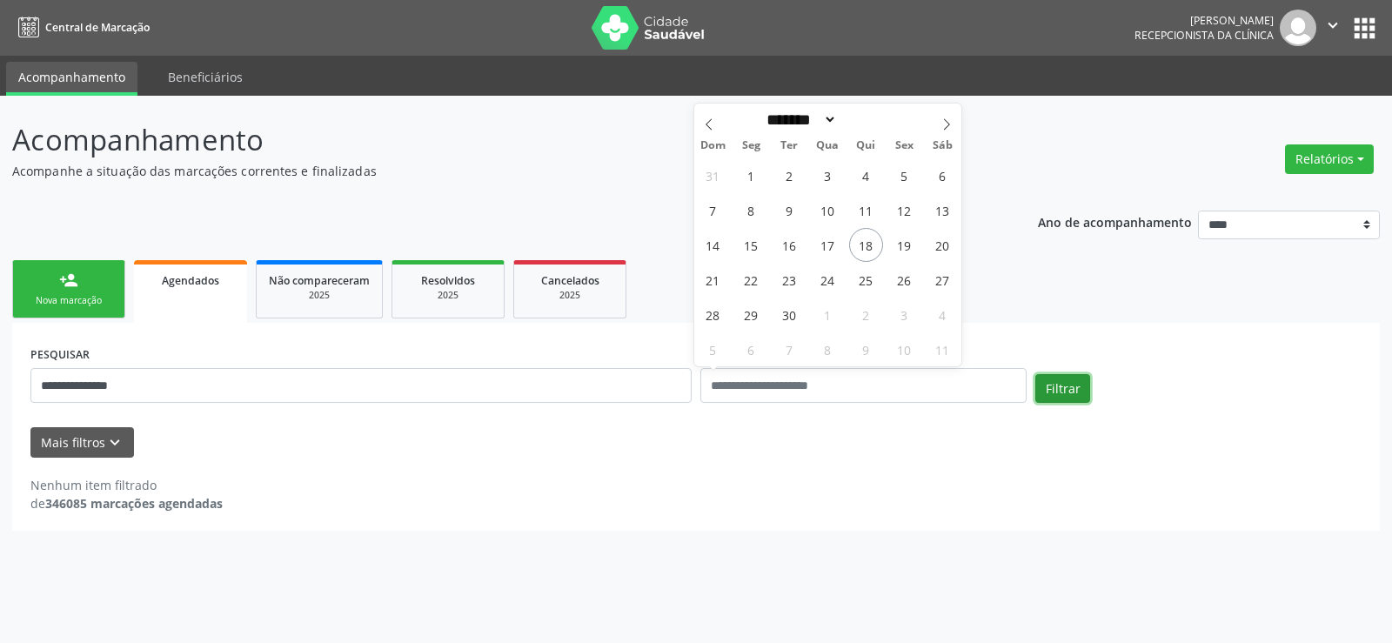
click at [1053, 384] on button "Filtrar" at bounding box center [1062, 389] width 55 height 30
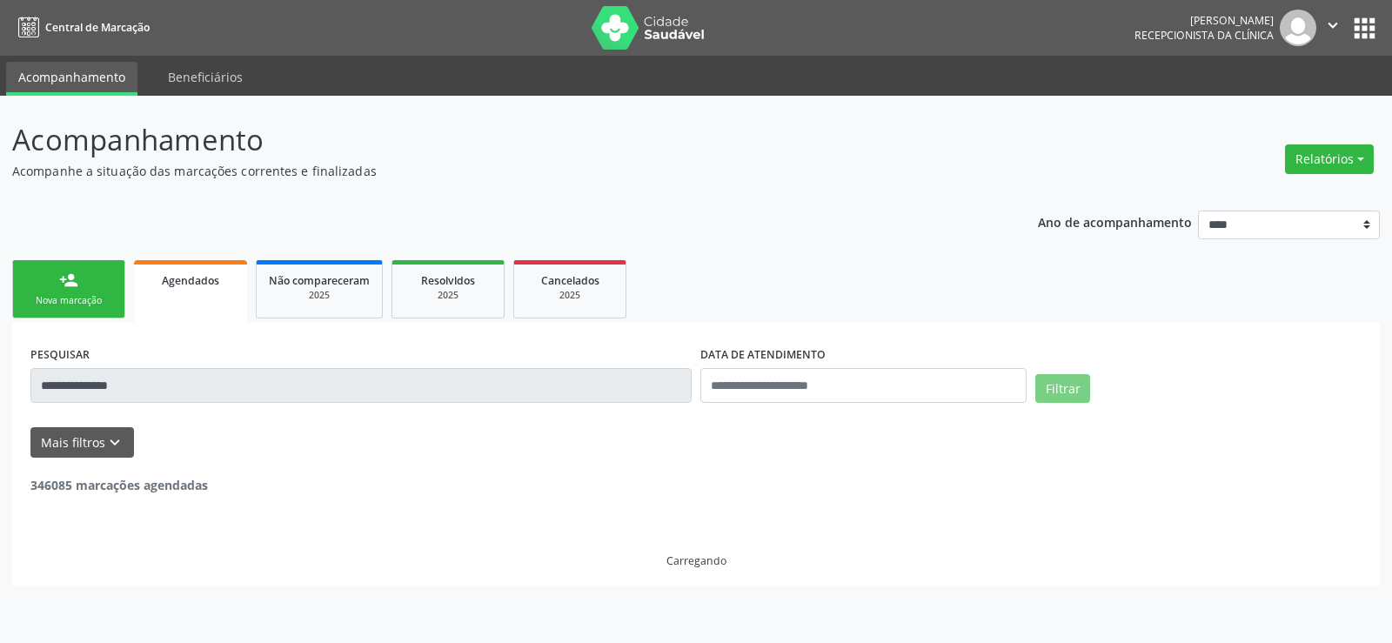
click at [1053, 384] on button "Filtrar" at bounding box center [1062, 389] width 55 height 30
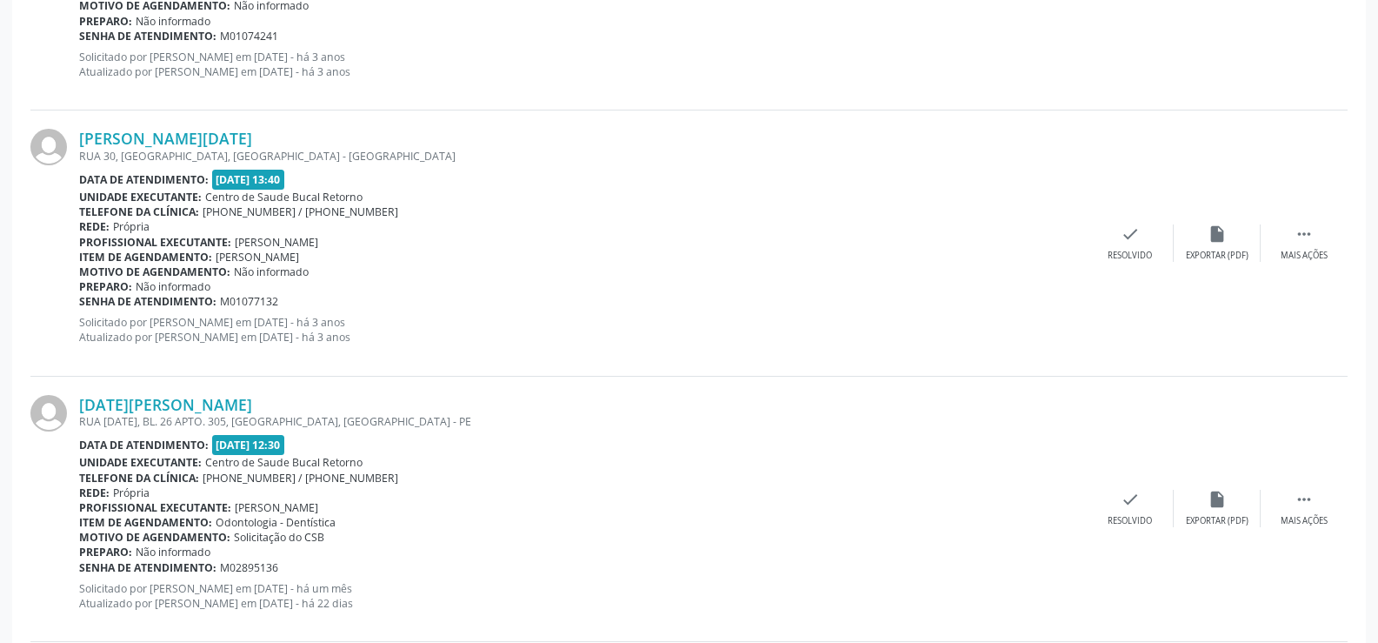
scroll to position [1772, 0]
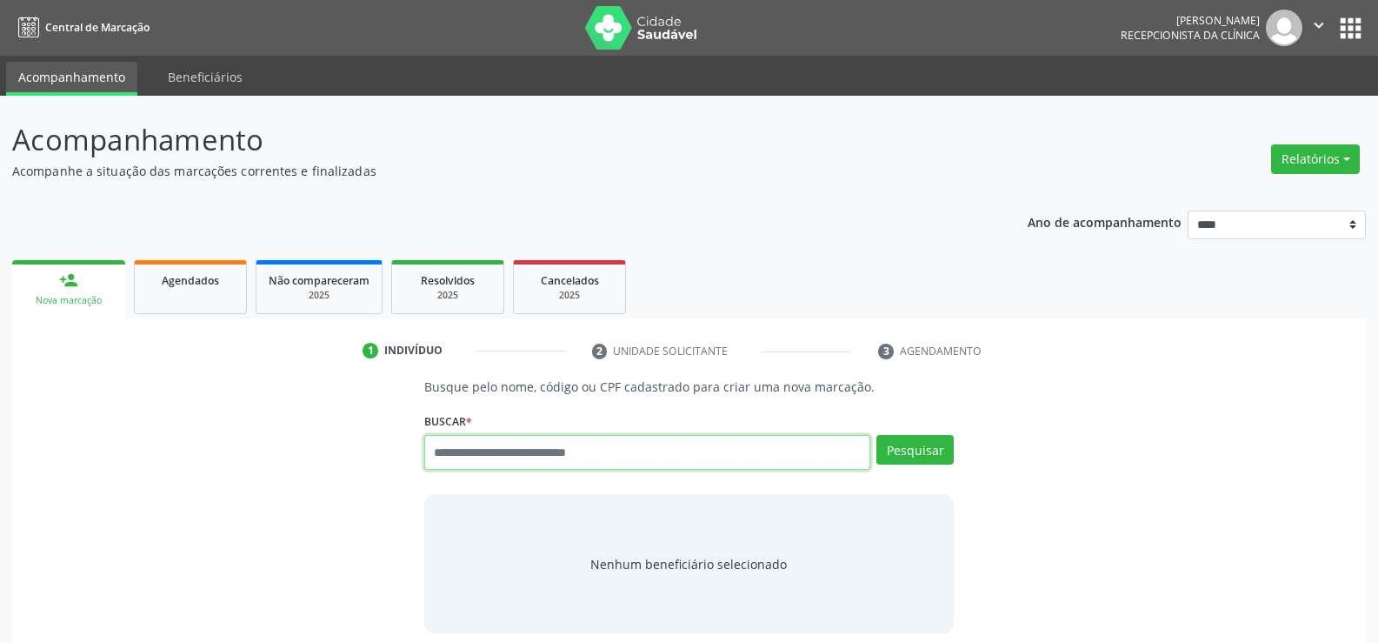
click at [605, 444] on input "text" at bounding box center [647, 452] width 446 height 35
type input "**********"
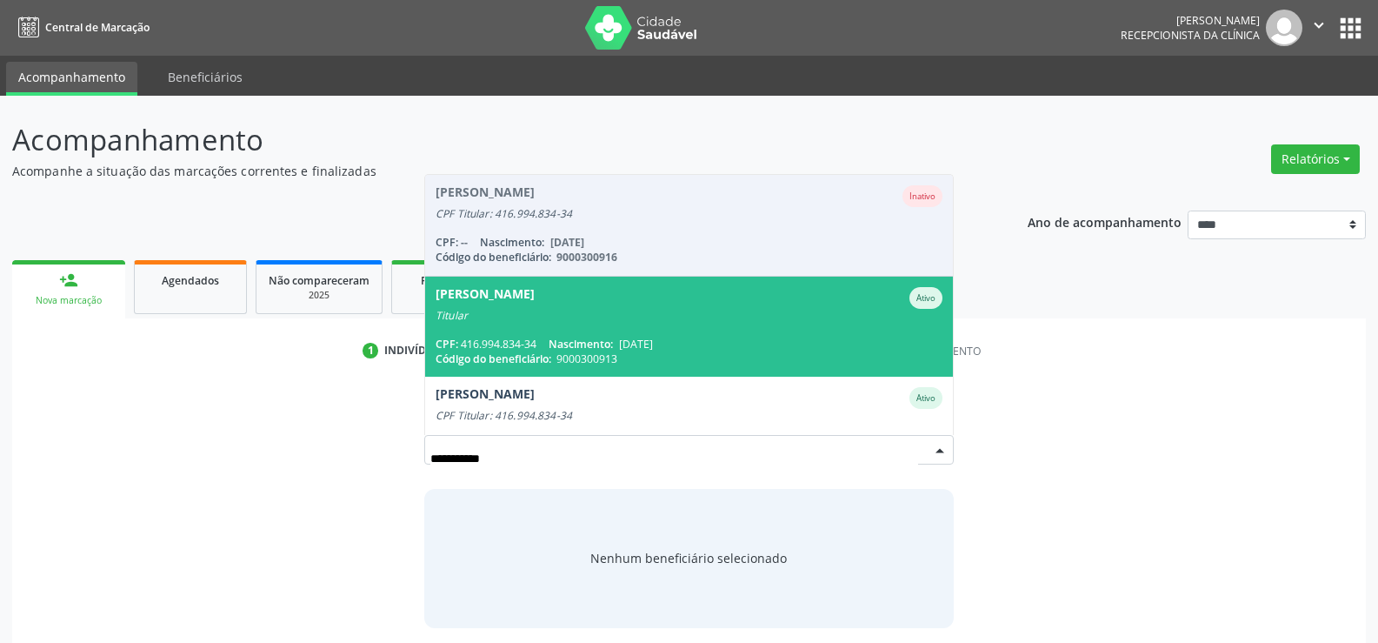
click at [644, 330] on span "[PERSON_NAME] Ativo Titular CPF: 416.994.834-34 Nascimento: [DATE] Código do be…" at bounding box center [689, 327] width 528 height 100
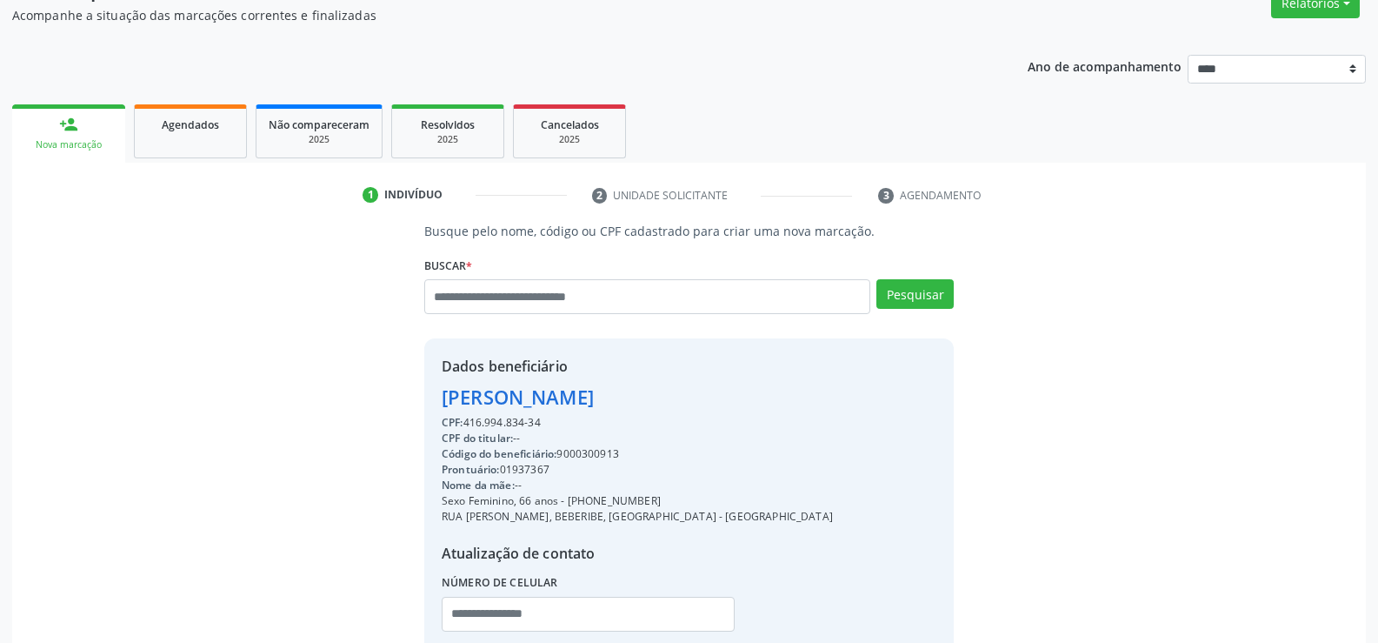
scroll to position [174, 0]
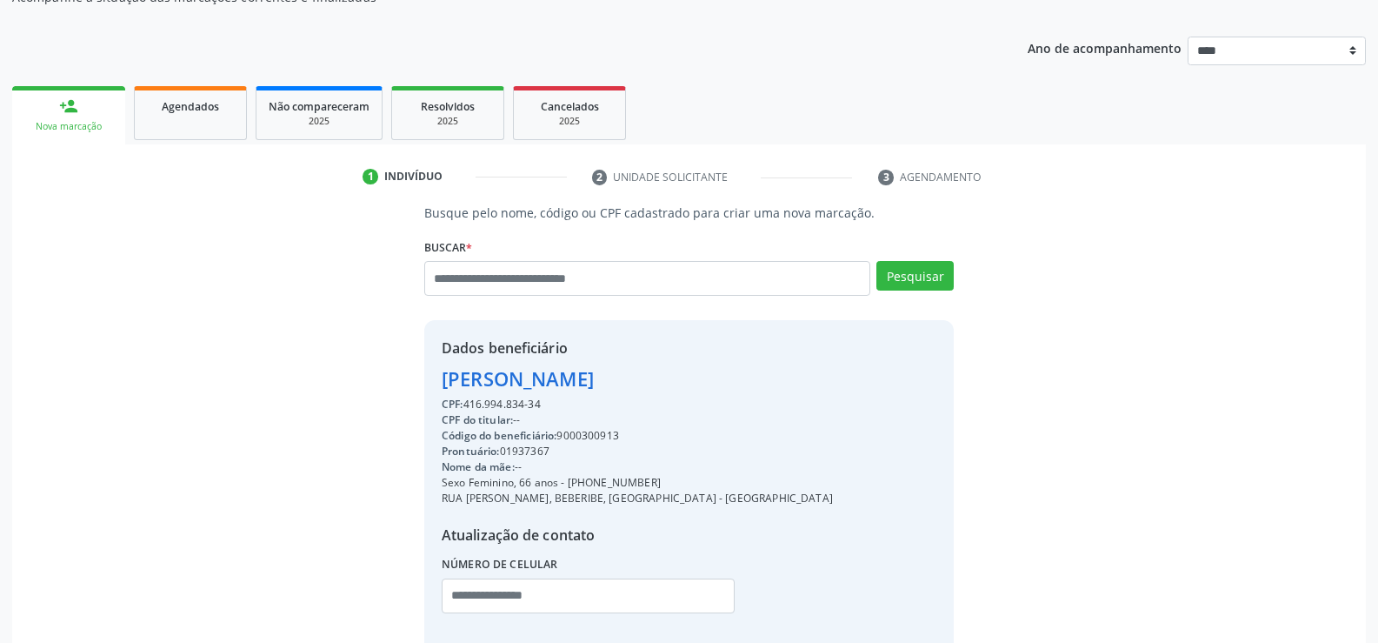
drag, startPoint x: 440, startPoint y: 380, endPoint x: 689, endPoint y: 364, distance: 249.2
click at [689, 364] on div "Dados beneficiário [PERSON_NAME] CPF: 416.994.834-34 CPF do titular: -- Código …" at bounding box center [689, 487] width 530 height 334
copy div "[PERSON_NAME]"
click at [186, 96] on link "Agendados" at bounding box center [190, 113] width 113 height 54
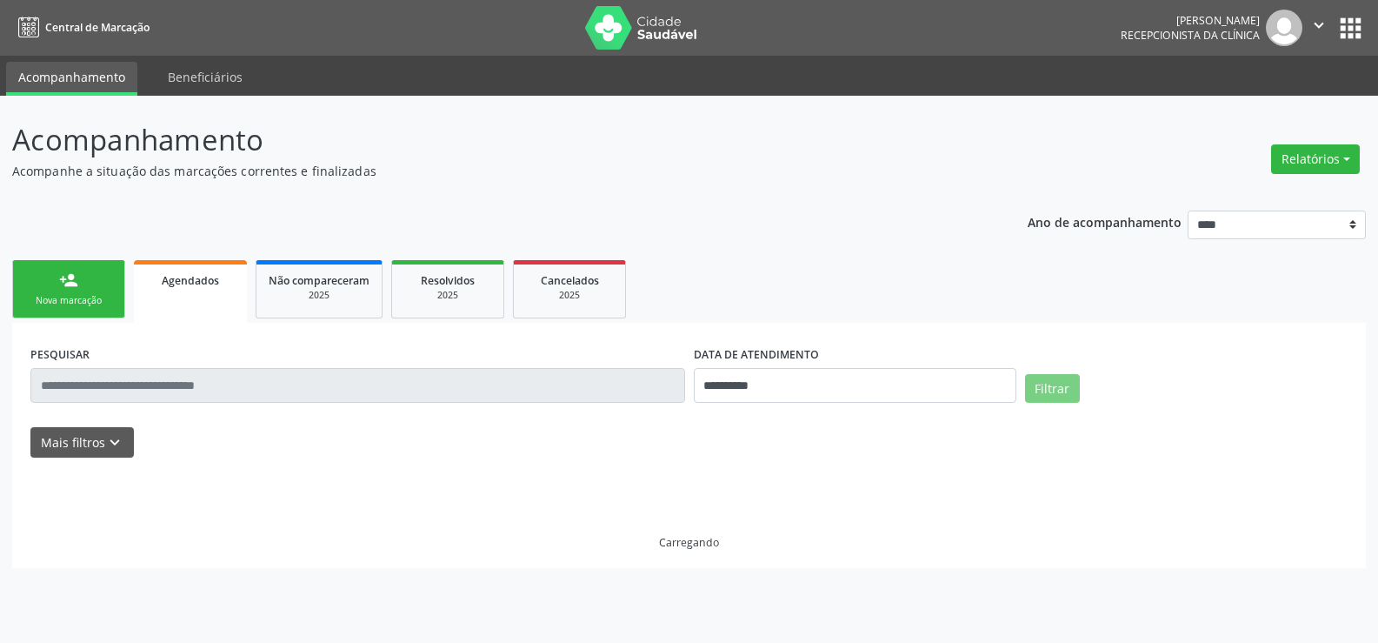
scroll to position [0, 0]
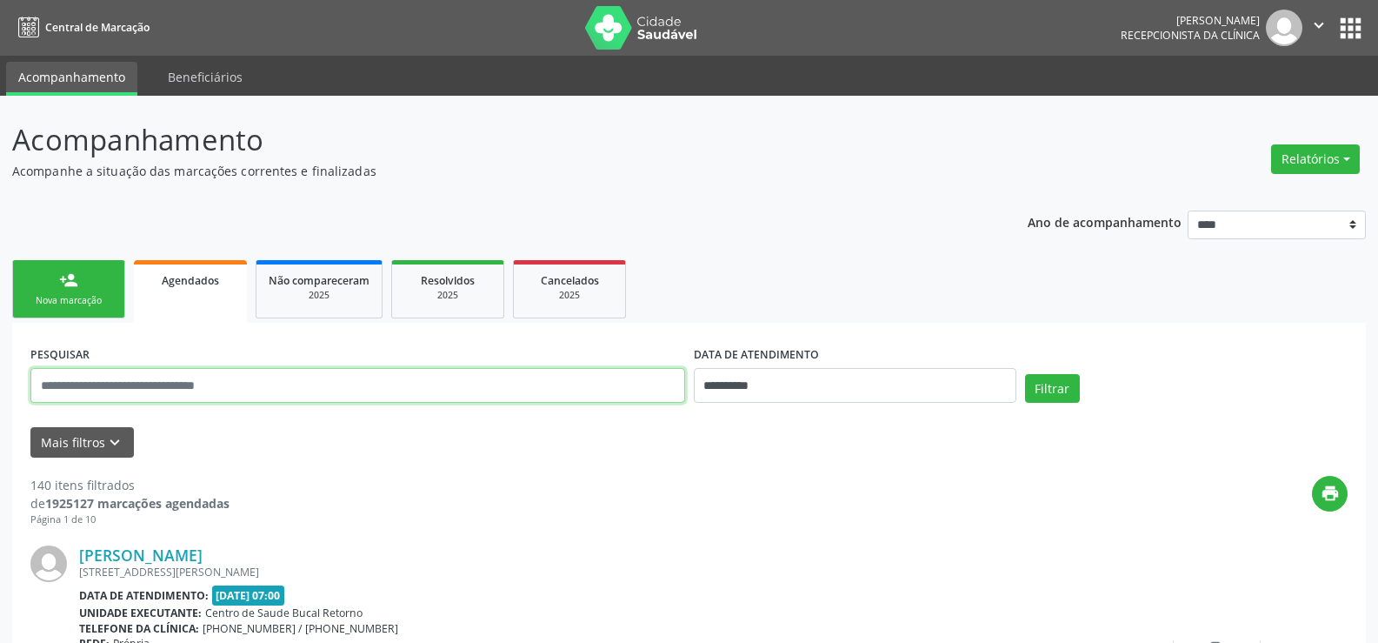
click at [146, 390] on input "text" at bounding box center [357, 385] width 655 height 35
paste input "**********"
type input "**********"
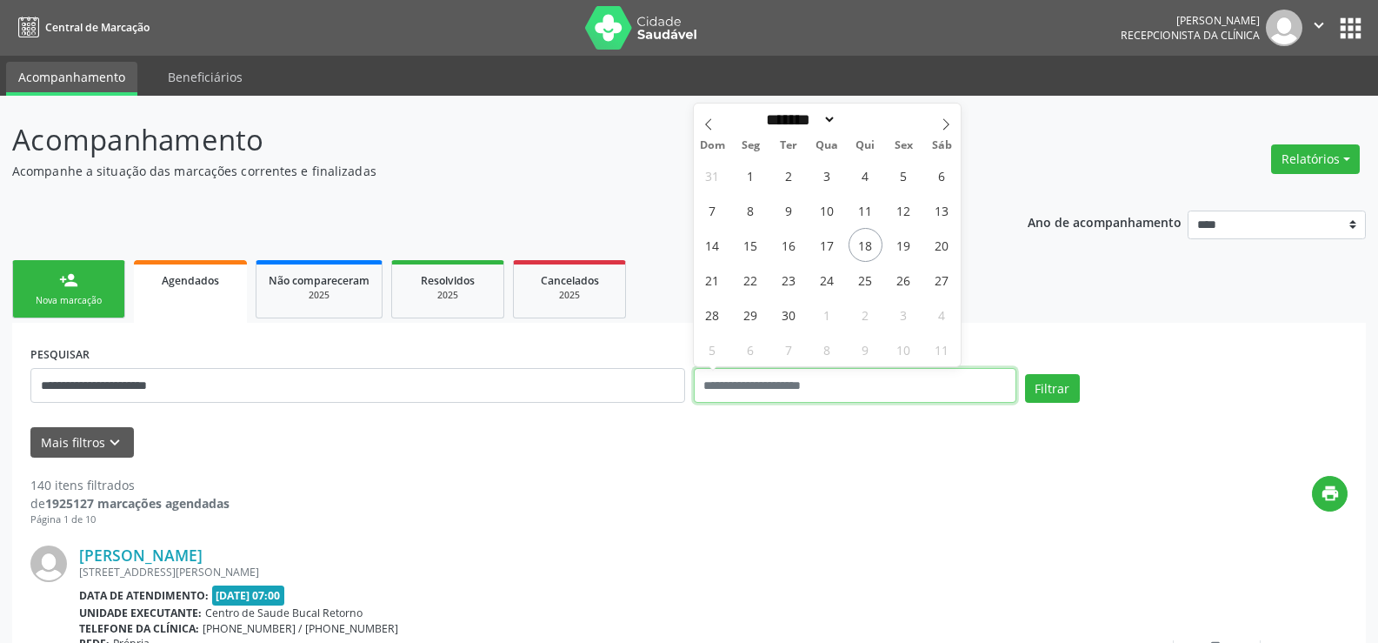
click at [1025, 374] on button "Filtrar" at bounding box center [1052, 389] width 55 height 30
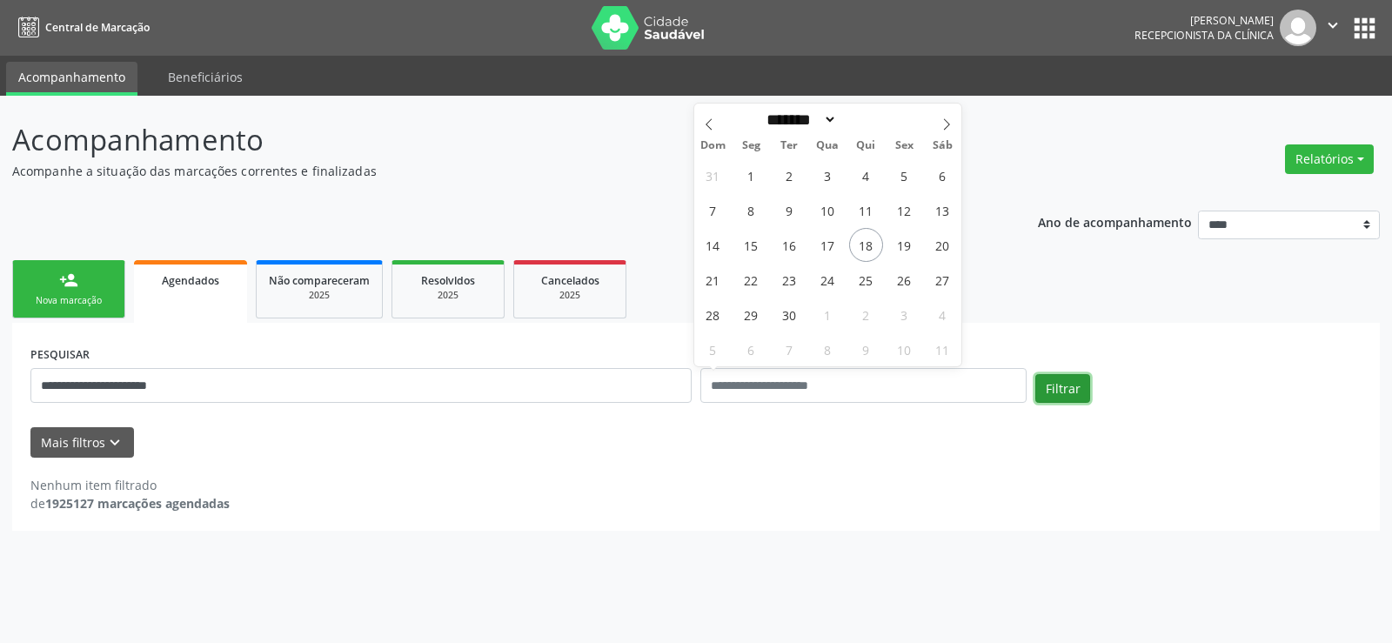
click at [1066, 395] on button "Filtrar" at bounding box center [1062, 389] width 55 height 30
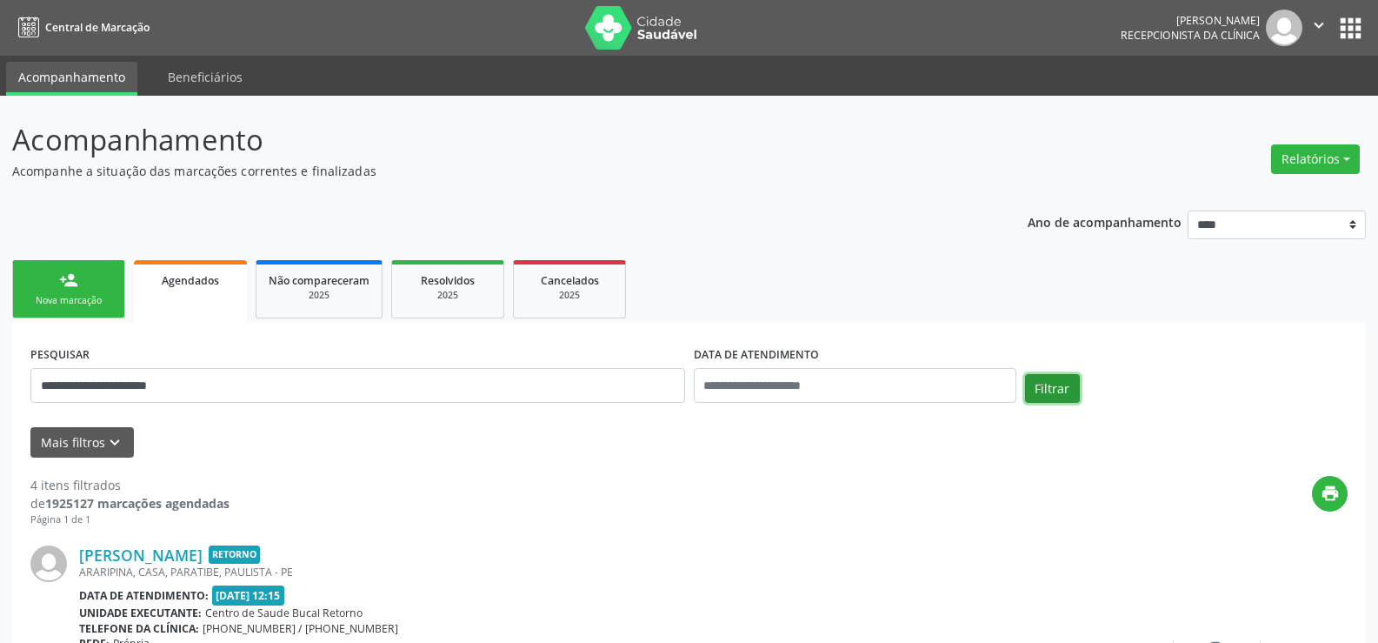
click at [1066, 395] on button "Filtrar" at bounding box center [1052, 389] width 55 height 30
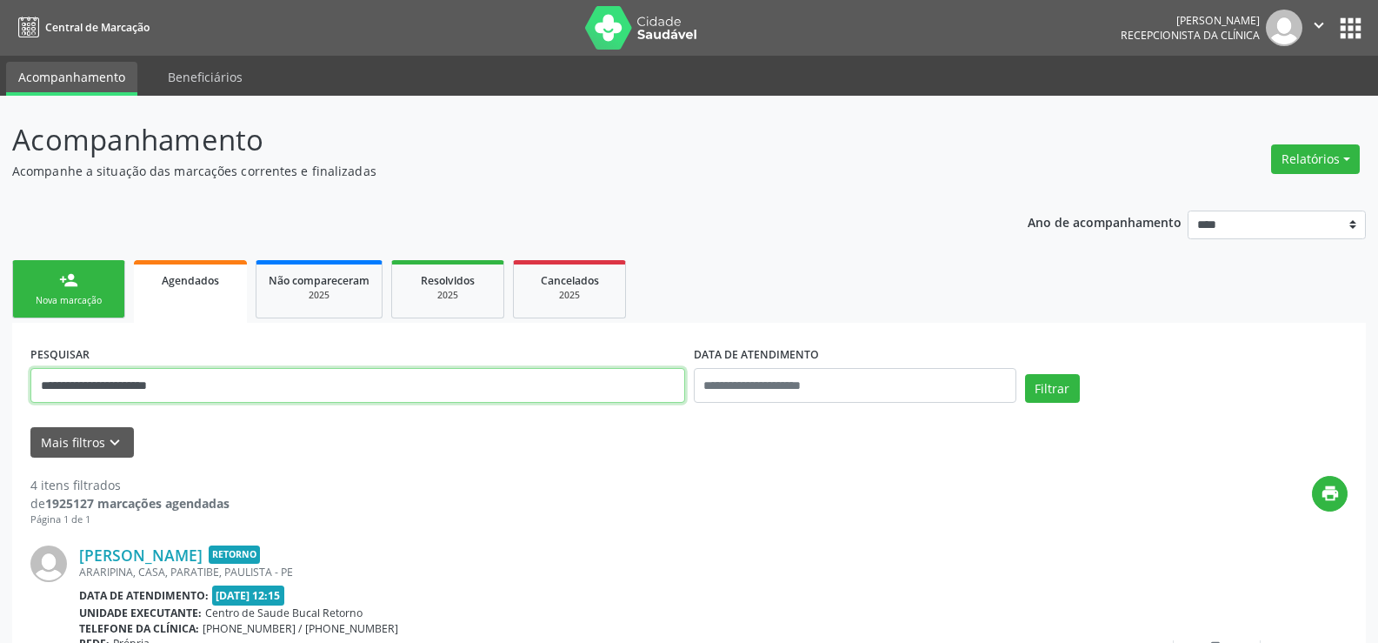
drag, startPoint x: 182, startPoint y: 383, endPoint x: 40, endPoint y: 413, distance: 145.0
click at [40, 413] on div "**********" at bounding box center [358, 378] width 664 height 74
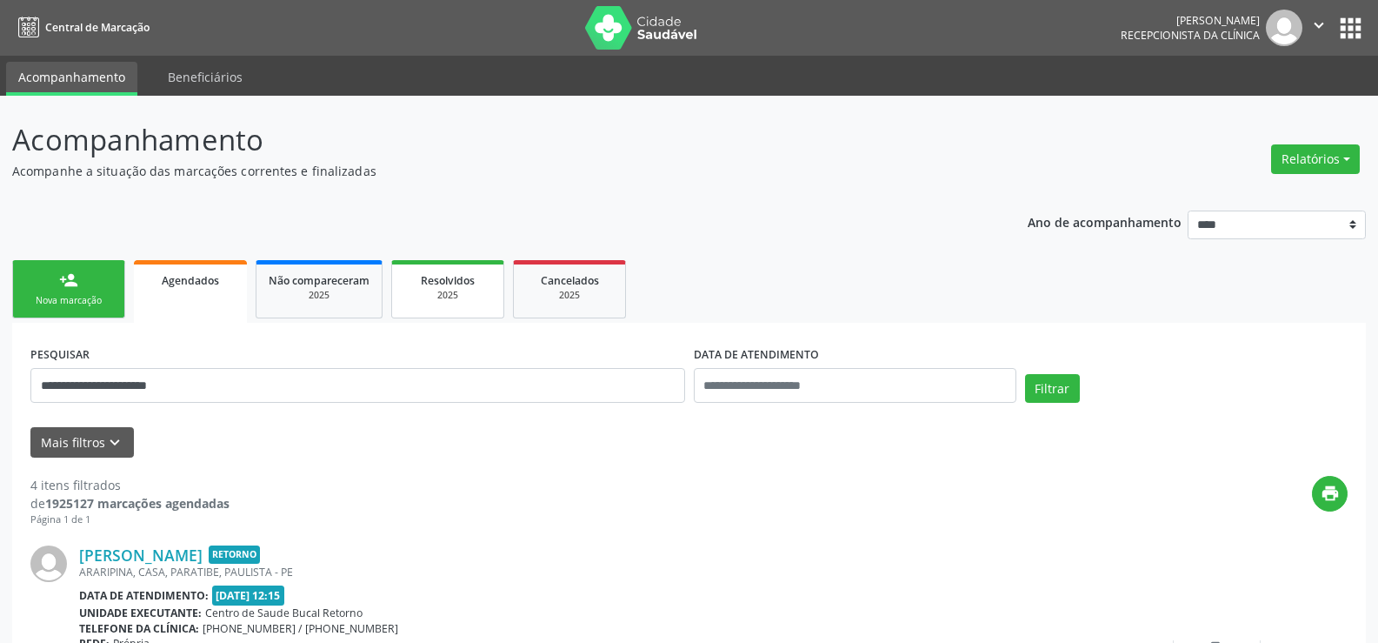
click at [462, 281] on span "Resolvidos" at bounding box center [448, 280] width 54 height 15
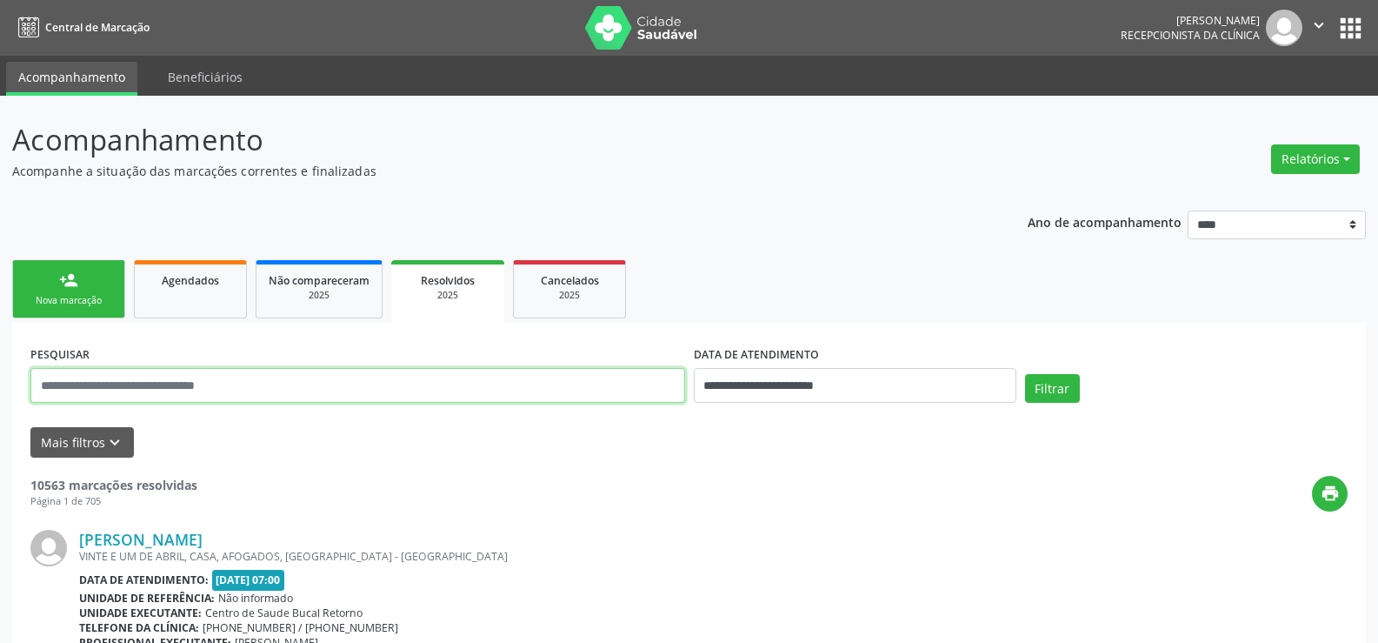
click at [185, 376] on input "text" at bounding box center [357, 385] width 655 height 35
paste input "**********"
type input "**********"
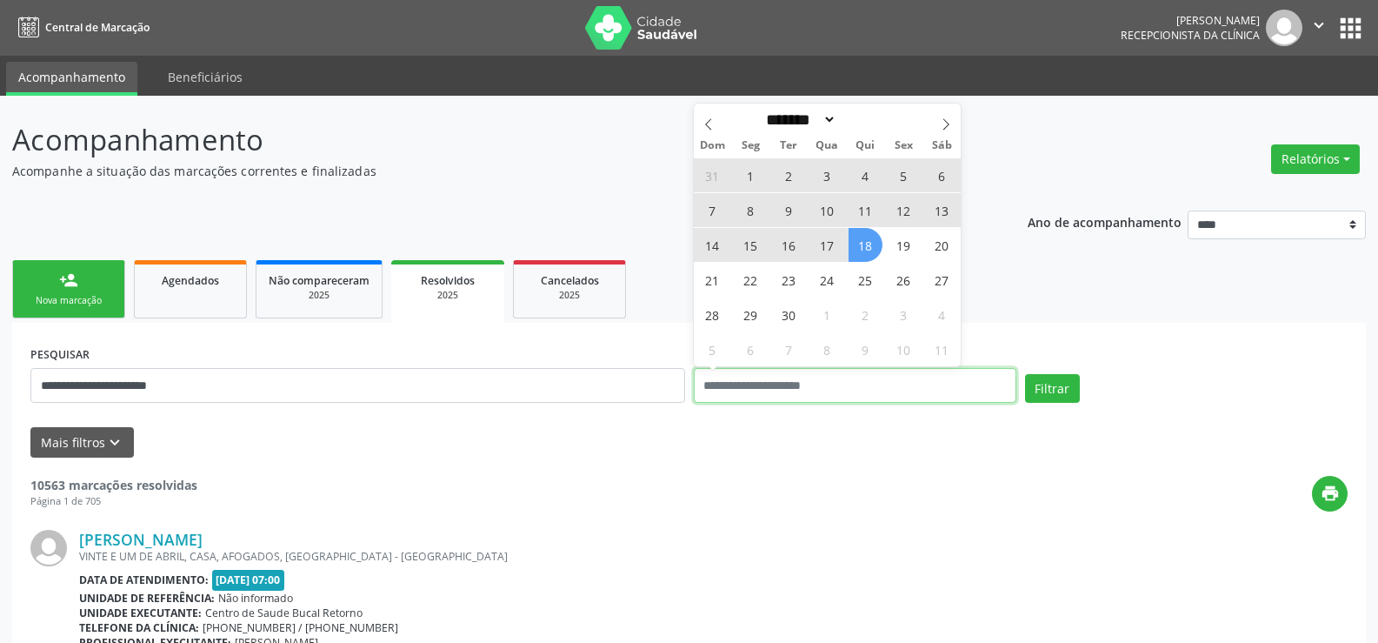
select select "*"
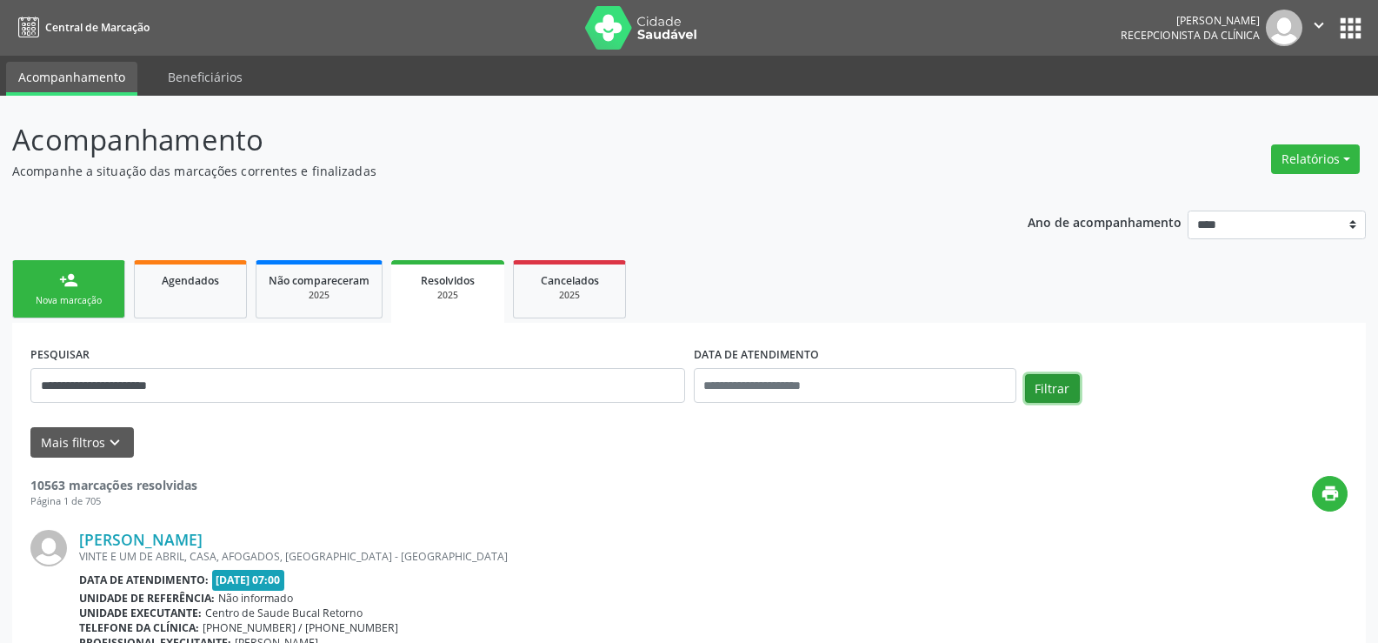
click at [1070, 391] on button "Filtrar" at bounding box center [1052, 389] width 55 height 30
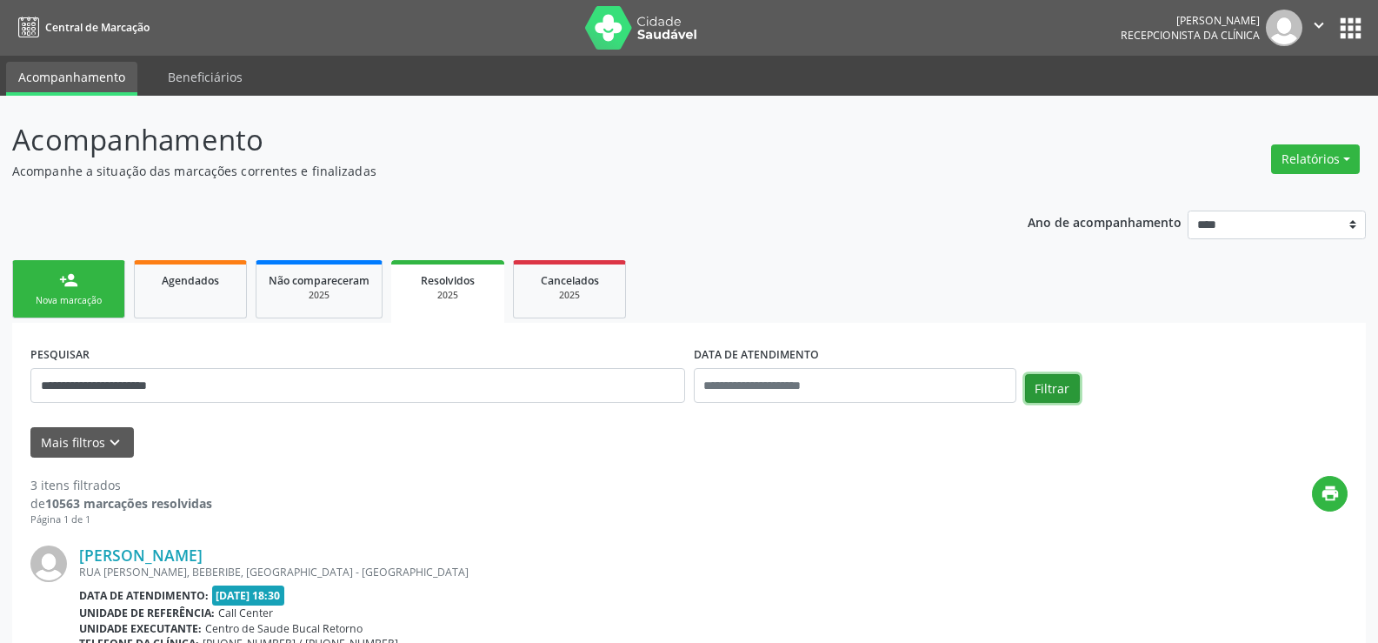
click at [1070, 391] on button "Filtrar" at bounding box center [1052, 389] width 55 height 30
click at [63, 296] on div "Nova marcação" at bounding box center [68, 300] width 87 height 13
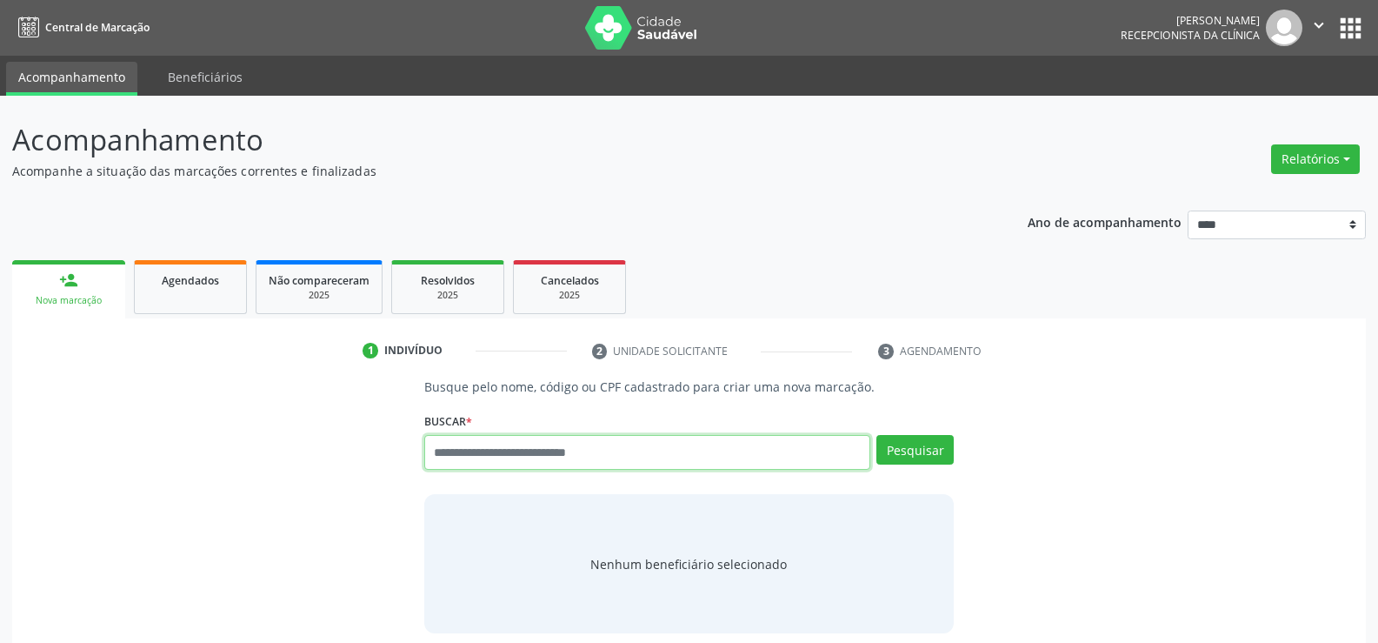
click at [484, 454] on input "text" at bounding box center [647, 452] width 446 height 35
type input "*"
type input "**********"
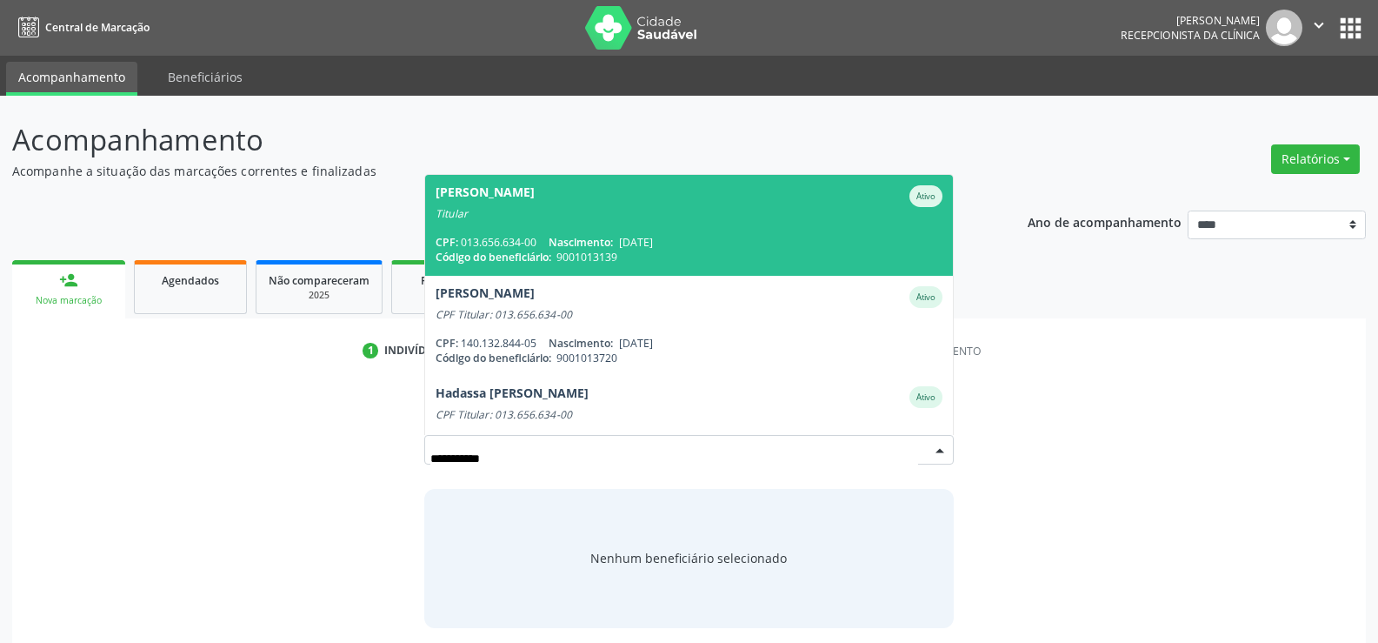
click at [571, 230] on span "[PERSON_NAME] Ativo Titular CPF: 013.656.634-00 Nascimento: [DATE] Código do be…" at bounding box center [689, 225] width 528 height 100
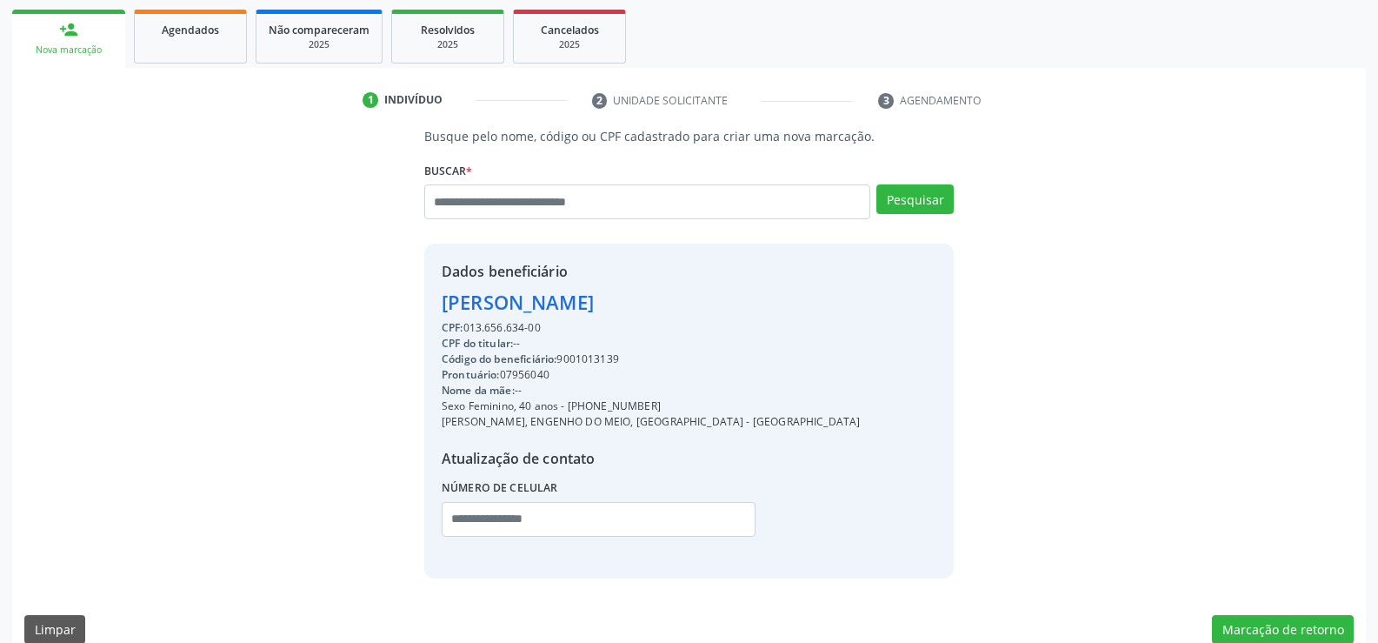
scroll to position [261, 0]
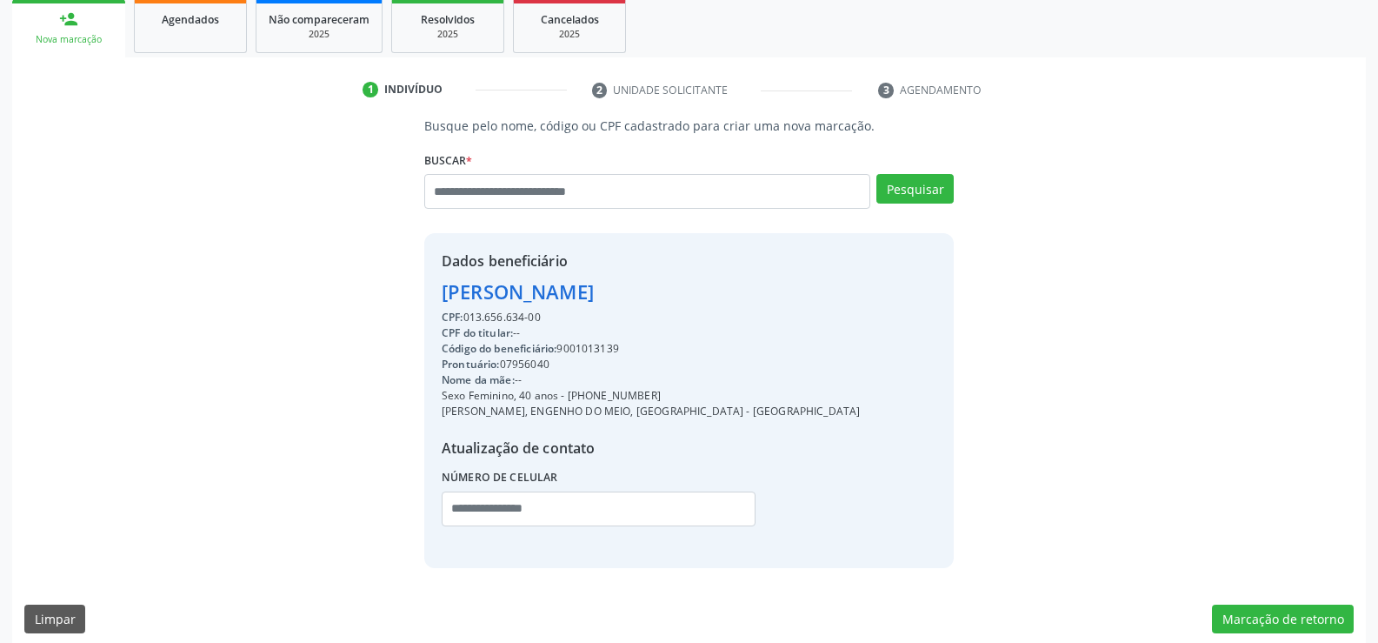
drag, startPoint x: 441, startPoint y: 290, endPoint x: 570, endPoint y: 317, distance: 131.5
click at [570, 317] on div "Dados beneficiário [PERSON_NAME] CPF: 013.656.634-00 CPF do titular: -- Código …" at bounding box center [651, 399] width 418 height 299
copy div "[PERSON_NAME] CPF: 013.656.634-00"
click at [555, 193] on input "text" at bounding box center [647, 191] width 446 height 35
paste input "**********"
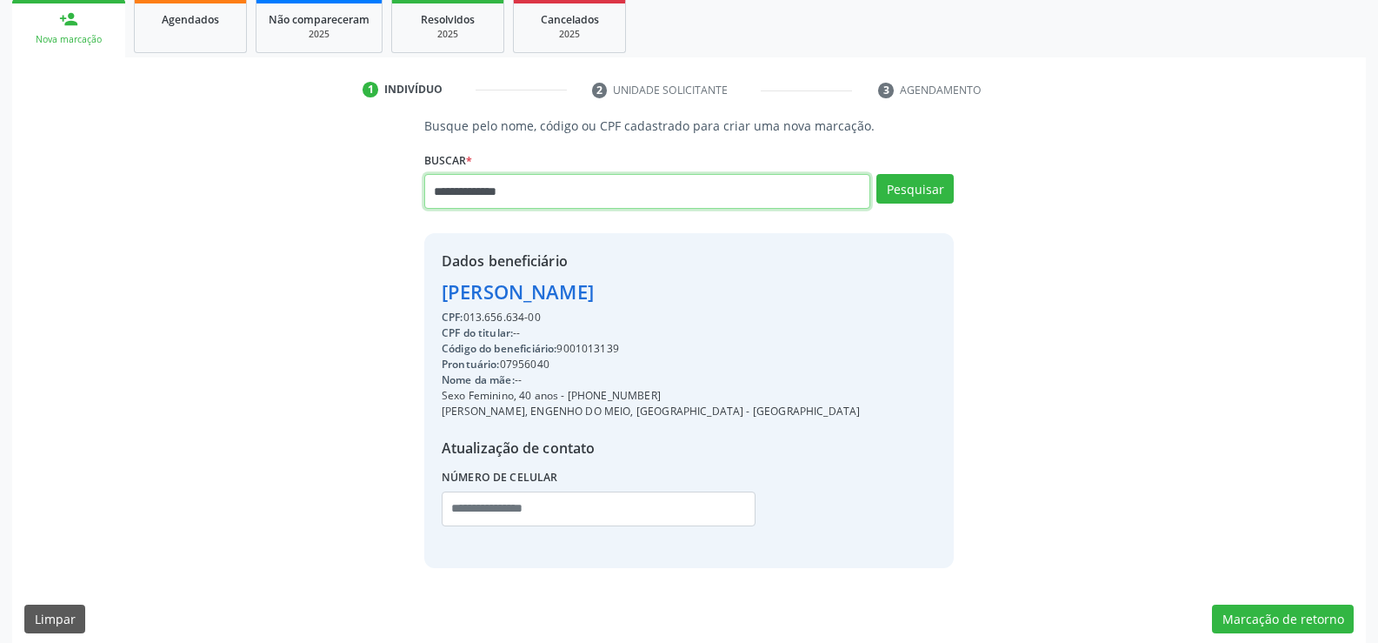
type input "**********"
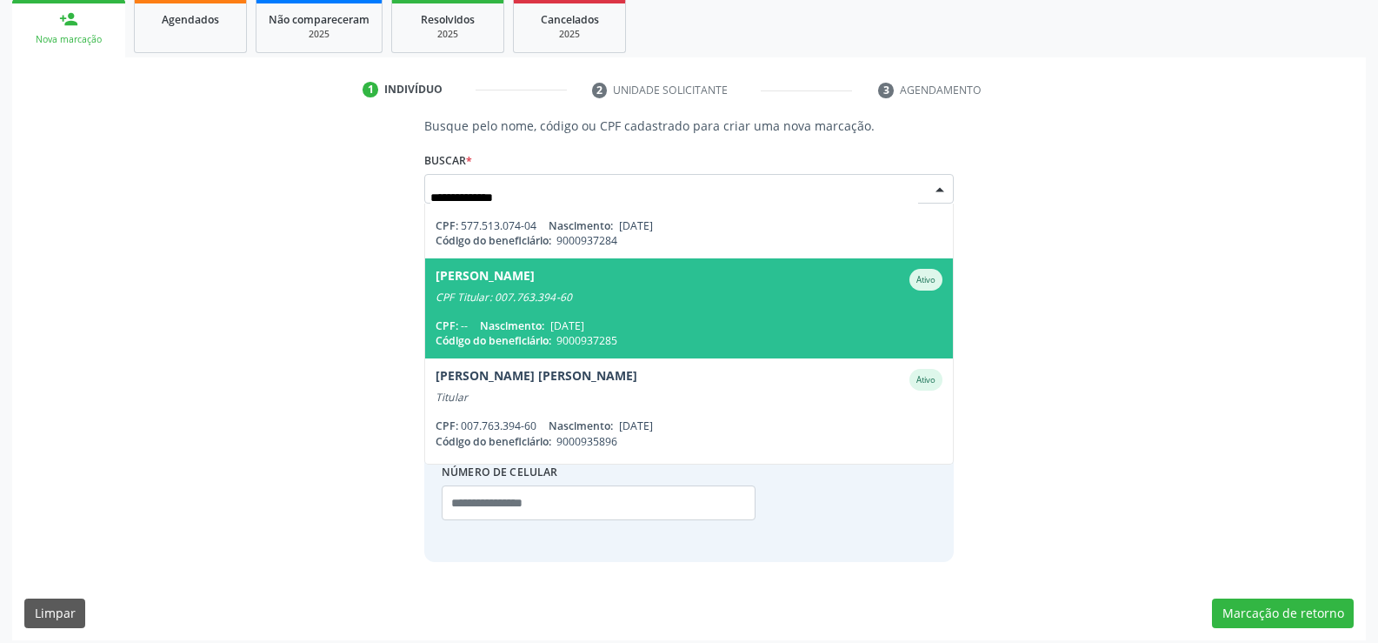
scroll to position [87, 0]
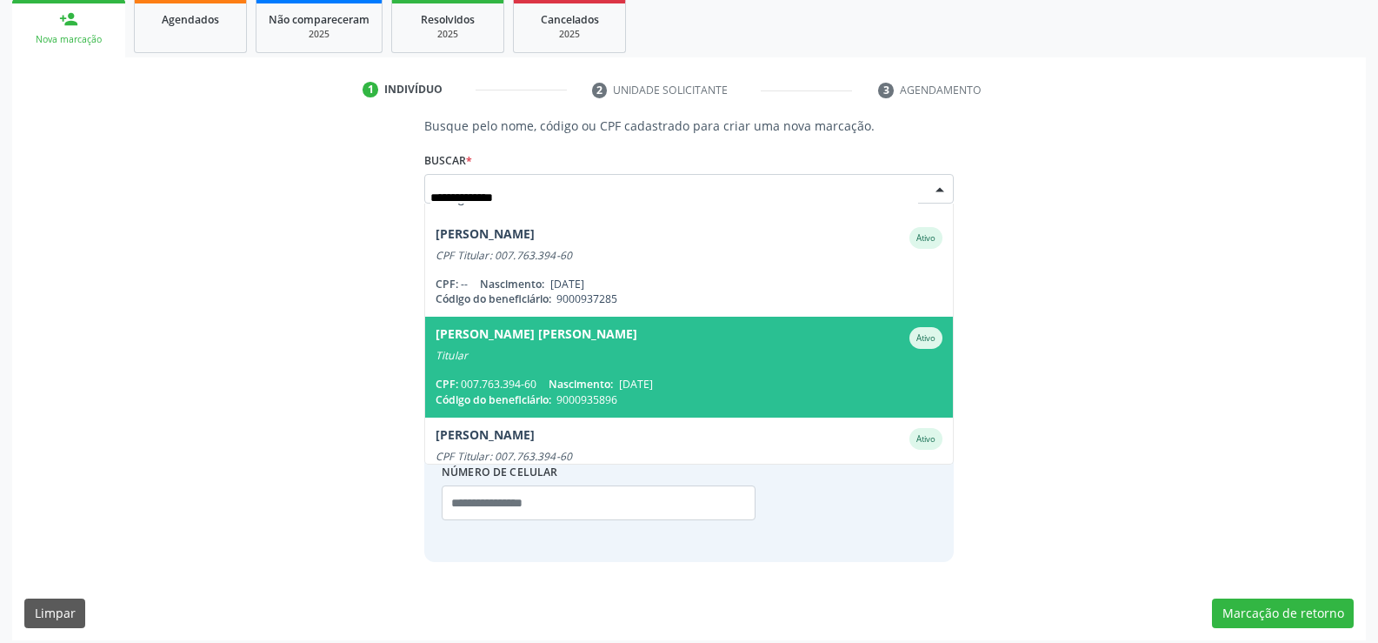
click at [587, 378] on span "Nascimento:" at bounding box center [581, 384] width 64 height 15
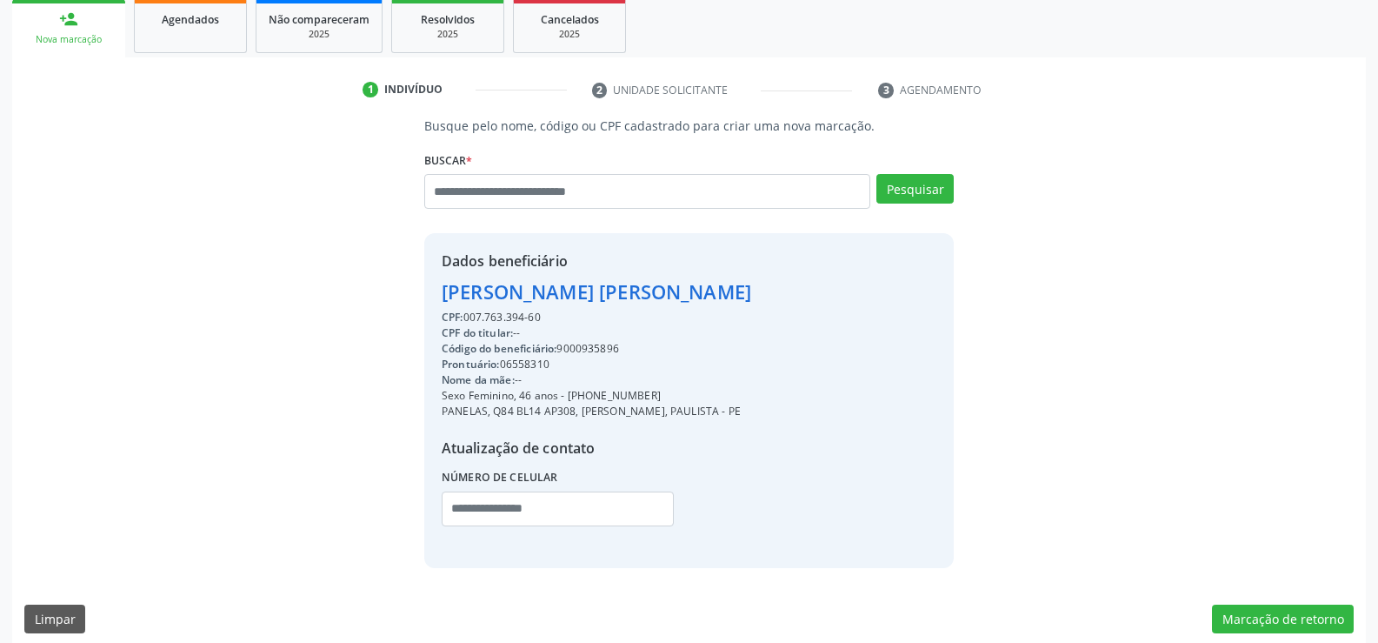
drag, startPoint x: 443, startPoint y: 297, endPoint x: 857, endPoint y: 306, distance: 414.1
click at [857, 306] on div "Dados beneficiário [PERSON_NAME] CPF: 007.763.394-60 CPF do titular: -- Código …" at bounding box center [689, 400] width 530 height 334
copy div "[PERSON_NAME] [PERSON_NAME]"
drag, startPoint x: 589, startPoint y: 396, endPoint x: 720, endPoint y: 395, distance: 131.3
click at [720, 395] on div "Sexo Feminino, 46 anos - [PHONE_NUMBER]" at bounding box center [597, 396] width 310 height 16
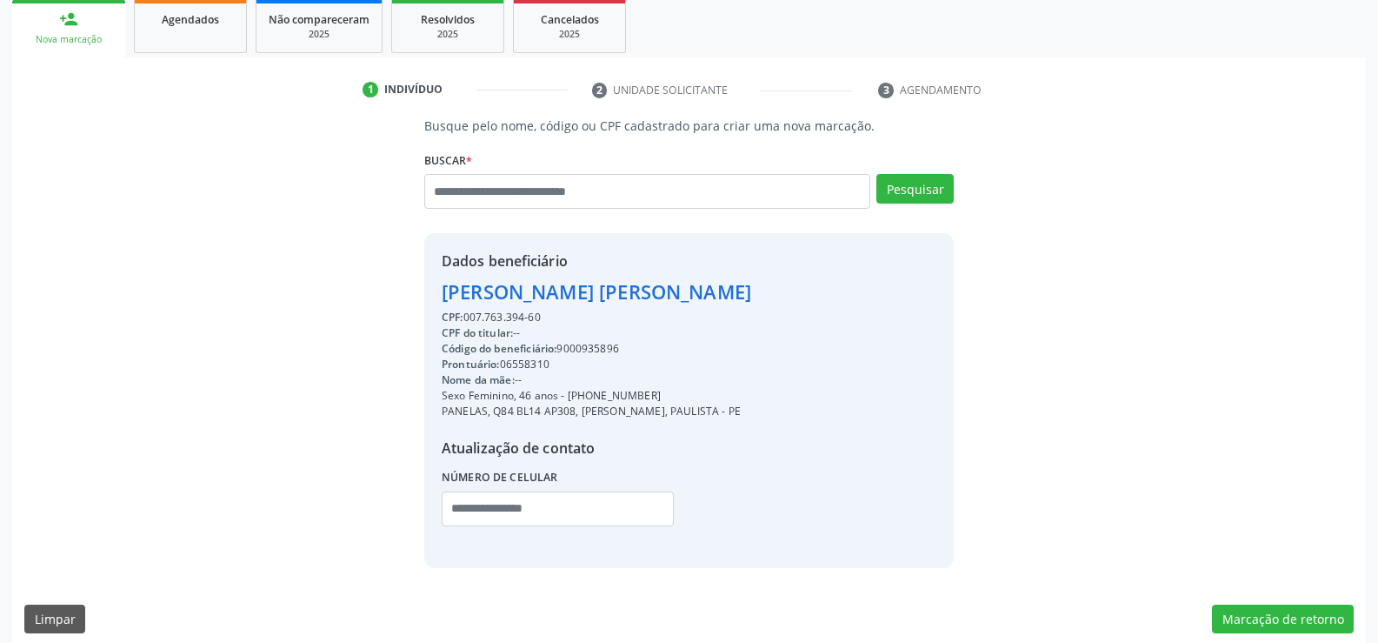
copy div "98688-8005"
click at [577, 178] on input "text" at bounding box center [647, 191] width 446 height 35
paste input "**********"
type input "**********"
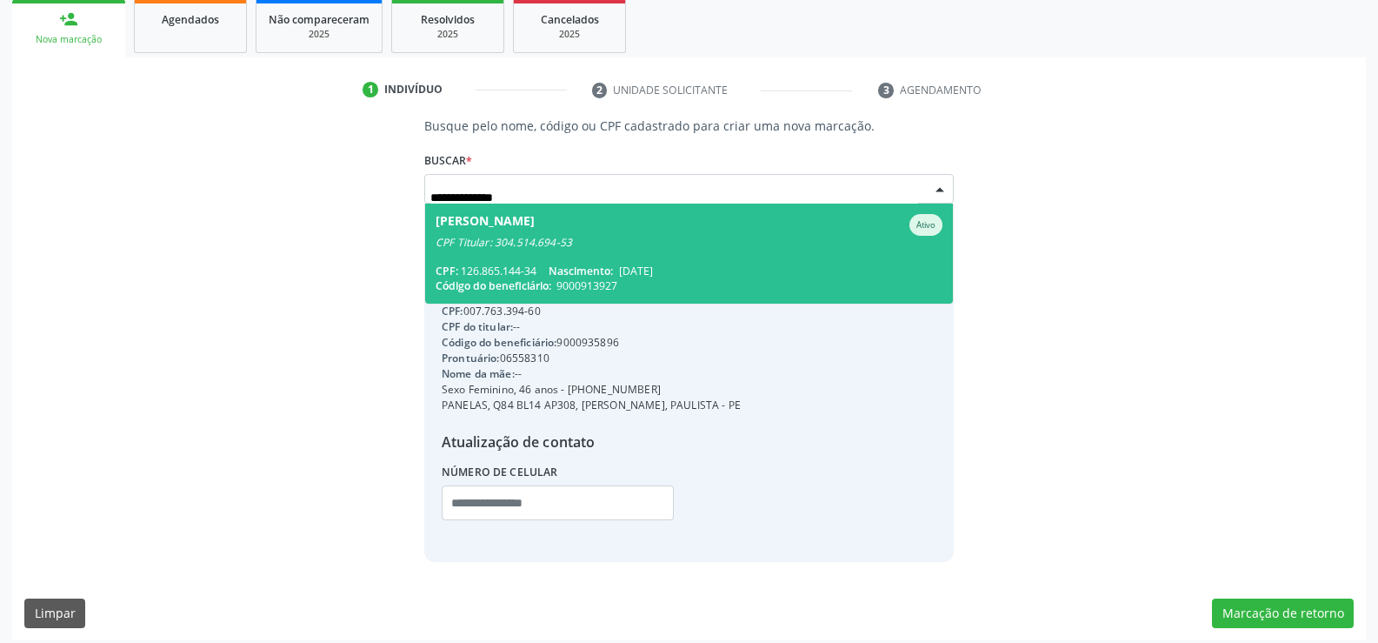
scroll to position [0, 0]
click at [535, 232] on div "[PERSON_NAME]" at bounding box center [485, 225] width 99 height 22
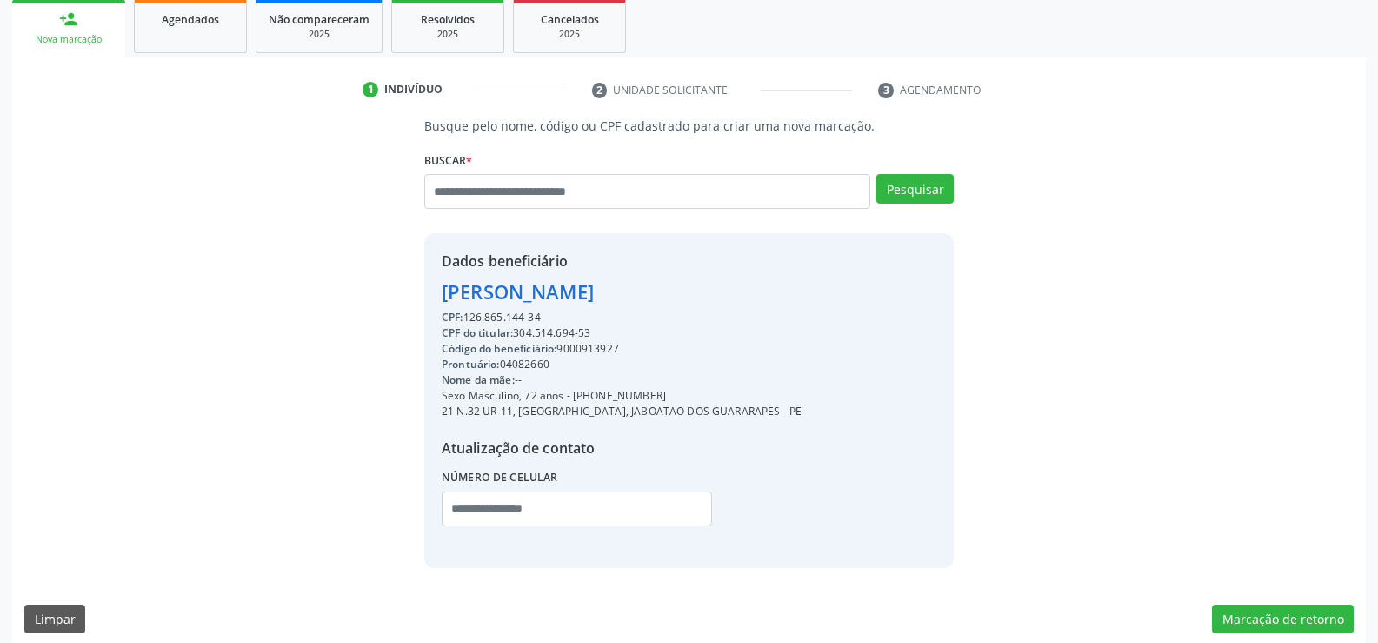
drag, startPoint x: 441, startPoint y: 293, endPoint x: 793, endPoint y: 300, distance: 352.3
click at [793, 300] on div "Dados beneficiário [PERSON_NAME] CPF: 126.865.144-34 CPF do titular: 304.514.69…" at bounding box center [689, 400] width 530 height 334
copy div "[PERSON_NAME]"
drag, startPoint x: 597, startPoint y: 397, endPoint x: 723, endPoint y: 391, distance: 126.3
click at [723, 391] on div "Sexo Masculino, 72 anos - [PHONE_NUMBER]" at bounding box center [622, 396] width 360 height 16
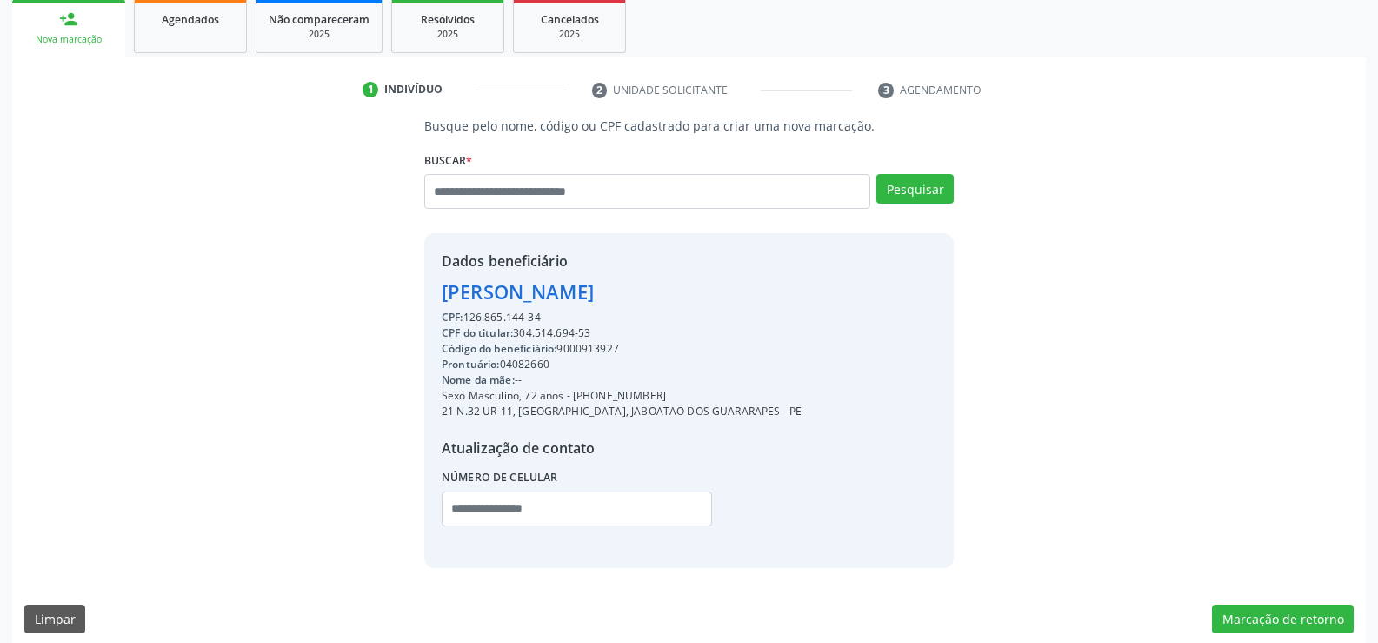
copy div "98813-4150"
click at [504, 178] on input "text" at bounding box center [647, 191] width 446 height 35
paste input "**********"
type input "**********"
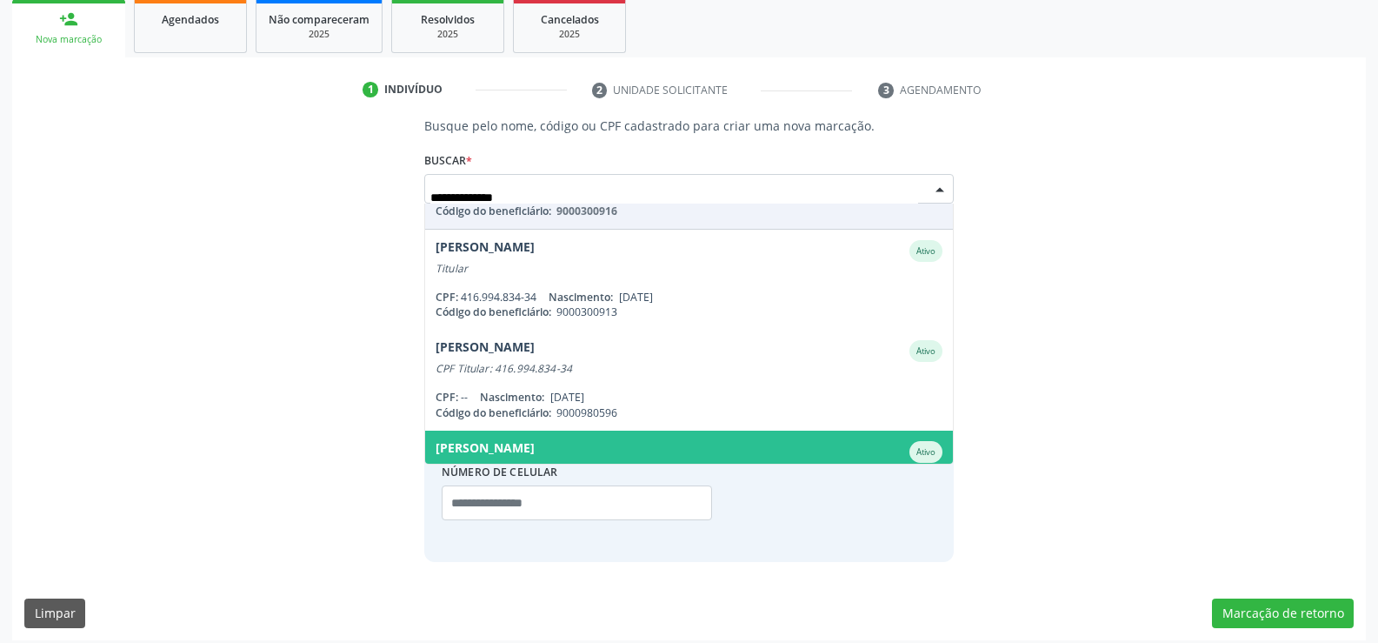
scroll to position [69, 0]
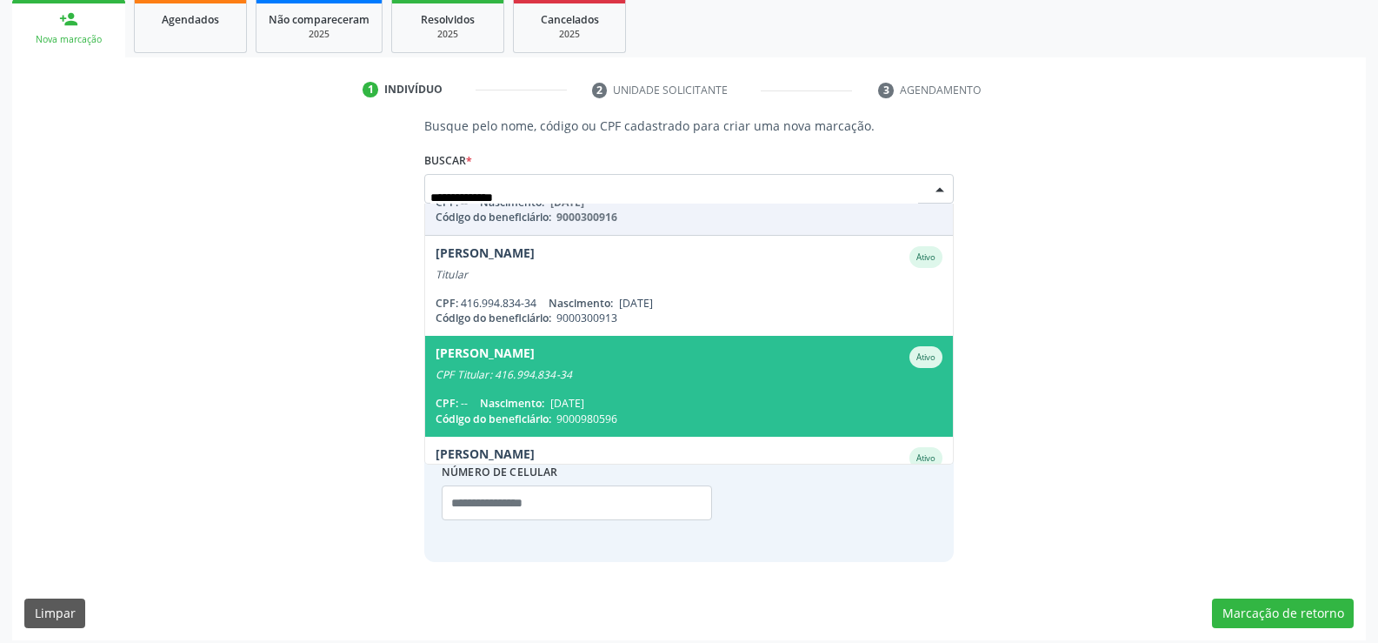
click at [513, 362] on div "[PERSON_NAME]" at bounding box center [485, 357] width 99 height 22
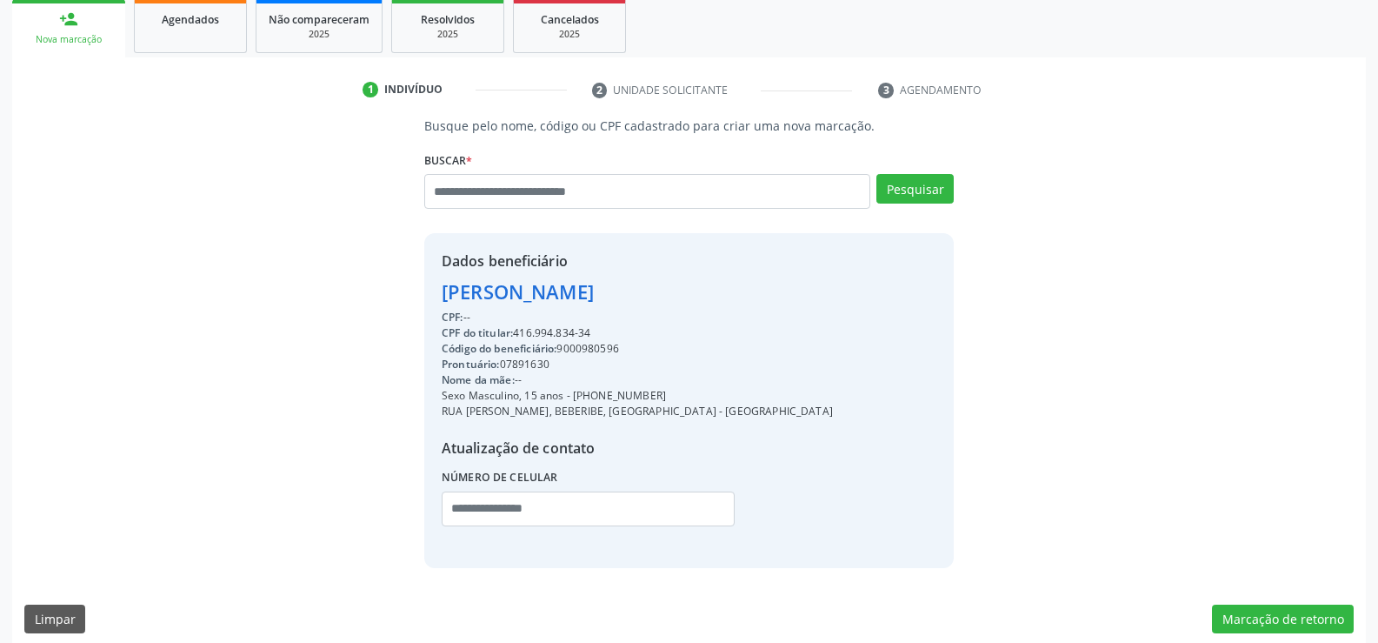
drag, startPoint x: 443, startPoint y: 288, endPoint x: 639, endPoint y: 284, distance: 196.6
click at [639, 284] on div "[PERSON_NAME]" at bounding box center [637, 291] width 391 height 29
copy div "[PERSON_NAME]"
drag, startPoint x: 595, startPoint y: 397, endPoint x: 721, endPoint y: 392, distance: 126.2
click at [721, 392] on div "Dados beneficiário [PERSON_NAME] CPF: -- CPF do titular: 416.994.834-34 Código …" at bounding box center [689, 400] width 530 height 334
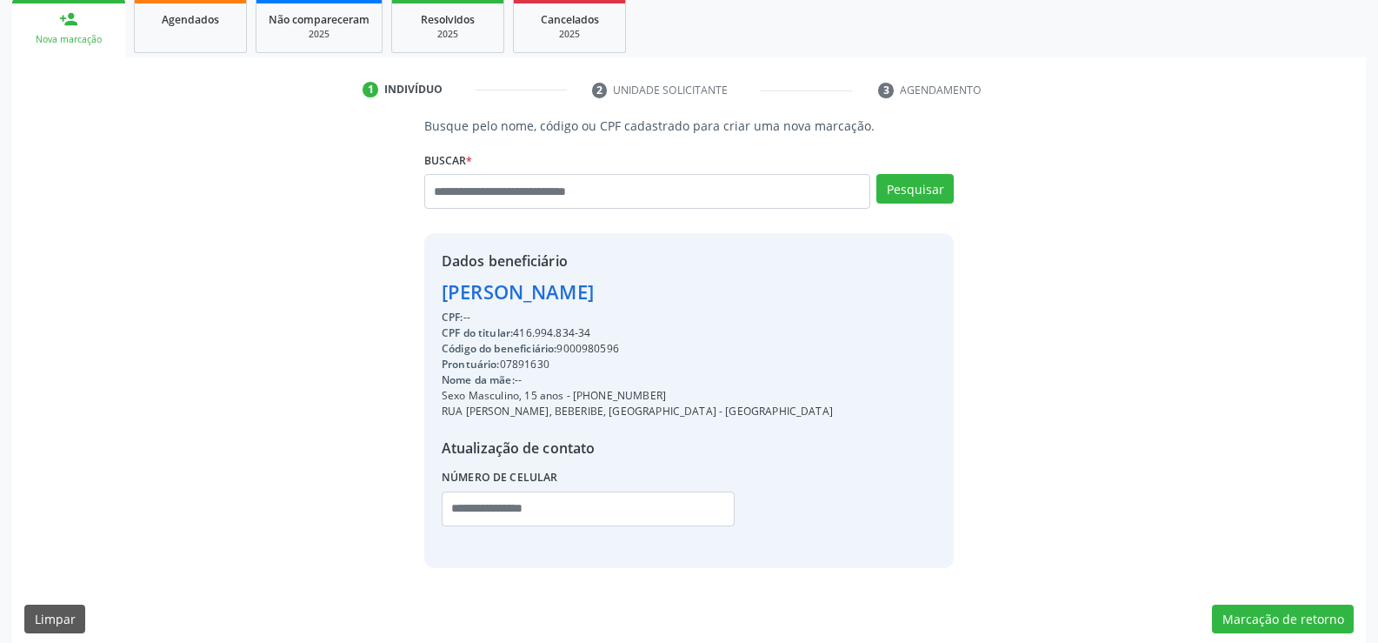
copy div "98363-8415"
click at [525, 184] on input "text" at bounding box center [647, 191] width 446 height 35
type input "**********"
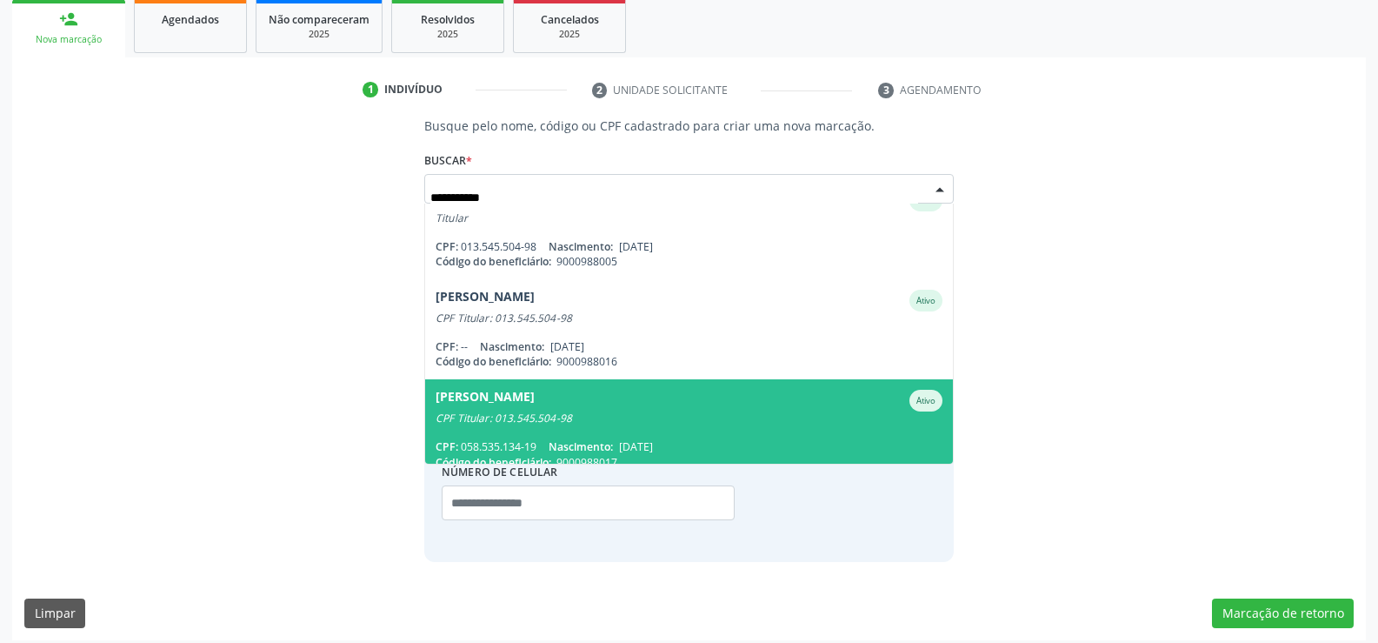
scroll to position [0, 0]
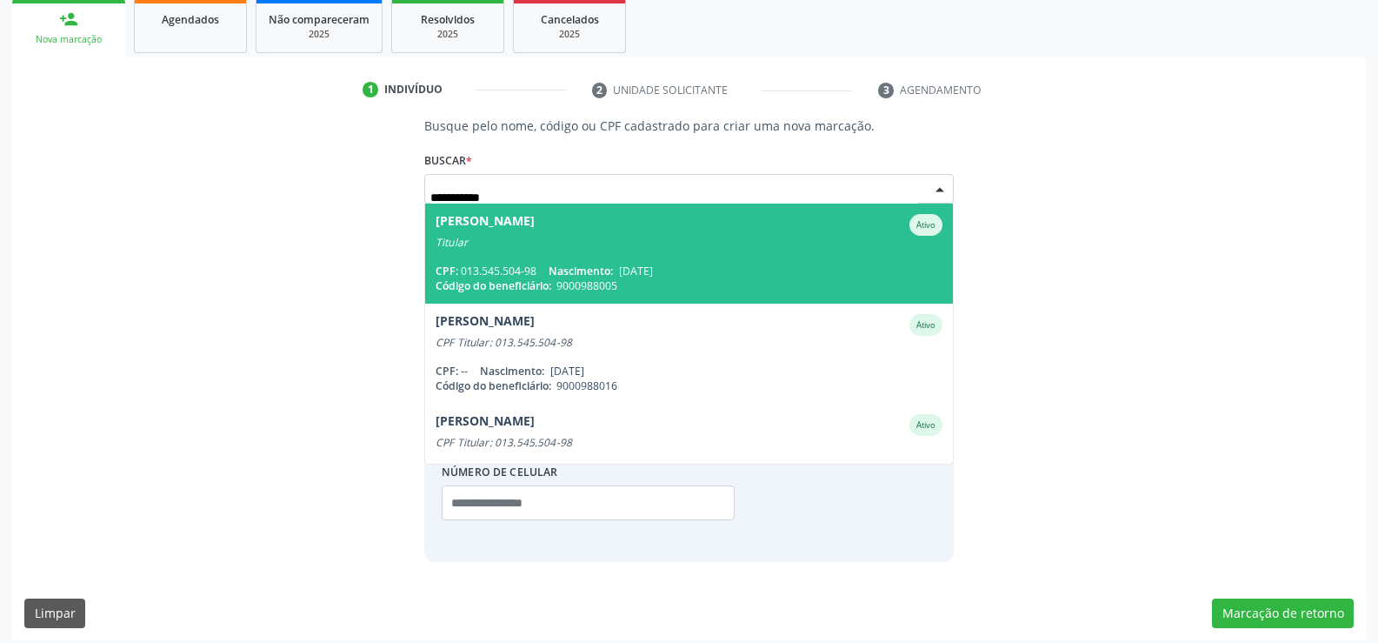
click at [613, 264] on span "Nascimento:" at bounding box center [581, 271] width 64 height 15
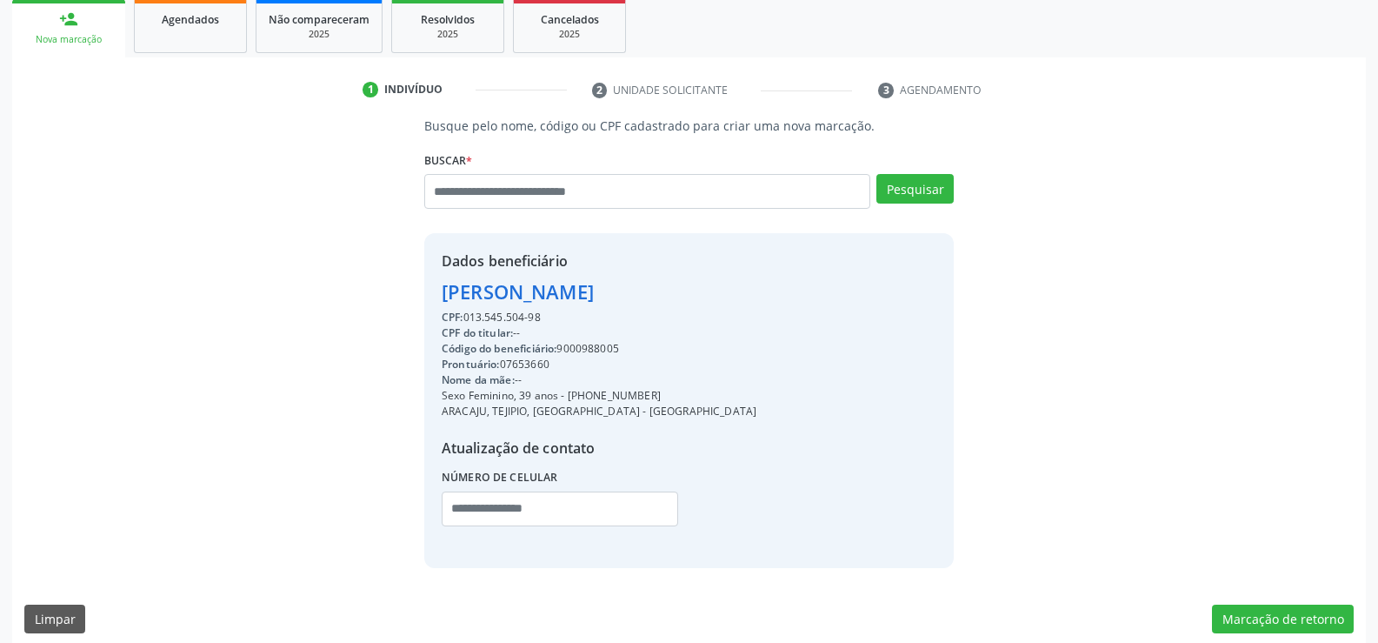
drag, startPoint x: 442, startPoint y: 287, endPoint x: 598, endPoint y: 314, distance: 158.9
click at [598, 314] on div "Dados beneficiário [PERSON_NAME] CPF: 013.545.504-98 CPF do titular: -- Código …" at bounding box center [599, 399] width 315 height 299
copy div "[PERSON_NAME] CPF: 013.545.504-98"
click at [534, 184] on input "text" at bounding box center [647, 191] width 446 height 35
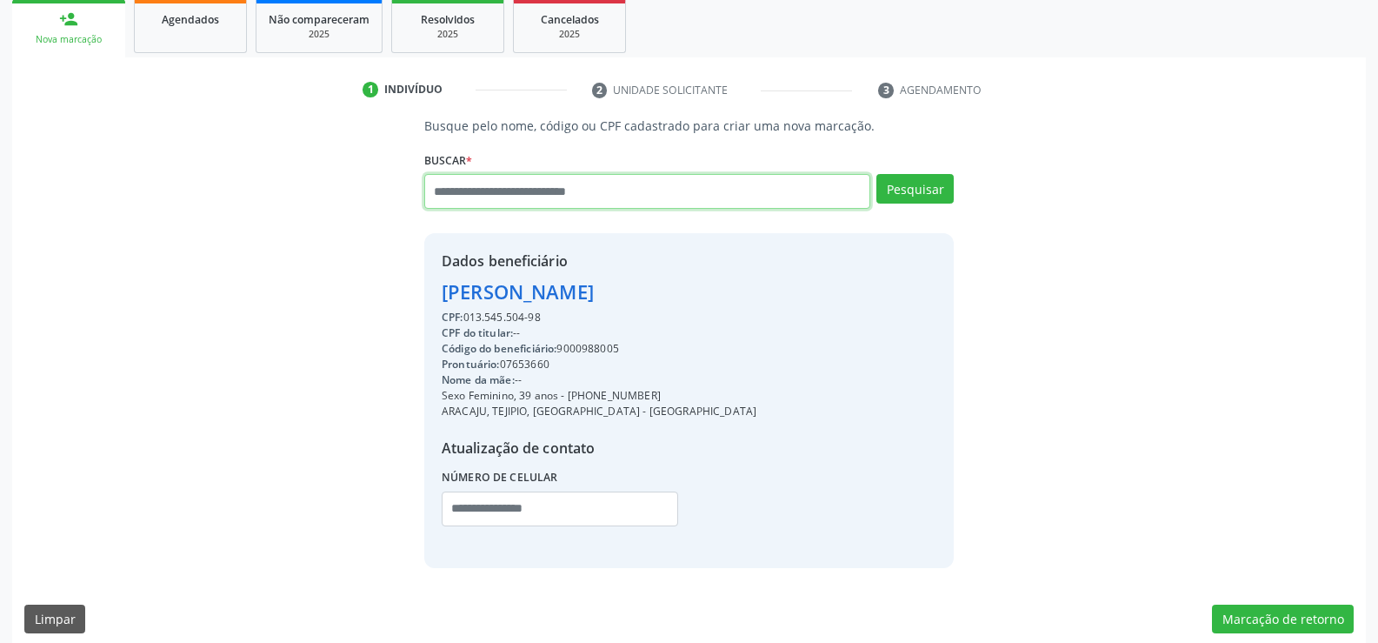
paste input "**********"
type input "**********"
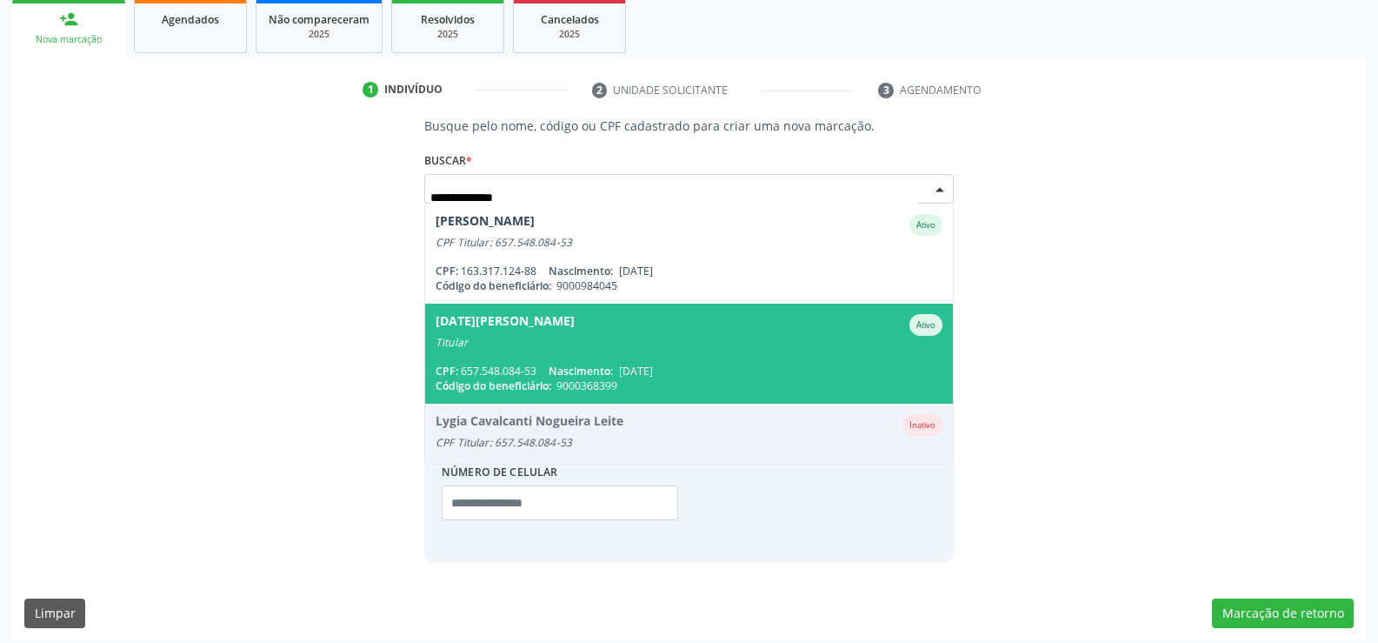
click at [704, 356] on span "[DATE][PERSON_NAME] Ativo Titular CPF: 657.548.084-53 Nascimento: [DATE] Código…" at bounding box center [689, 354] width 528 height 100
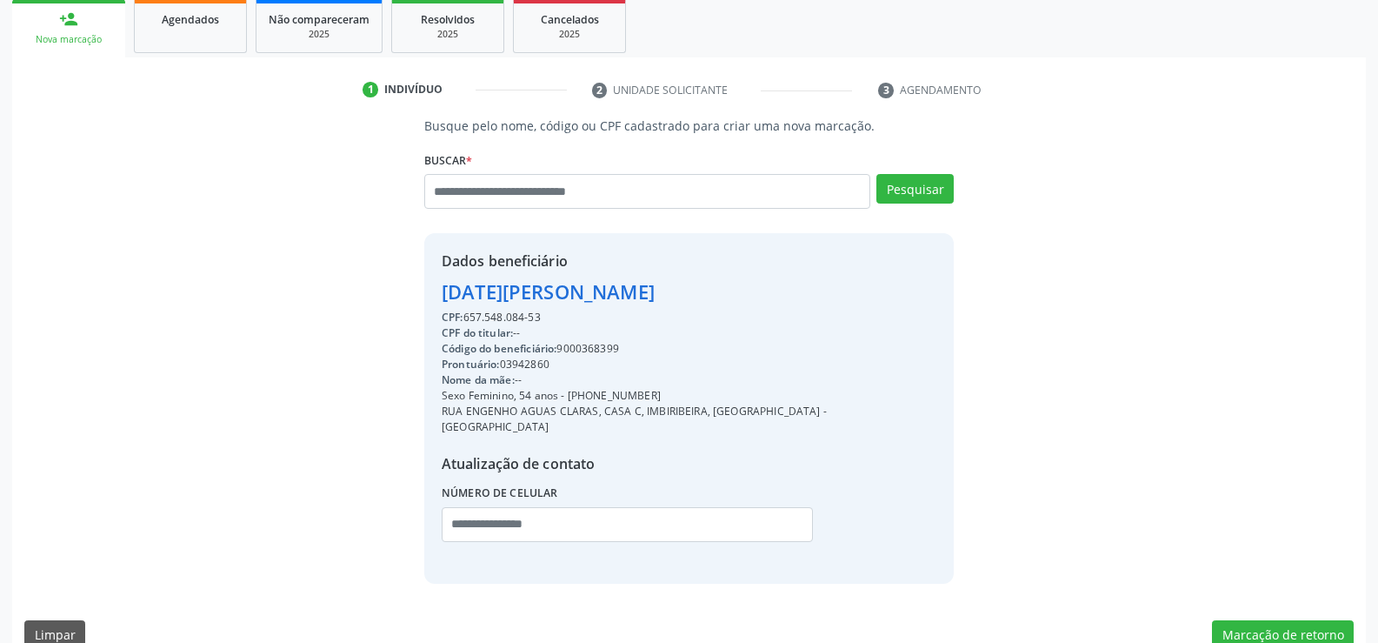
drag, startPoint x: 442, startPoint y: 290, endPoint x: 666, endPoint y: 315, distance: 225.8
click at [666, 315] on div "Dados beneficiário [DATE][PERSON_NAME] CPF: 657.548.084-53 CPF do titular: -- C…" at bounding box center [689, 407] width 495 height 315
click at [687, 325] on div "CPF do titular: --" at bounding box center [689, 333] width 495 height 16
drag, startPoint x: 443, startPoint y: 294, endPoint x: 741, endPoint y: 302, distance: 298.4
click at [741, 302] on div "[DATE][PERSON_NAME]" at bounding box center [689, 291] width 495 height 29
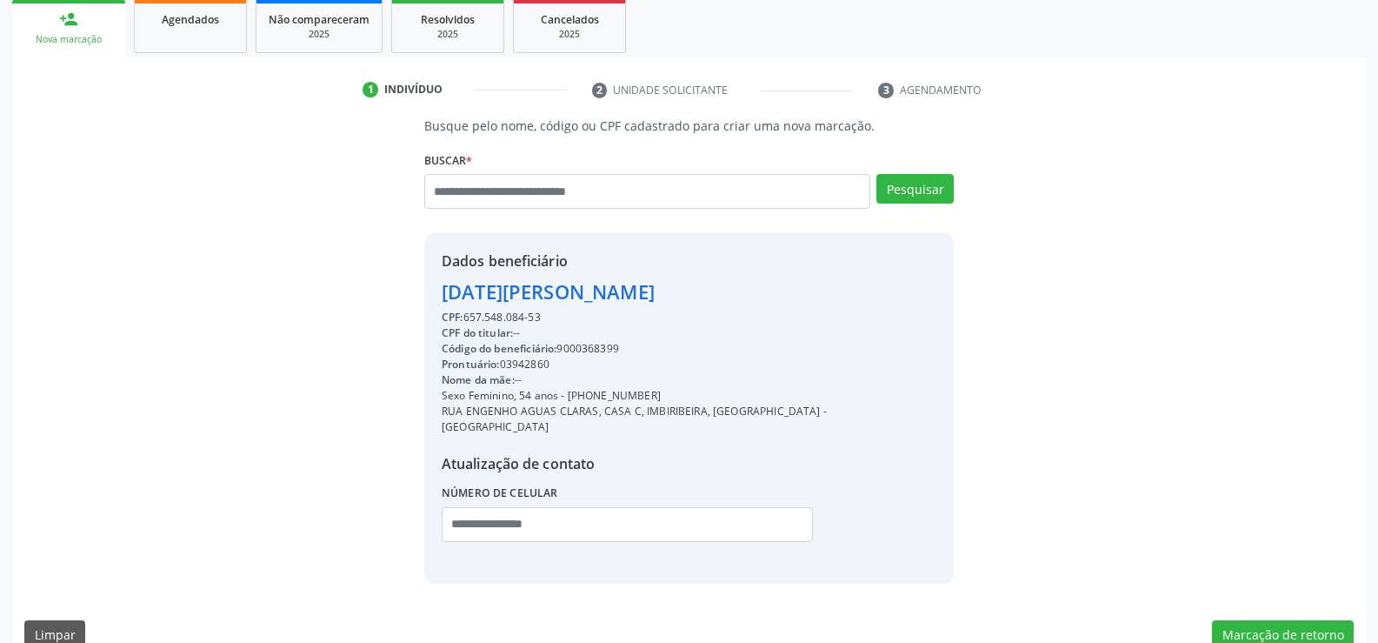
drag, startPoint x: 588, startPoint y: 396, endPoint x: 725, endPoint y: 396, distance: 137.4
click at [725, 396] on div "Sexo Feminino, 54 anos - [PHONE_NUMBER]" at bounding box center [689, 396] width 495 height 16
click at [534, 199] on input "text" at bounding box center [647, 191] width 446 height 35
paste input "**********"
type input "**********"
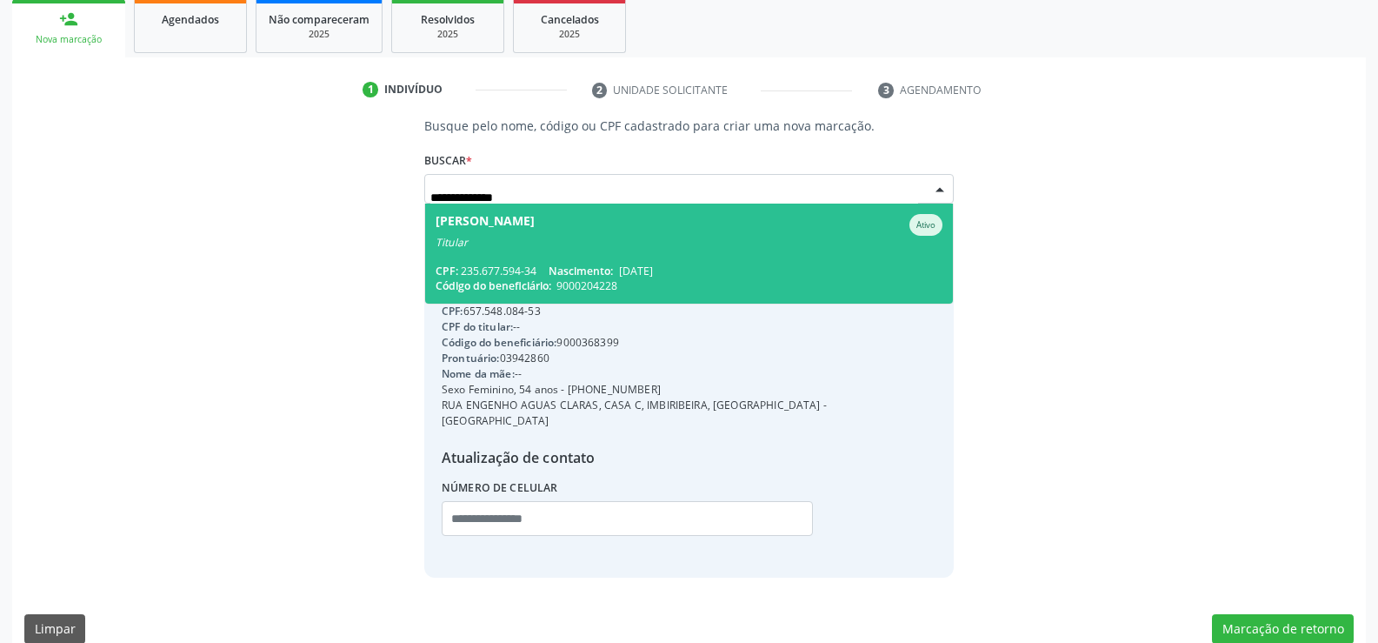
click at [597, 255] on span "[PERSON_NAME] Ativo Titular CPF: 235.677.594-34 Nascimento: [DATE] Código do be…" at bounding box center [689, 254] width 528 height 100
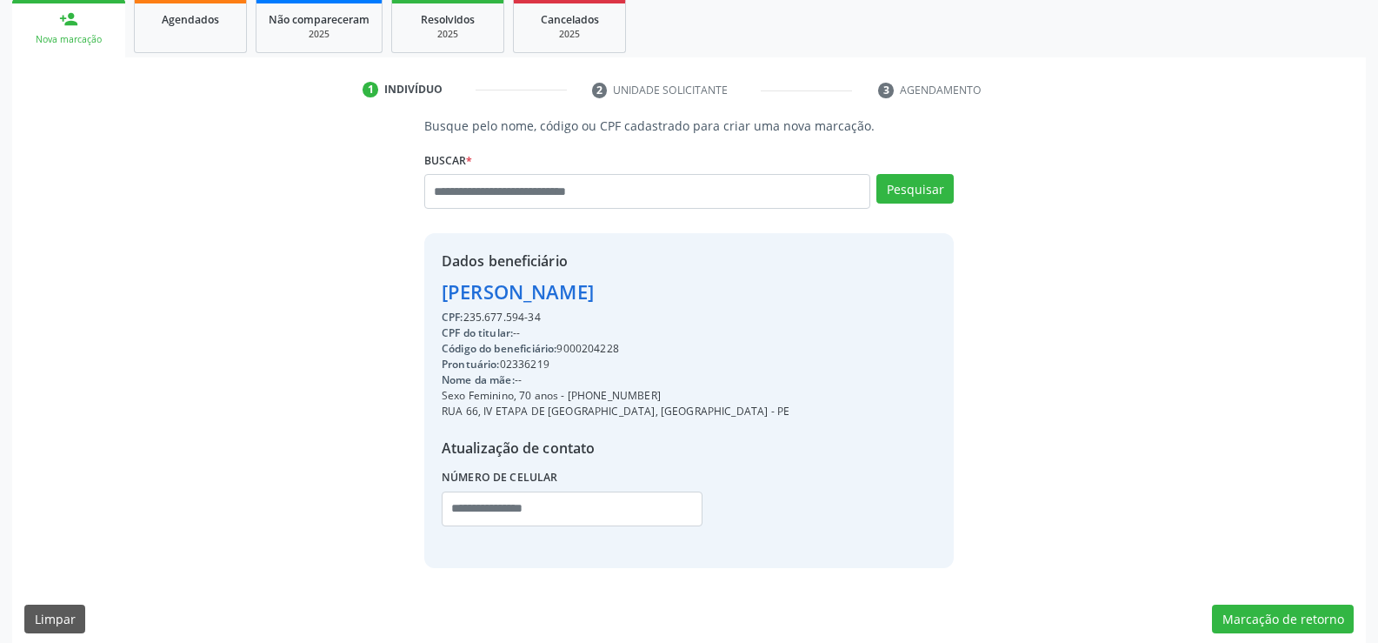
drag, startPoint x: 441, startPoint y: 291, endPoint x: 851, endPoint y: 296, distance: 409.7
click at [851, 296] on div "Dados beneficiário [PERSON_NAME] CPF: 235.677.594-34 CPF do titular: -- Código …" at bounding box center [689, 400] width 530 height 334
drag, startPoint x: 586, startPoint y: 395, endPoint x: 649, endPoint y: 394, distance: 62.6
click at [649, 394] on div "Sexo Feminino, 70 anos - [PHONE_NUMBER]" at bounding box center [616, 396] width 348 height 16
click at [529, 191] on input "text" at bounding box center [647, 191] width 446 height 35
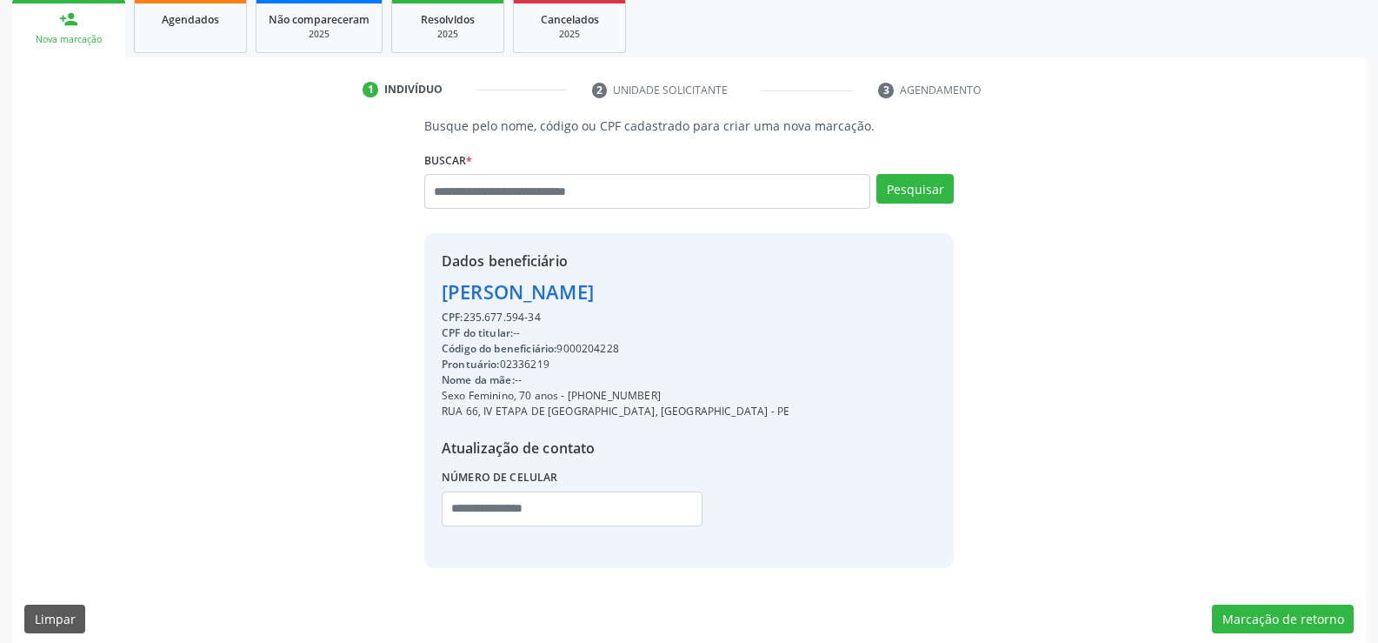
click at [116, 356] on div "Busque pelo nome, código ou CPF cadastrado para criar uma nova marcação. [GEOGR…" at bounding box center [689, 342] width 1330 height 451
click at [539, 207] on input "text" at bounding box center [647, 191] width 446 height 35
type input "**********"
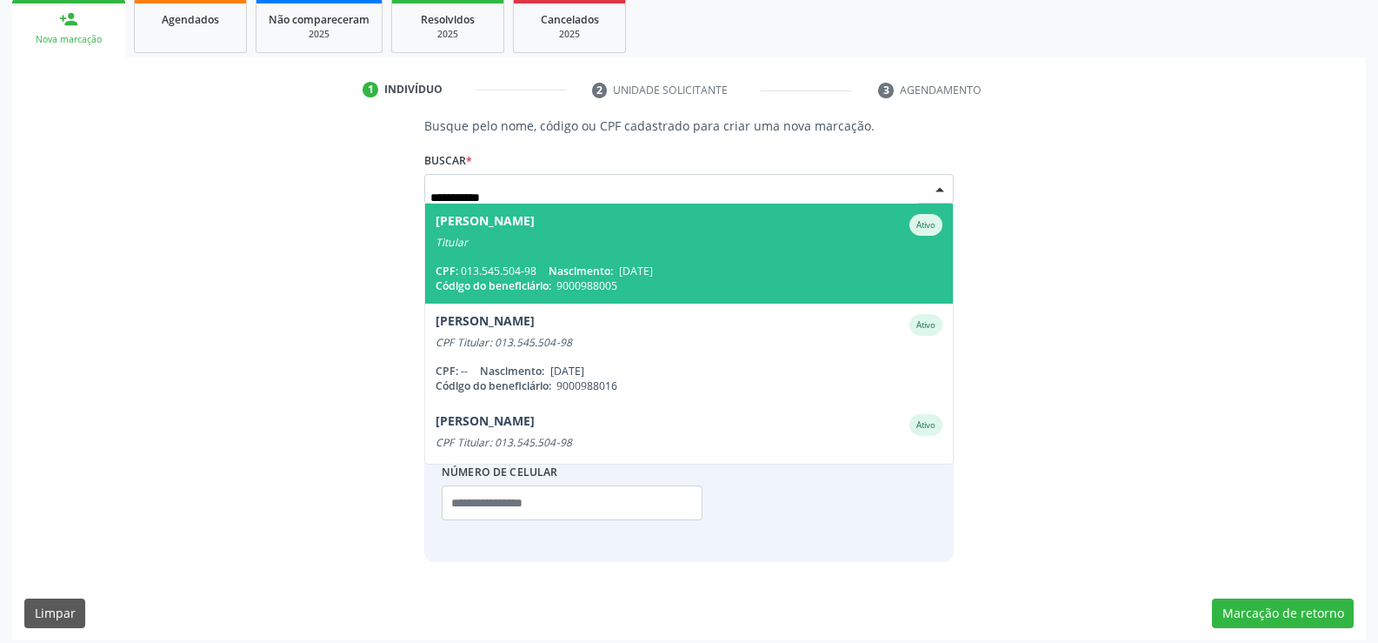
click at [535, 233] on div "[PERSON_NAME]" at bounding box center [485, 225] width 99 height 22
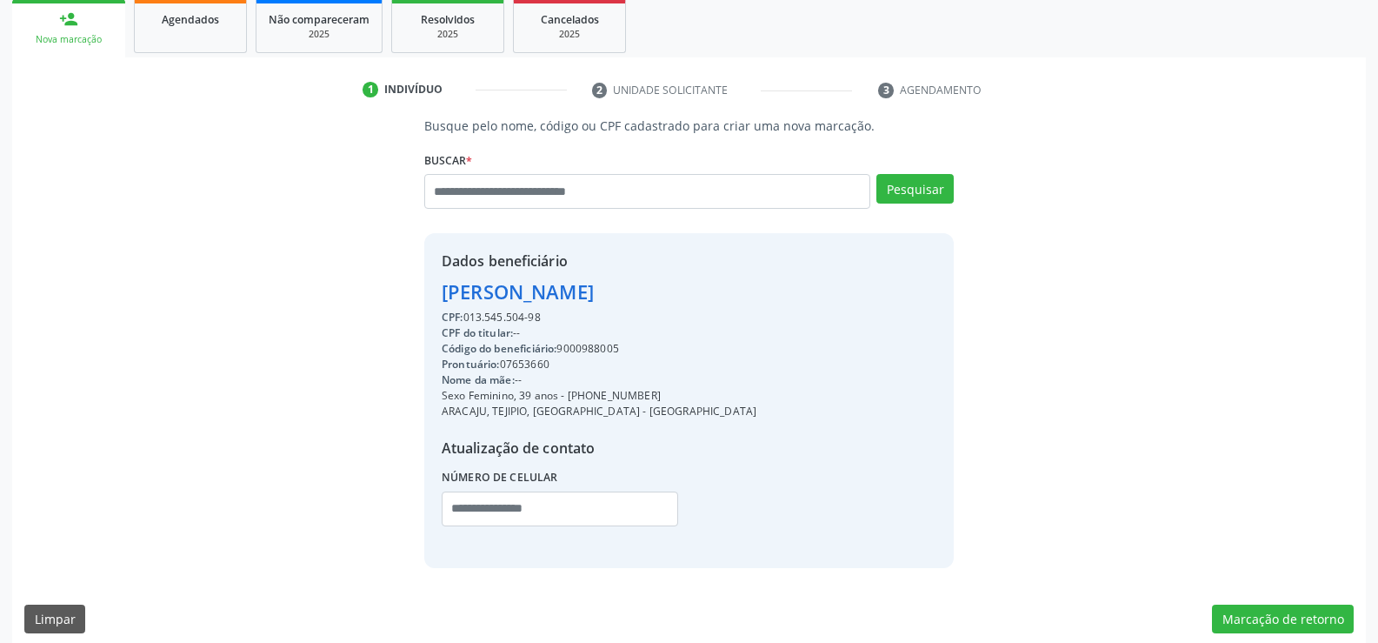
drag, startPoint x: 446, startPoint y: 287, endPoint x: 820, endPoint y: 284, distance: 374.0
click at [820, 284] on div "Dados beneficiário [PERSON_NAME] CPF: 013.545.504-98 CPF do titular: -- Código …" at bounding box center [689, 400] width 530 height 334
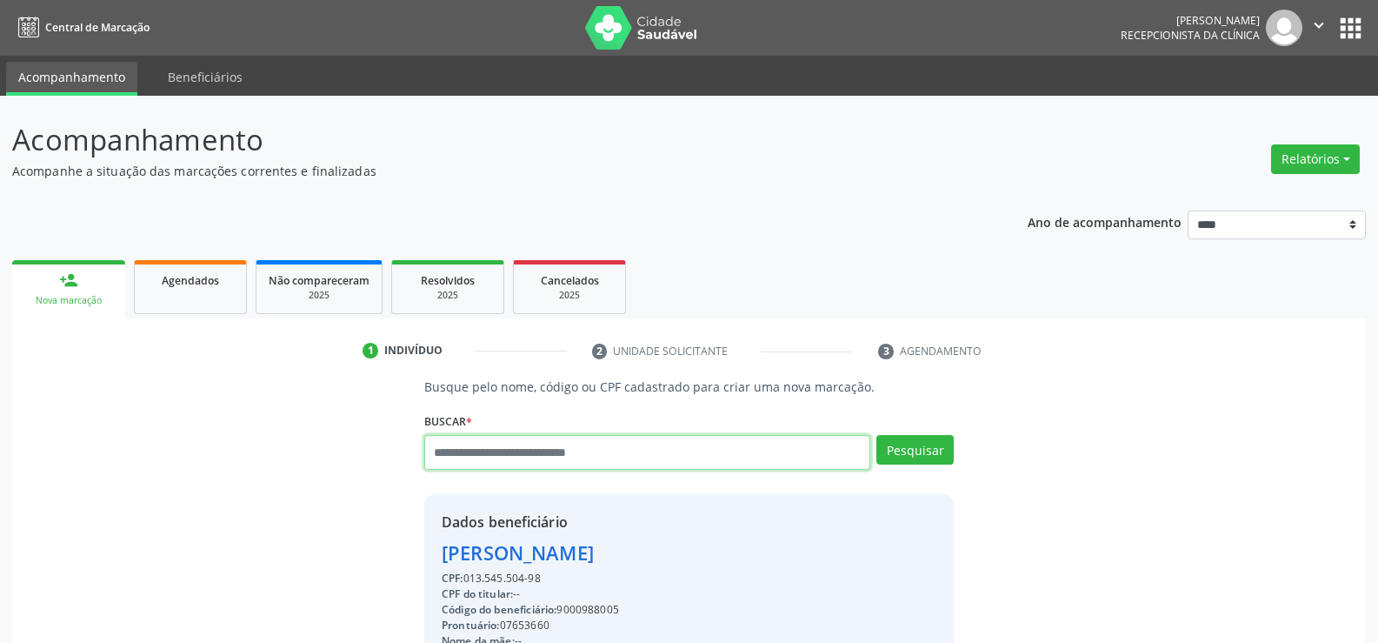
click at [524, 453] on input "text" at bounding box center [647, 452] width 446 height 35
paste input "**********"
type input "**********"
click at [940, 447] on button "Pesquisar" at bounding box center [915, 450] width 77 height 30
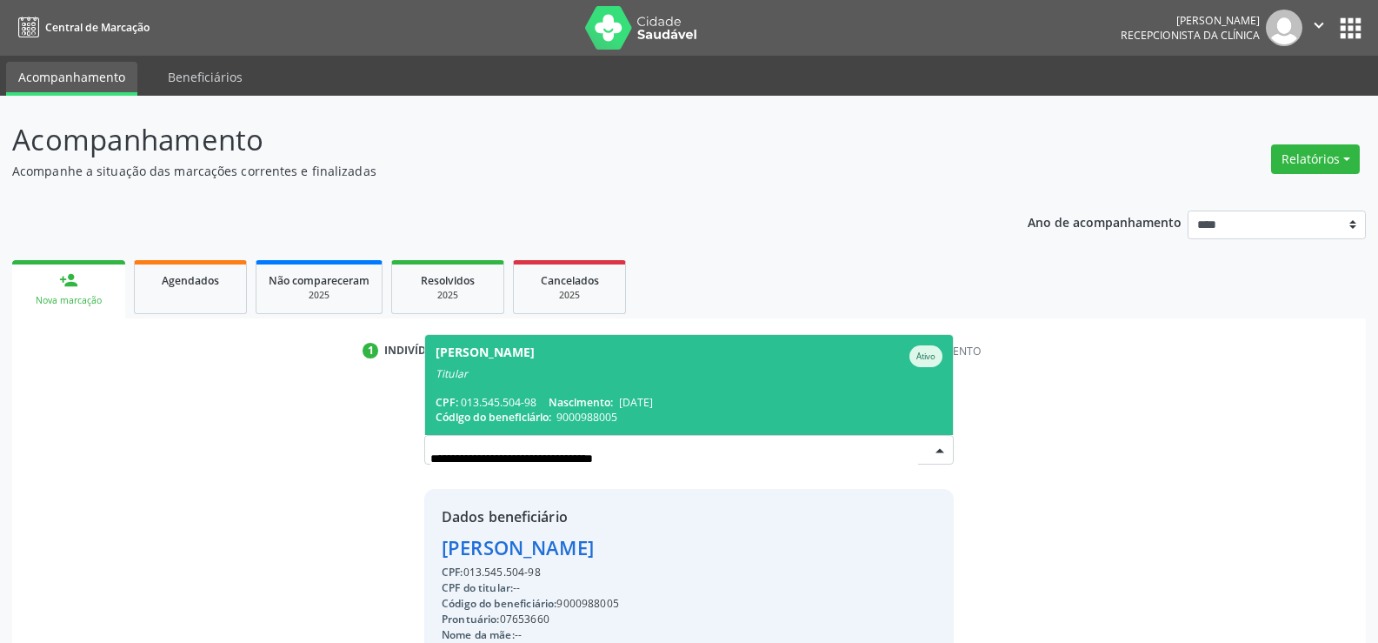
drag, startPoint x: 648, startPoint y: 459, endPoint x: 431, endPoint y: 463, distance: 216.6
click at [431, 463] on input "**********" at bounding box center [675, 458] width 488 height 35
click at [181, 280] on span "Agendados" at bounding box center [190, 280] width 57 height 15
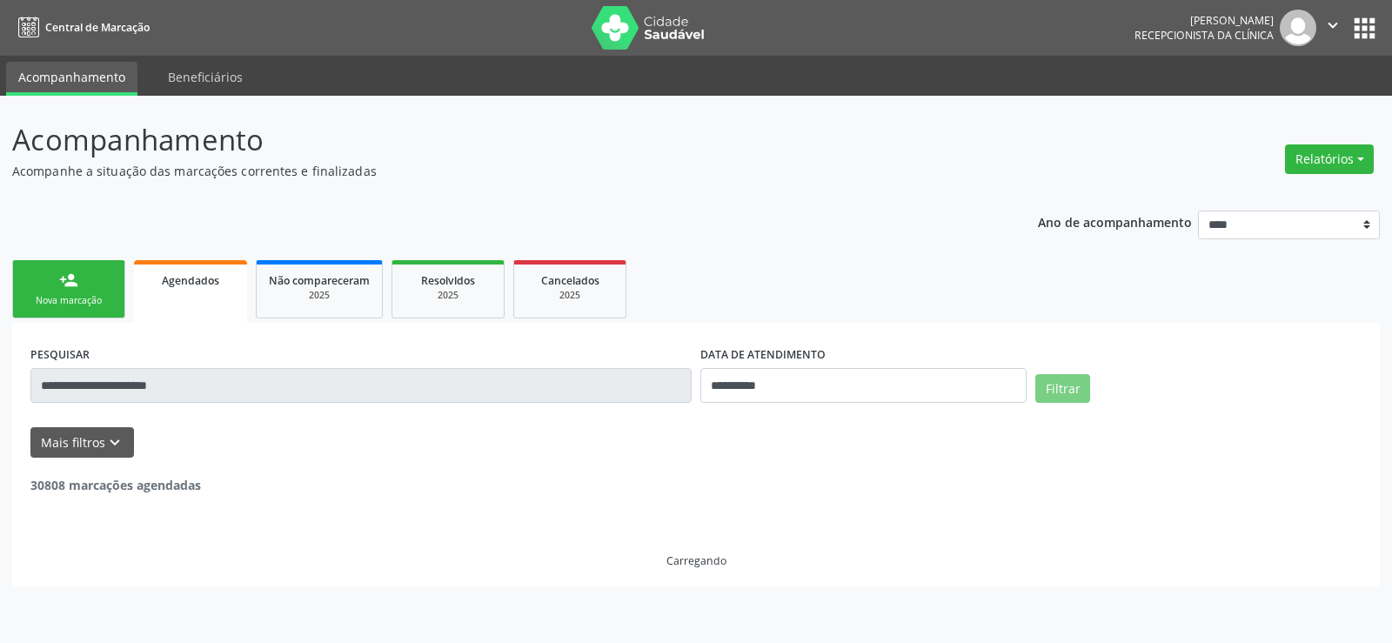
click at [102, 384] on input "**********" at bounding box center [360, 385] width 661 height 35
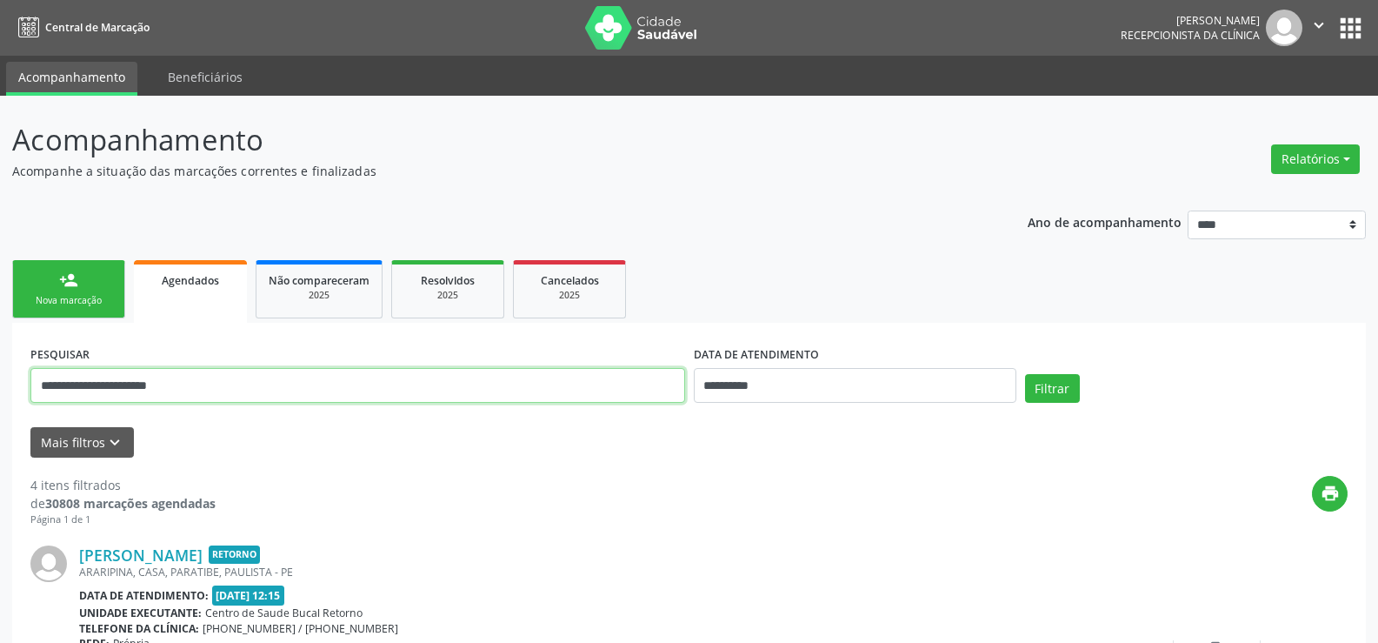
click at [102, 384] on input "**********" at bounding box center [357, 385] width 655 height 35
paste input "**********"
type input "**********"
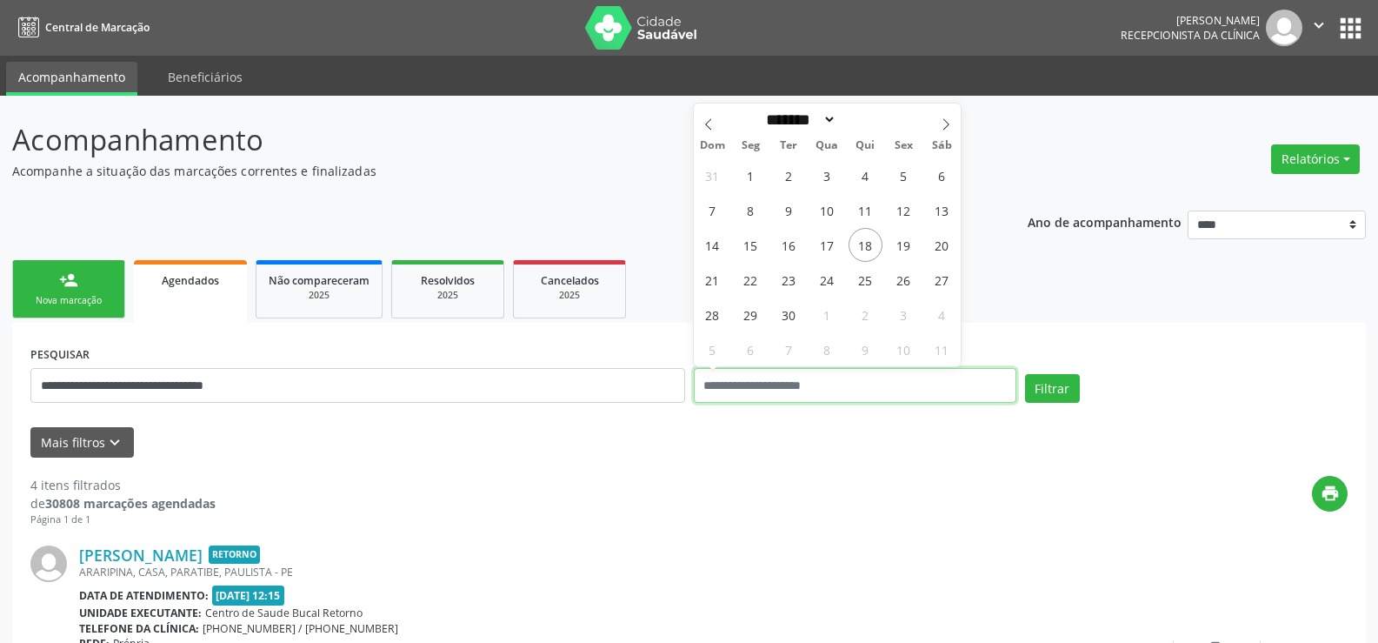
click at [1025, 374] on button "Filtrar" at bounding box center [1052, 389] width 55 height 30
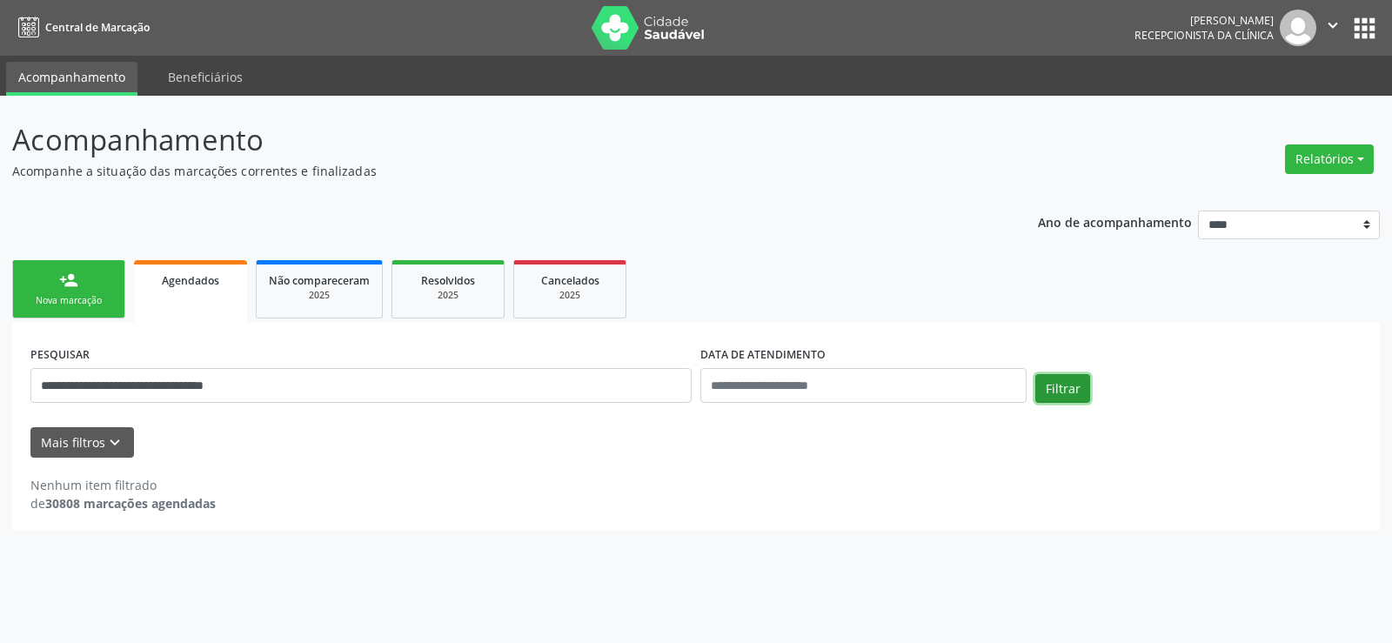
click at [1058, 381] on button "Filtrar" at bounding box center [1062, 389] width 55 height 30
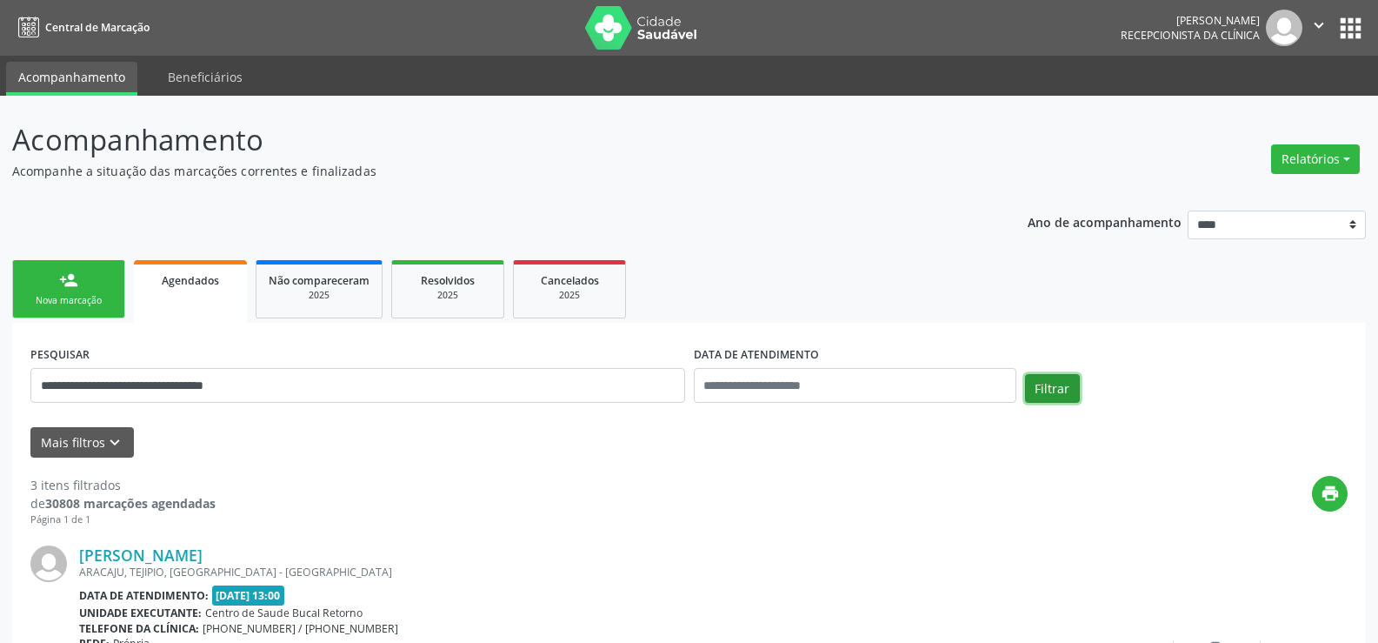
click at [1061, 386] on button "Filtrar" at bounding box center [1052, 389] width 55 height 30
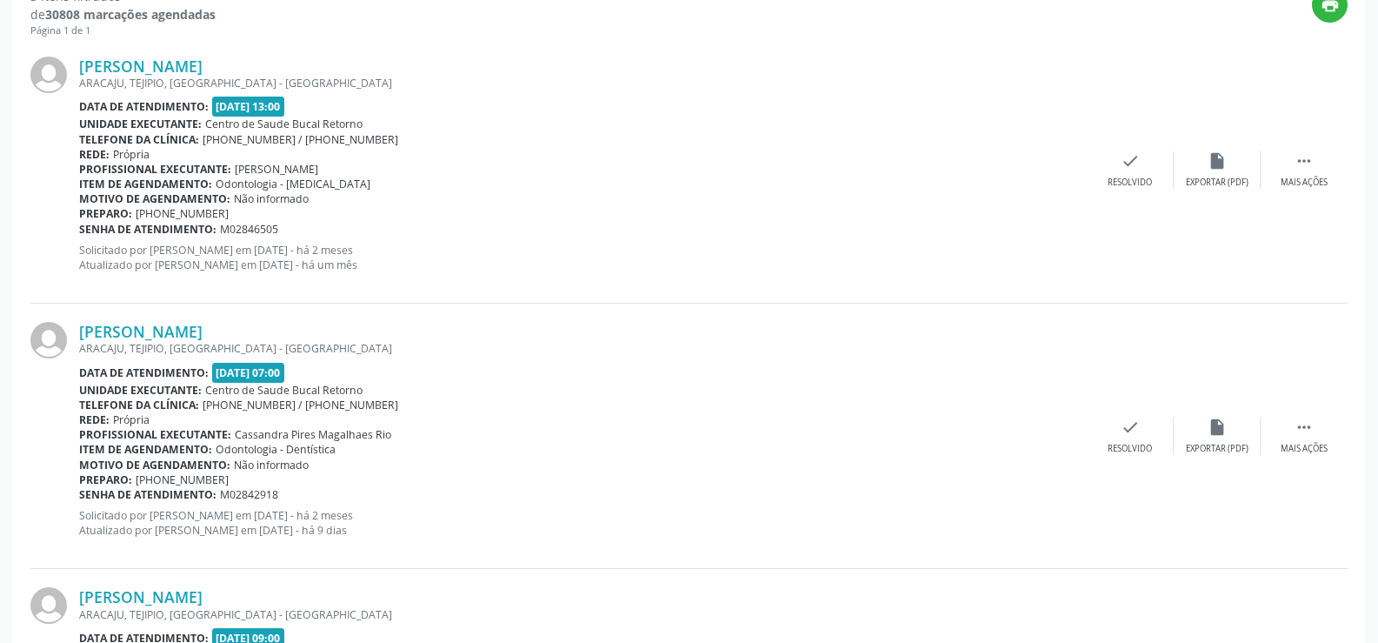
scroll to position [435, 0]
